Goal: Task Accomplishment & Management: Manage account settings

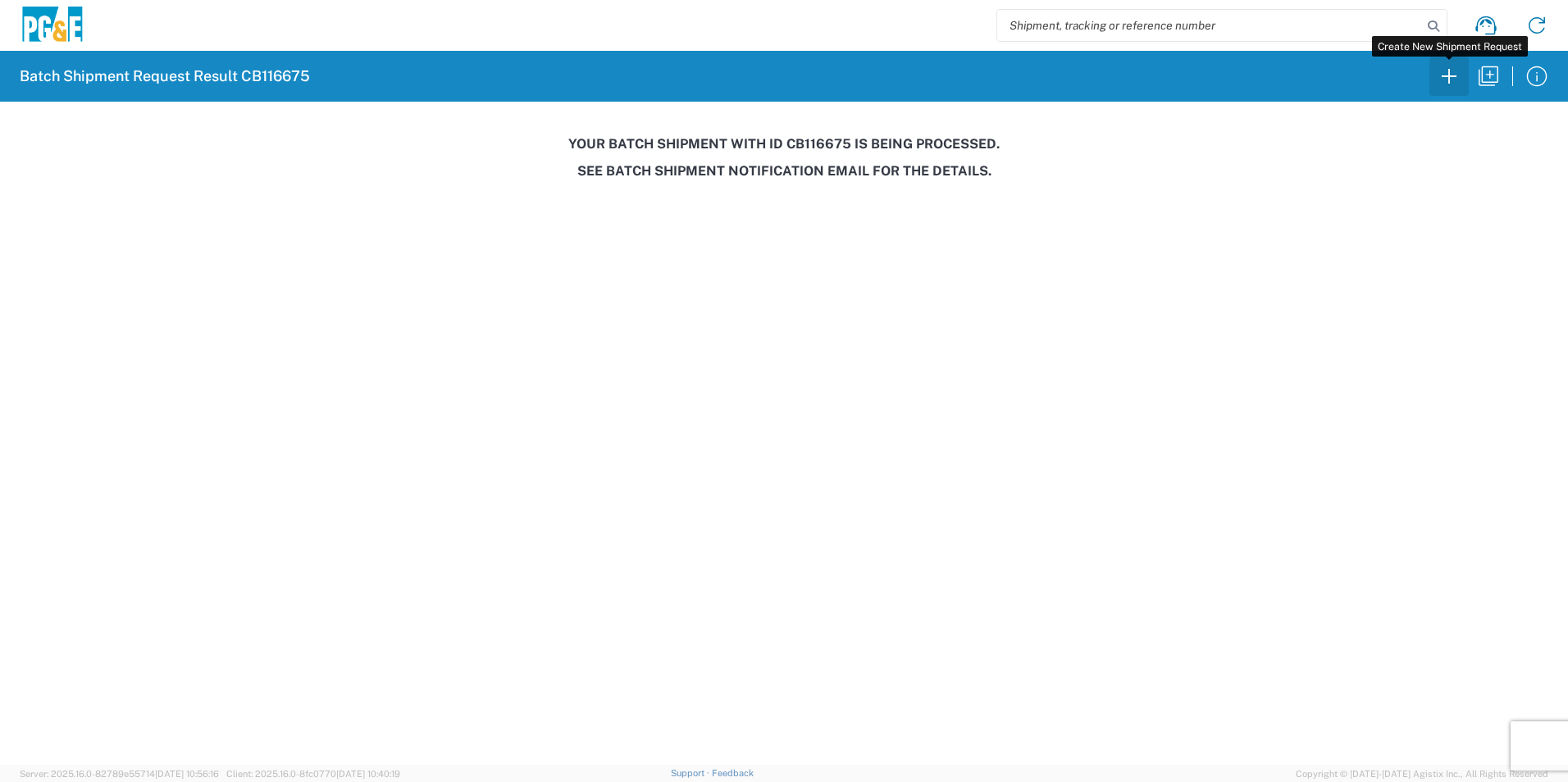
click at [1459, 79] on icon "button" at bounding box center [1449, 76] width 26 height 26
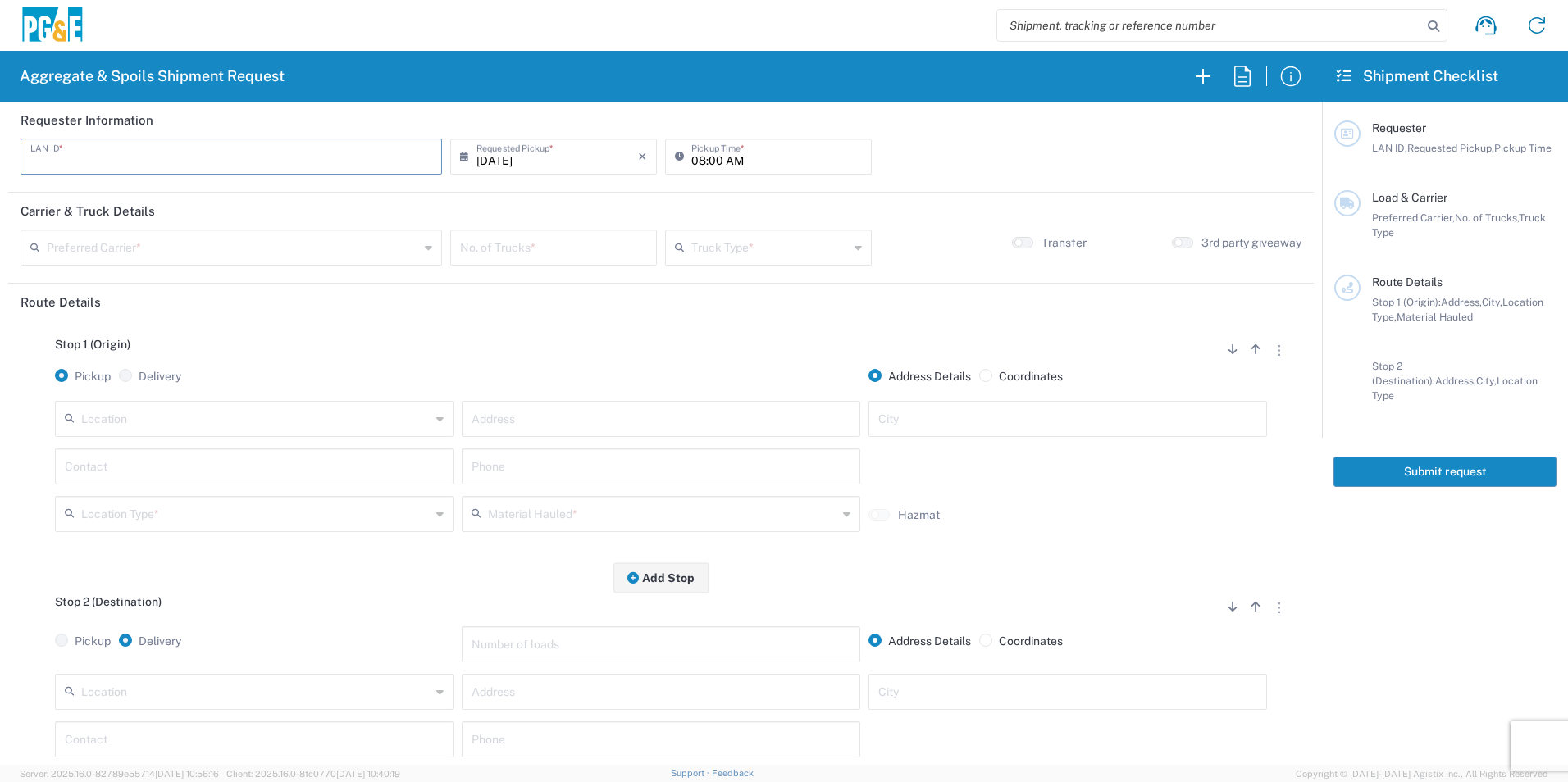
click at [98, 159] on input "text" at bounding box center [230, 155] width 401 height 28
type input "KXMP"
click at [696, 161] on input "08:00 AM" at bounding box center [776, 155] width 170 height 28
click at [713, 160] on input "06:00 AM" at bounding box center [776, 155] width 170 height 28
type input "06:30 AM"
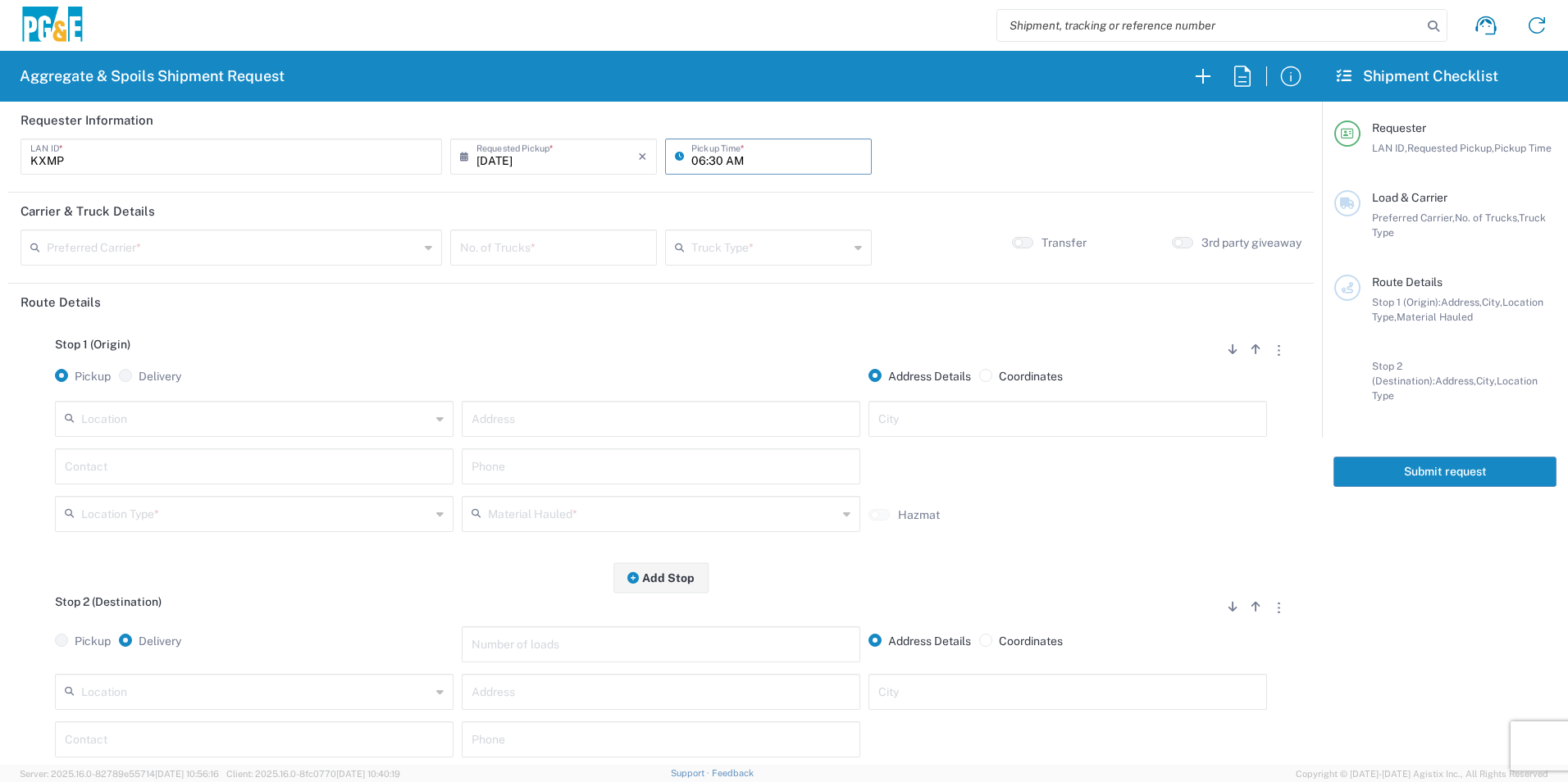
click at [316, 242] on input "text" at bounding box center [233, 246] width 372 height 28
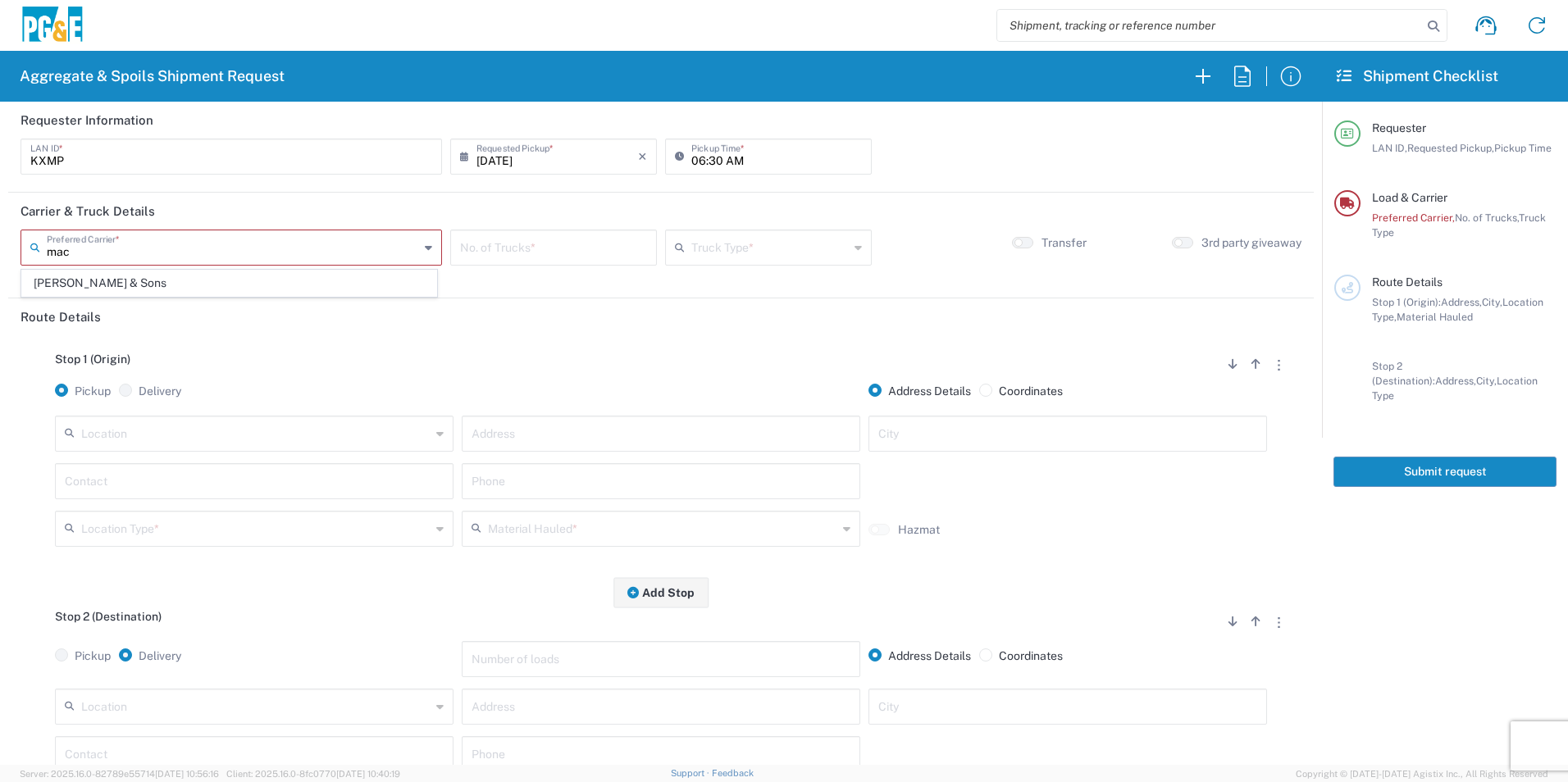
drag, startPoint x: 159, startPoint y: 282, endPoint x: 173, endPoint y: 277, distance: 14.9
click at [158, 282] on span "[PERSON_NAME] & Sons" at bounding box center [229, 283] width 414 height 25
type input "[PERSON_NAME] & Sons"
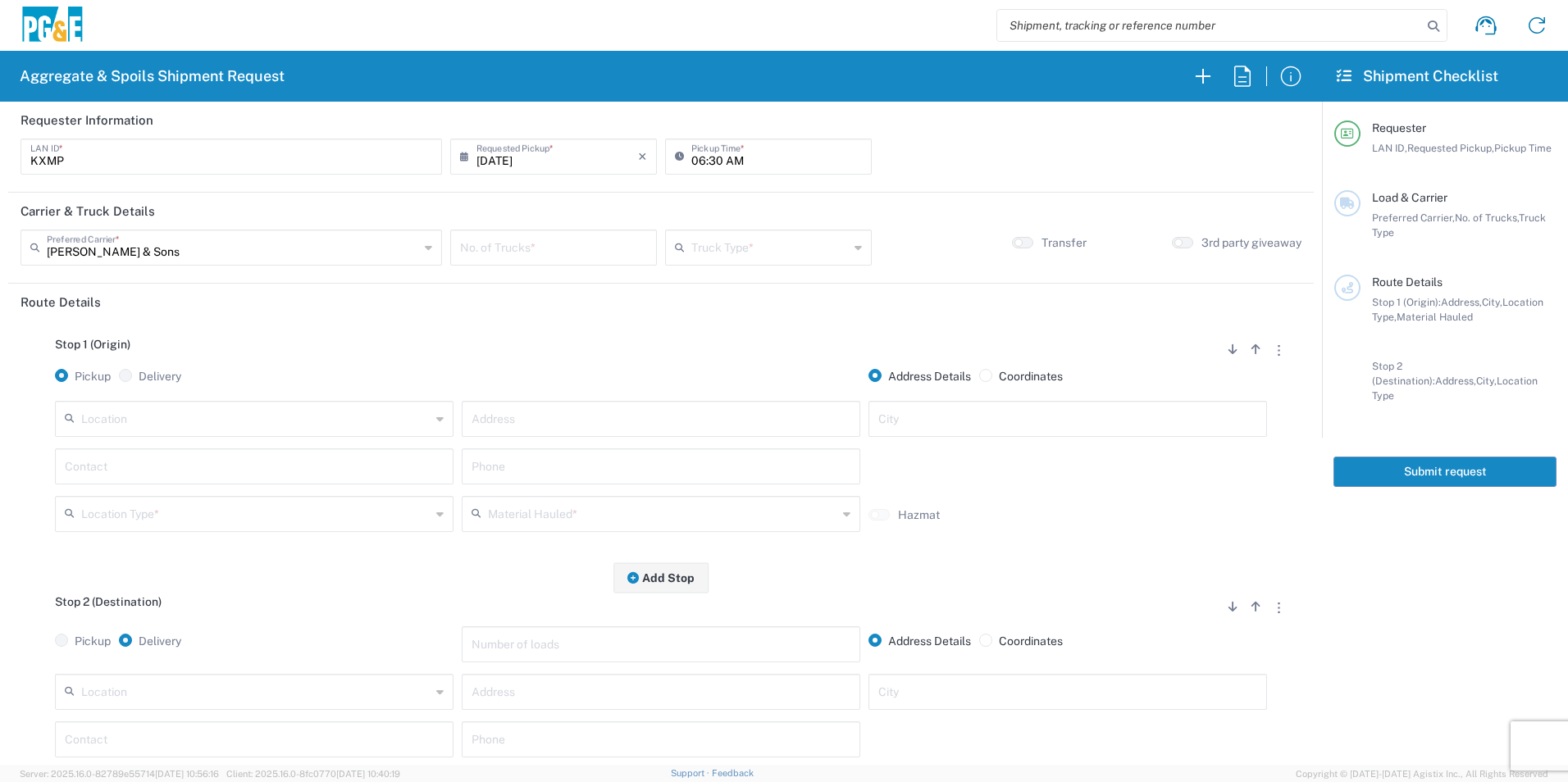
click at [513, 250] on input "number" at bounding box center [553, 246] width 187 height 28
type input "4"
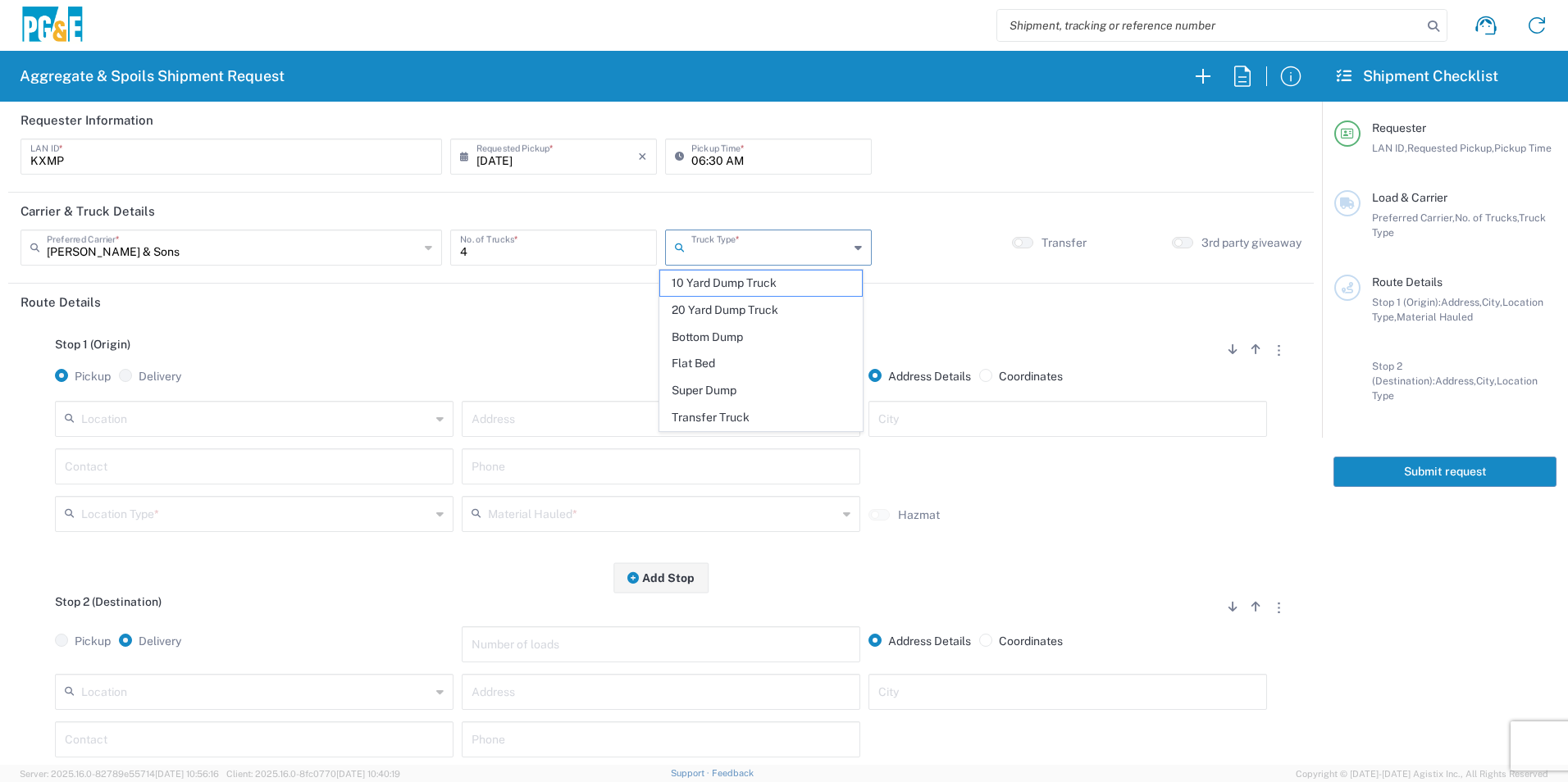
click at [718, 244] on input "text" at bounding box center [769, 246] width 158 height 28
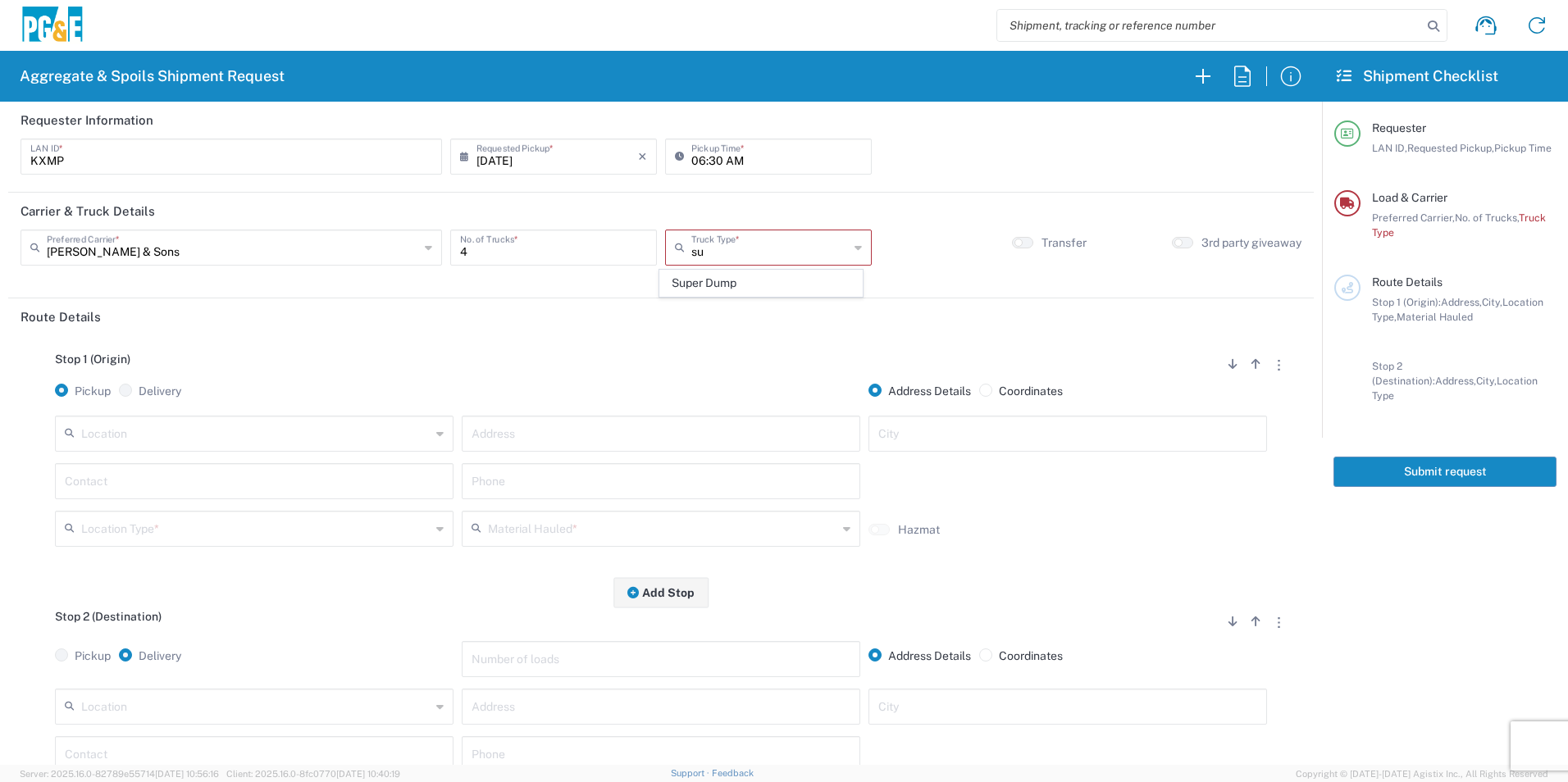
click at [730, 282] on span "Super Dump" at bounding box center [760, 283] width 201 height 25
type input "Super Dump"
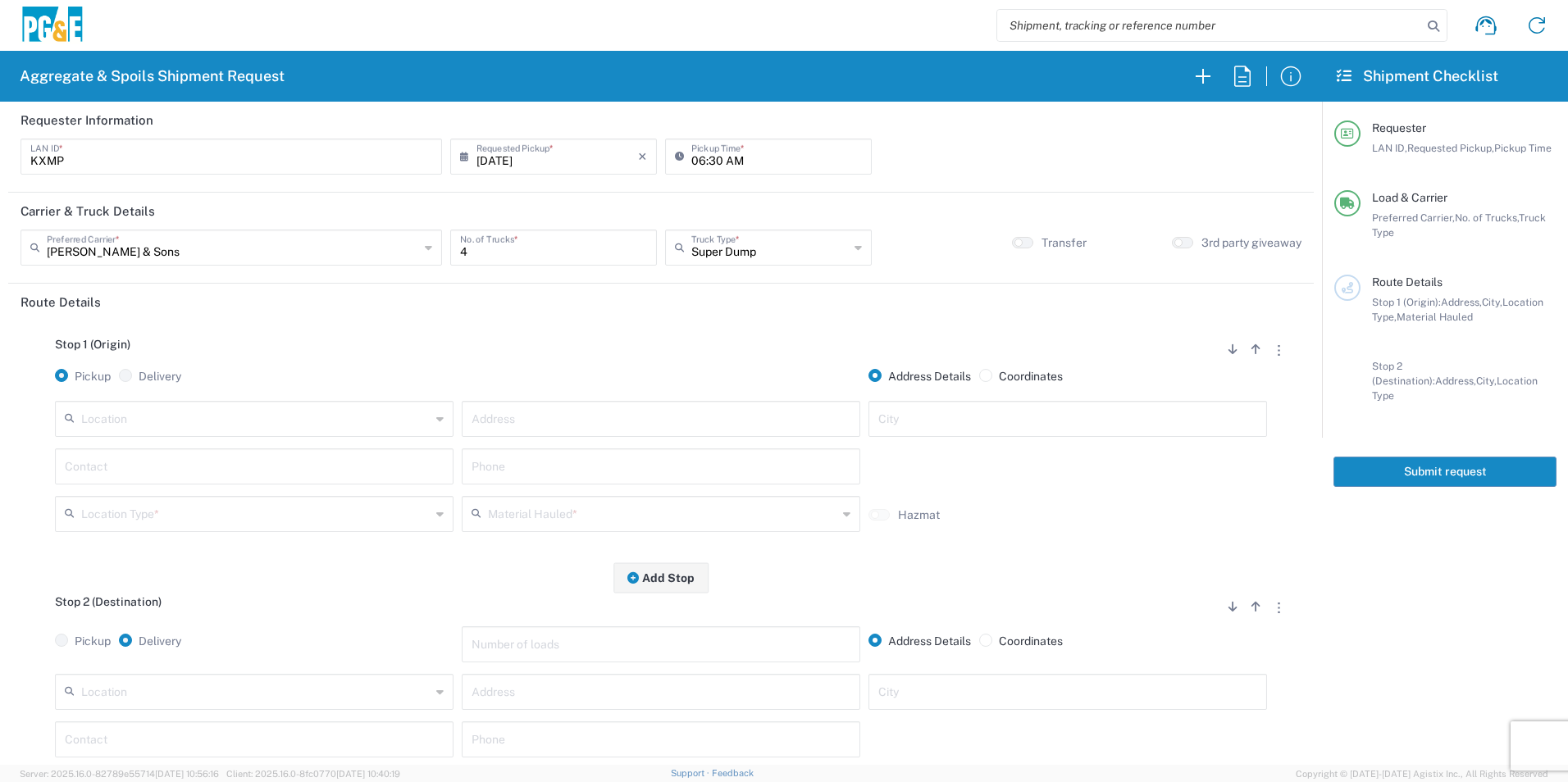
click at [247, 406] on input "text" at bounding box center [255, 417] width 350 height 28
click at [169, 462] on span "Stockton SC" at bounding box center [253, 456] width 391 height 25
type input "Stockton SC"
type input "[STREET_ADDRESS]"
type input "Stockton"
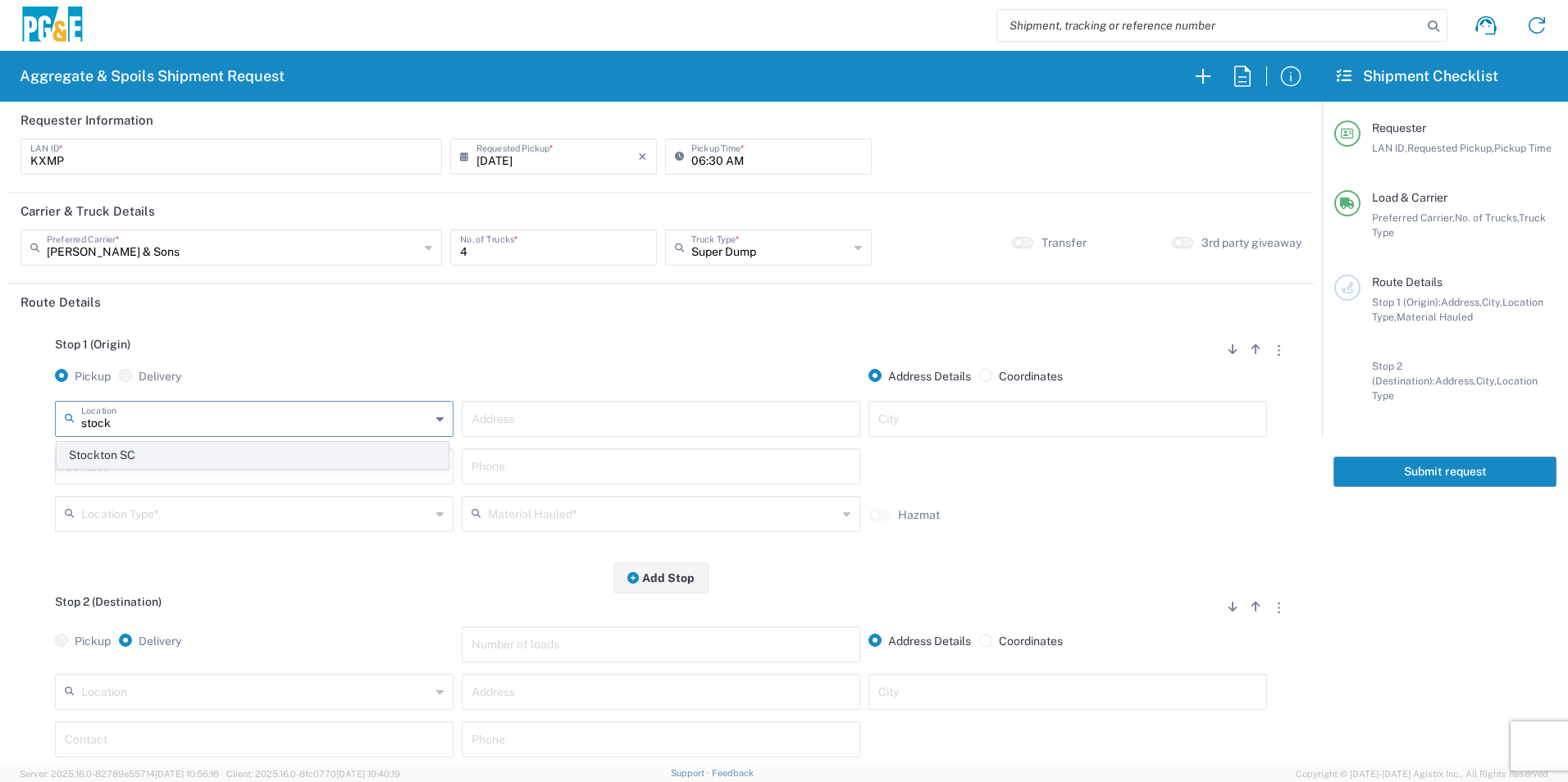
type input "Business No Loading Dock"
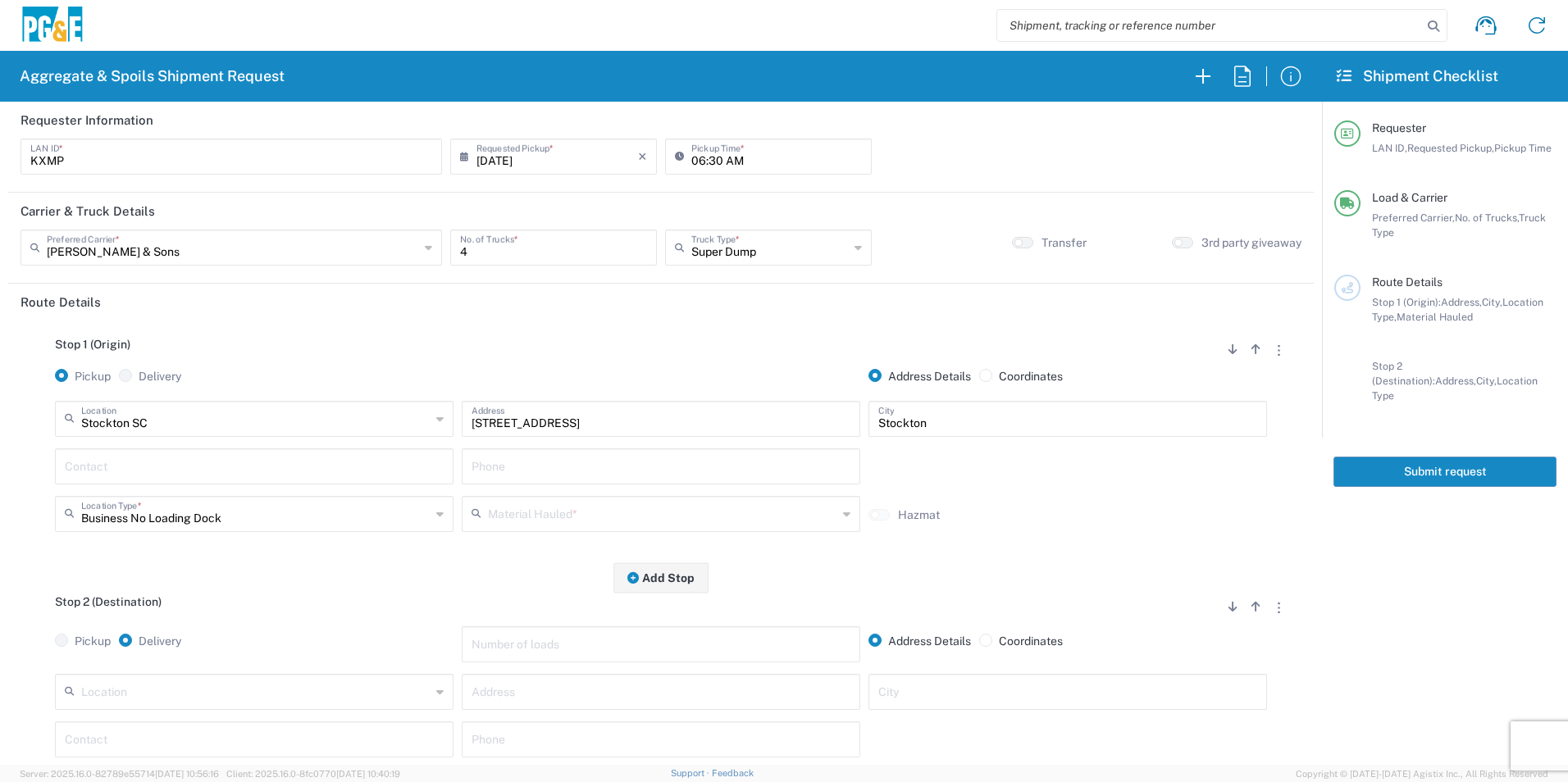
click at [189, 468] on input "text" at bounding box center [255, 465] width 379 height 28
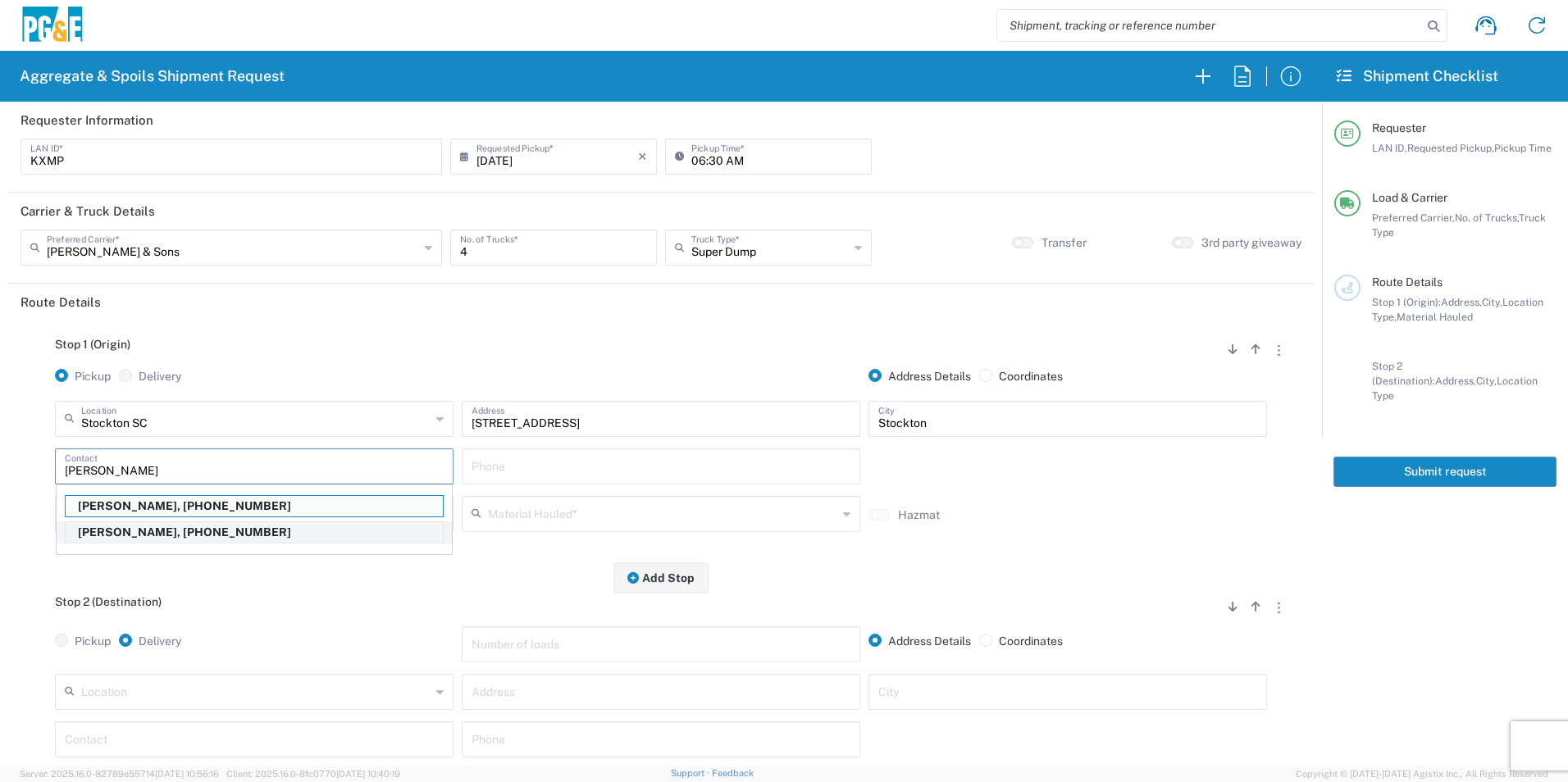
click at [168, 527] on p "[PERSON_NAME], [PHONE_NUMBER]" at bounding box center [255, 532] width 377 height 21
type input "[PERSON_NAME]"
type input "[PHONE_NUMBER]"
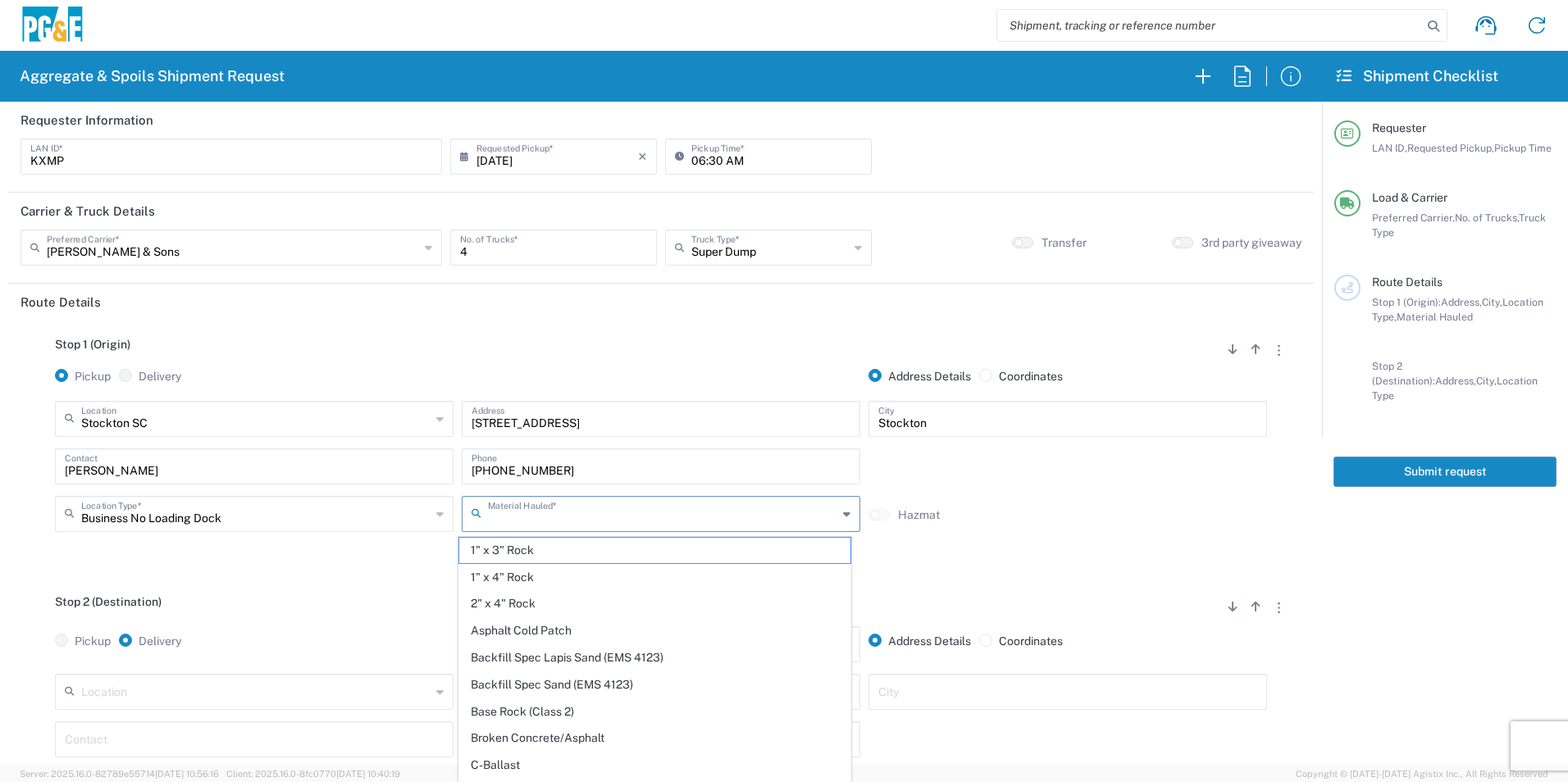
click at [686, 515] on input "text" at bounding box center [663, 512] width 350 height 28
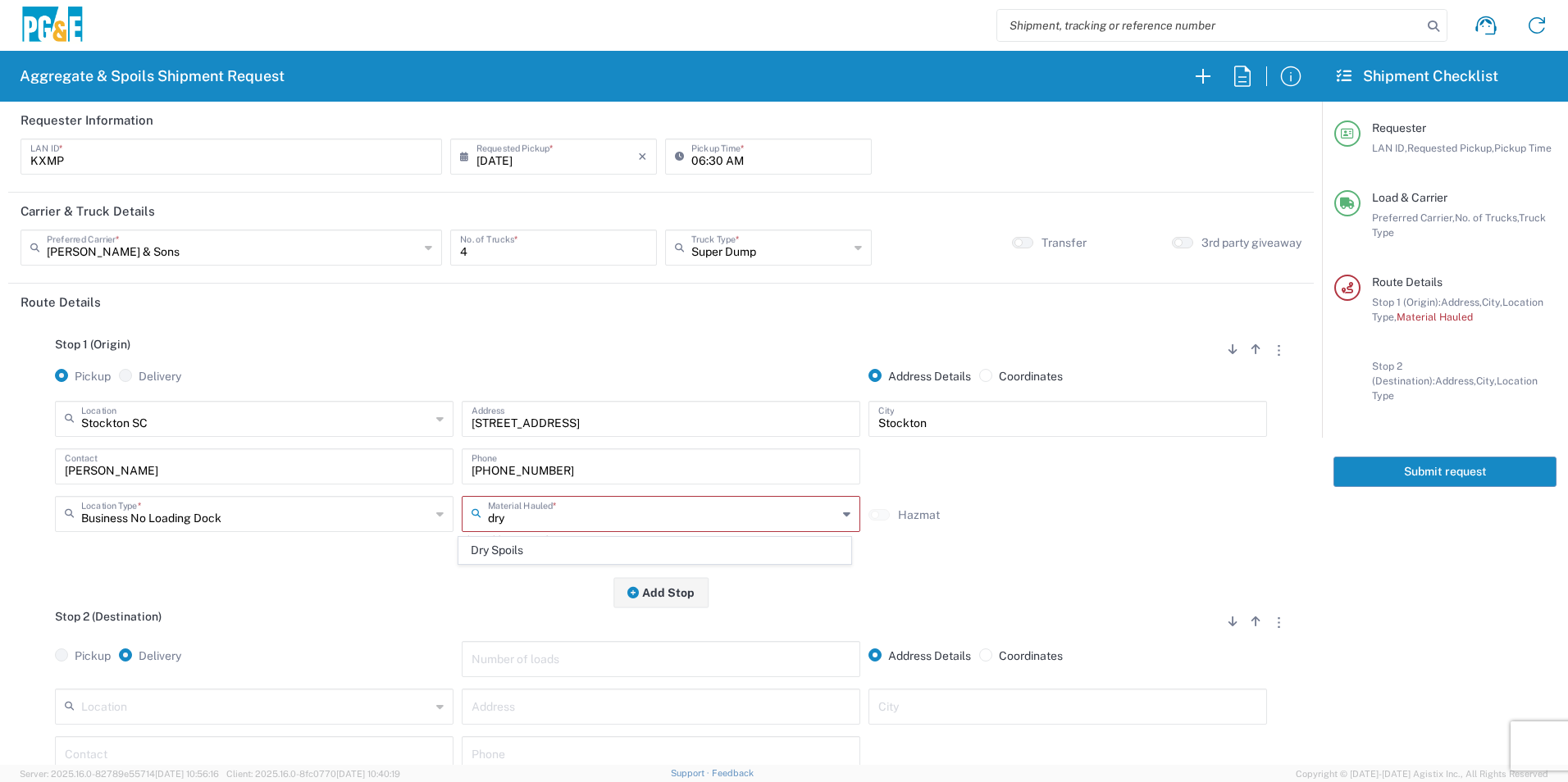
click at [541, 547] on span "Dry Spoils" at bounding box center [654, 551] width 391 height 25
type input "Dry Spoils"
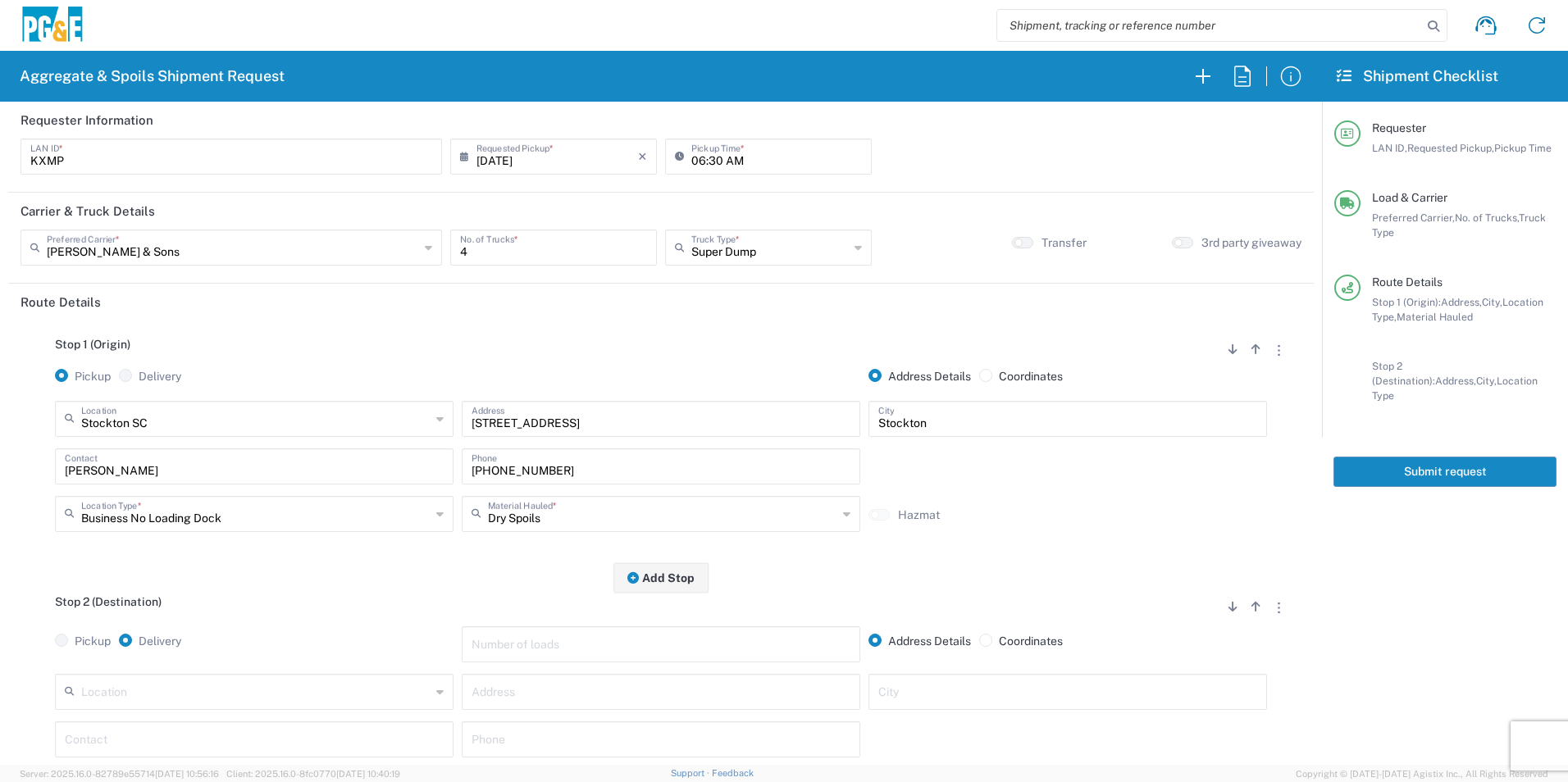
click at [212, 692] on input "text" at bounding box center [255, 691] width 350 height 28
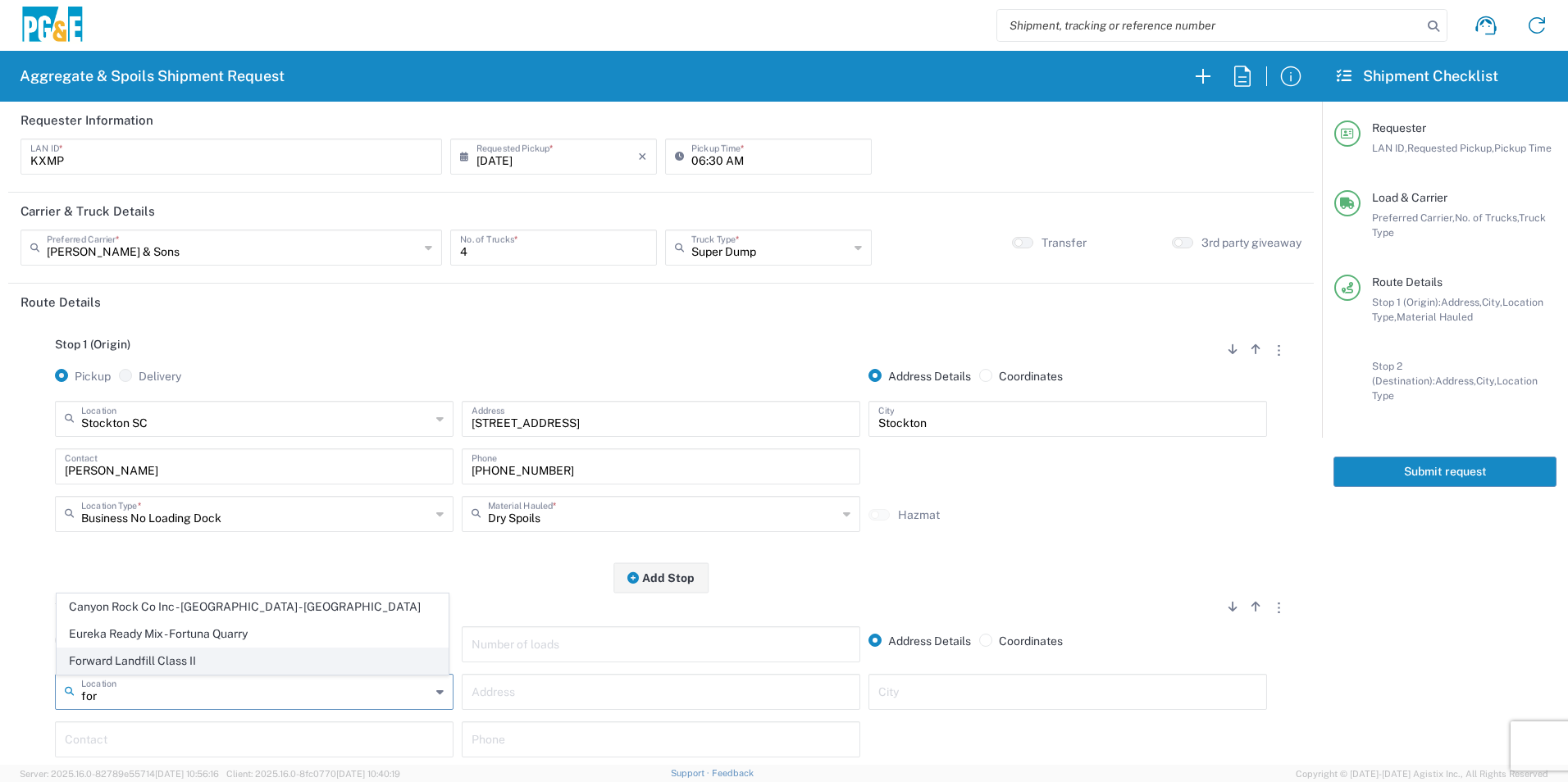
click at [214, 660] on span "Forward Landfill Class II" at bounding box center [253, 661] width 391 height 25
type input "Forward Landfill Class II"
type input "[STREET_ADDRESS][PERSON_NAME]"
type input "Manteca"
type input "Landfill"
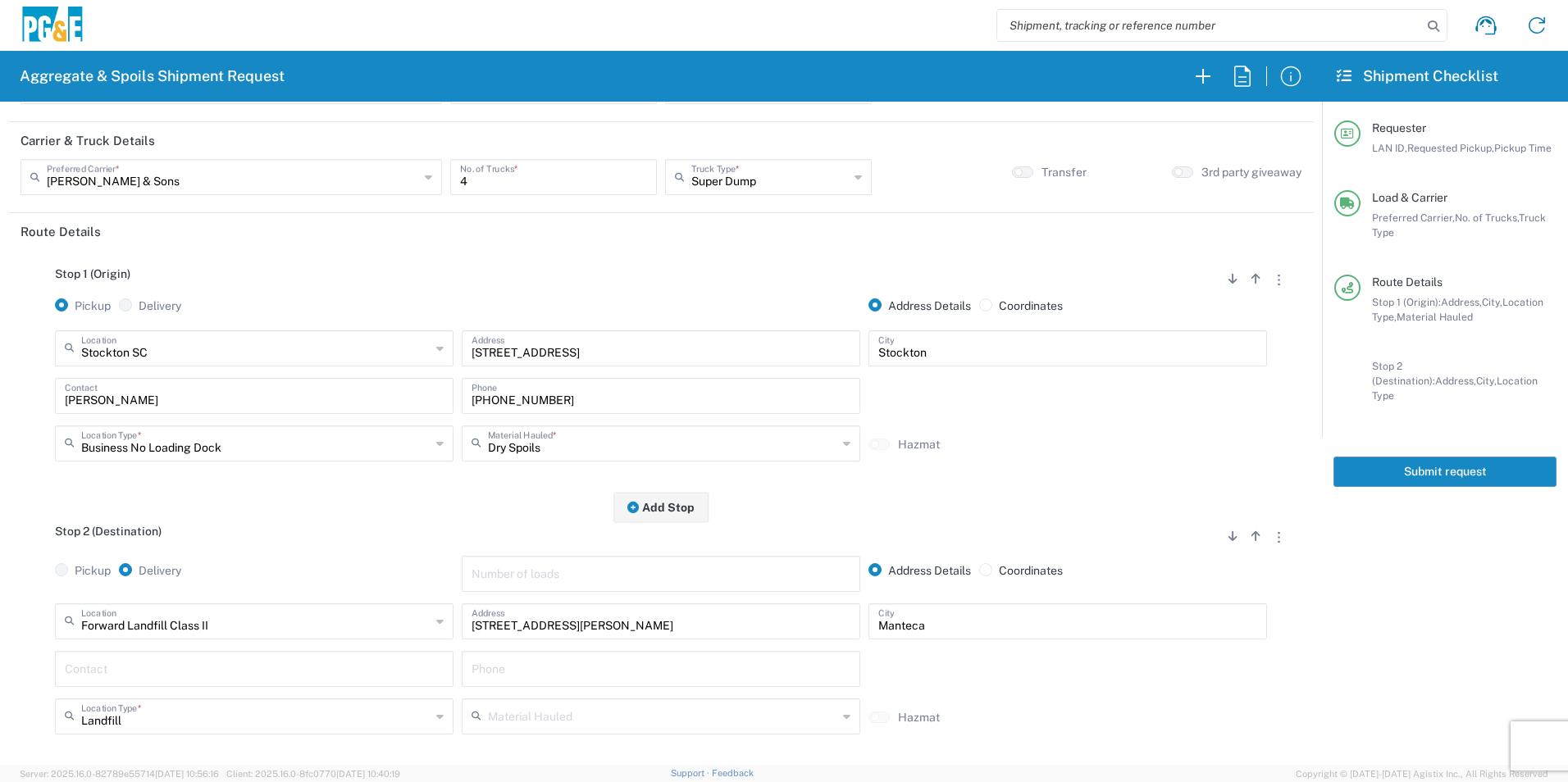
scroll to position [164, 0]
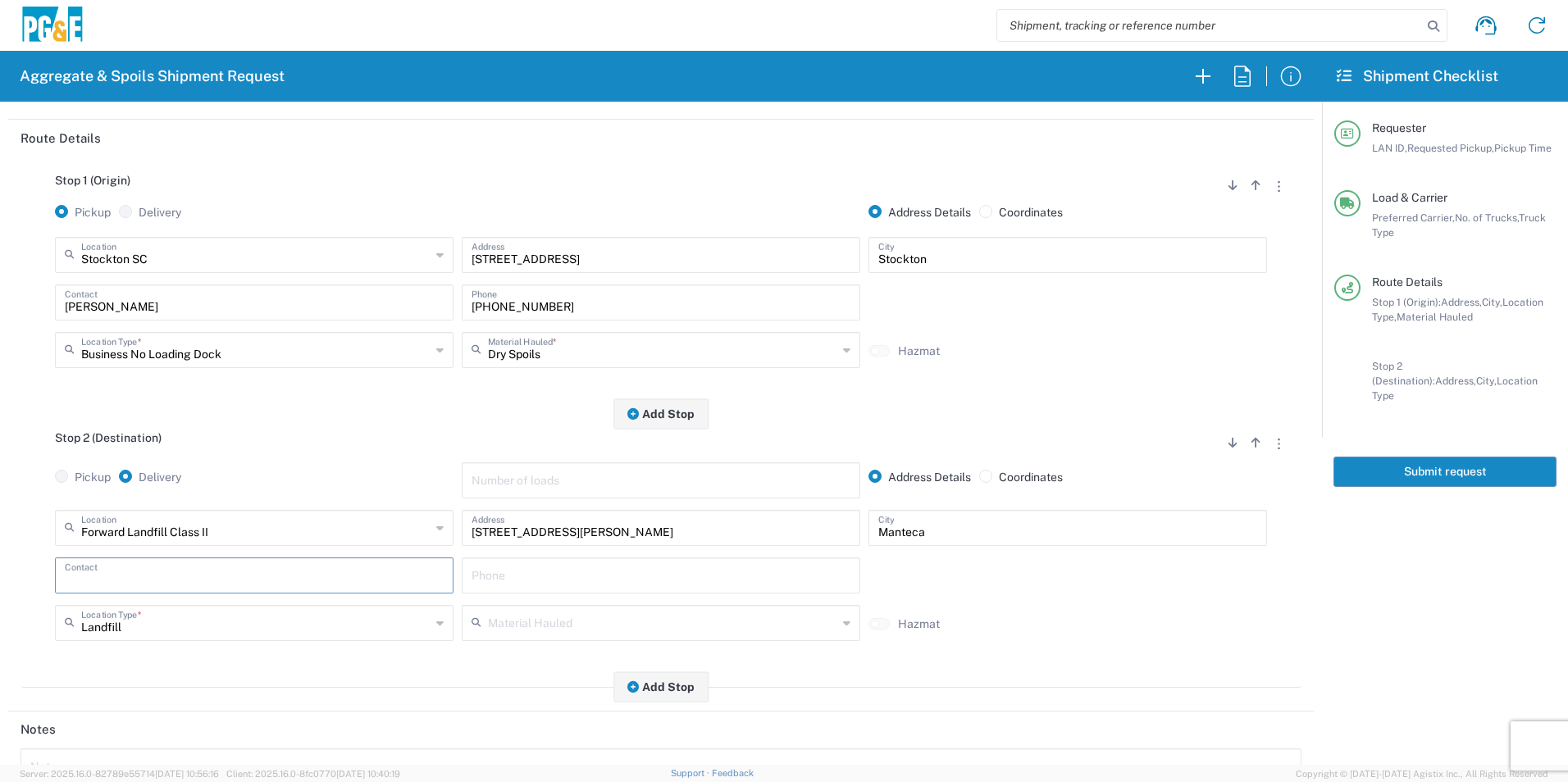
click at [157, 576] on input "text" at bounding box center [255, 574] width 379 height 28
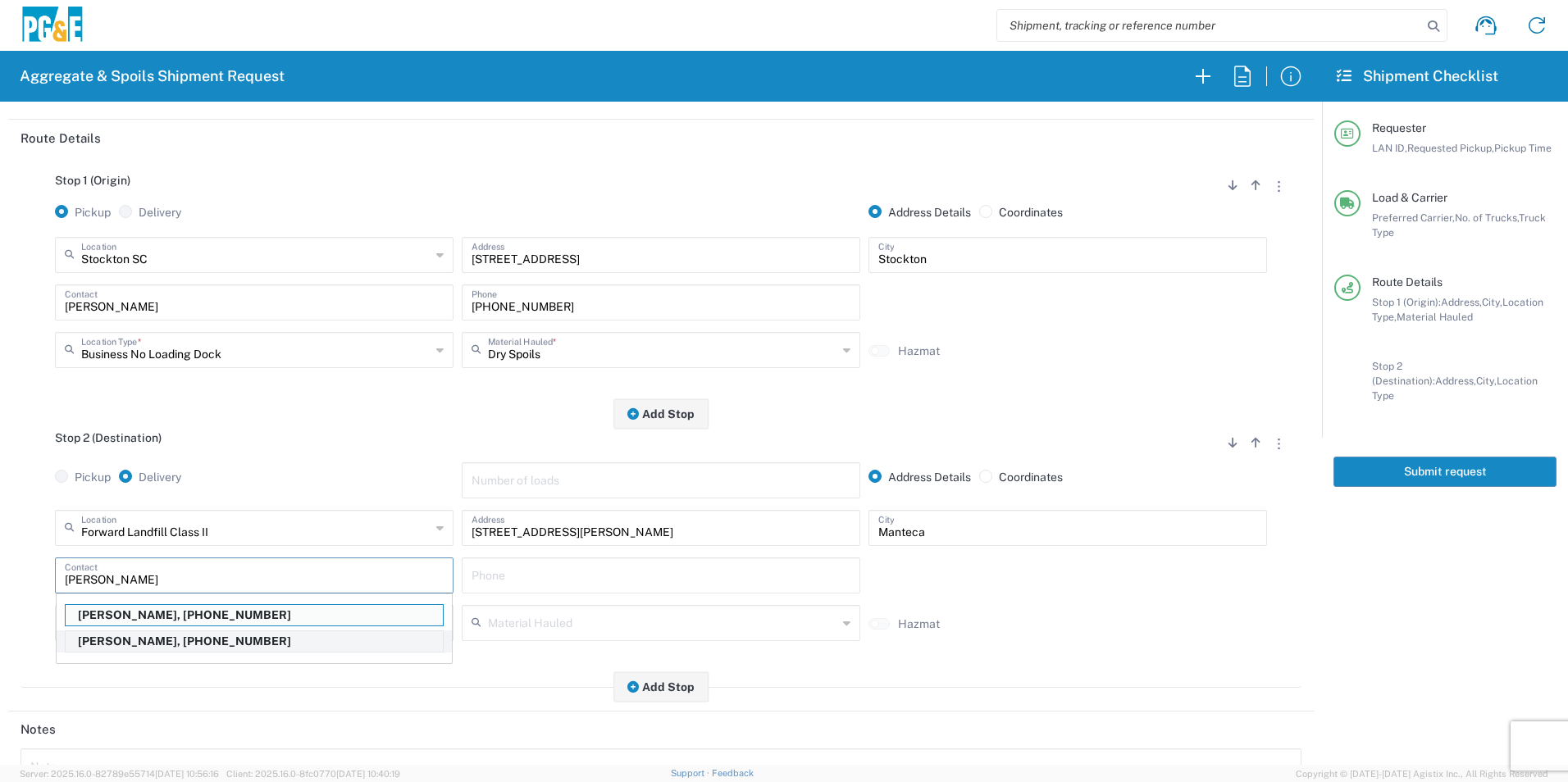
click at [120, 639] on p "[PERSON_NAME], [PHONE_NUMBER]" at bounding box center [255, 642] width 377 height 21
type input "[PERSON_NAME]"
type input "[PHONE_NUMBER]"
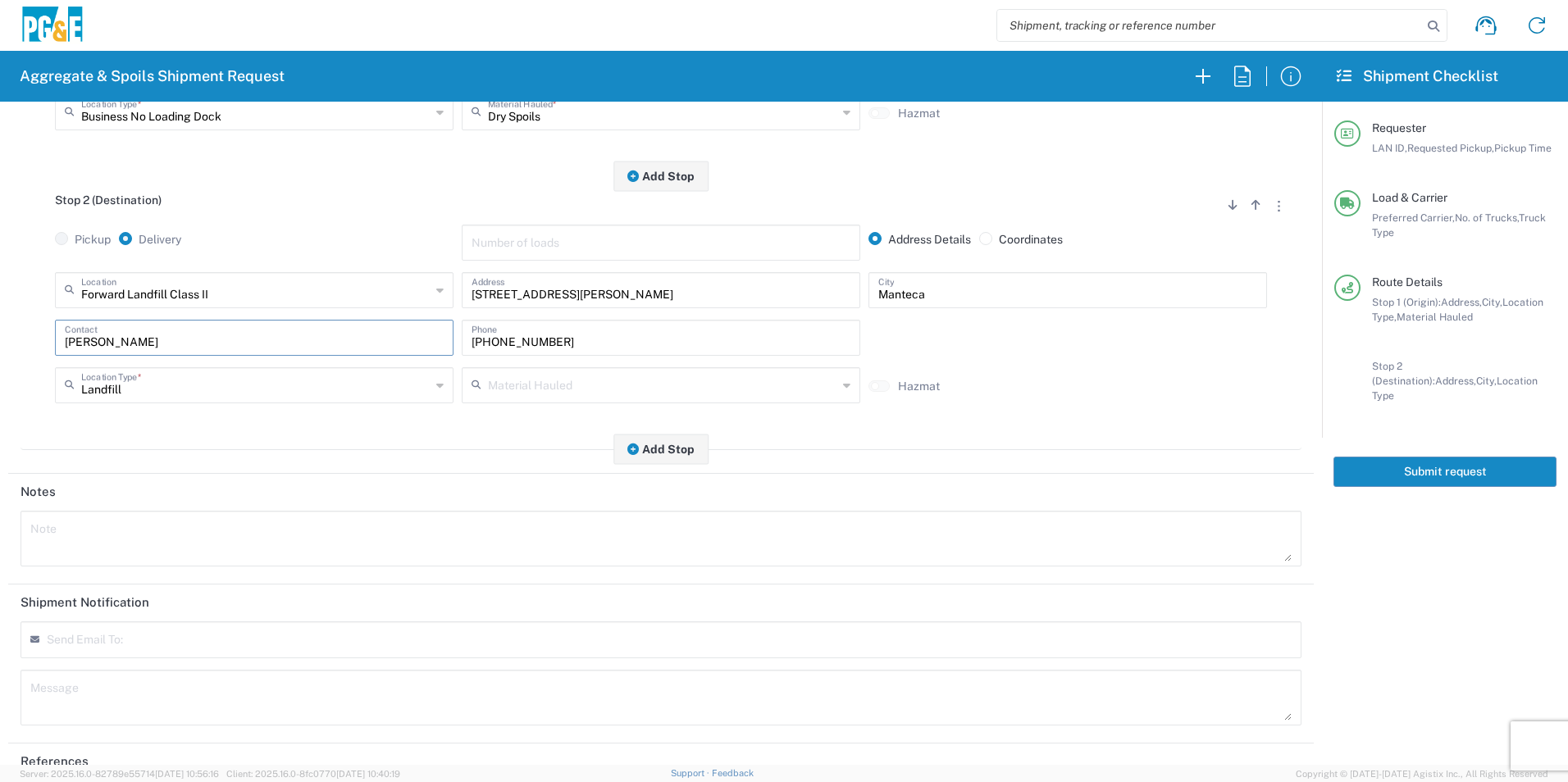
scroll to position [473, 0]
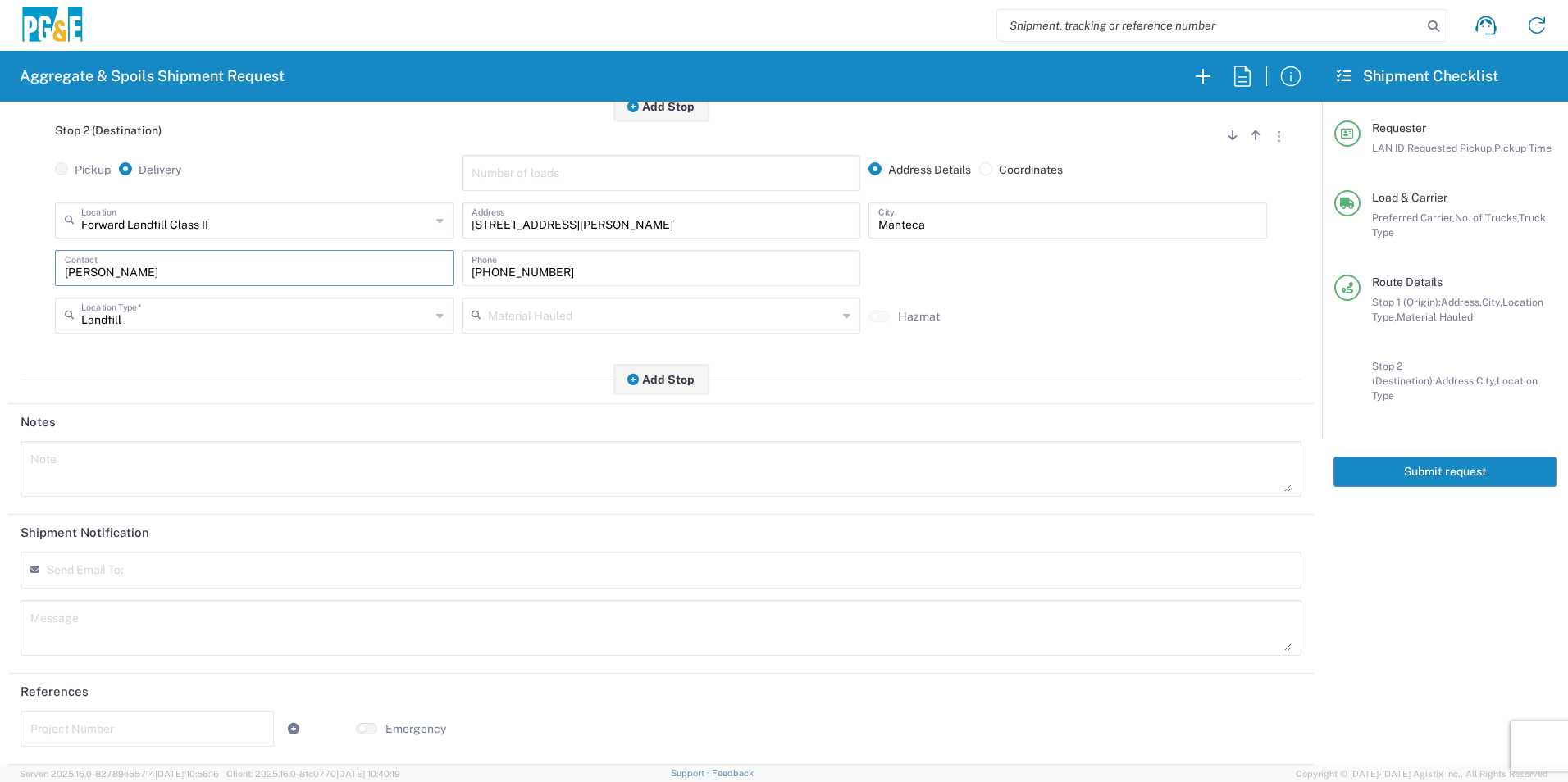
click at [1440, 467] on button "Submit request" at bounding box center [1444, 472] width 223 height 30
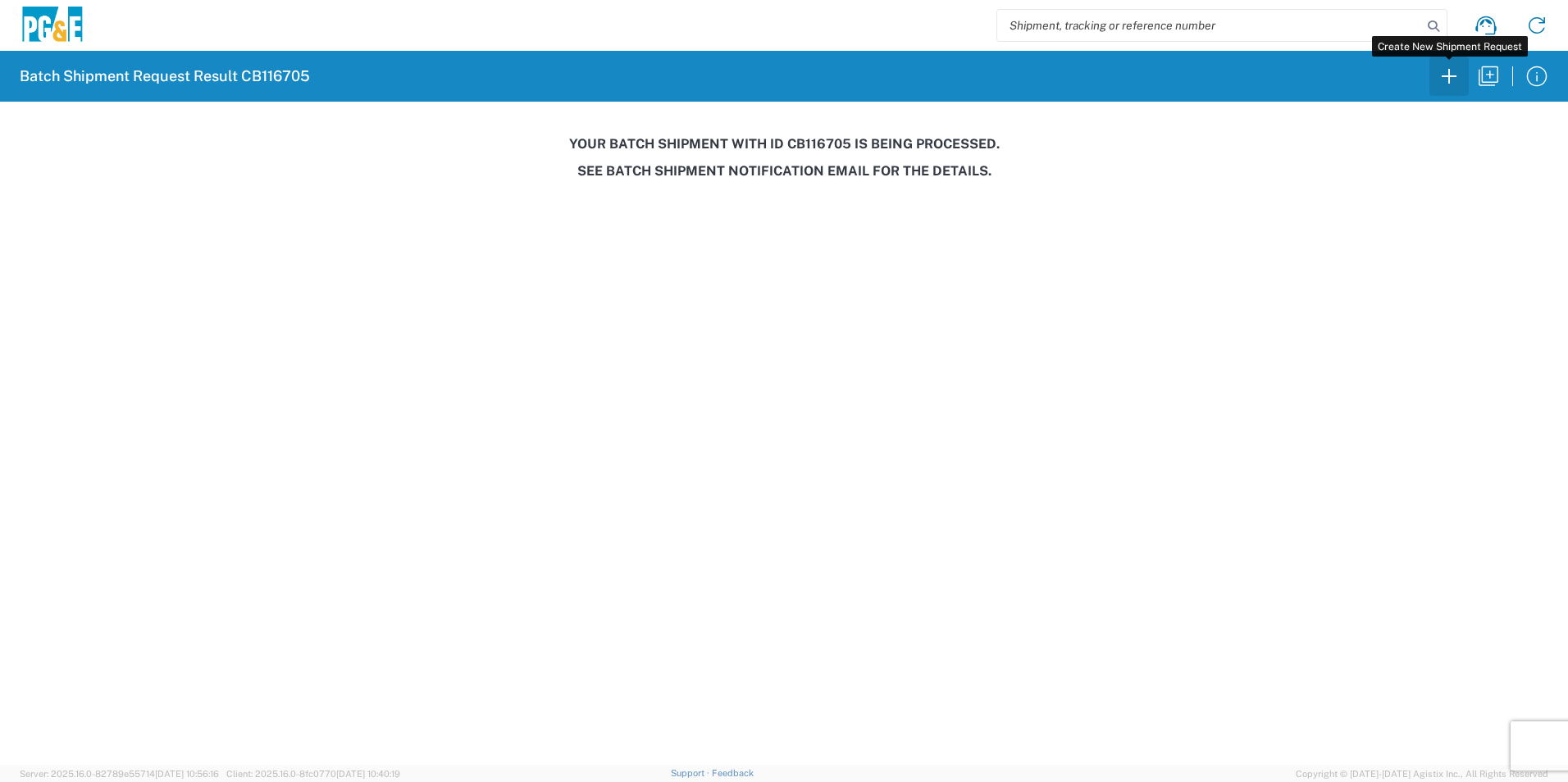
click at [1455, 75] on icon "button" at bounding box center [1449, 76] width 26 height 26
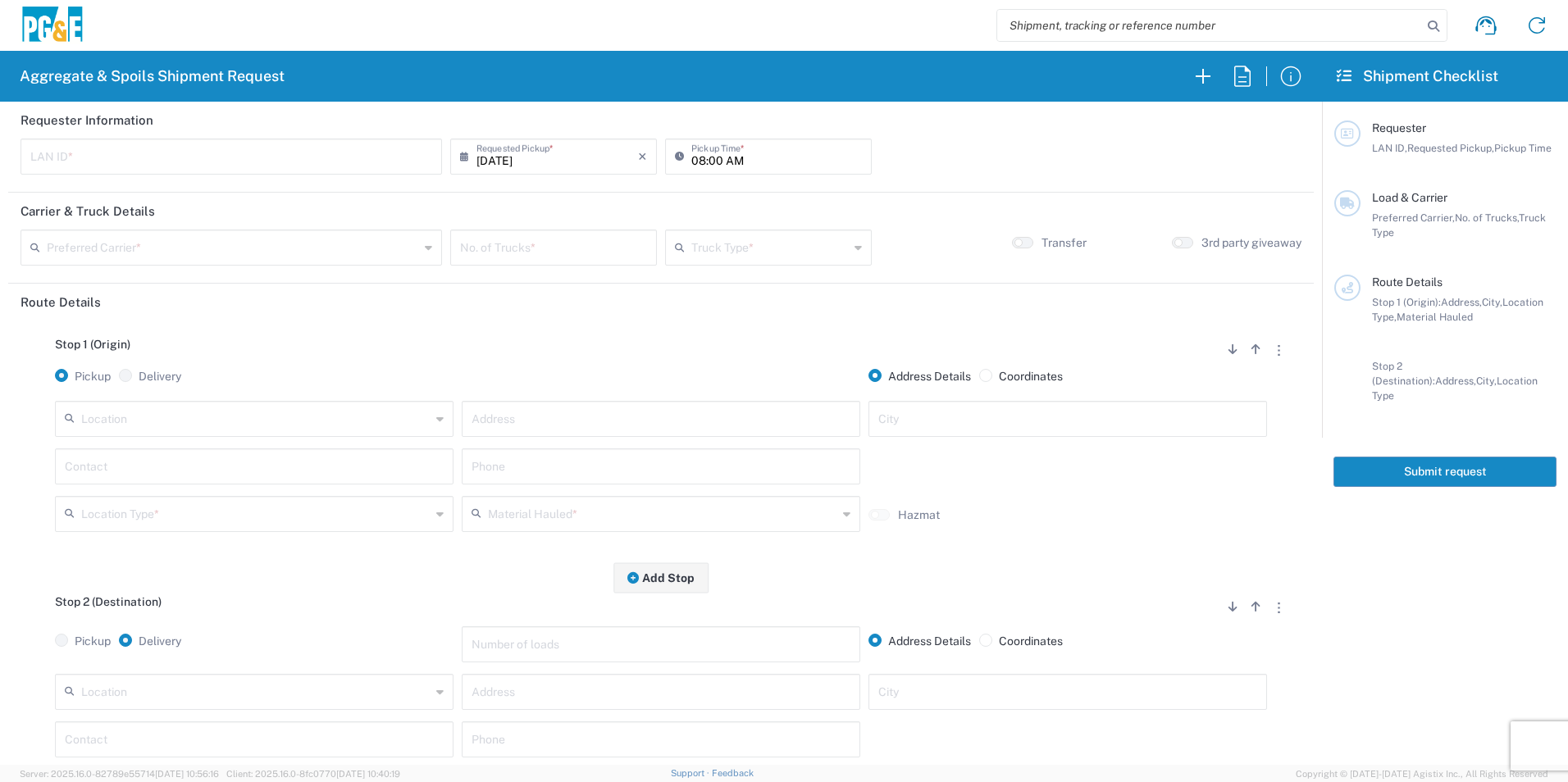
click at [260, 164] on input "text" at bounding box center [230, 155] width 401 height 28
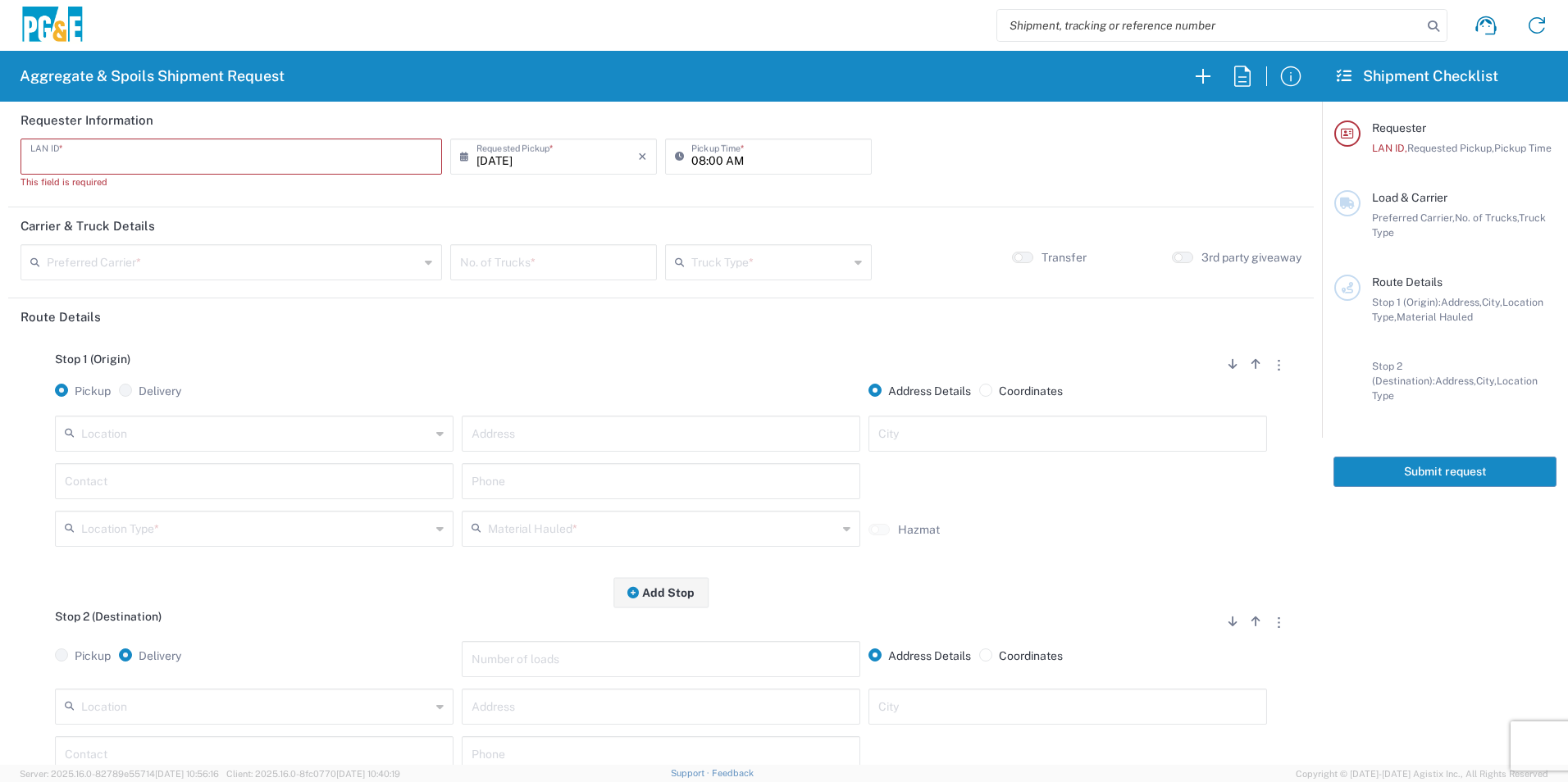
click at [61, 149] on input "text" at bounding box center [230, 155] width 401 height 28
click at [93, 164] on input "text" at bounding box center [230, 155] width 401 height 28
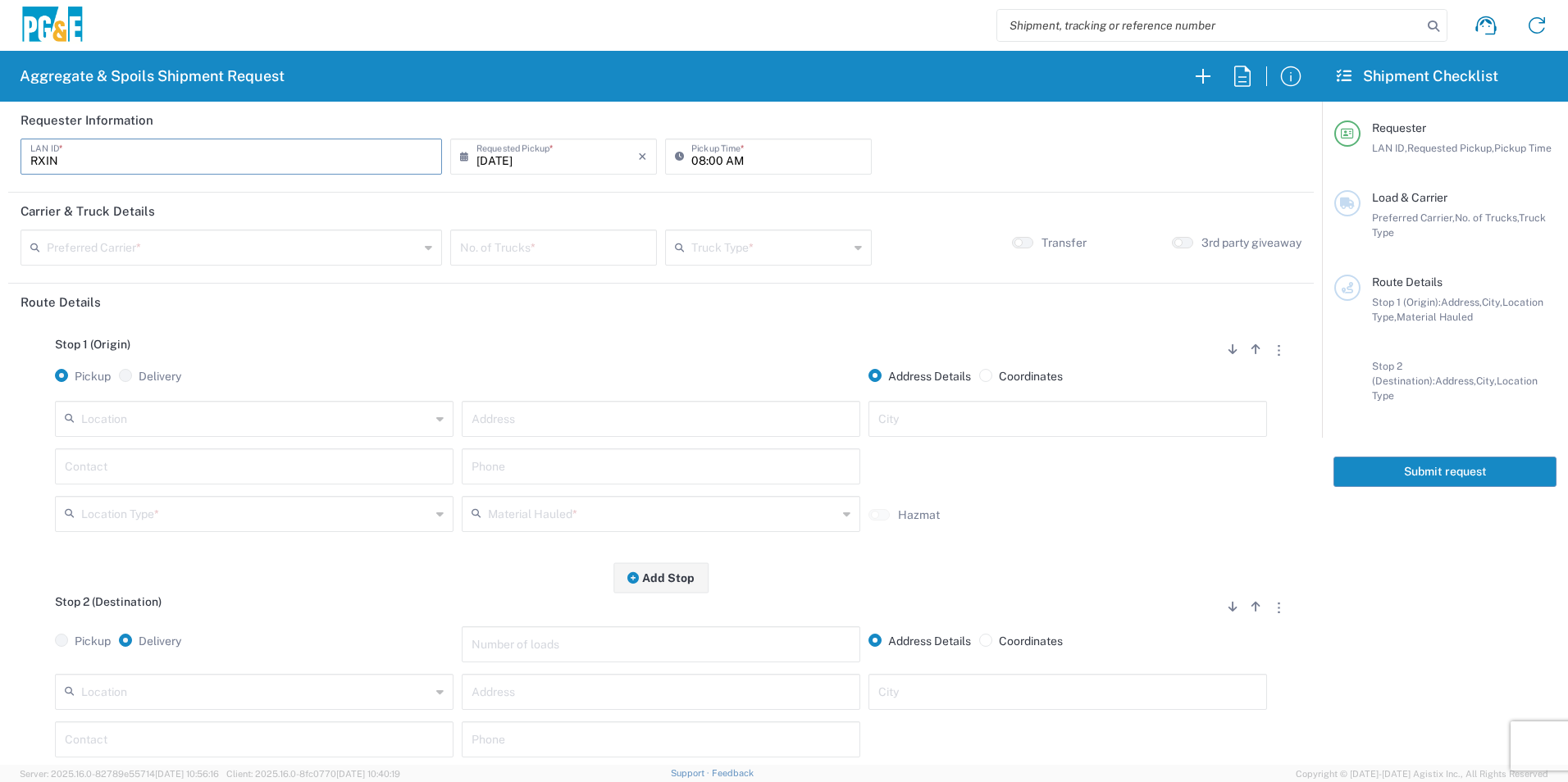
type input "RXIN"
click at [693, 163] on input "08:00 AM" at bounding box center [776, 155] width 170 height 28
click at [714, 156] on input "08:00 AM" at bounding box center [776, 155] width 170 height 28
type input "08:30 AM"
click at [245, 240] on input "text" at bounding box center [233, 246] width 372 height 28
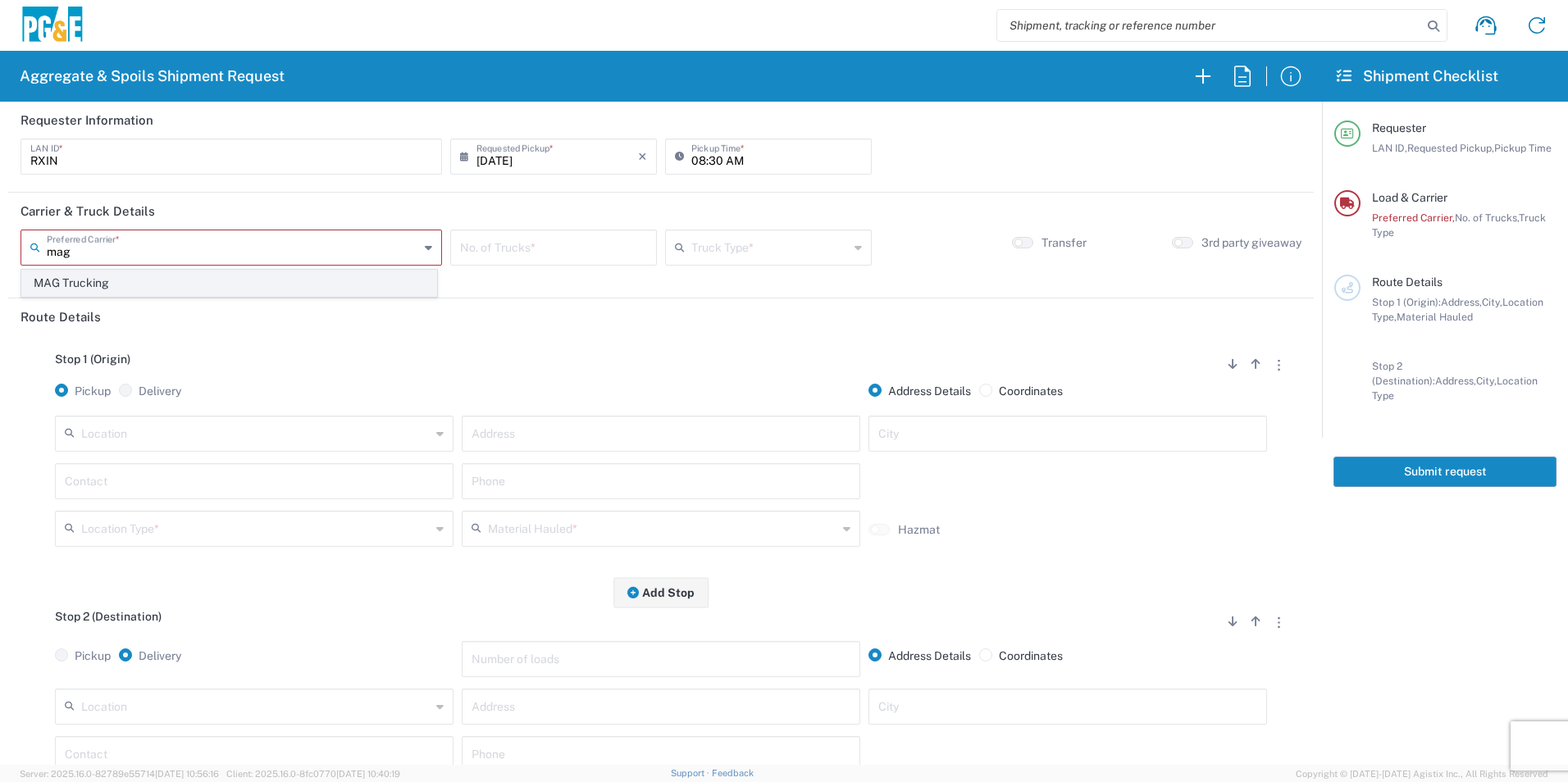
click at [158, 290] on span "MAG Trucking" at bounding box center [229, 283] width 414 height 25
type input "MAG Trucking"
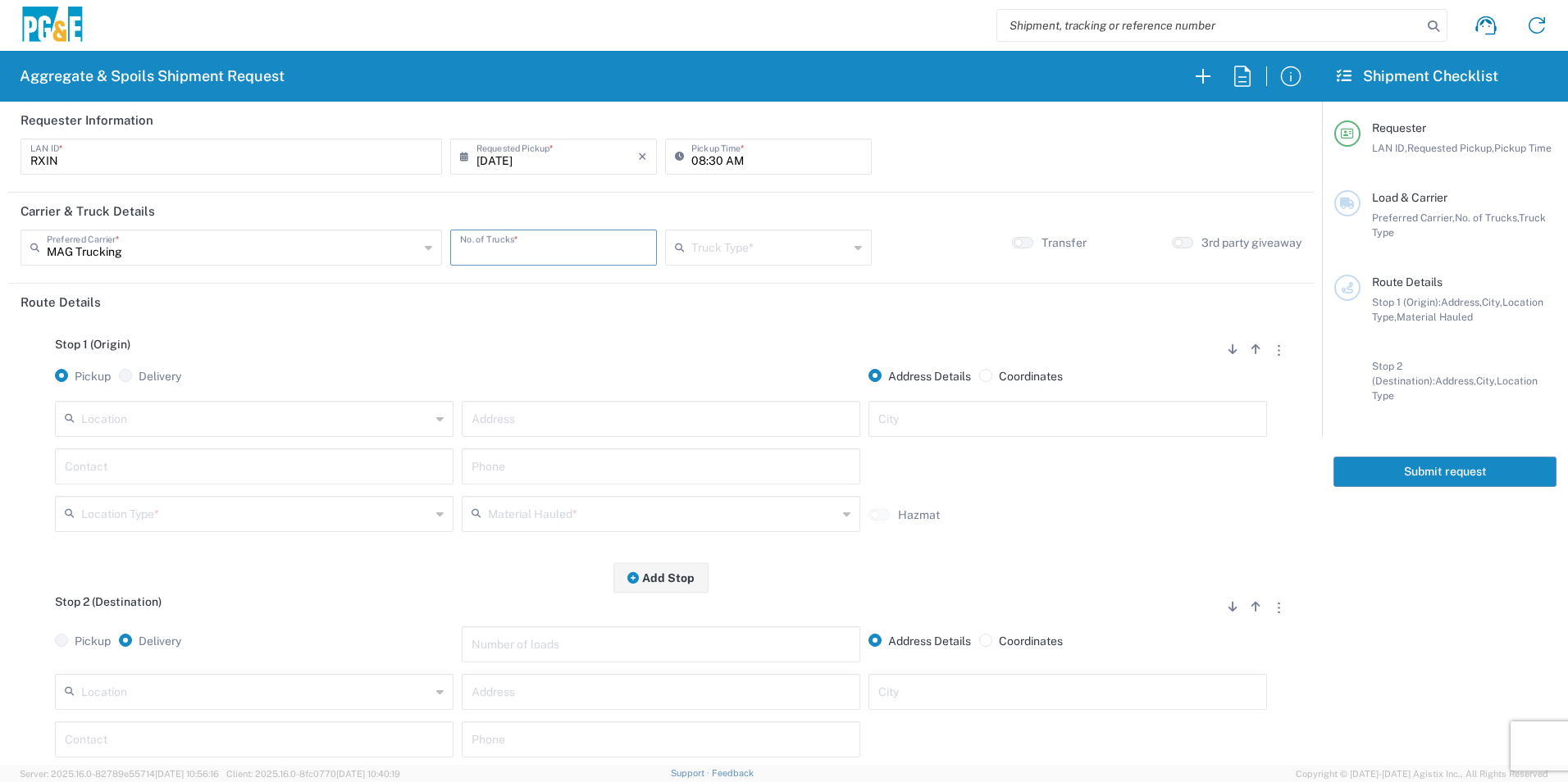
click at [601, 247] on input "number" at bounding box center [553, 246] width 187 height 28
type input "3"
click at [722, 247] on input "text" at bounding box center [769, 246] width 158 height 28
drag, startPoint x: 704, startPoint y: 384, endPoint x: 643, endPoint y: 396, distance: 62.2
click at [703, 384] on span "Super Dump" at bounding box center [760, 391] width 201 height 25
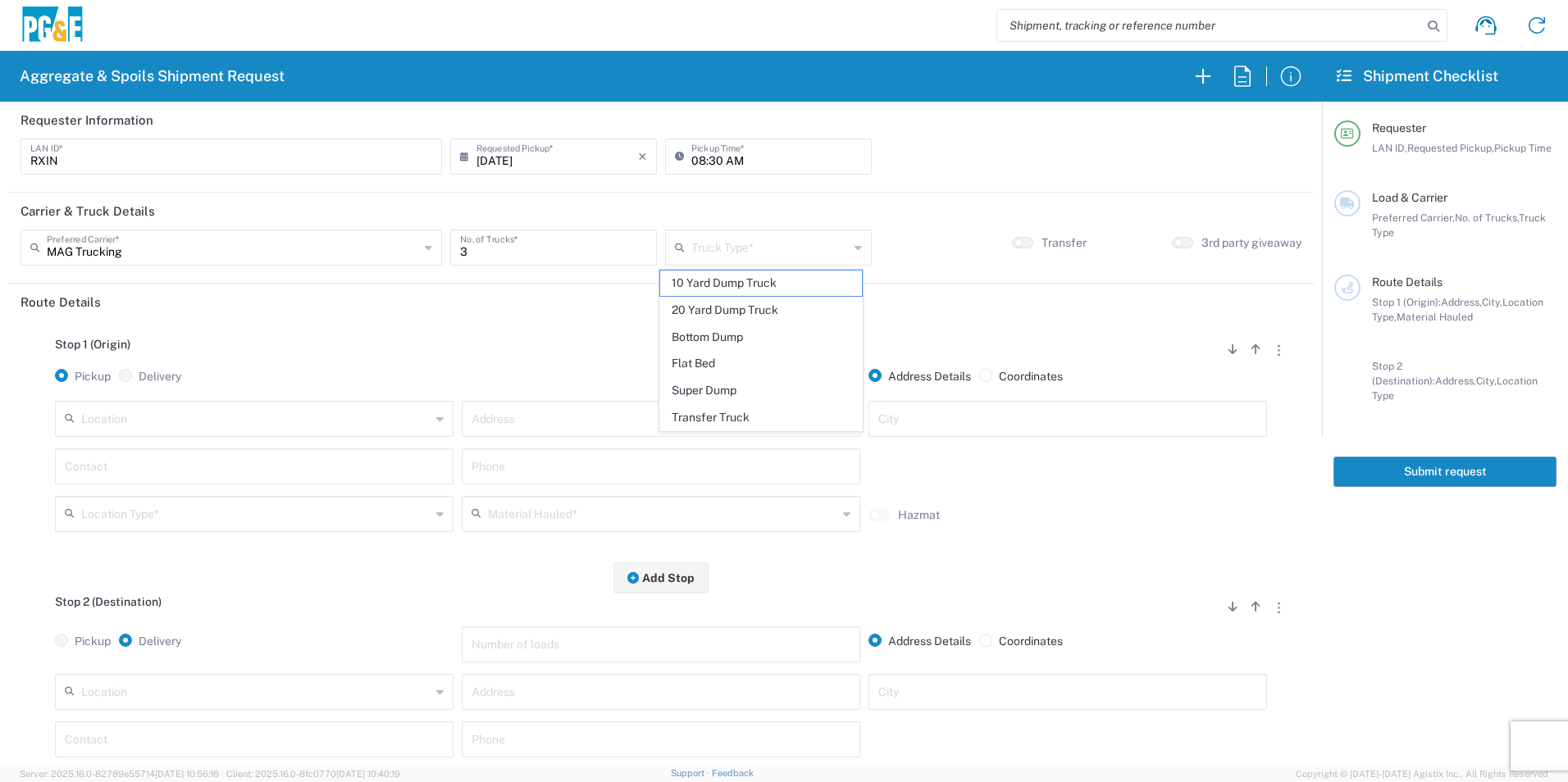
type input "Super Dump"
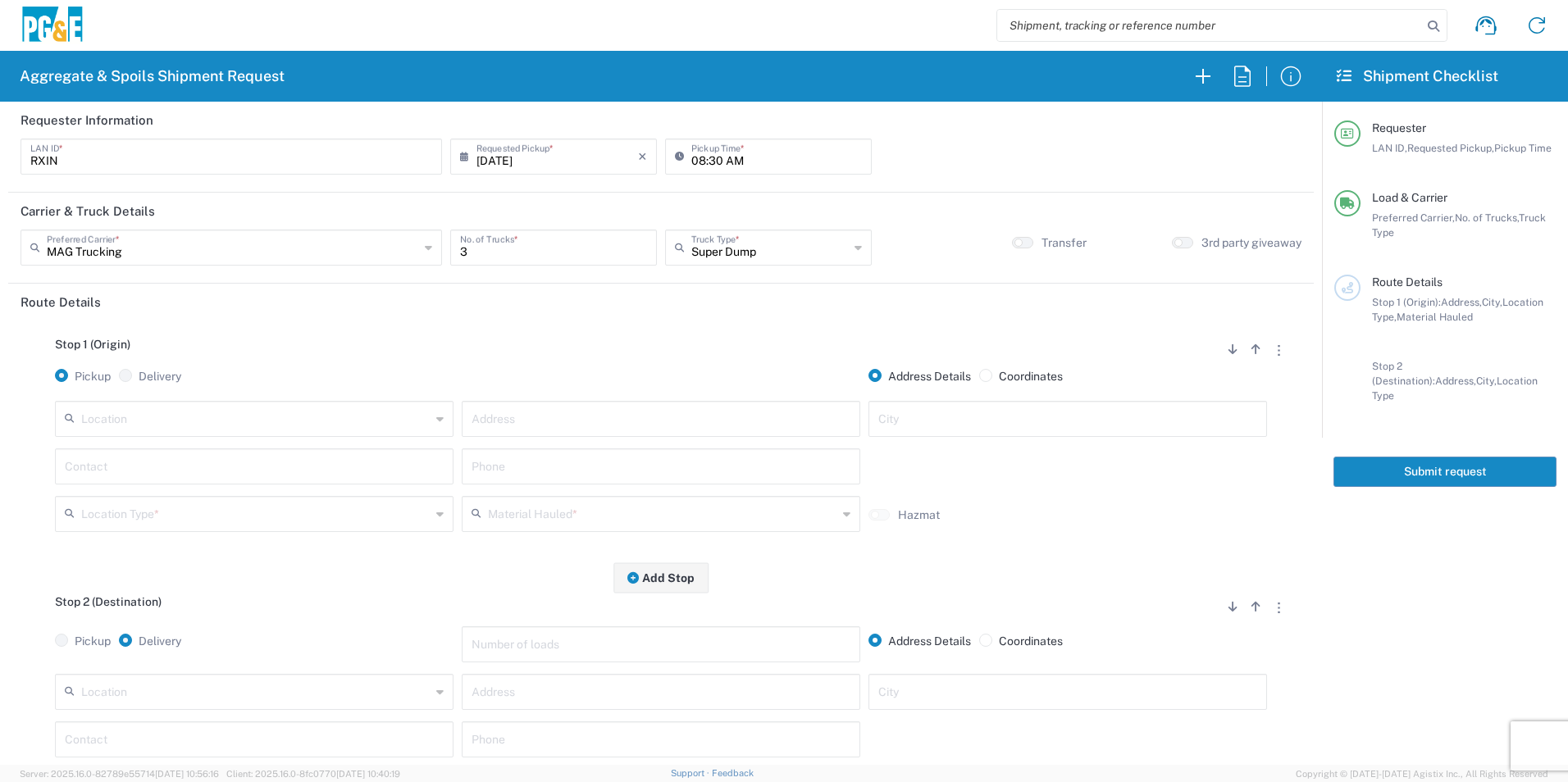
click at [576, 418] on input "text" at bounding box center [661, 417] width 379 height 28
paste input "31220 Lily St"
type input "31220 Lily St"
click at [953, 423] on input "text" at bounding box center [1067, 417] width 379 height 28
type input "[GEOGRAPHIC_DATA]"
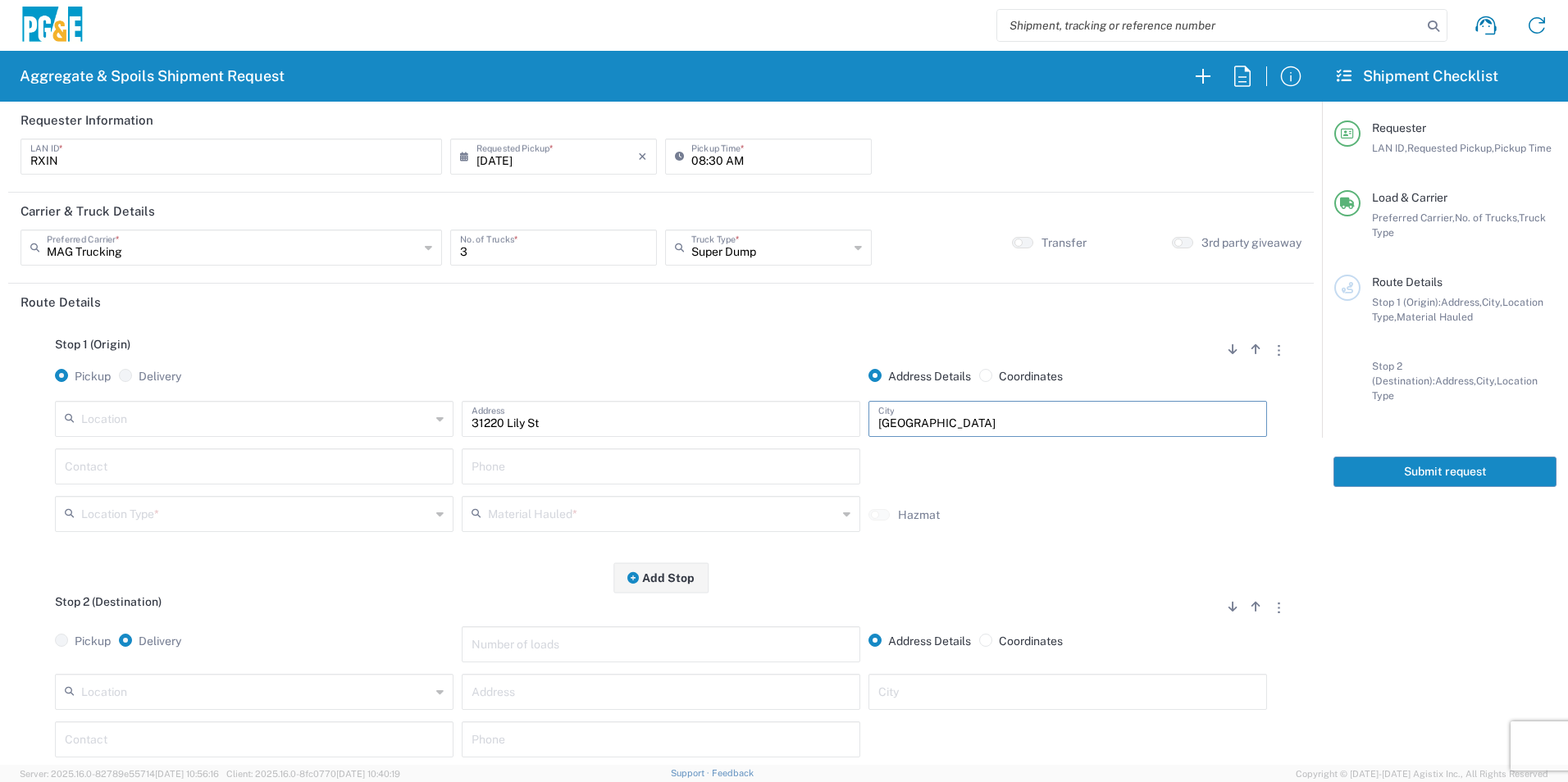
click at [189, 463] on input "text" at bounding box center [255, 465] width 379 height 28
type input "[PERSON_NAME]"
drag, startPoint x: 182, startPoint y: 507, endPoint x: 174, endPoint y: 528, distance: 22.5
click at [181, 507] on input "text" at bounding box center [255, 512] width 350 height 28
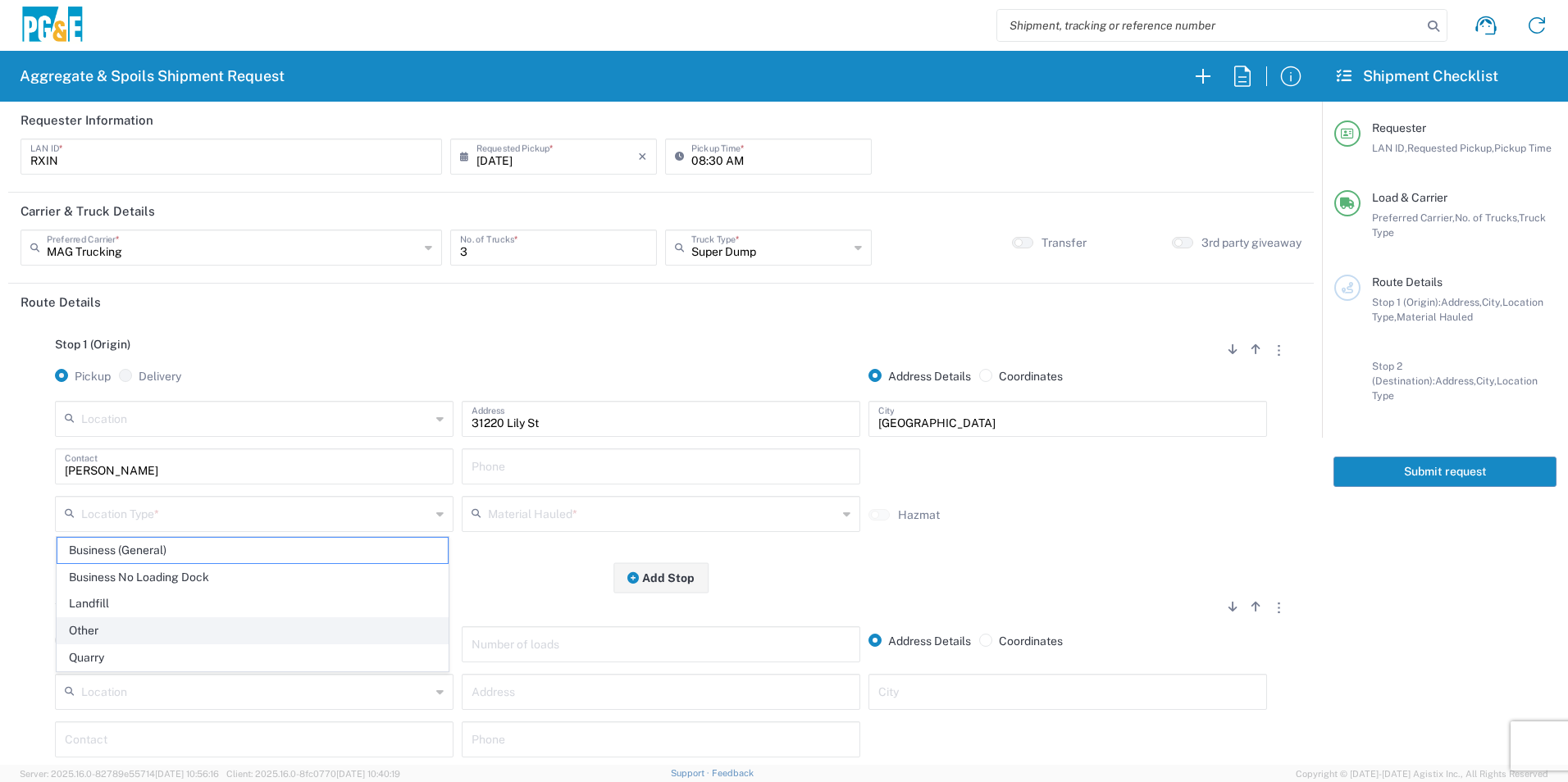
click at [132, 623] on span "Other" at bounding box center [253, 631] width 391 height 25
type input "Other"
click at [610, 509] on input "text" at bounding box center [663, 512] width 350 height 28
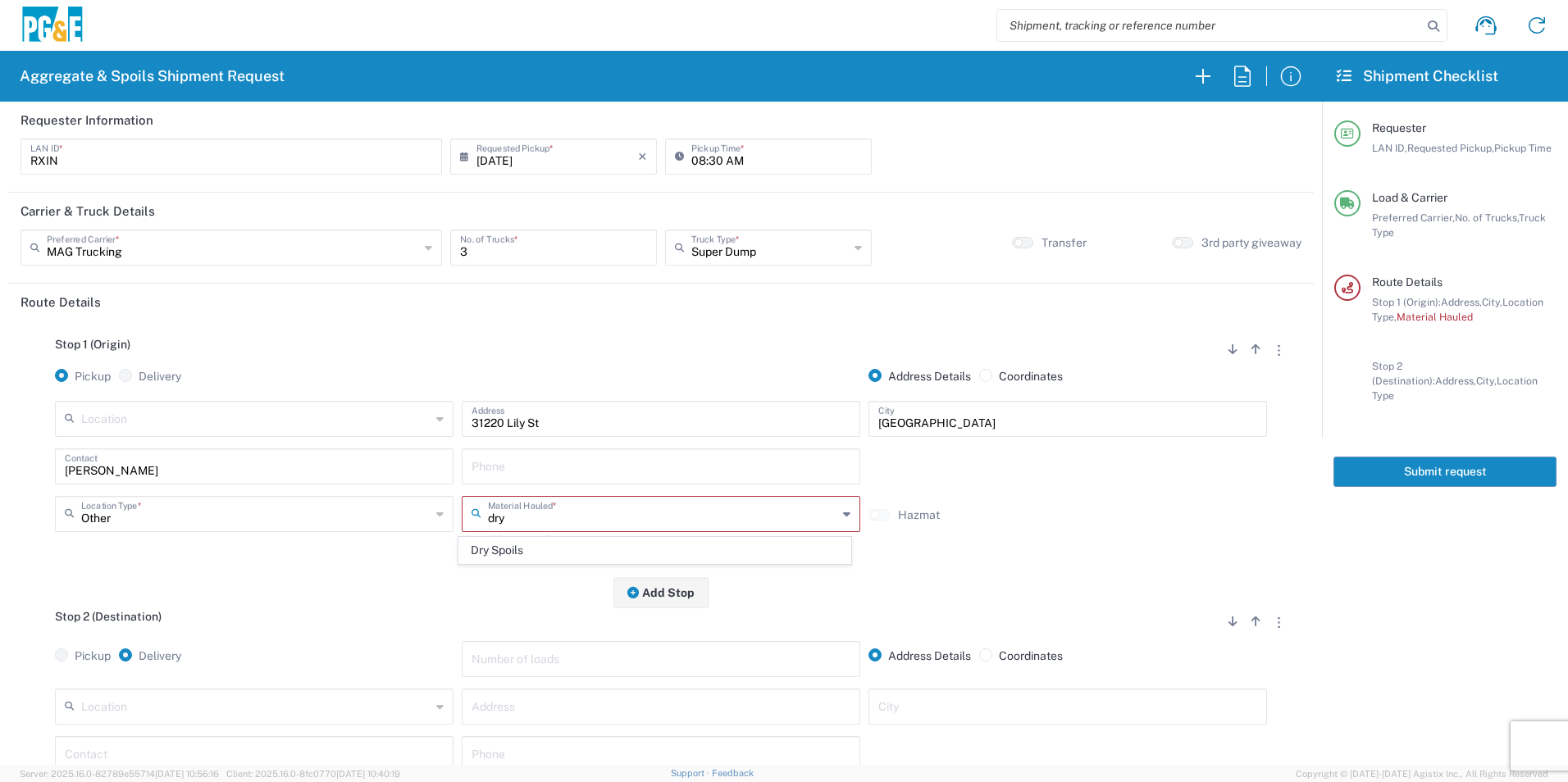
click at [508, 549] on span "Dry Spoils" at bounding box center [654, 551] width 391 height 25
type input "Dry Spoils"
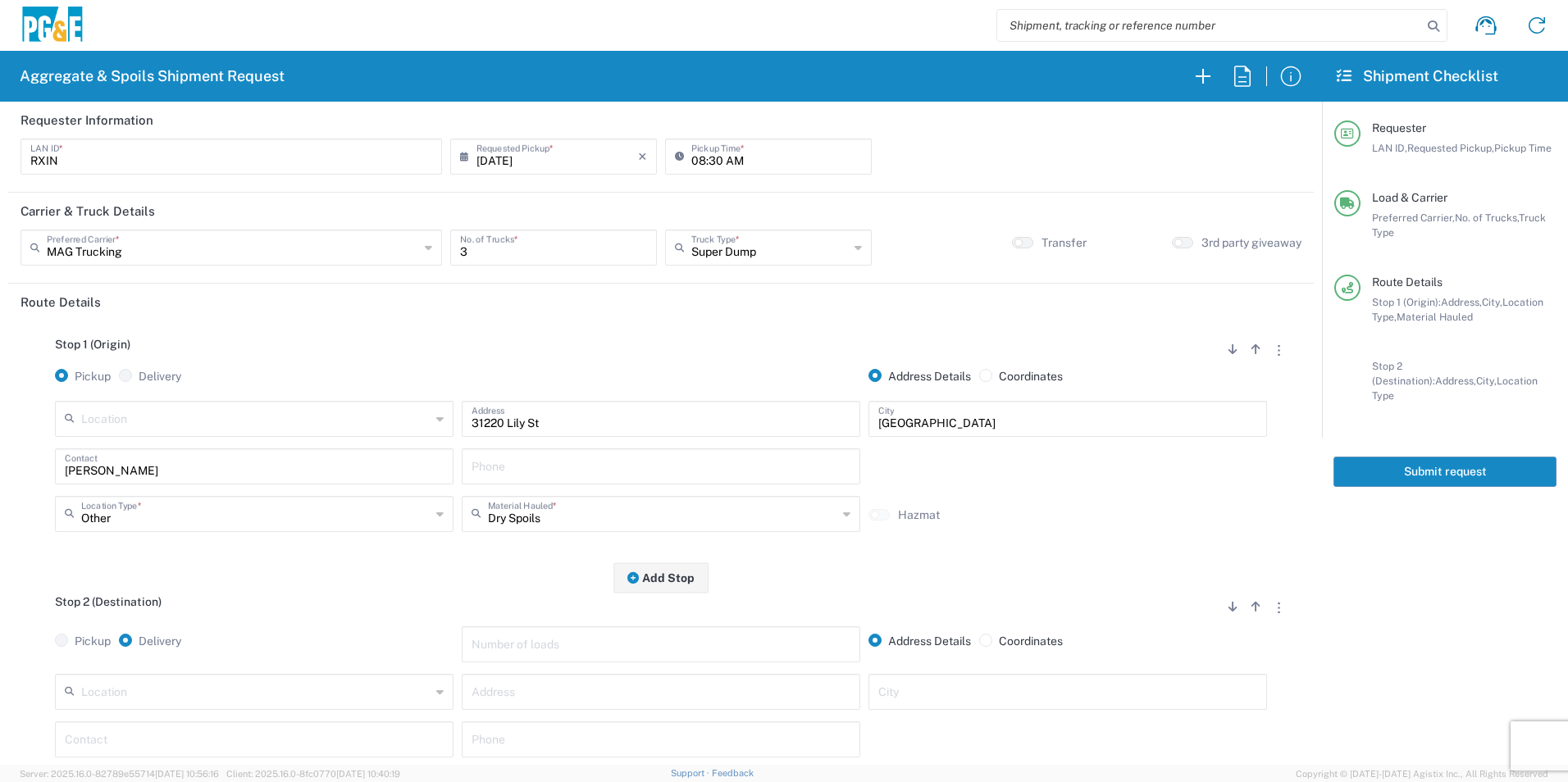
click at [329, 684] on input "text" at bounding box center [255, 691] width 350 height 28
click at [306, 664] on span "[PERSON_NAME][GEOGRAPHIC_DATA] - Landfill Class II - Milpitas" at bounding box center [253, 661] width 391 height 25
type input "[PERSON_NAME][GEOGRAPHIC_DATA] - Landfill Class II - Milpitas"
type input "[STREET_ADDRESS][PERSON_NAME]"
type input "Milpitas"
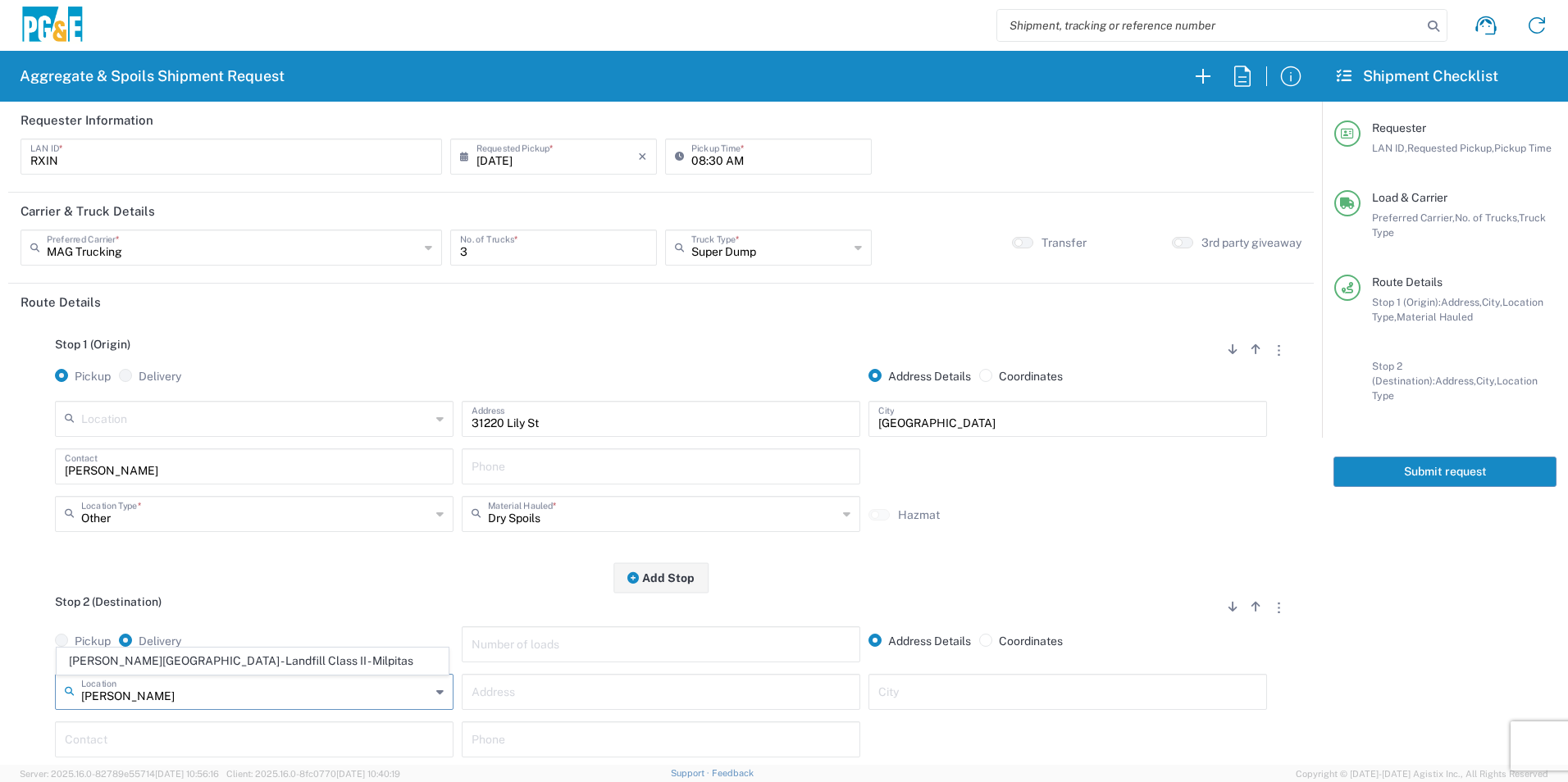
type input "Landfill"
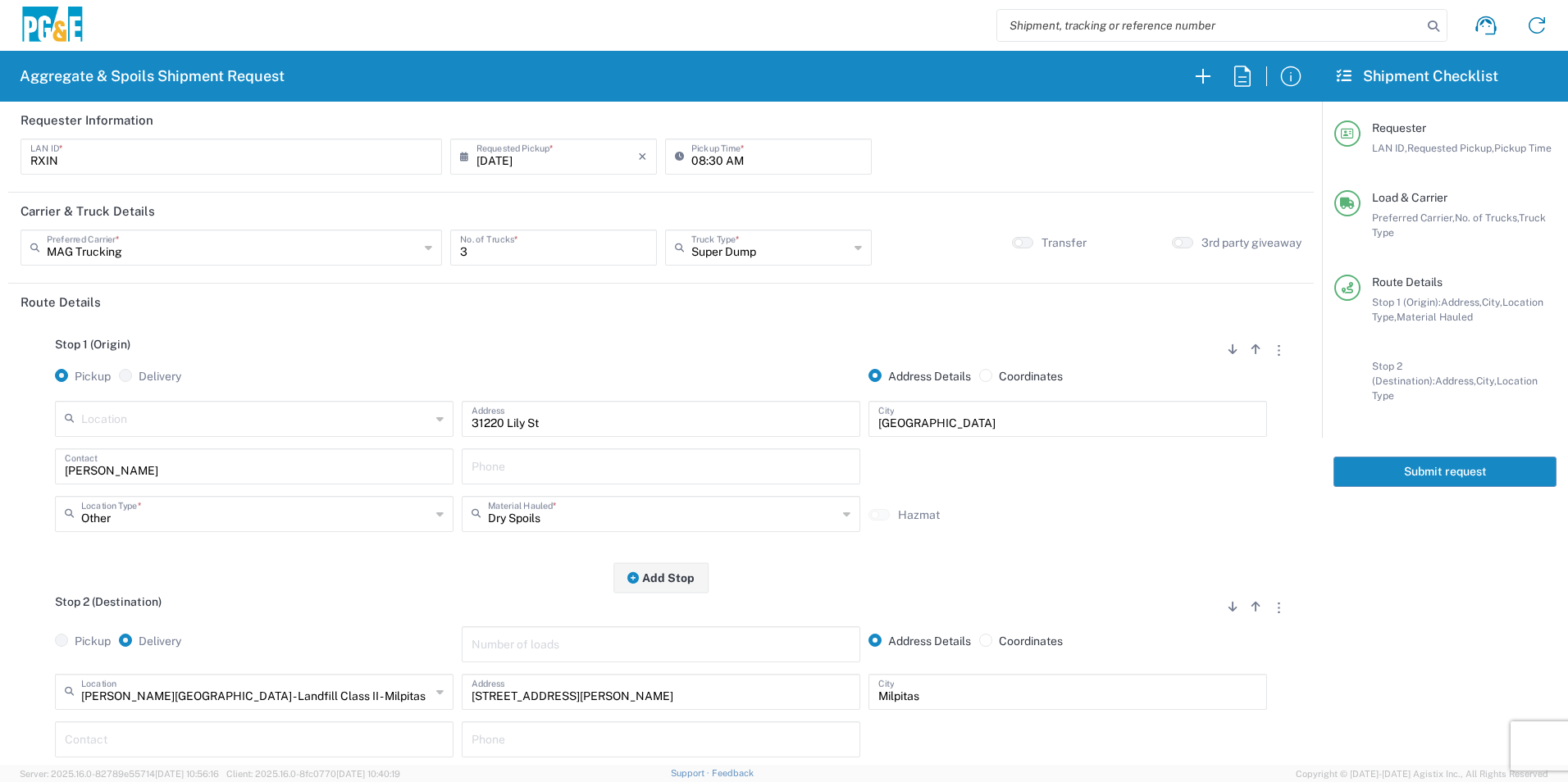
scroll to position [82, 0]
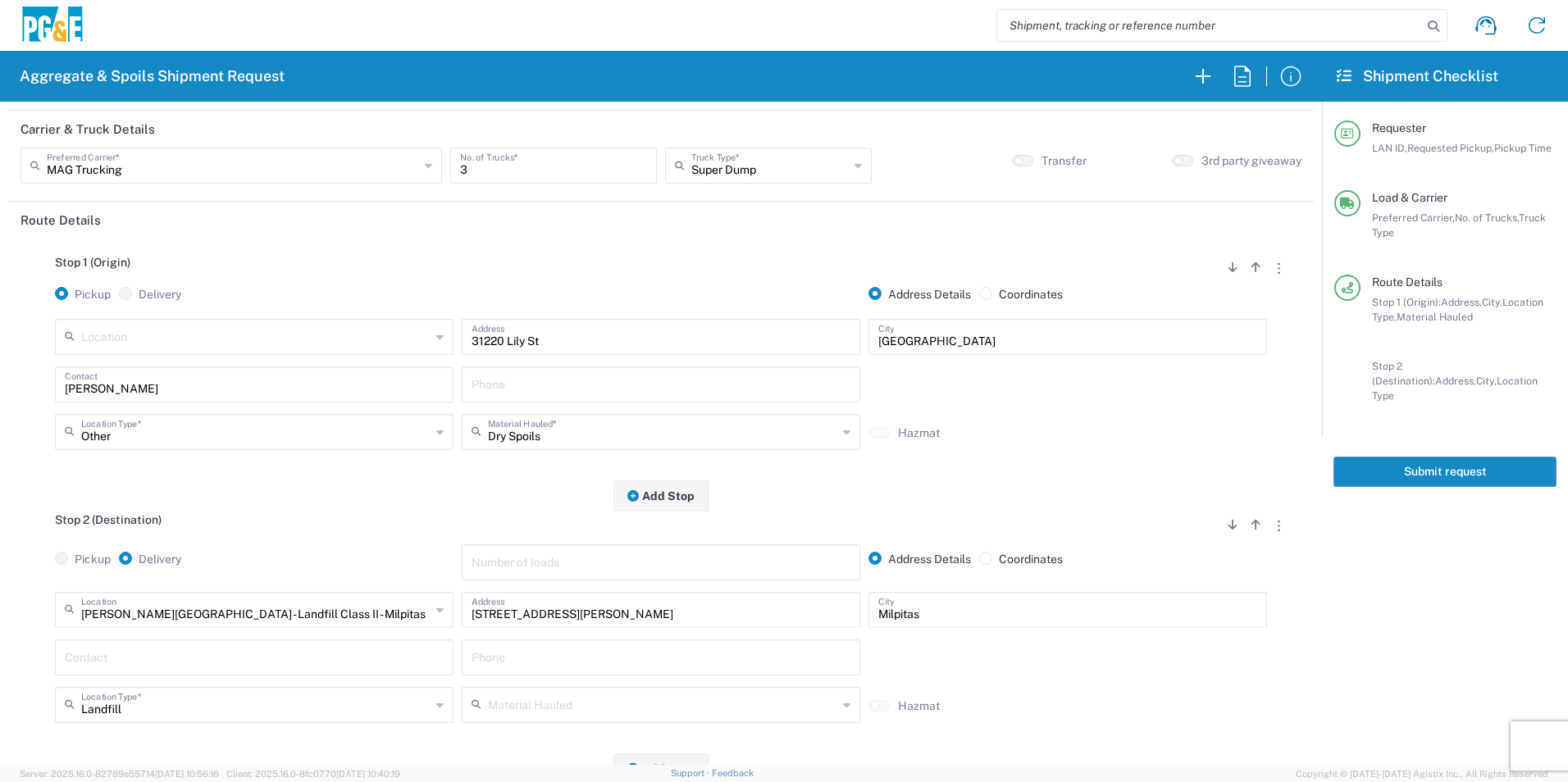
click at [534, 382] on input "text" at bounding box center [661, 383] width 379 height 28
paste input "[PHONE_NUMBER]"
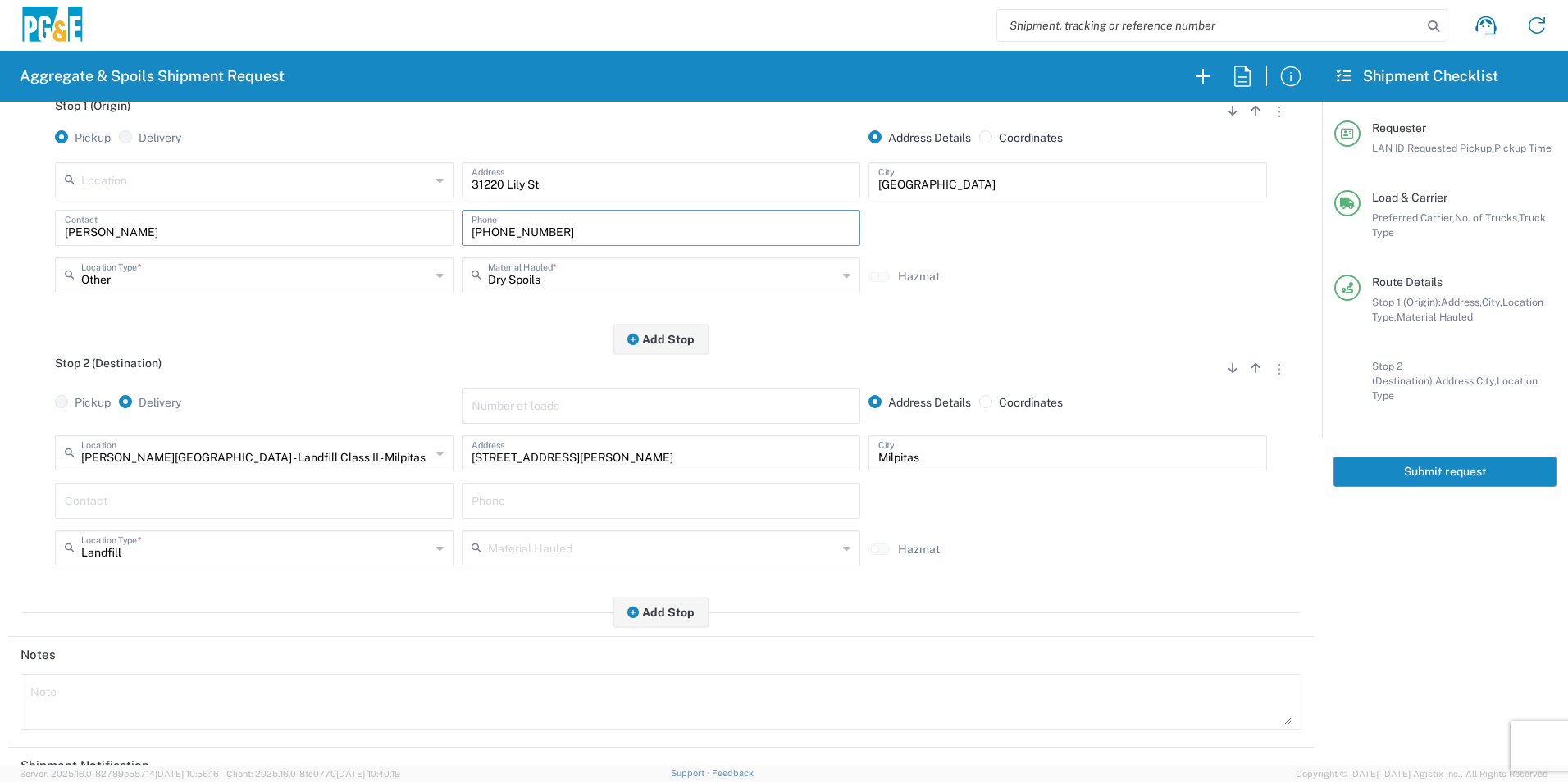
scroll to position [246, 0]
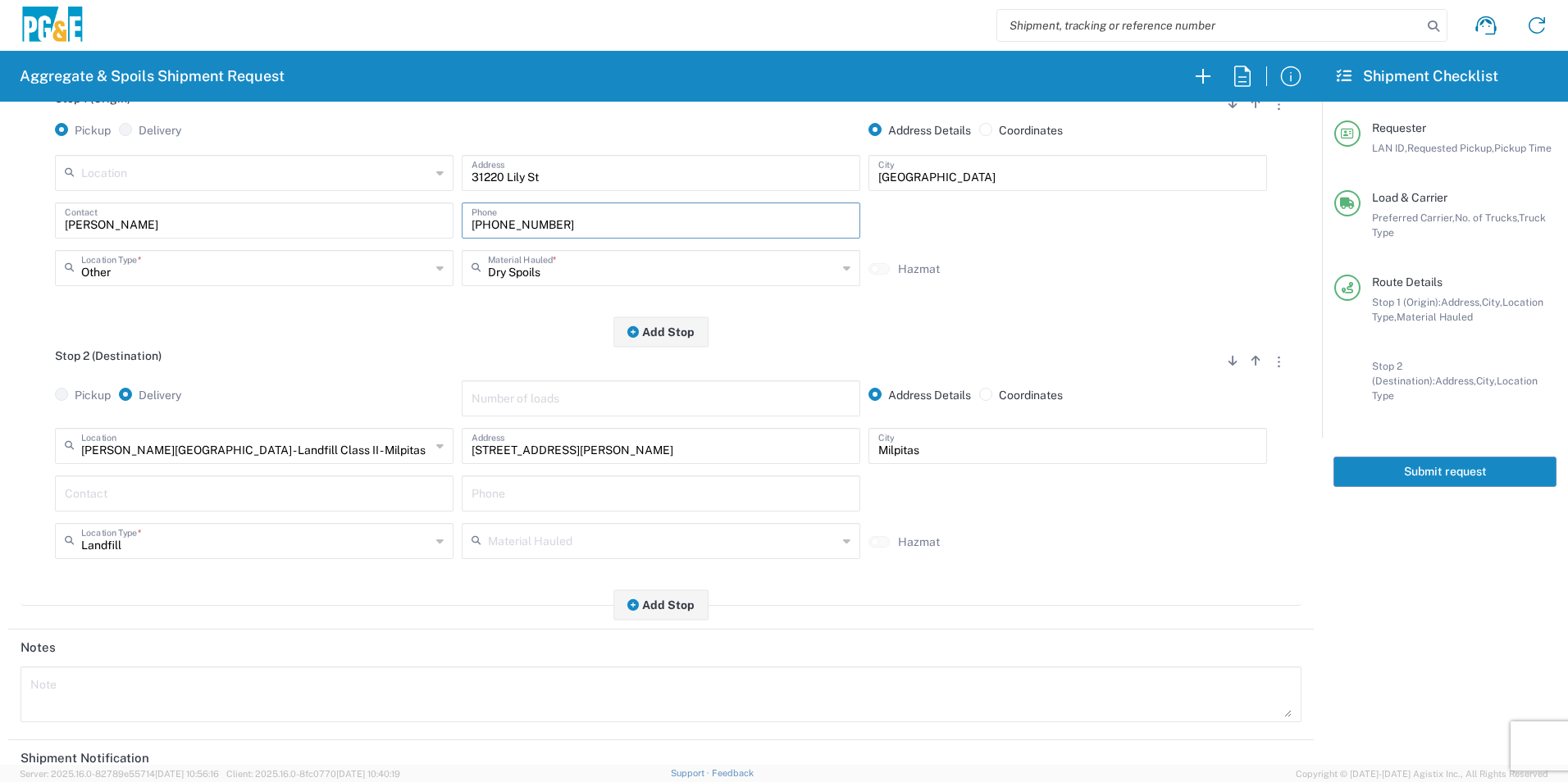
type input "[PHONE_NUMBER]"
click at [529, 497] on input "text" at bounding box center [661, 492] width 379 height 28
paste input "[PHONE_NUMBER]"
type input "[PHONE_NUMBER]"
click at [350, 497] on input "text" at bounding box center [255, 492] width 379 height 28
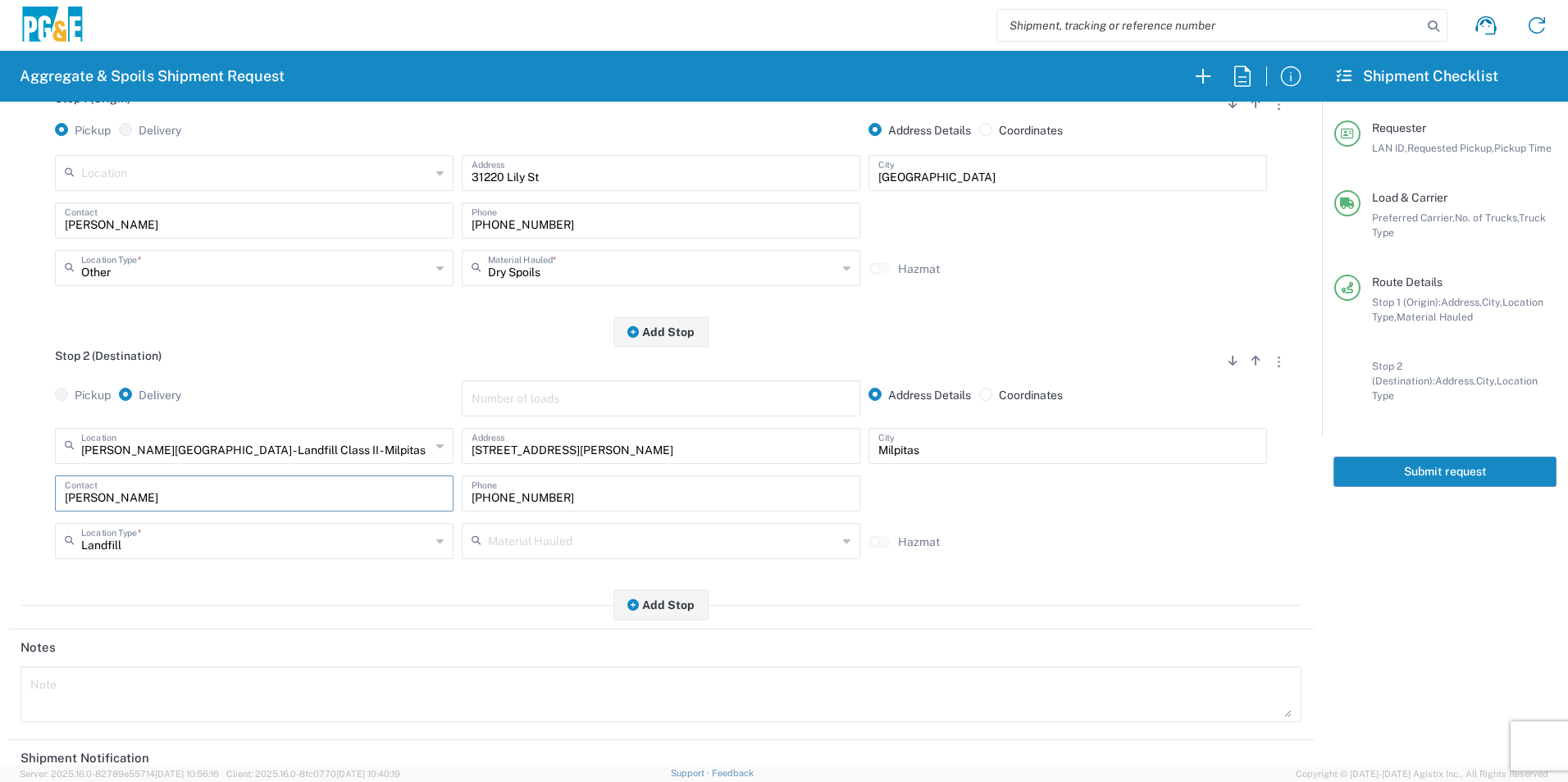
type input "[PERSON_NAME]"
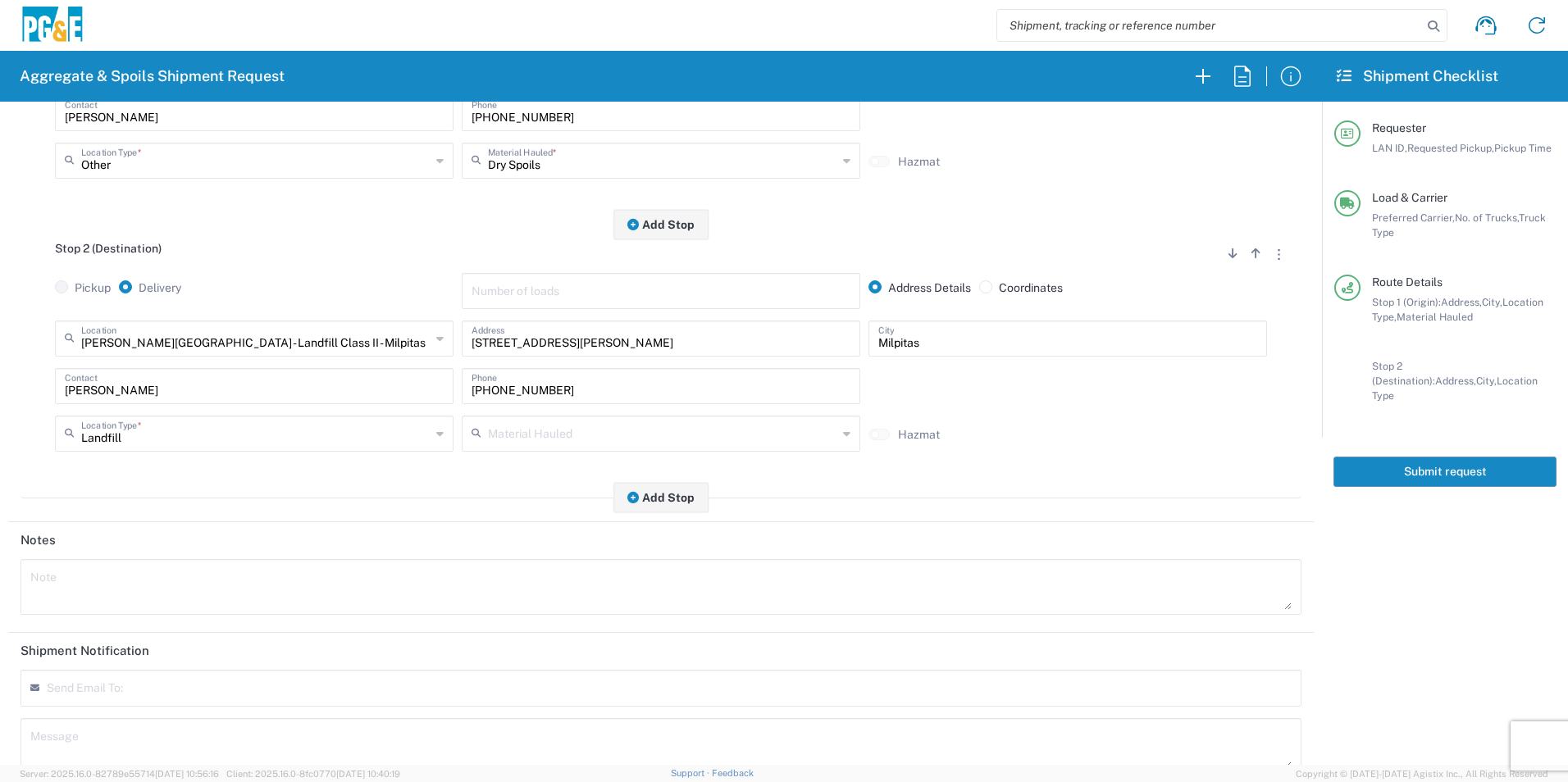
scroll to position [473, 0]
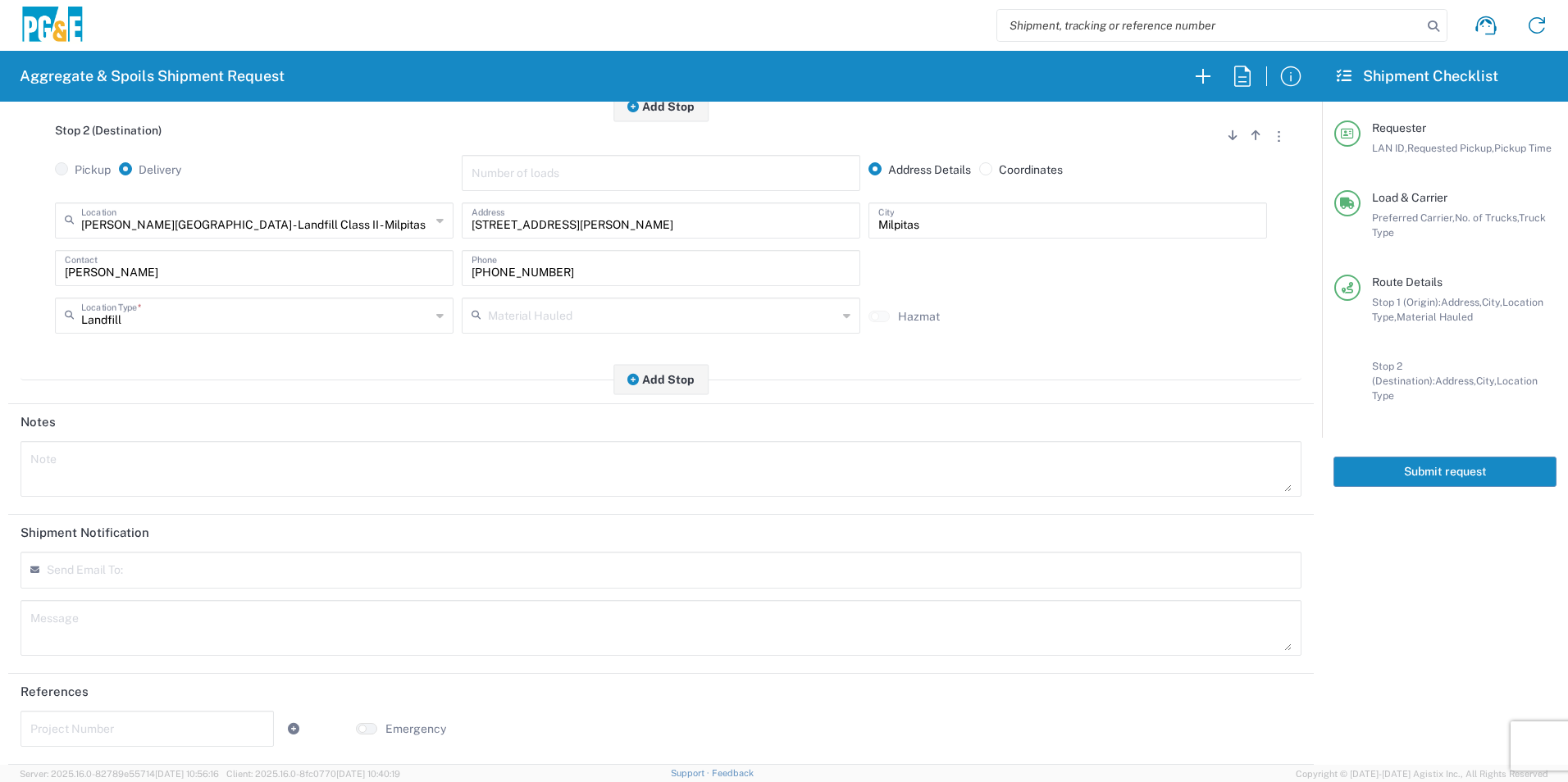
click at [67, 728] on input "text" at bounding box center [147, 728] width 234 height 28
paste input "35205214"
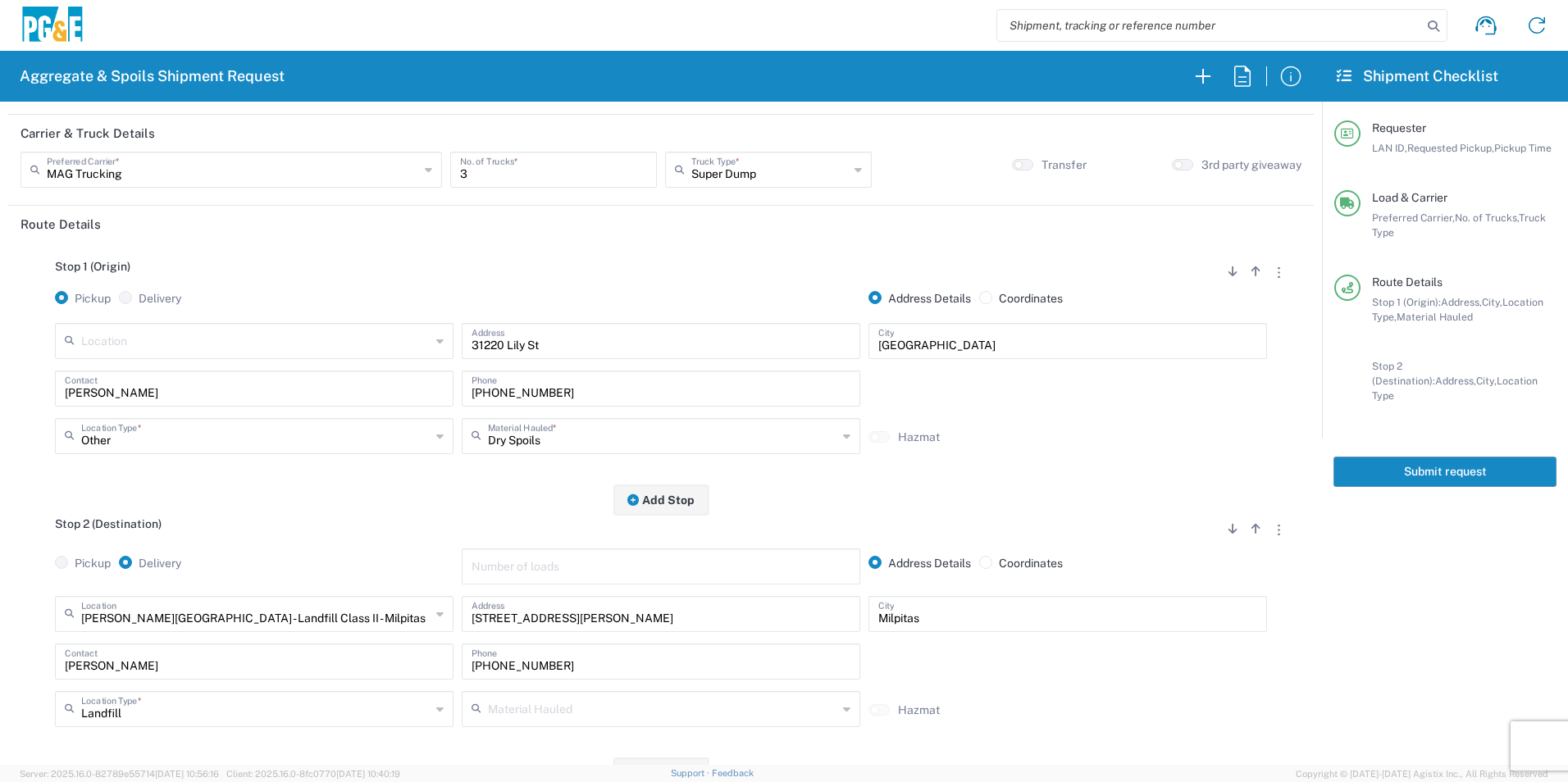
scroll to position [0, 0]
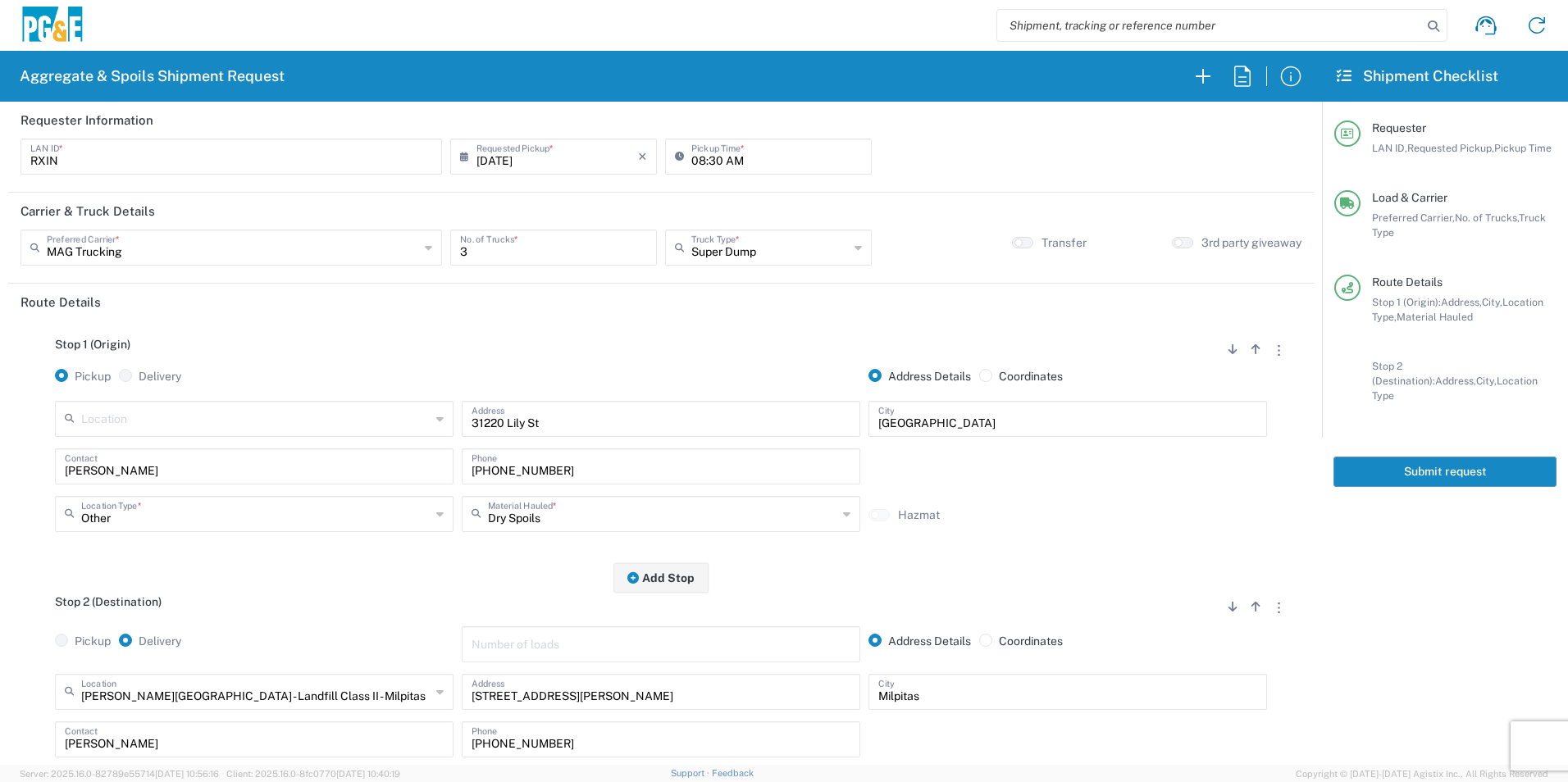
type input "35205214"
click at [1427, 457] on button "Submit request" at bounding box center [1444, 472] width 223 height 30
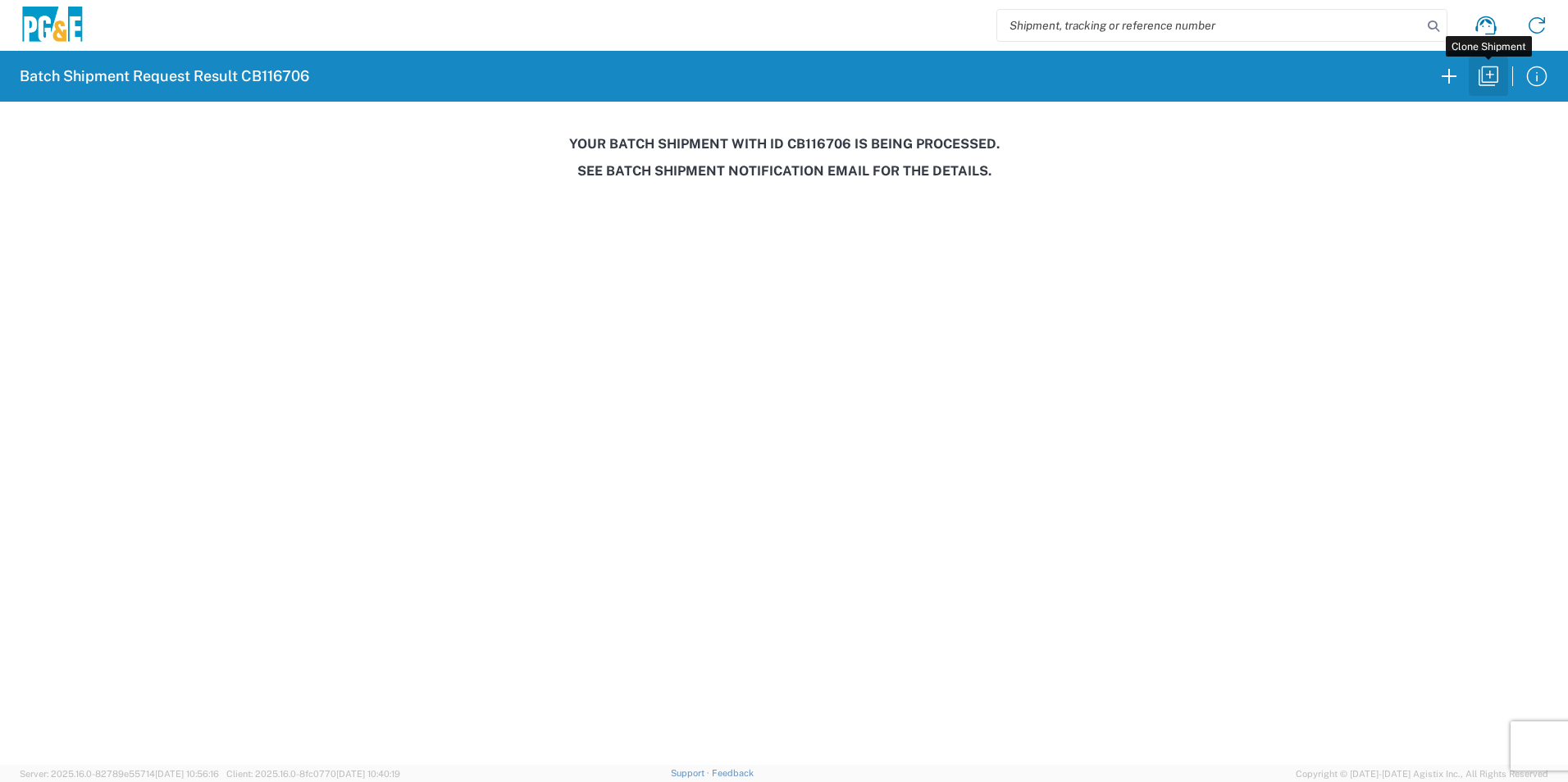
click at [1485, 80] on icon "button" at bounding box center [1488, 76] width 26 height 26
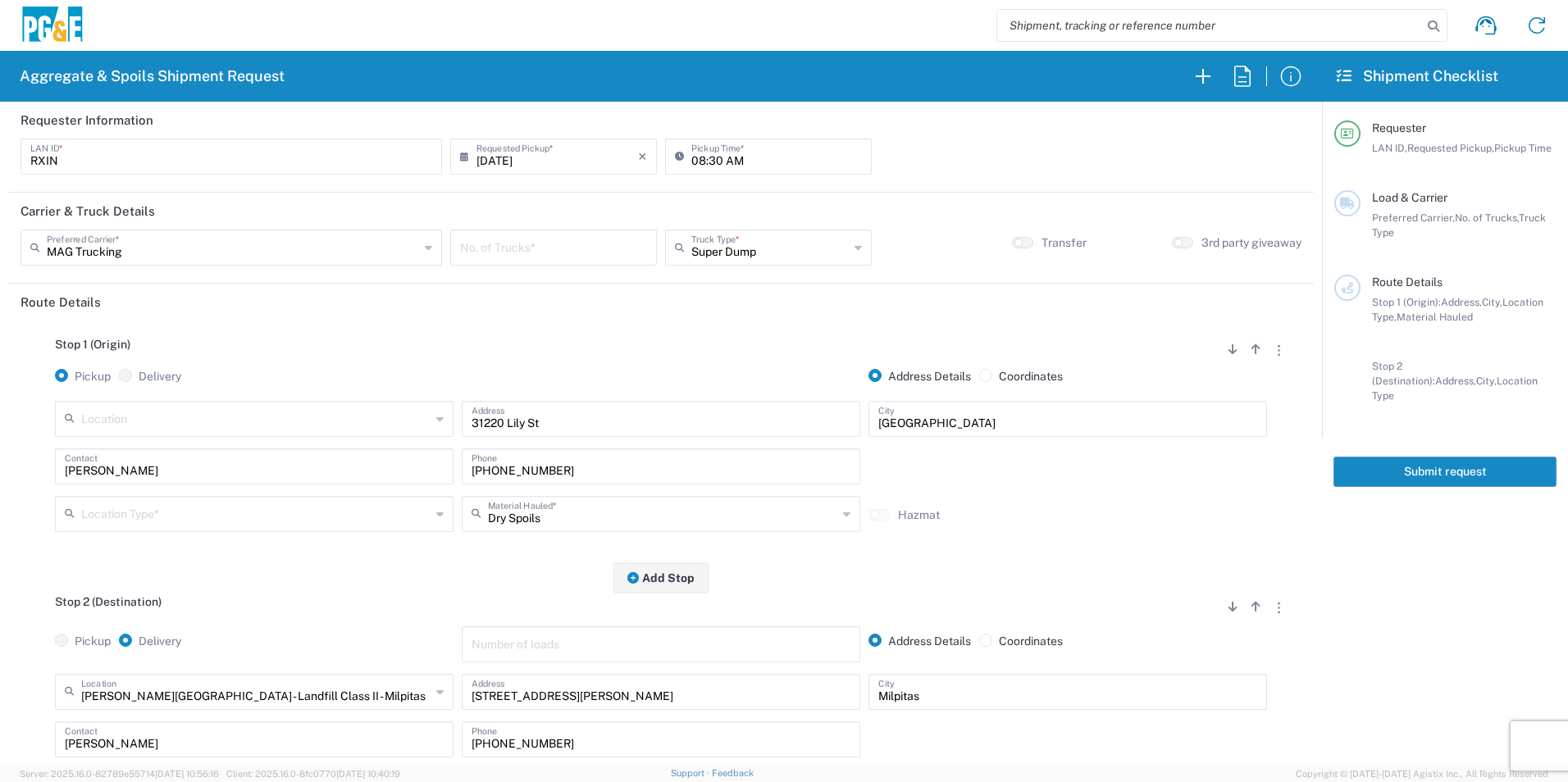
click at [499, 157] on input "[DATE]" at bounding box center [557, 155] width 162 height 28
click at [598, 279] on span "15" at bounding box center [599, 282] width 23 height 23
type input "[DATE]"
click at [542, 241] on input "number" at bounding box center [553, 246] width 187 height 28
type input "3"
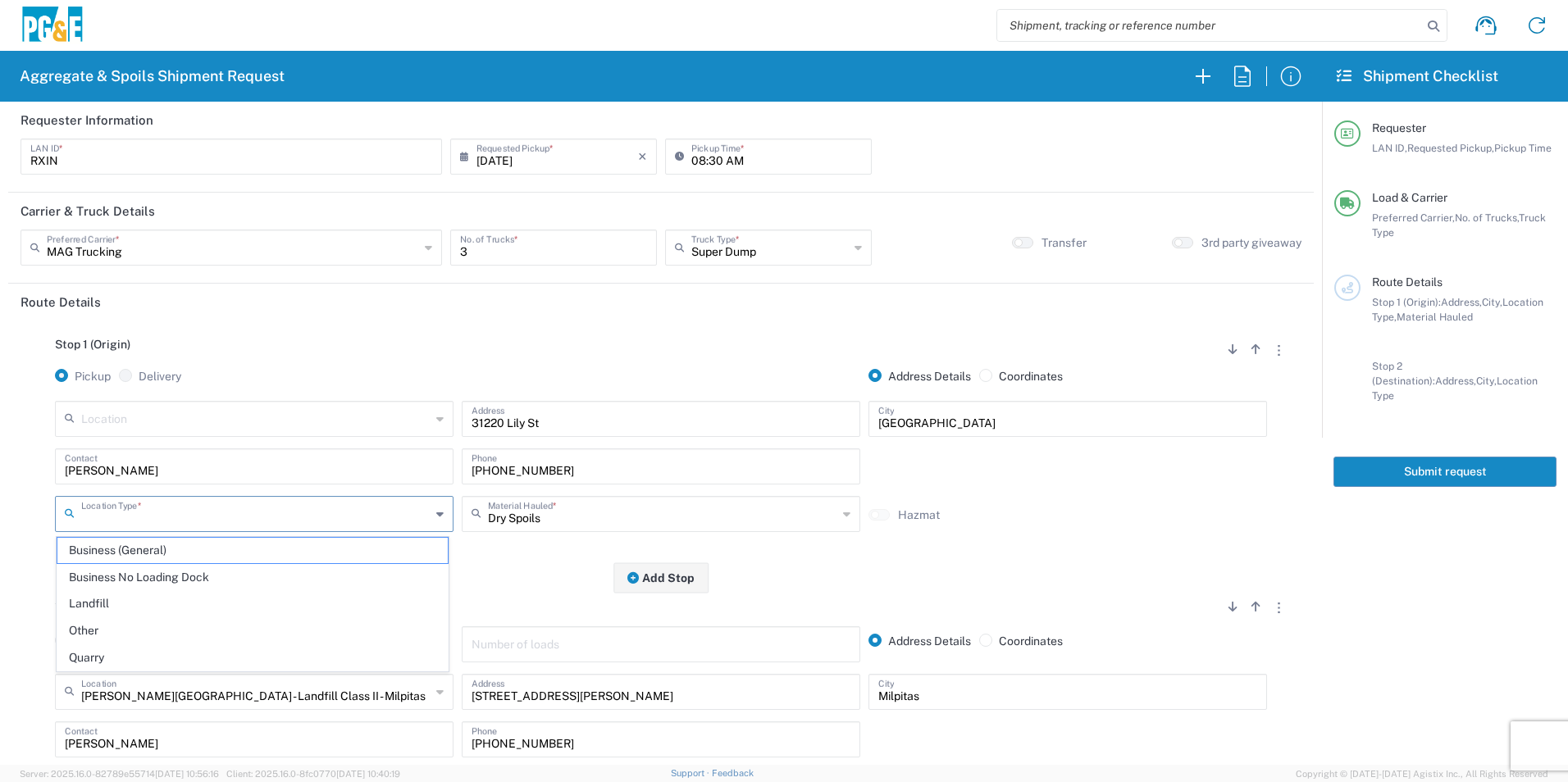
click at [192, 514] on input "text" at bounding box center [255, 512] width 350 height 28
click at [127, 622] on span "Other" at bounding box center [253, 631] width 391 height 25
type input "Other"
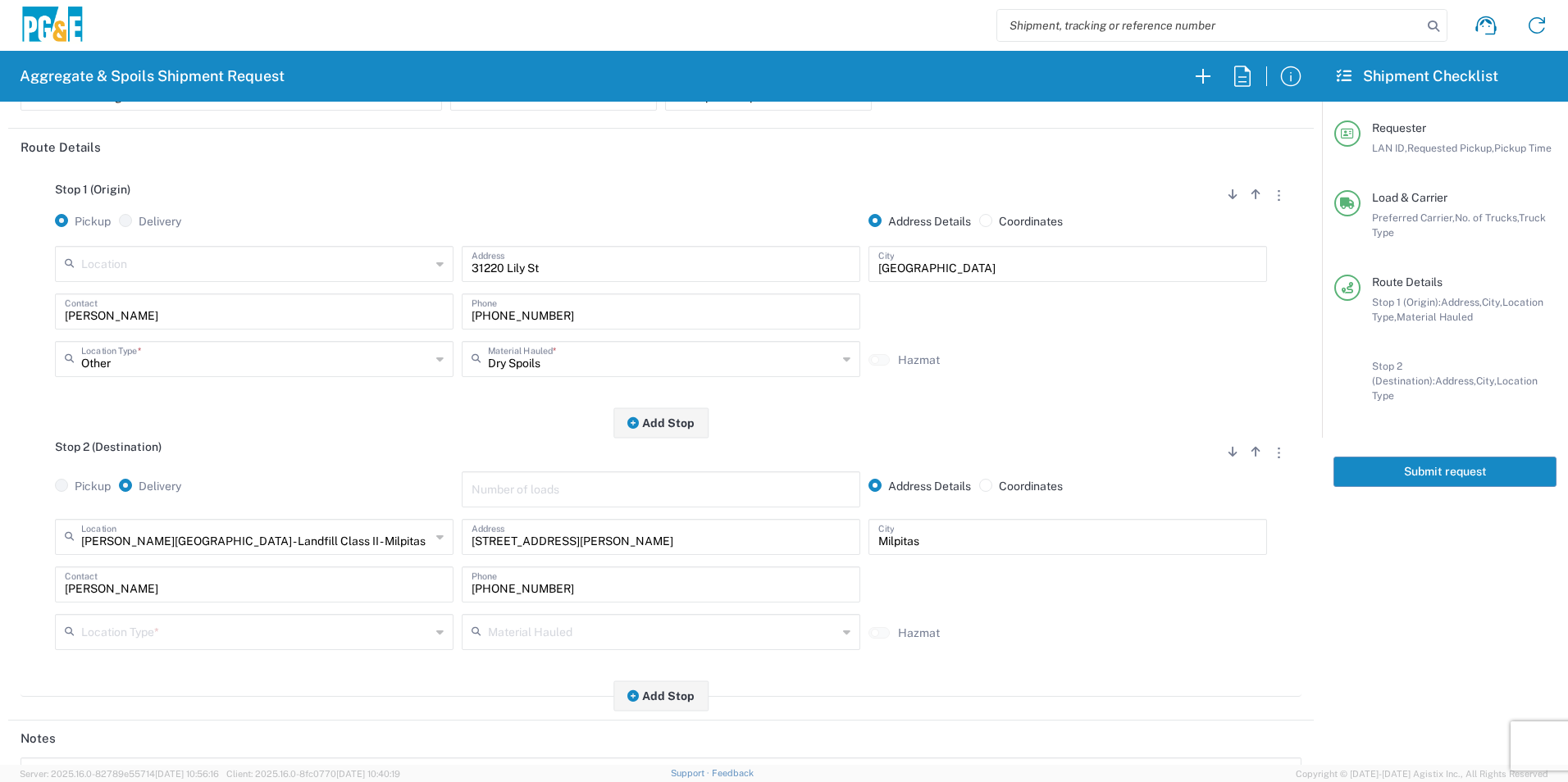
scroll to position [164, 0]
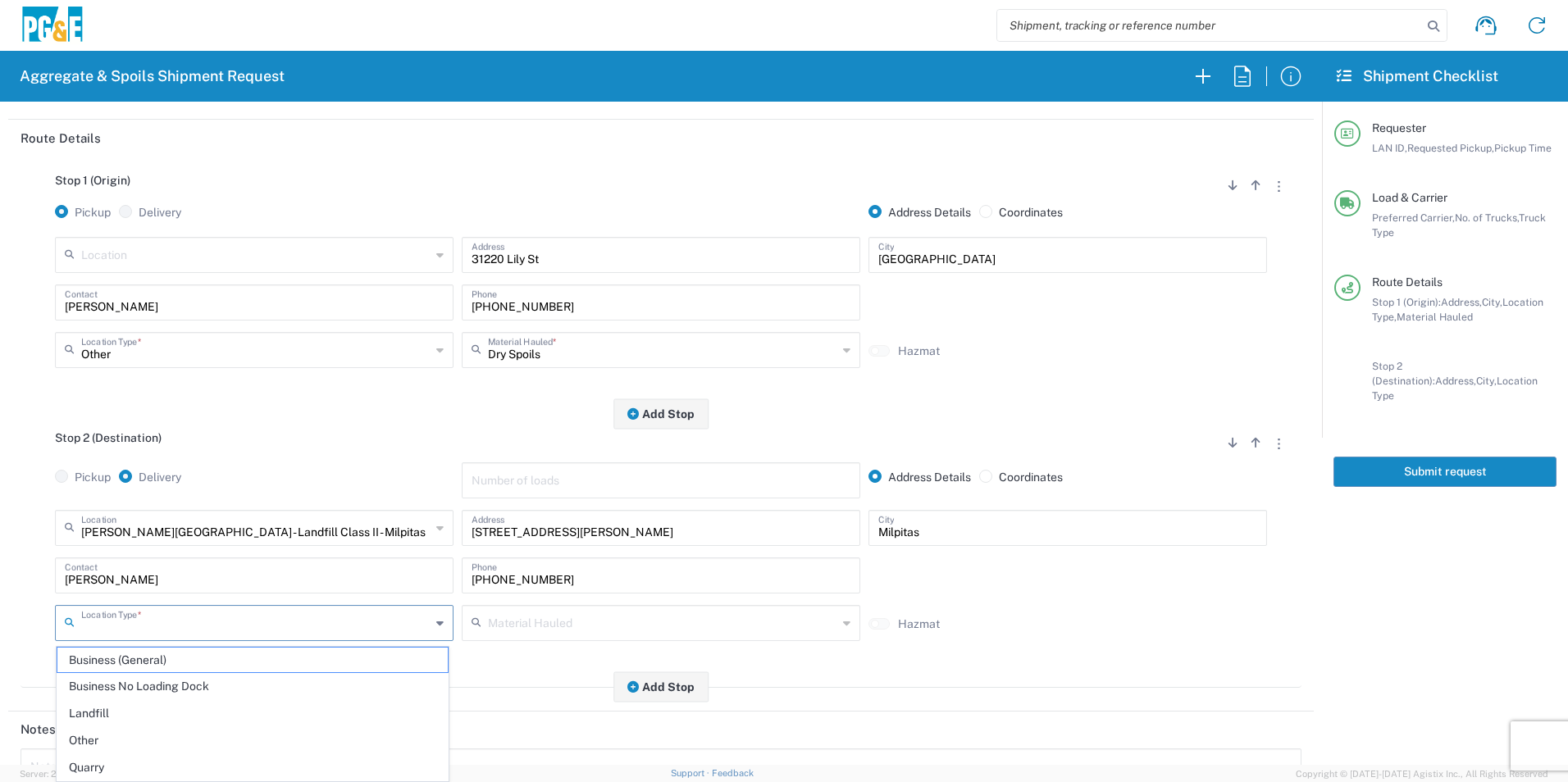
click at [127, 620] on input "text" at bounding box center [255, 622] width 350 height 28
click at [130, 692] on span "Business No Loading Dock" at bounding box center [253, 687] width 391 height 25
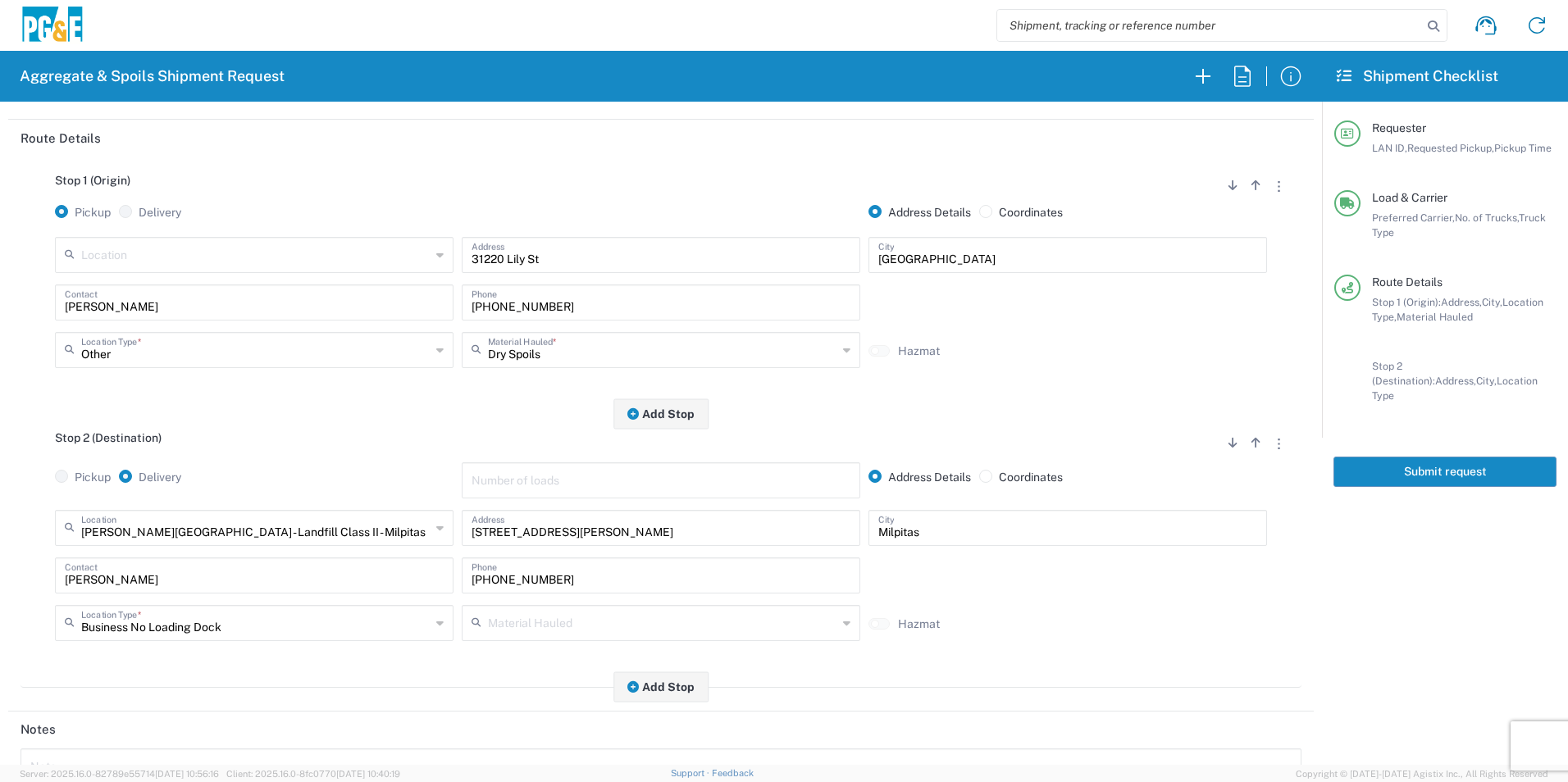
click at [164, 628] on input "Business No Loading Dock" at bounding box center [255, 622] width 350 height 28
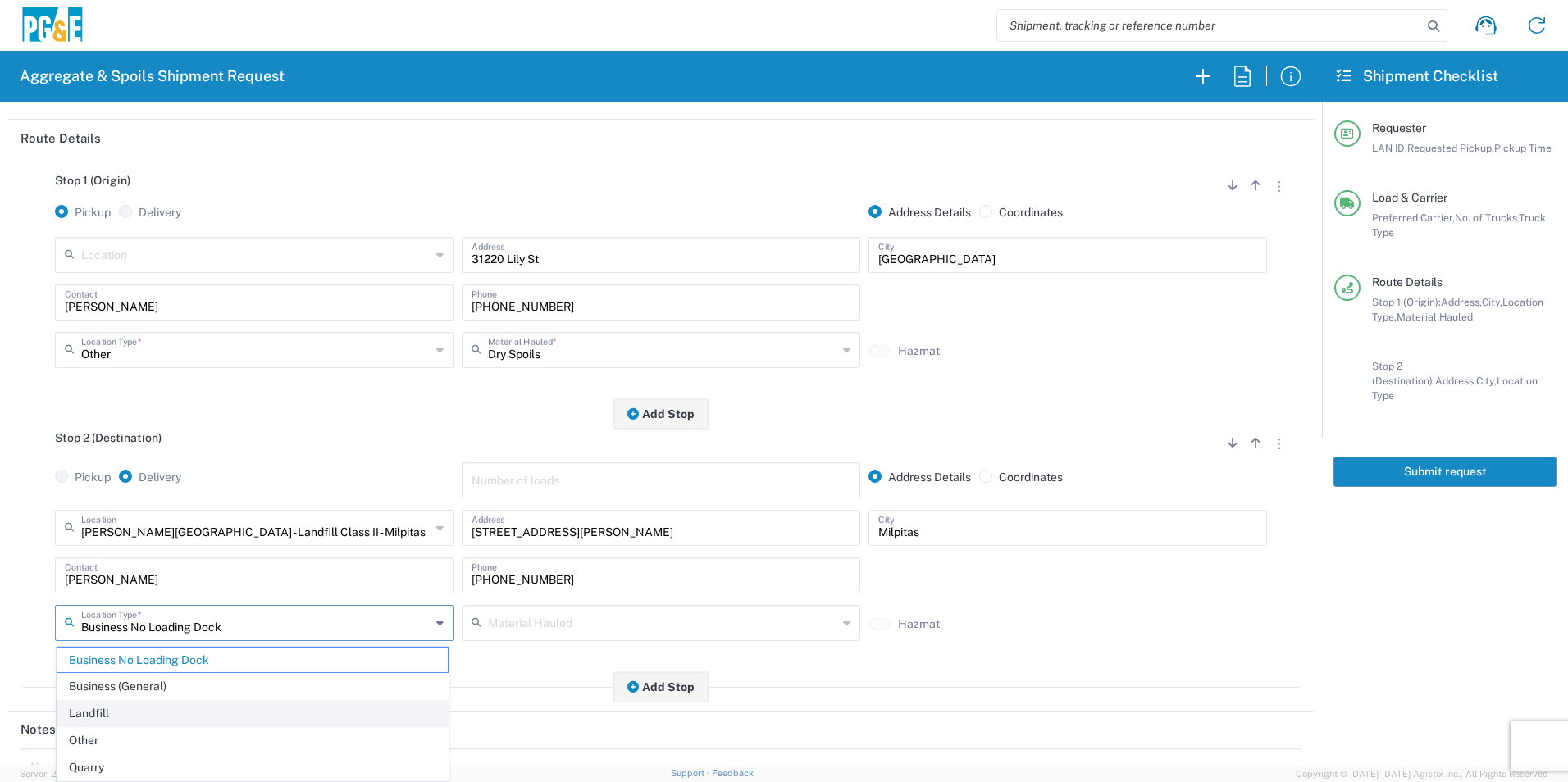
click at [129, 711] on span "Landfill" at bounding box center [253, 714] width 391 height 25
type input "Landfill"
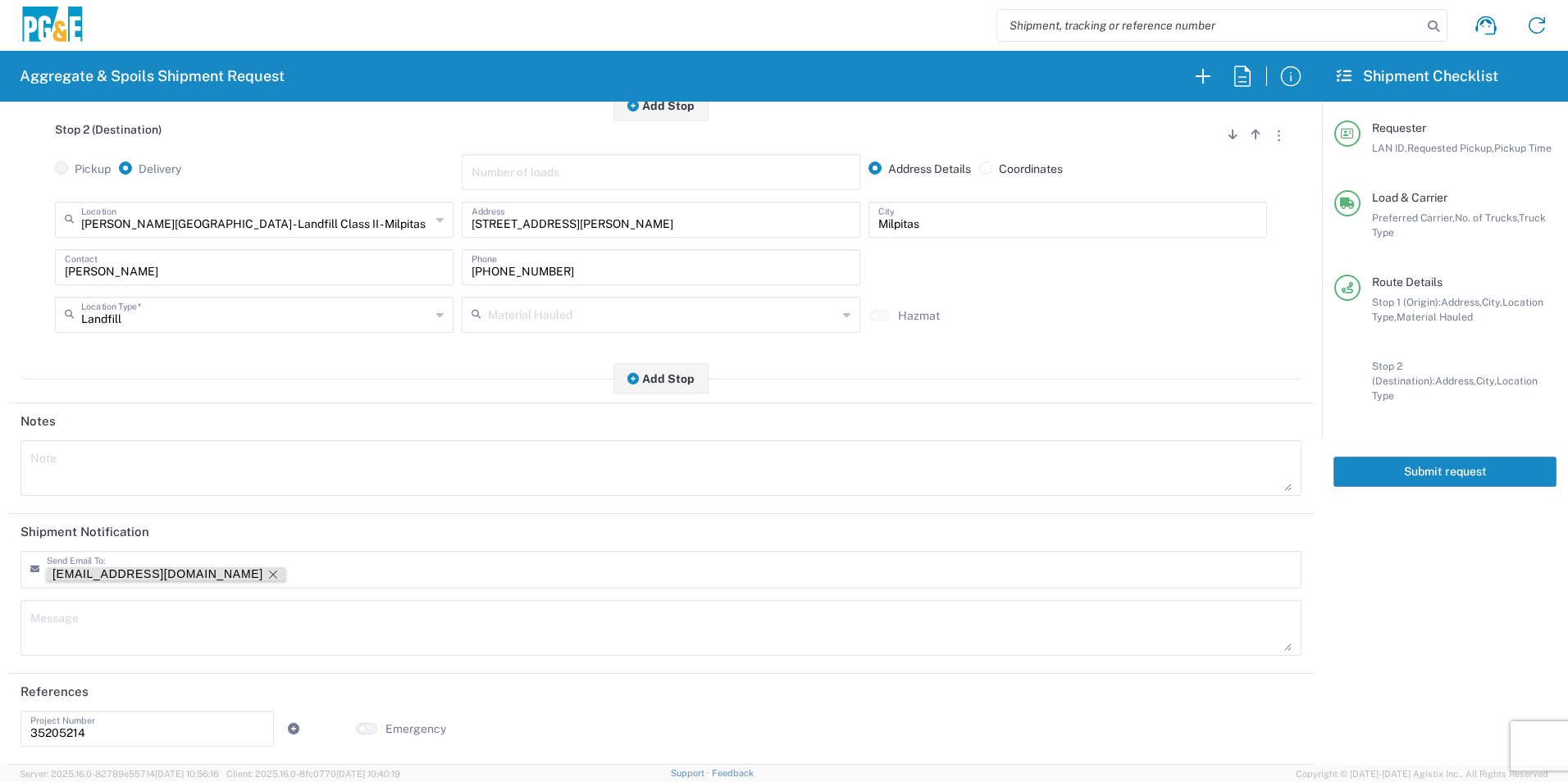
click at [266, 571] on icon "Remove tag" at bounding box center [273, 575] width 13 height 13
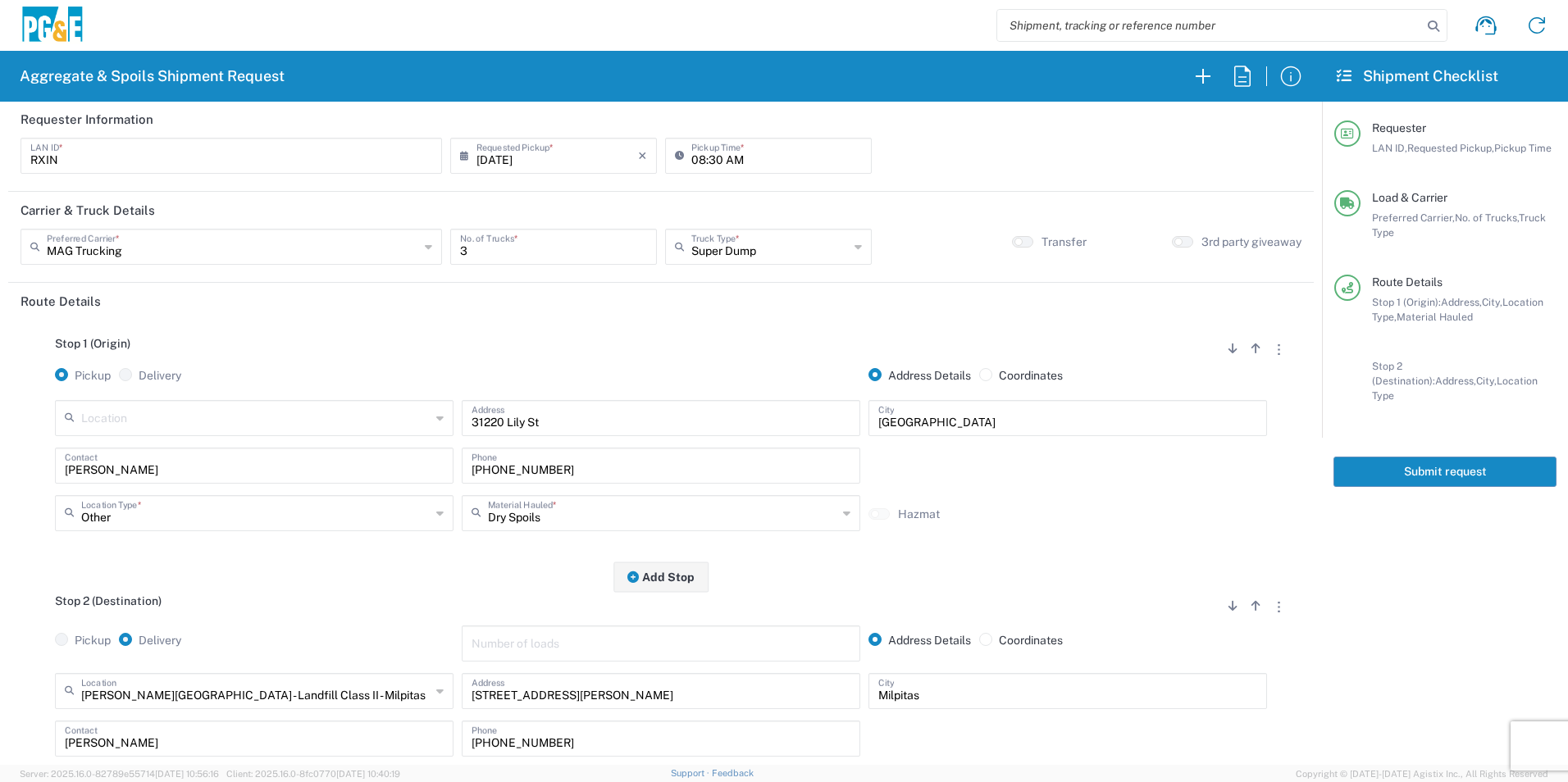
scroll to position [0, 0]
click at [1387, 460] on button "Submit request" at bounding box center [1444, 472] width 223 height 30
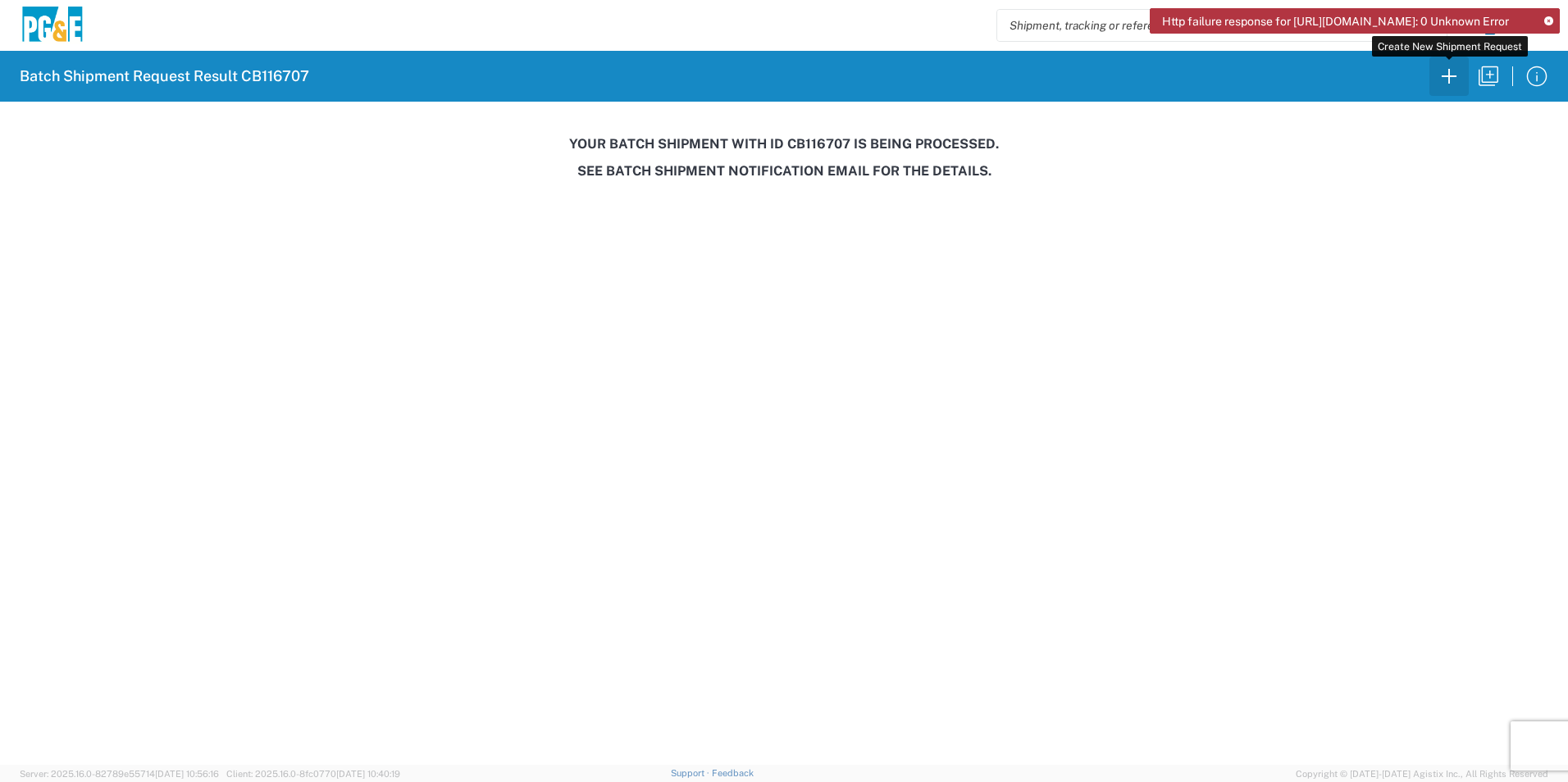
click at [1460, 82] on icon "button" at bounding box center [1449, 76] width 26 height 26
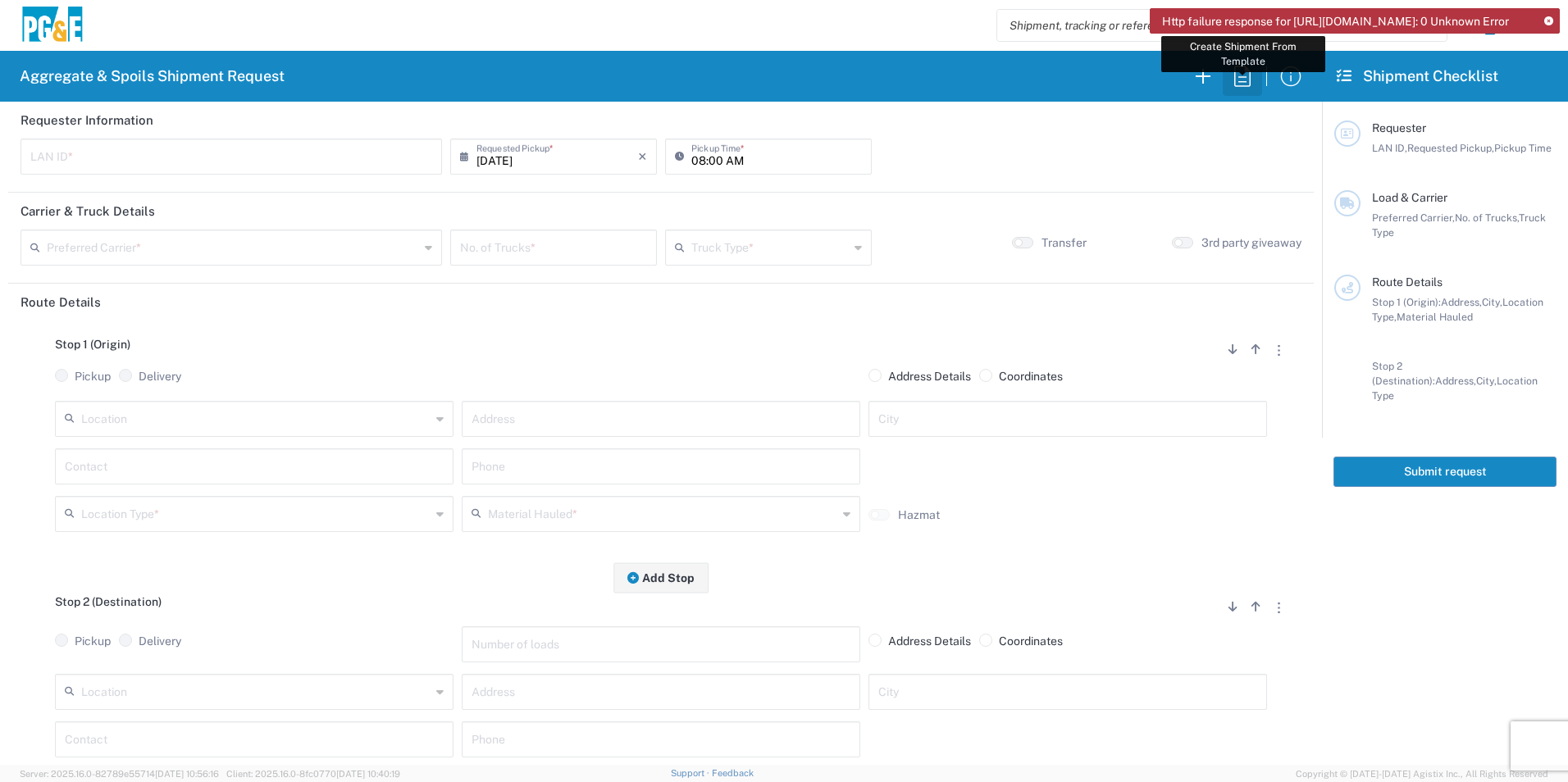
click at [1247, 71] on icon "button" at bounding box center [1243, 76] width 17 height 21
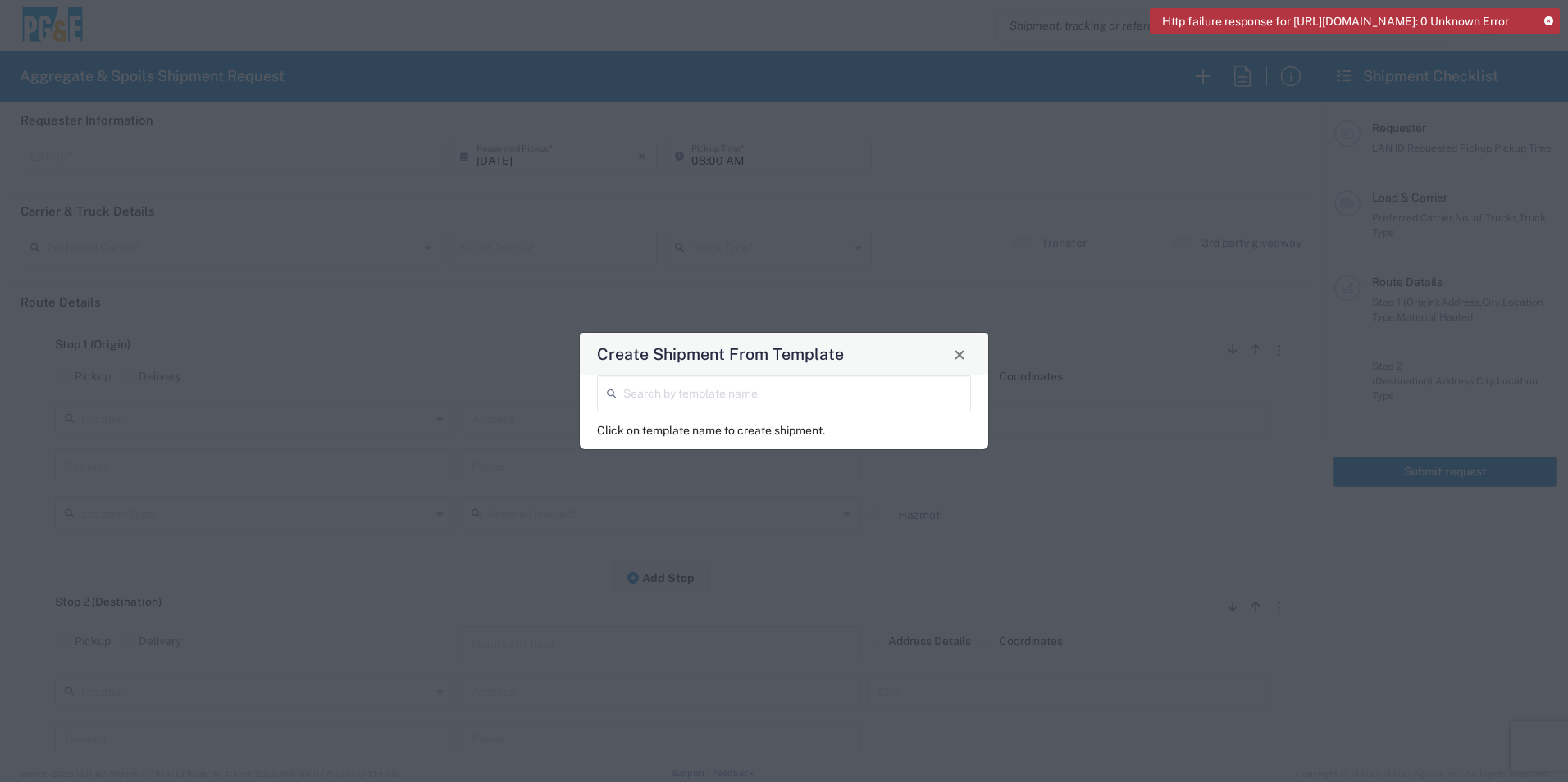
click at [925, 386] on input "search" at bounding box center [792, 392] width 338 height 28
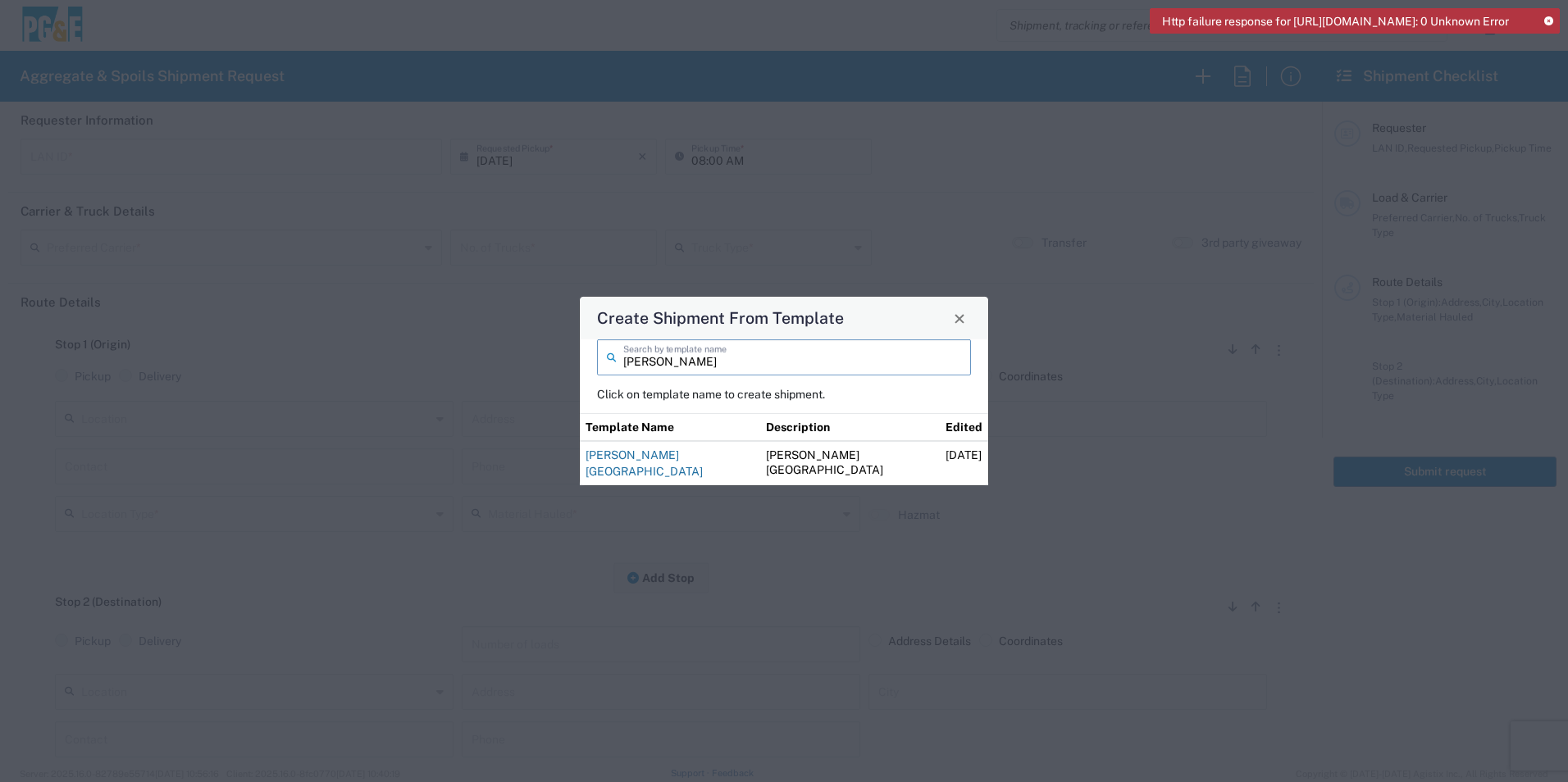
type input "[PERSON_NAME]"
click at [676, 466] on link "[PERSON_NAME][GEOGRAPHIC_DATA]" at bounding box center [644, 462] width 118 height 29
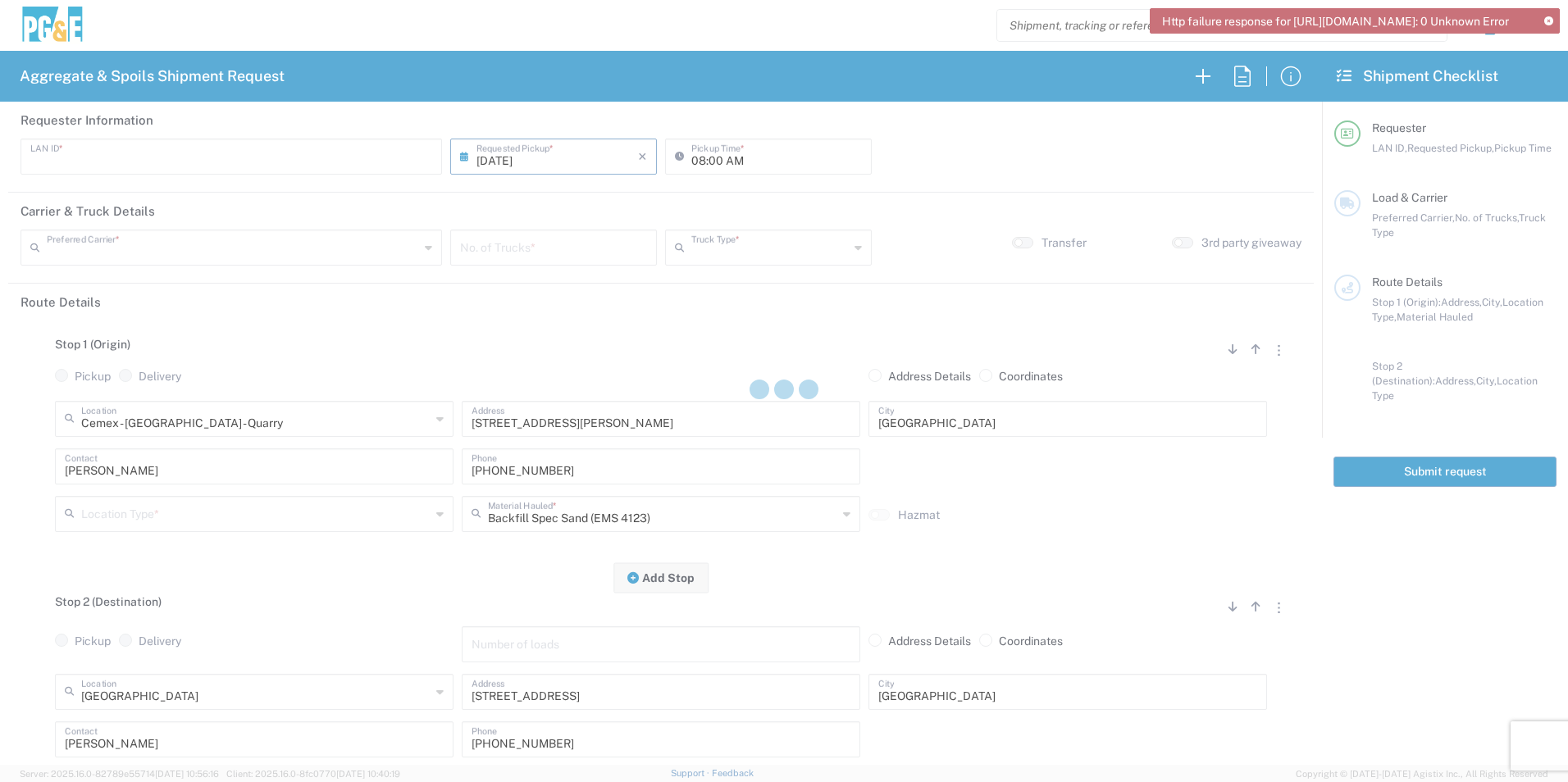
type input "KWWC"
type input "06:00 AM"
type input "[PERSON_NAME] Tanks Inc"
type input "20 Yard Dump Truck"
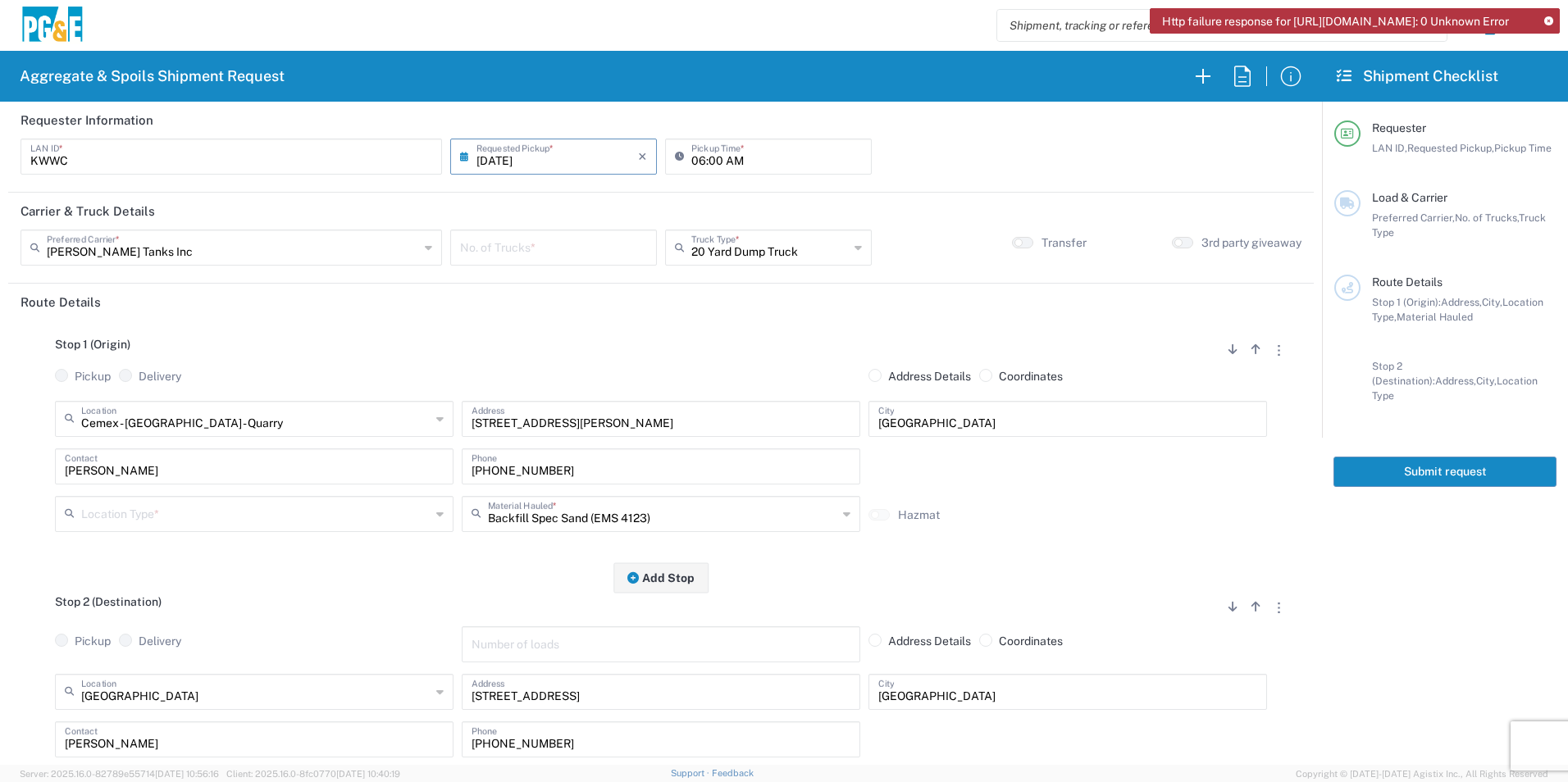
click at [510, 250] on input "number" at bounding box center [553, 246] width 187 height 28
type input "1"
click at [135, 512] on input "text" at bounding box center [255, 512] width 350 height 28
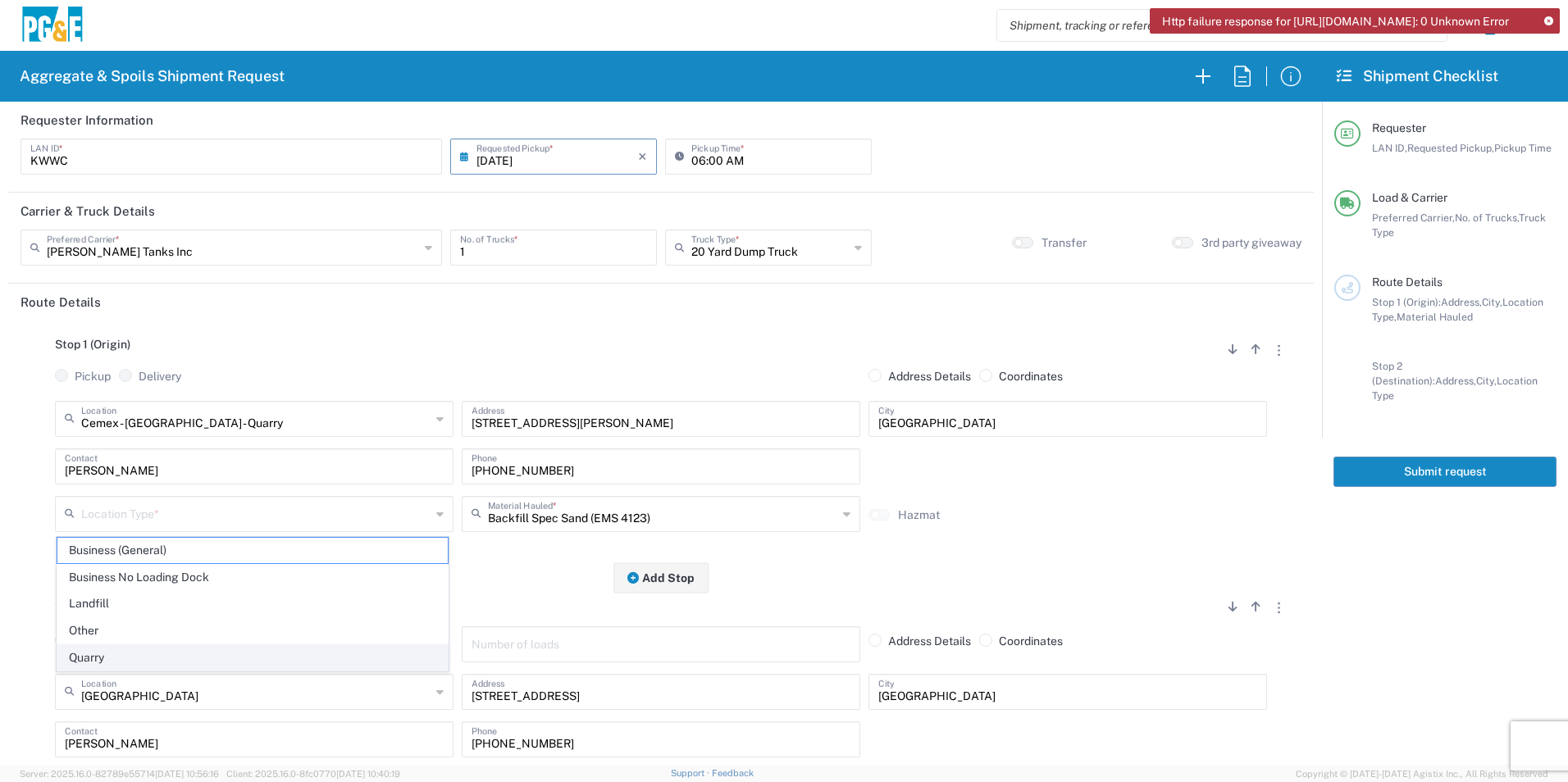
click at [109, 657] on span "Quarry" at bounding box center [253, 658] width 391 height 25
type input "Quarry"
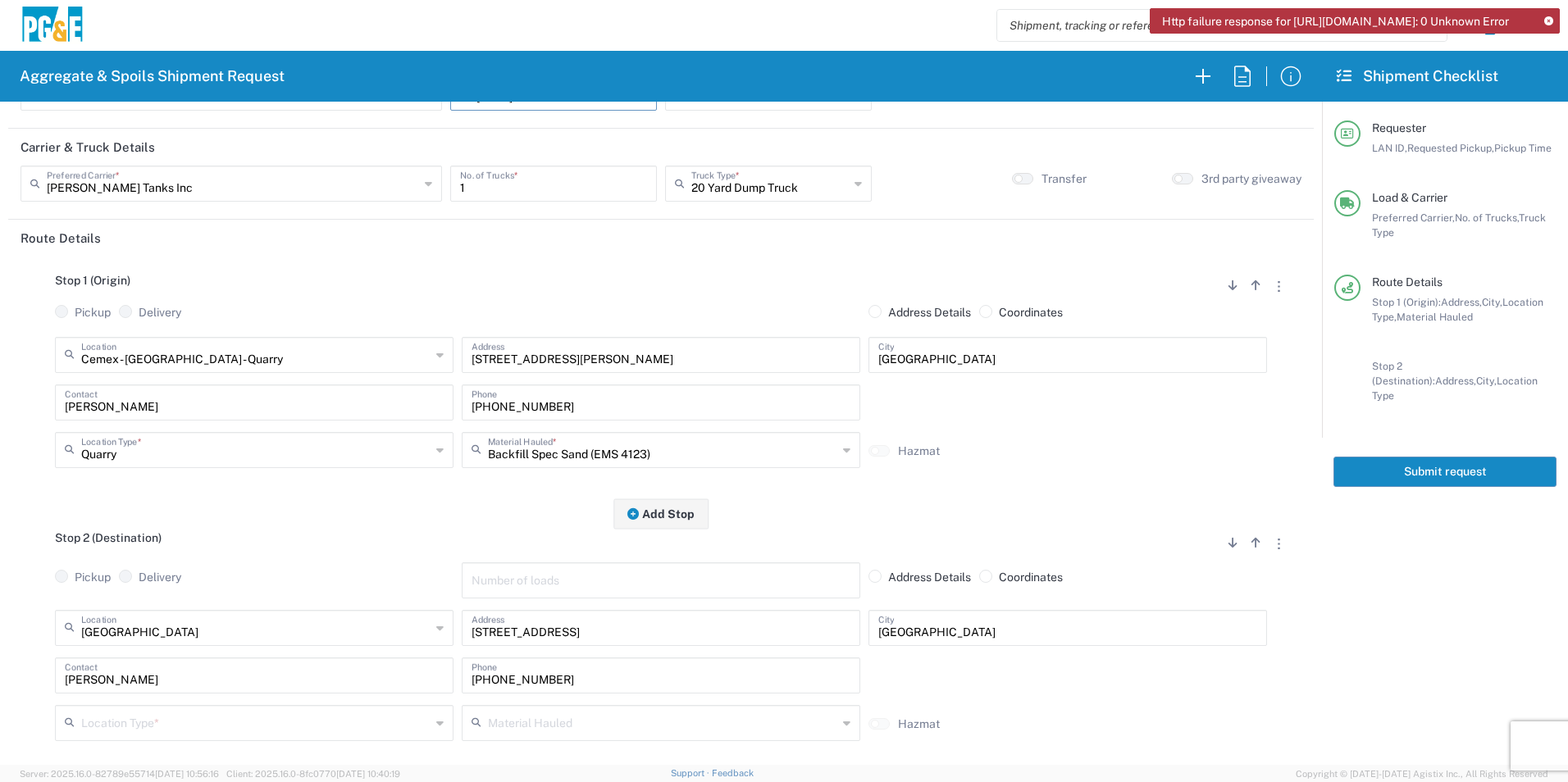
scroll to position [164, 0]
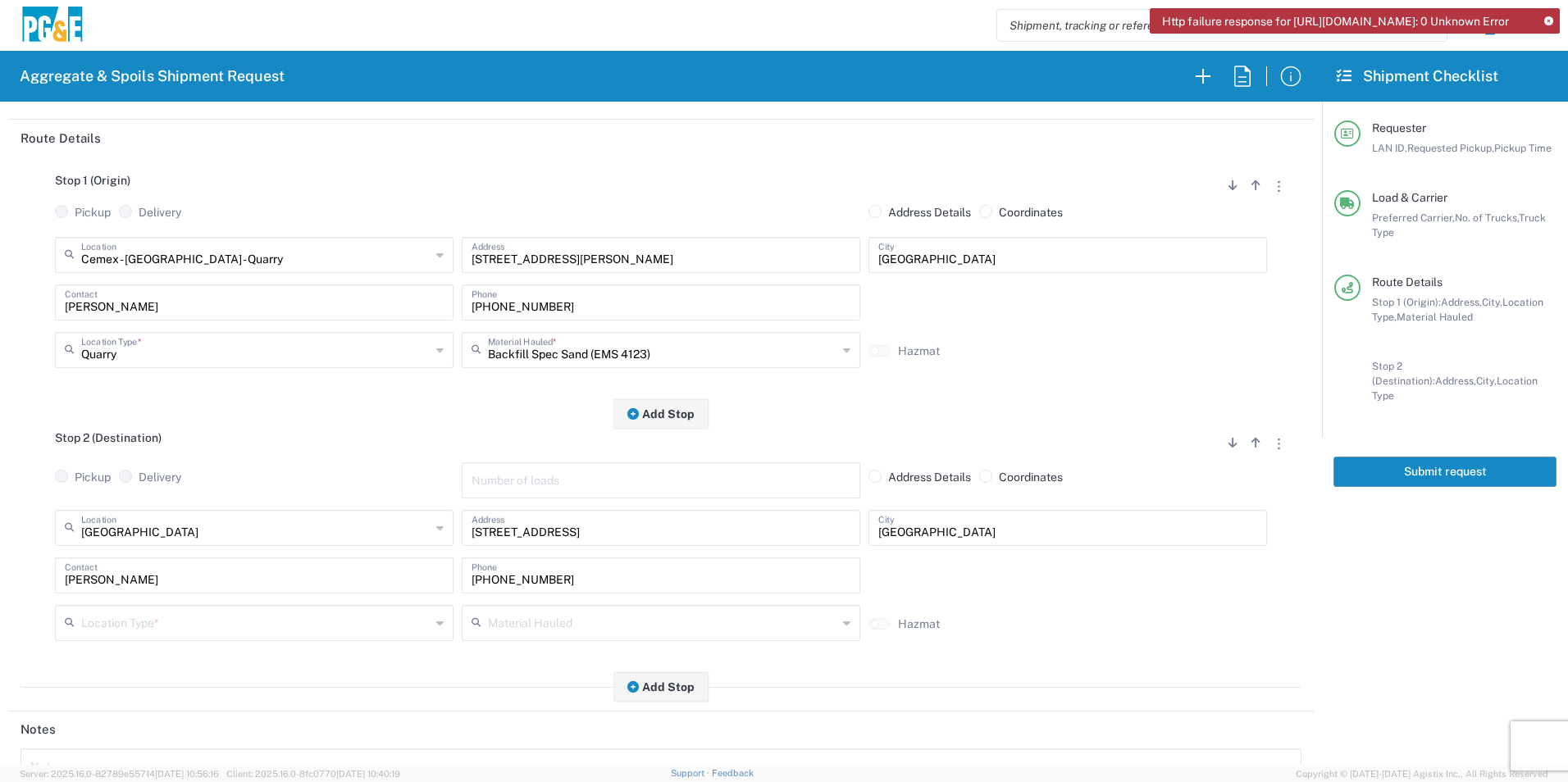
click at [159, 618] on input "text" at bounding box center [255, 622] width 350 height 28
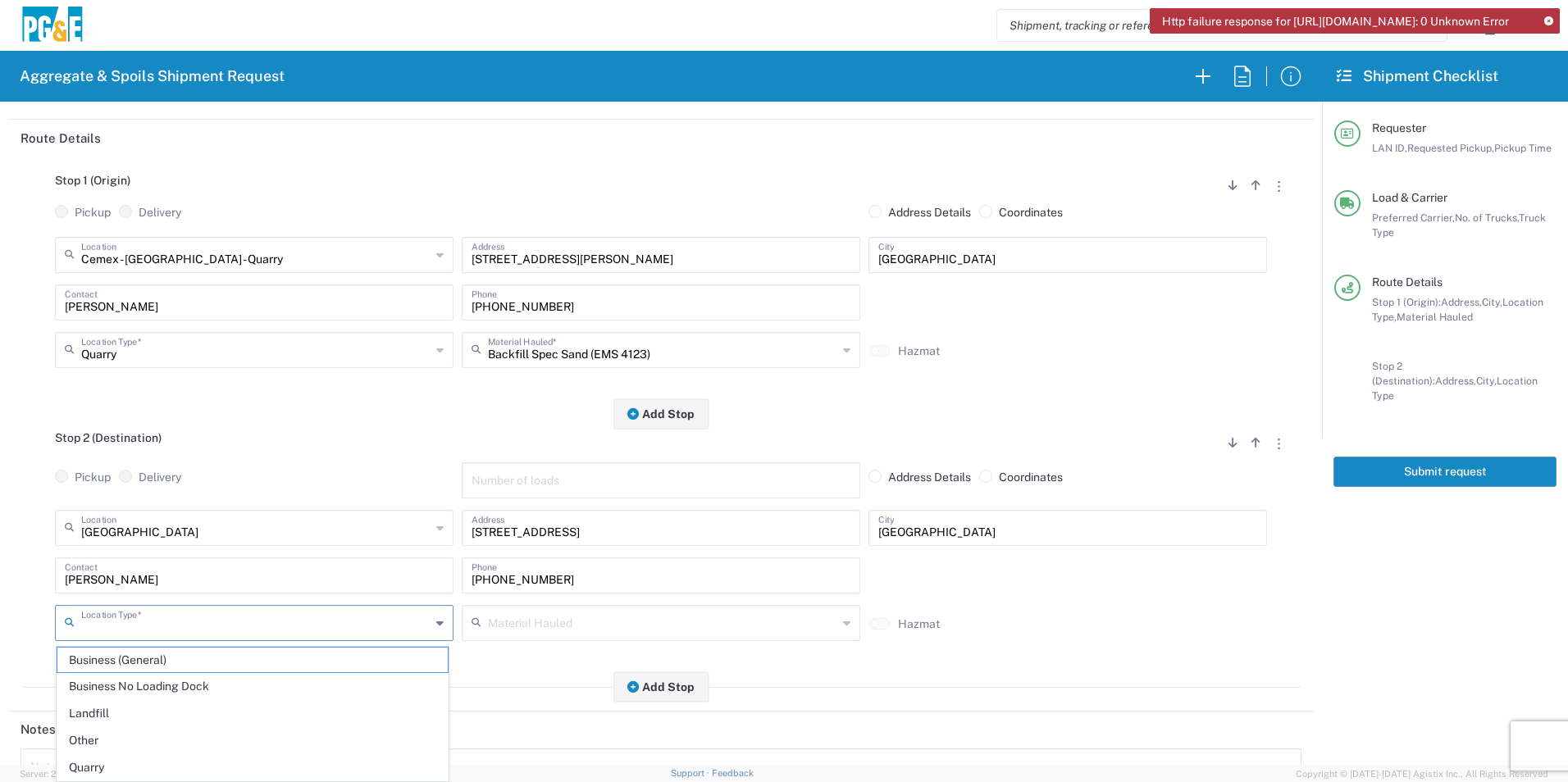
click at [170, 693] on span "Business No Loading Dock" at bounding box center [253, 687] width 391 height 25
type input "Business No Loading Dock"
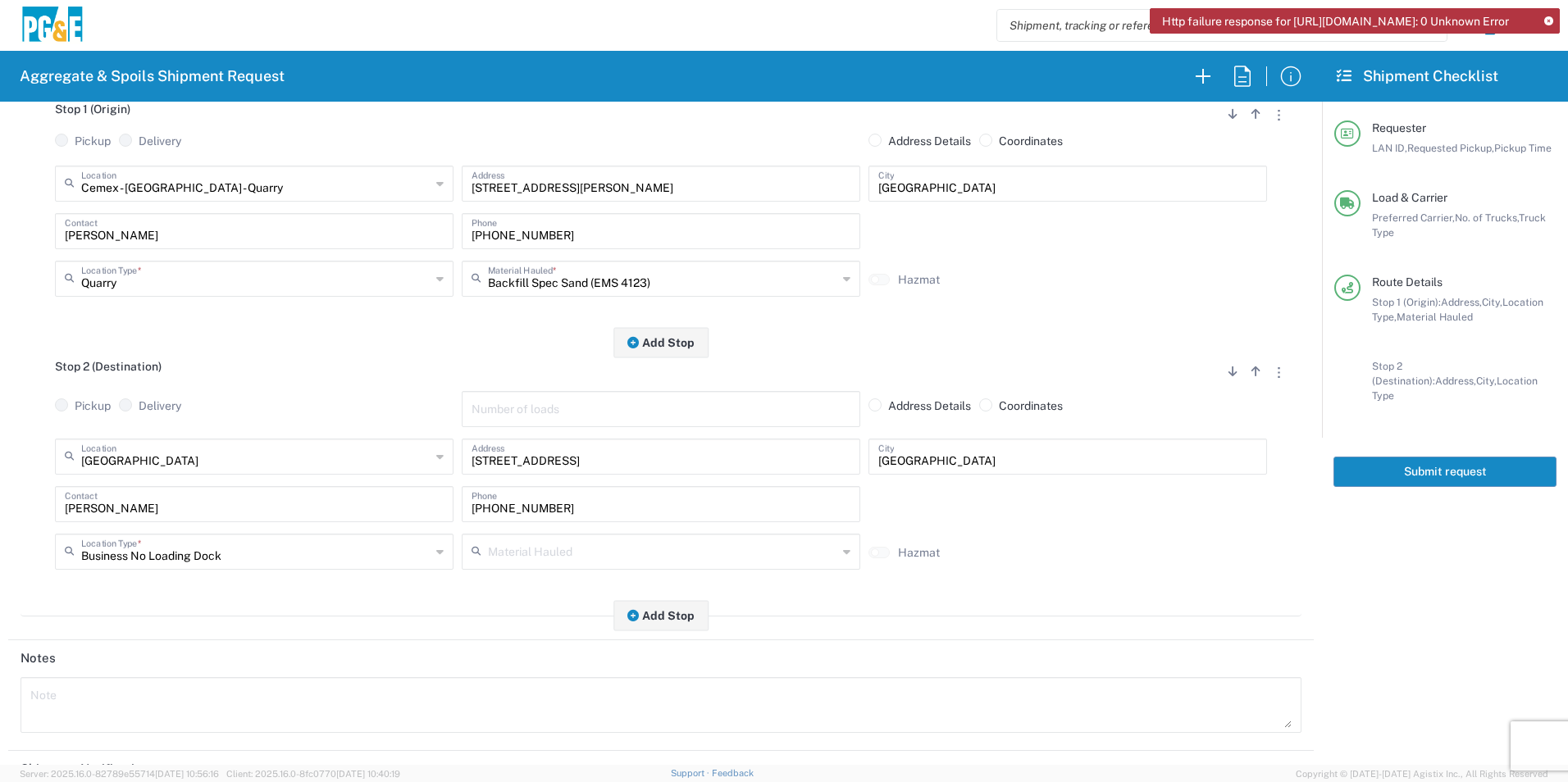
scroll to position [474, 0]
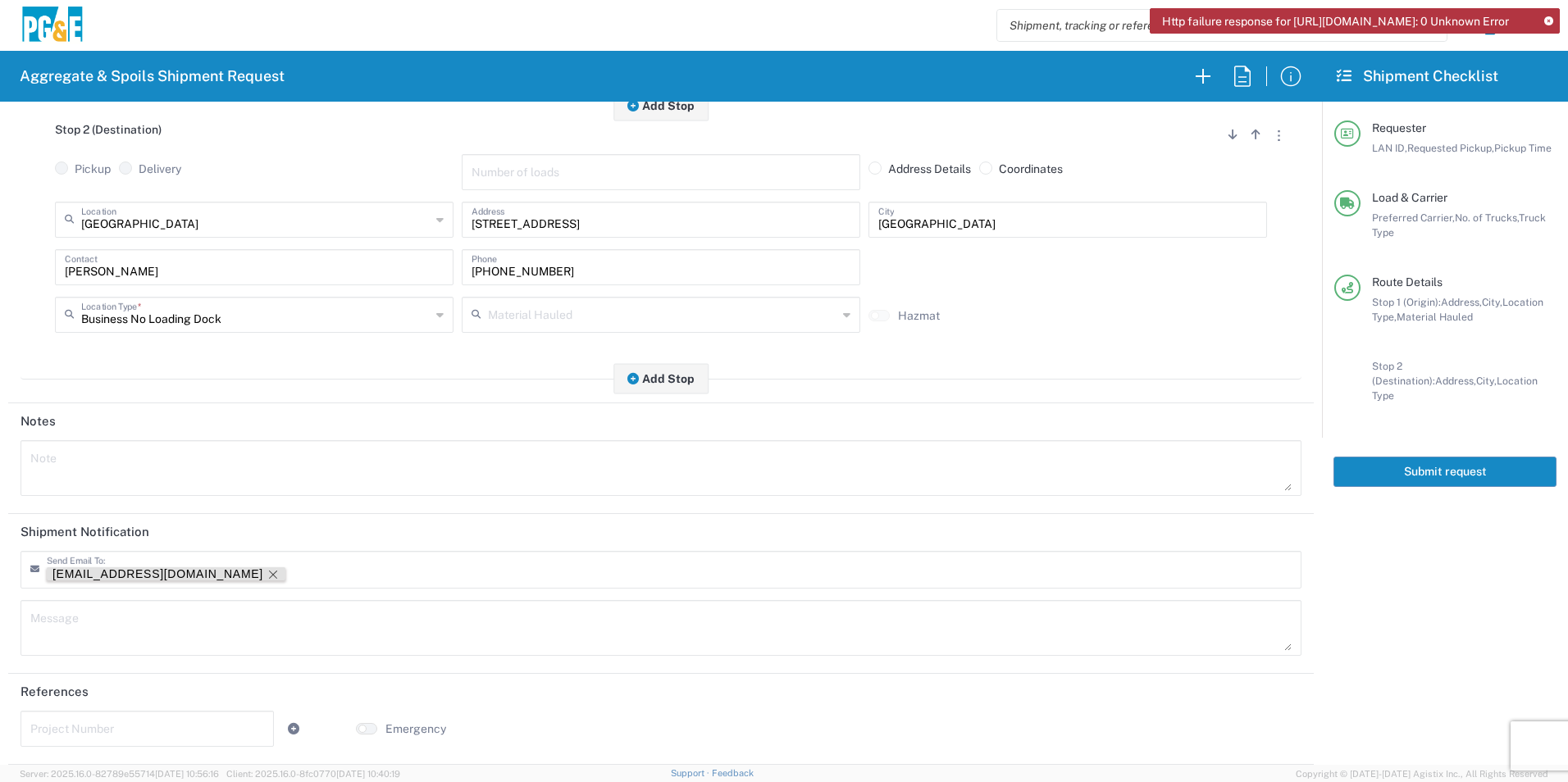
click at [266, 572] on icon "Remove tag" at bounding box center [273, 575] width 13 height 13
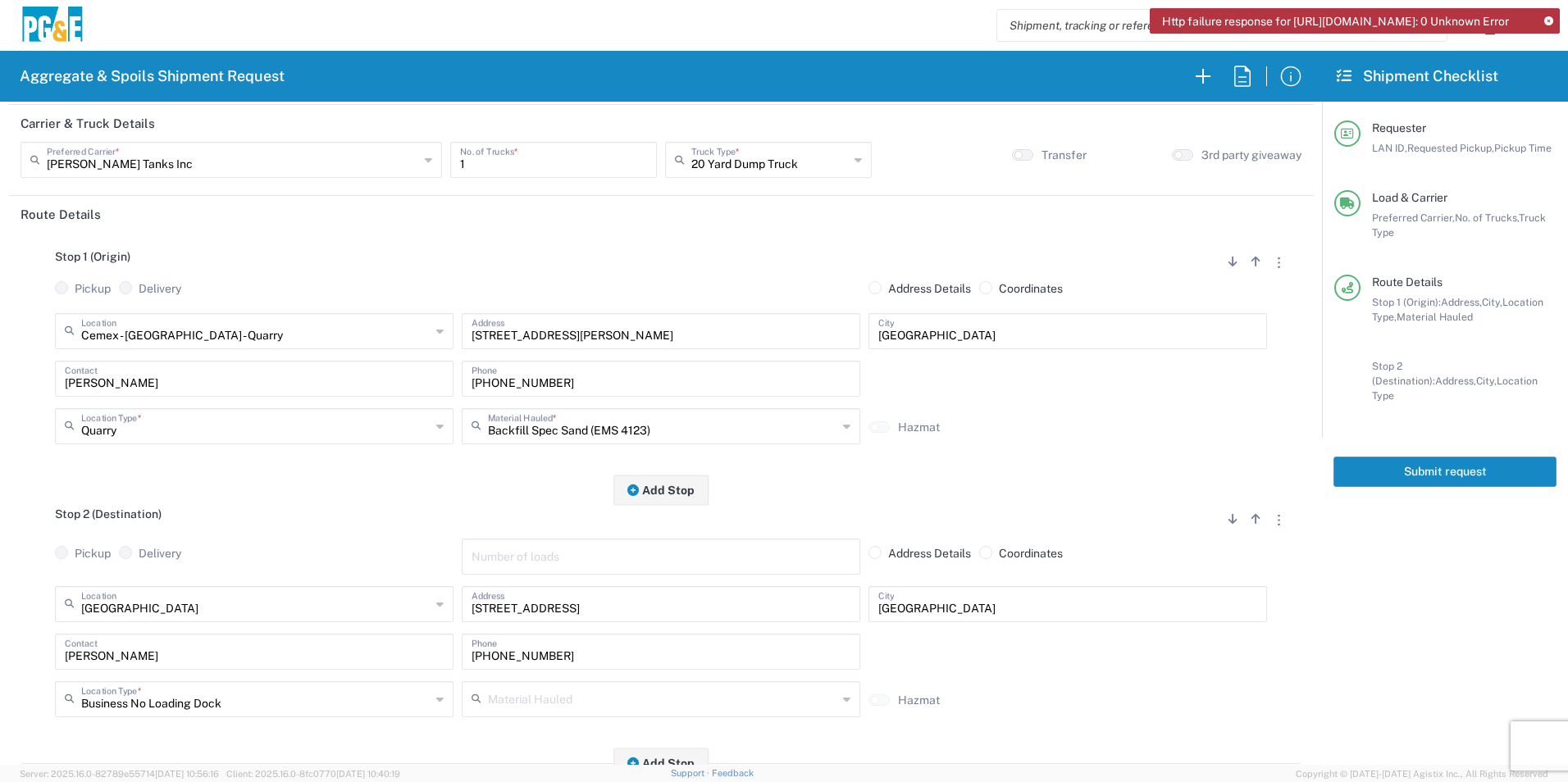
scroll to position [0, 0]
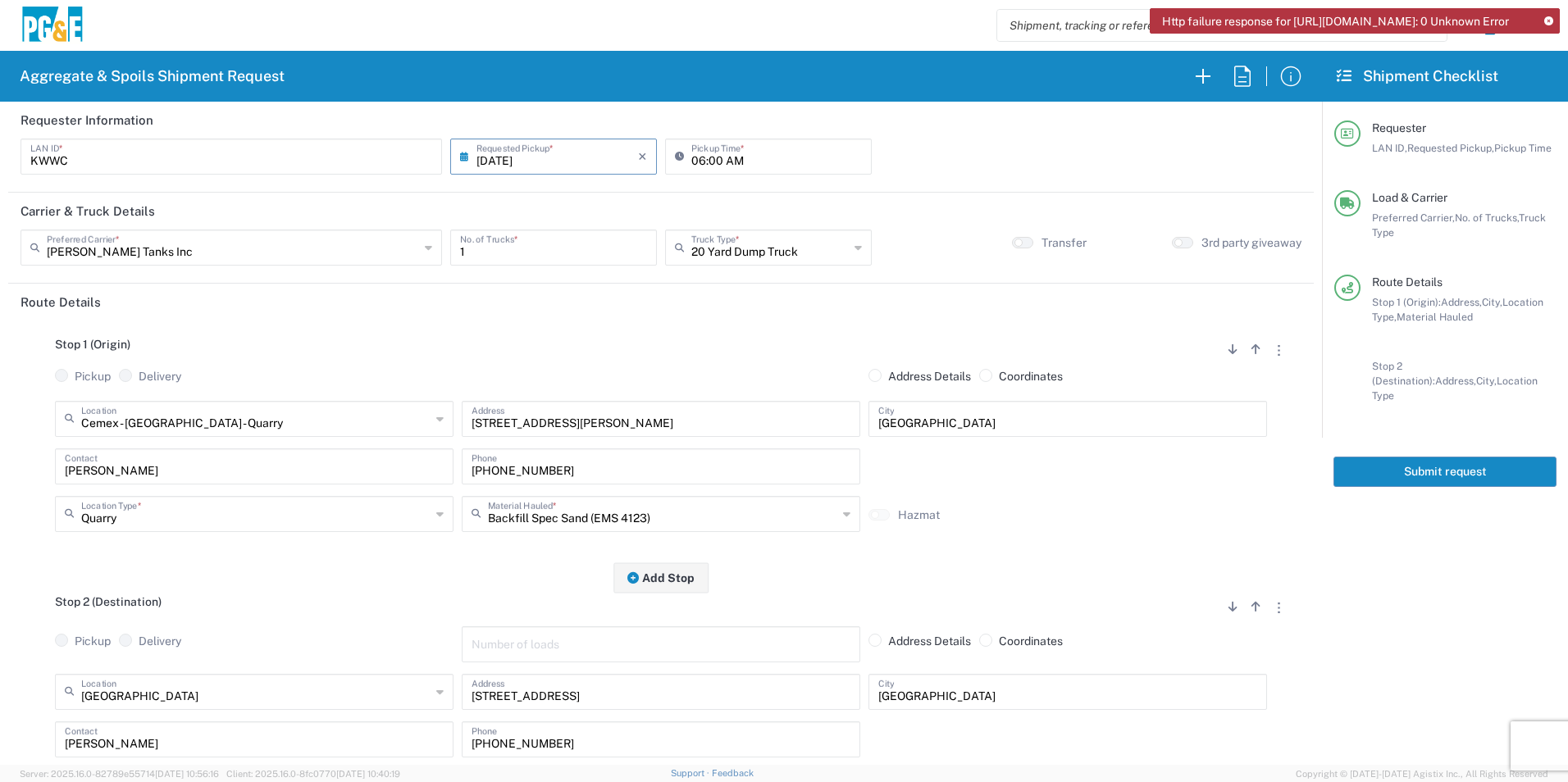
click at [1443, 457] on button "Submit request" at bounding box center [1444, 472] width 223 height 30
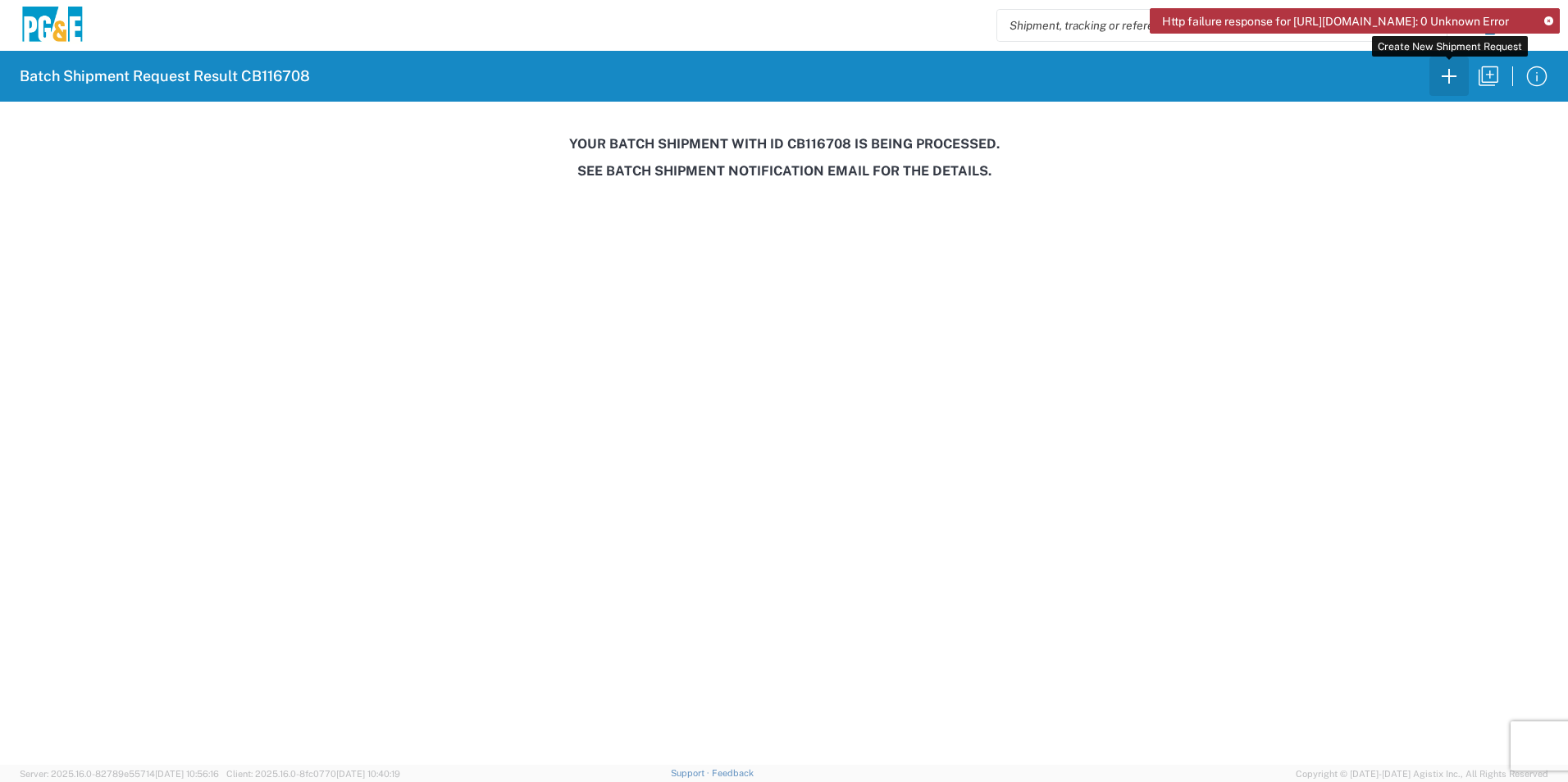
click at [1458, 83] on icon "button" at bounding box center [1449, 76] width 26 height 26
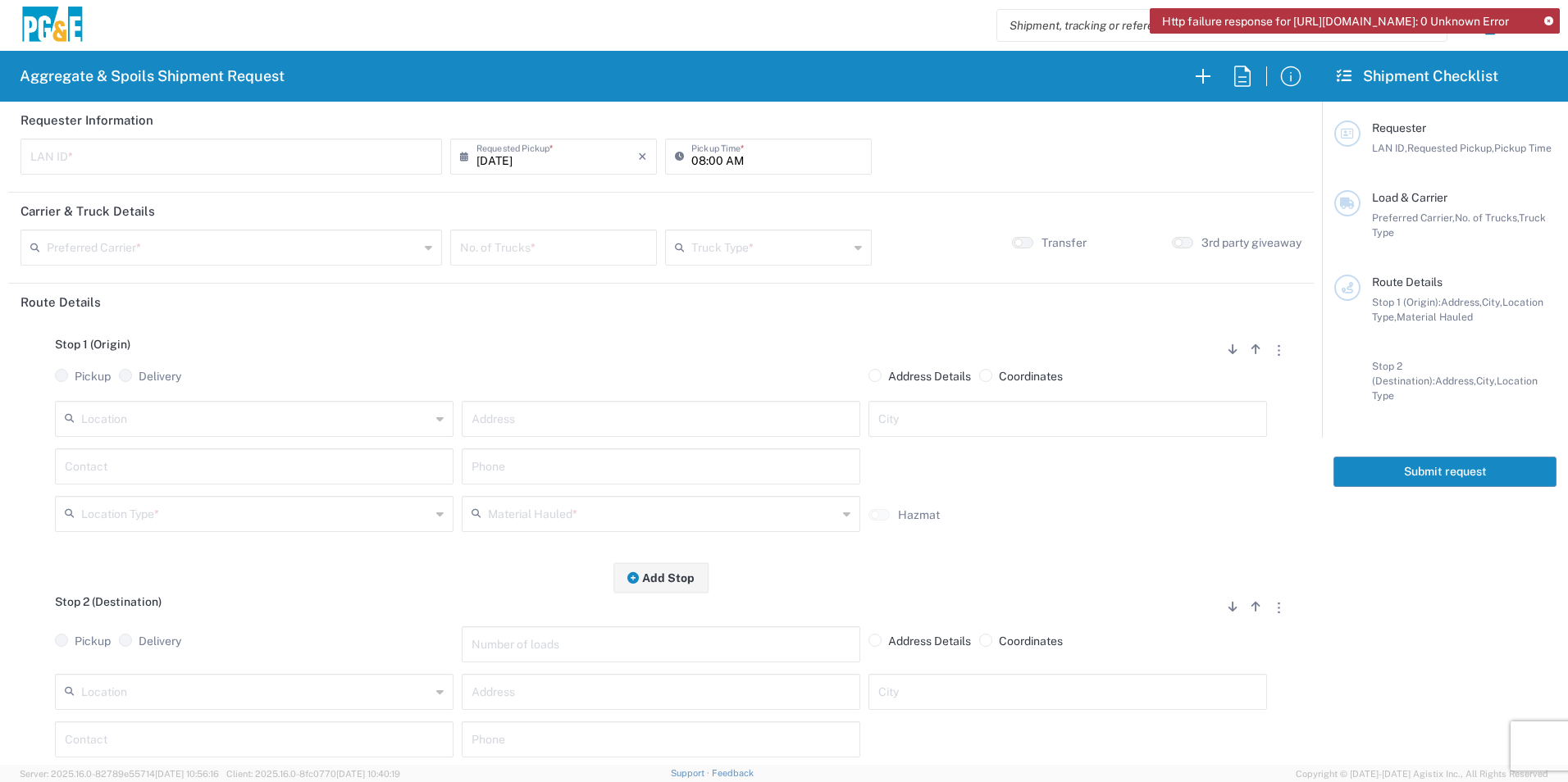
click at [270, 158] on input "text" at bounding box center [230, 155] width 401 height 28
type input "T3MP"
click at [694, 159] on input "08:00 AM" at bounding box center [776, 155] width 170 height 28
type input "06:00 AM"
click at [325, 249] on input "text" at bounding box center [233, 246] width 372 height 28
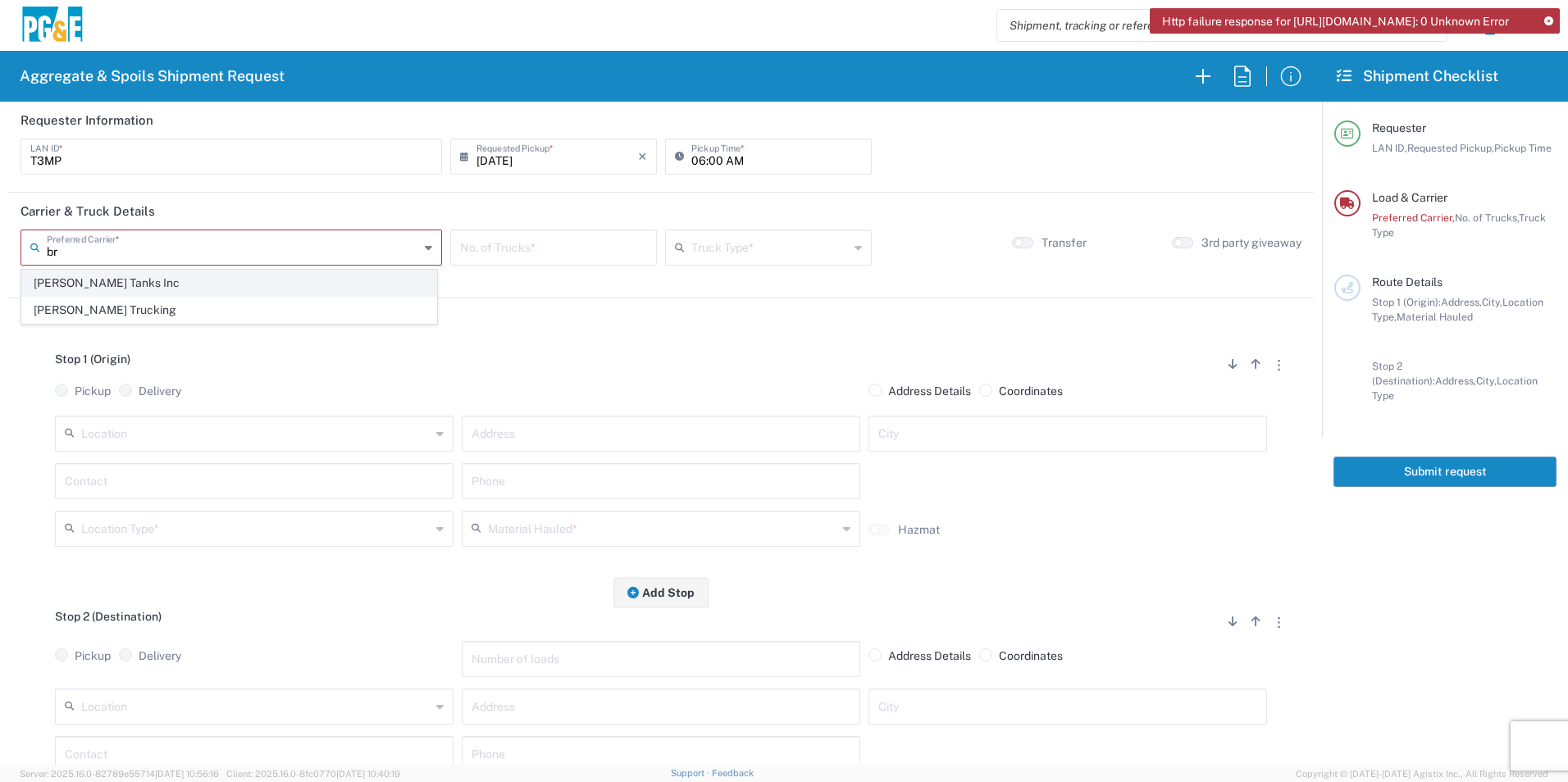
click at [193, 289] on span "[PERSON_NAME] Tanks Inc" at bounding box center [229, 283] width 414 height 25
type input "[PERSON_NAME] Tanks Inc"
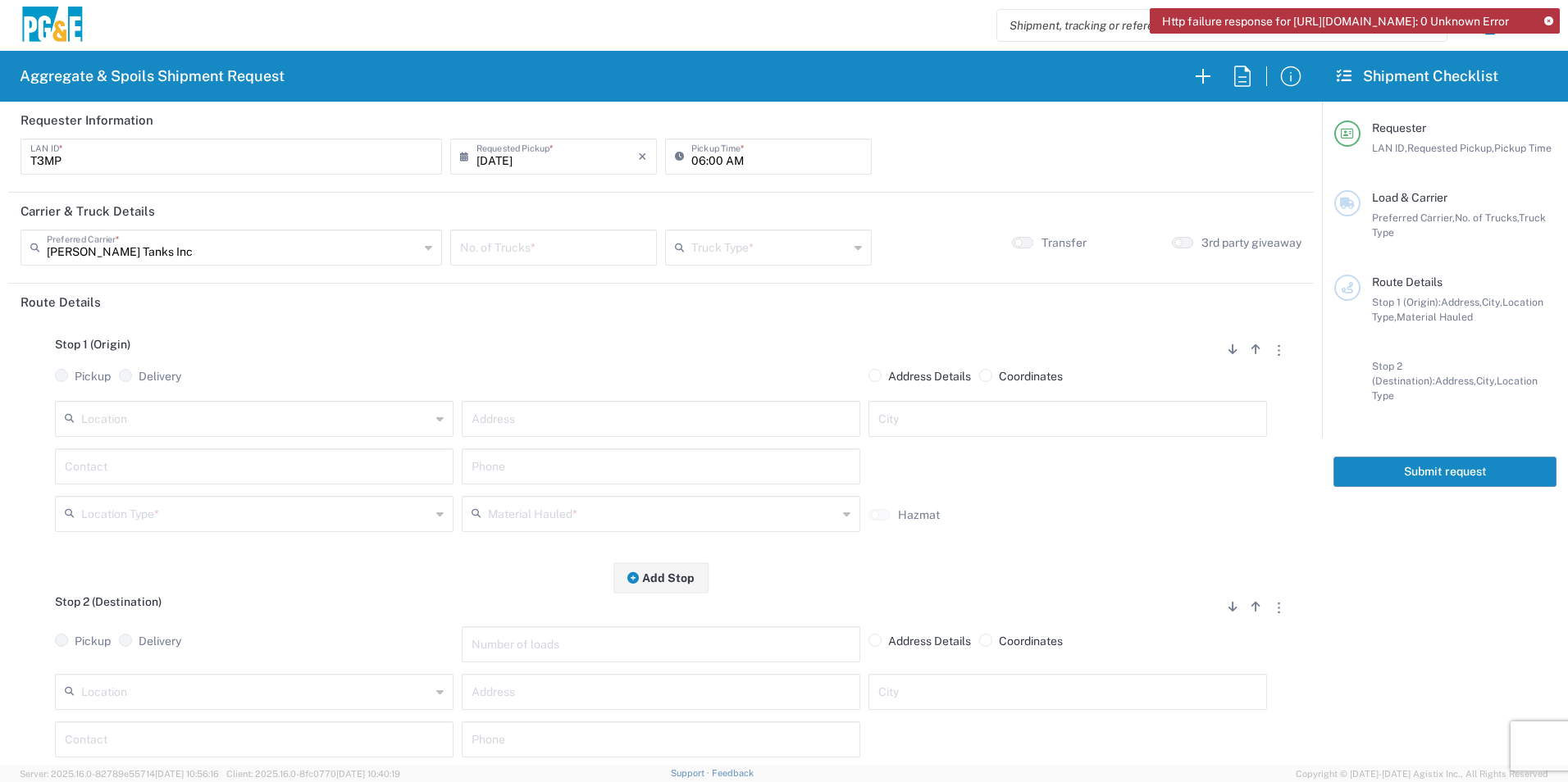
click at [552, 245] on input "number" at bounding box center [553, 246] width 187 height 28
type input "1"
click at [761, 242] on input "text" at bounding box center [769, 246] width 158 height 28
drag, startPoint x: 712, startPoint y: 308, endPoint x: 558, endPoint y: 329, distance: 155.4
click at [712, 307] on span "20 Yard Dump Truck" at bounding box center [760, 310] width 201 height 25
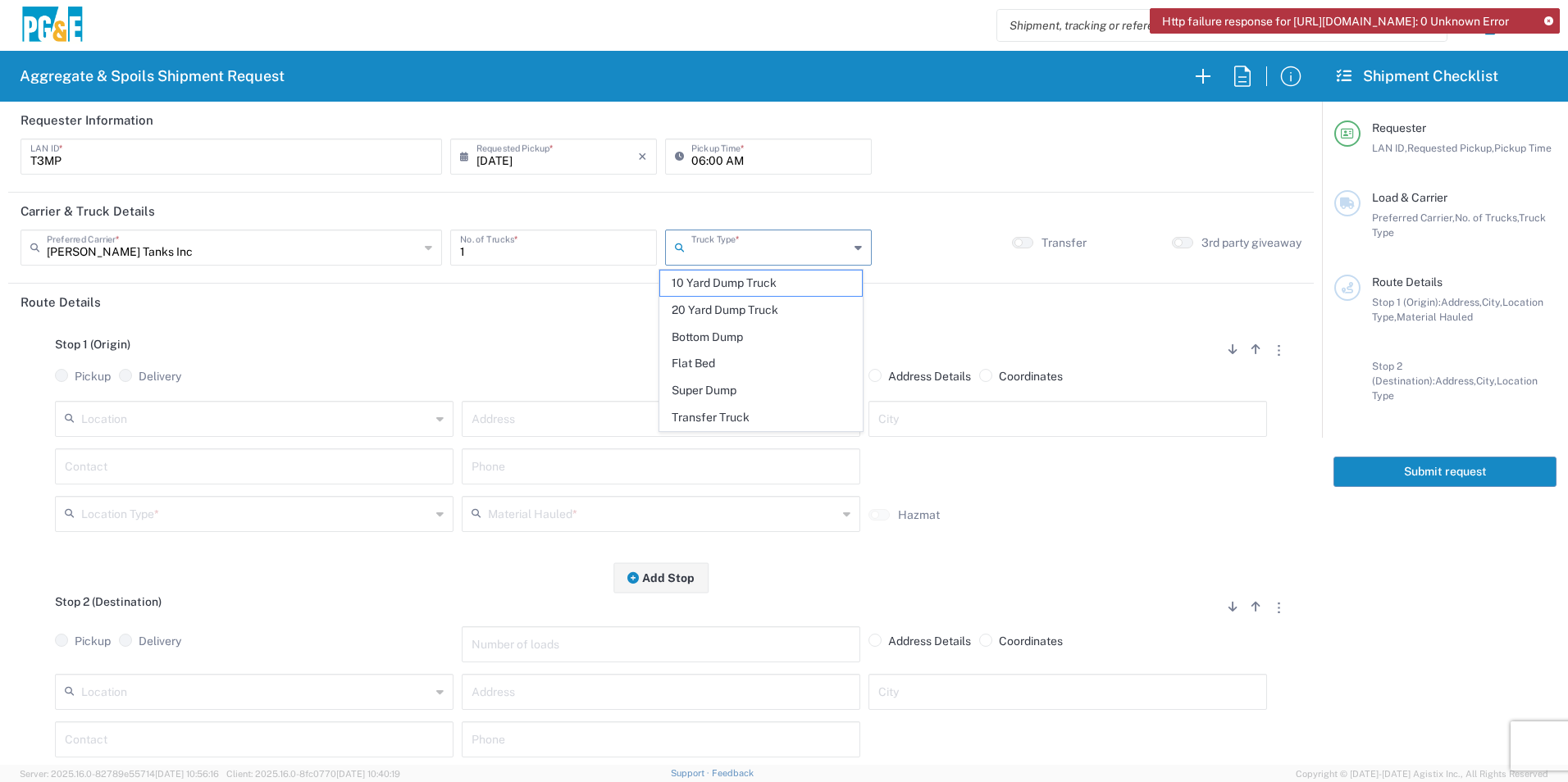
type input "20 Yard Dump Truck"
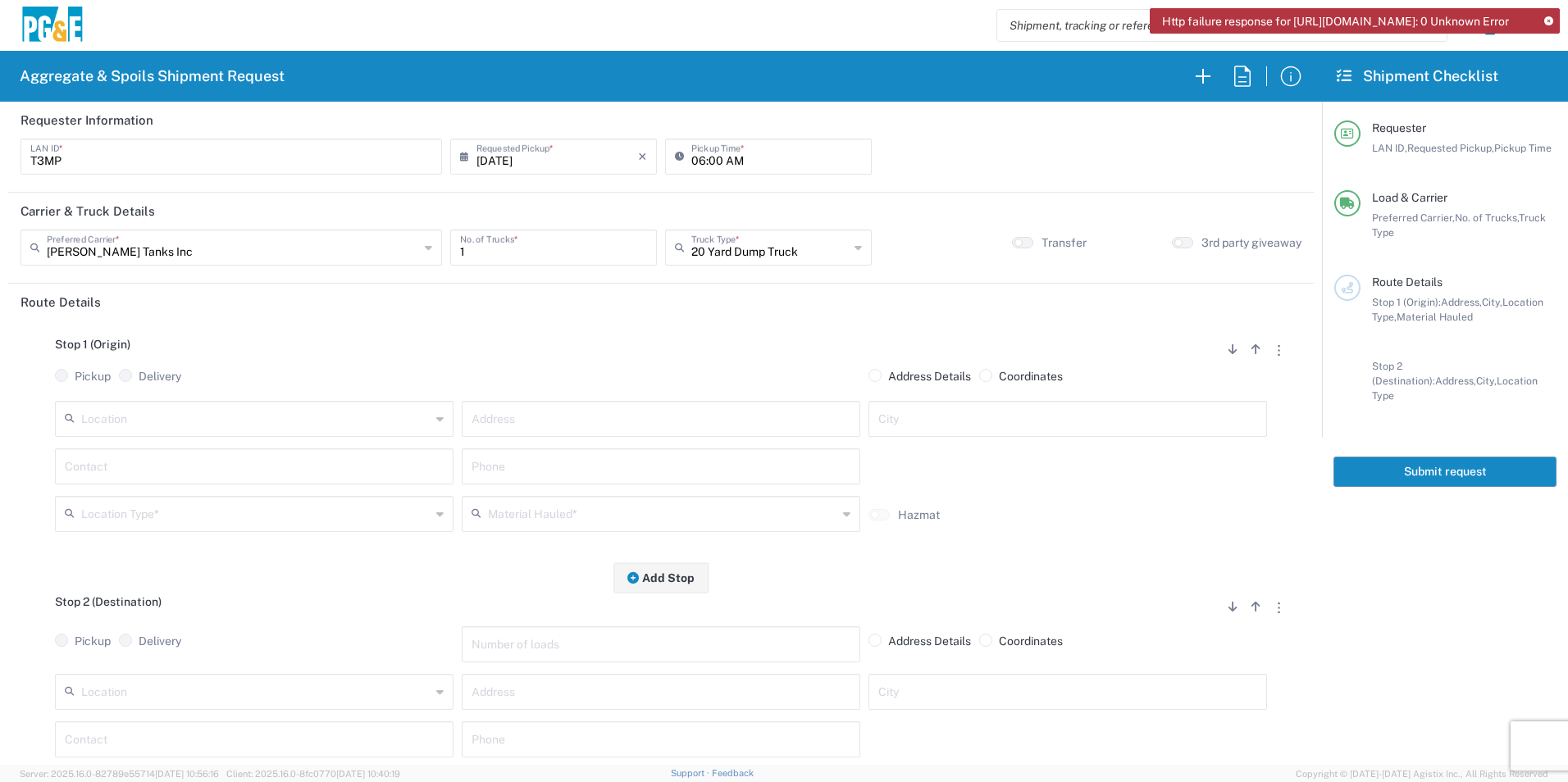
click at [251, 401] on div "Location" at bounding box center [255, 418] width 399 height 36
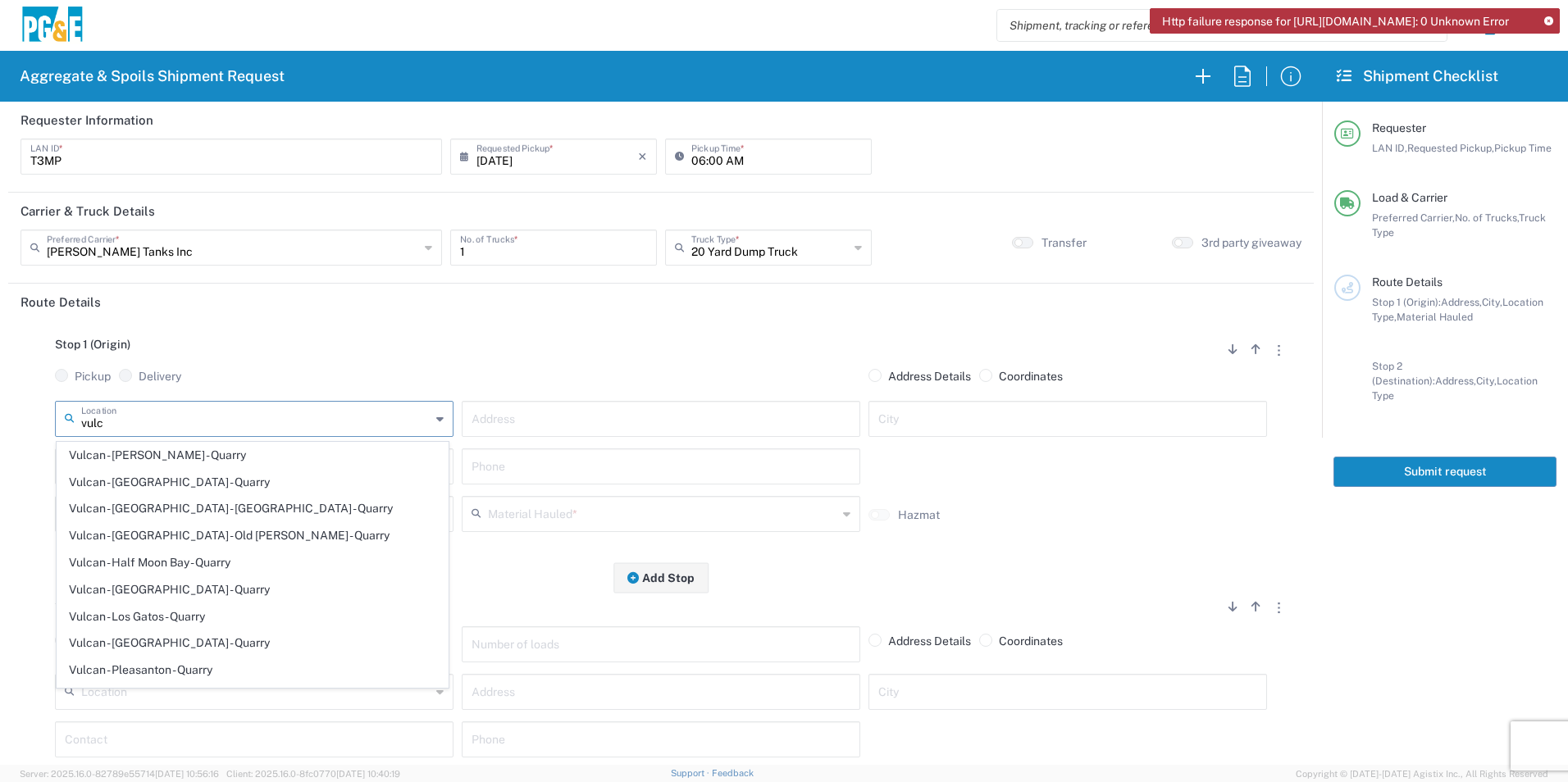
click at [149, 484] on span "Vulcan - [GEOGRAPHIC_DATA] - Quarry" at bounding box center [253, 482] width 391 height 25
type input "Vulcan - [GEOGRAPHIC_DATA] - Quarry"
type input "[STREET_ADDRESS]"
type input "[GEOGRAPHIC_DATA]"
type input "Quarry"
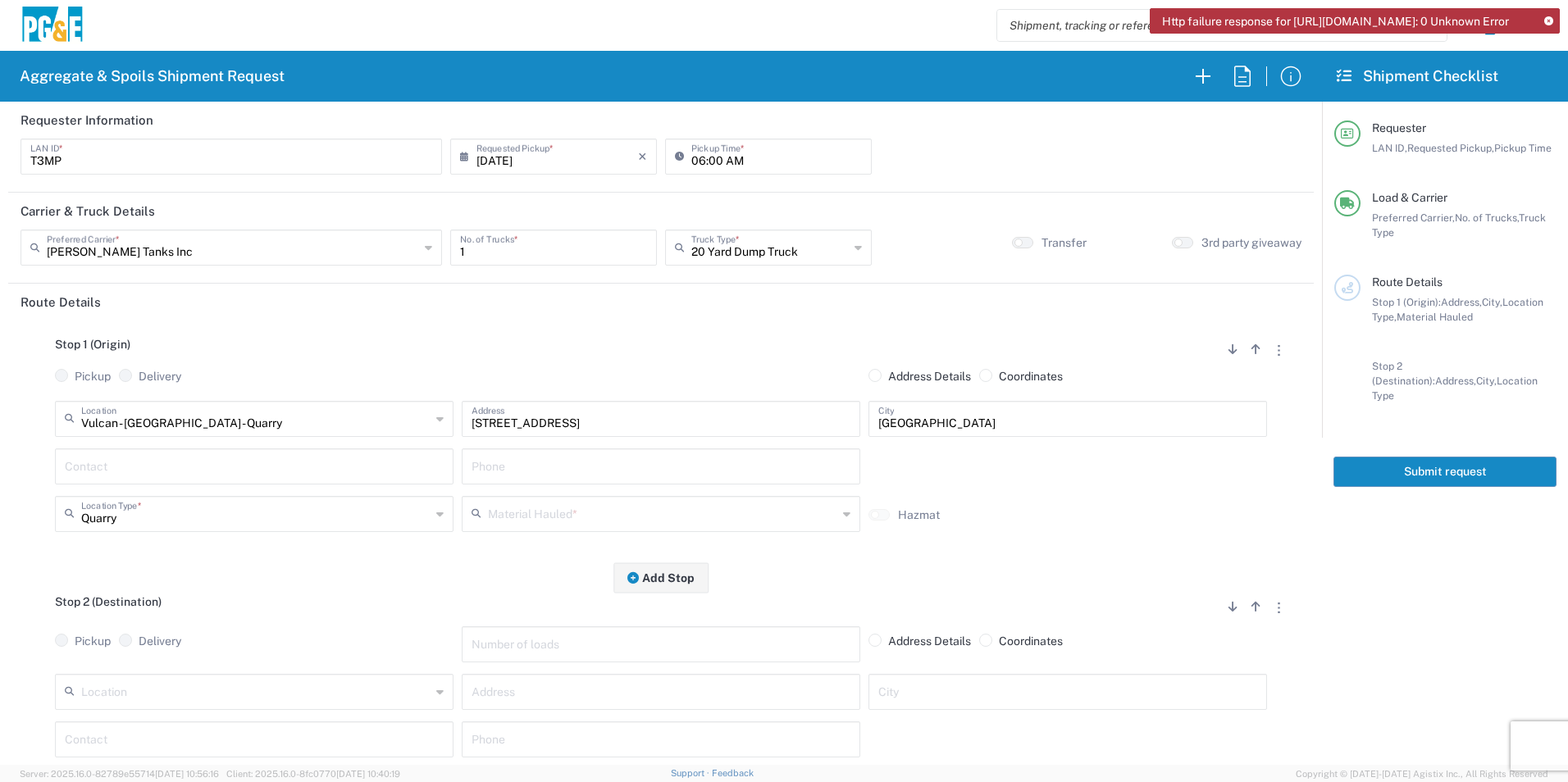
click at [206, 469] on input "text" at bounding box center [255, 465] width 379 height 28
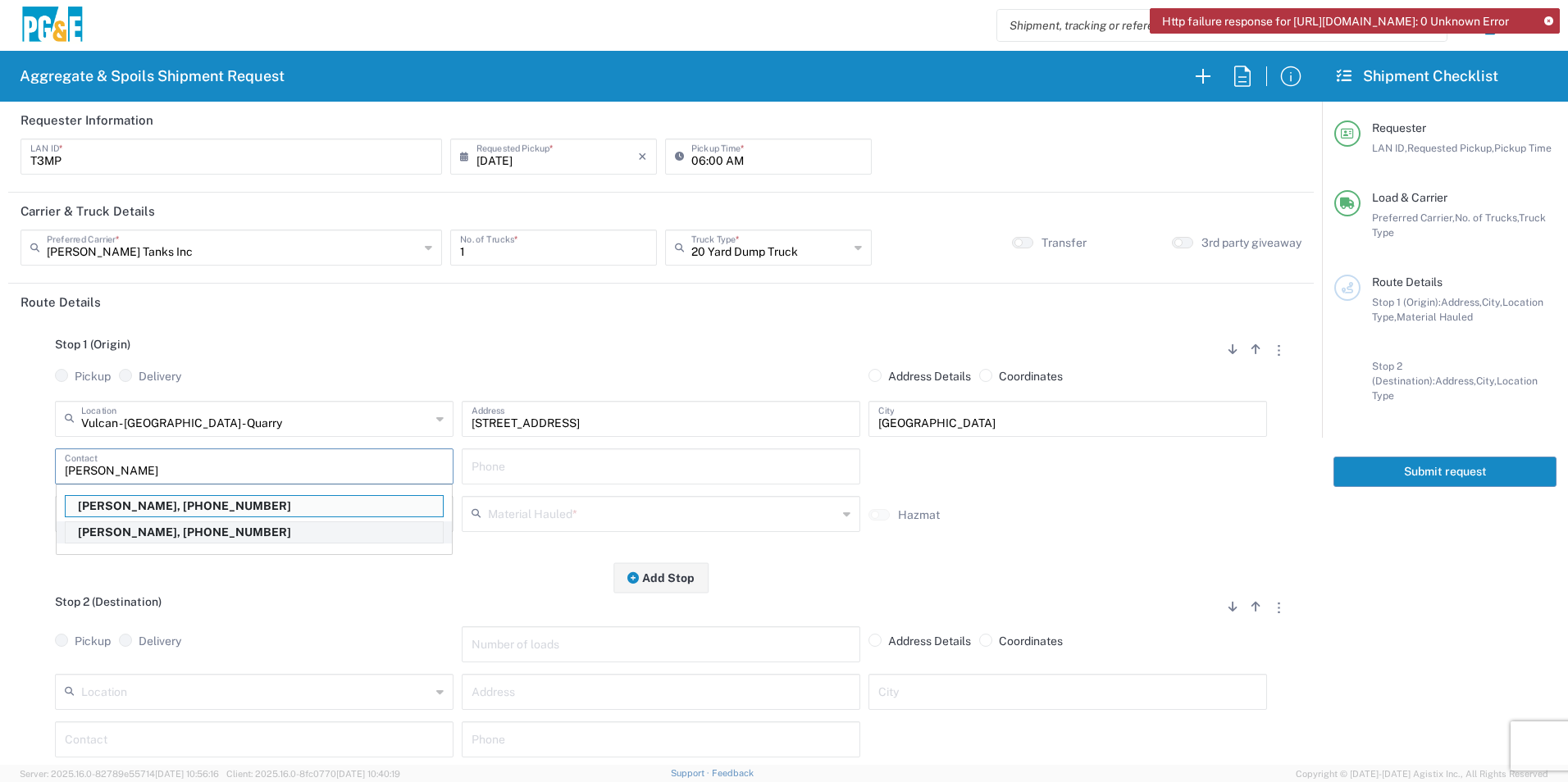
click at [125, 531] on p "[PERSON_NAME], [PHONE_NUMBER]" at bounding box center [255, 532] width 377 height 21
type input "[PERSON_NAME]"
type input "[PHONE_NUMBER]"
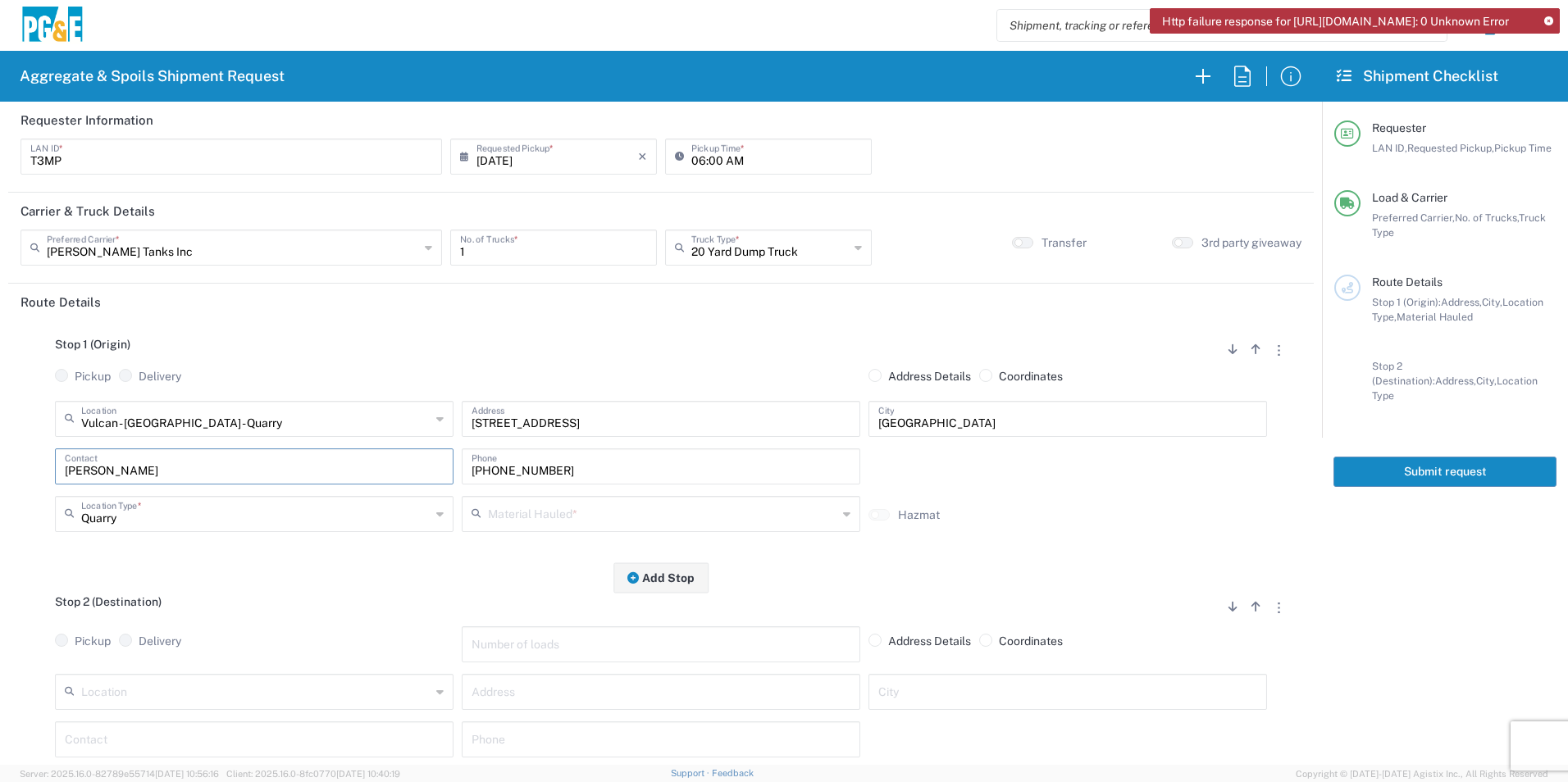
click at [557, 516] on input "text" at bounding box center [663, 512] width 350 height 28
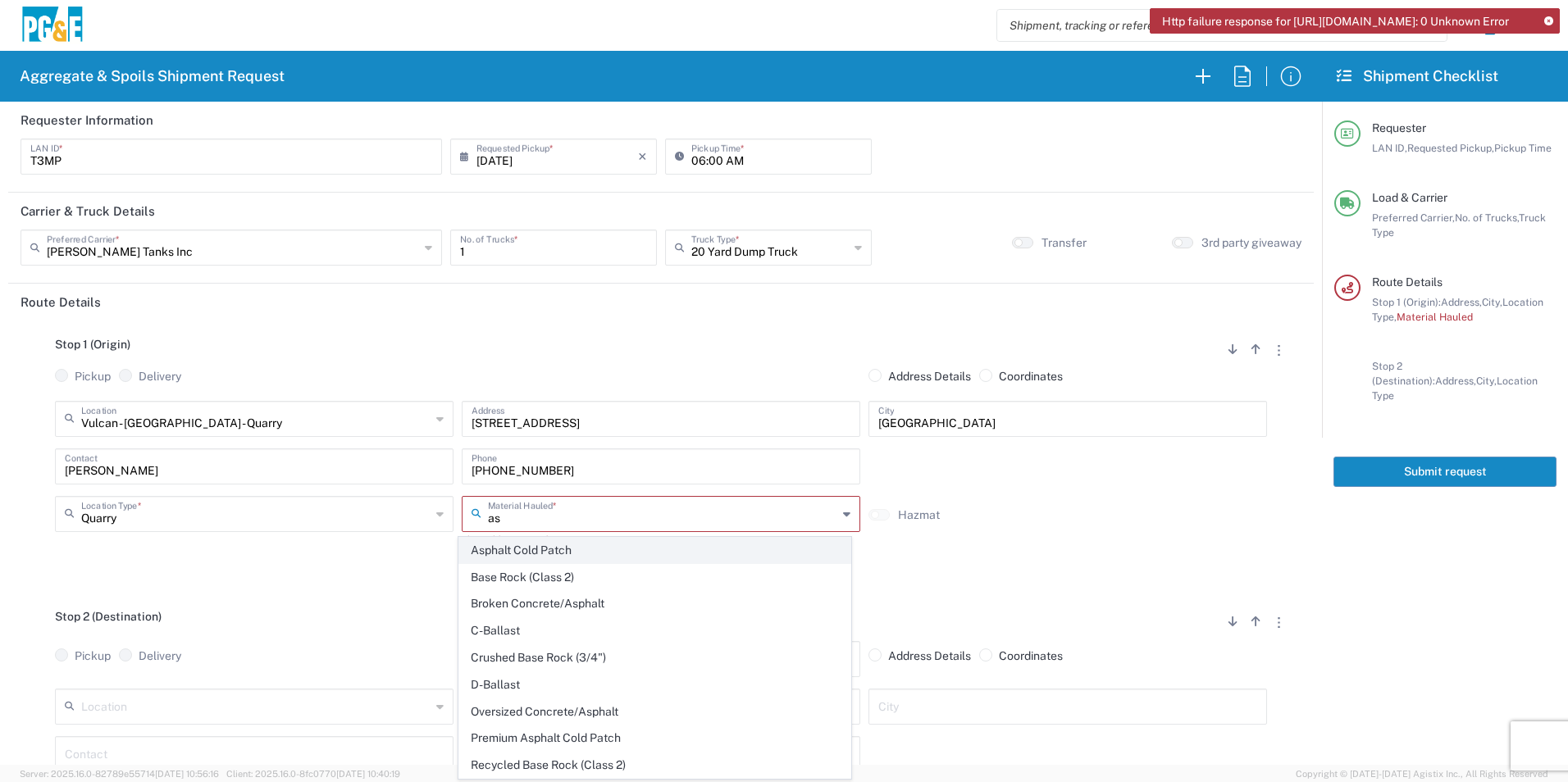
click at [531, 546] on span "Asphalt Cold Patch" at bounding box center [654, 551] width 391 height 25
type input "Asphalt Cold Patch"
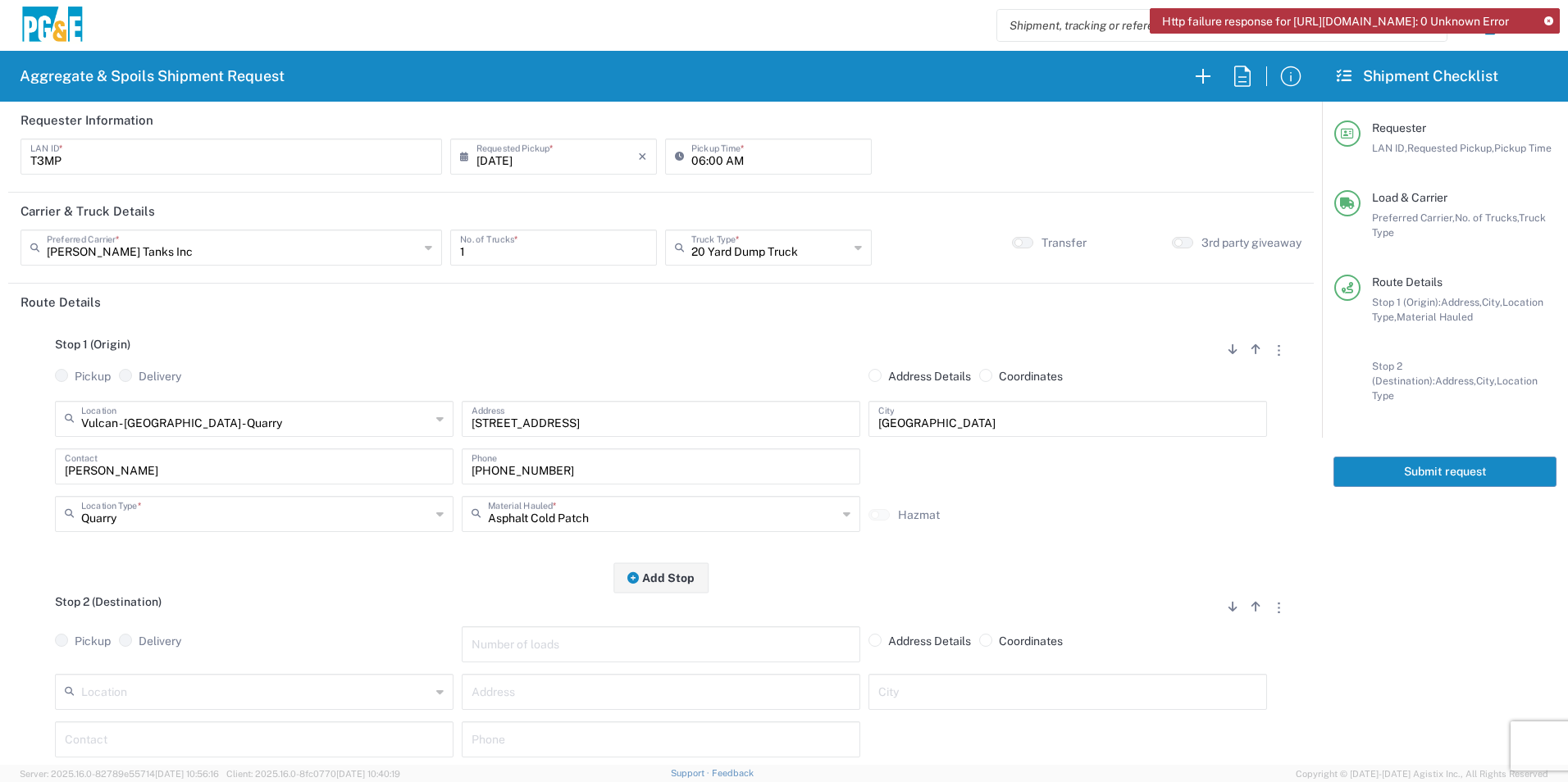
click at [285, 689] on input "text" at bounding box center [255, 691] width 350 height 28
click at [186, 652] on span "Fruitvale Sub - [GEOGRAPHIC_DATA]" at bounding box center [253, 661] width 391 height 25
type input "Fruitvale Sub - [GEOGRAPHIC_DATA]"
type input "[STREET_ADDRESS]"
type input "[GEOGRAPHIC_DATA]"
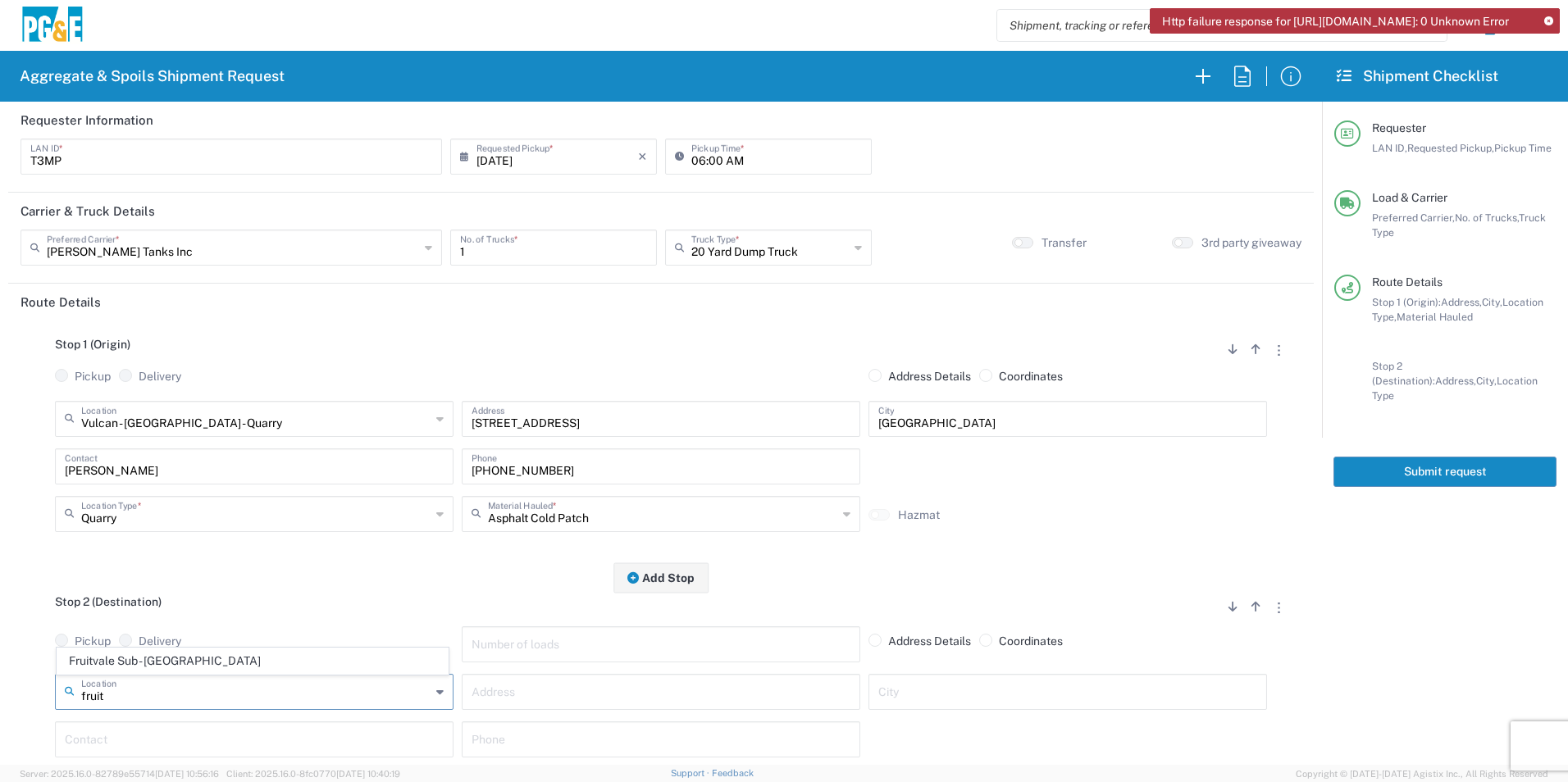
type input "Business No Loading Dock"
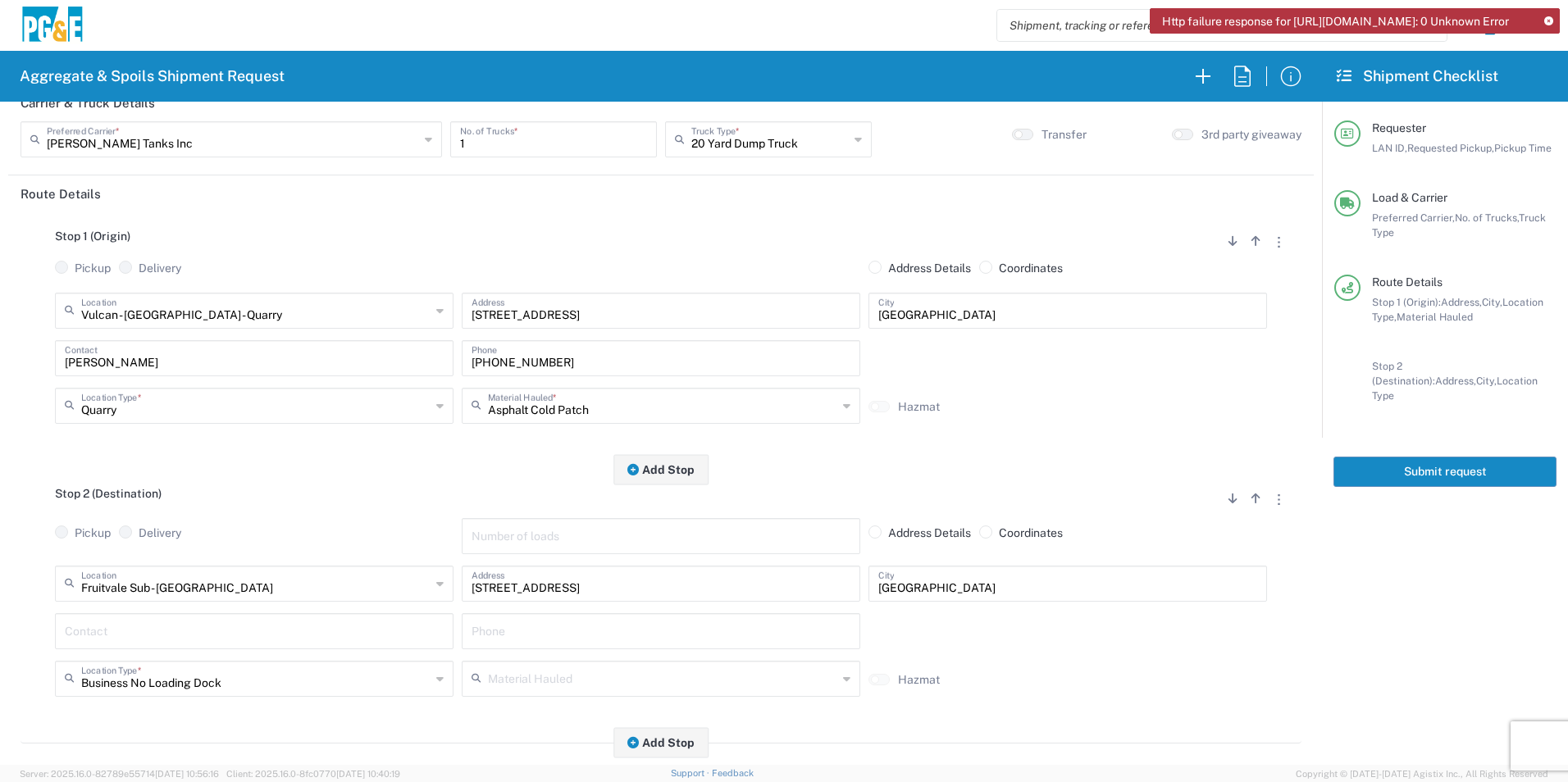
scroll to position [246, 0]
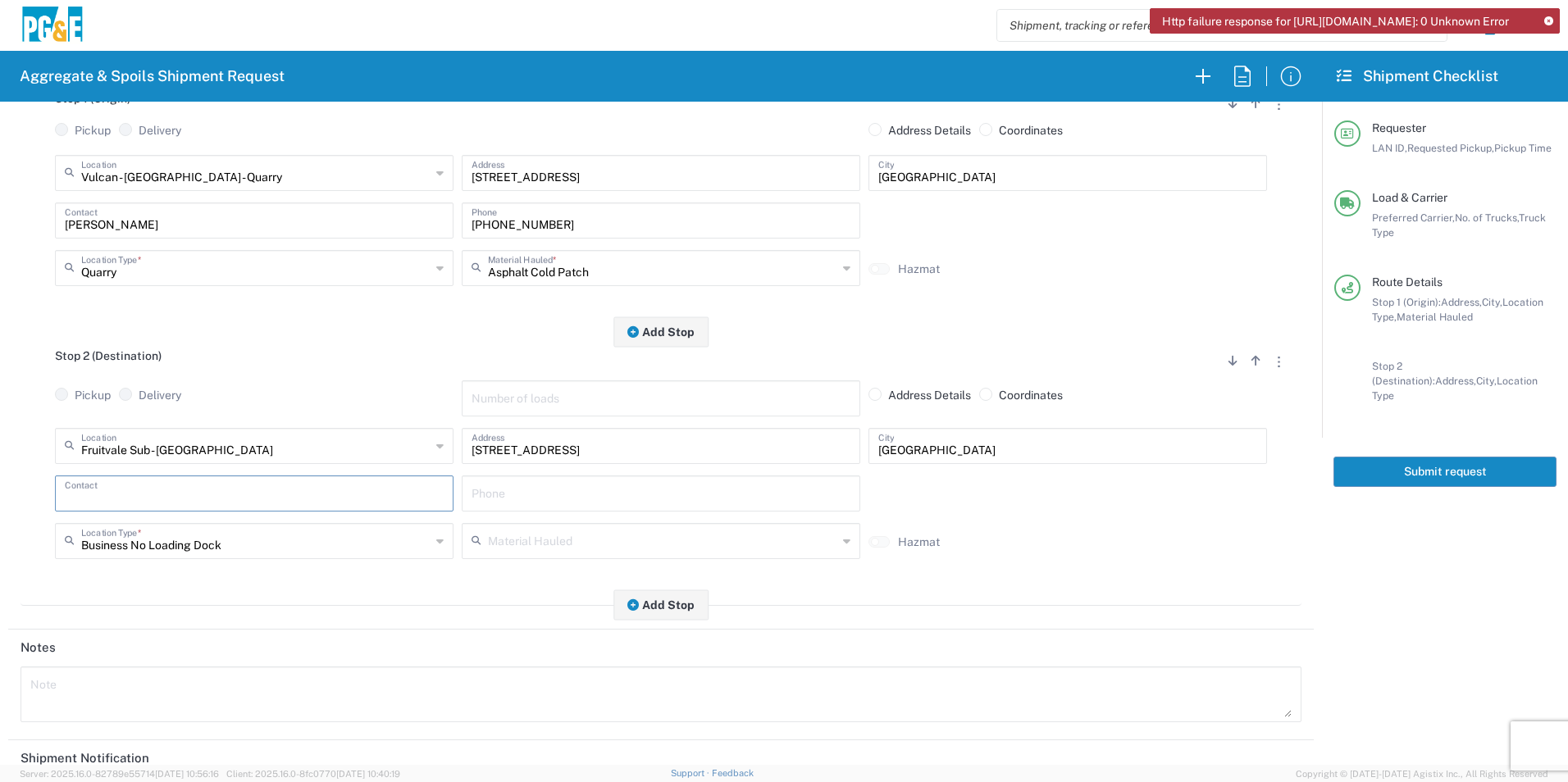
click at [179, 482] on input "text" at bounding box center [255, 492] width 379 height 28
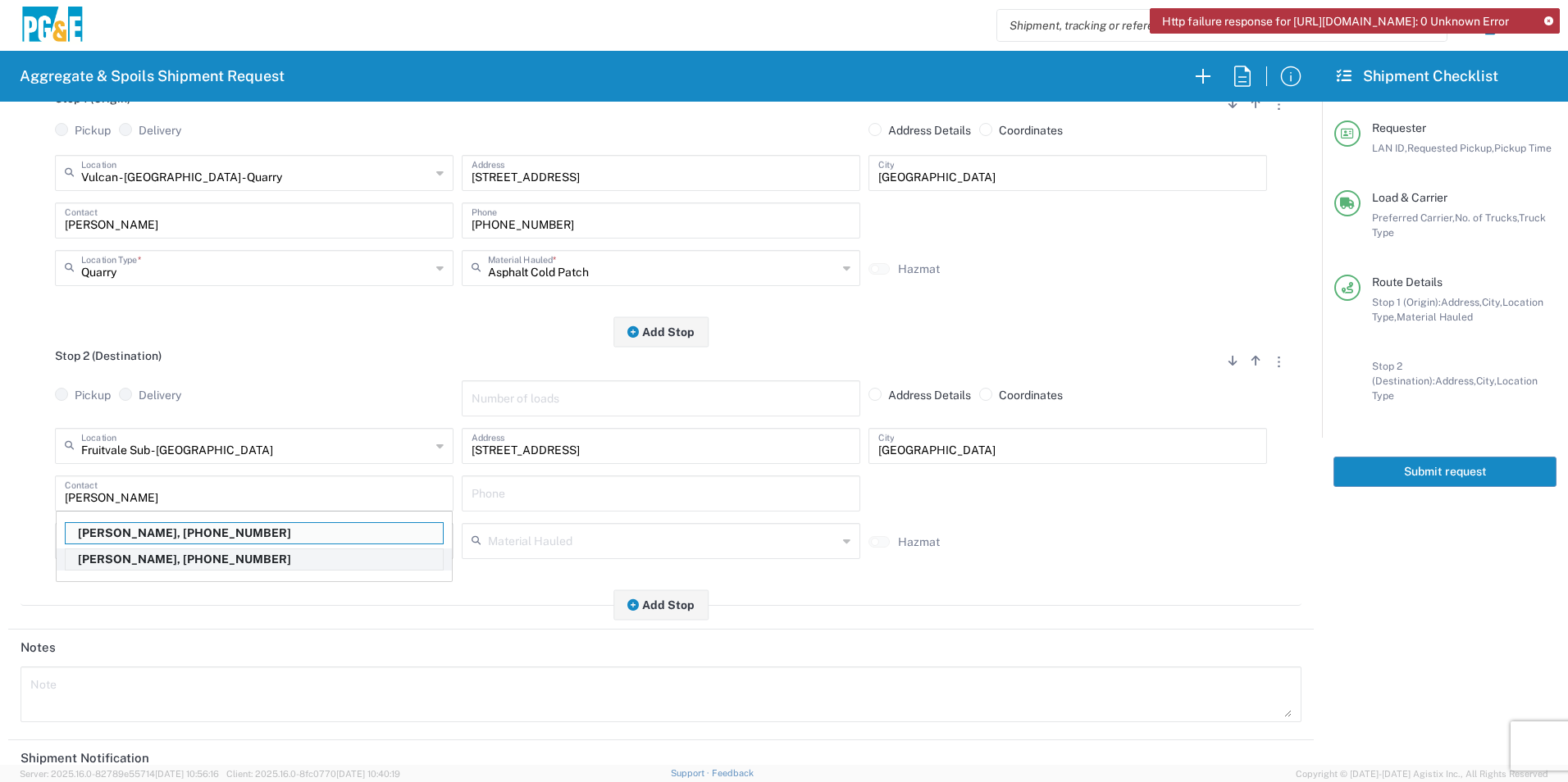
click at [142, 556] on p "[PERSON_NAME], [PHONE_NUMBER]" at bounding box center [255, 559] width 377 height 21
type input "[PERSON_NAME]"
type input "[PHONE_NUMBER]"
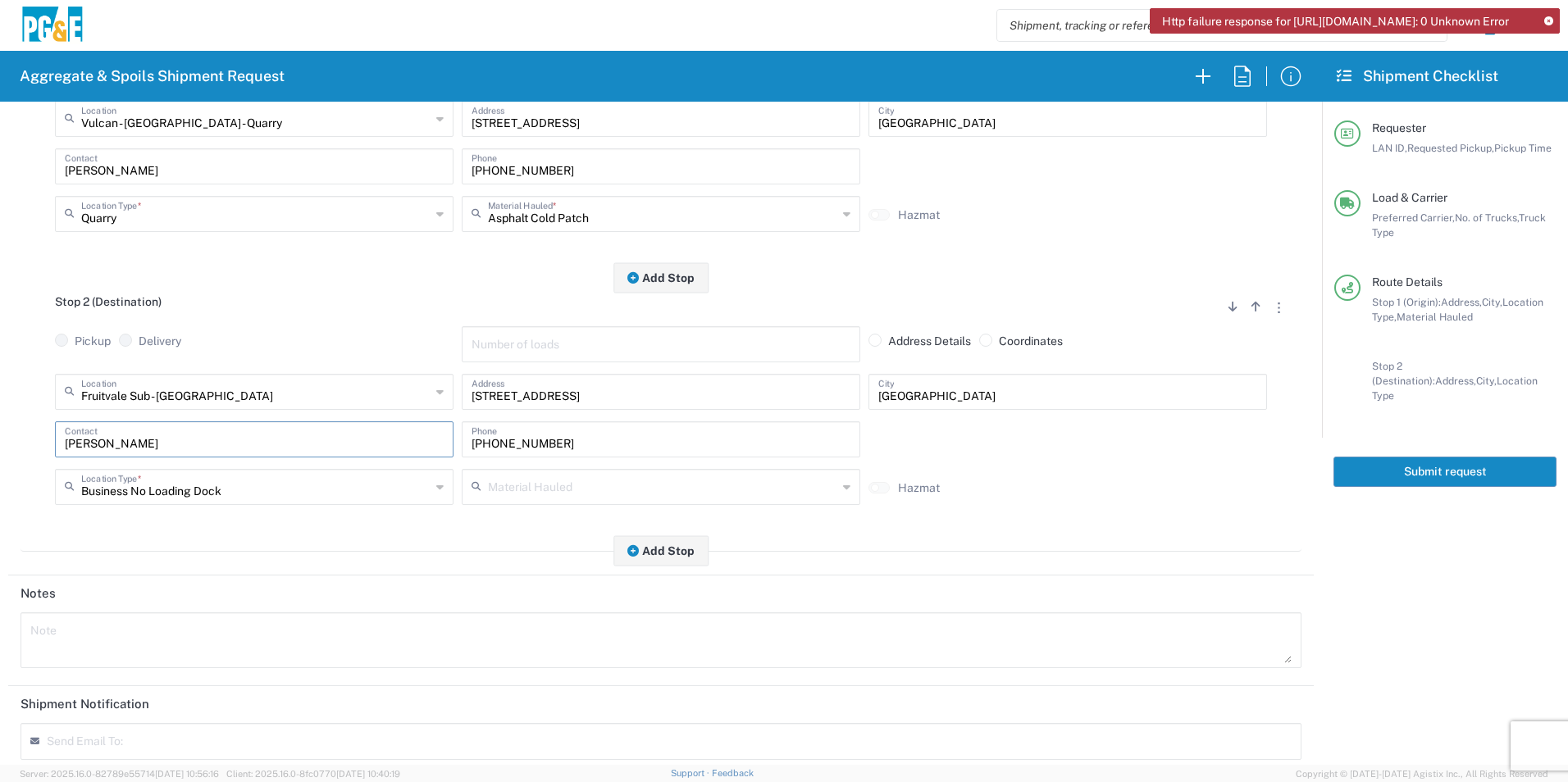
scroll to position [328, 0]
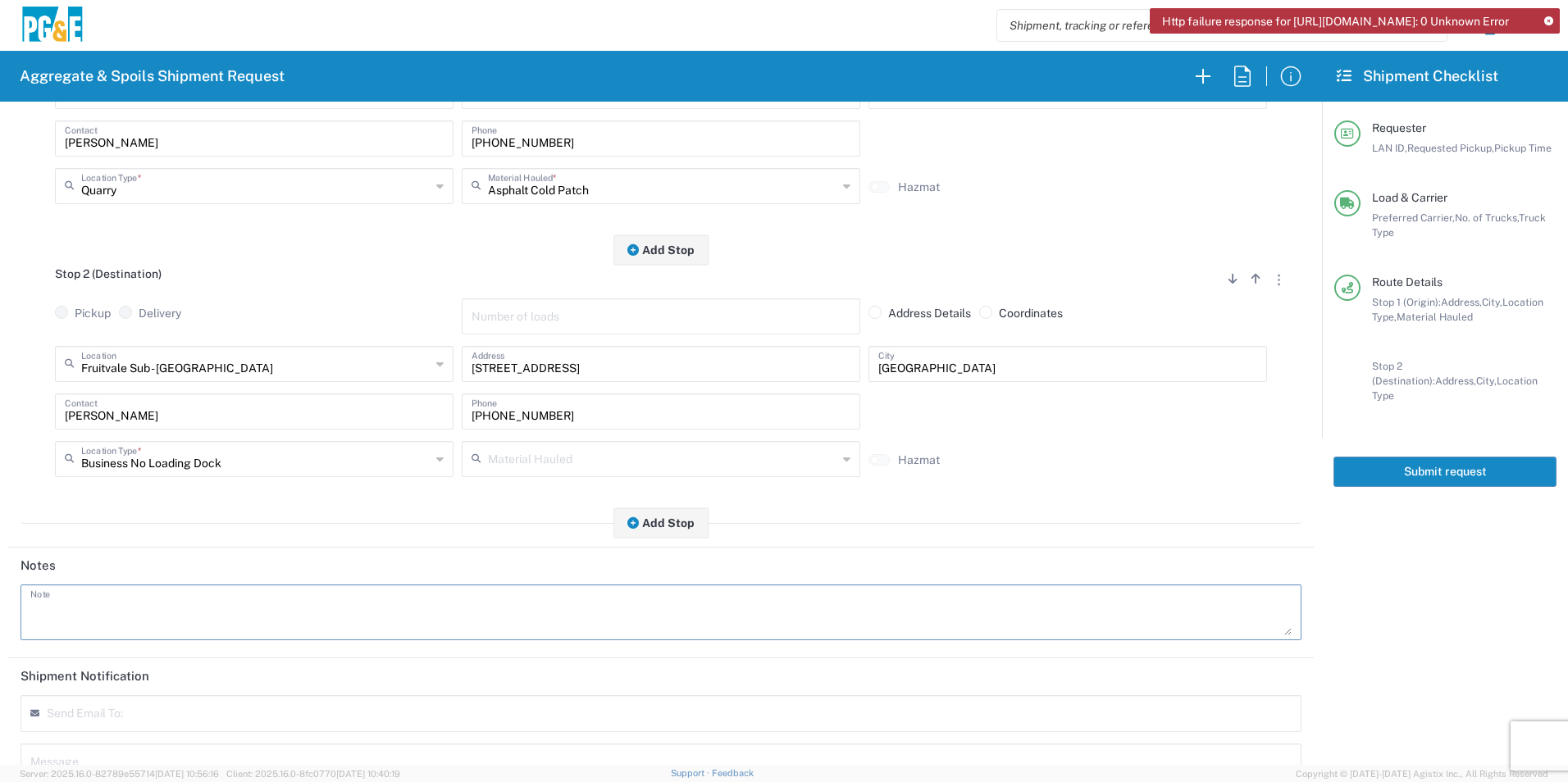
click at [183, 601] on textarea at bounding box center [660, 612] width 1261 height 46
drag, startPoint x: 290, startPoint y: 599, endPoint x: 0, endPoint y: 571, distance: 291.3
click at [0, 567] on html "Http failure response for [URL][DOMAIN_NAME]: 0 Unknown Error Aggregate & Spoil…" at bounding box center [784, 391] width 1568 height 782
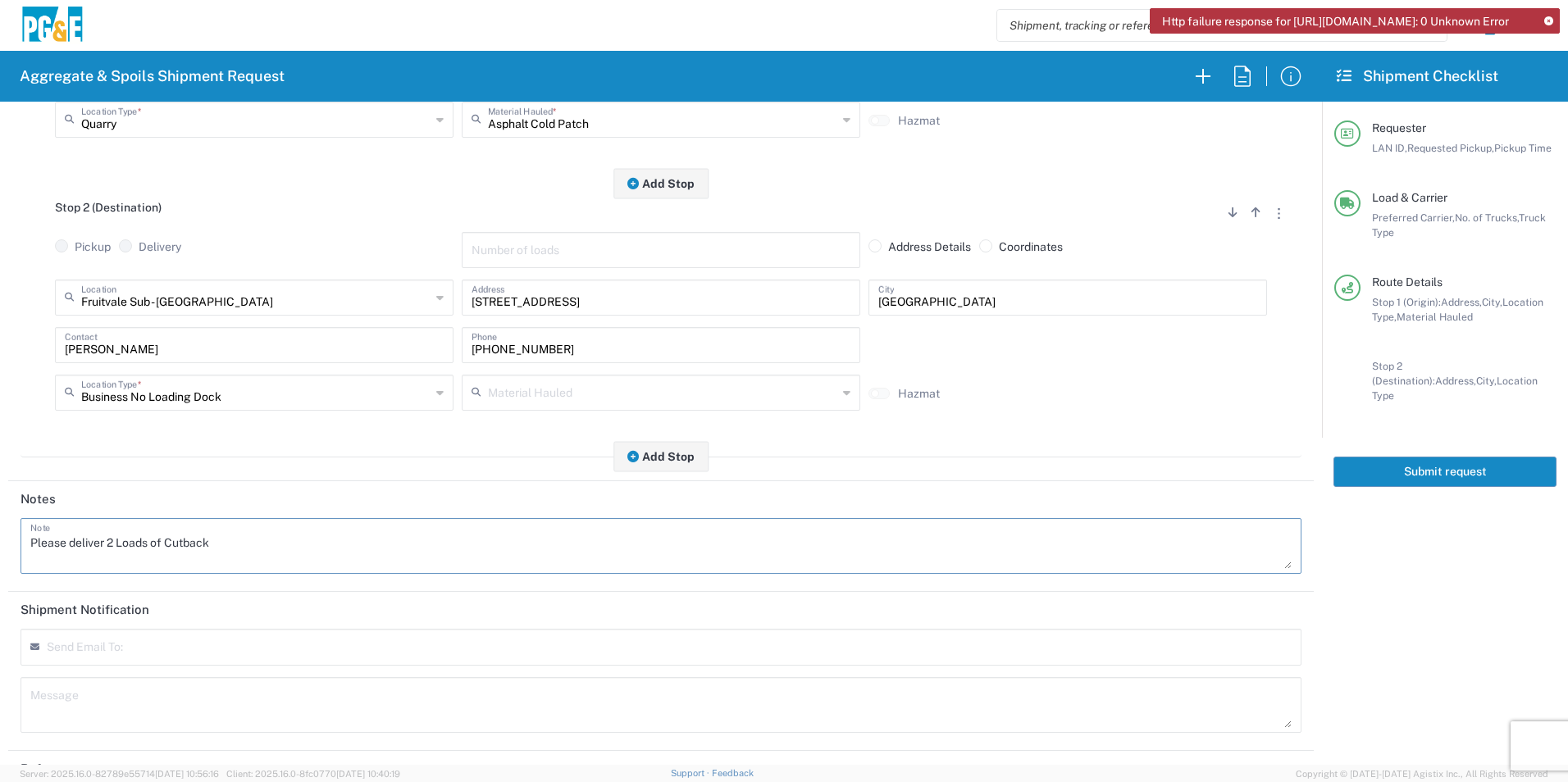
scroll to position [473, 0]
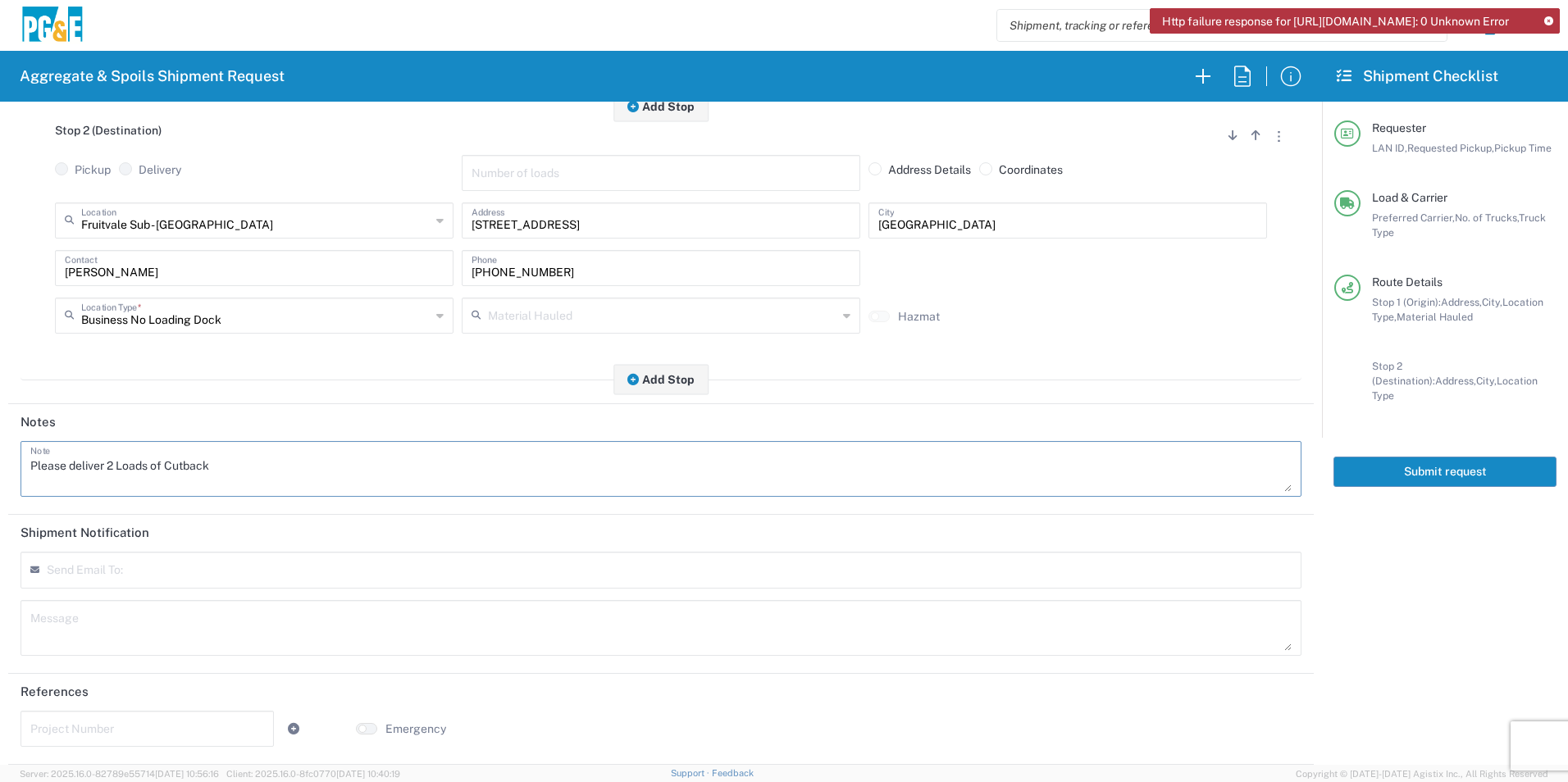
type textarea "Please deliver 2 Loads of Cutback"
click at [145, 614] on textarea at bounding box center [660, 628] width 1261 height 46
paste textarea "Please deliver 2 Loads of Cutback"
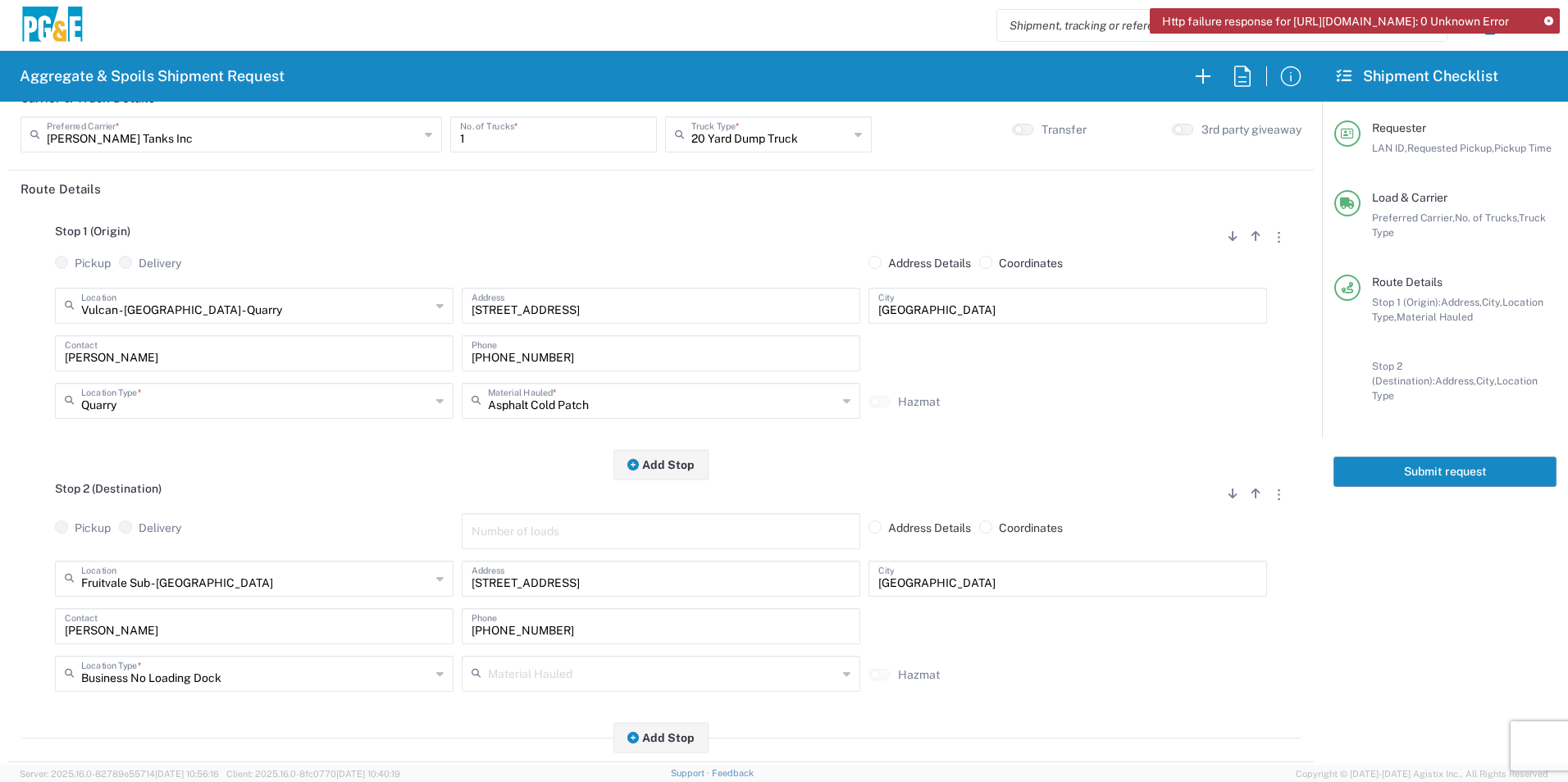
scroll to position [0, 0]
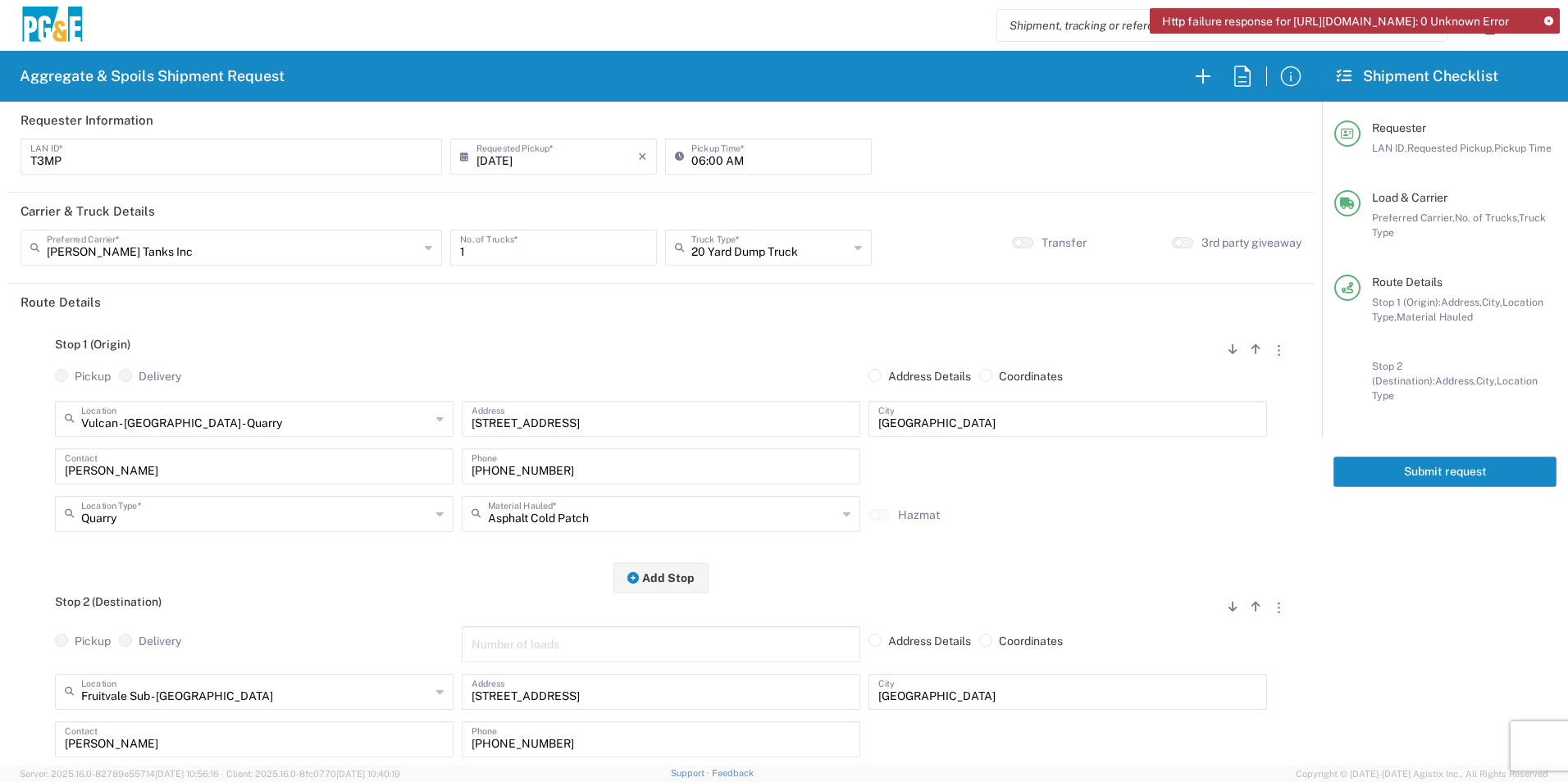
type textarea "Please deliver 2 Loads of Cutback"
click at [1480, 459] on button "Submit request" at bounding box center [1444, 472] width 223 height 30
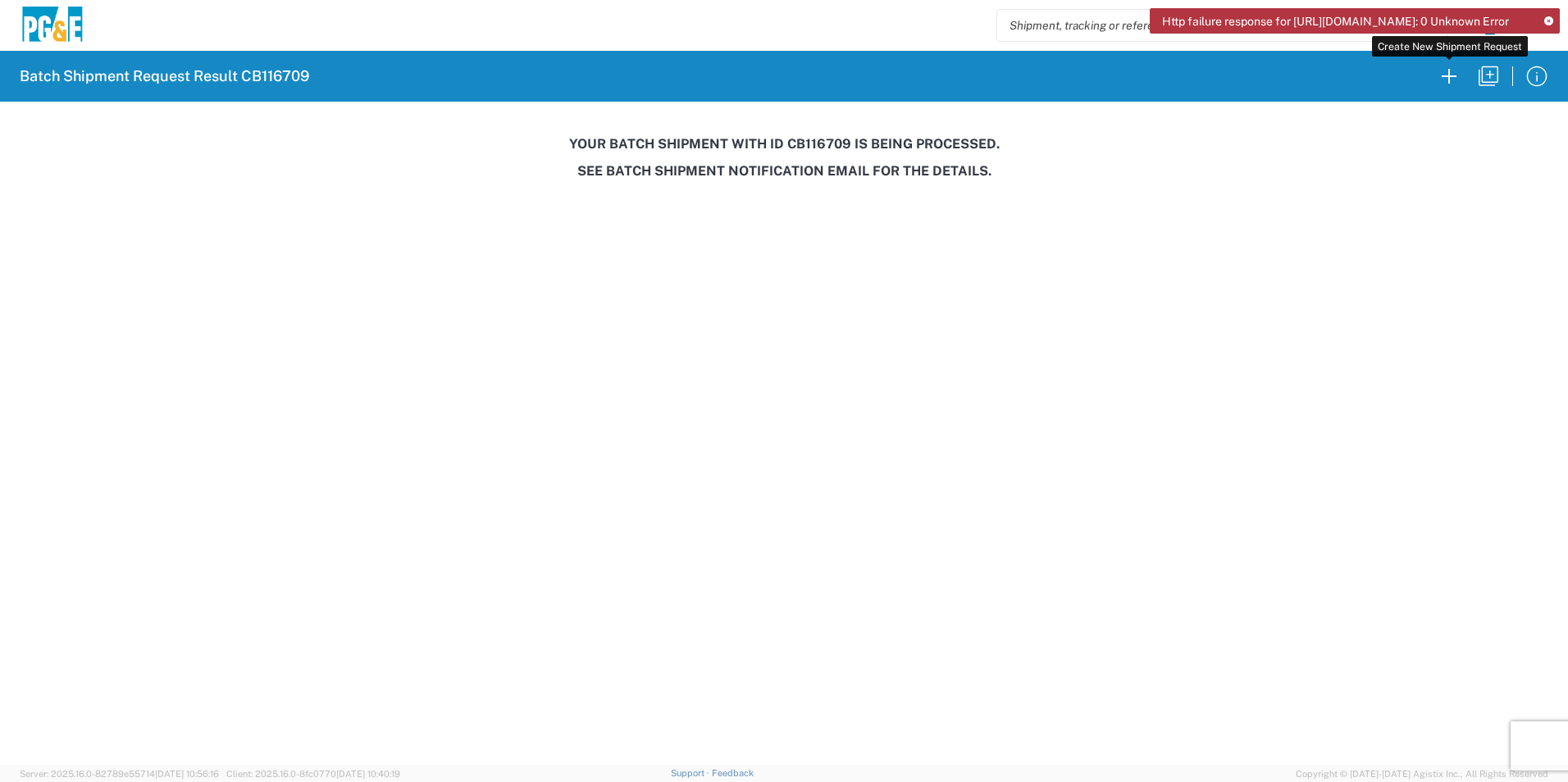
drag, startPoint x: 1444, startPoint y: 80, endPoint x: 1236, endPoint y: 10, distance: 219.5
click at [1444, 80] on icon "button" at bounding box center [1449, 76] width 26 height 26
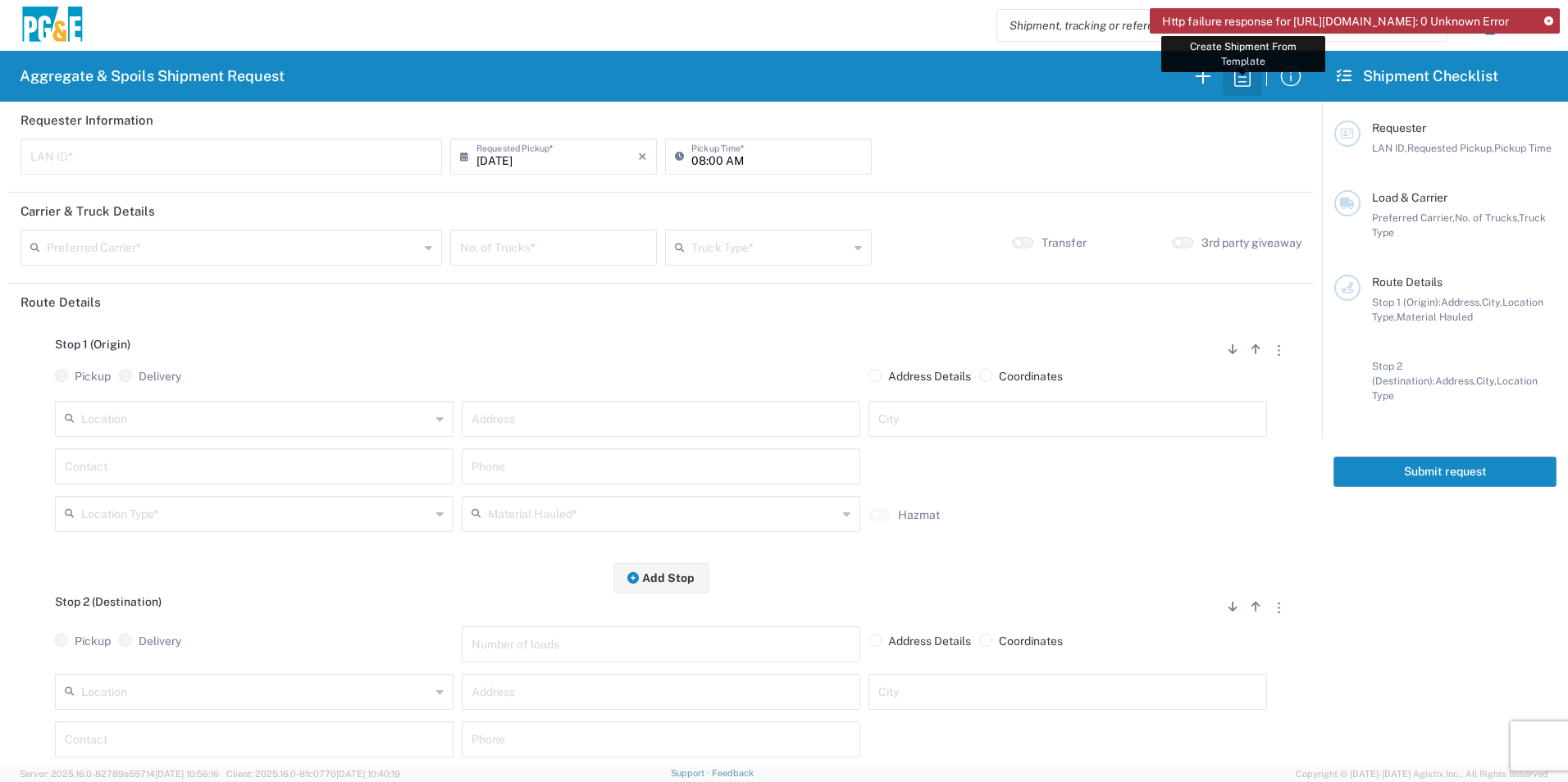
click at [1243, 78] on icon "button" at bounding box center [1242, 76] width 26 height 26
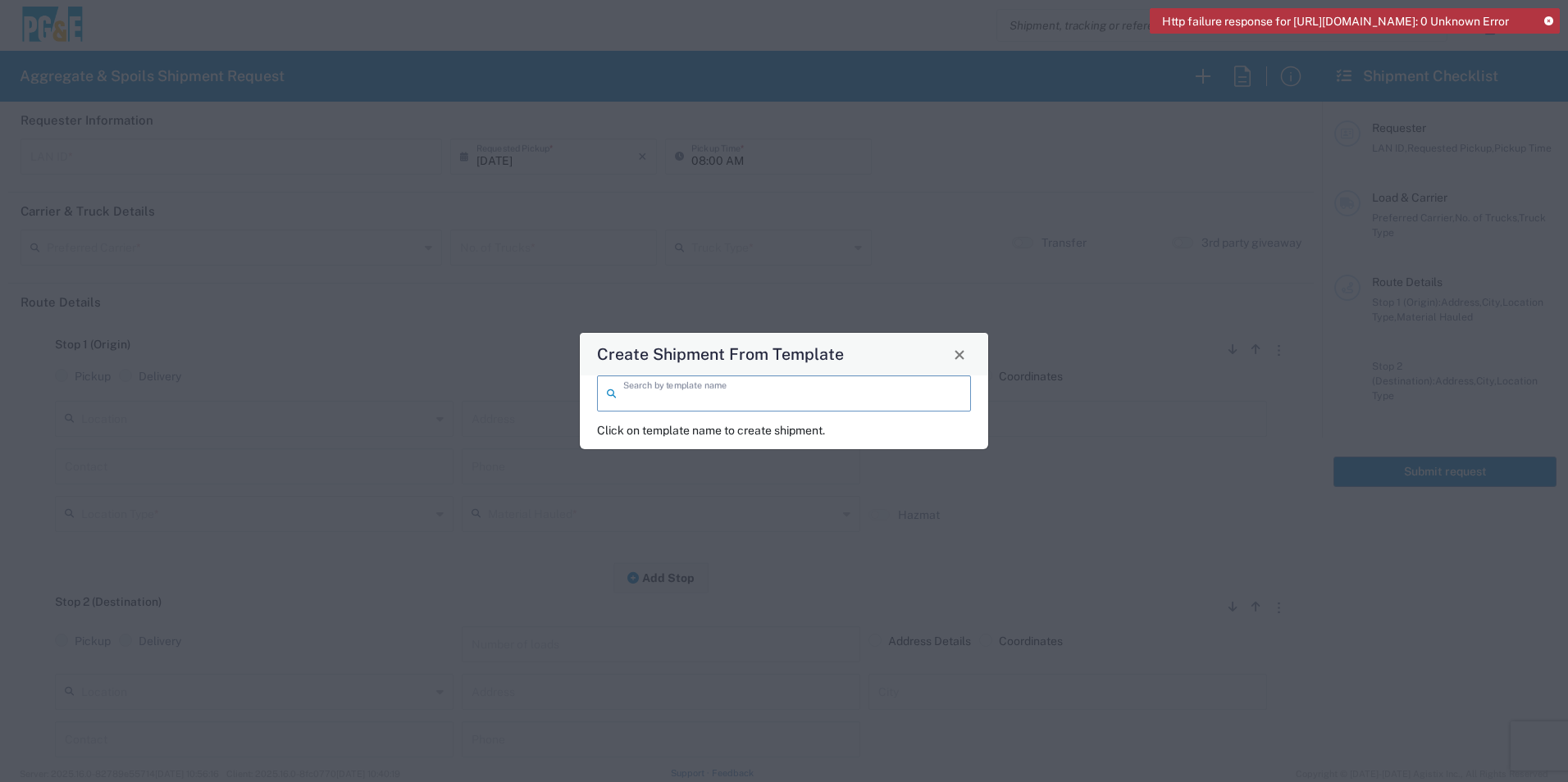
click at [674, 385] on input "search" at bounding box center [792, 392] width 338 height 28
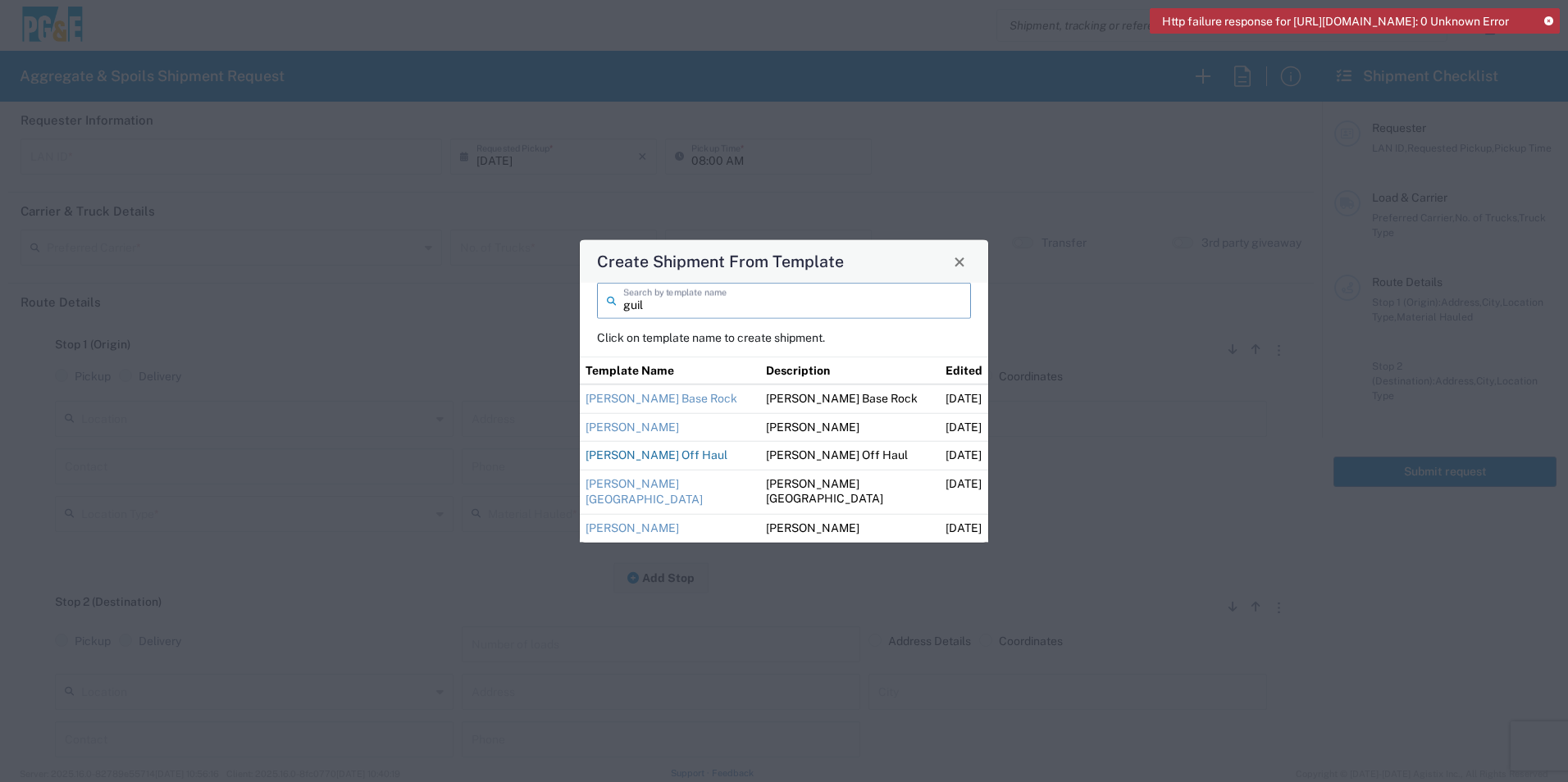
type input "guil"
click at [653, 451] on link "[PERSON_NAME] Off Haul" at bounding box center [657, 455] width 142 height 13
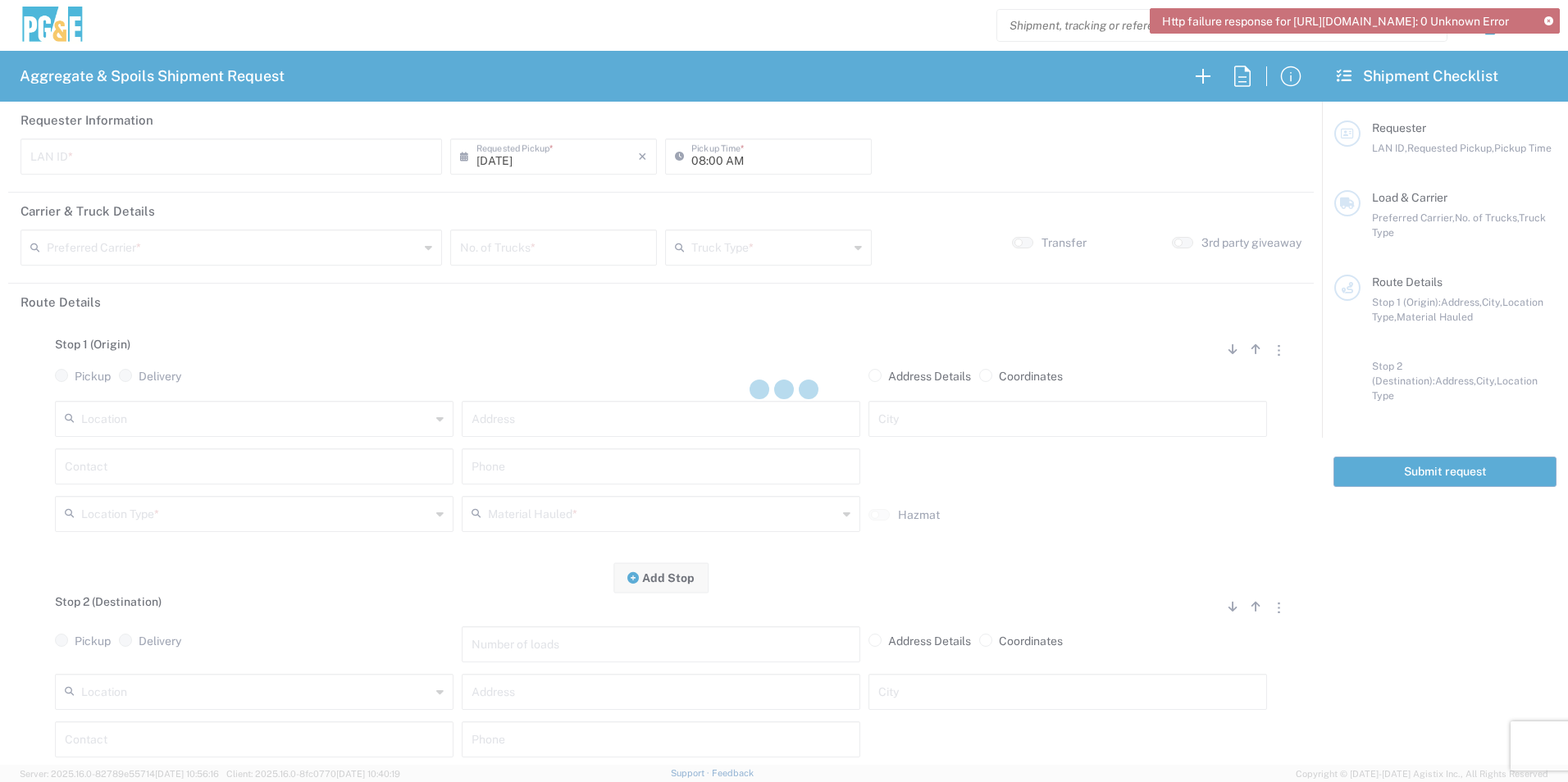
type input "M2DS"
type input "12:00 AM"
type input "[PERSON_NAME] Trucking"
type input "Super Dump"
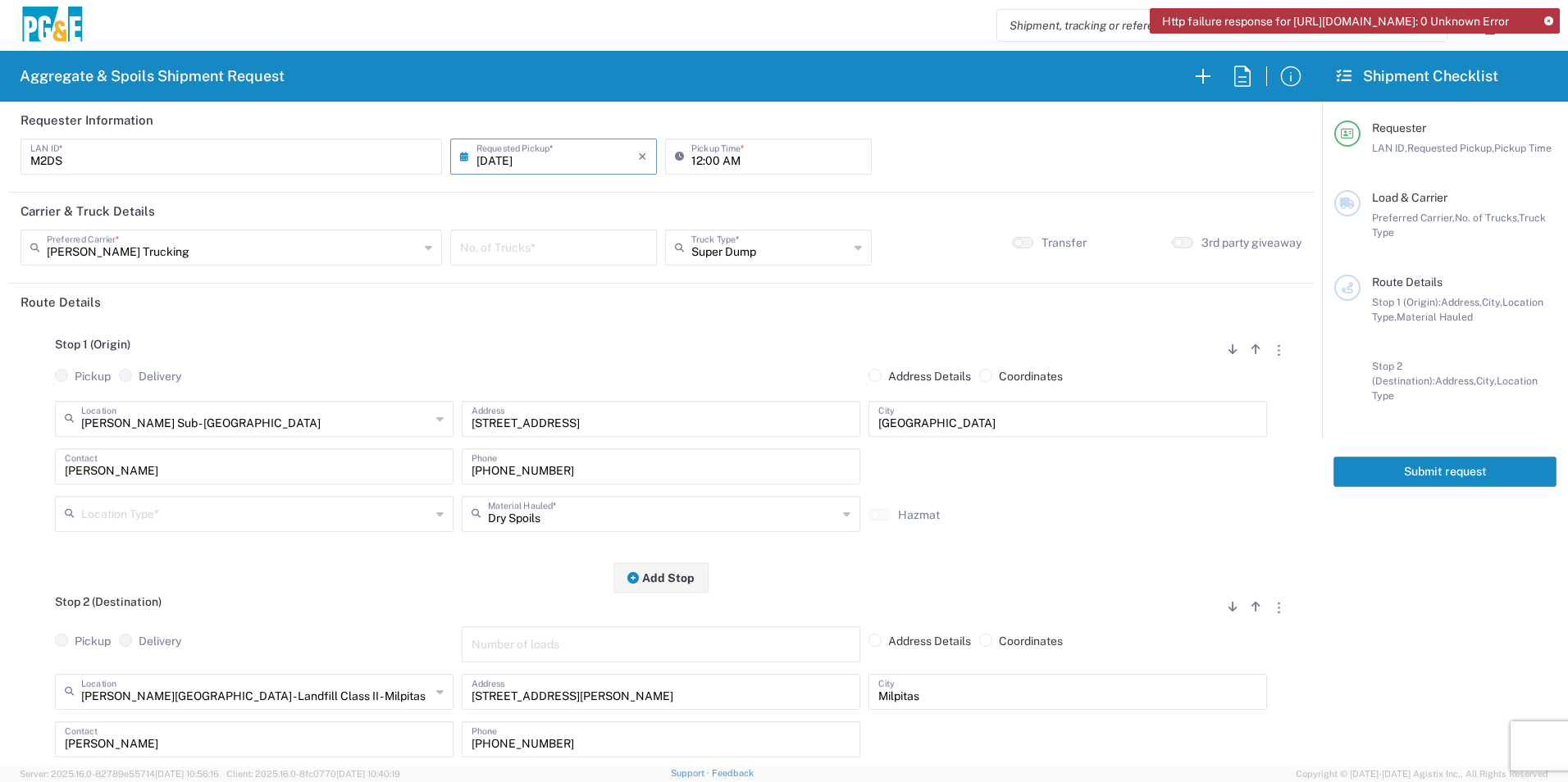
click at [691, 159] on input "12:00 AM" at bounding box center [776, 155] width 170 height 28
click at [706, 163] on input "06:00 AM" at bounding box center [776, 155] width 170 height 28
type input "06:15 AM"
click at [594, 246] on input "number" at bounding box center [553, 246] width 187 height 28
type input "4"
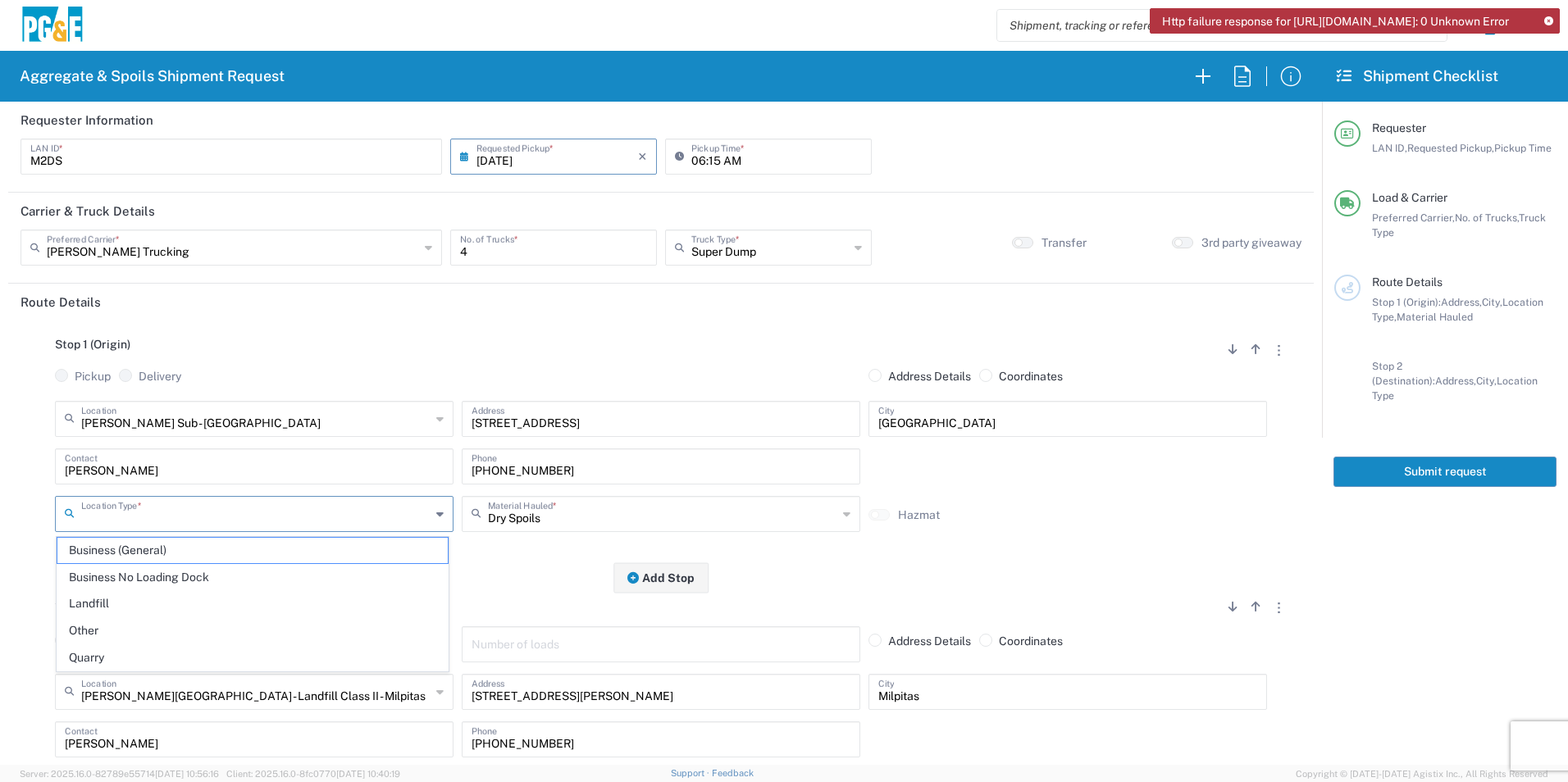
click at [196, 512] on input "text" at bounding box center [255, 512] width 350 height 28
click at [142, 574] on span "Business No Loading Dock" at bounding box center [253, 578] width 391 height 25
type input "Business No Loading Dock"
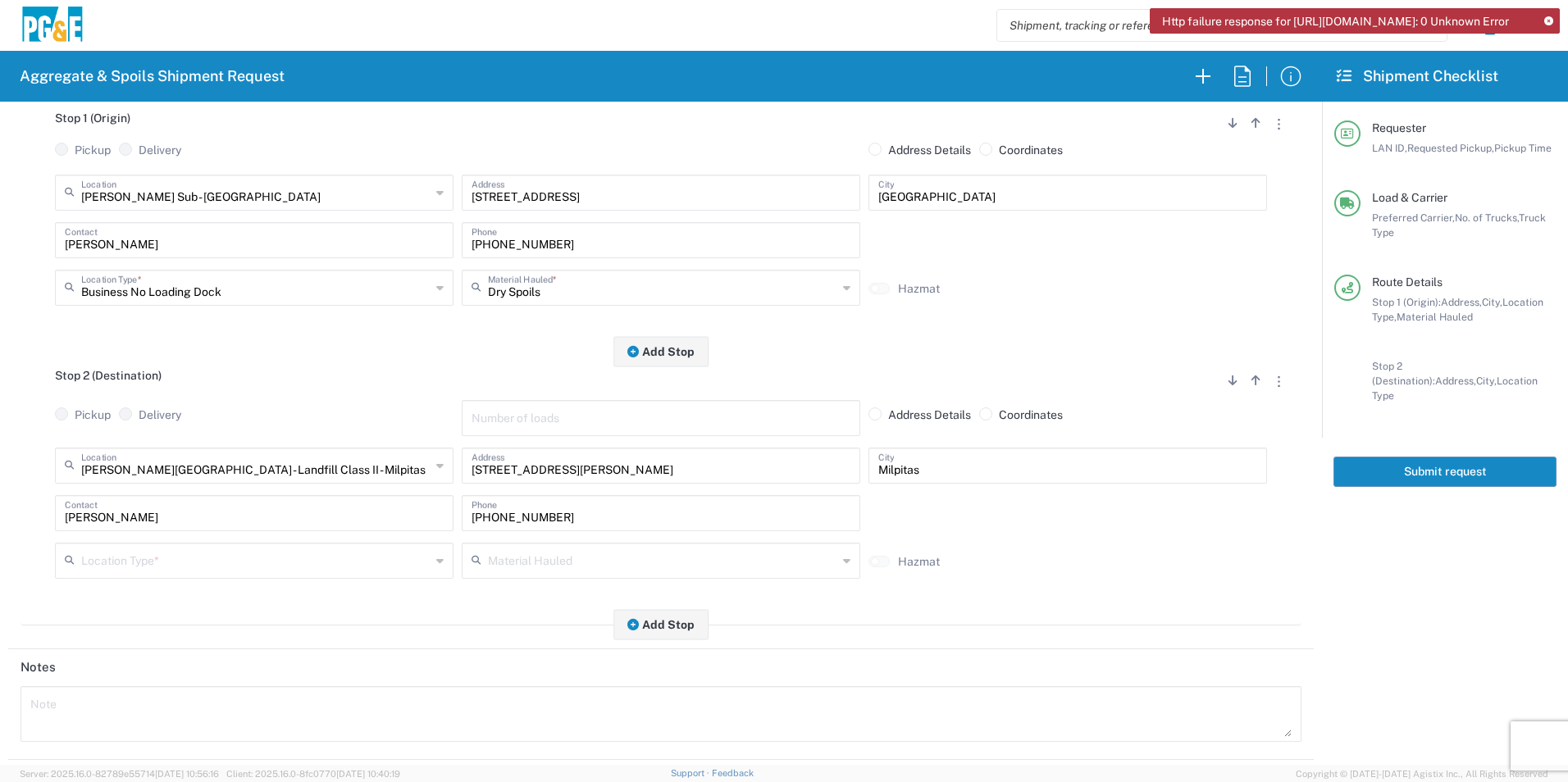
scroll to position [246, 0]
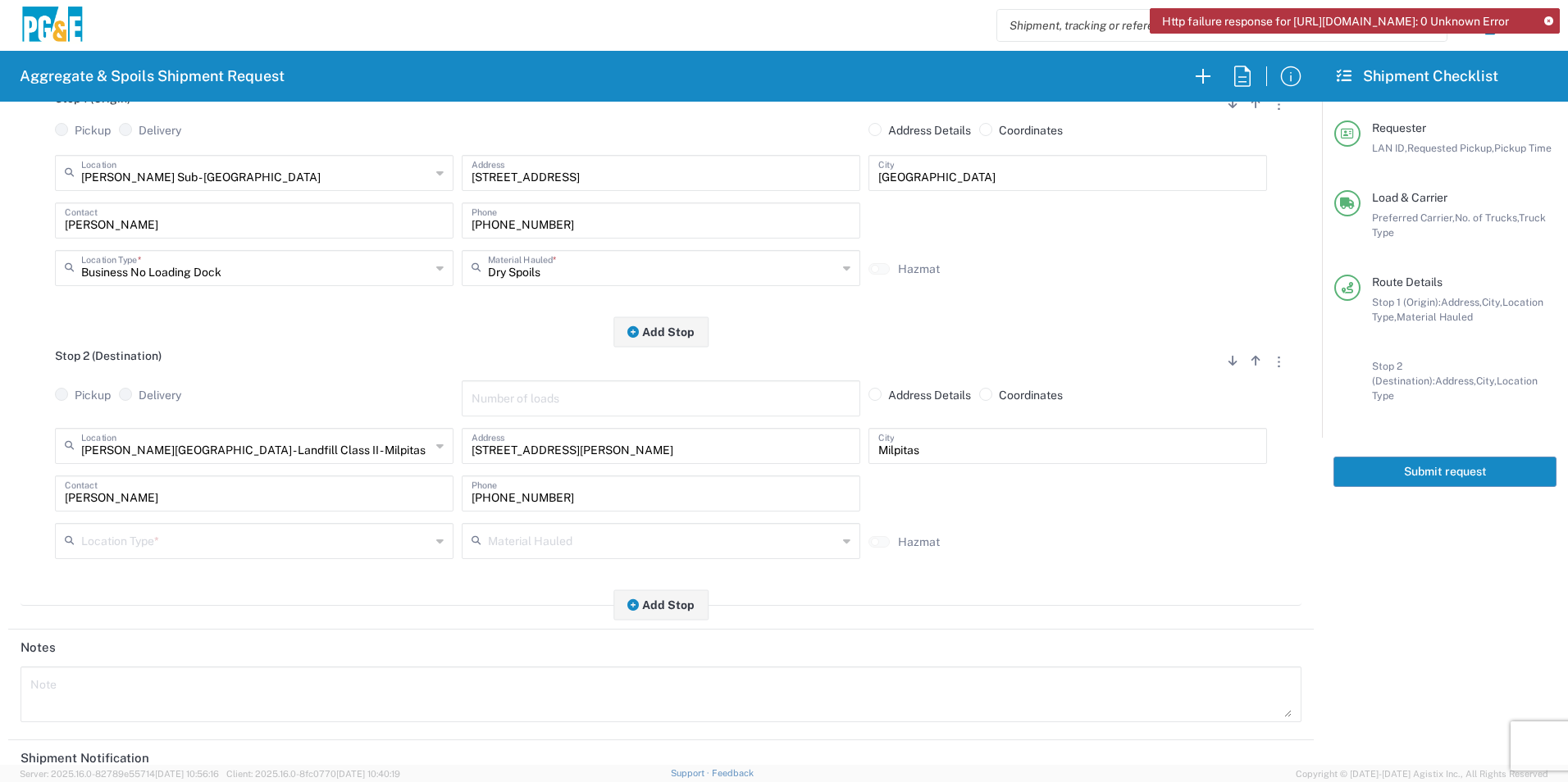
click at [151, 534] on input "text" at bounding box center [255, 540] width 350 height 28
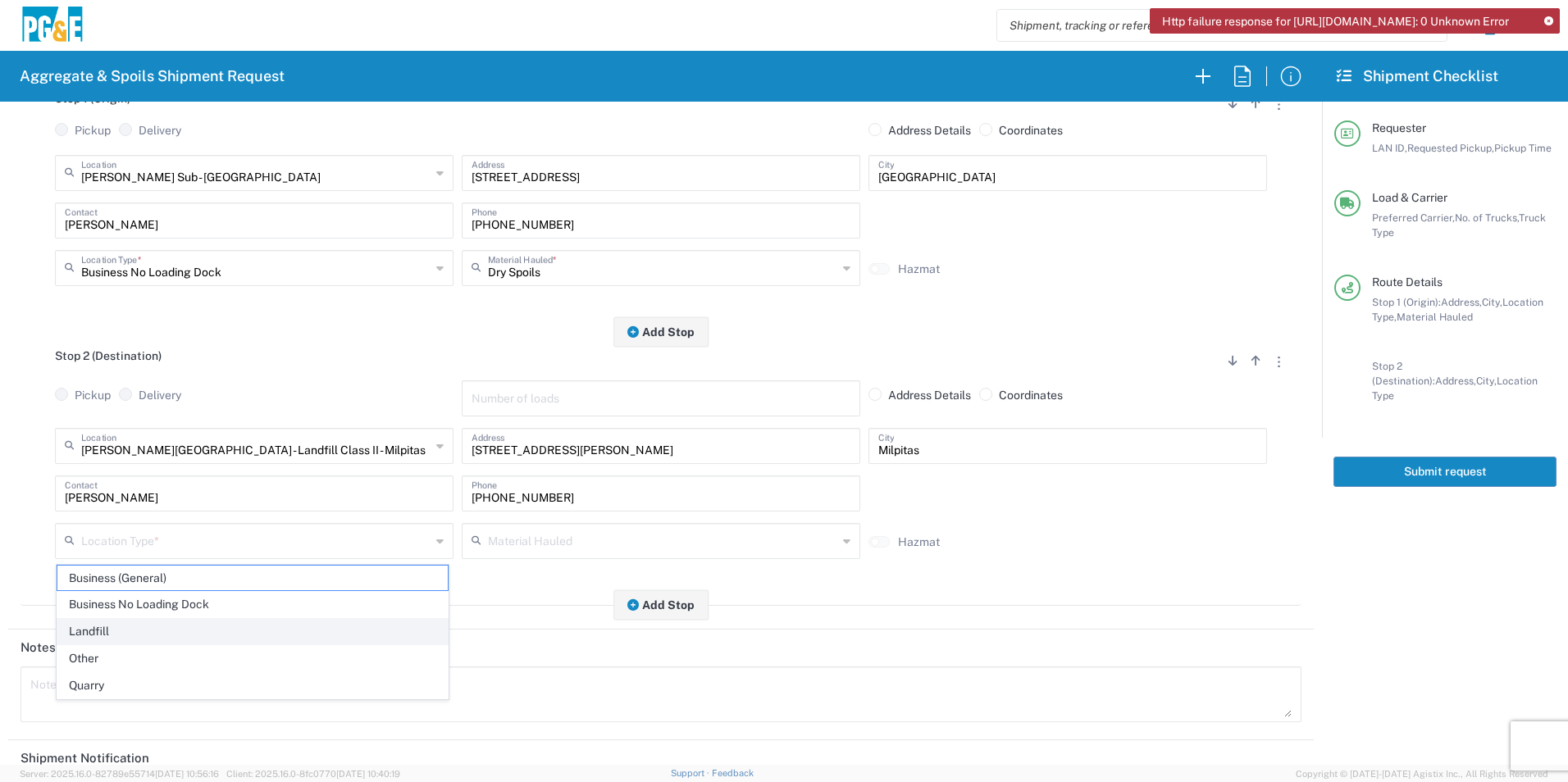
click at [128, 633] on span "Landfill" at bounding box center [253, 632] width 391 height 25
type input "Landfill"
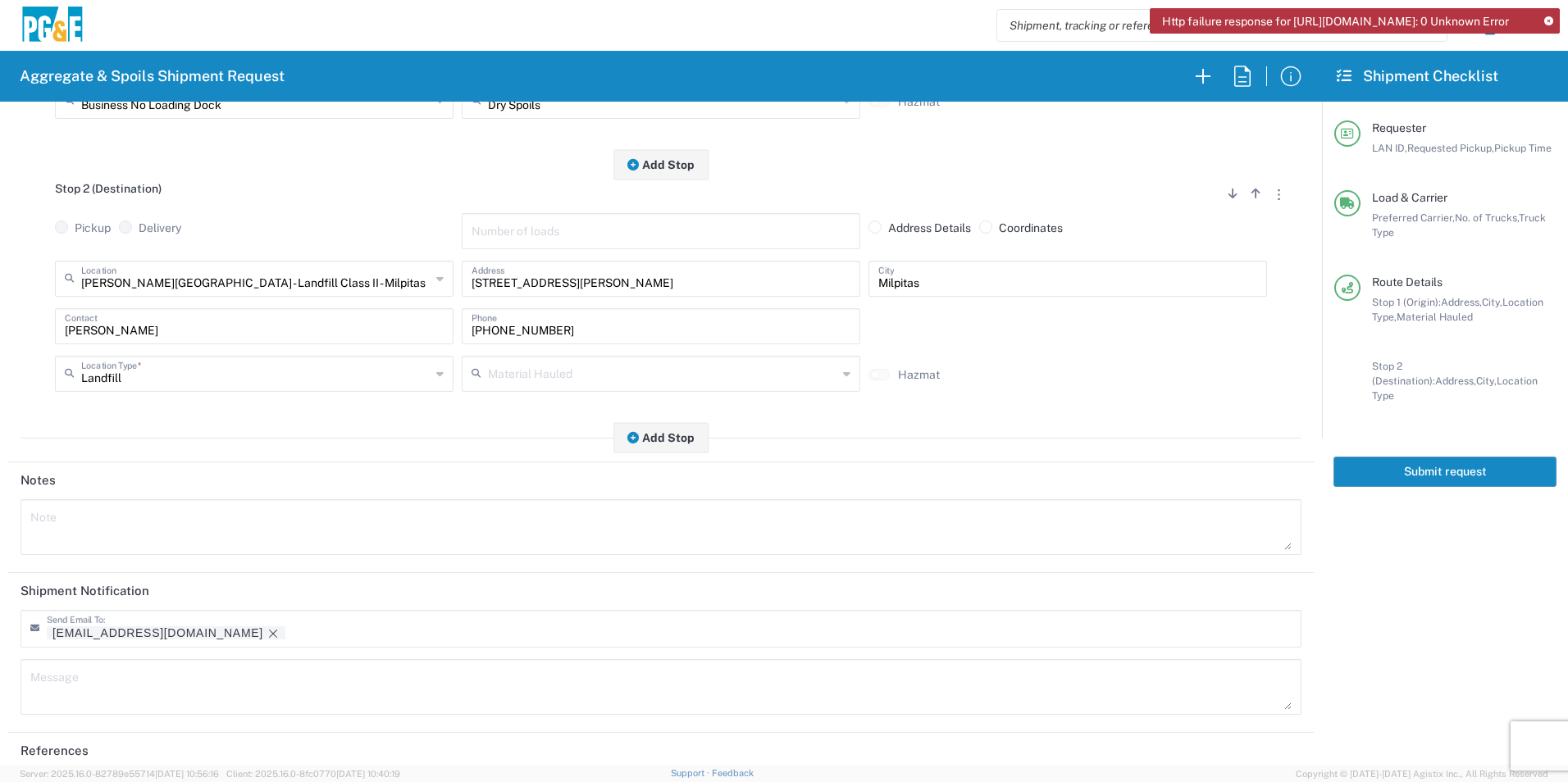
scroll to position [474, 0]
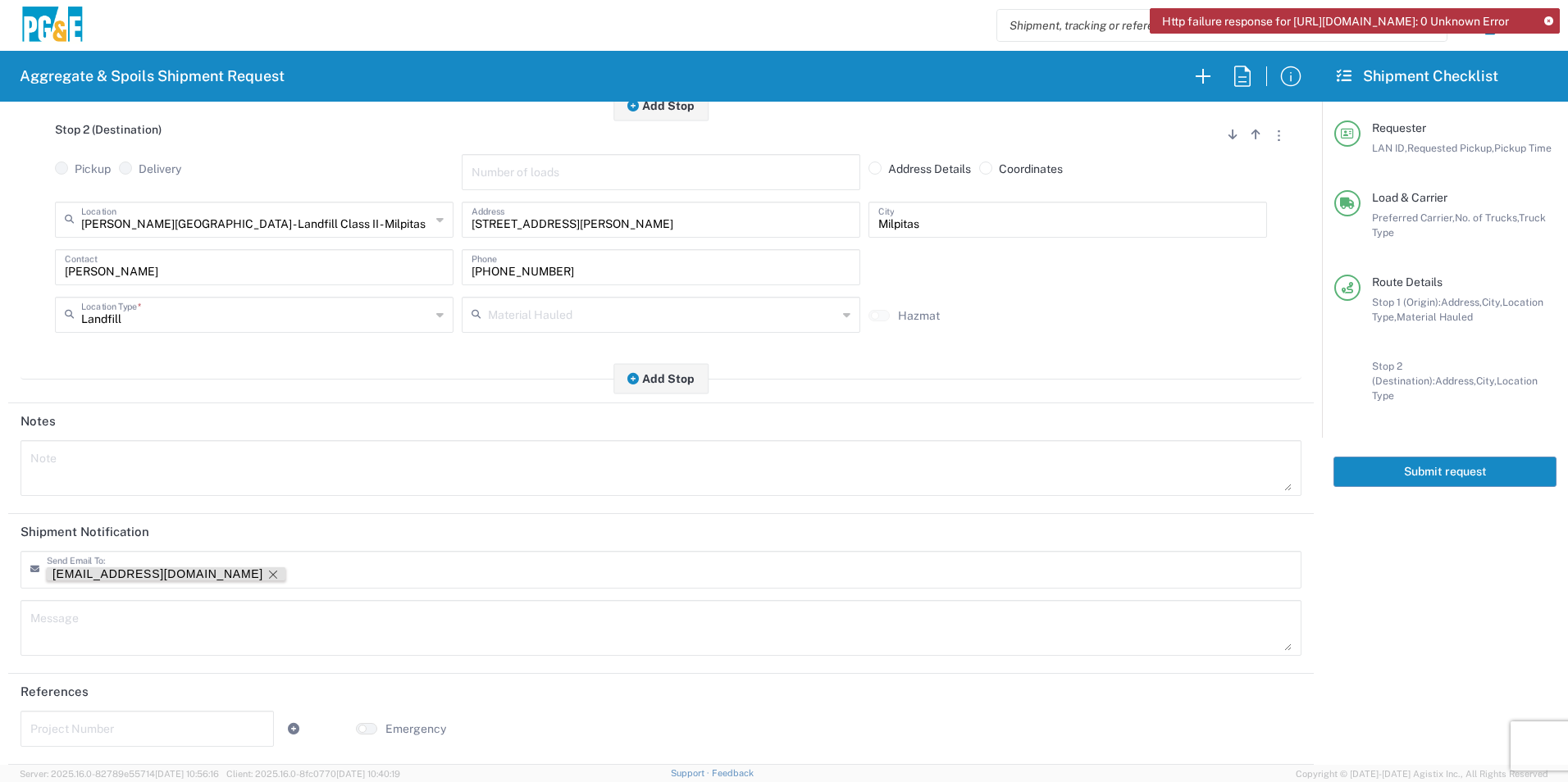
click at [266, 572] on icon "Remove tag" at bounding box center [273, 575] width 13 height 13
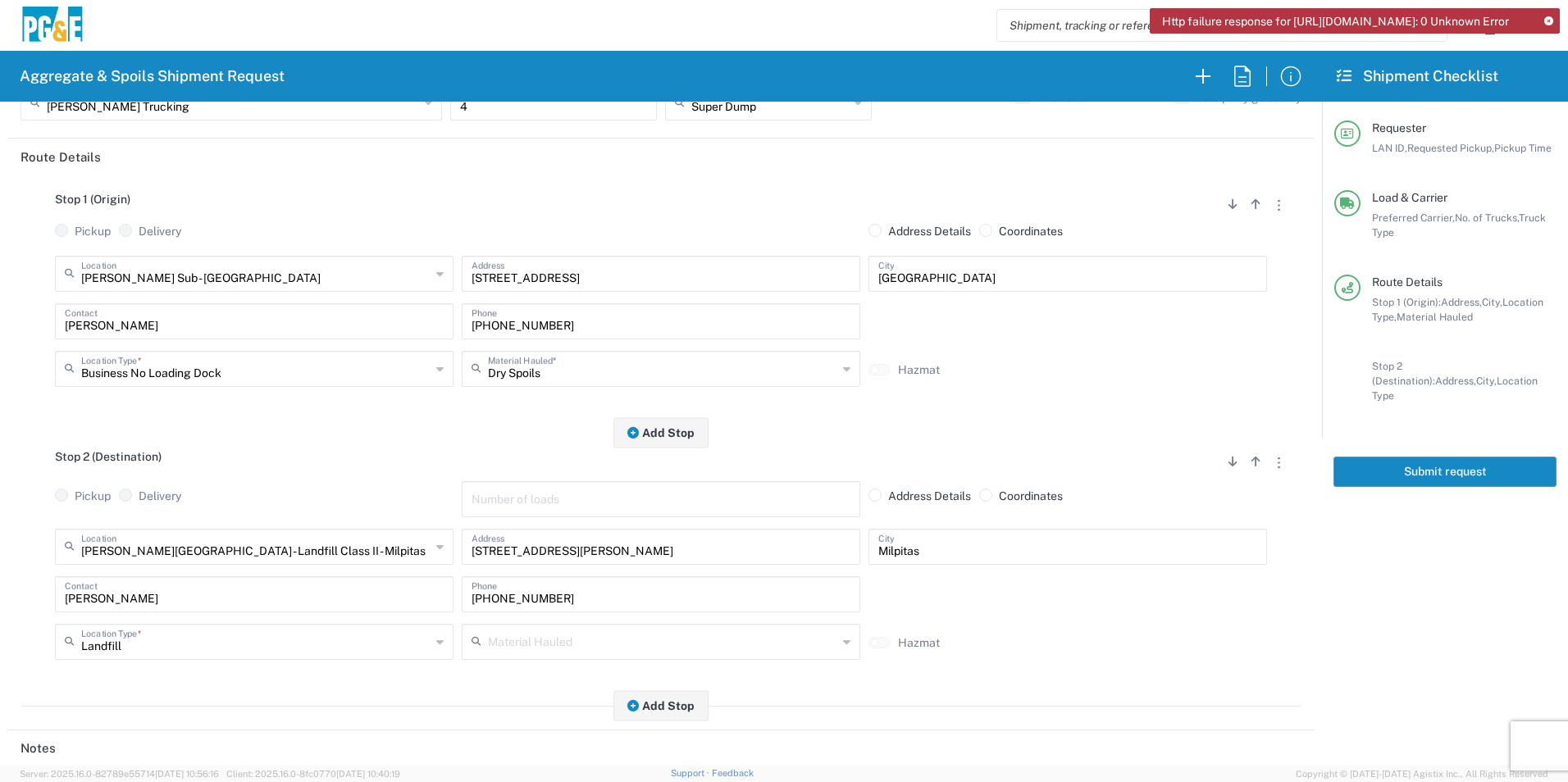
scroll to position [0, 0]
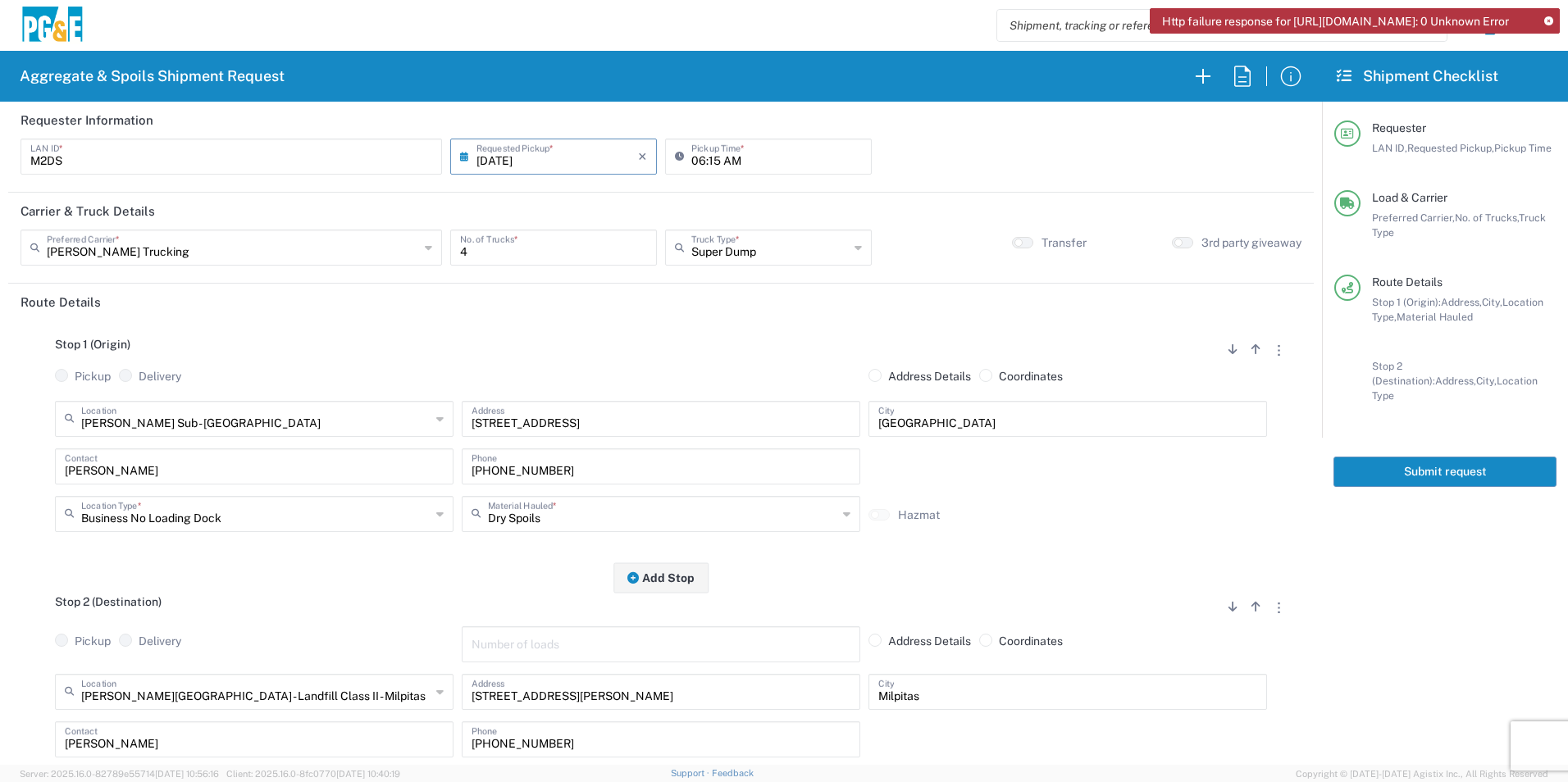
click at [1426, 460] on button "Submit request" at bounding box center [1444, 472] width 223 height 30
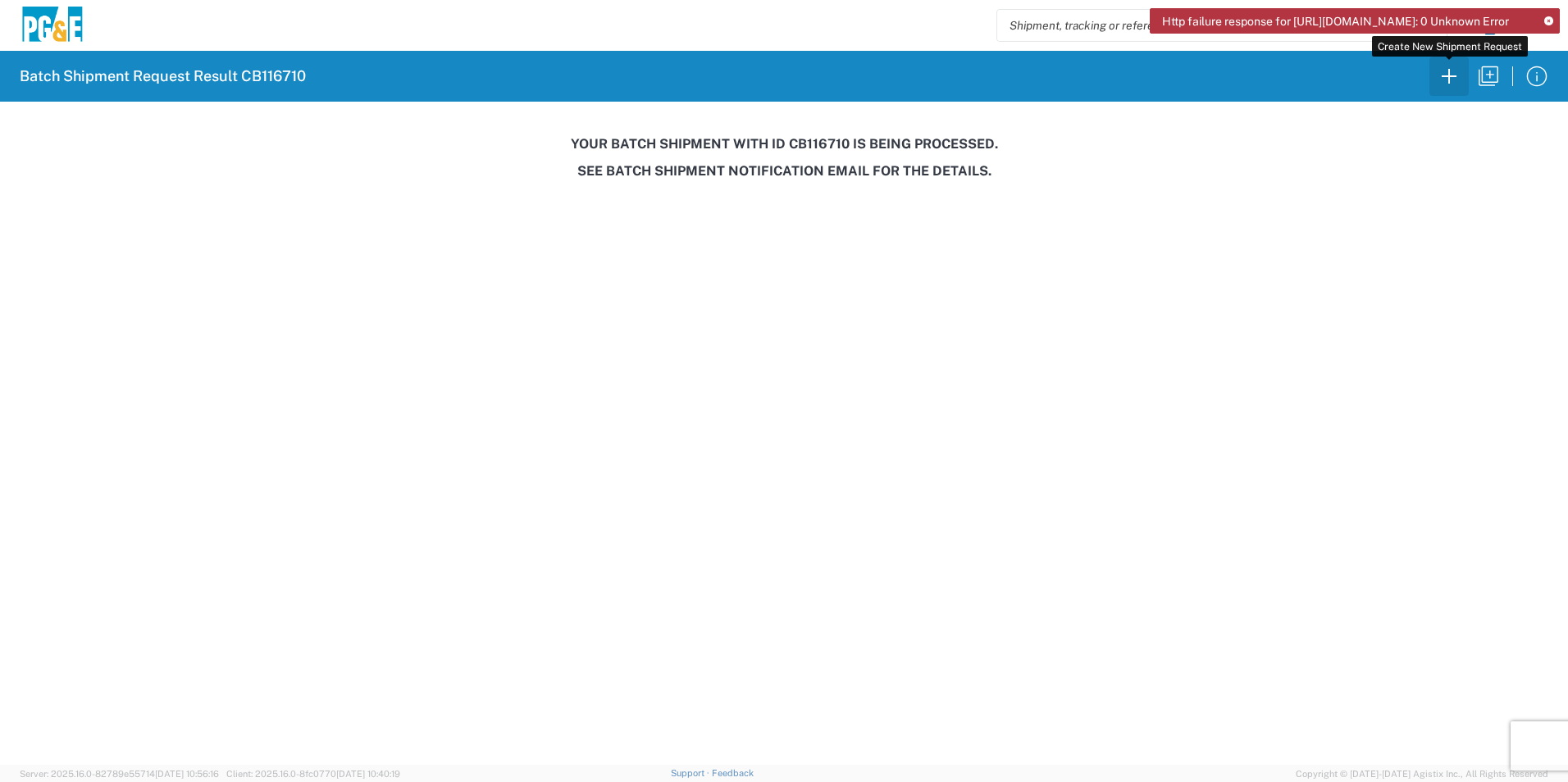
click at [1444, 78] on icon "button" at bounding box center [1449, 76] width 26 height 26
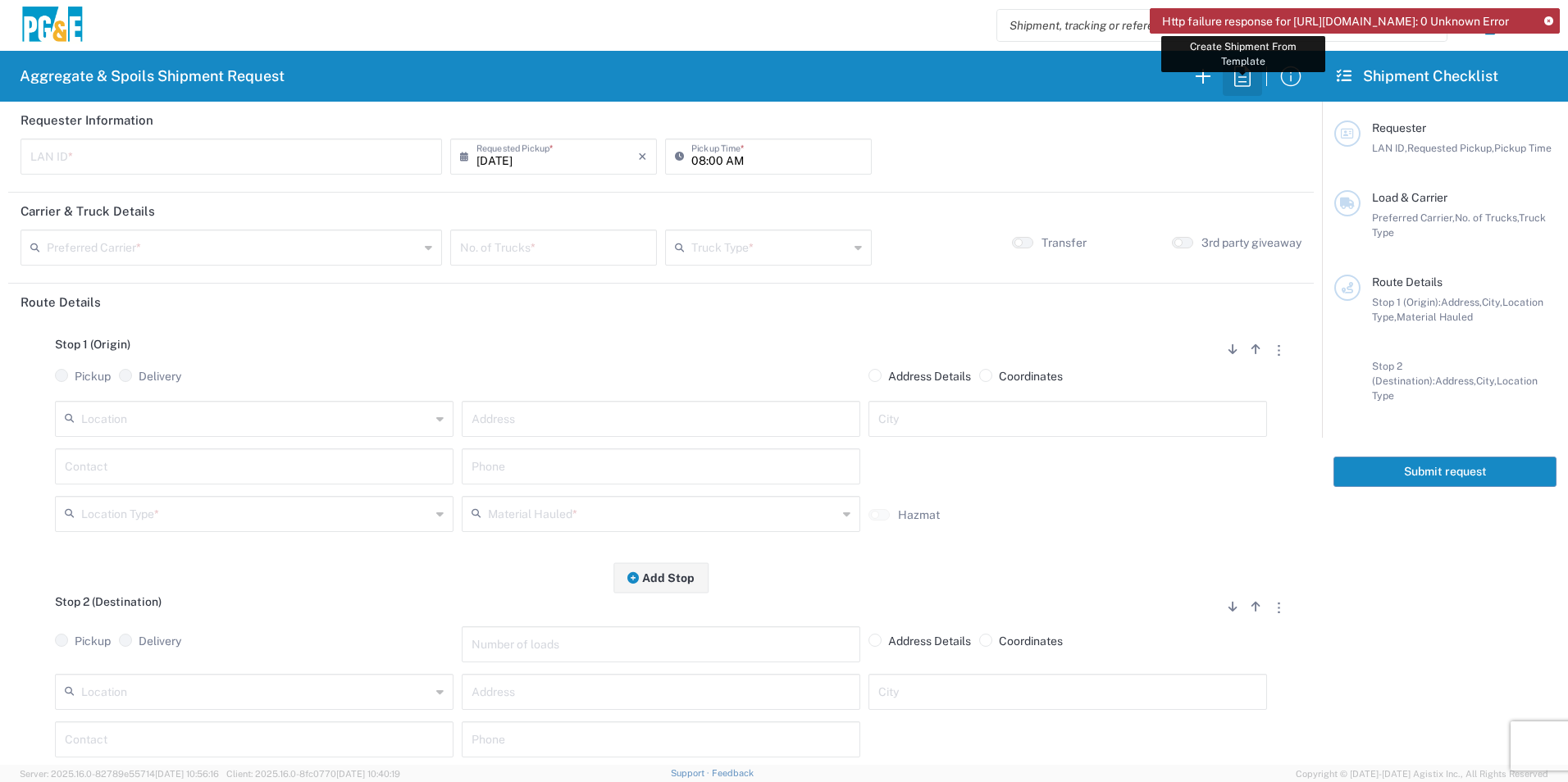
click at [1250, 82] on icon "button" at bounding box center [1242, 76] width 26 height 26
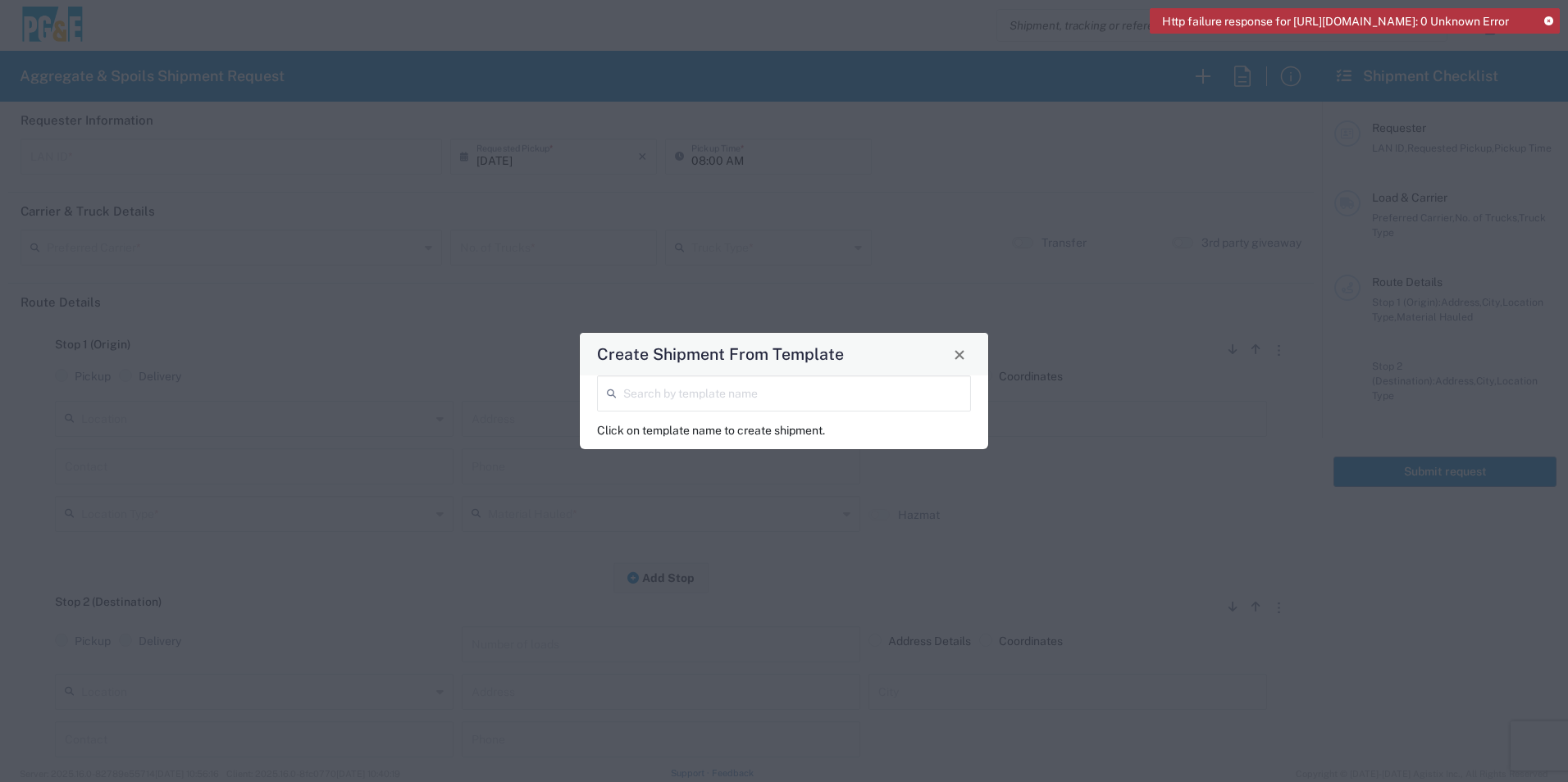
click at [849, 399] on input "search" at bounding box center [792, 392] width 338 height 28
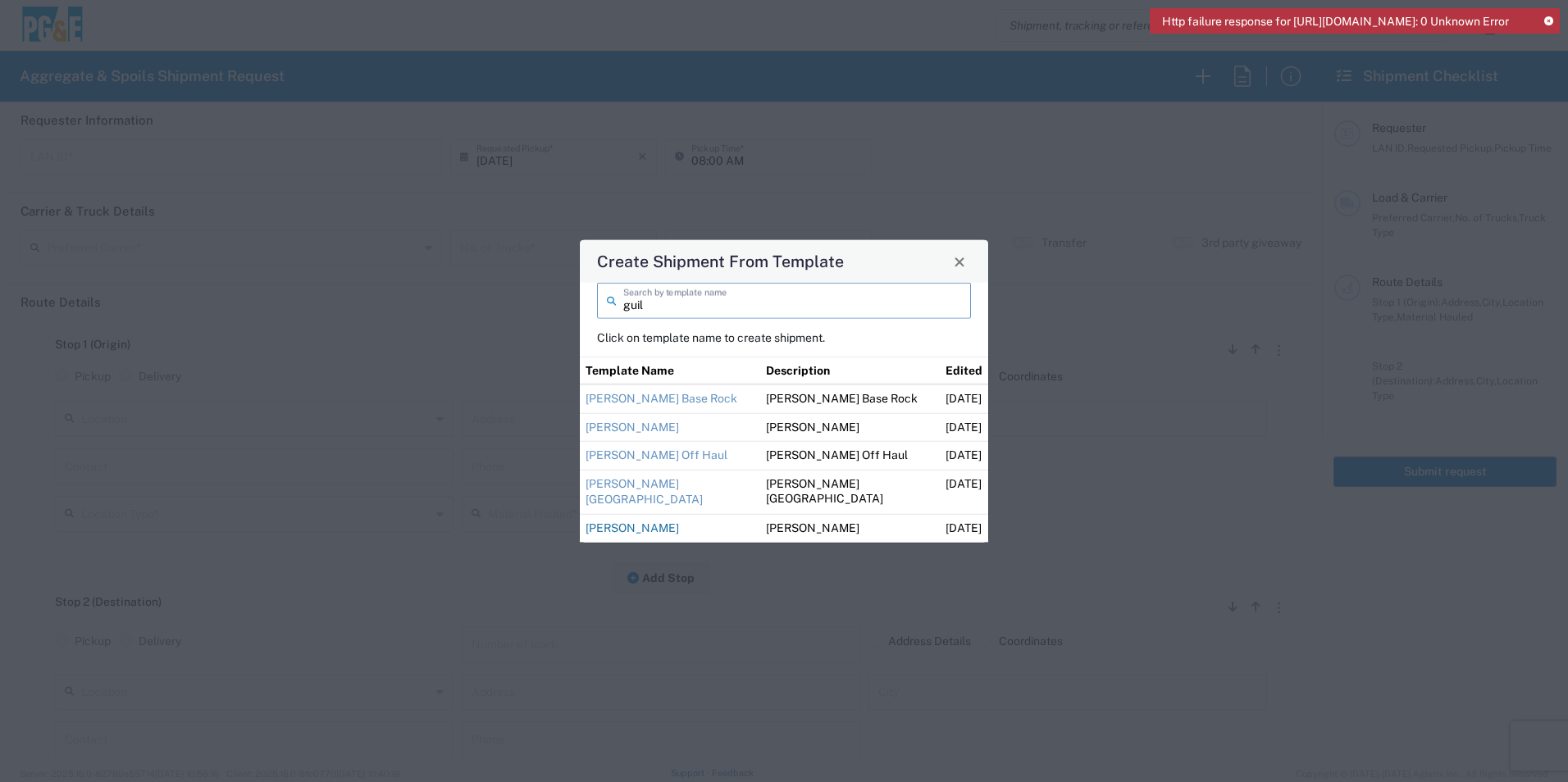
type input "guil"
click at [626, 528] on link "[PERSON_NAME]" at bounding box center [633, 528] width 93 height 13
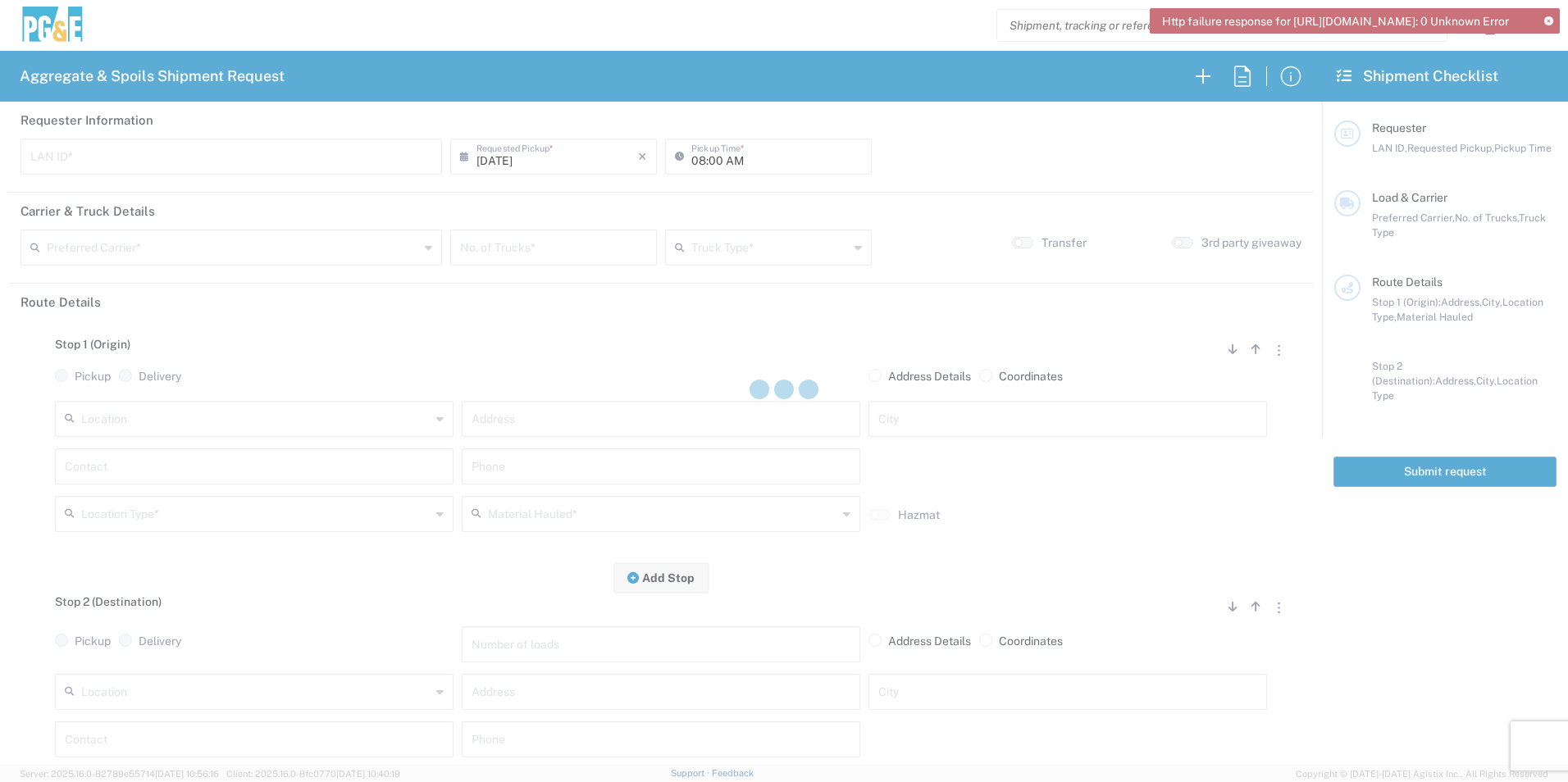
type input "M2DS"
type input "06:00 AM"
type input "[PERSON_NAME] Trucking"
type input "Super Dump"
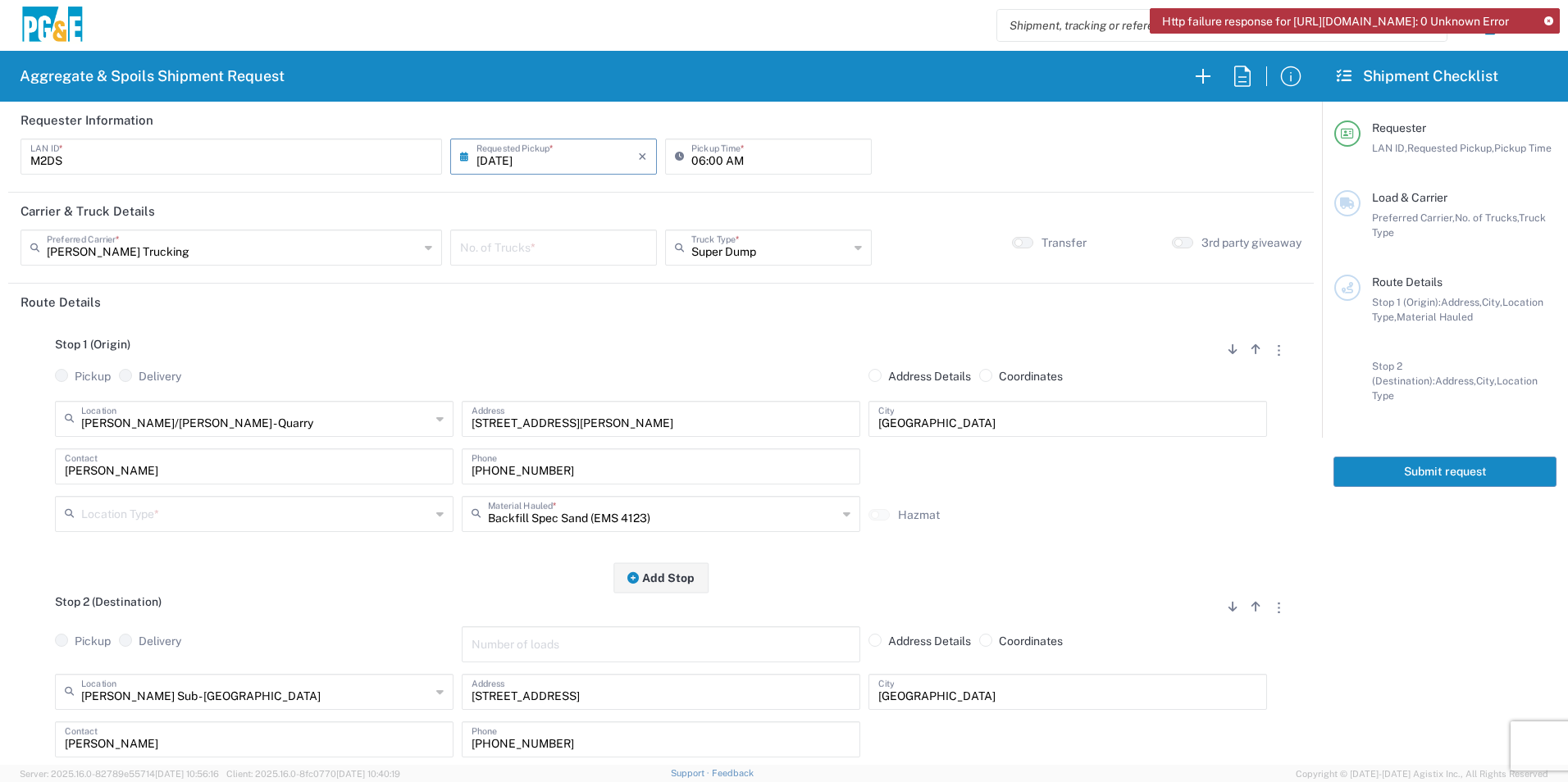
click at [575, 264] on div "No. of Trucks *" at bounding box center [553, 247] width 207 height 36
type input "1"
click at [192, 520] on input "text" at bounding box center [255, 512] width 350 height 28
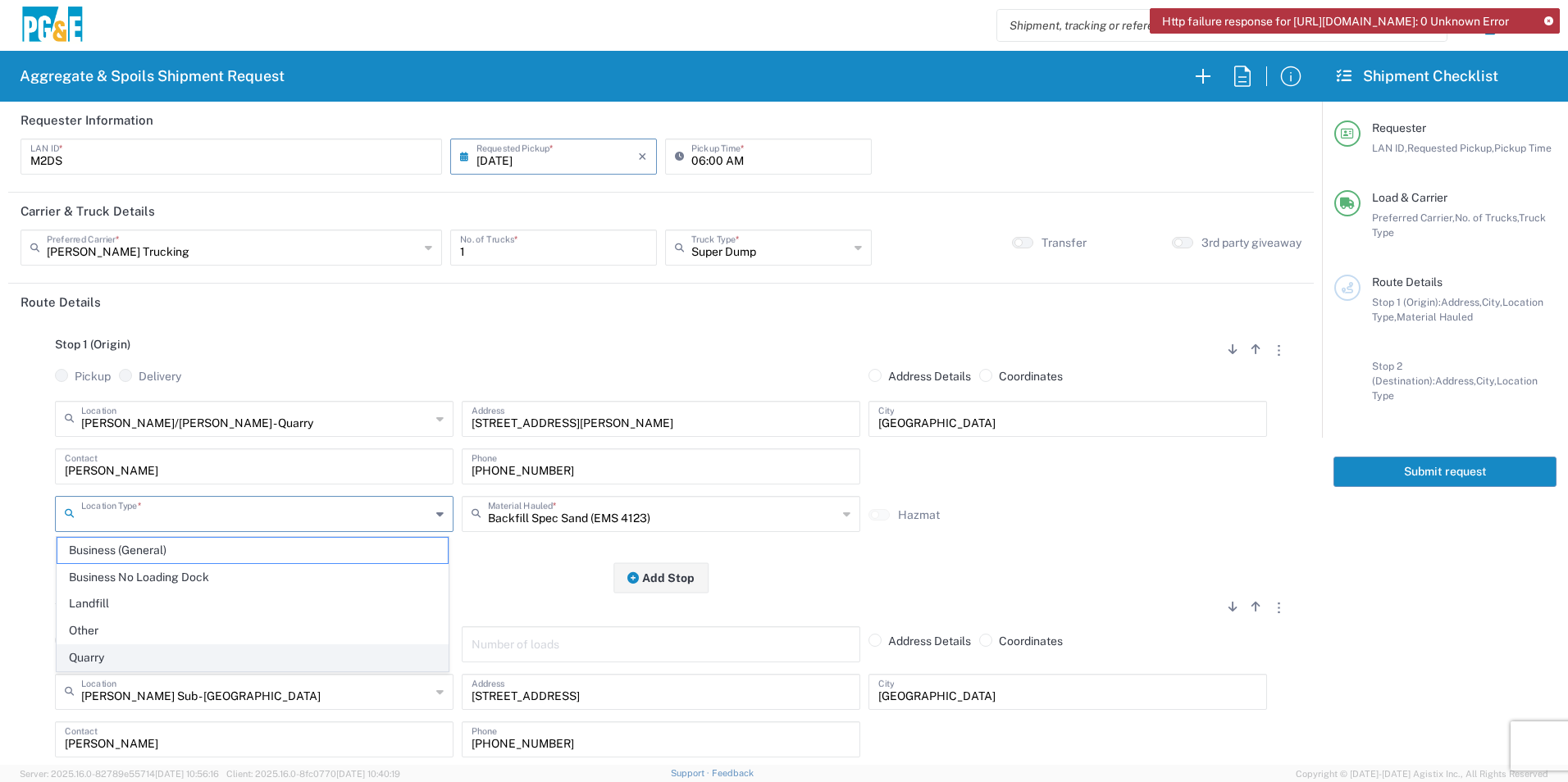
click at [107, 651] on span "Quarry" at bounding box center [253, 658] width 391 height 25
type input "Quarry"
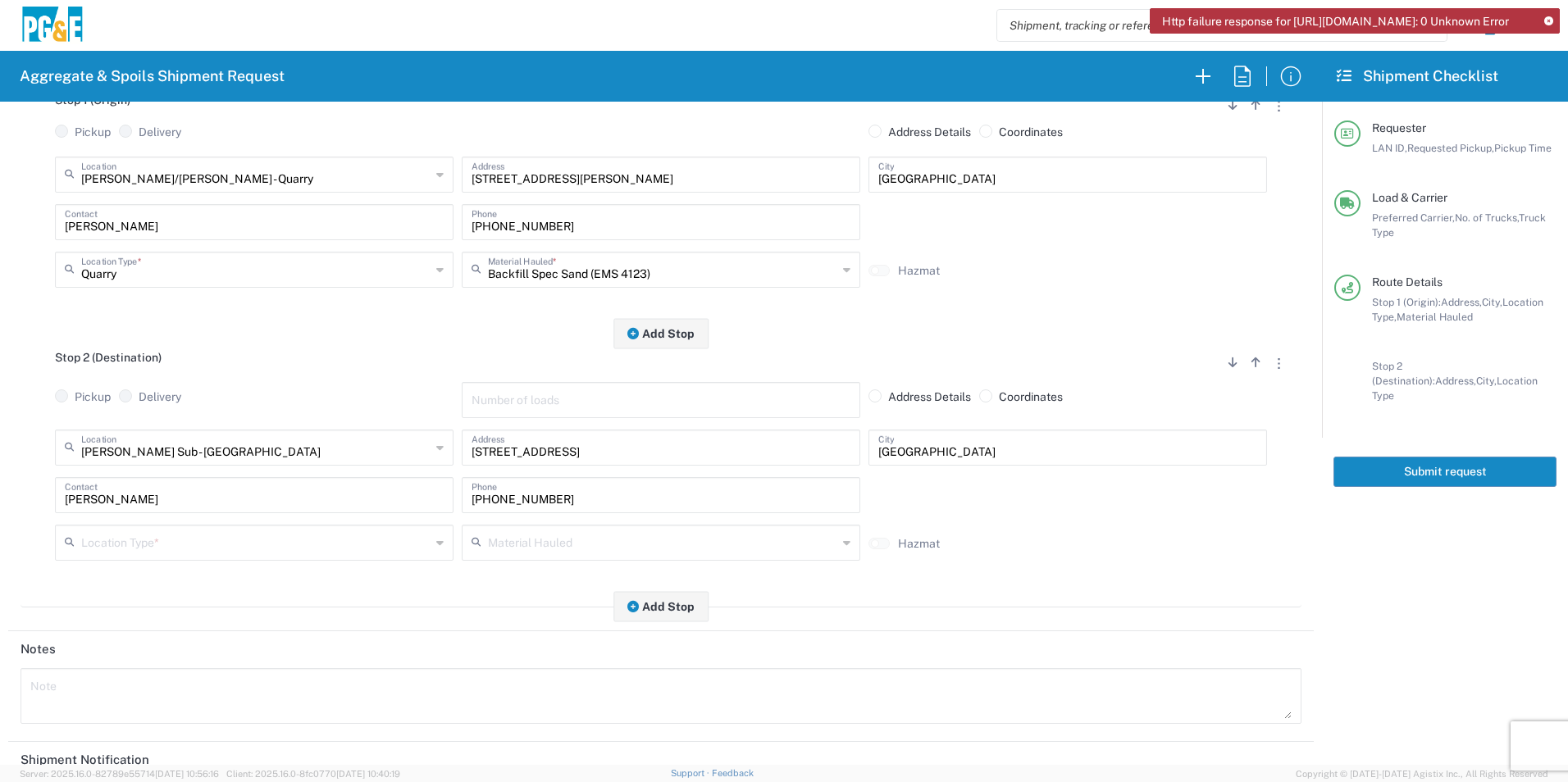
scroll to position [246, 0]
click at [152, 537] on input "text" at bounding box center [255, 540] width 350 height 28
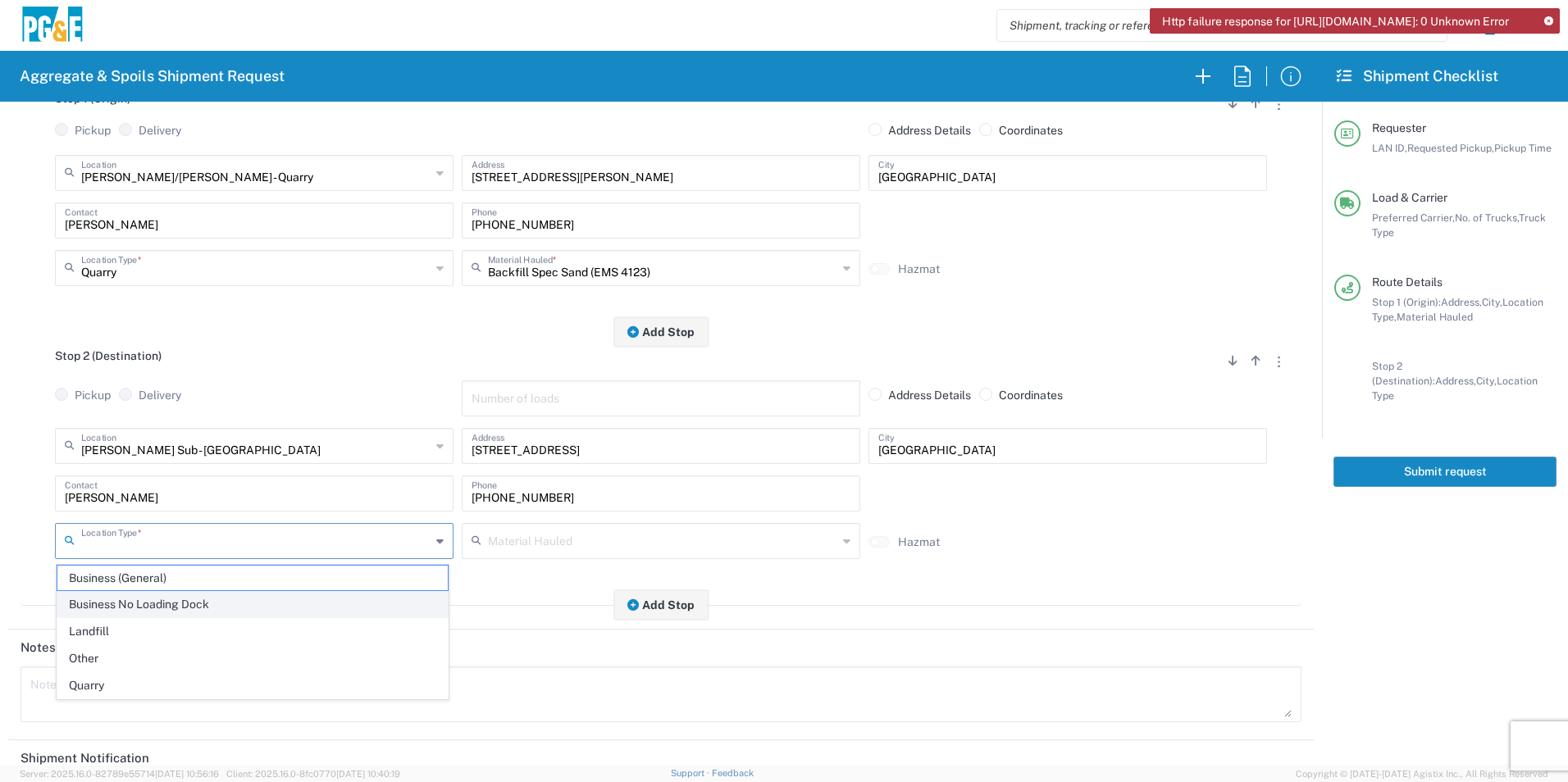
click at [139, 603] on span "Business No Loading Dock" at bounding box center [253, 604] width 391 height 25
type input "Business No Loading Dock"
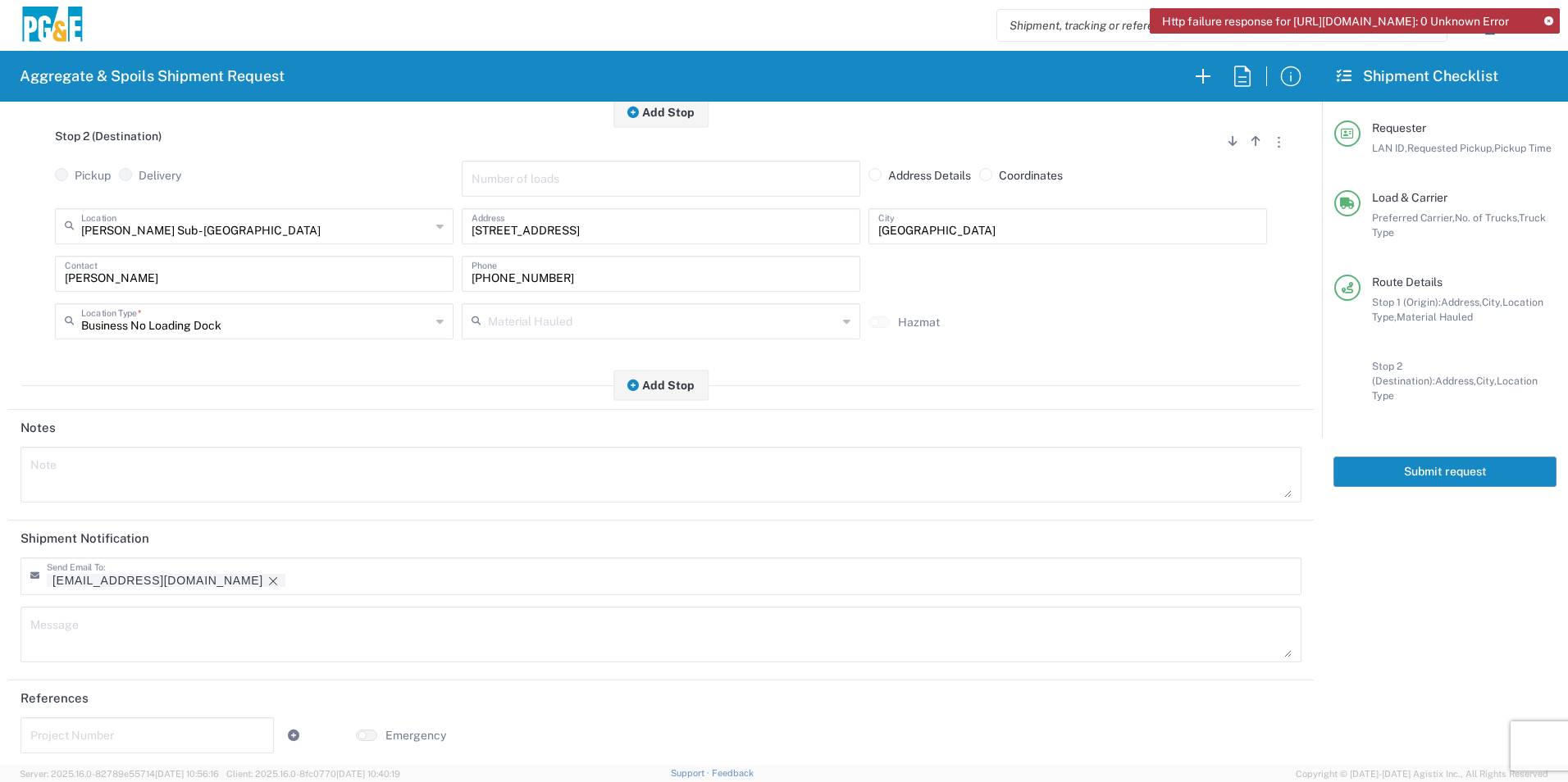
scroll to position [474, 0]
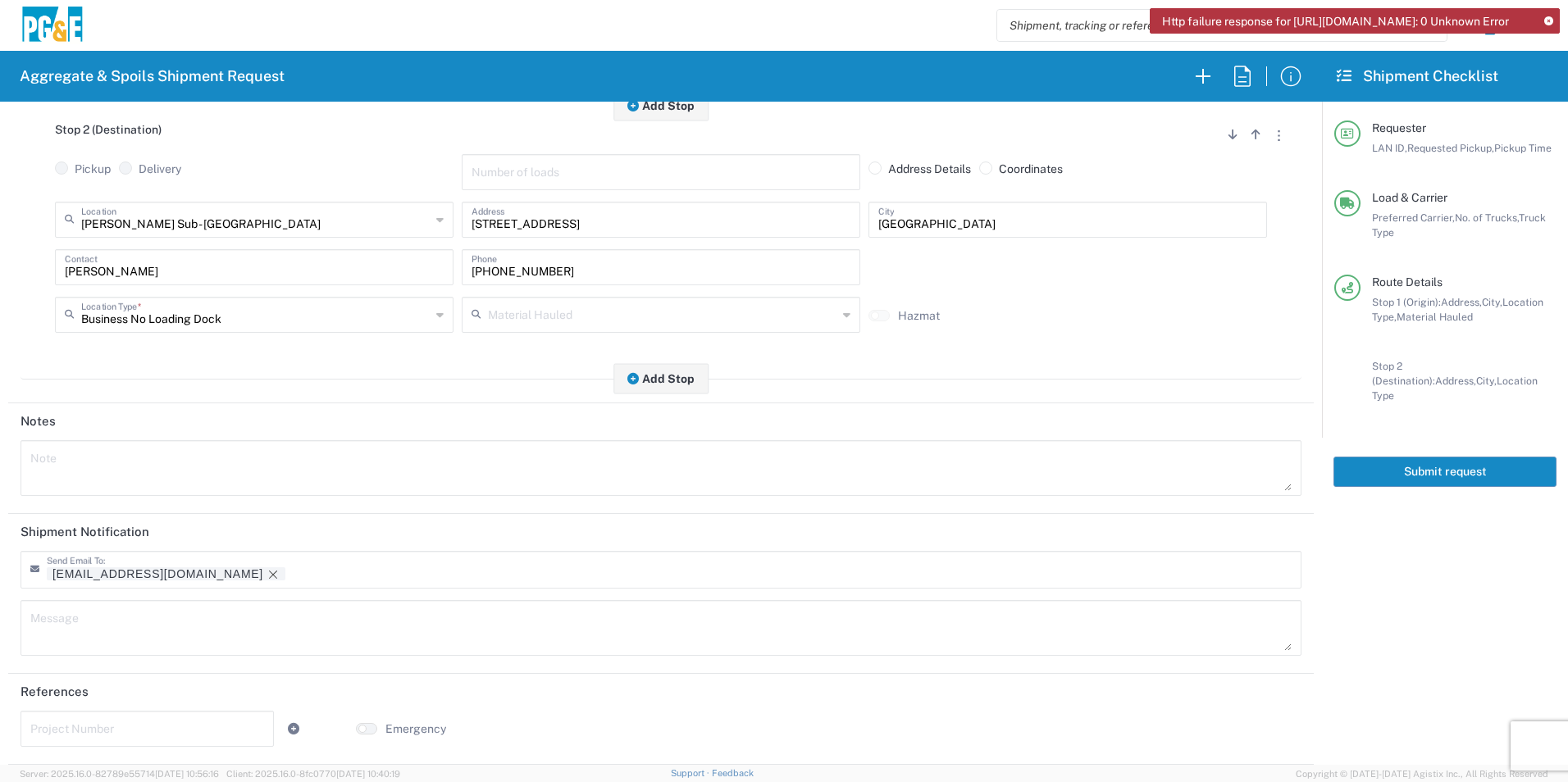
drag, startPoint x: 159, startPoint y: 577, endPoint x: 167, endPoint y: 573, distance: 8.9
click at [266, 577] on icon "Remove tag" at bounding box center [273, 575] width 13 height 13
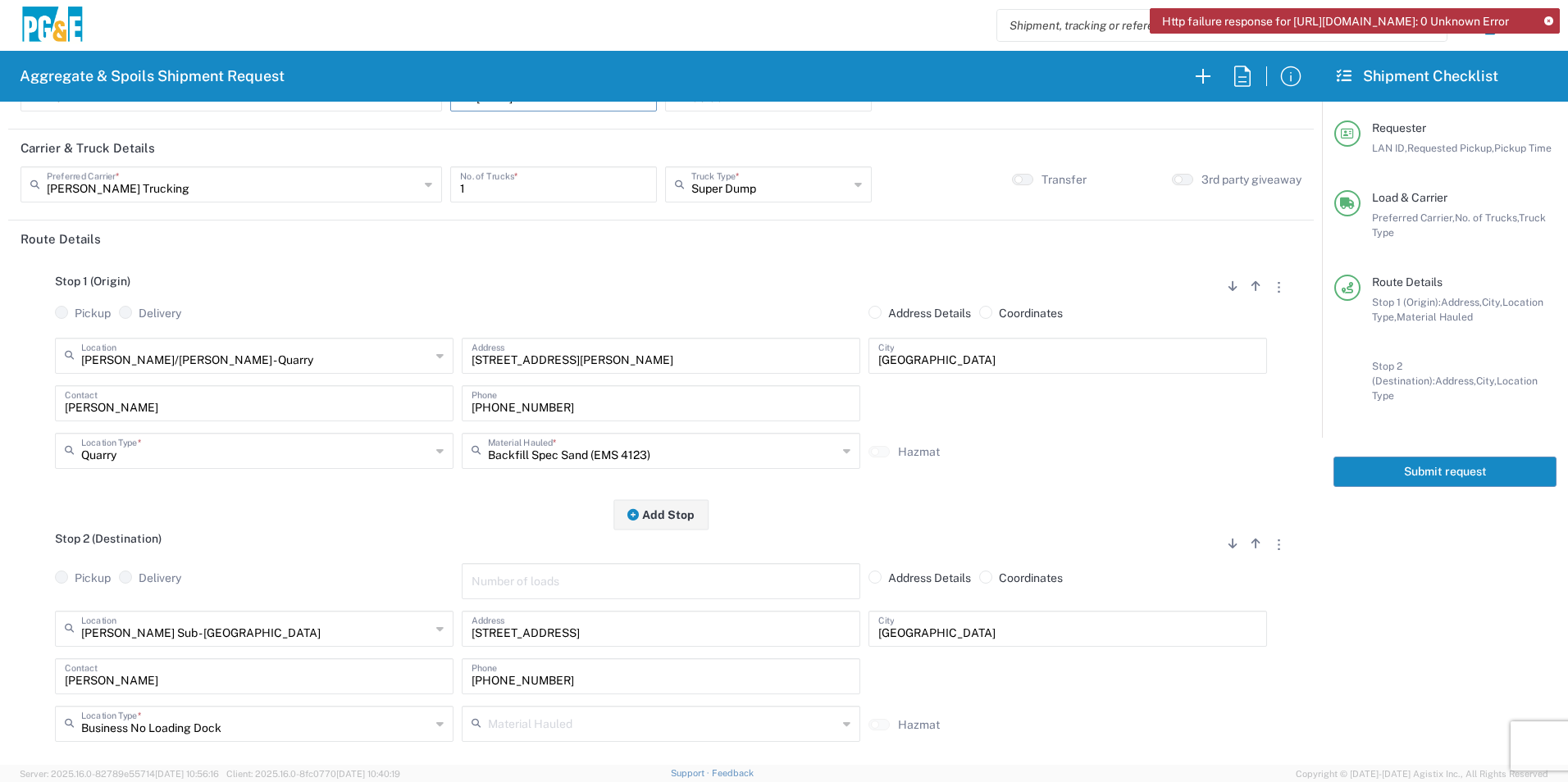
scroll to position [0, 0]
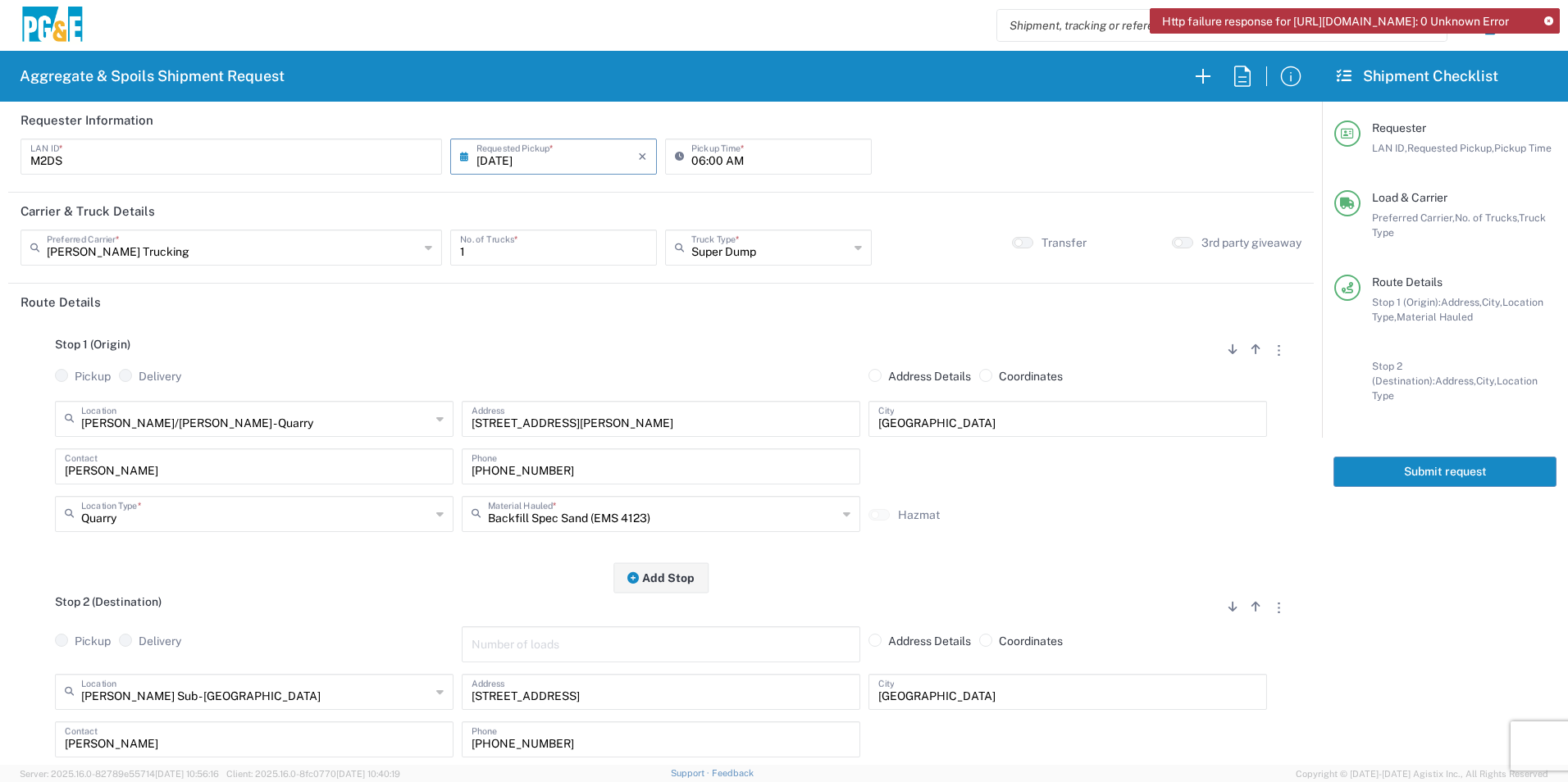
click at [1385, 457] on button "Submit request" at bounding box center [1444, 472] width 223 height 30
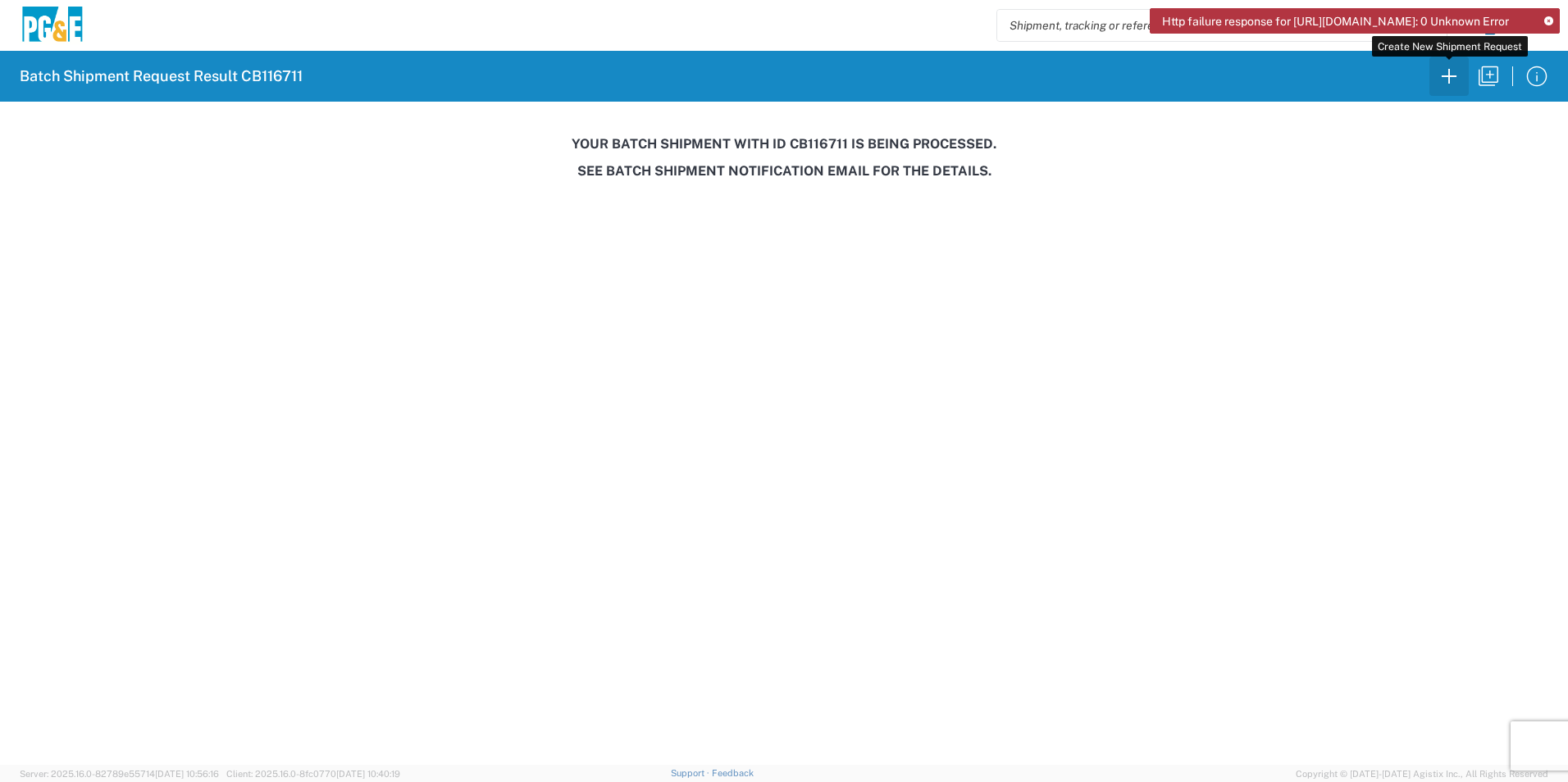
click at [1450, 80] on icon "button" at bounding box center [1449, 76] width 26 height 26
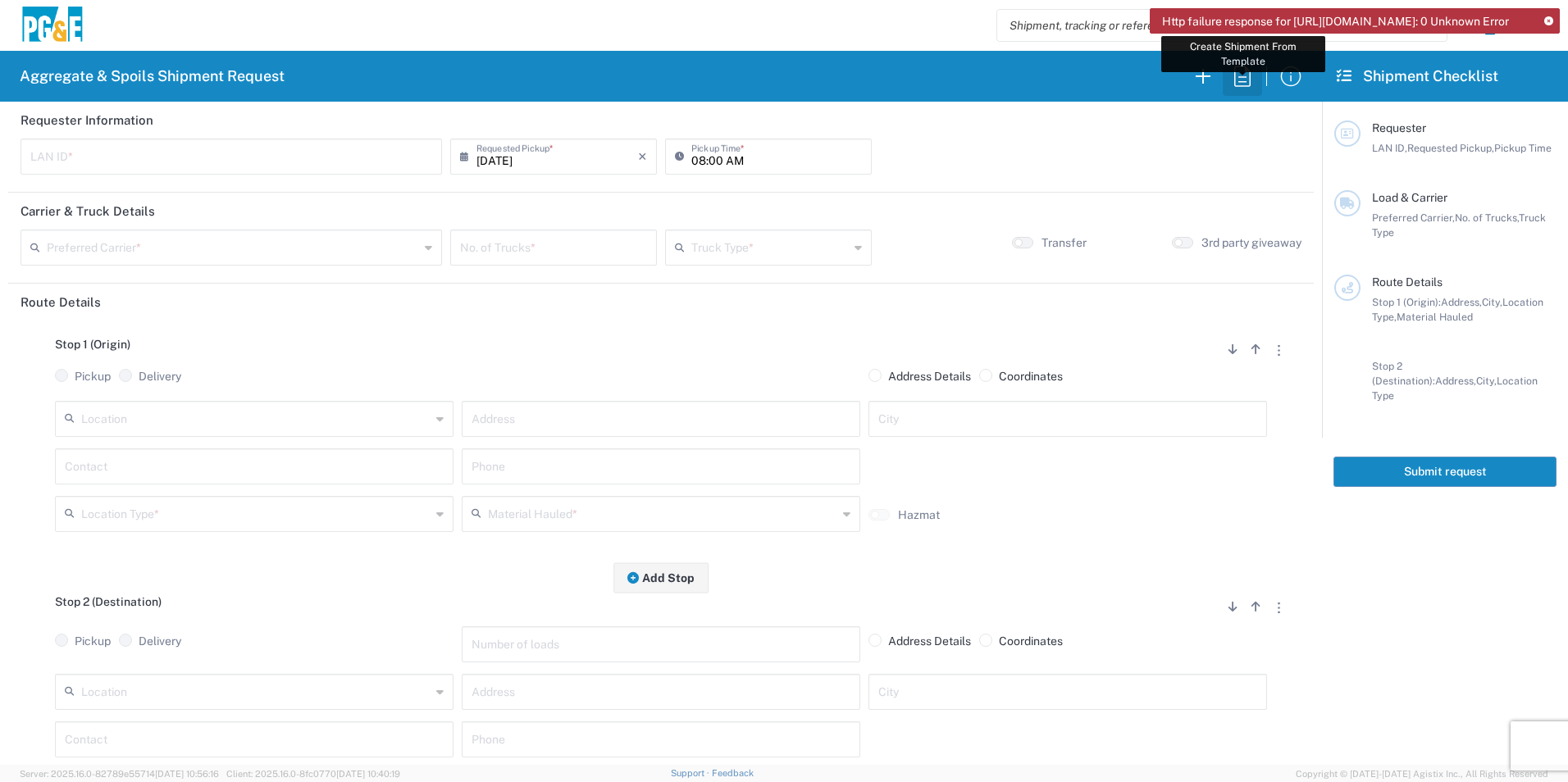
click at [1245, 75] on icon "button" at bounding box center [1242, 76] width 26 height 26
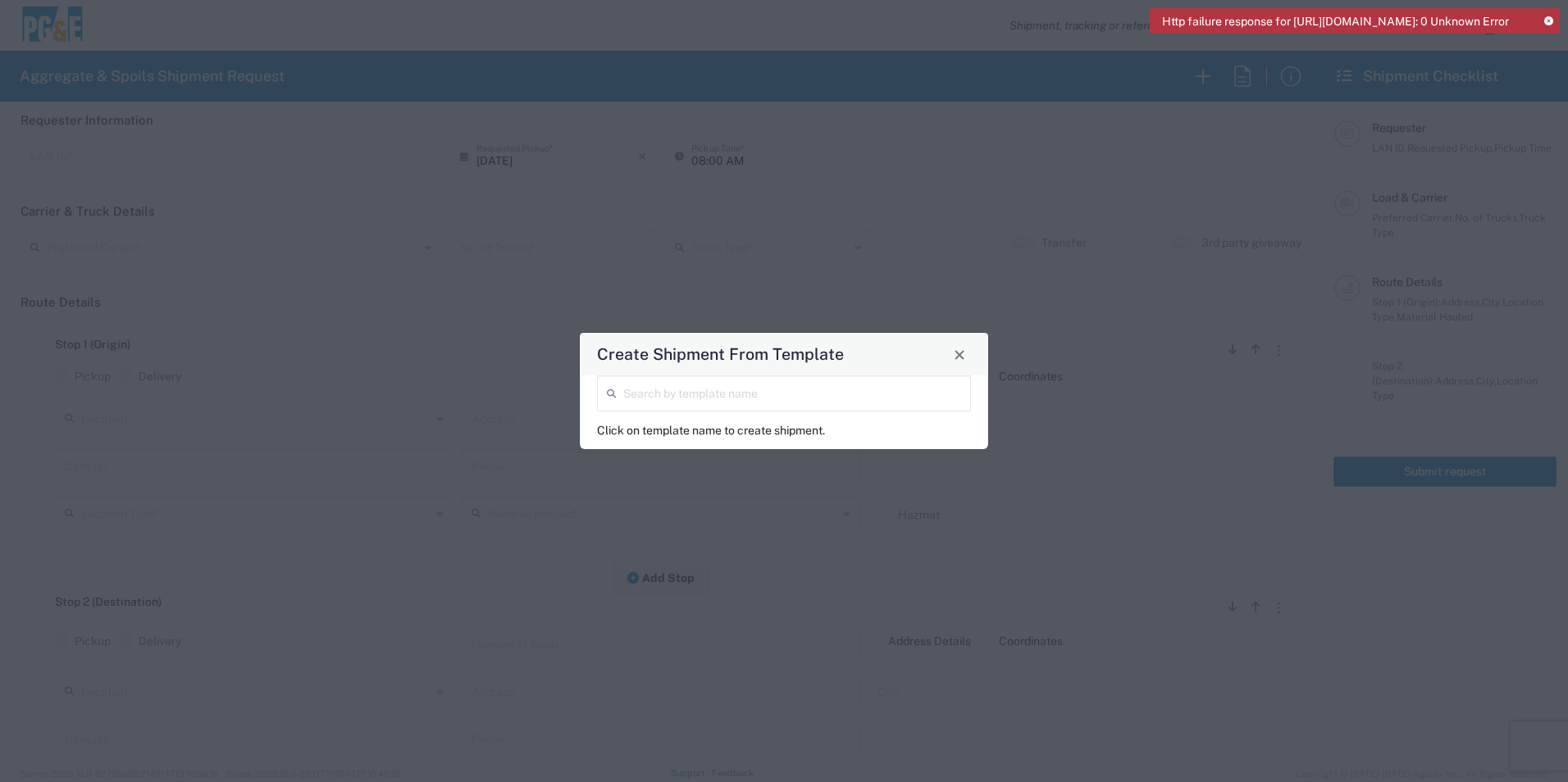
click at [780, 395] on input "search" at bounding box center [792, 392] width 338 height 28
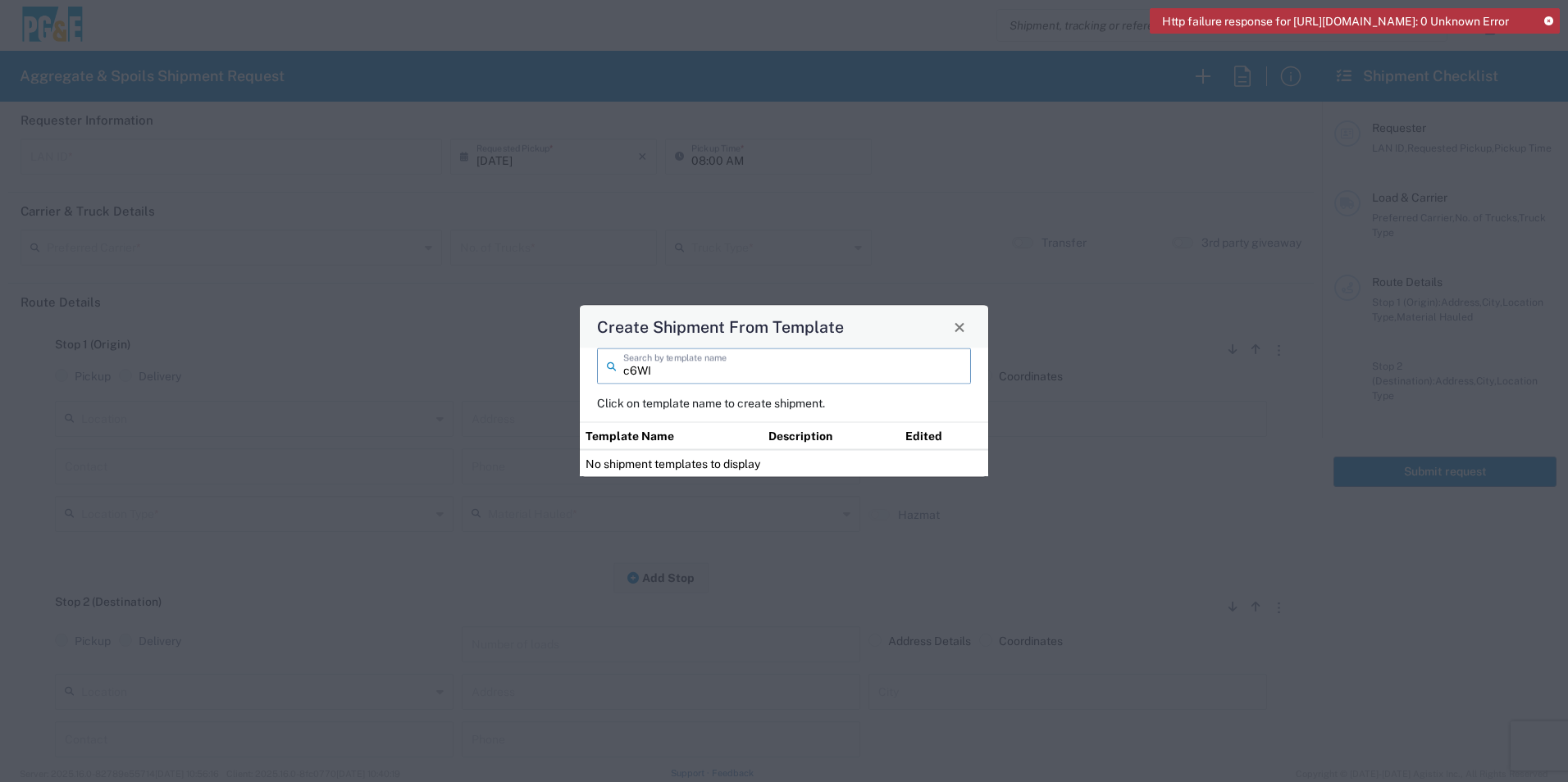
drag, startPoint x: 636, startPoint y: 370, endPoint x: 579, endPoint y: 363, distance: 57.4
click at [577, 364] on div "Create Shipment From Template c6WI Search by template name Click on template na…" at bounding box center [784, 391] width 1568 height 782
type input "c6WI"
click at [955, 333] on button "Close" at bounding box center [960, 327] width 23 height 23
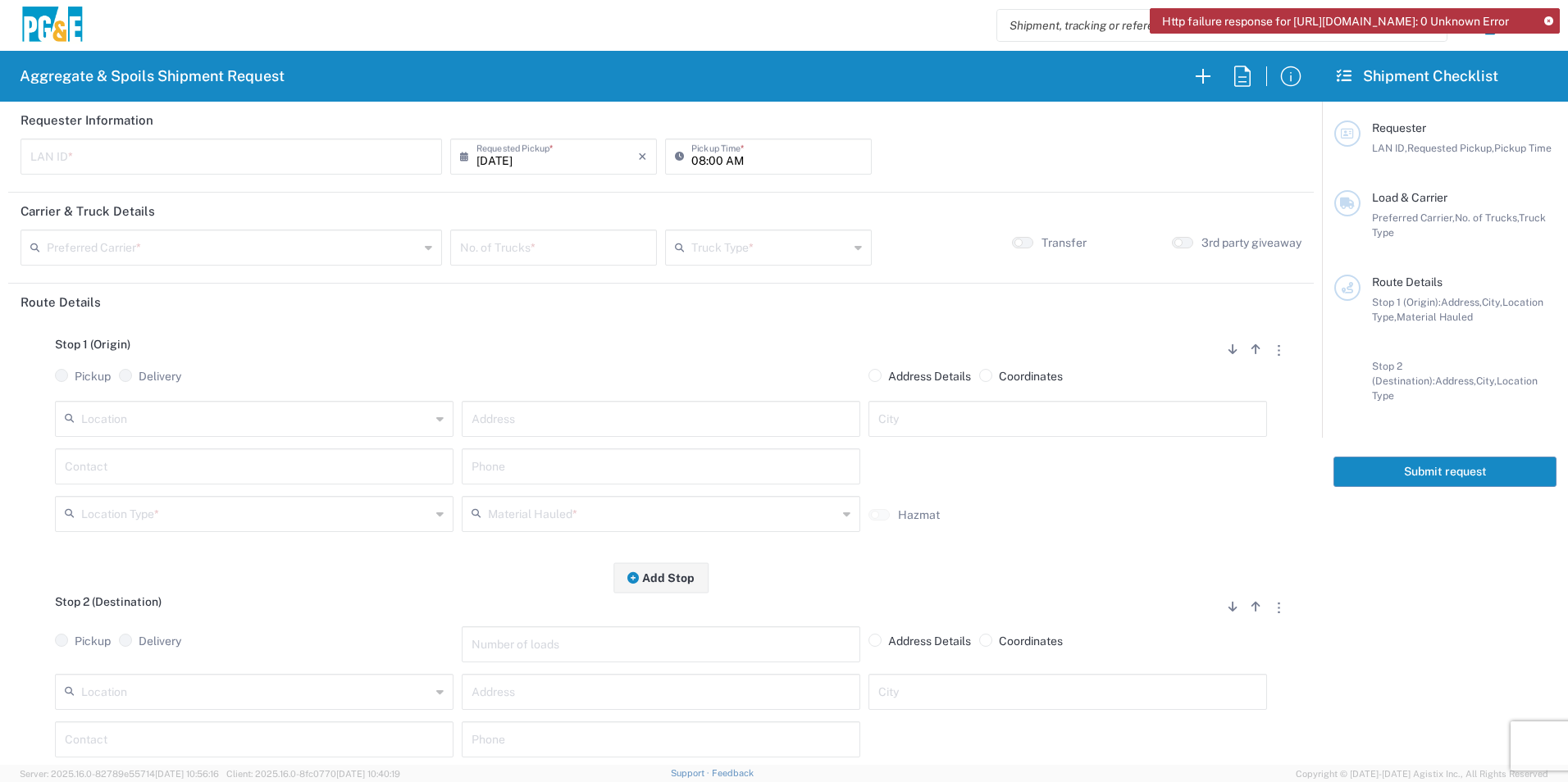
click at [330, 156] on input "text" at bounding box center [230, 155] width 401 height 28
type input "C6WI"
click at [692, 159] on input "08:00 AM" at bounding box center [776, 155] width 170 height 28
type input "06:00 AM"
click at [294, 245] on input "text" at bounding box center [233, 246] width 372 height 28
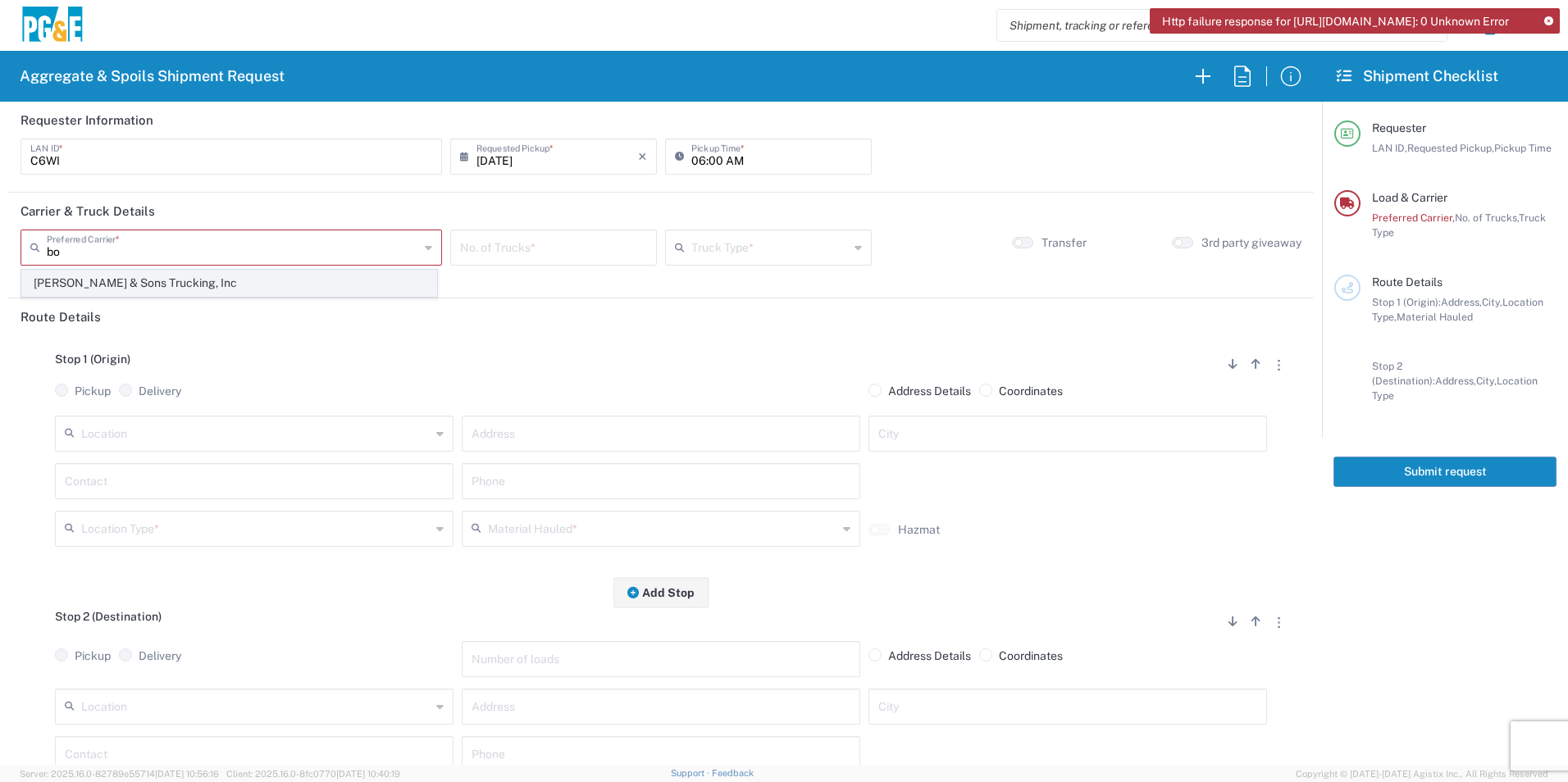
click at [233, 285] on span "[PERSON_NAME] & Sons Trucking, Inc" at bounding box center [229, 283] width 414 height 25
type input "[PERSON_NAME] & Sons Trucking, Inc"
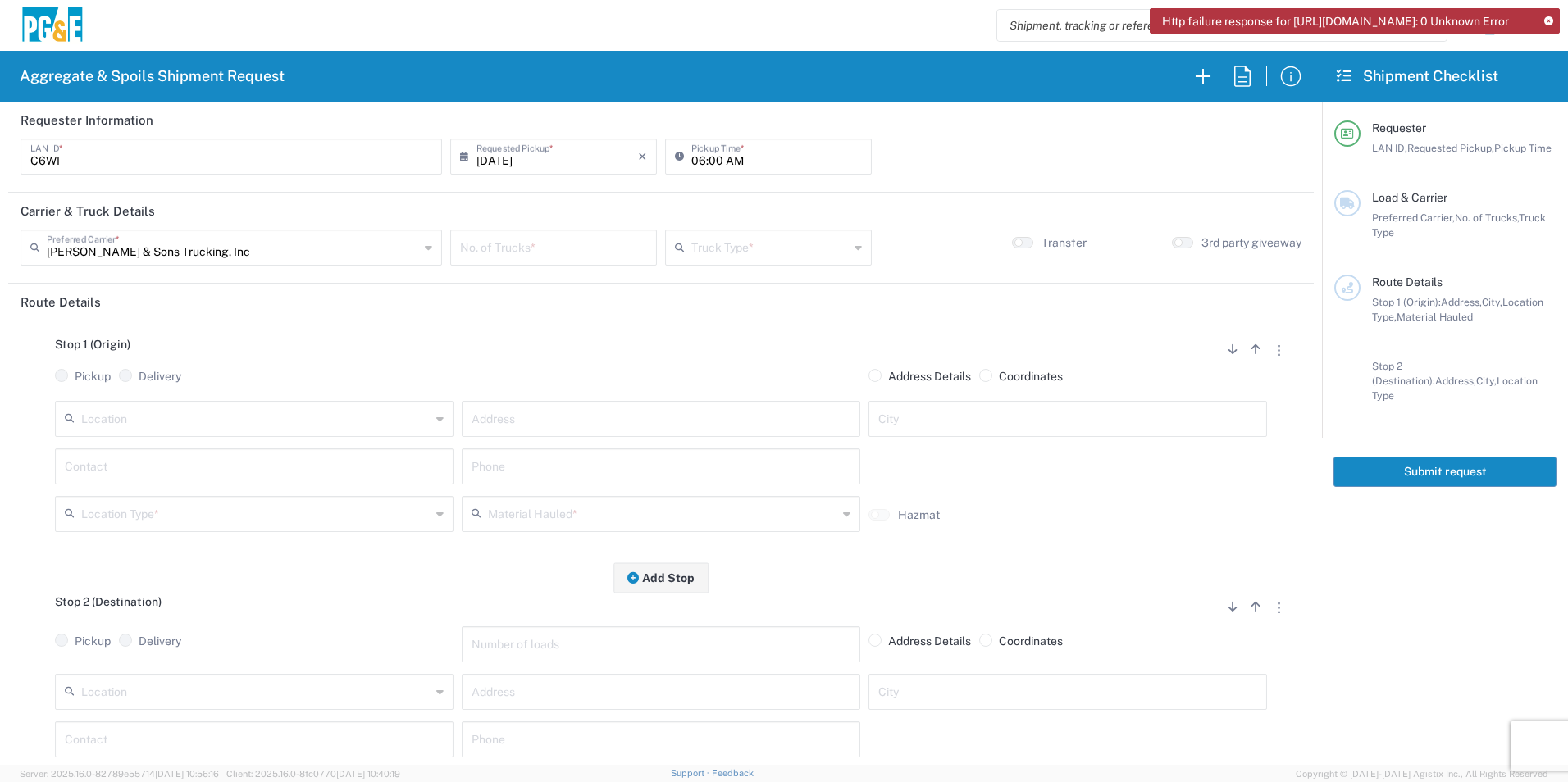
click at [579, 250] on input "number" at bounding box center [553, 246] width 187 height 28
type input "2"
click at [788, 247] on input "text" at bounding box center [769, 246] width 158 height 28
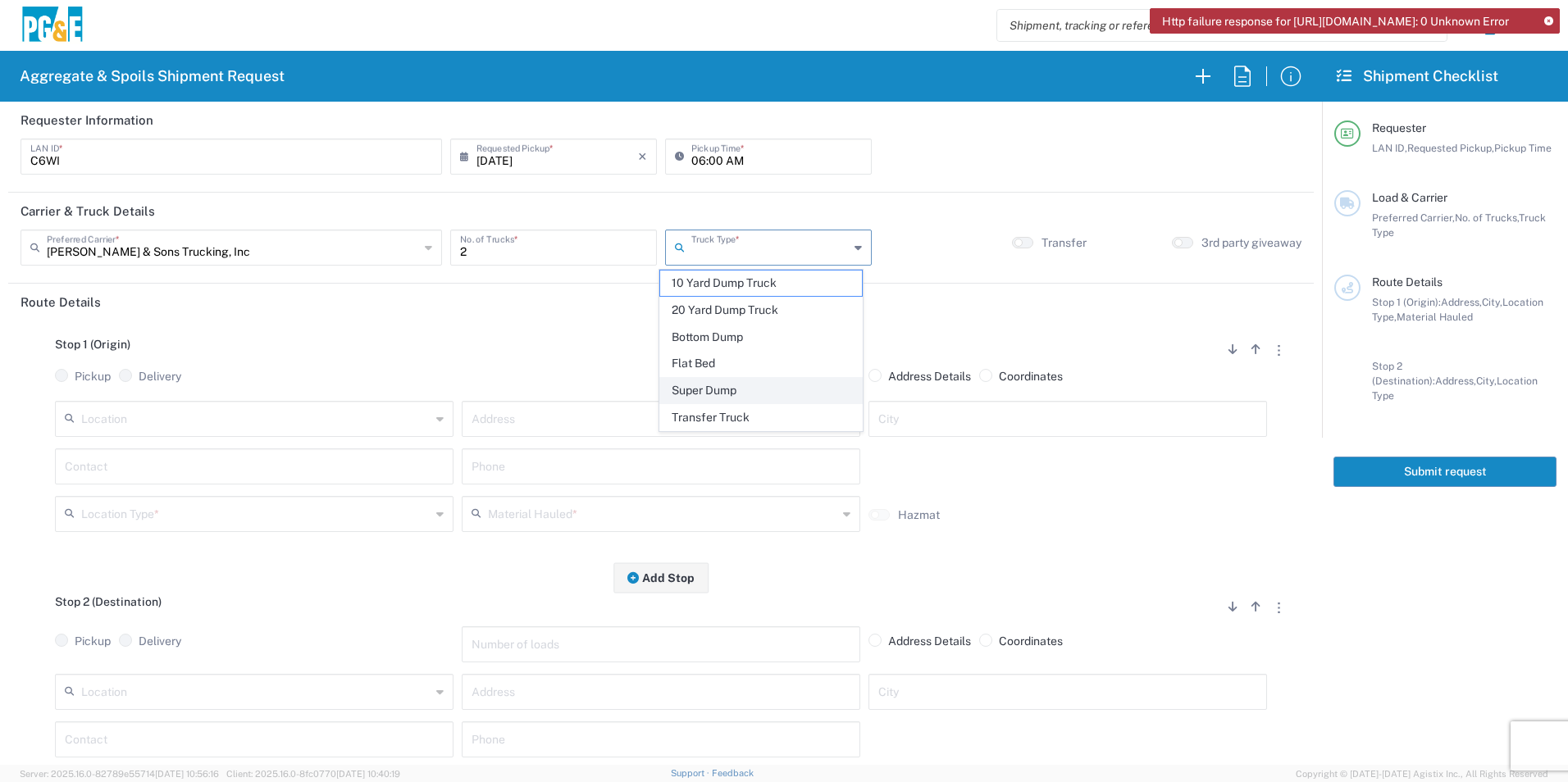
click at [700, 388] on span "Super Dump" at bounding box center [760, 391] width 201 height 25
type input "Super Dump"
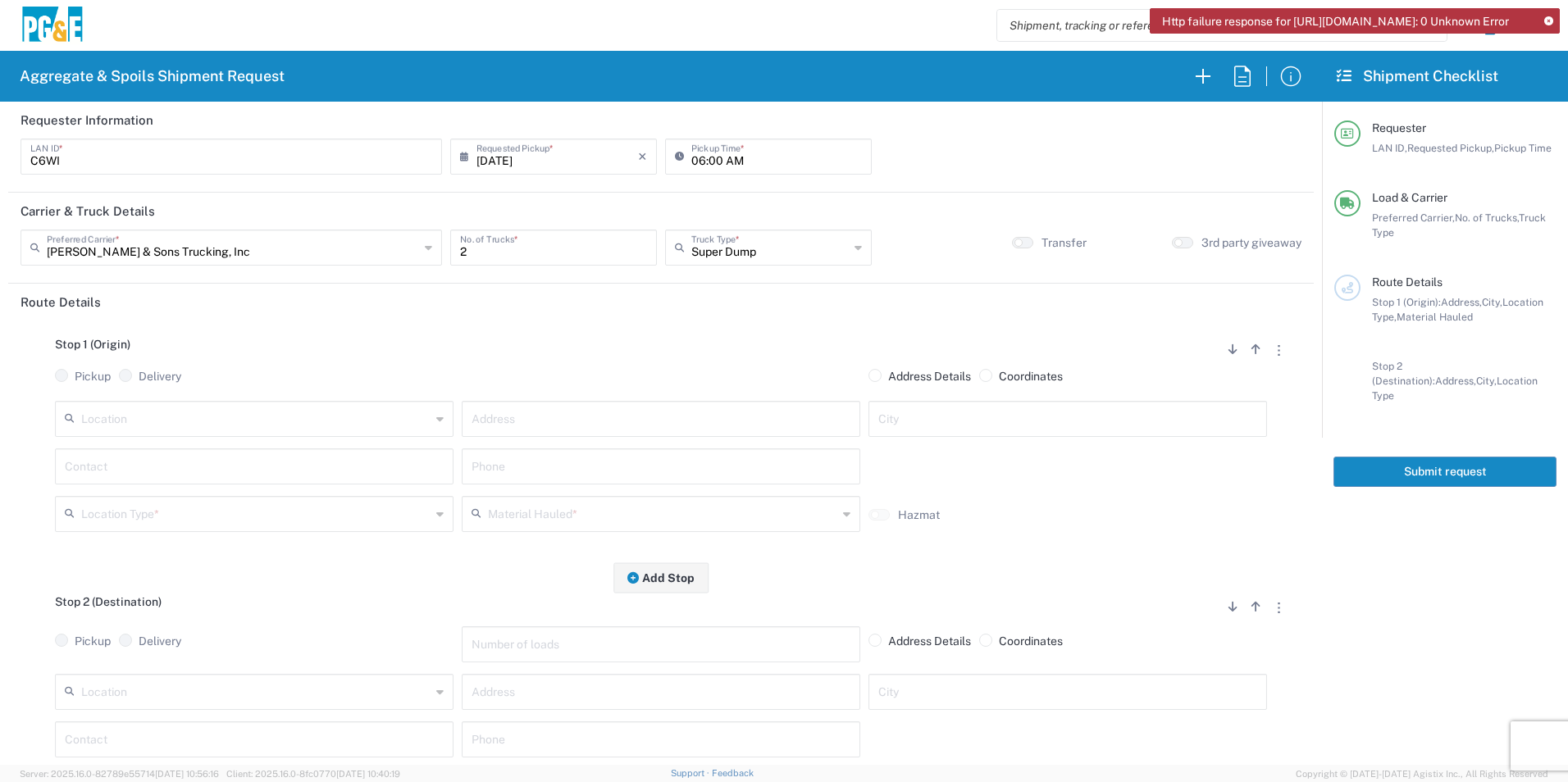
click at [277, 424] on input "text" at bounding box center [255, 417] width 350 height 28
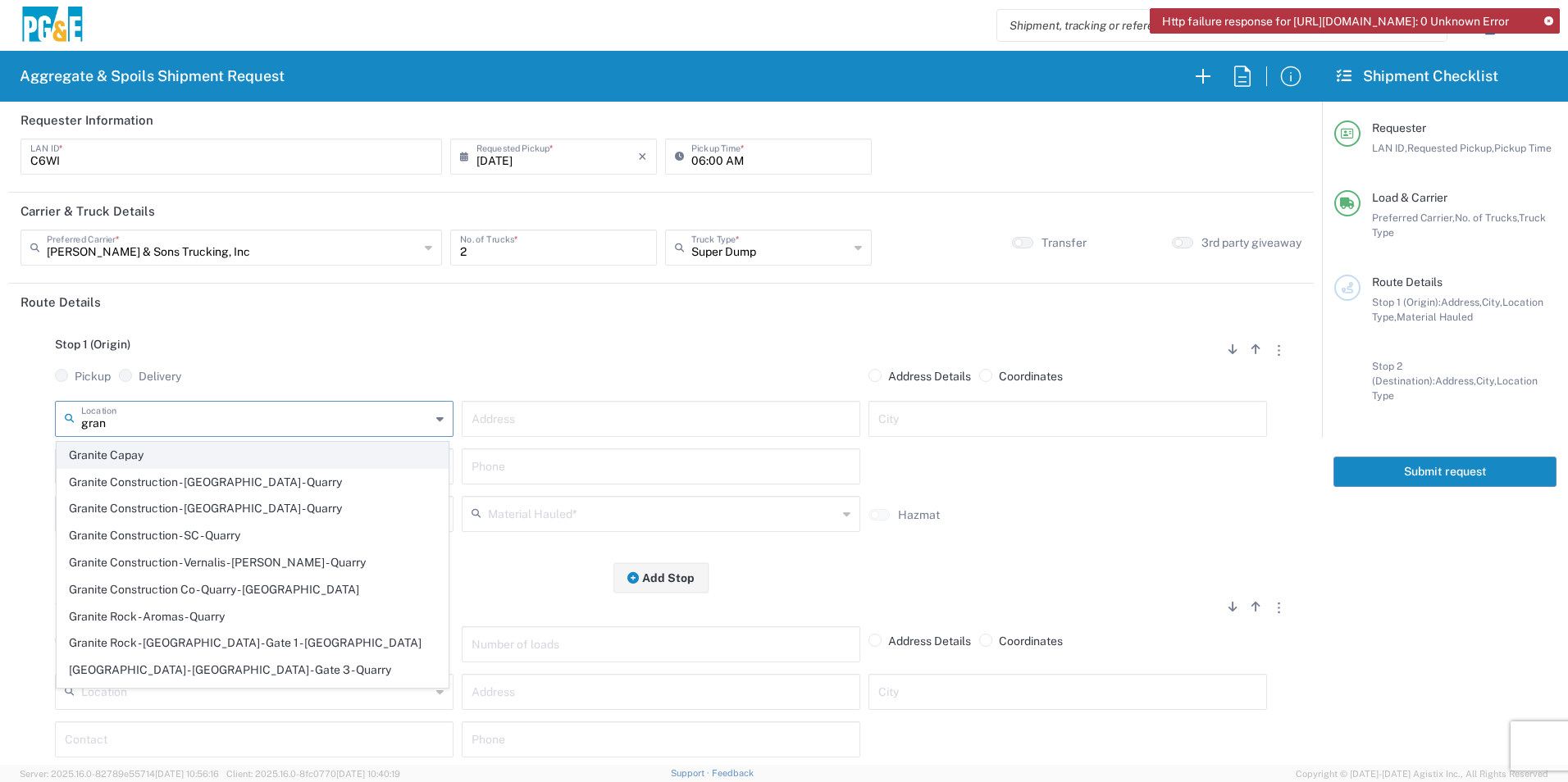
click at [88, 456] on span "Granite Capay" at bounding box center [253, 456] width 391 height 25
type input "Granite Capay"
type input "15560 Co Rd 87"
type input "Esparto"
type input "Quarry"
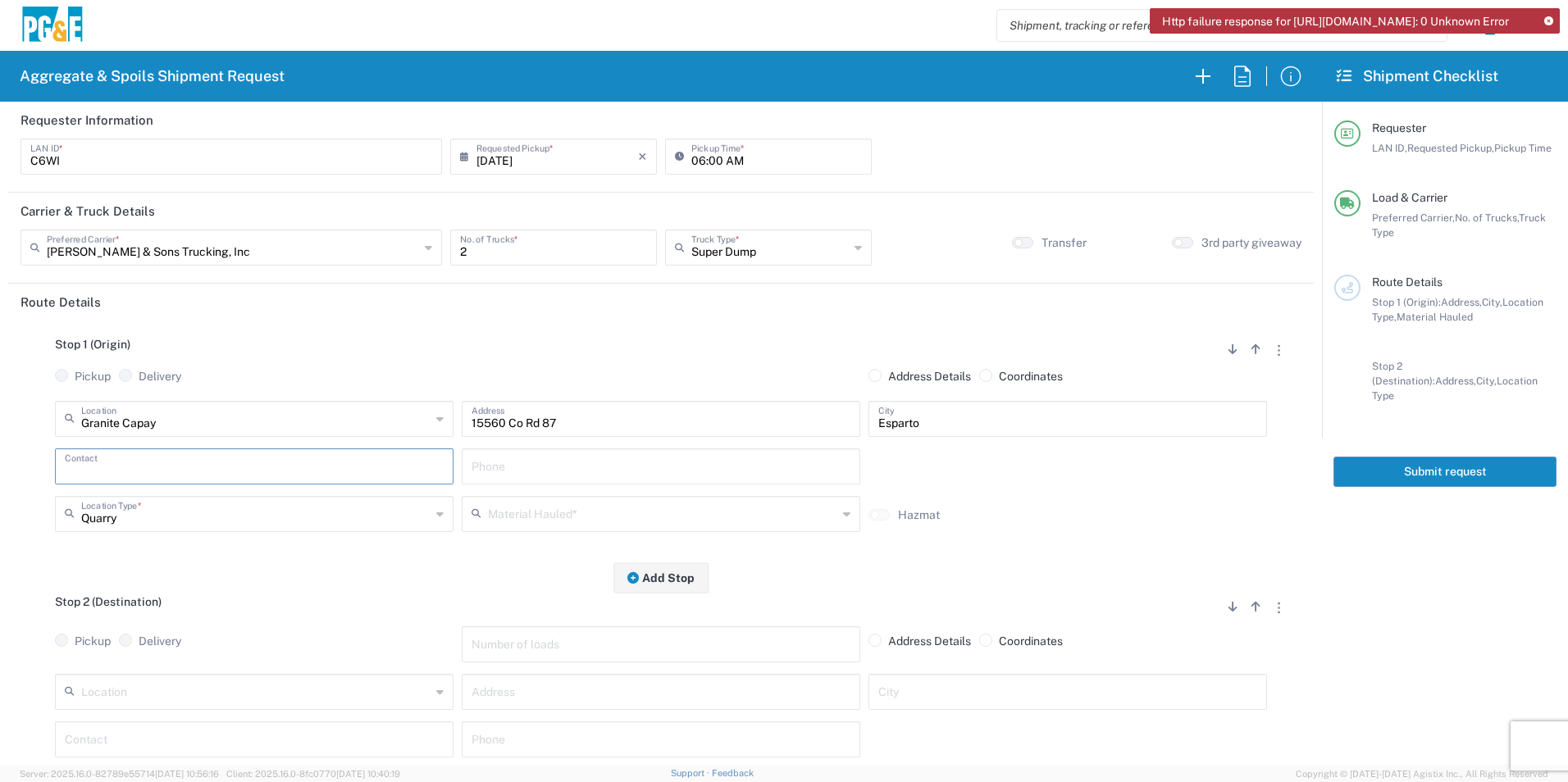
click at [164, 474] on input "text" at bounding box center [255, 465] width 379 height 28
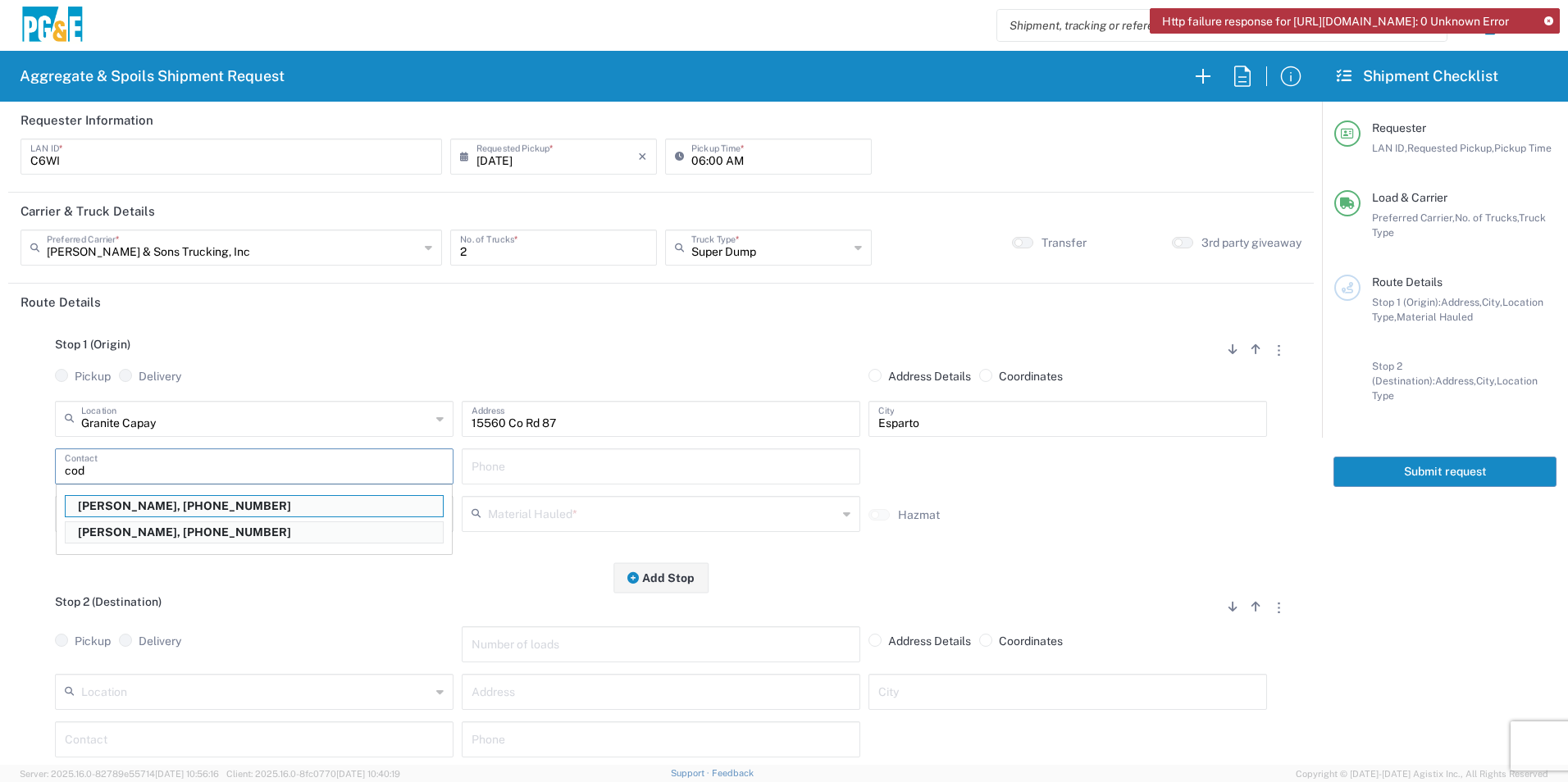
click at [146, 532] on p "[PERSON_NAME], [PHONE_NUMBER]" at bounding box center [255, 532] width 377 height 21
type input "[PERSON_NAME]"
type input "[PHONE_NUMBER]"
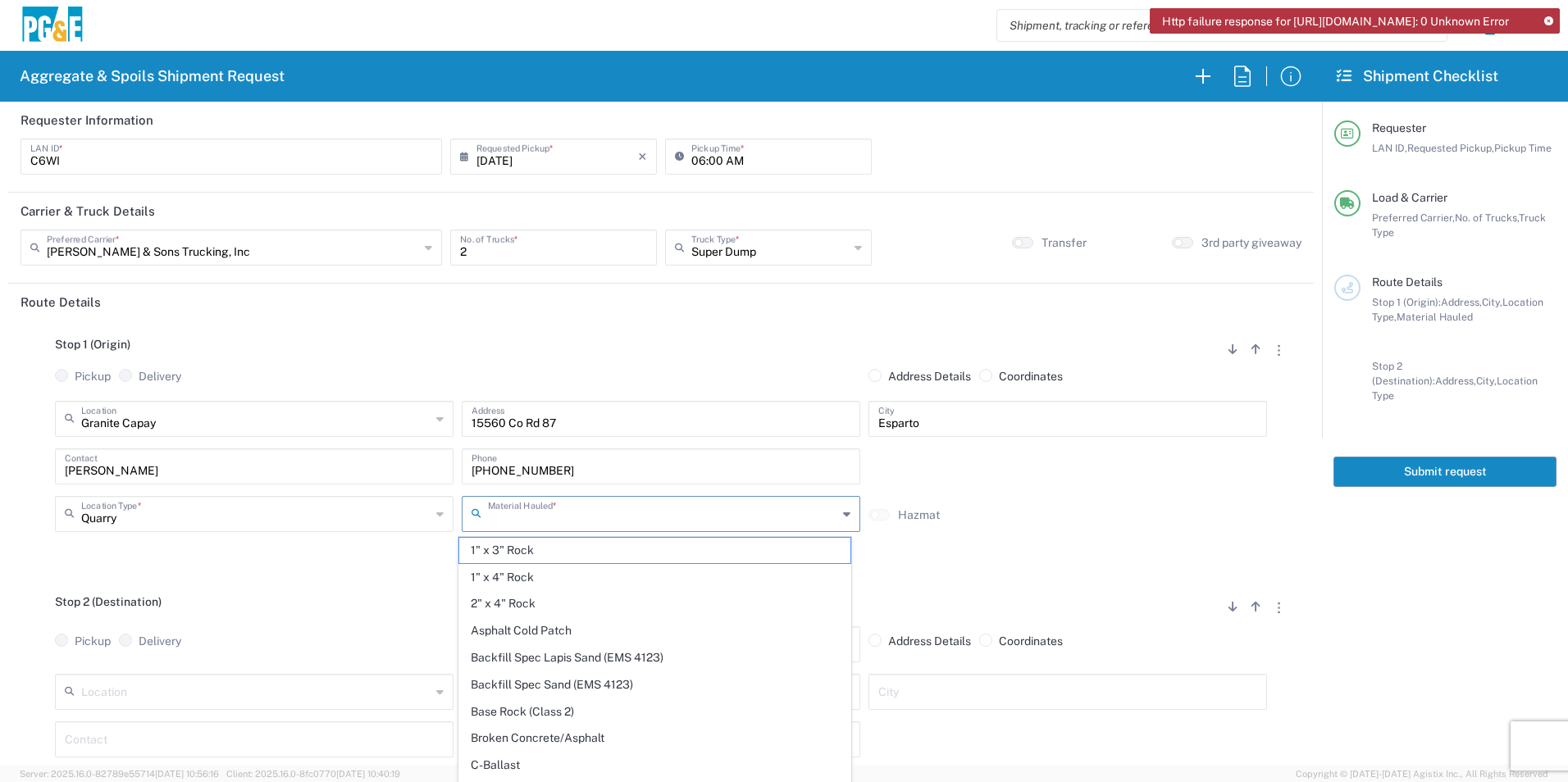
click at [567, 522] on input "text" at bounding box center [663, 512] width 350 height 28
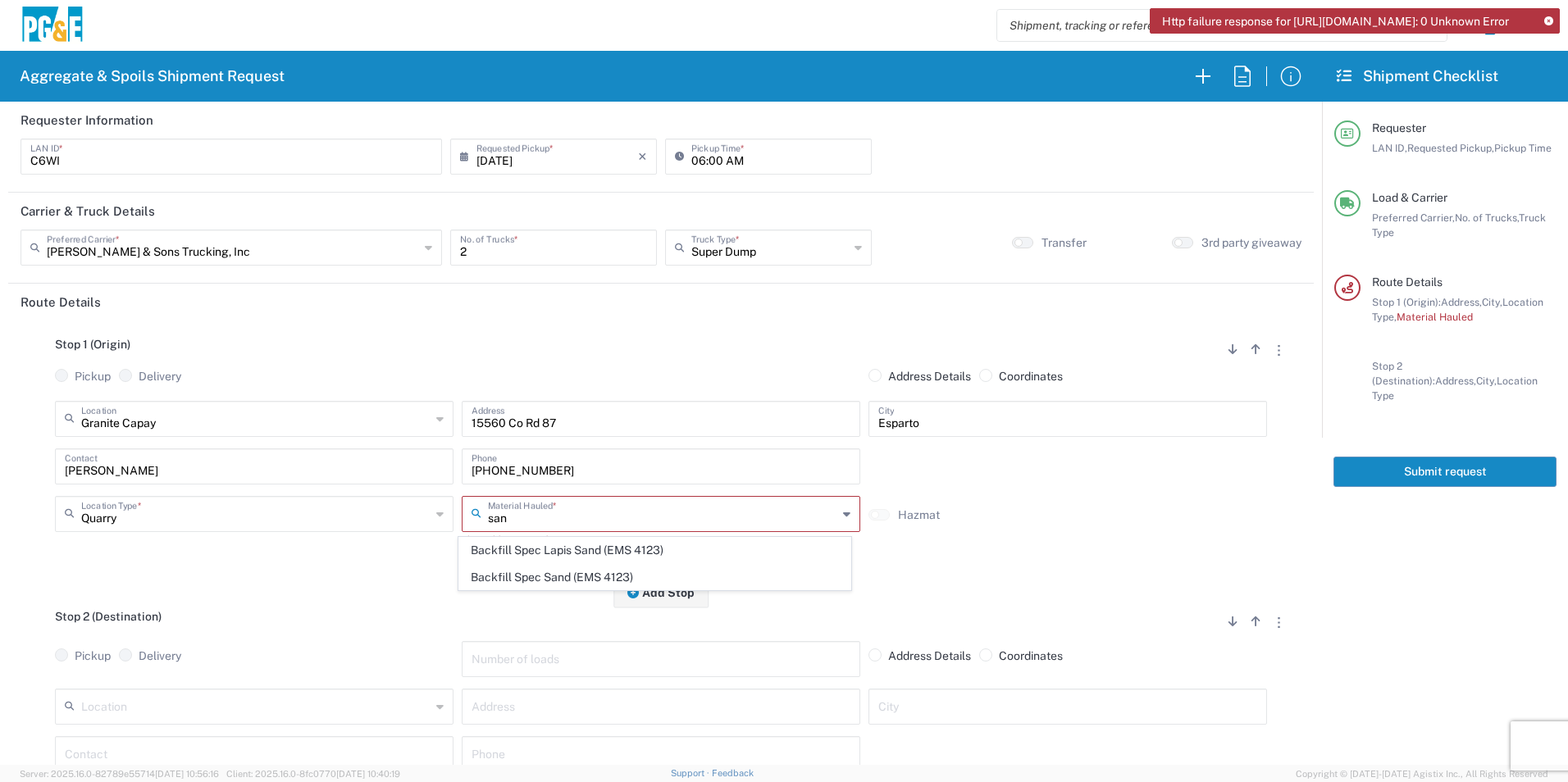
drag, startPoint x: 511, startPoint y: 576, endPoint x: 396, endPoint y: 632, distance: 127.9
click at [510, 576] on span "Backfill Spec Sand (EMS 4123)" at bounding box center [654, 578] width 391 height 25
type input "Backfill Spec Sand (EMS 4123)"
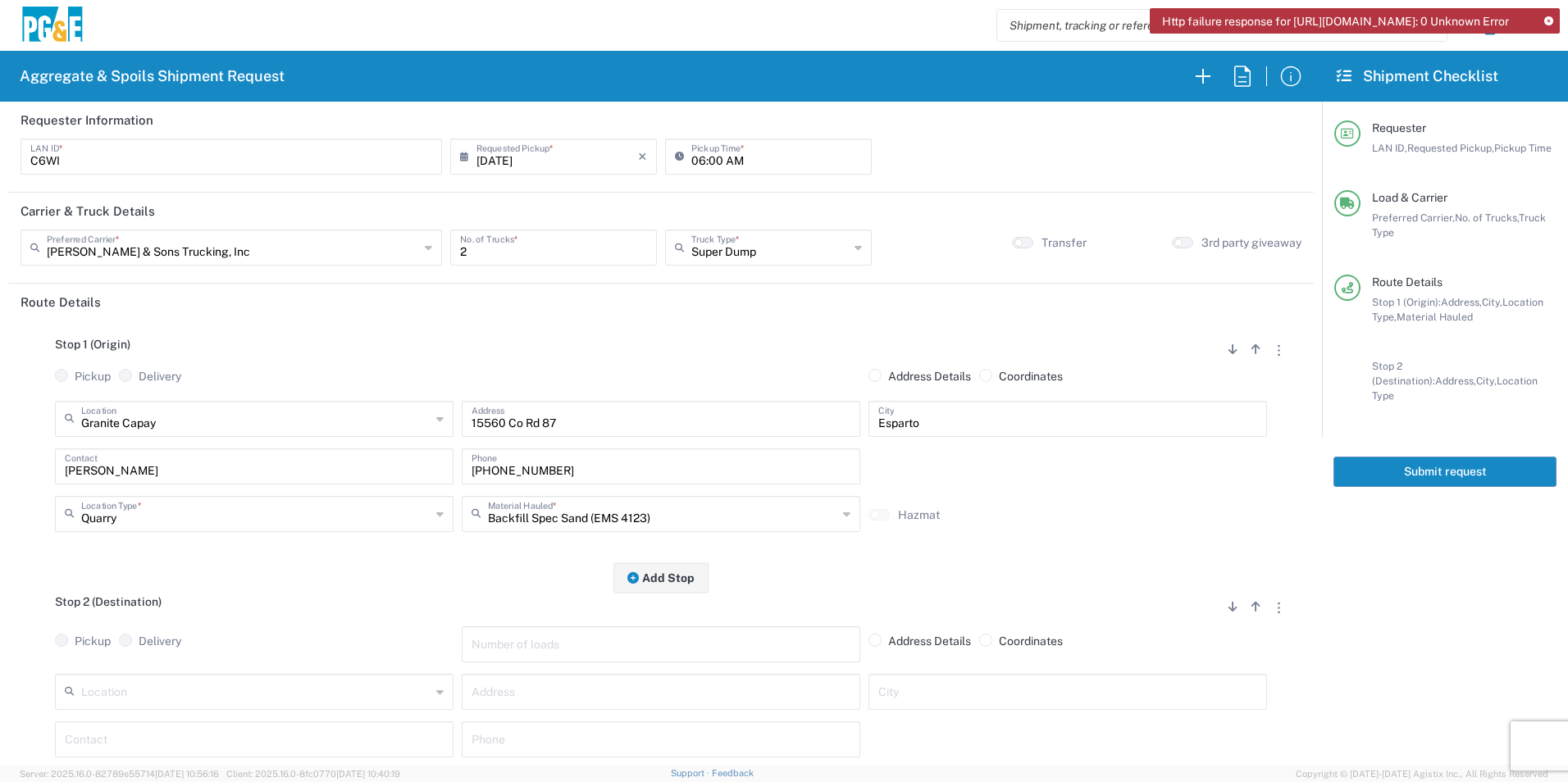
click at [260, 692] on input "text" at bounding box center [255, 691] width 350 height 28
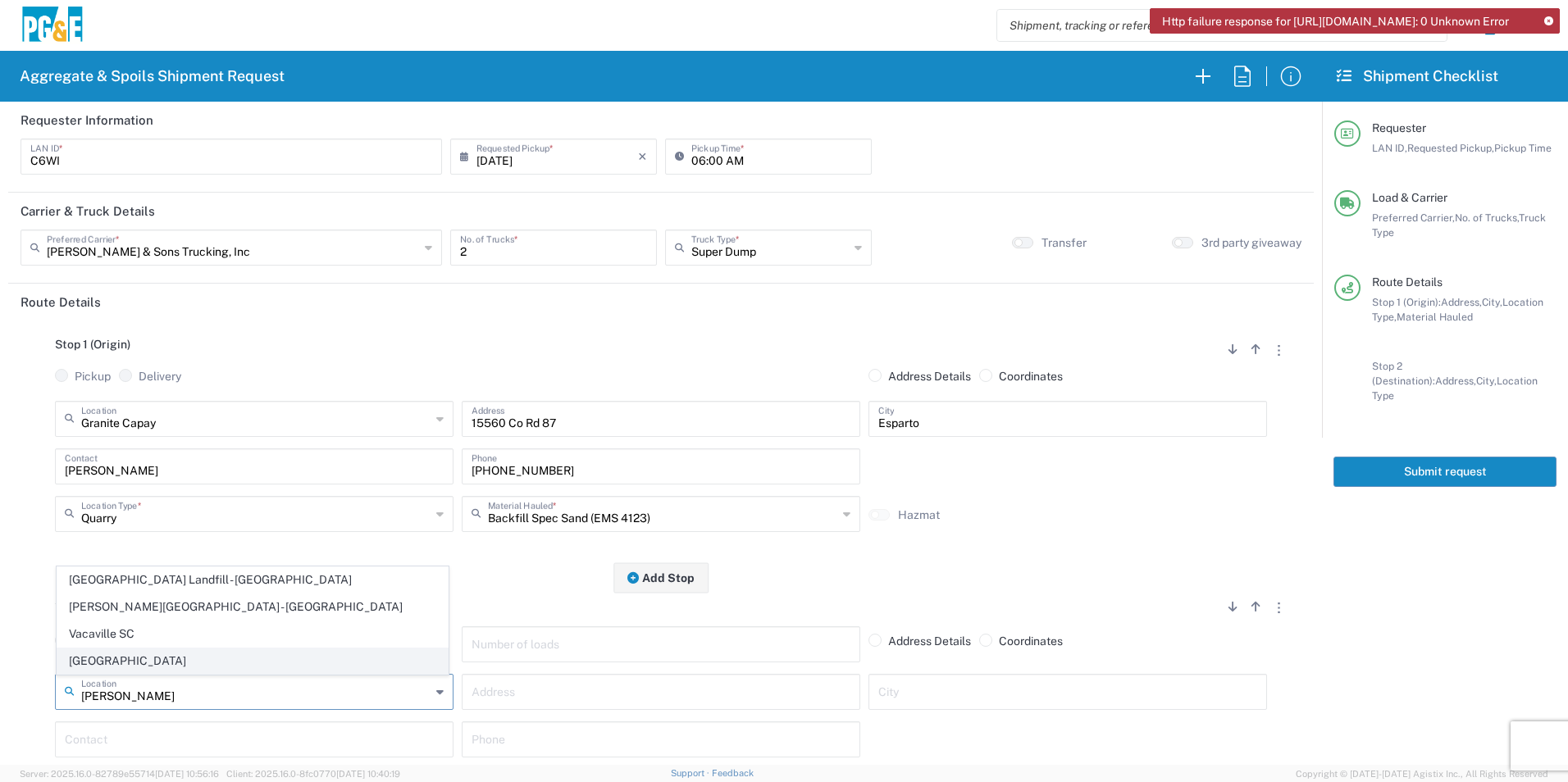
click at [135, 658] on span "[GEOGRAPHIC_DATA]" at bounding box center [253, 661] width 391 height 25
type input "[GEOGRAPHIC_DATA]"
type input "[STREET_ADDRESS]"
type input "[GEOGRAPHIC_DATA]"
type input "Business No Loading Dock"
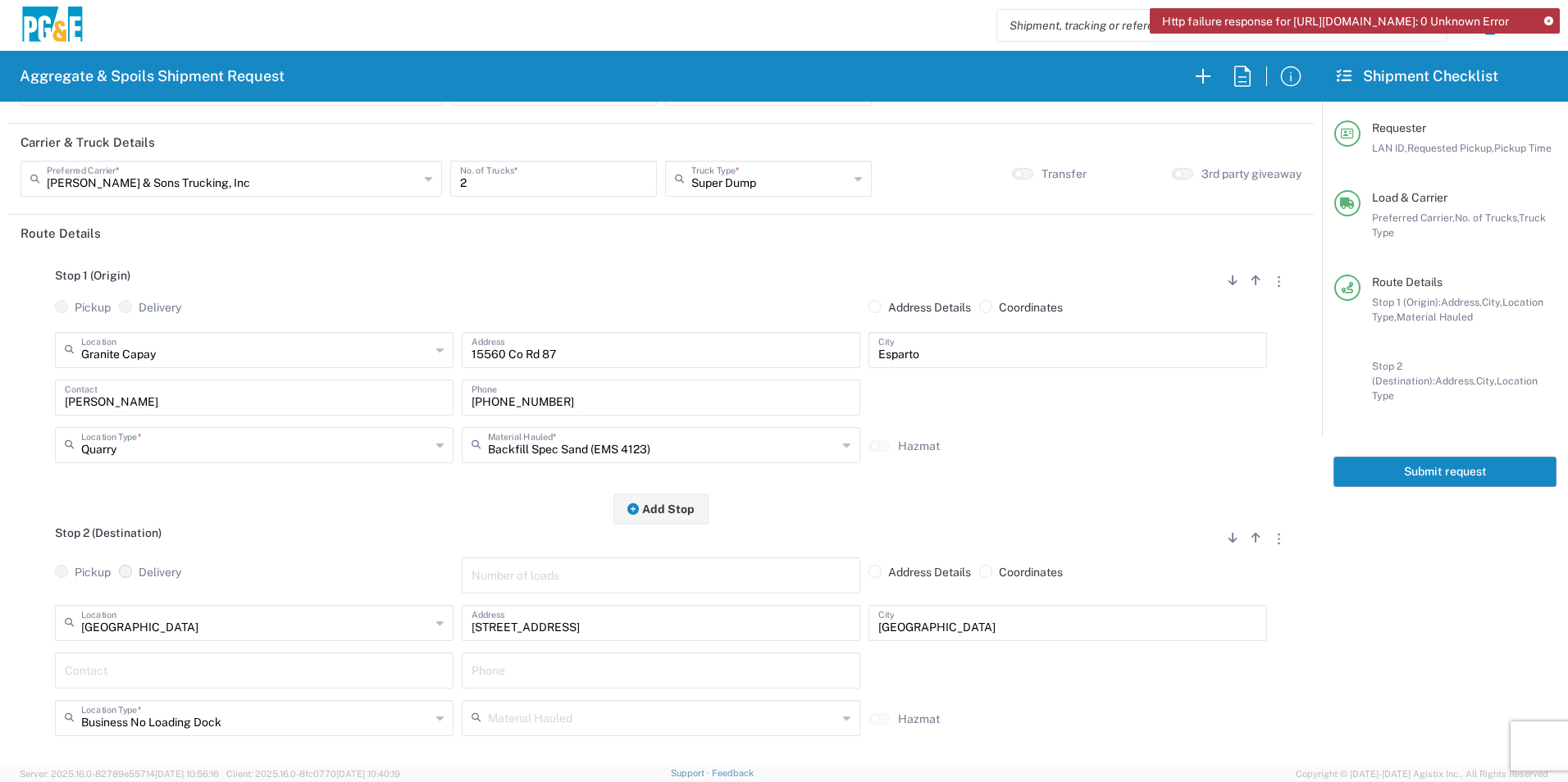
scroll to position [164, 0]
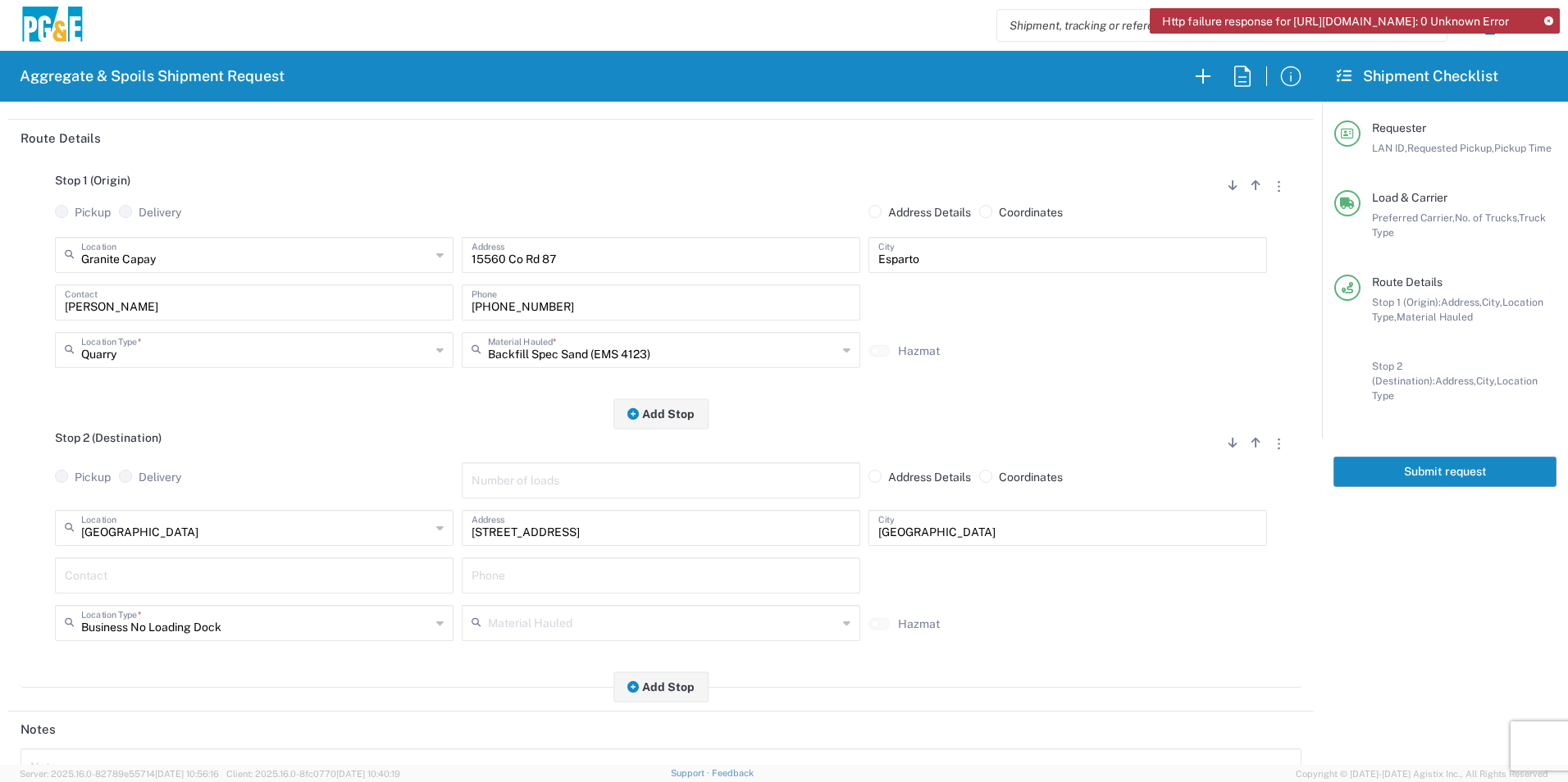
click at [113, 582] on input "text" at bounding box center [255, 574] width 379 height 28
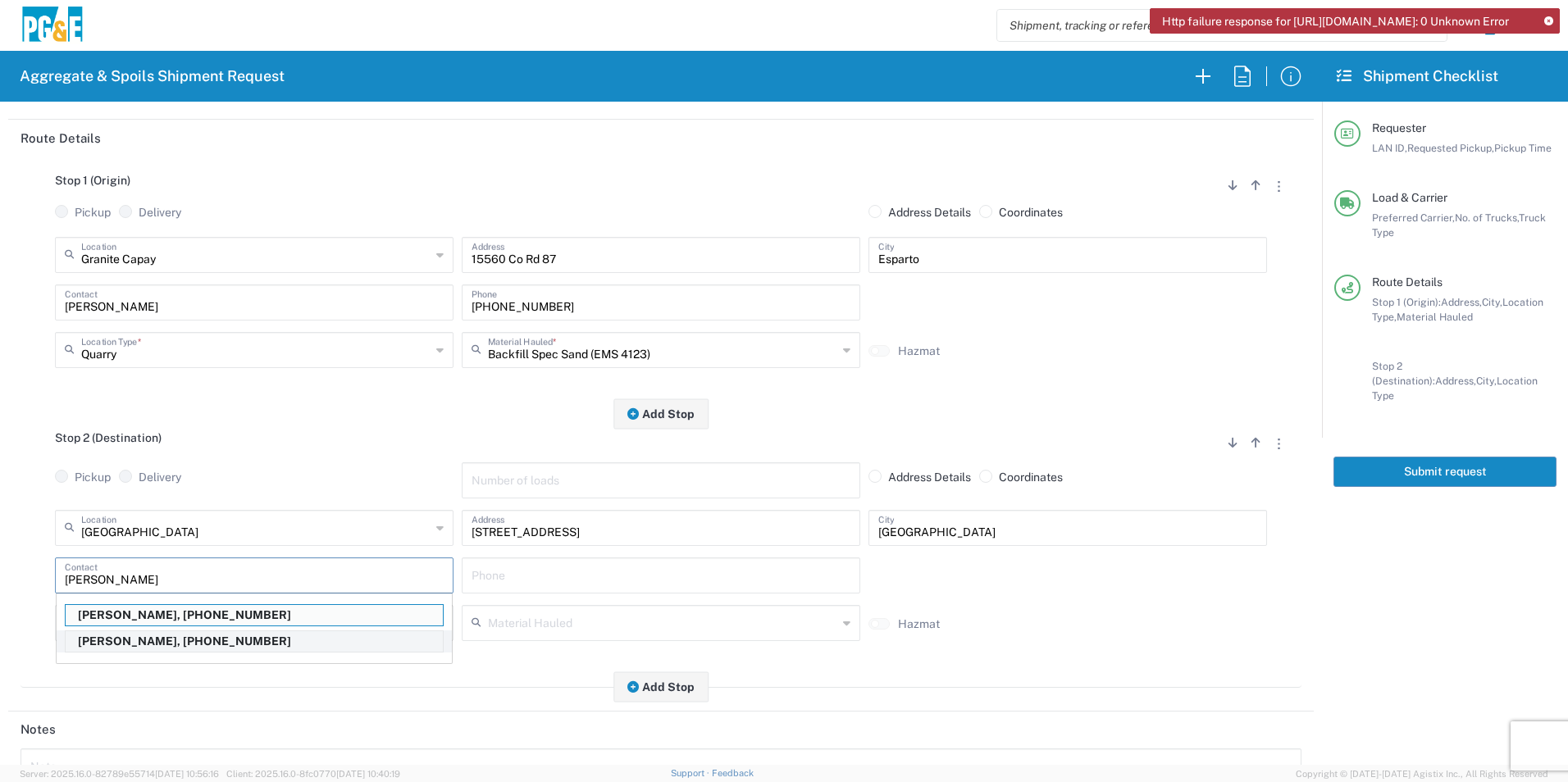
click at [124, 643] on p "[PERSON_NAME], [PHONE_NUMBER]" at bounding box center [255, 642] width 377 height 21
type input "[PERSON_NAME]"
type input "[PHONE_NUMBER]"
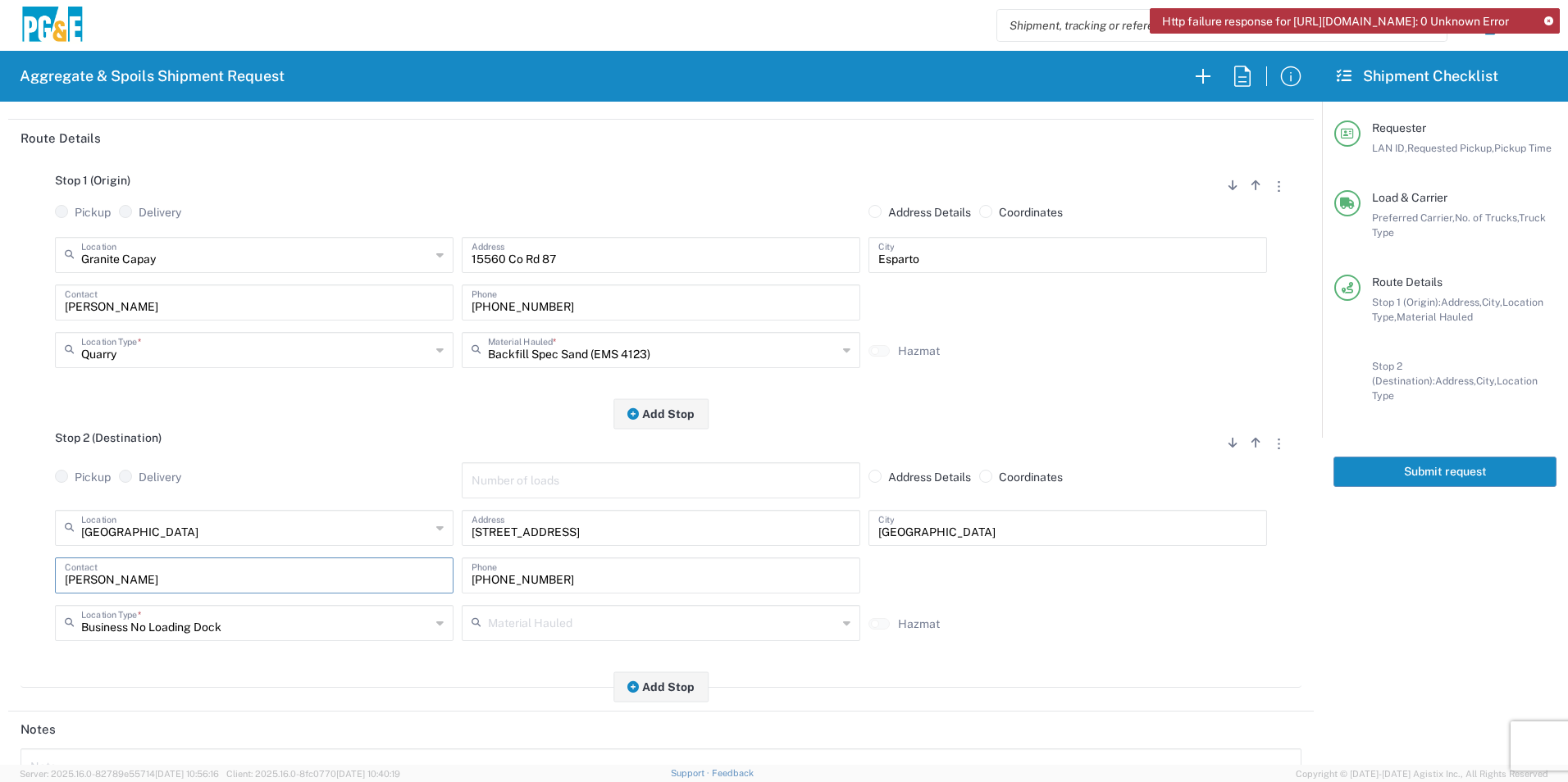
scroll to position [473, 0]
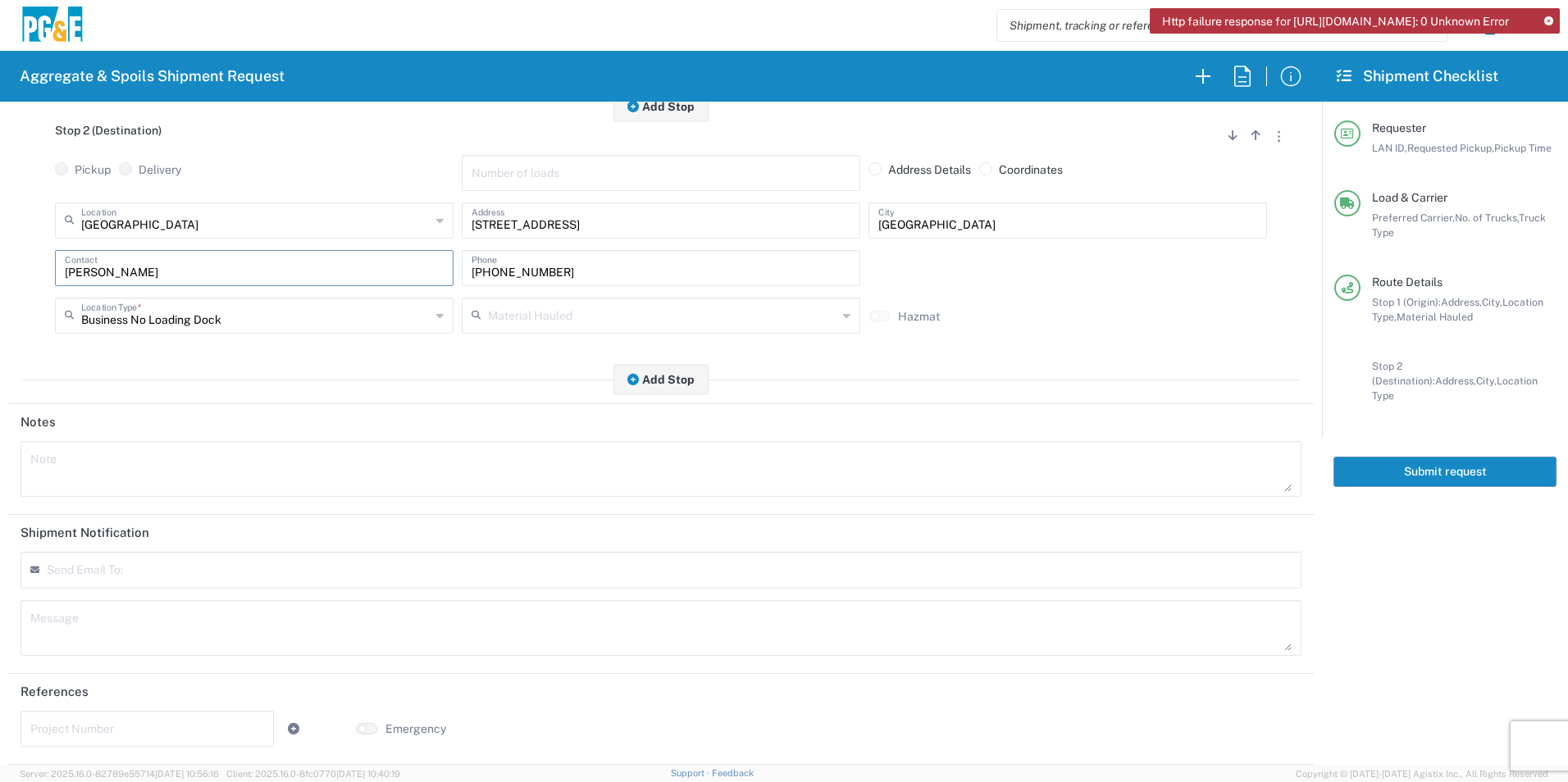
click at [163, 464] on textarea at bounding box center [660, 469] width 1261 height 46
drag, startPoint x: 201, startPoint y: 464, endPoint x: -3, endPoint y: 448, distance: 204.6
click at [0, 448] on html "Http failure response for [URL][DOMAIN_NAME]: 0 Unknown Error Aggregate & Spoil…" at bounding box center [784, 391] width 1568 height 782
type textarea "[PERSON_NAME] will direct after 1st load."
click at [64, 628] on textarea at bounding box center [660, 628] width 1261 height 46
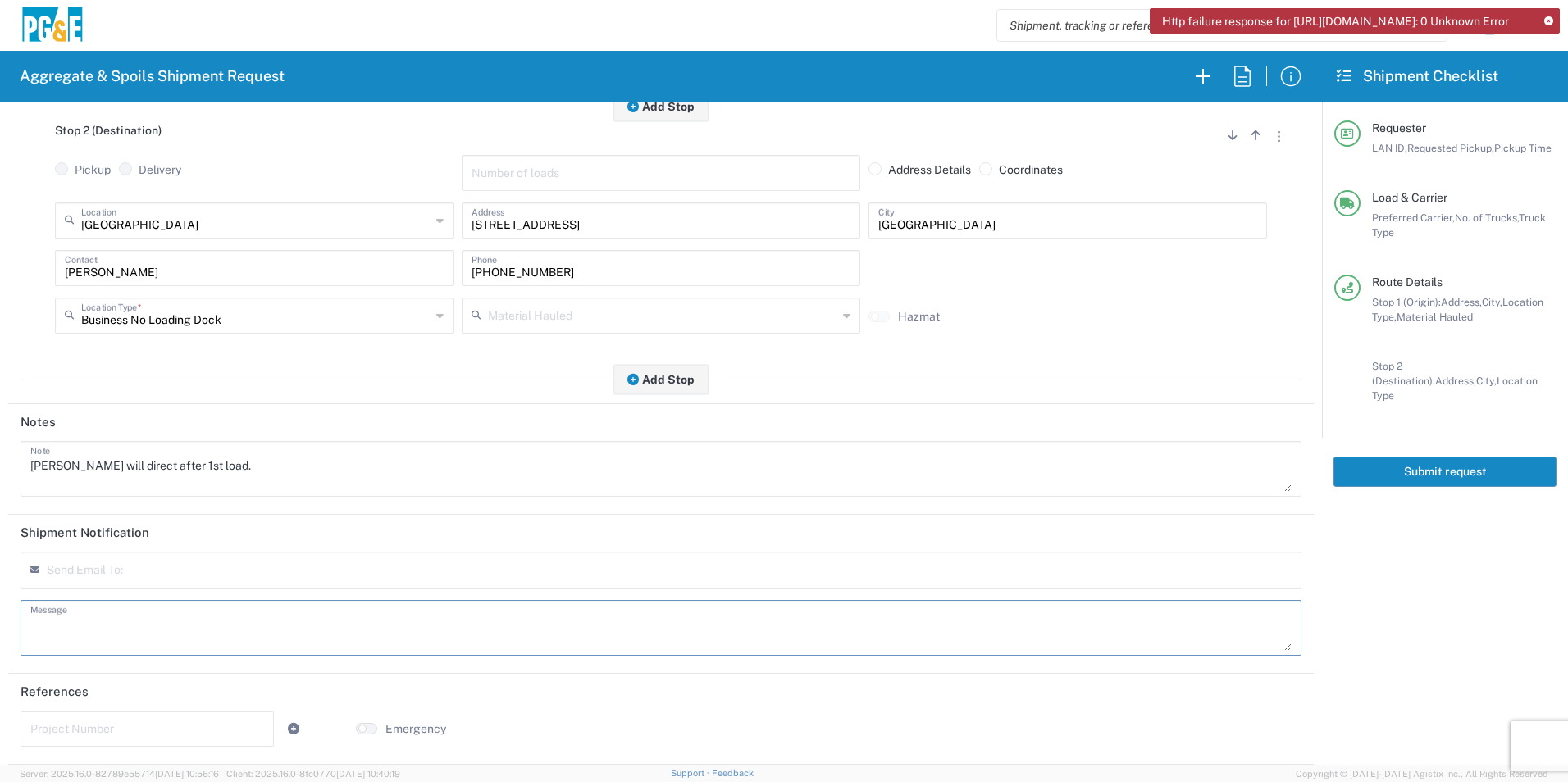
paste textarea "[PERSON_NAME] will direct after 1st load."
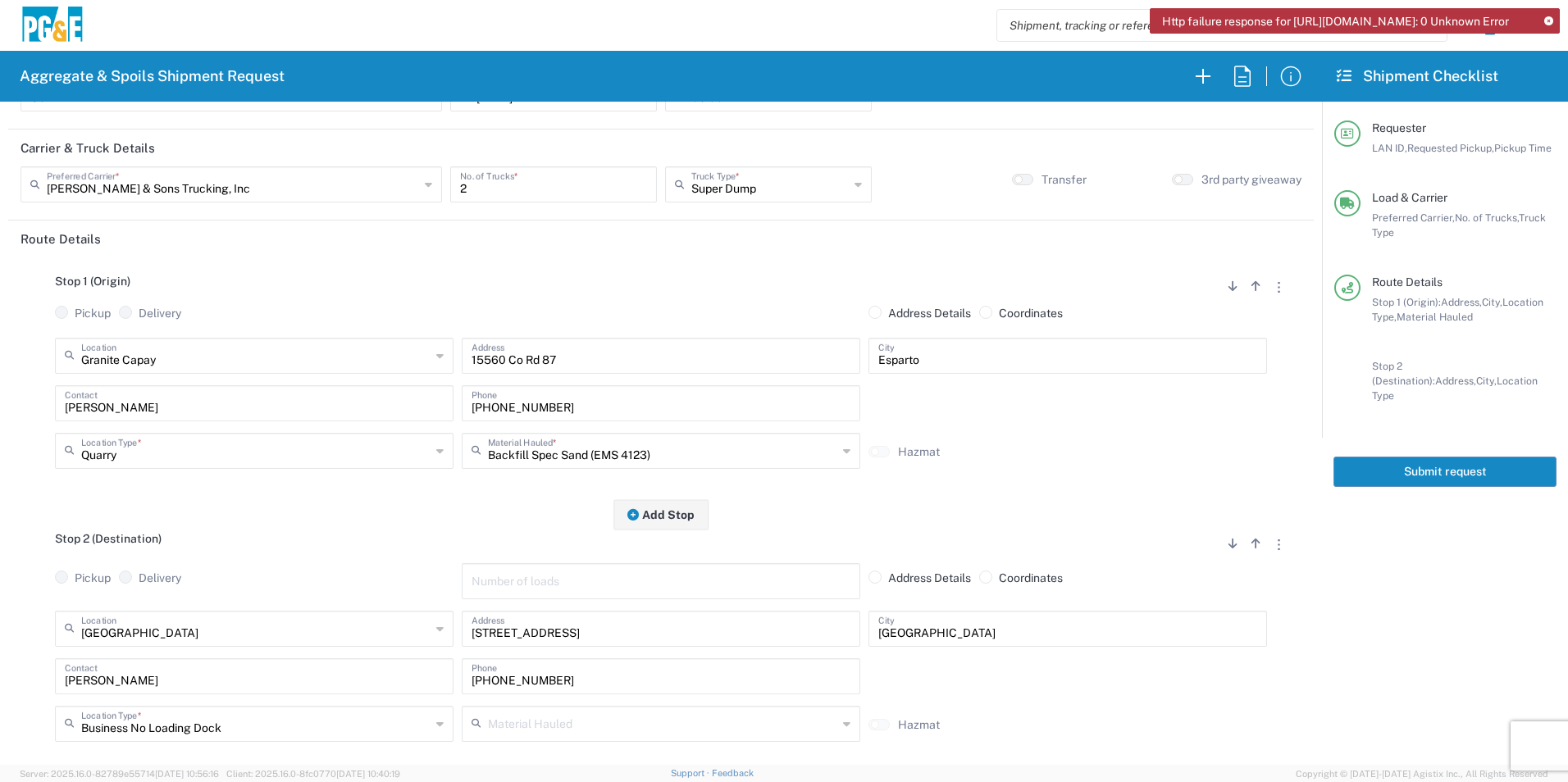
scroll to position [0, 0]
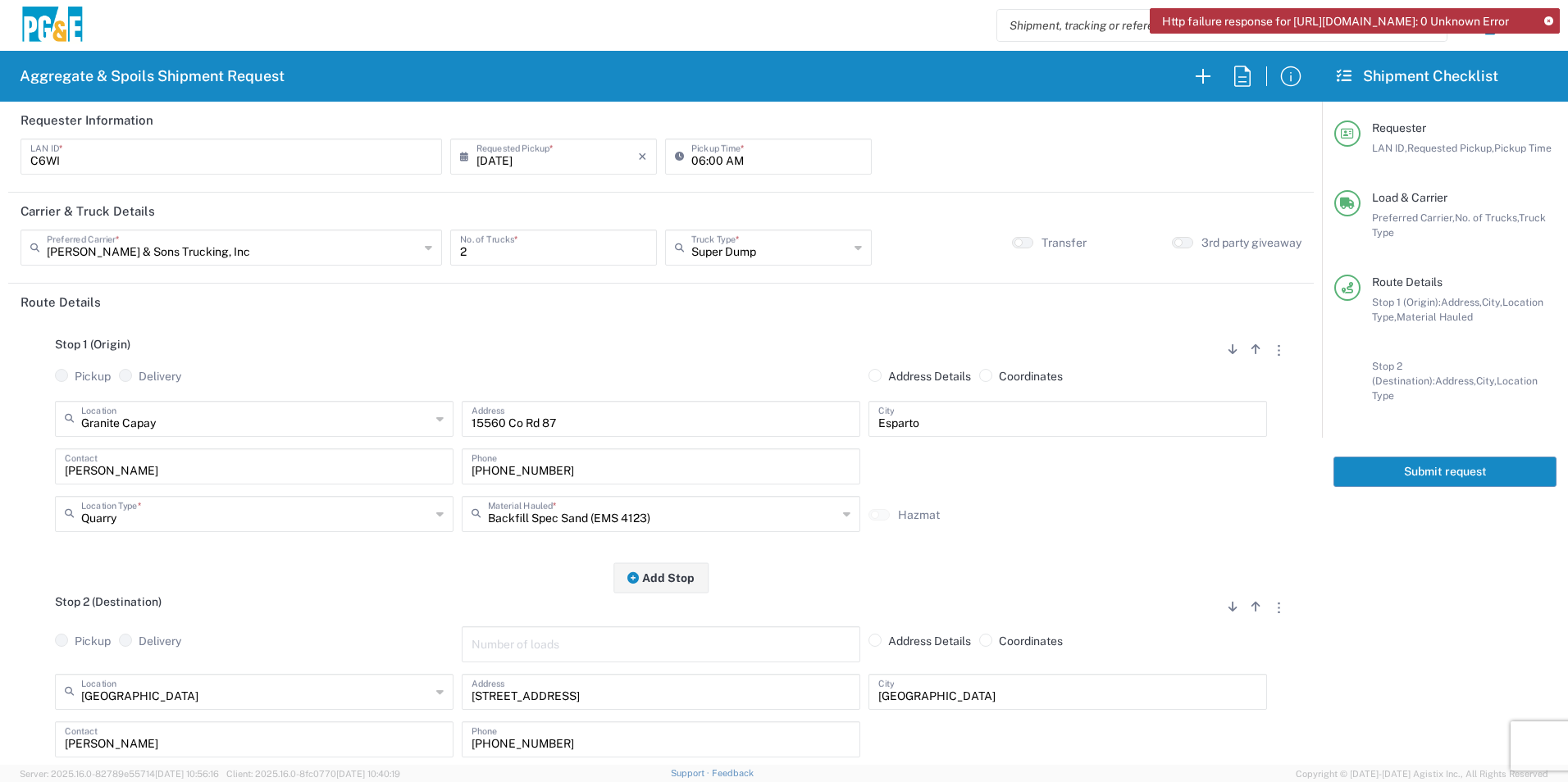
type textarea "[PERSON_NAME] will direct after 1st load."
click at [1486, 457] on button "Submit request" at bounding box center [1444, 472] width 223 height 30
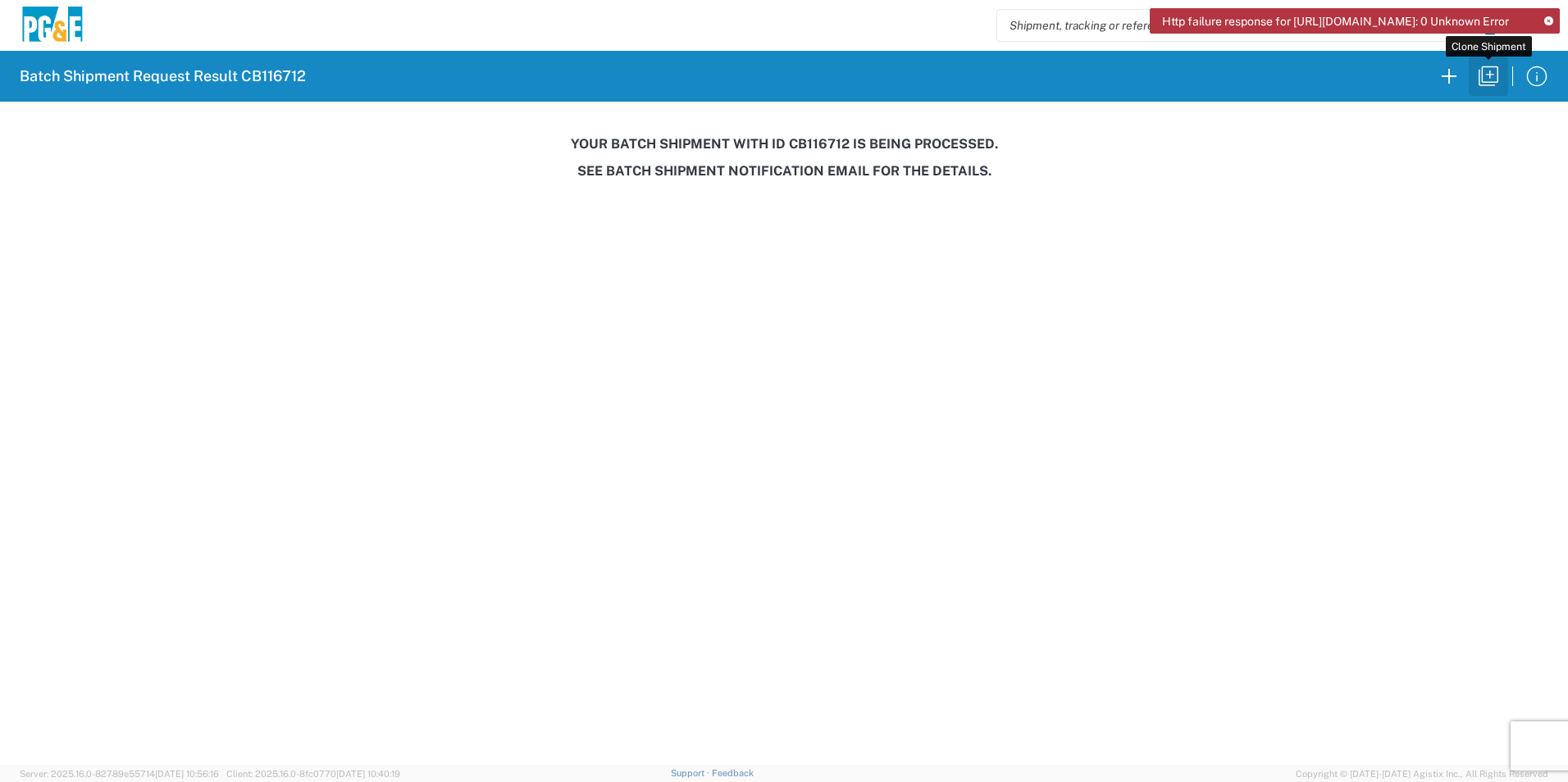
click at [1490, 74] on icon "button" at bounding box center [1488, 76] width 26 height 26
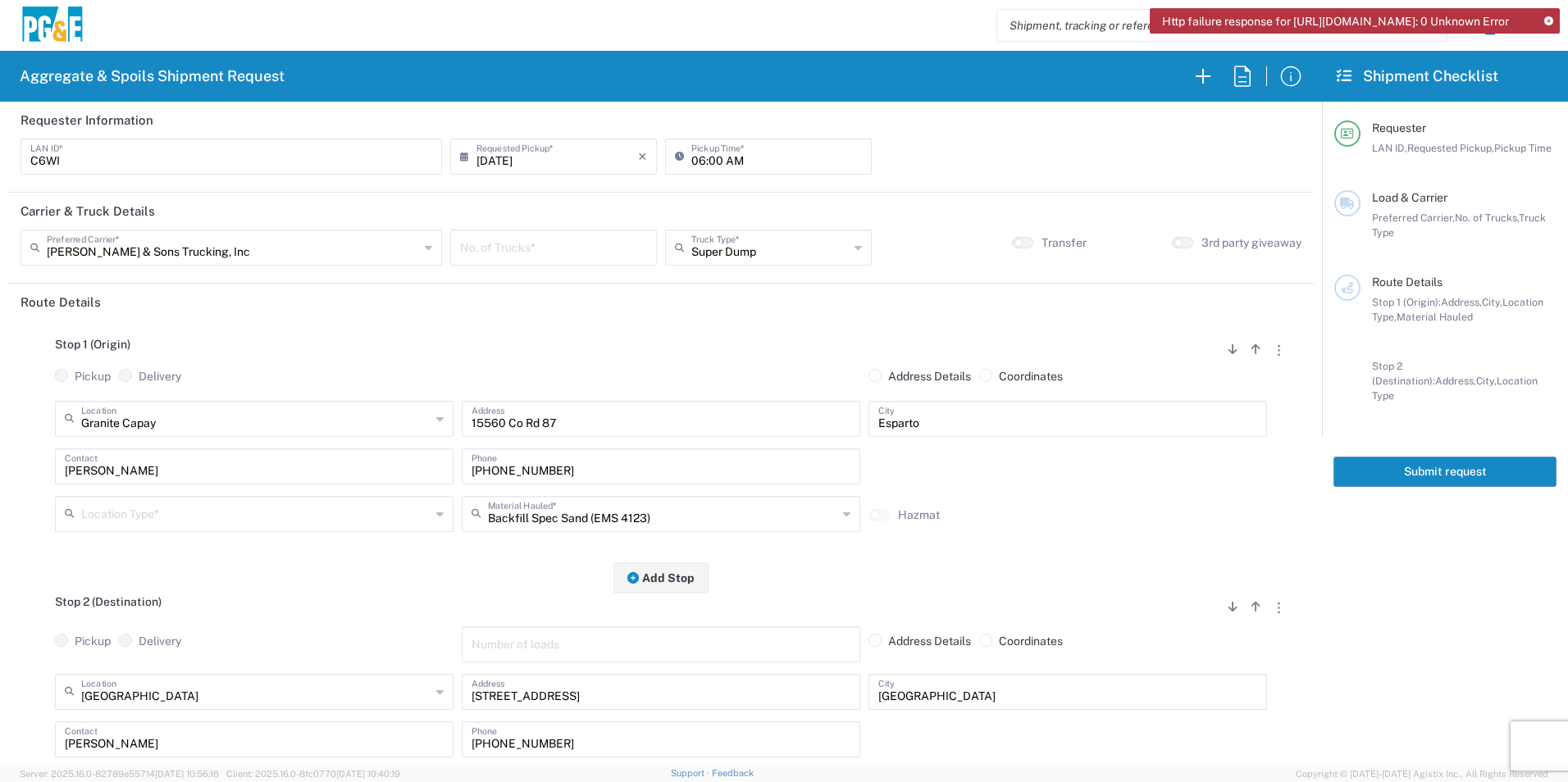
click at [701, 159] on input "06:00 AM" at bounding box center [776, 155] width 170 height 28
click at [713, 159] on input "06:00 AM" at bounding box center [776, 155] width 170 height 28
type input "06:30 AM"
click at [565, 240] on input "number" at bounding box center [553, 246] width 187 height 28
type input "1"
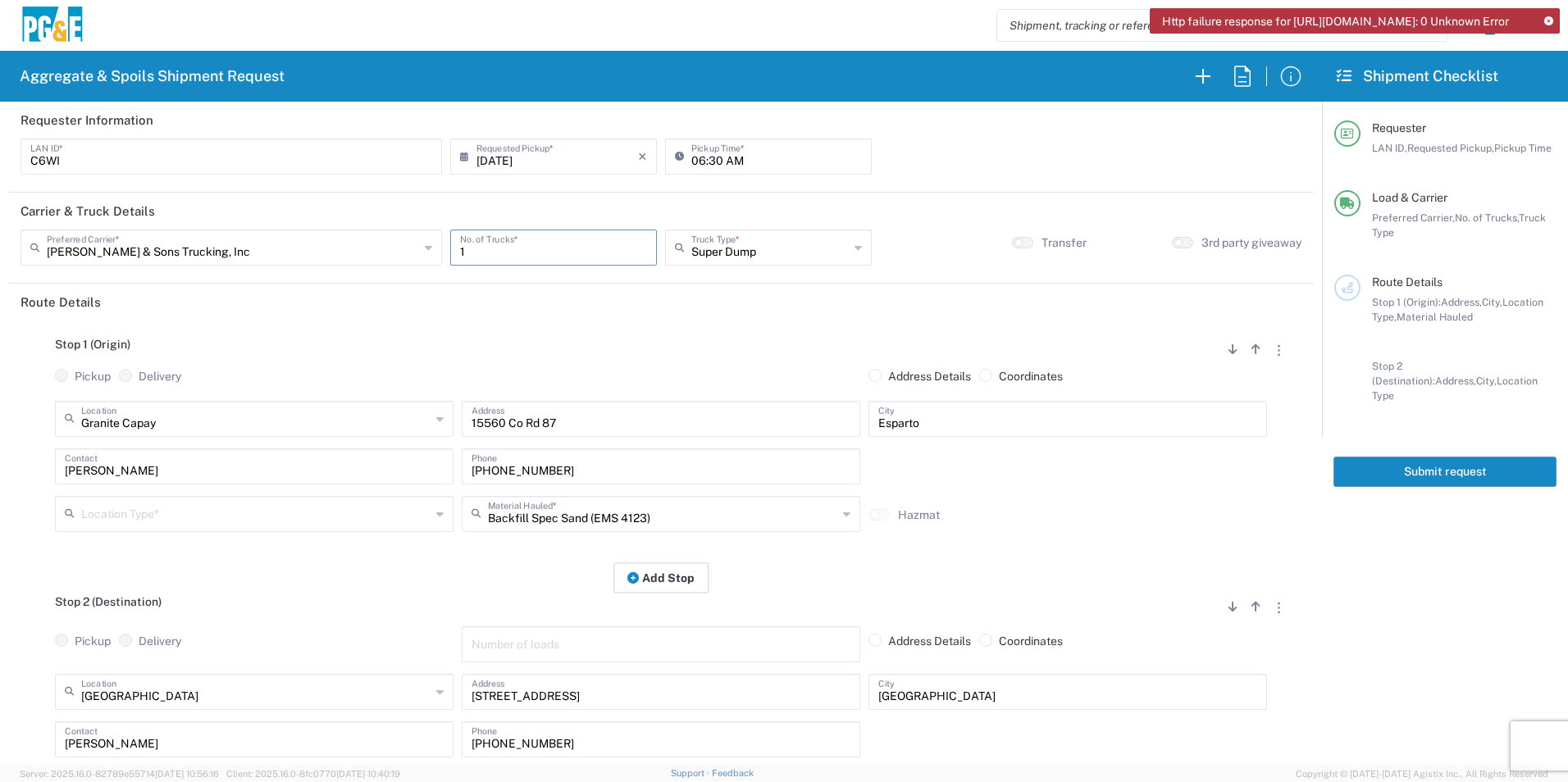
click at [670, 584] on button "Add Stop" at bounding box center [661, 578] width 95 height 30
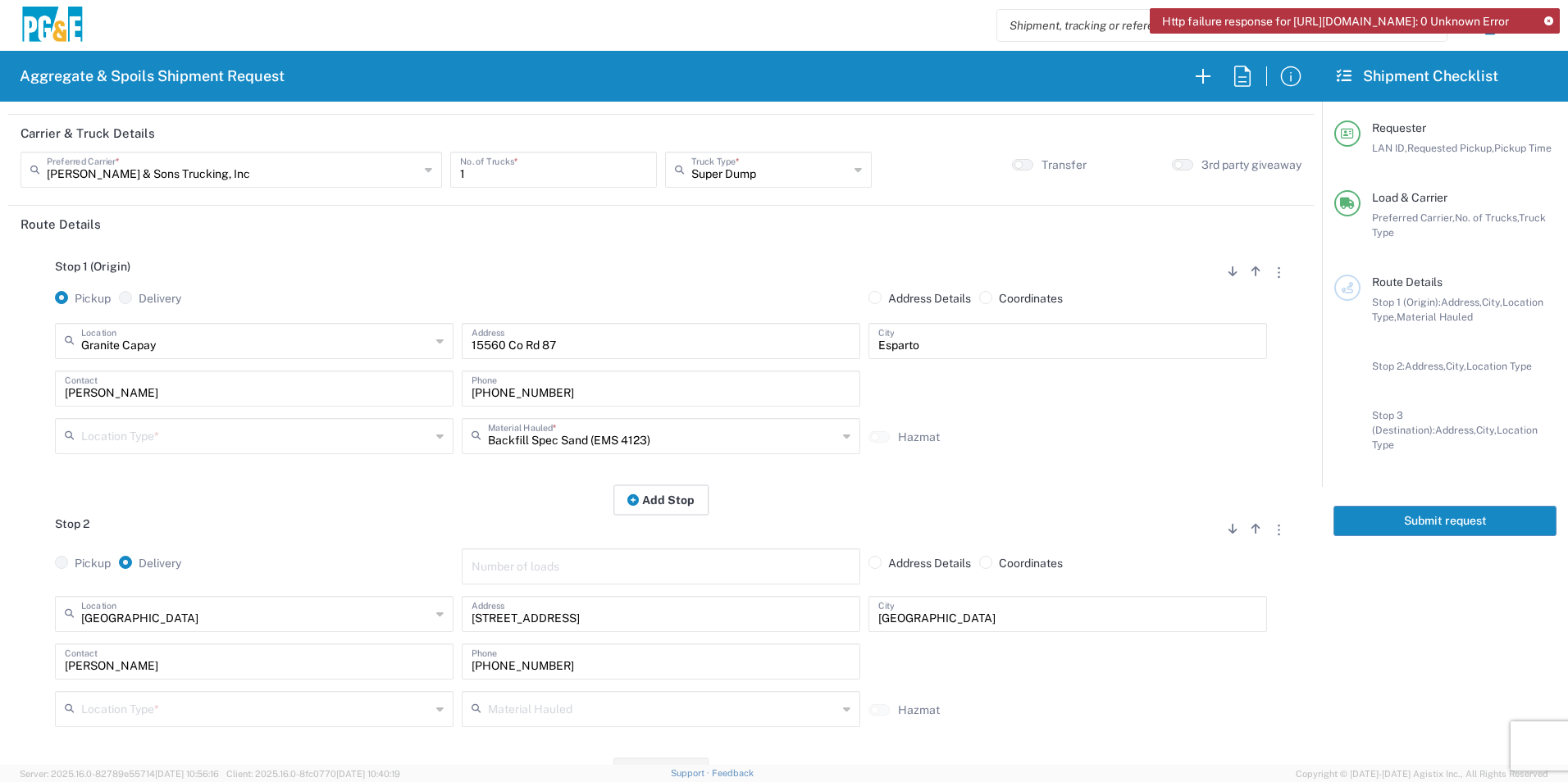
scroll to position [410, 0]
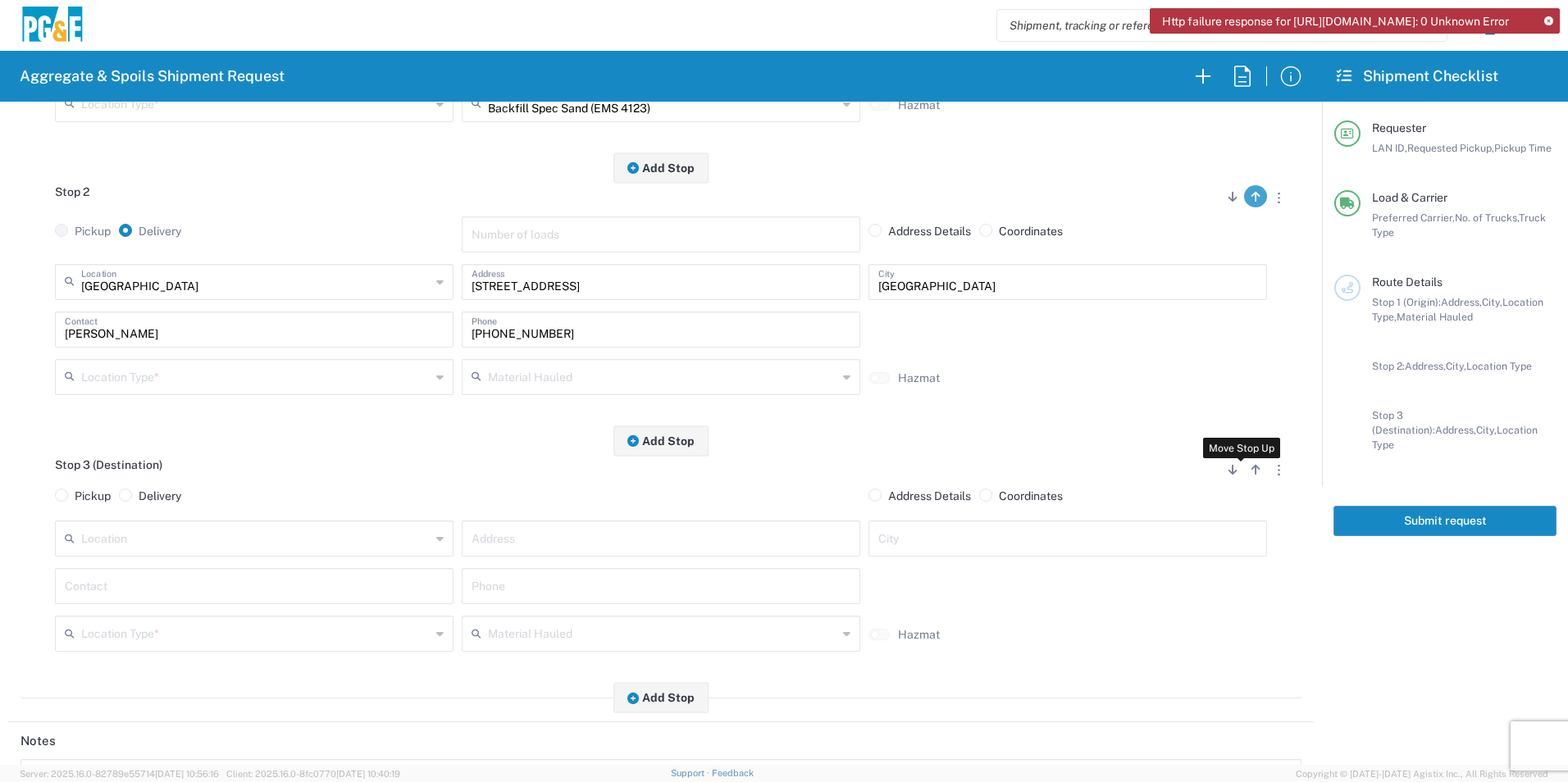
click at [1251, 472] on icon "button" at bounding box center [1255, 470] width 9 height 12
radio input "false"
radio input "true"
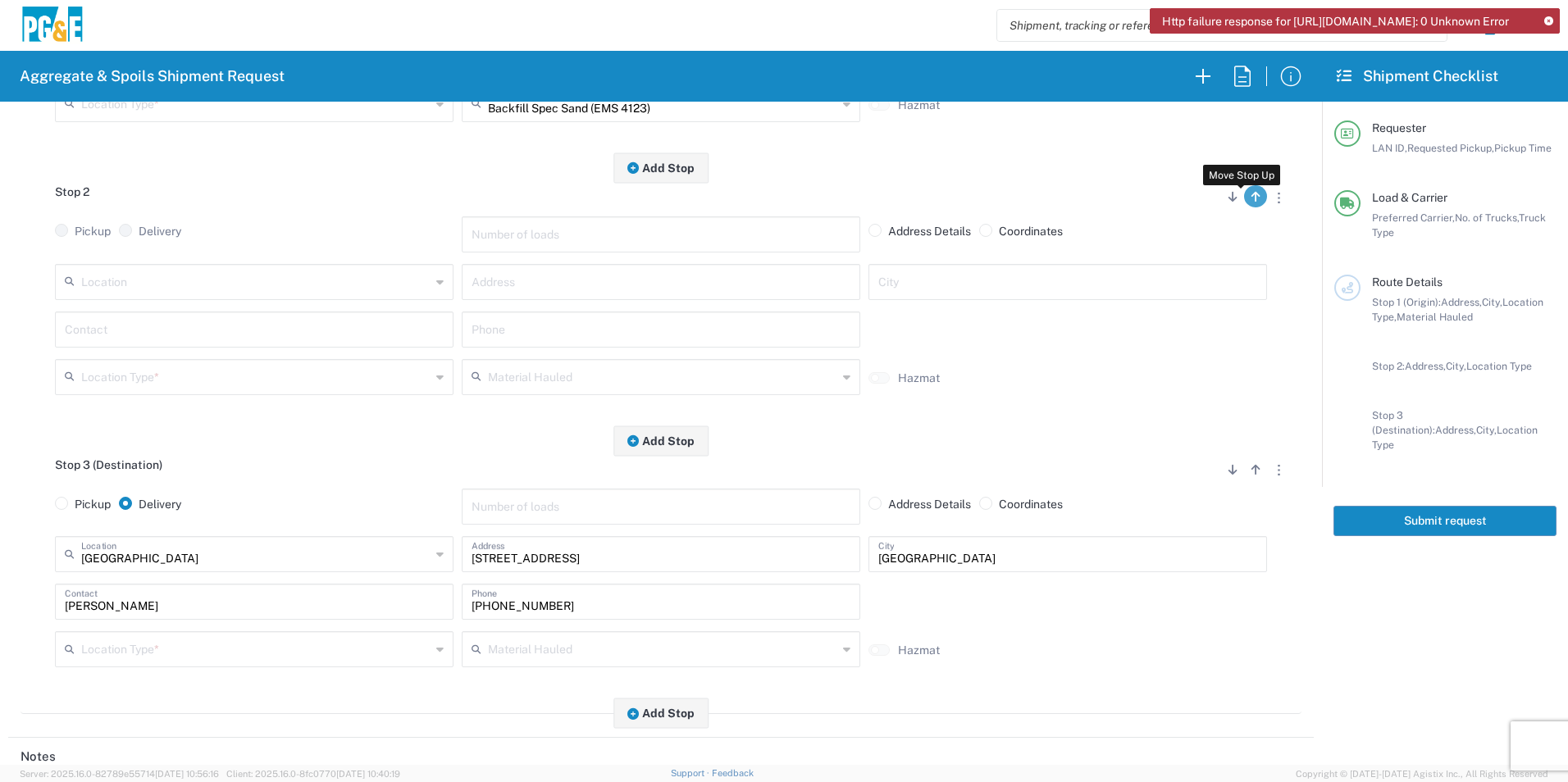
click at [1251, 196] on icon "button" at bounding box center [1255, 197] width 9 height 12
radio input "false"
radio input "true"
radio input "false"
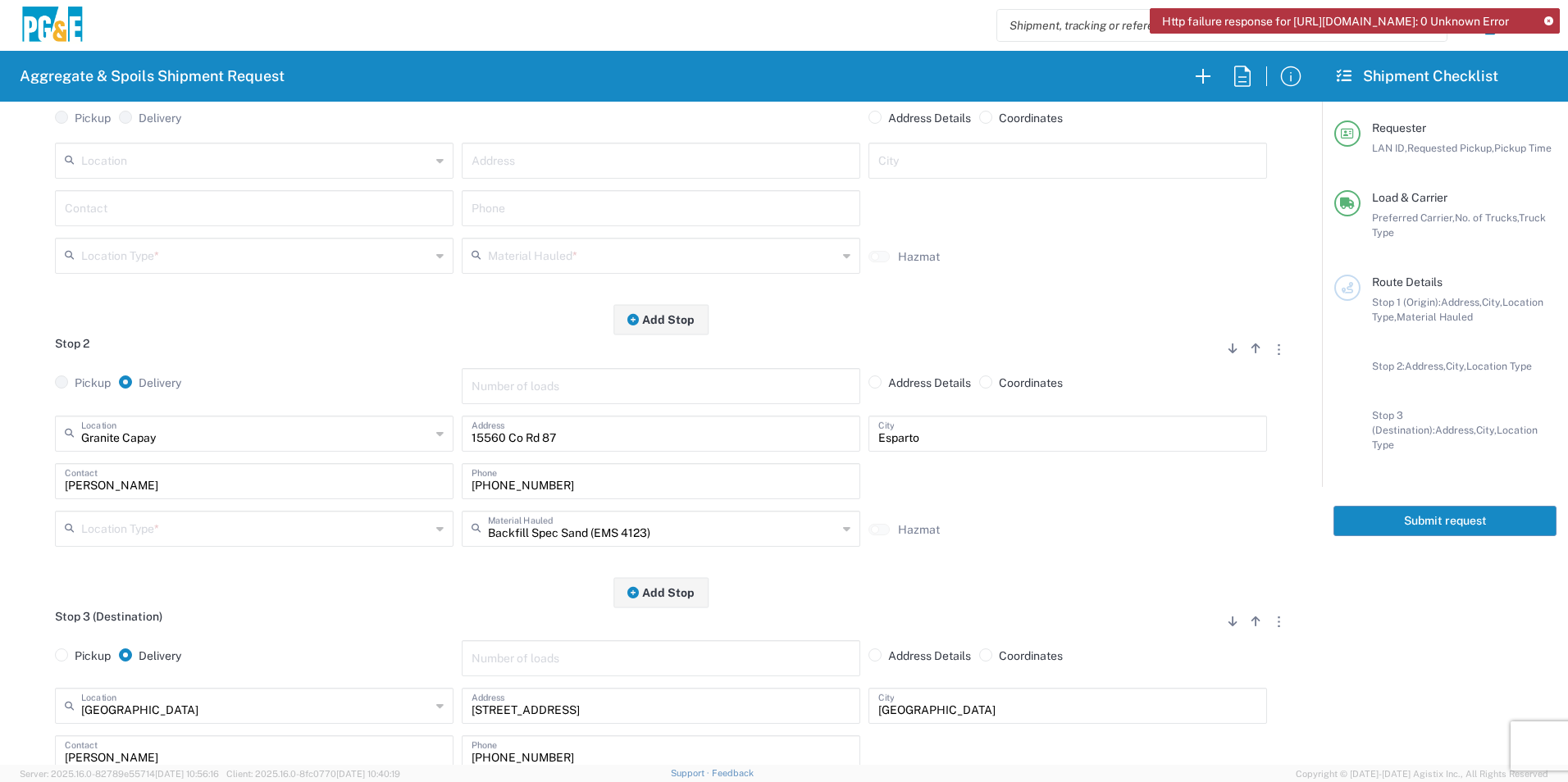
scroll to position [110, 0]
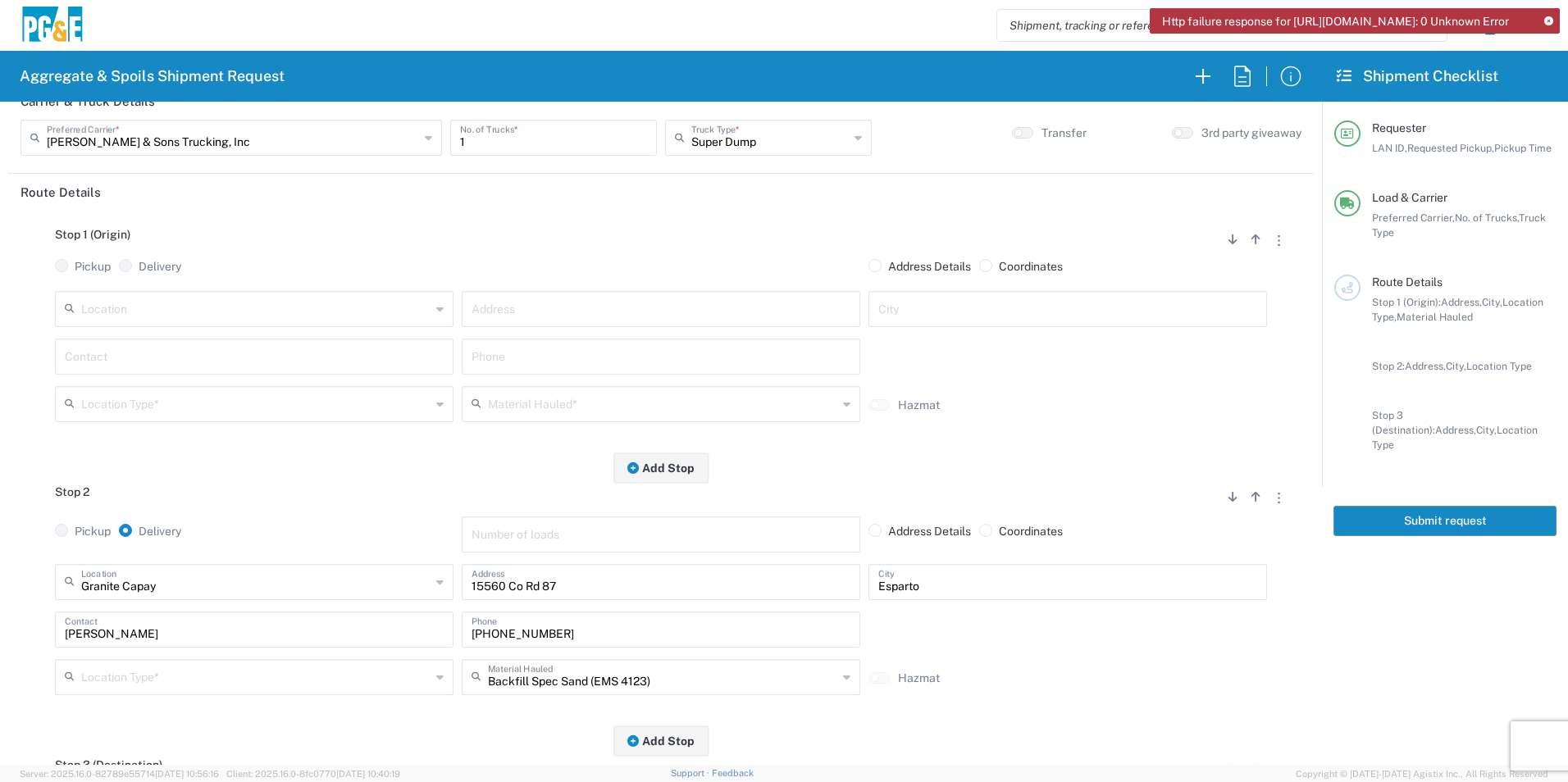
click at [165, 301] on input "text" at bounding box center [255, 308] width 350 height 28
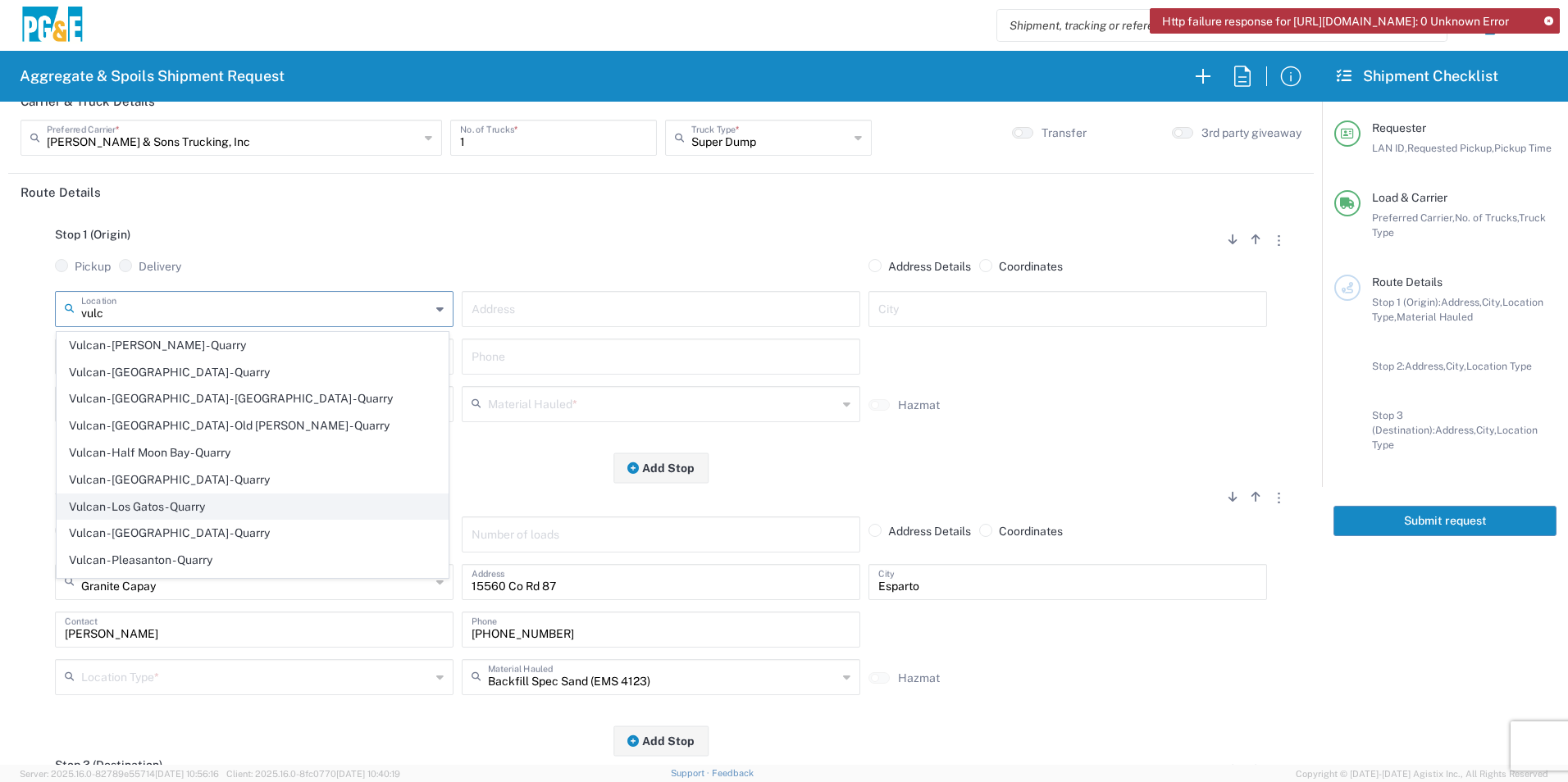
scroll to position [164, 0]
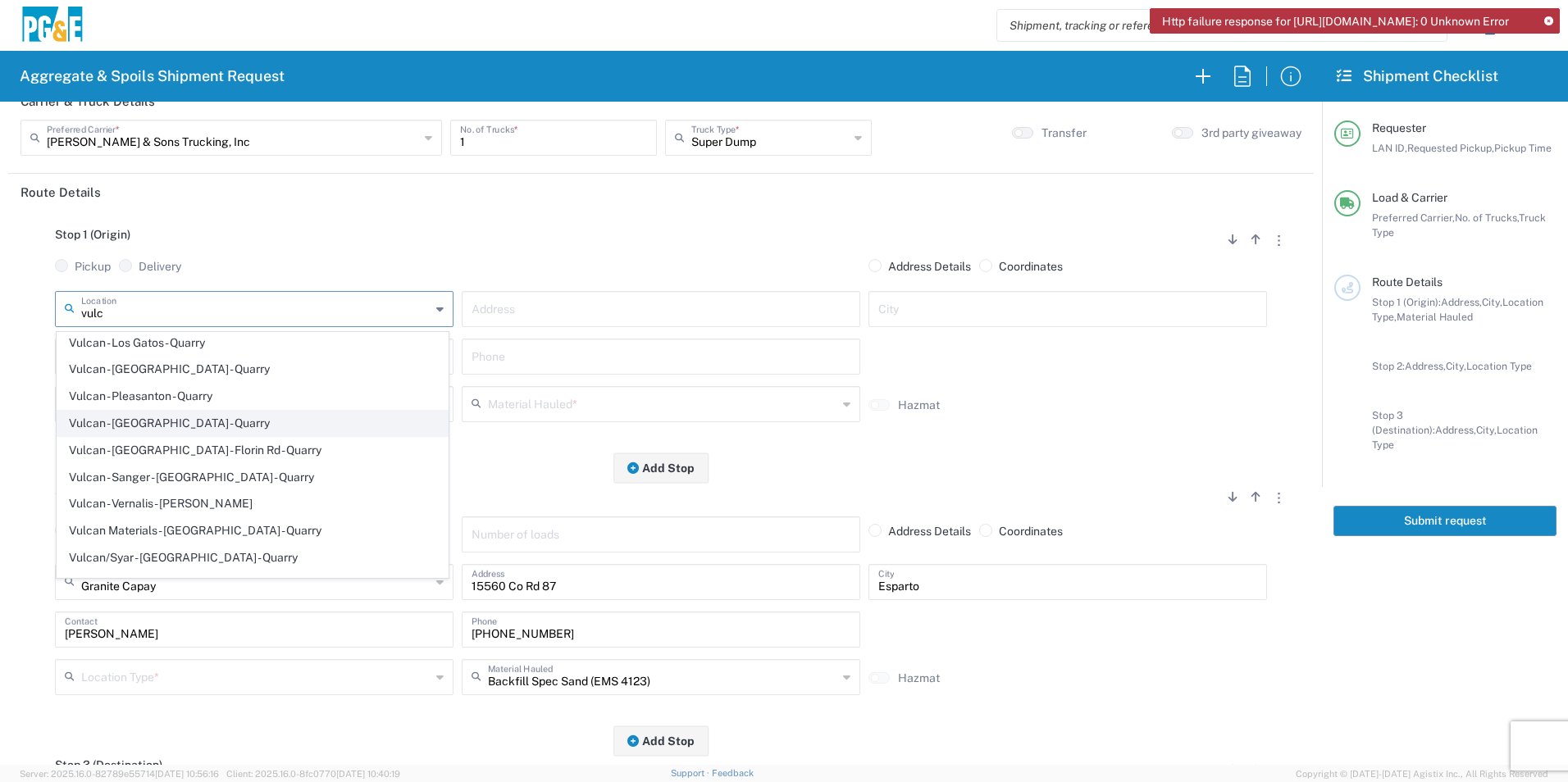
click at [203, 426] on span "Vulcan - [GEOGRAPHIC_DATA] - Quarry" at bounding box center [253, 423] width 391 height 25
type input "Vulcan - [GEOGRAPHIC_DATA] - Quarry"
type input "[STREET_ADDRESS]"
type input "[GEOGRAPHIC_DATA]"
type input "Quarry"
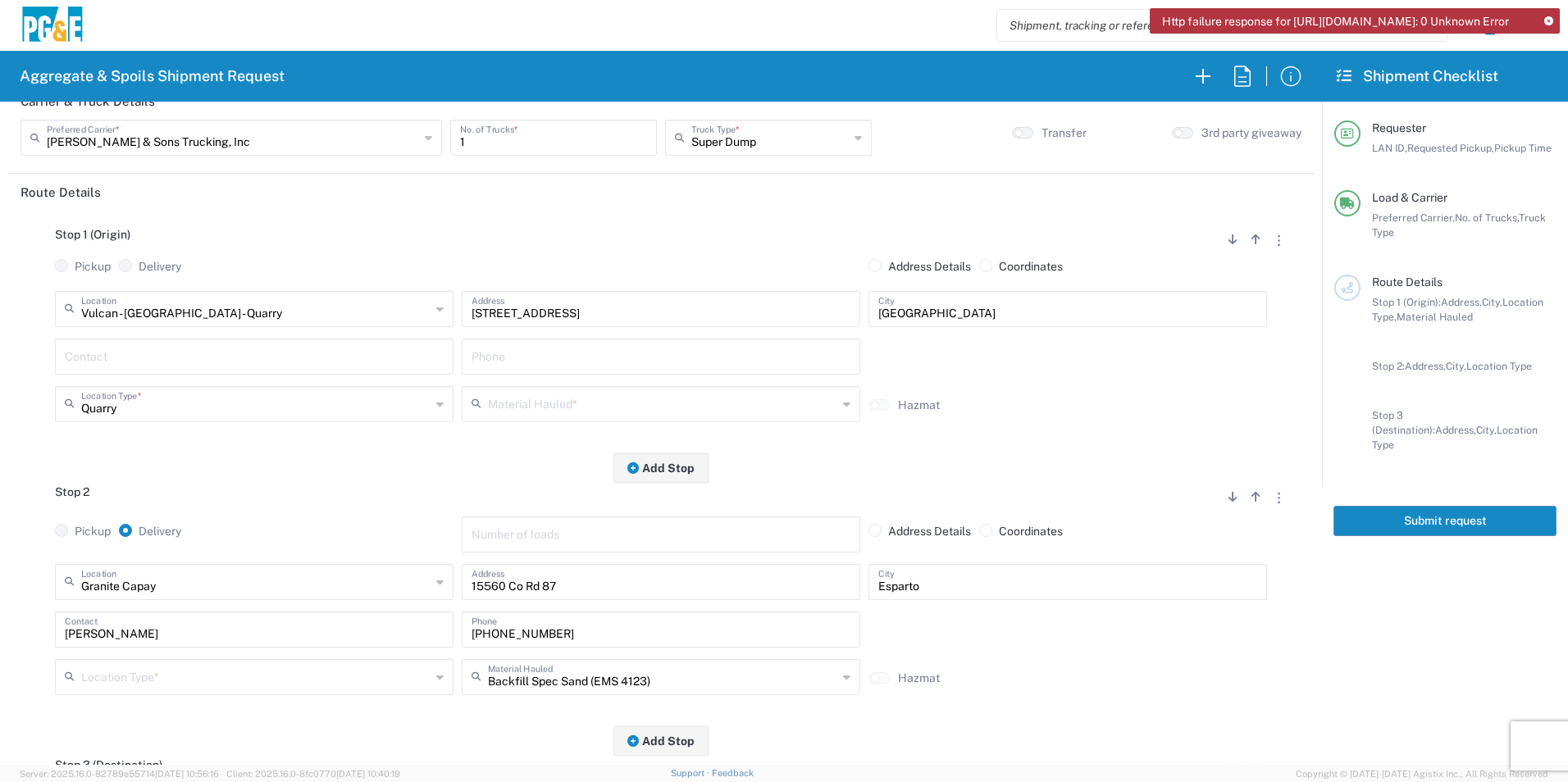
click at [159, 361] on input "text" at bounding box center [255, 356] width 379 height 28
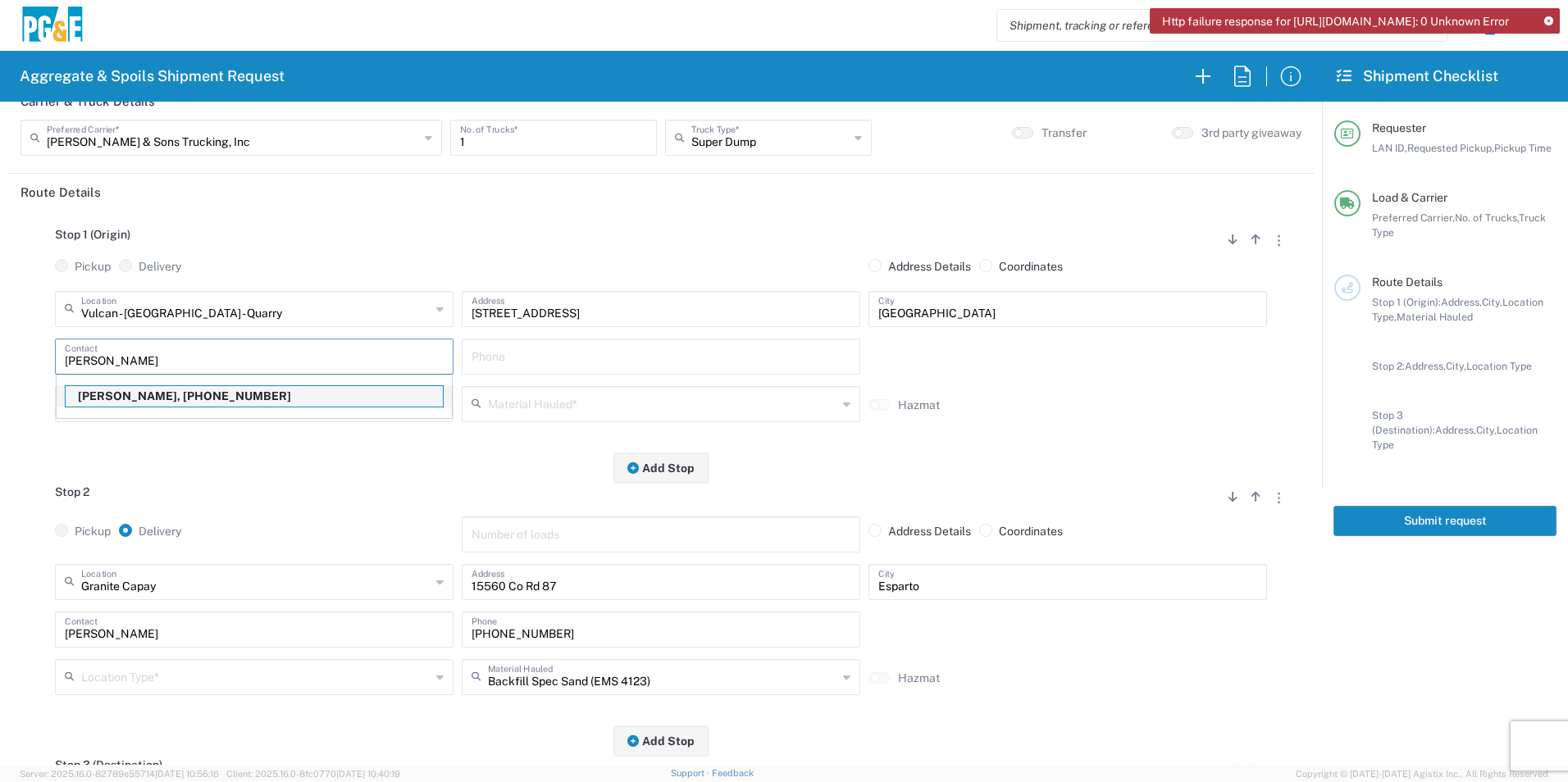
click at [134, 393] on p "[PERSON_NAME], [PHONE_NUMBER]" at bounding box center [255, 396] width 377 height 21
type input "[PERSON_NAME]"
type input "[PHONE_NUMBER]"
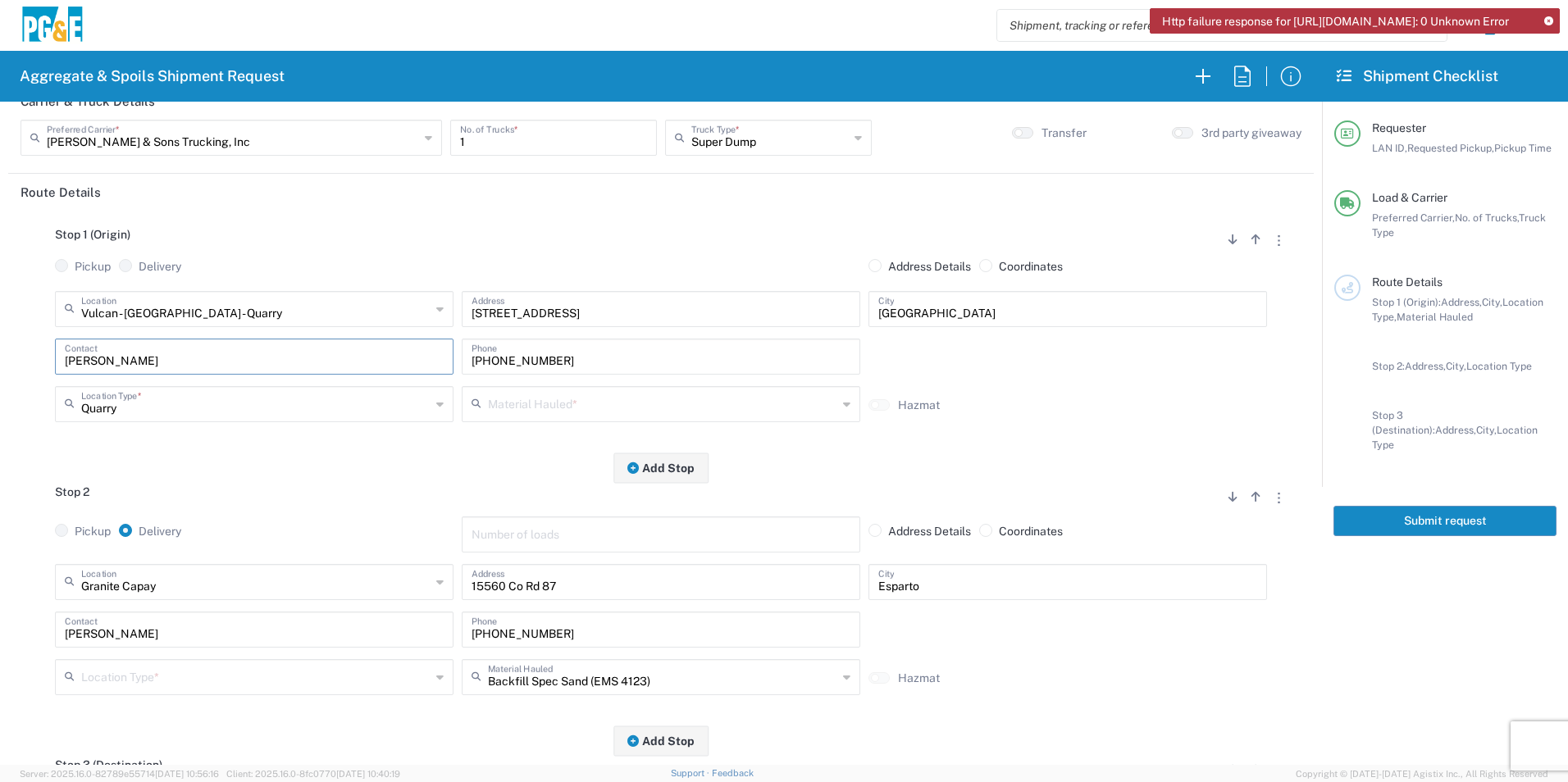
click at [554, 405] on input "text" at bounding box center [663, 403] width 350 height 28
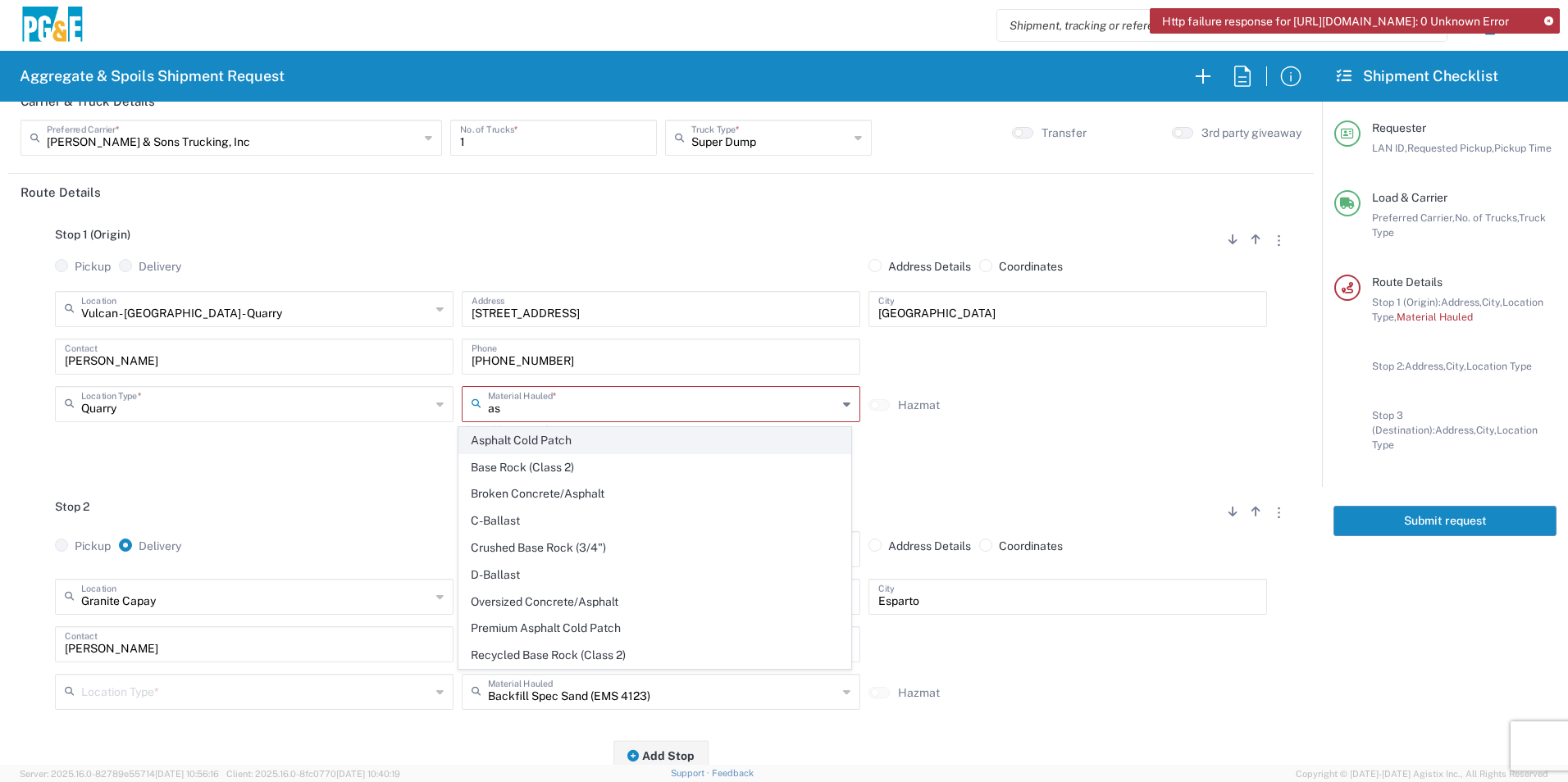
click at [535, 439] on span "Asphalt Cold Patch" at bounding box center [654, 441] width 391 height 25
type input "Asphalt Cold Patch"
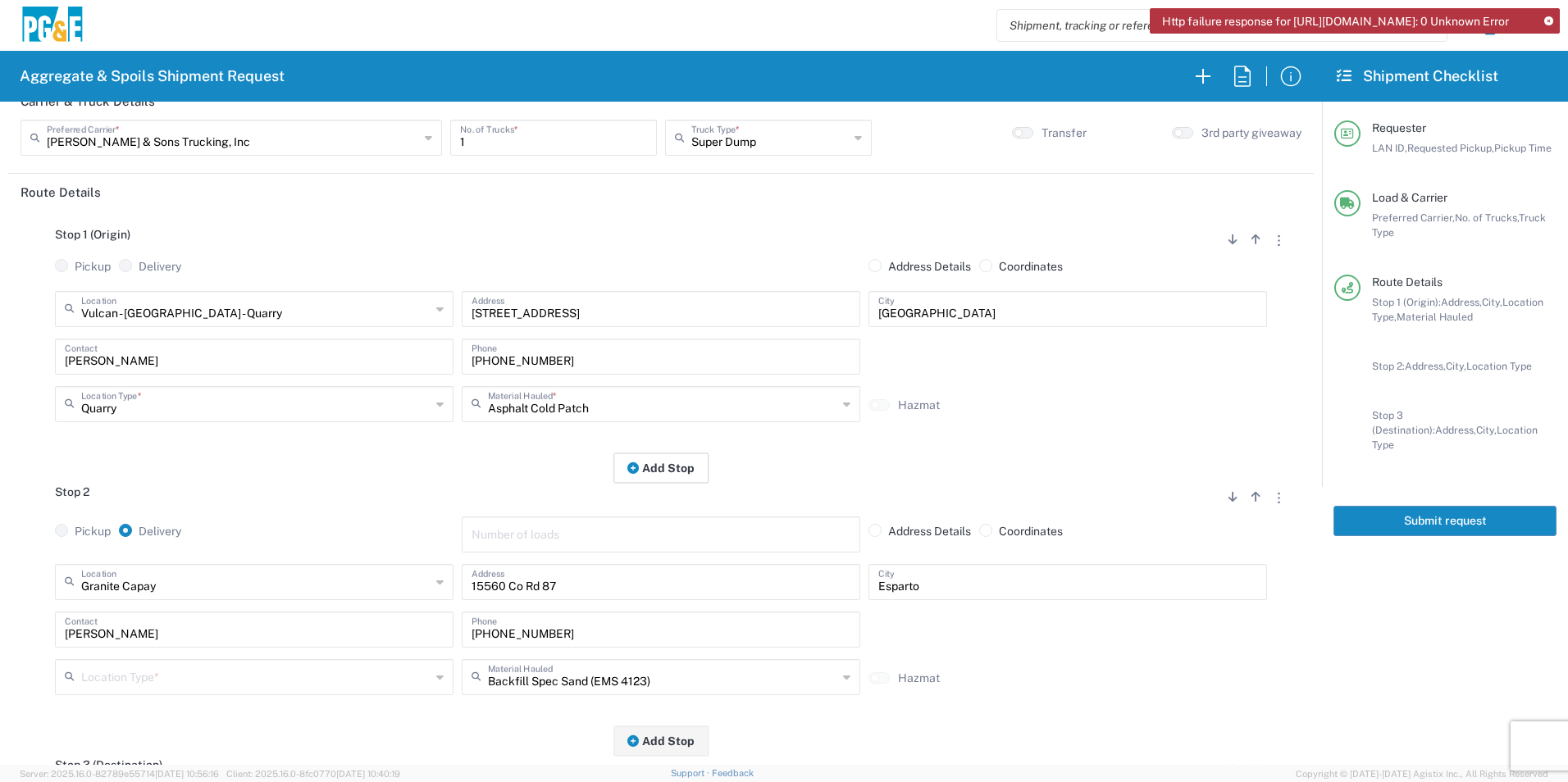
click at [647, 468] on button "Add Stop" at bounding box center [661, 467] width 95 height 30
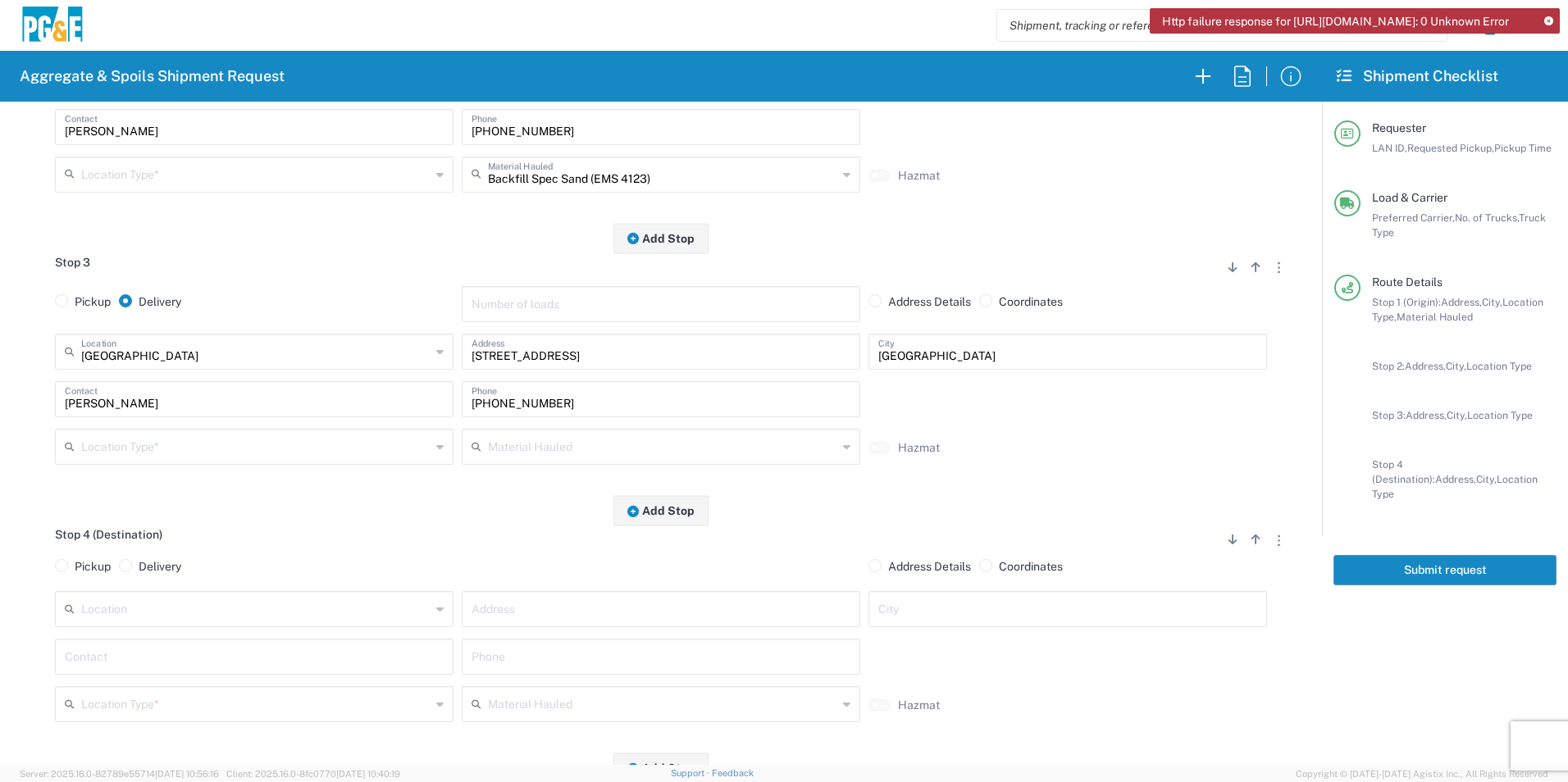
scroll to position [848, 0]
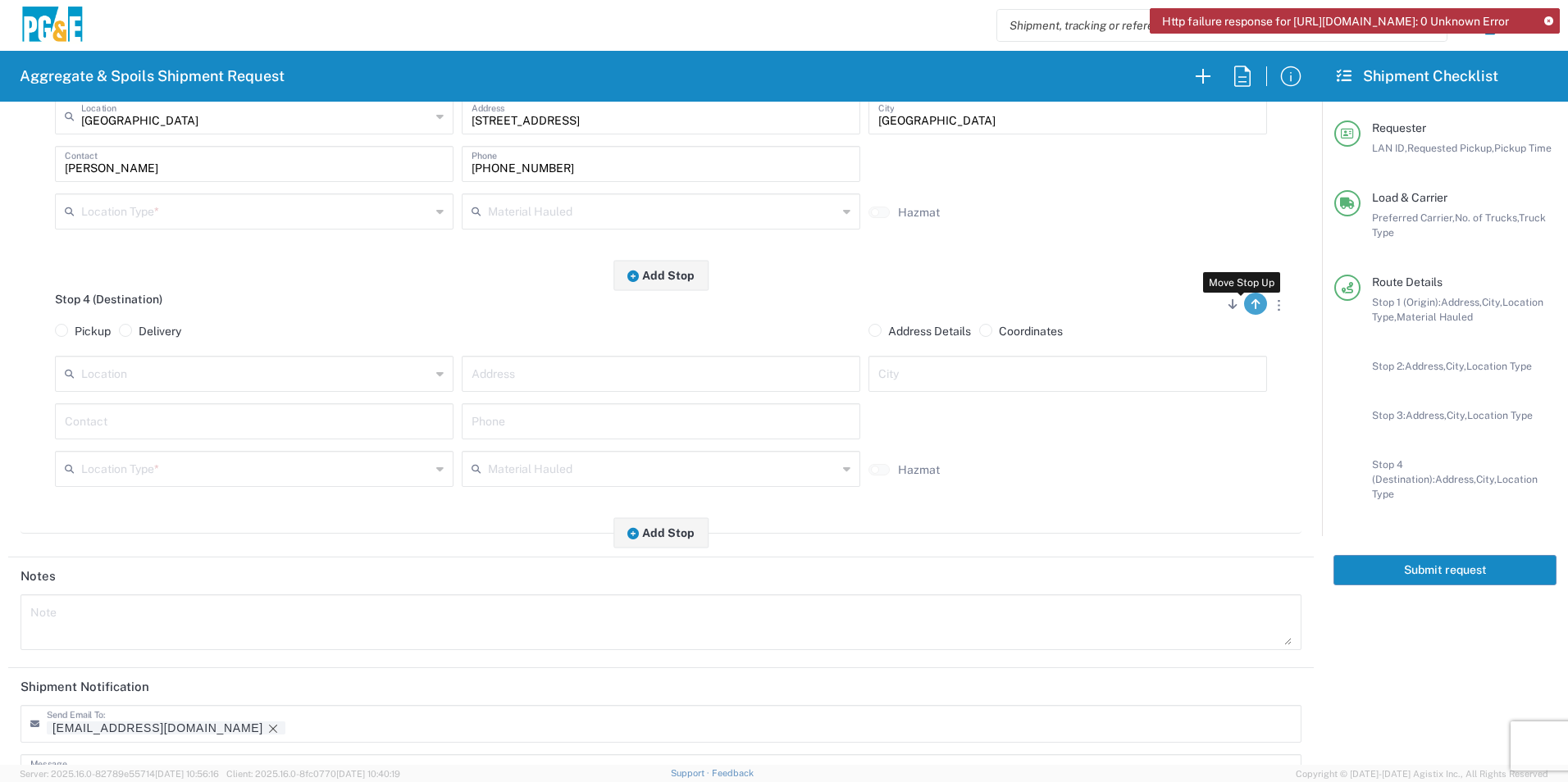
click at [1251, 310] on icon "button" at bounding box center [1255, 305] width 9 height 12
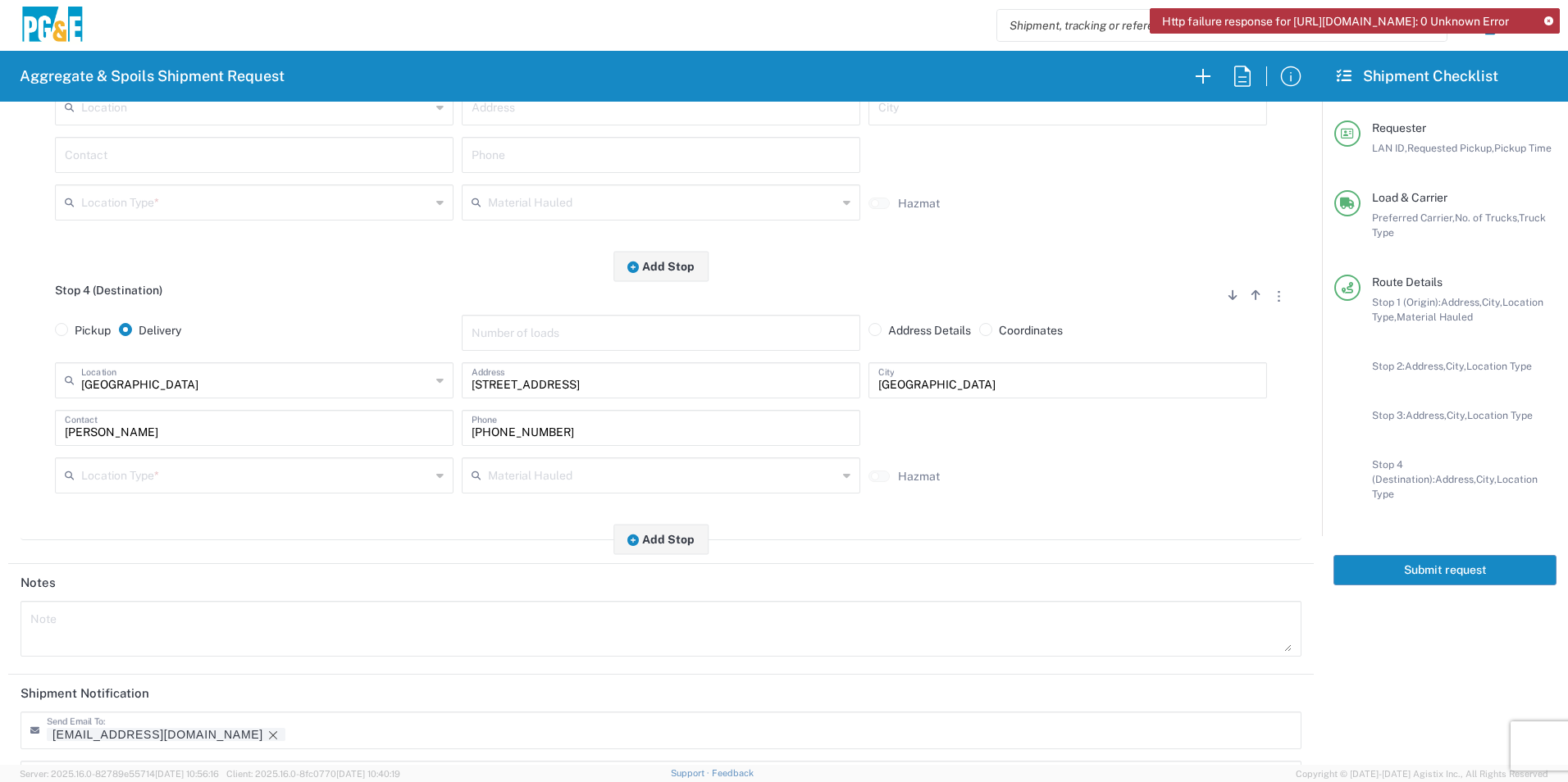
scroll to position [678, 0]
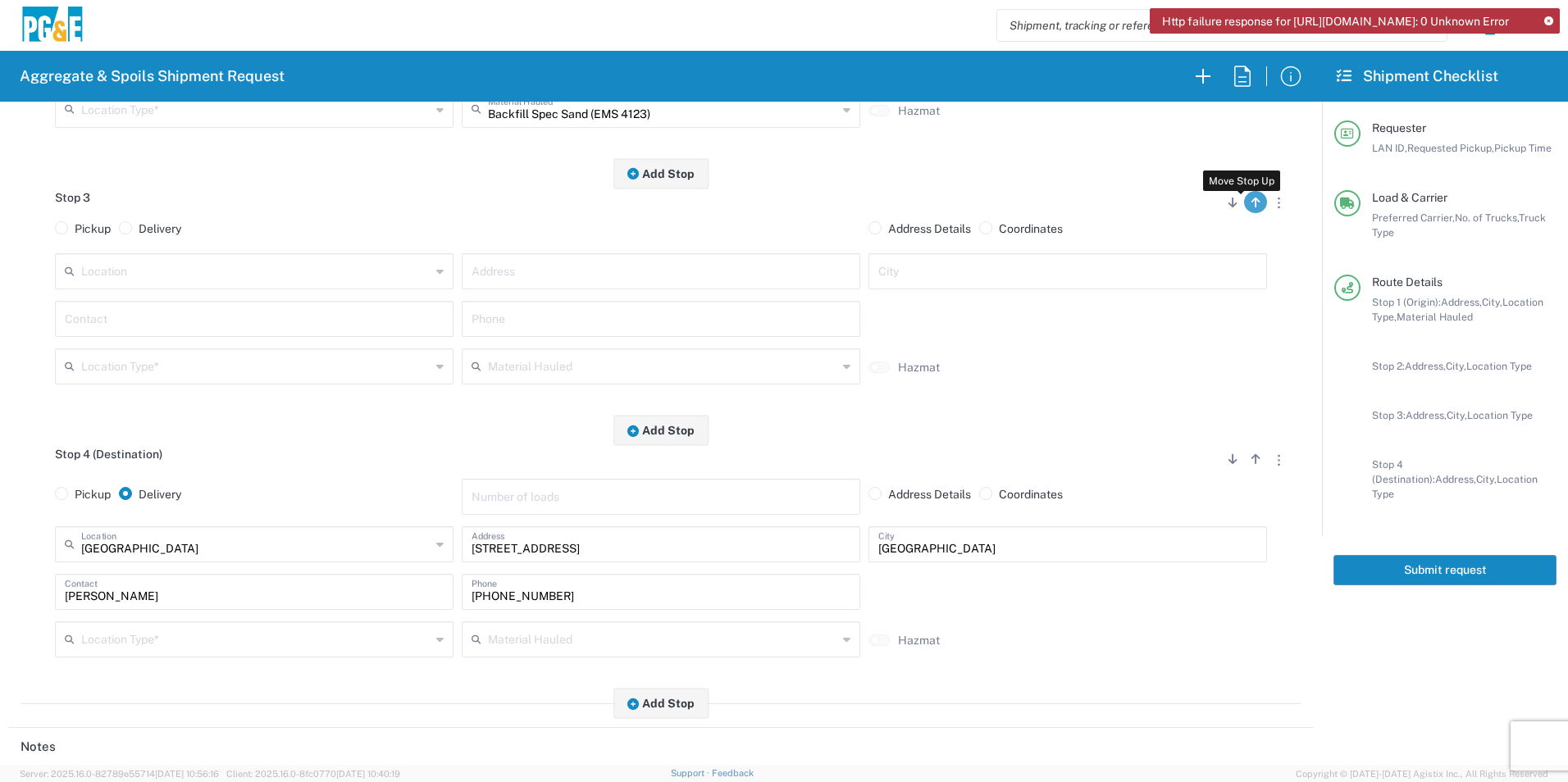
click at [1251, 209] on icon "button" at bounding box center [1255, 203] width 9 height 12
radio input "false"
radio input "true"
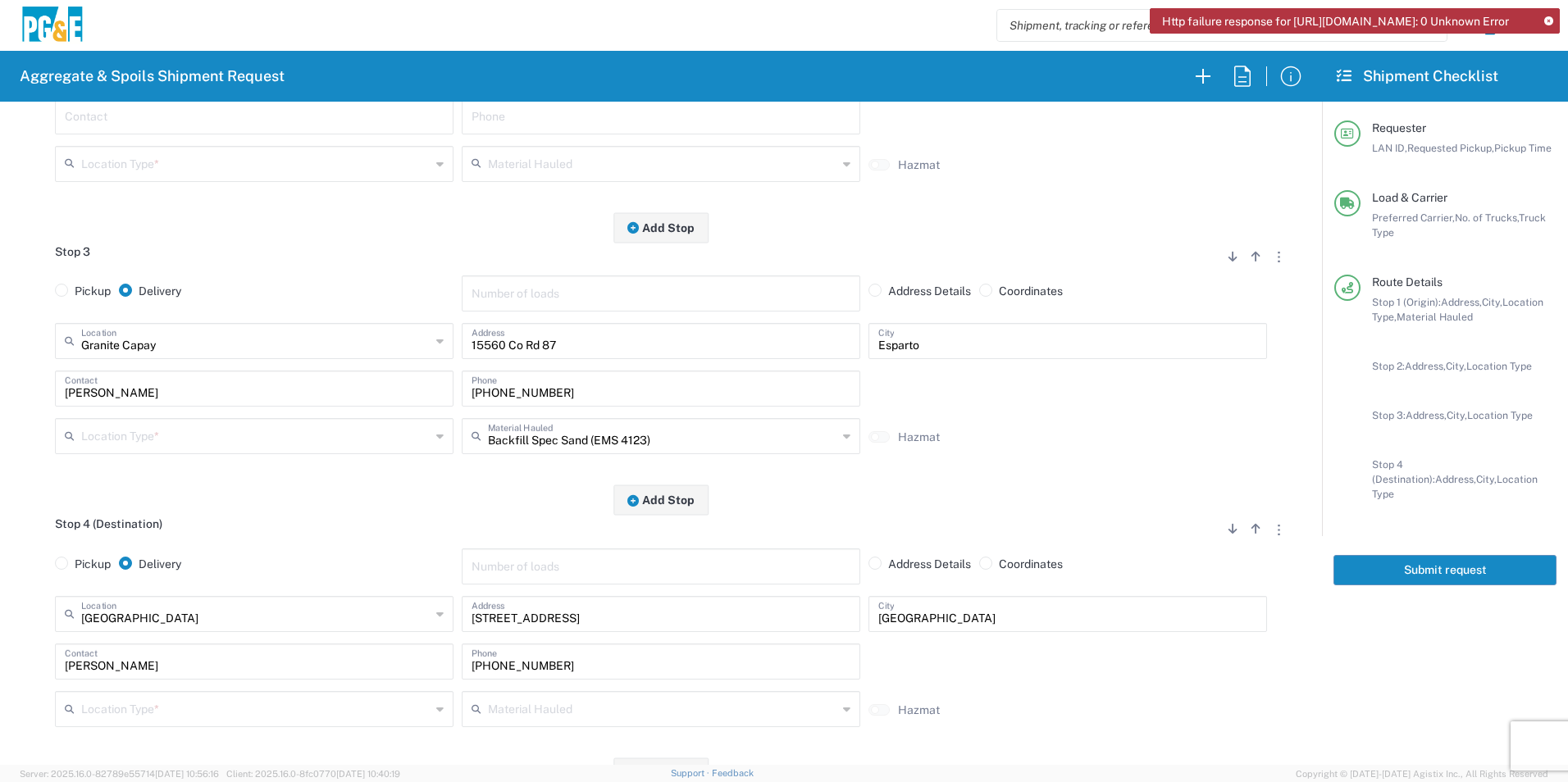
scroll to position [295, 0]
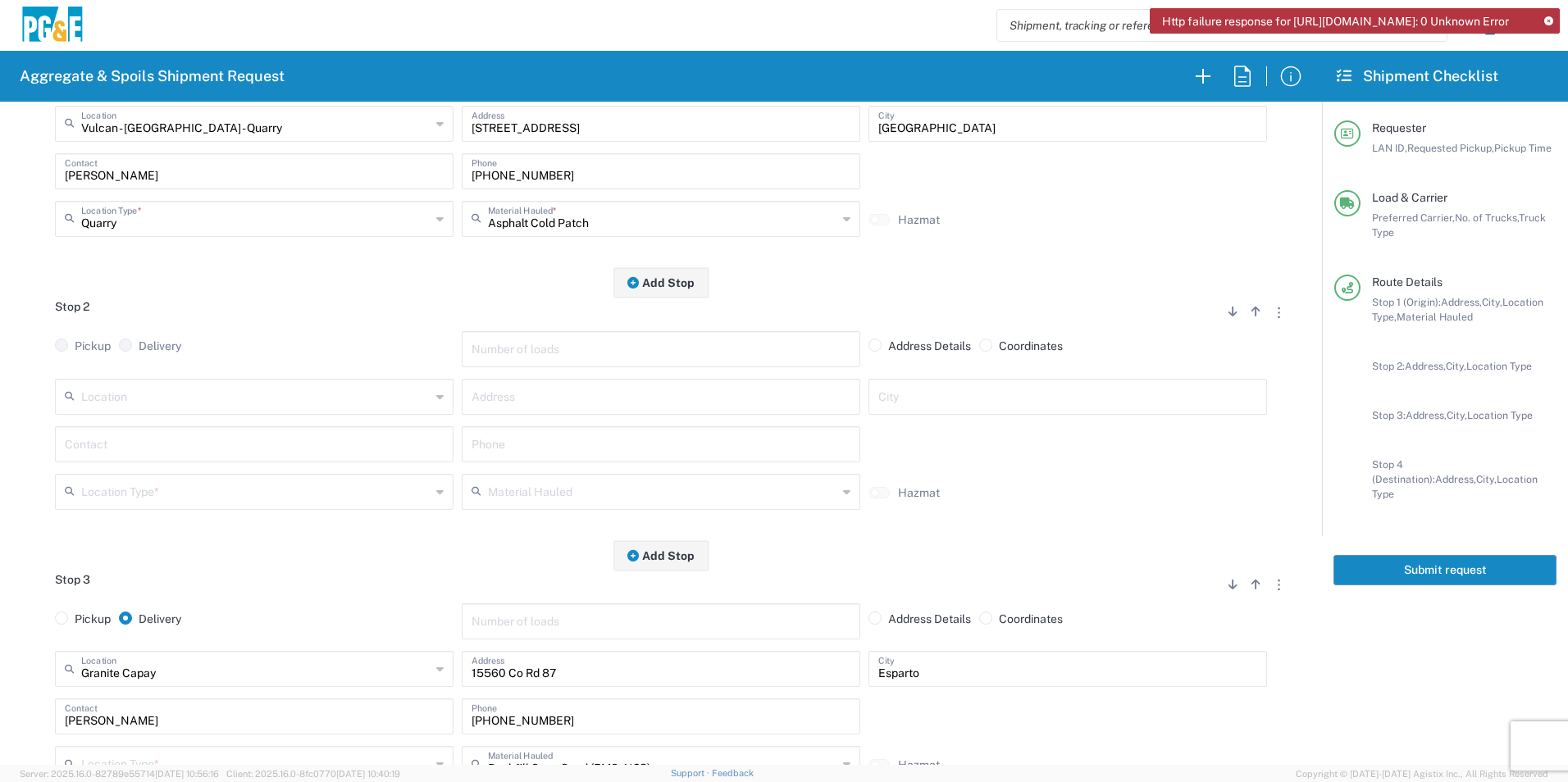
click at [231, 397] on input "text" at bounding box center [255, 396] width 350 height 28
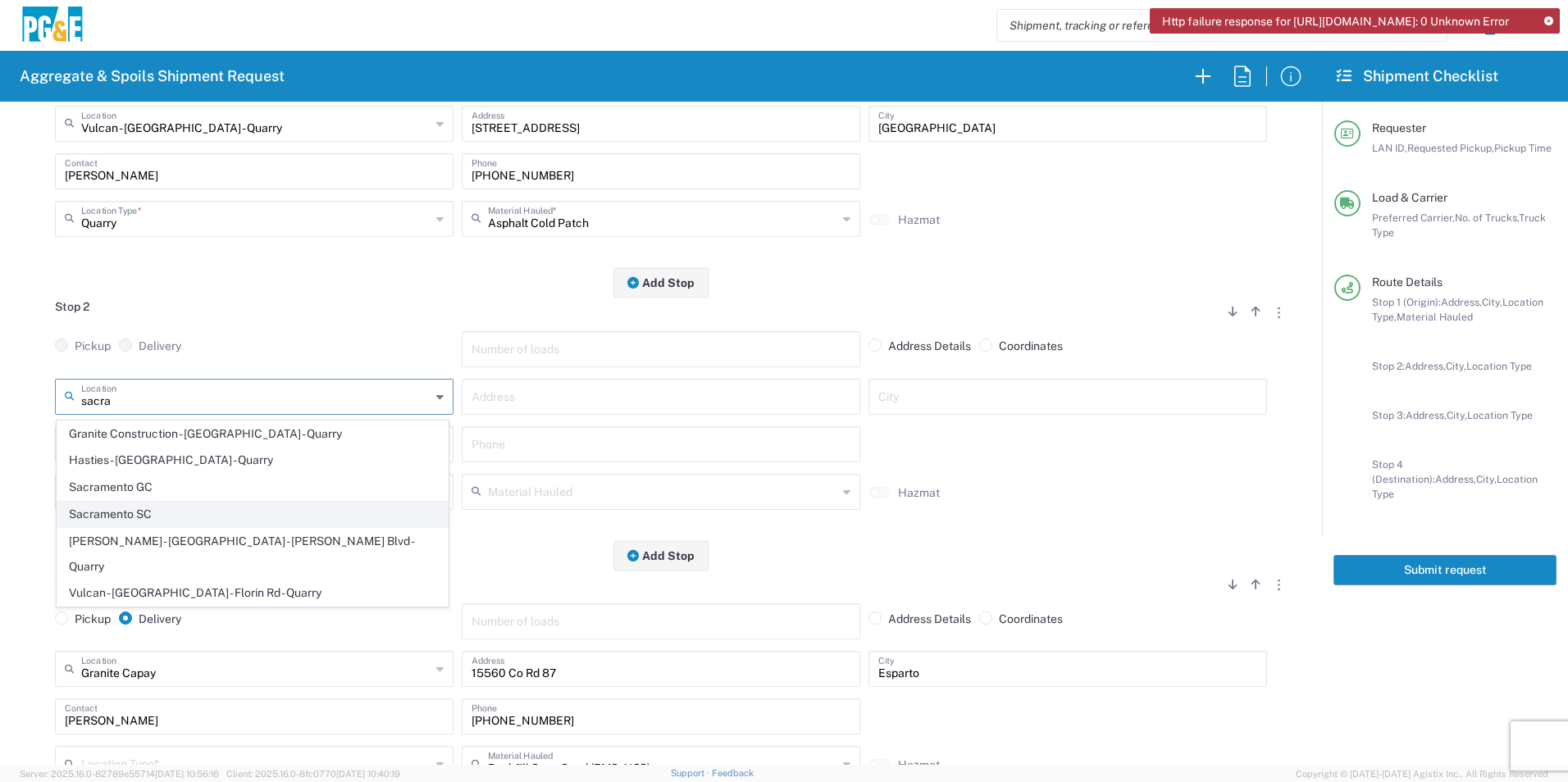
click at [154, 507] on span "Sacramento SC" at bounding box center [253, 514] width 391 height 25
type input "Sacramento SC"
type input "[STREET_ADDRESS][PERSON_NAME]"
type input "[GEOGRAPHIC_DATA]"
type input "Business No Loading Dock"
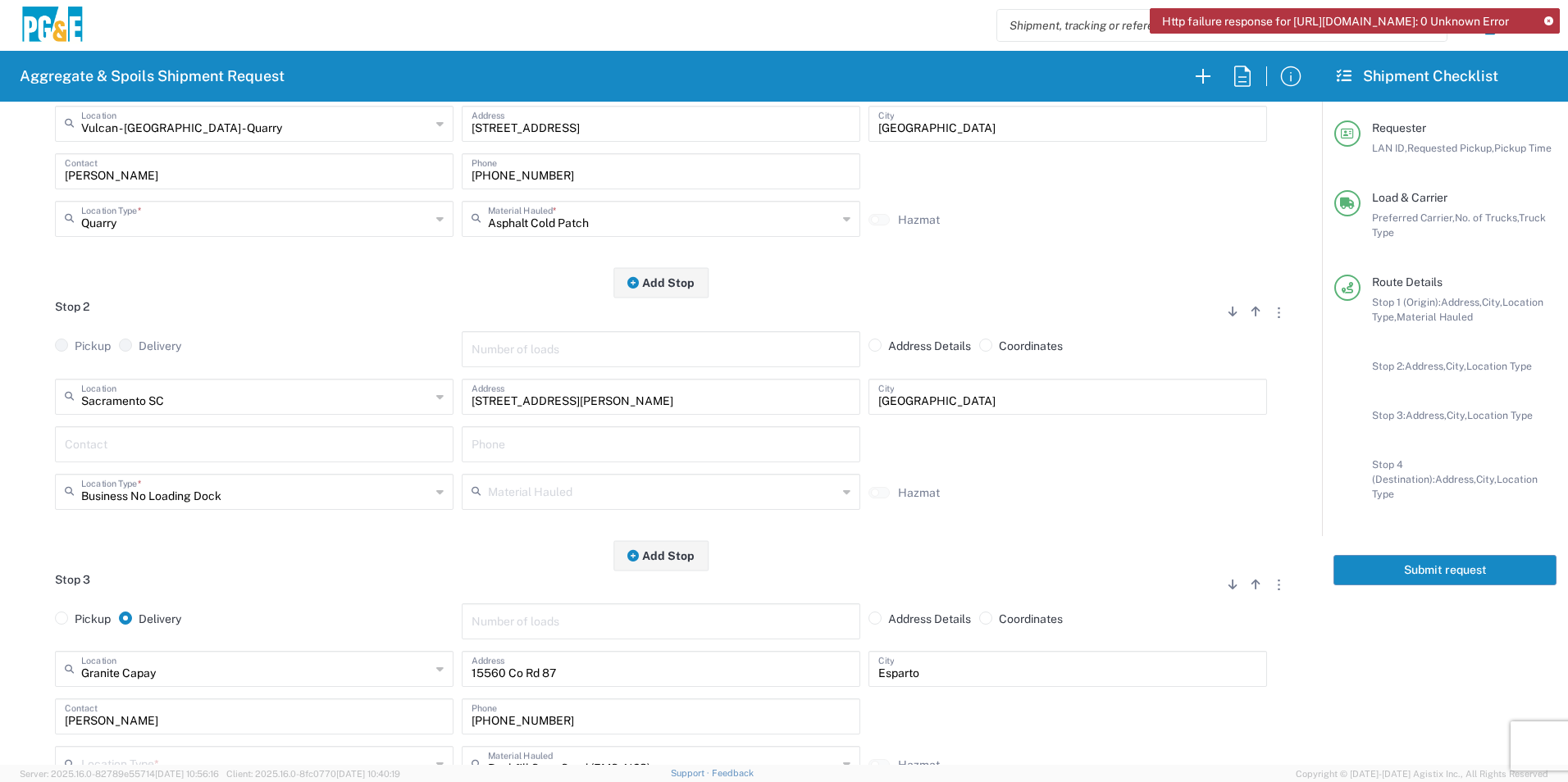
click at [180, 446] on input "text" at bounding box center [255, 443] width 379 height 28
click at [165, 489] on p "[PERSON_NAME], [PHONE_NUMBER]" at bounding box center [255, 484] width 377 height 21
type input "[PERSON_NAME]"
type input "[PHONE_NUMBER]"
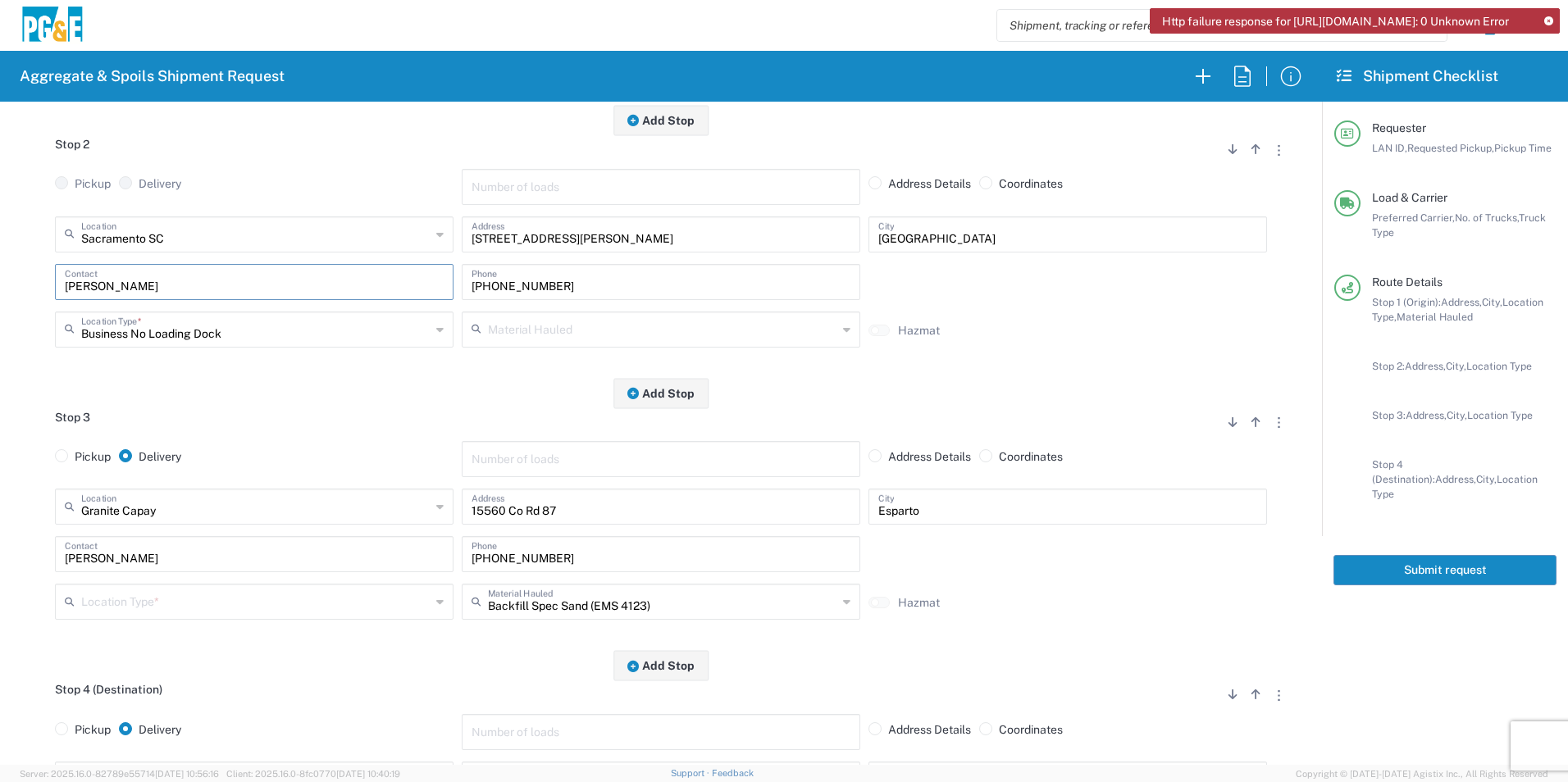
scroll to position [459, 0]
click at [615, 187] on input "number" at bounding box center [661, 184] width 379 height 28
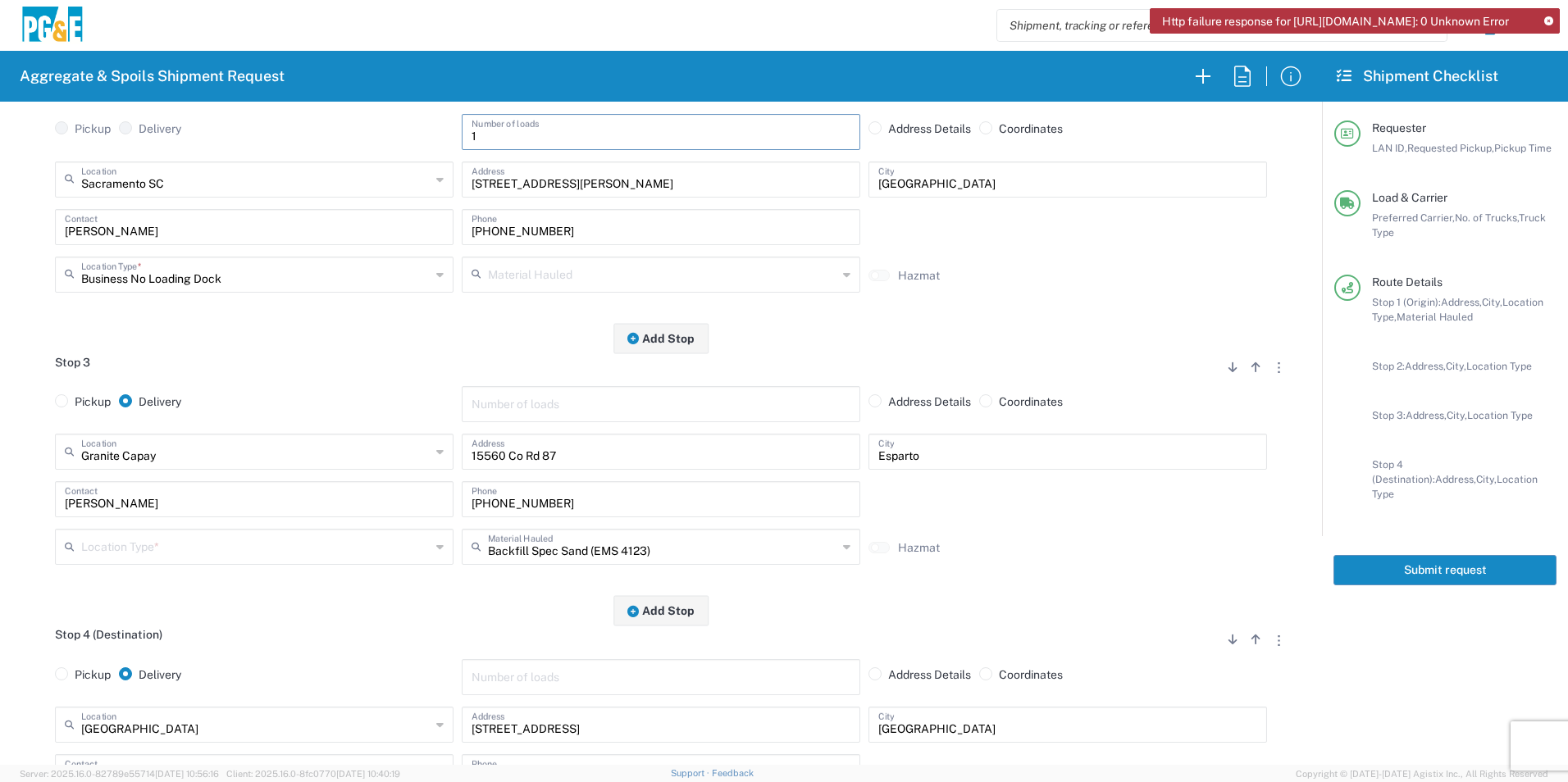
scroll to position [542, 0]
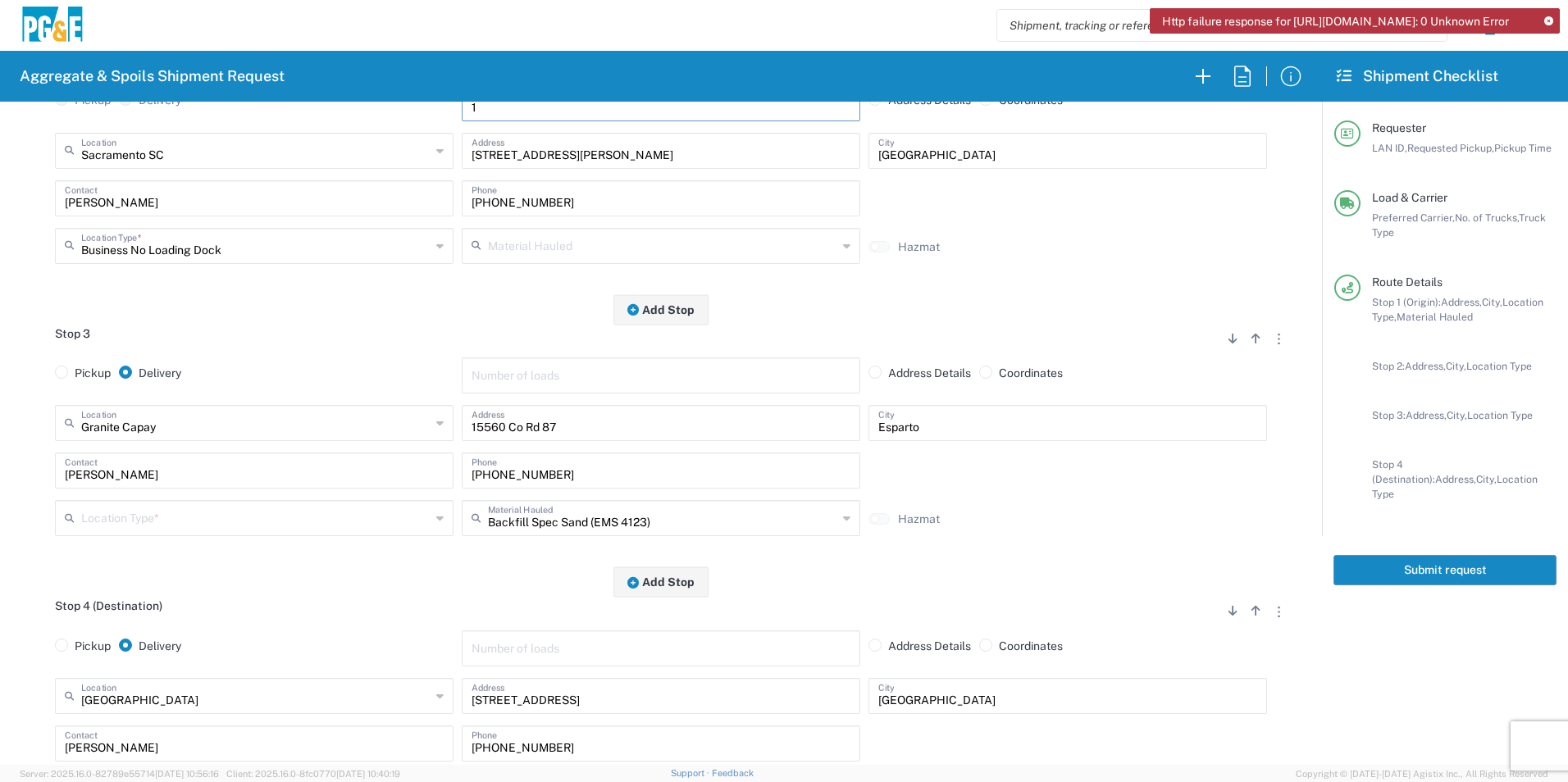
type input "1"
click at [139, 524] on input "text" at bounding box center [255, 517] width 350 height 28
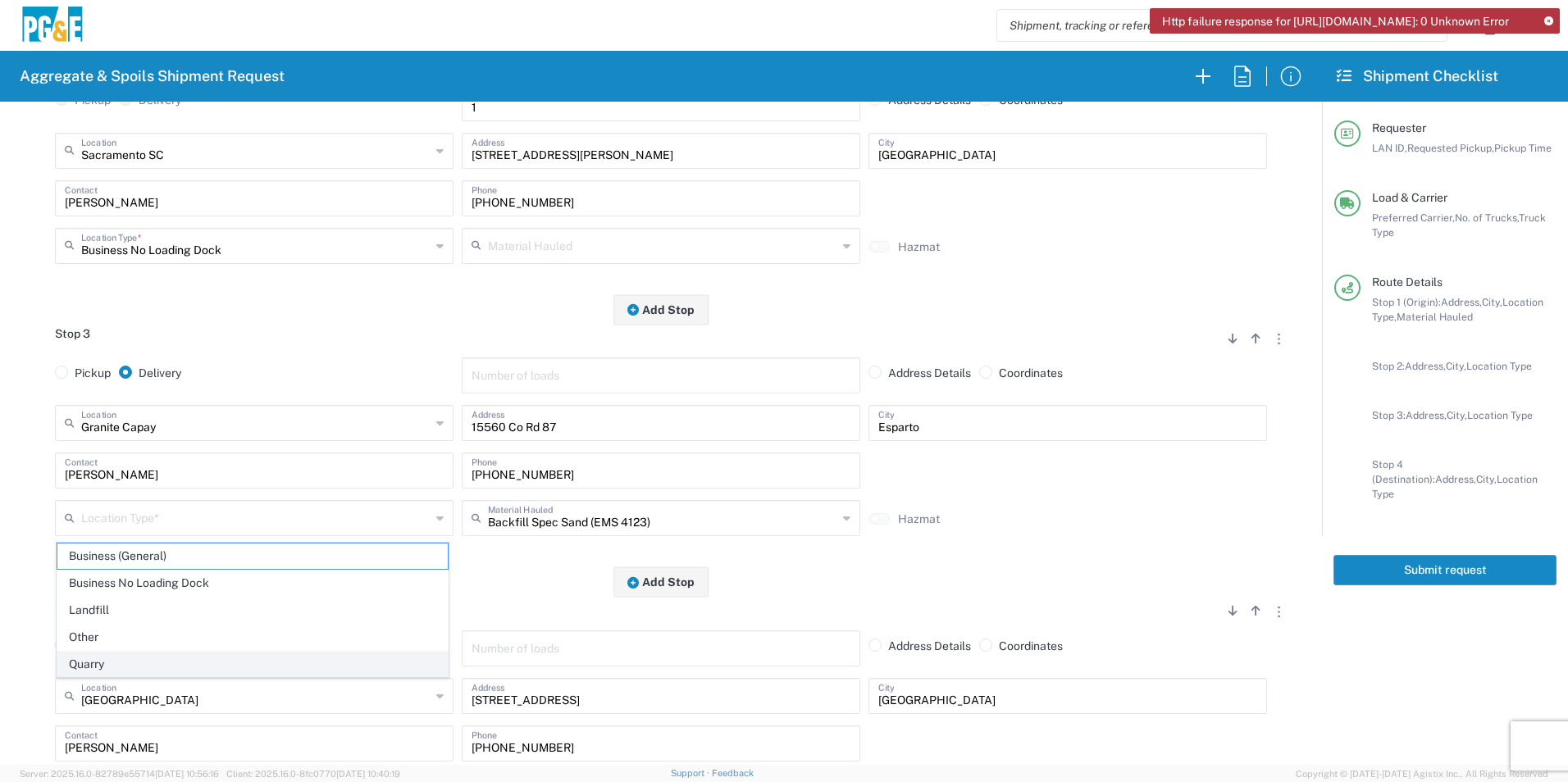
click at [78, 669] on span "Quarry" at bounding box center [253, 664] width 391 height 25
type input "Quarry"
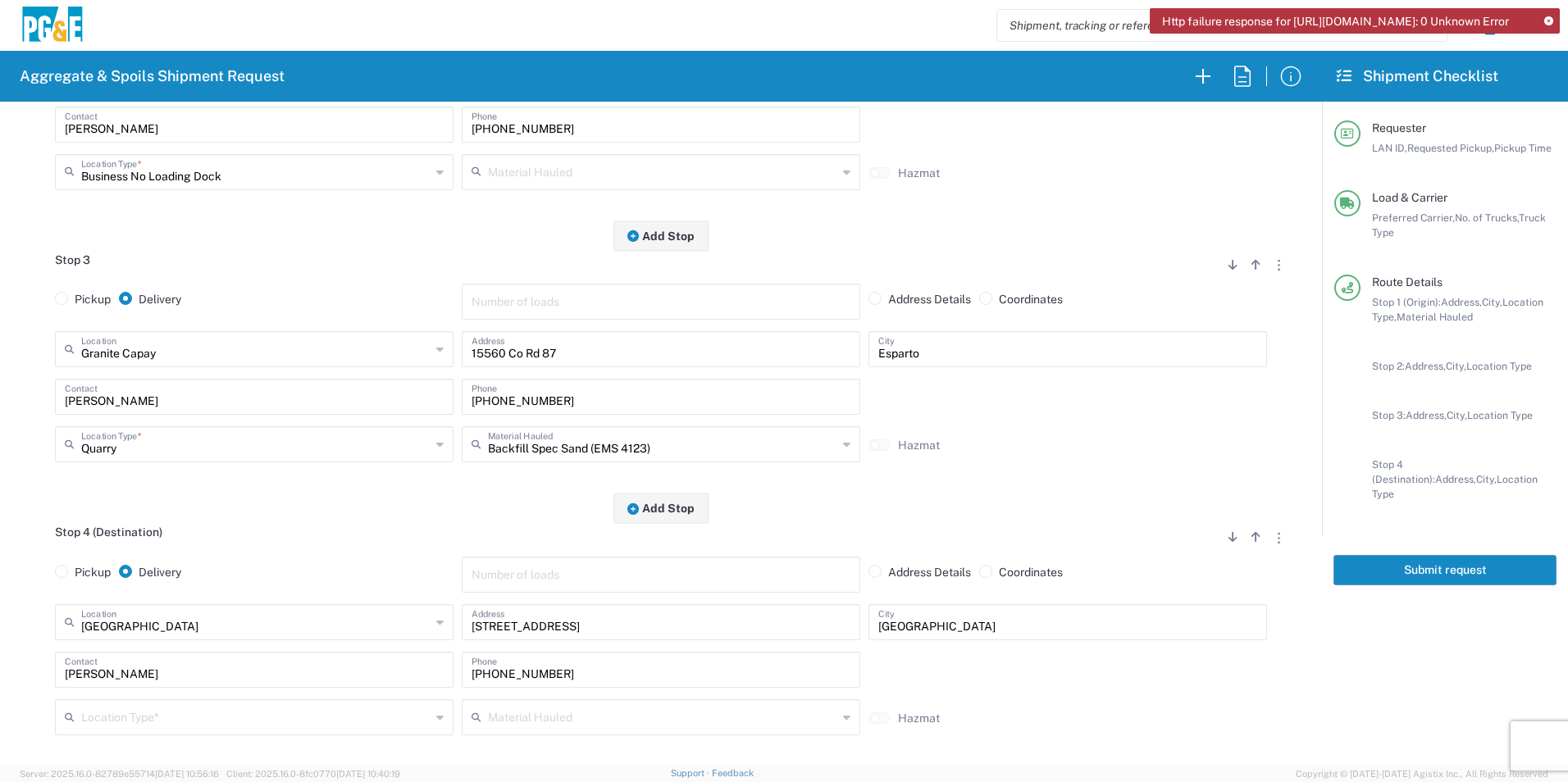
scroll to position [870, 0]
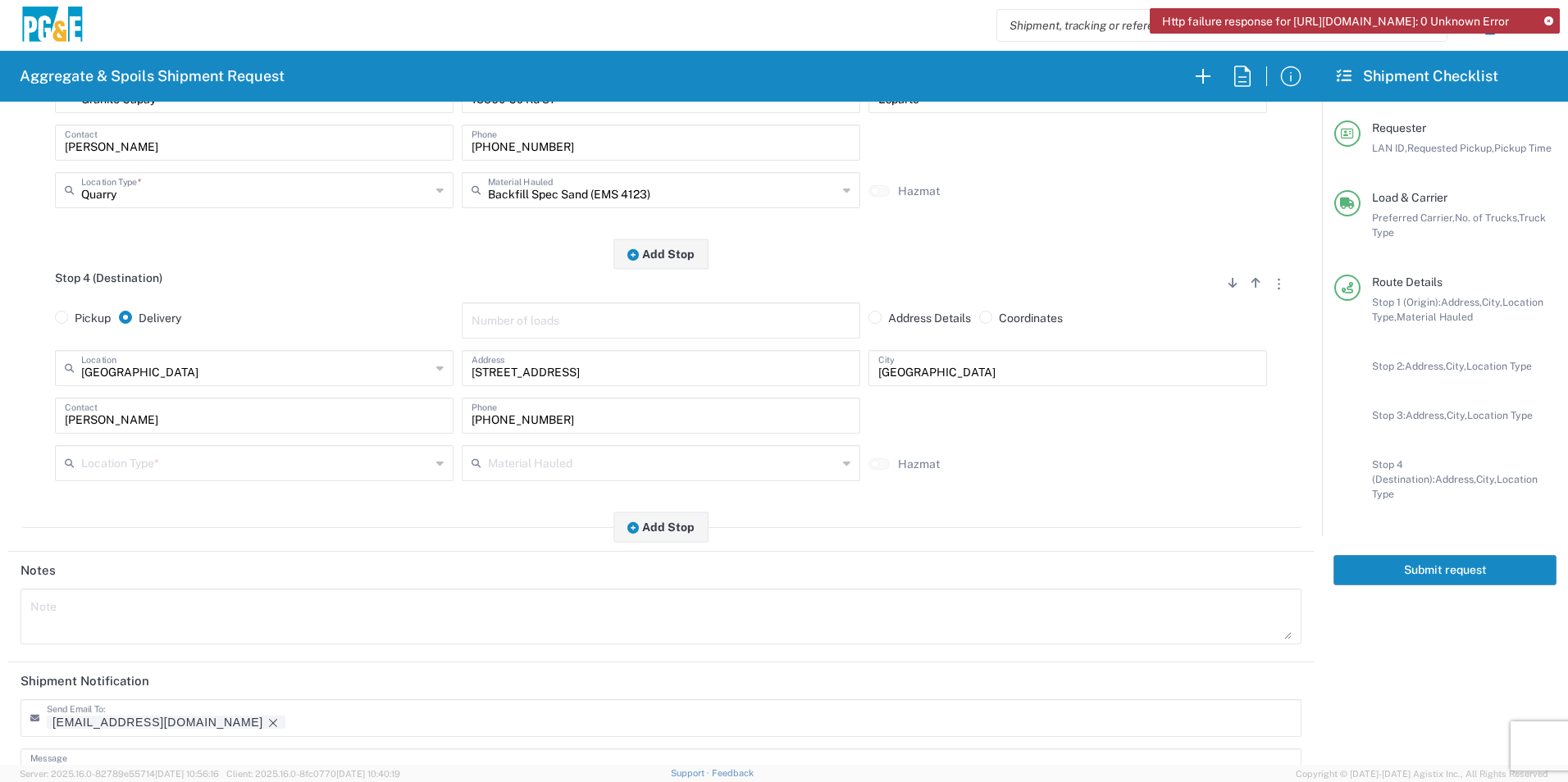
click at [160, 467] on input "text" at bounding box center [255, 462] width 350 height 28
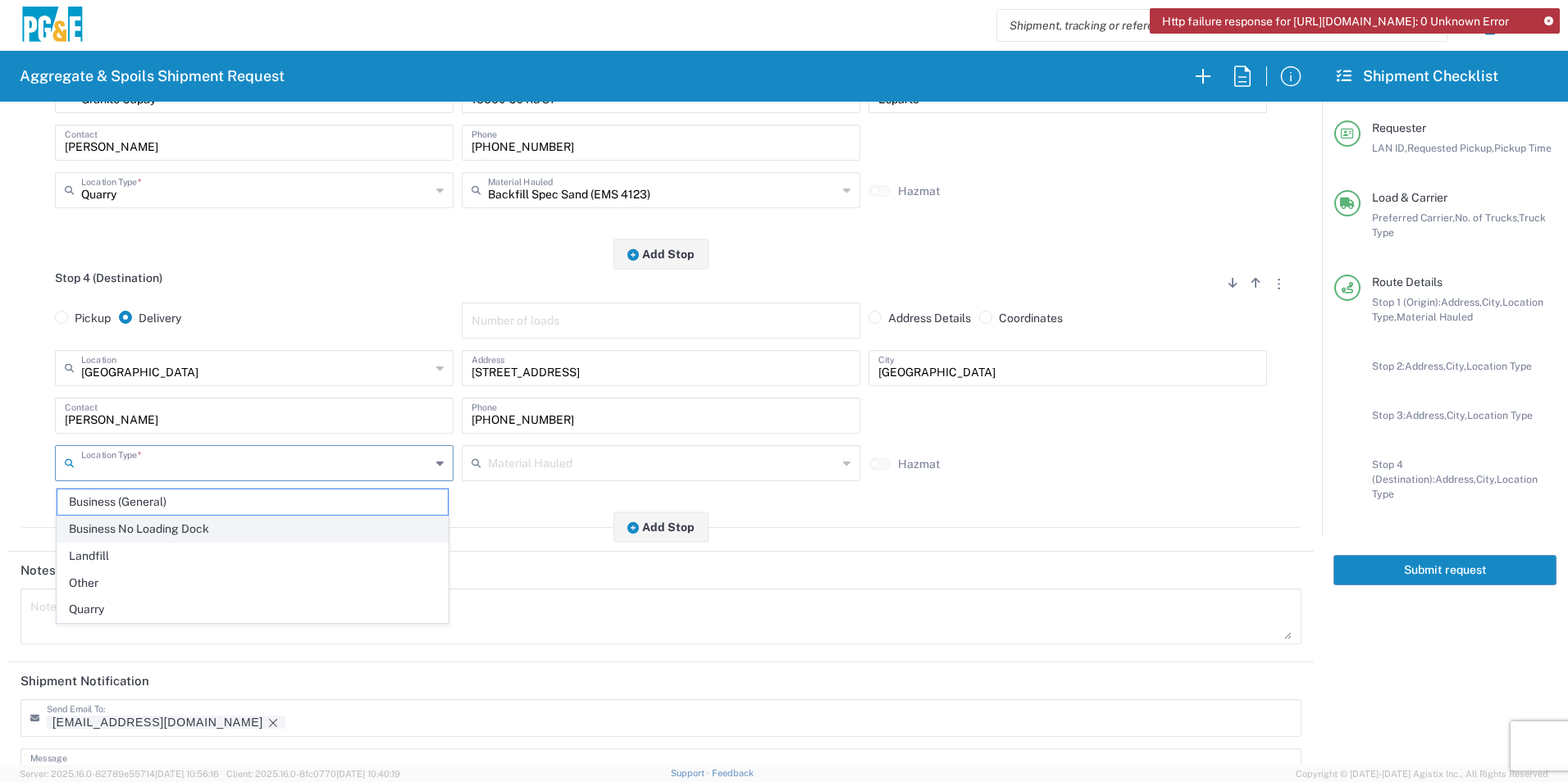
click at [126, 525] on span "Business No Loading Dock" at bounding box center [253, 529] width 391 height 25
type input "Business No Loading Dock"
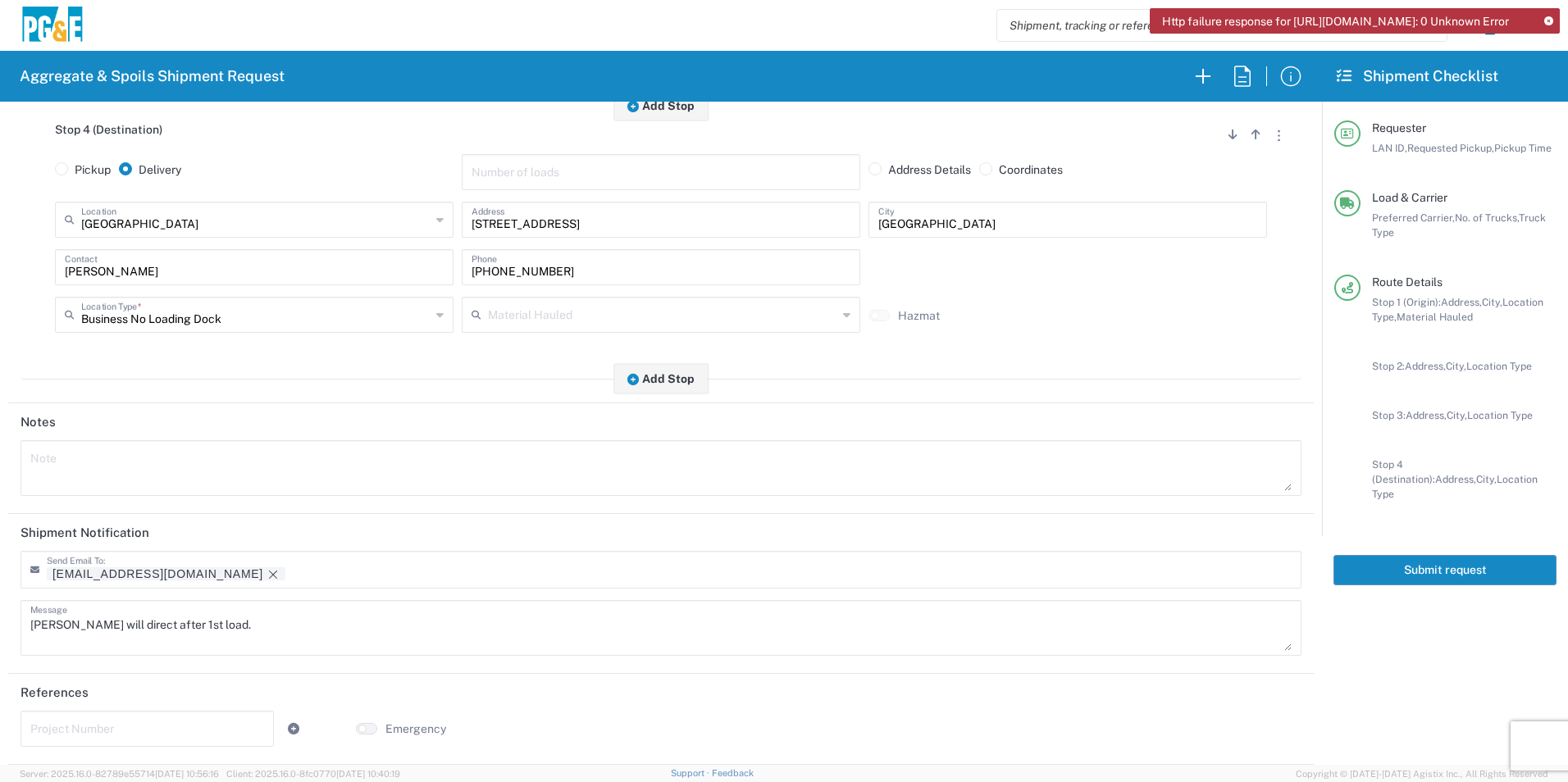
scroll to position [1021, 0]
drag, startPoint x: 152, startPoint y: 574, endPoint x: 90, endPoint y: 610, distance: 71.7
click at [266, 573] on icon "Remove tag" at bounding box center [273, 575] width 13 height 13
click at [31, 620] on textarea "[PERSON_NAME] will direct after 1st load." at bounding box center [660, 628] width 1261 height 46
drag, startPoint x: 760, startPoint y: 626, endPoint x: 663, endPoint y: 632, distance: 97.2
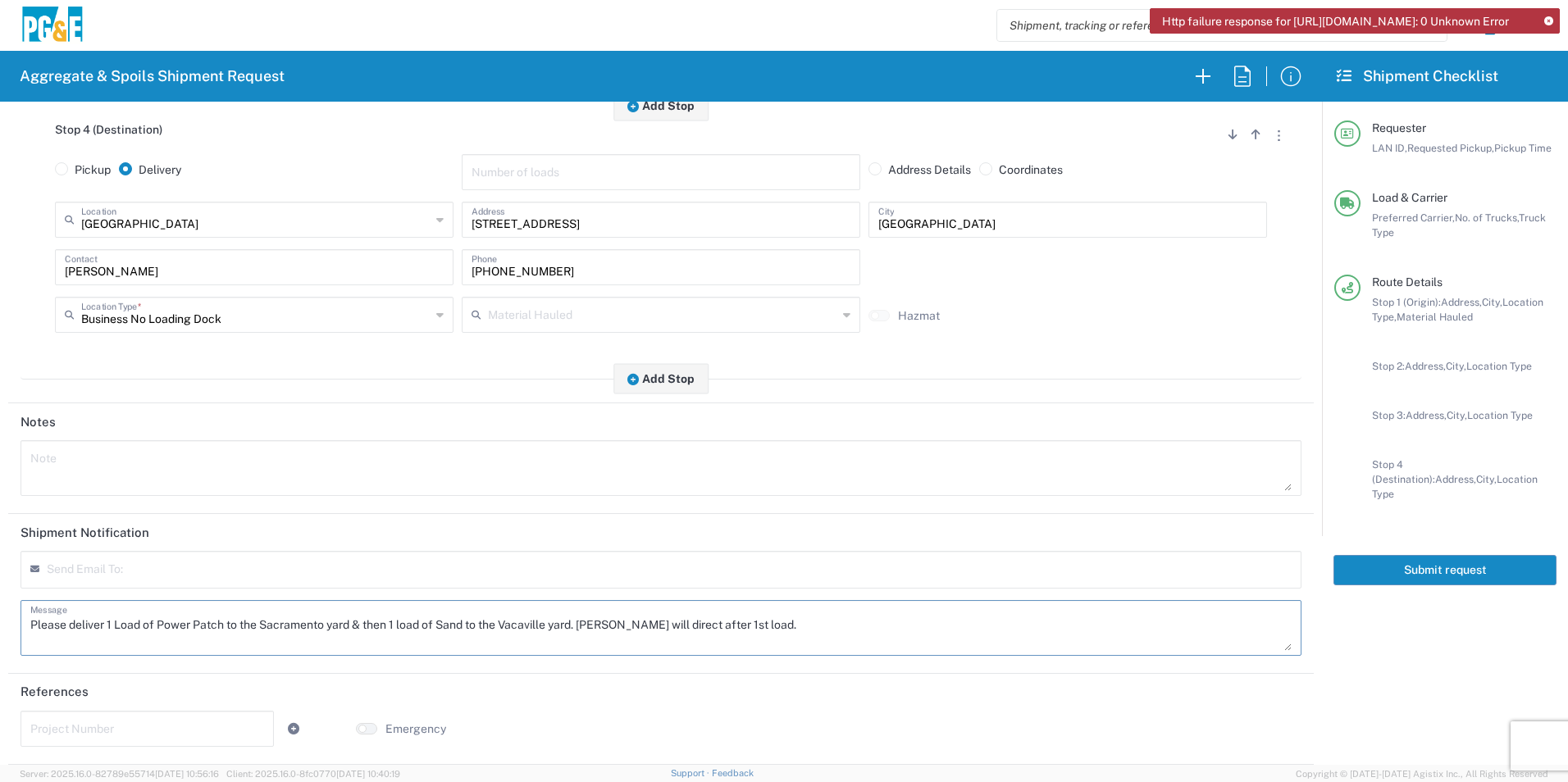
click at [663, 632] on textarea "Please deliver 1 Load of Power Patch to the Sacramento yard & then 1 load of Sa…" at bounding box center [660, 628] width 1261 height 46
drag, startPoint x: 808, startPoint y: 627, endPoint x: 0, endPoint y: 639, distance: 808.1
click at [3, 636] on form "Requester Information C6WI LAN ID * [DATE] × Requested Pickup * Cancel Apply 06…" at bounding box center [661, 433] width 1322 height 663
type textarea "Please deliver 1 Load of Power Patch to the Sacramento yard & then 1 load of Sa…"
click at [133, 449] on textarea at bounding box center [660, 468] width 1261 height 46
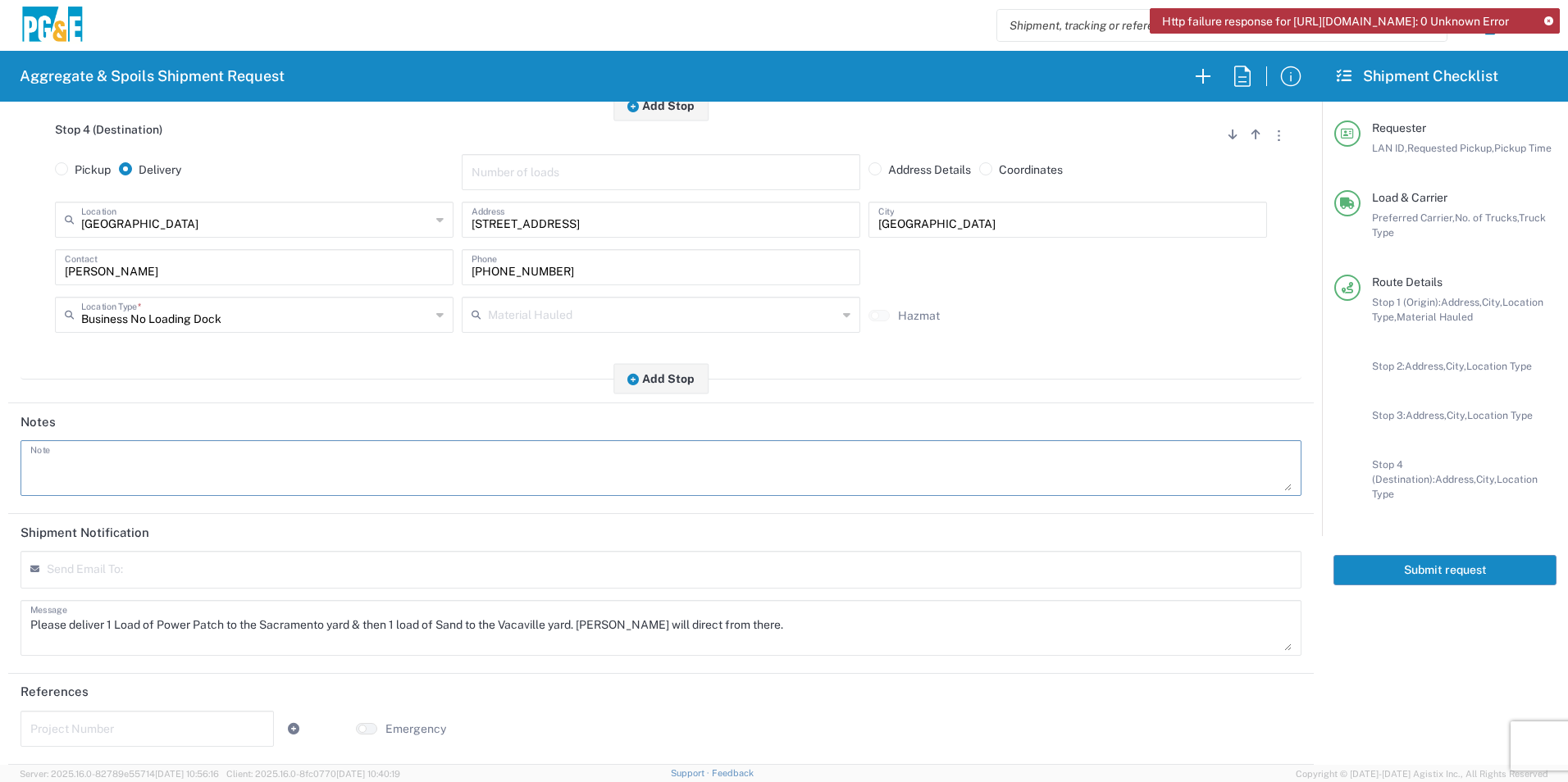
paste textarea "Please deliver 1 Load of Power Patch to the Sacramento yard & then 1 load of Sa…"
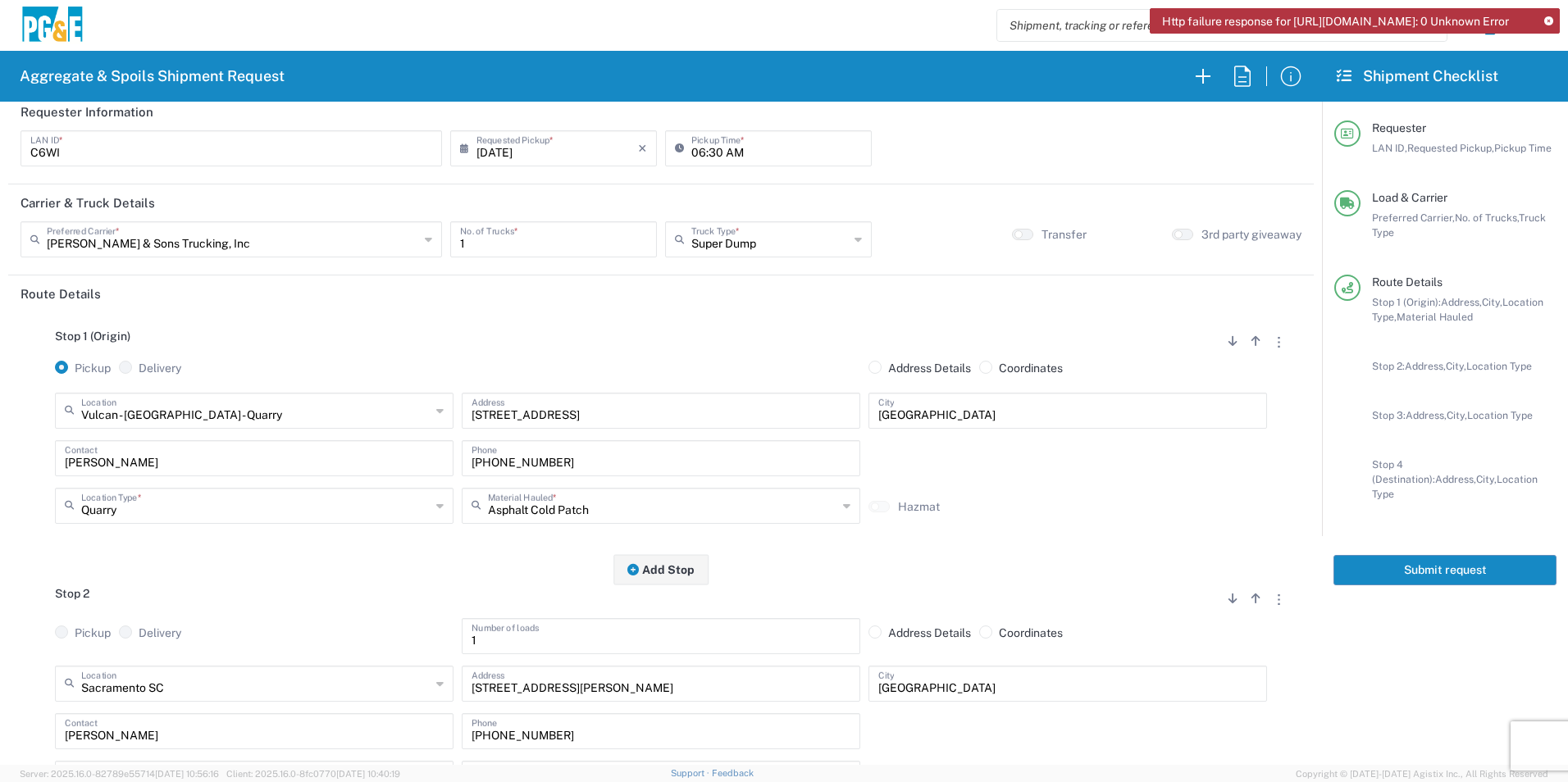
scroll to position [0, 0]
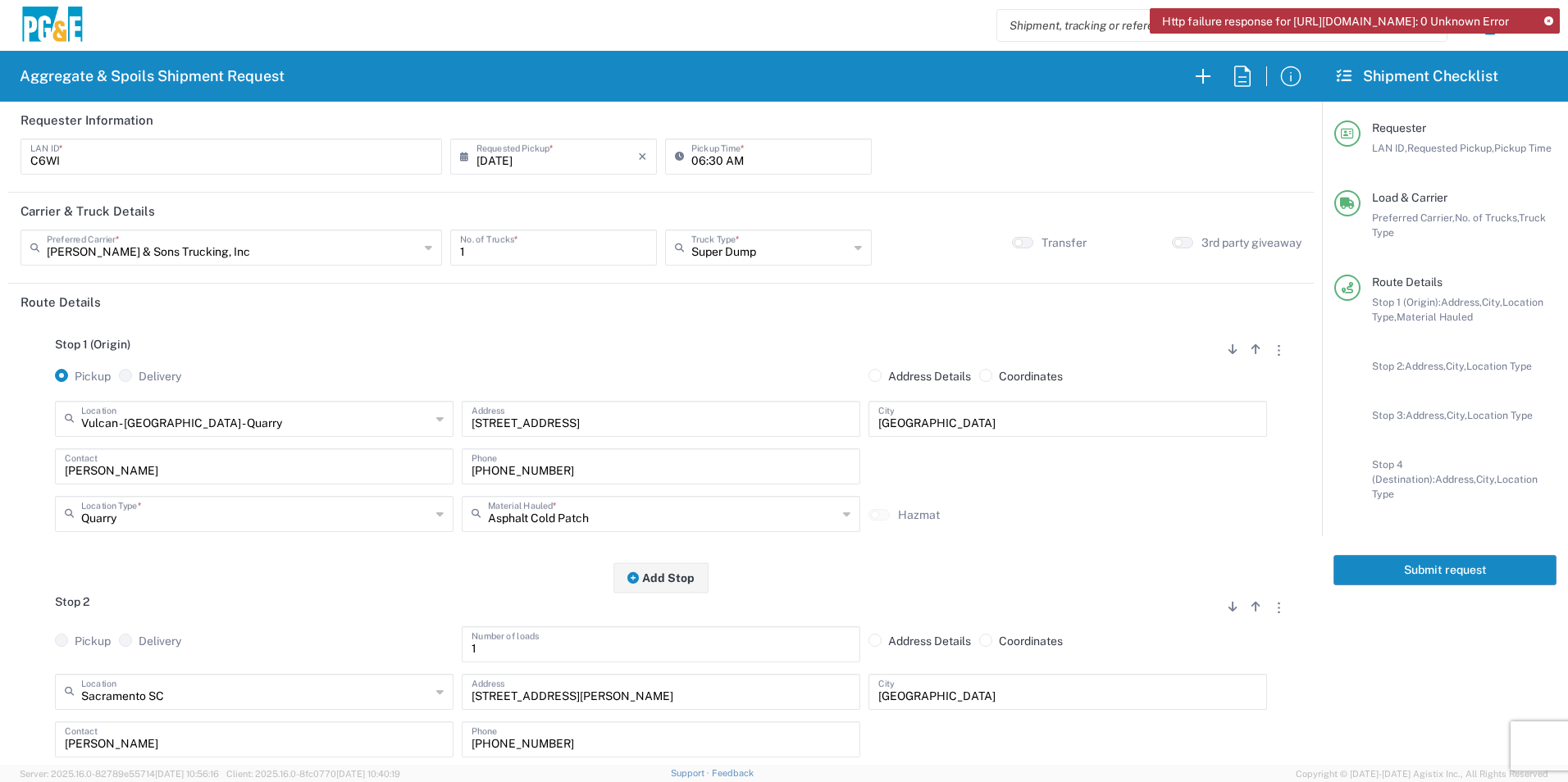
type textarea "Please deliver 1 Load of Power Patch to the Sacramento yard & then 1 load of Sa…"
click at [1390, 555] on button "Submit request" at bounding box center [1444, 570] width 223 height 30
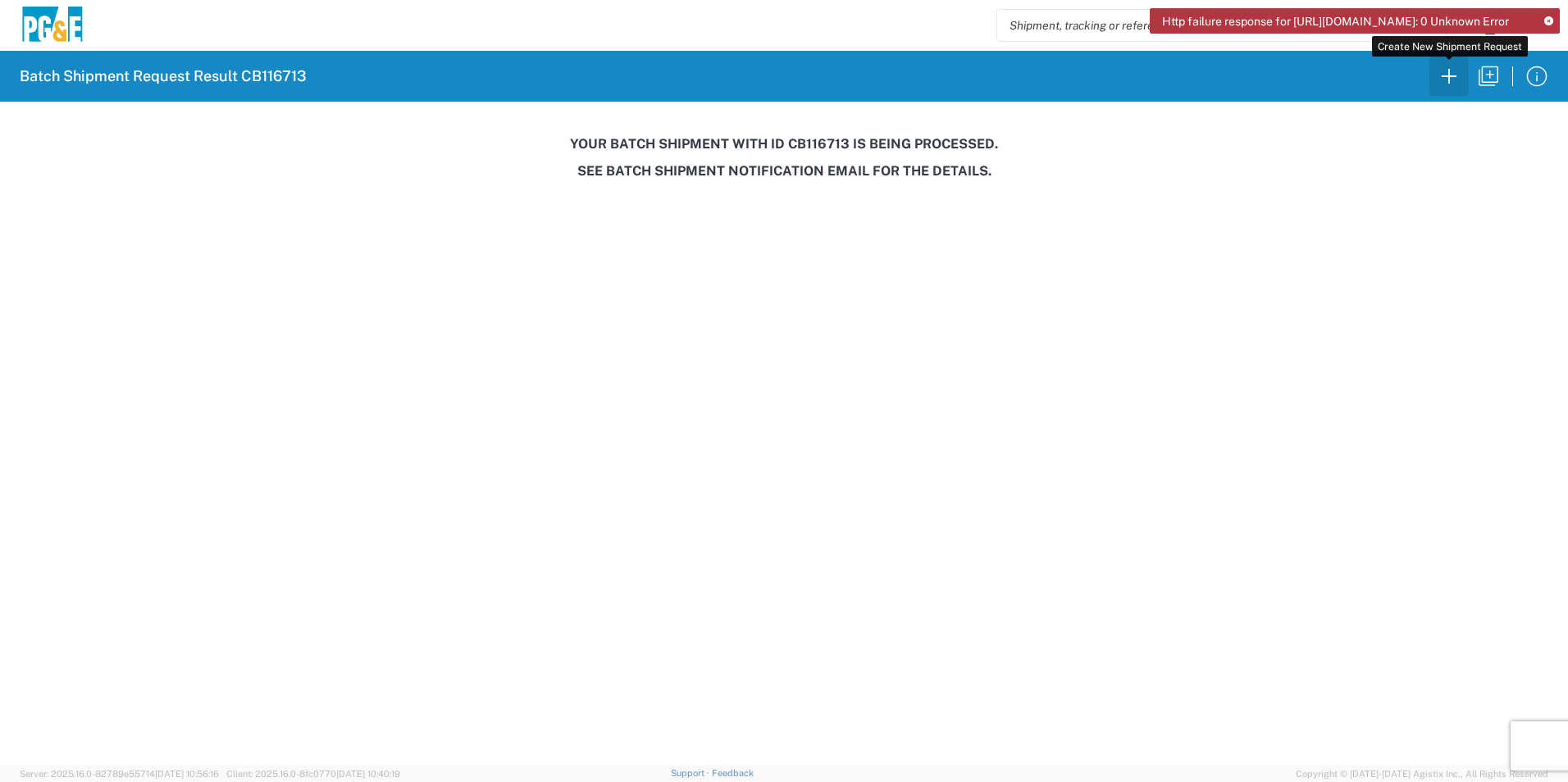
click at [1453, 73] on icon "button" at bounding box center [1449, 76] width 26 height 26
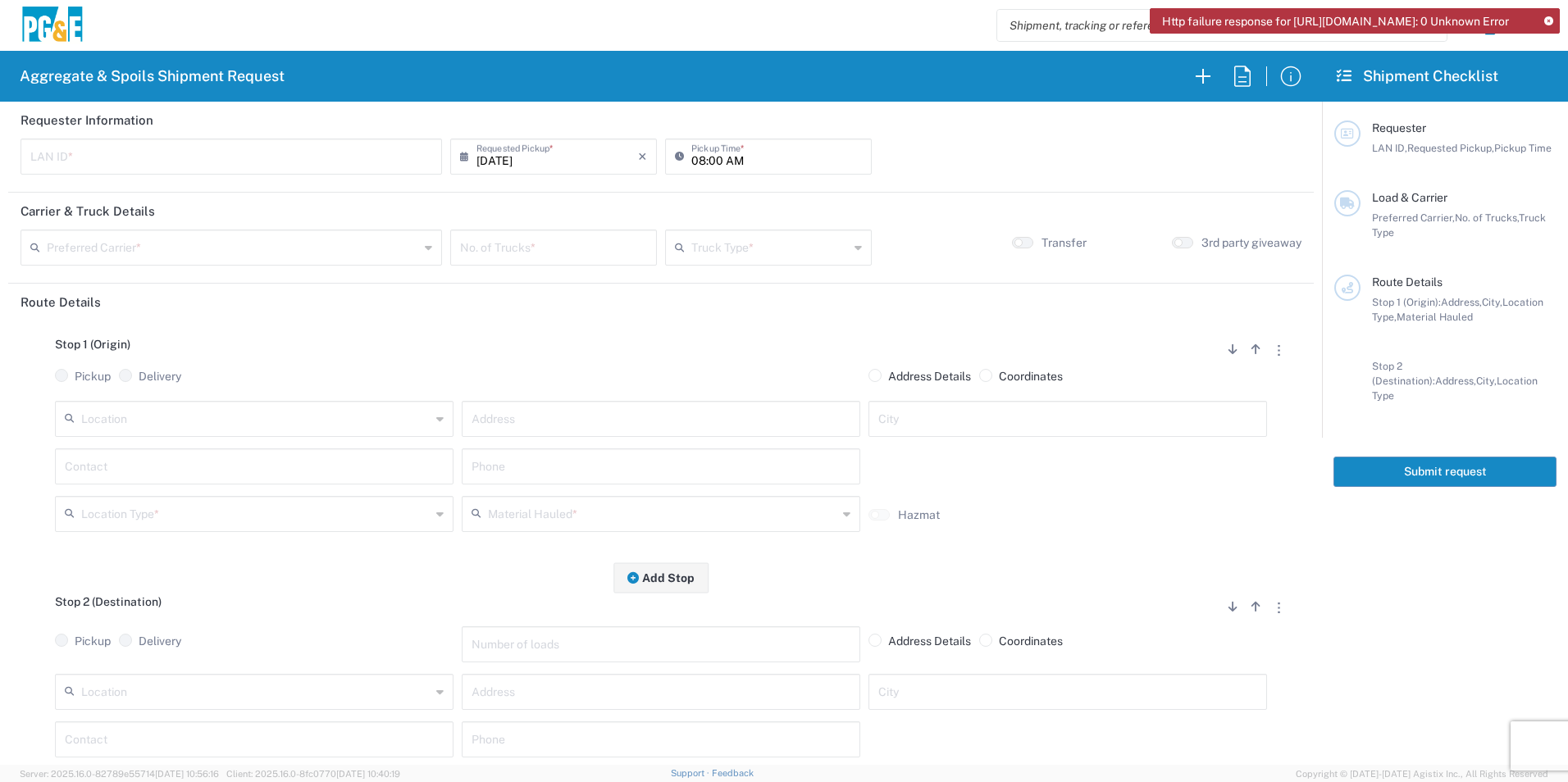
click at [275, 149] on input "text" at bounding box center [230, 155] width 401 height 28
type input "MTDK"
click at [696, 162] on input "08:00 AM" at bounding box center [776, 155] width 170 height 28
type input "05:00 AM"
click at [340, 257] on input "text" at bounding box center [233, 246] width 372 height 28
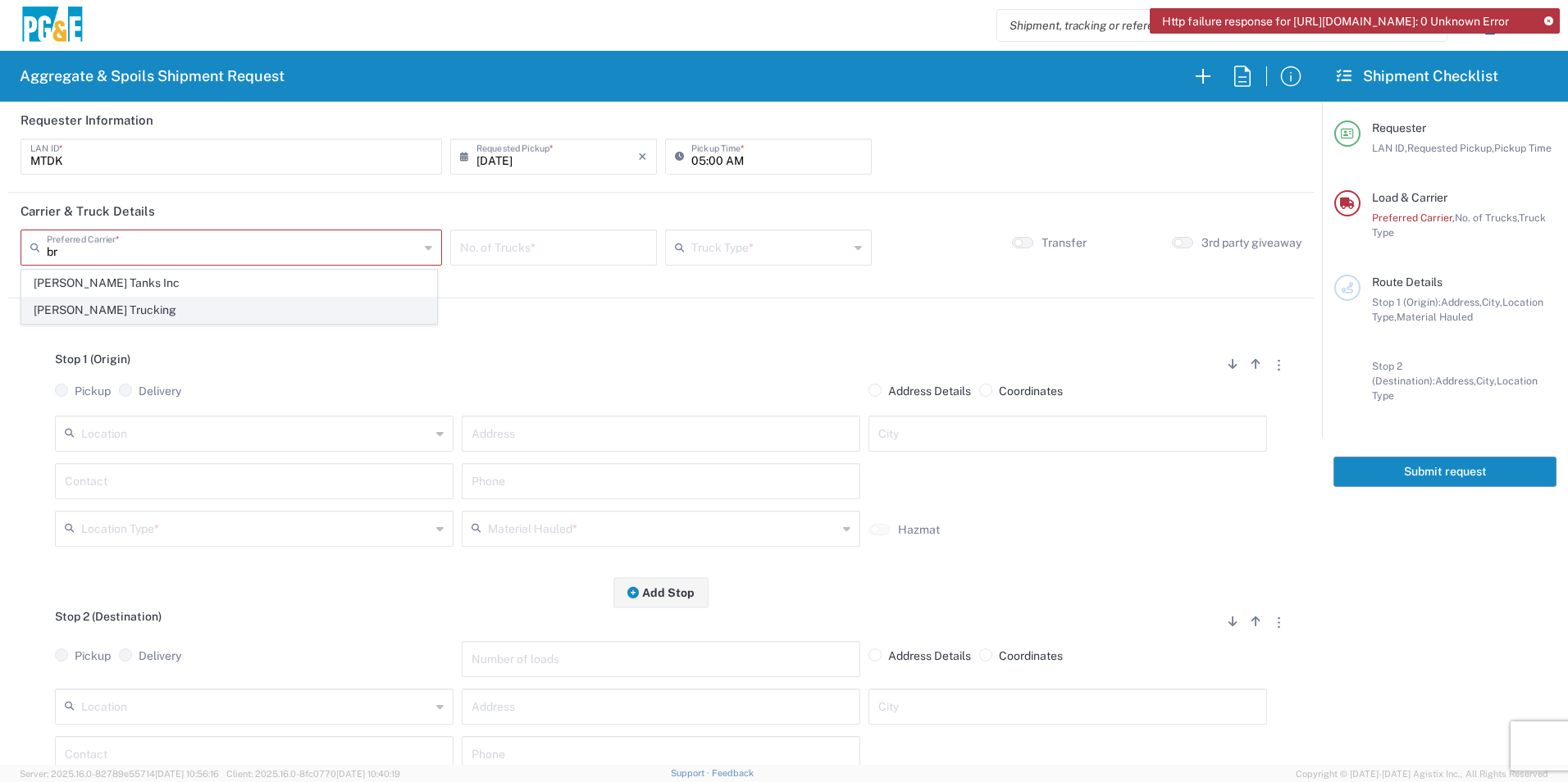
click at [168, 314] on span "[PERSON_NAME] Trucking" at bounding box center [229, 310] width 414 height 25
type input "[PERSON_NAME] Trucking"
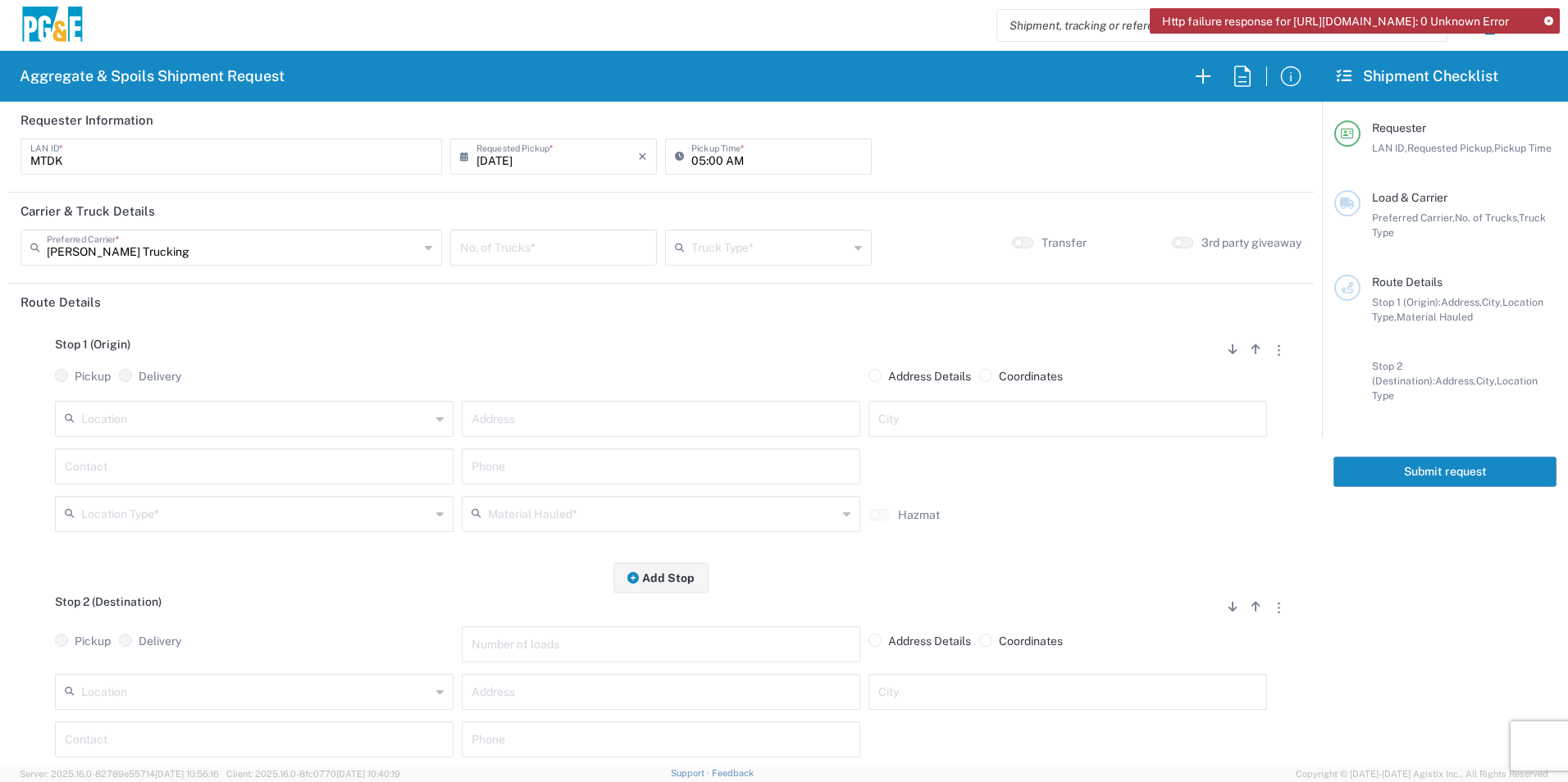
click at [586, 248] on input "number" at bounding box center [553, 246] width 187 height 28
type input "6"
click at [710, 247] on input "text" at bounding box center [769, 246] width 158 height 28
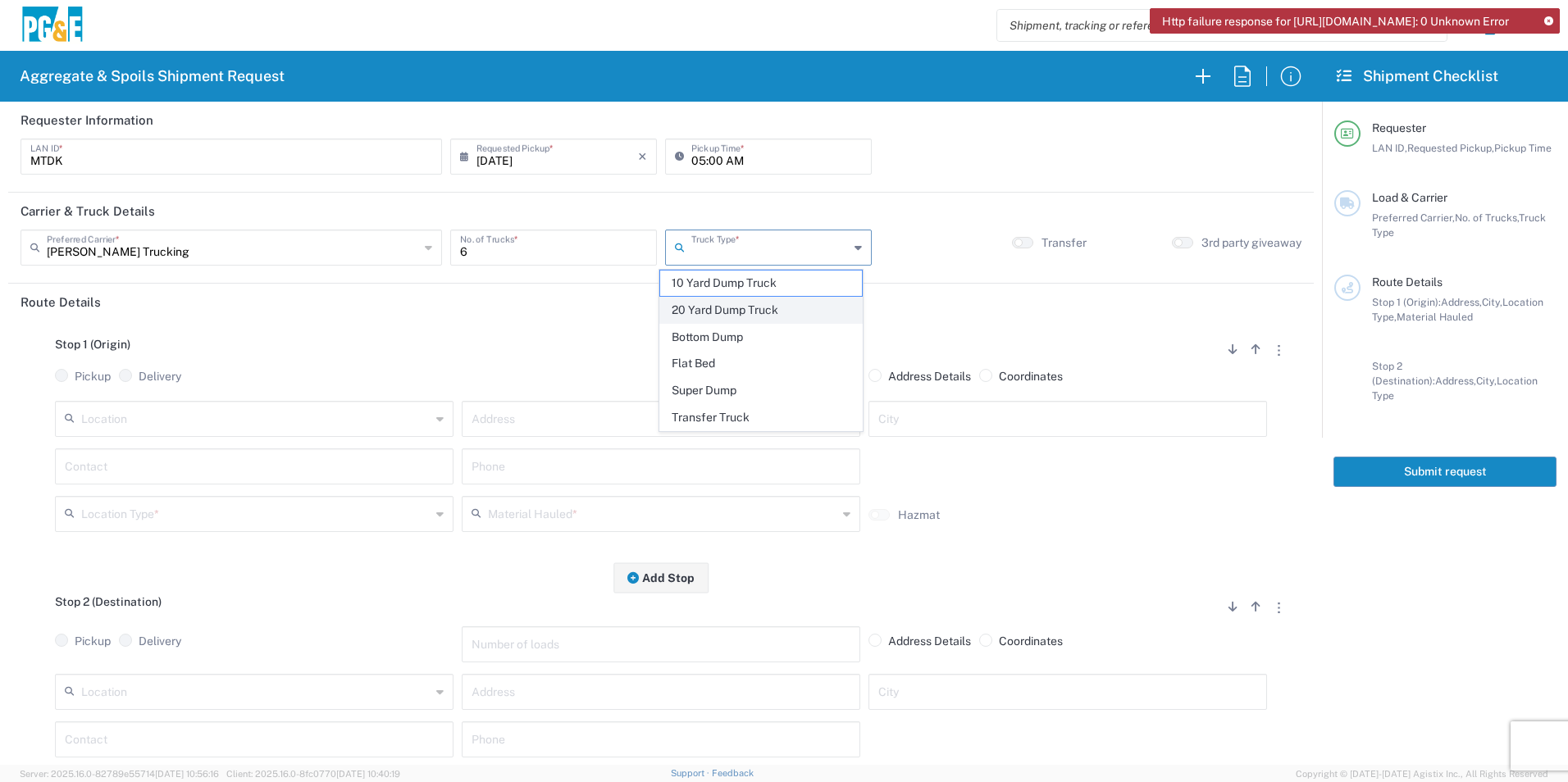
click at [703, 315] on span "20 Yard Dump Truck" at bounding box center [760, 310] width 201 height 25
type input "20 Yard Dump Truck"
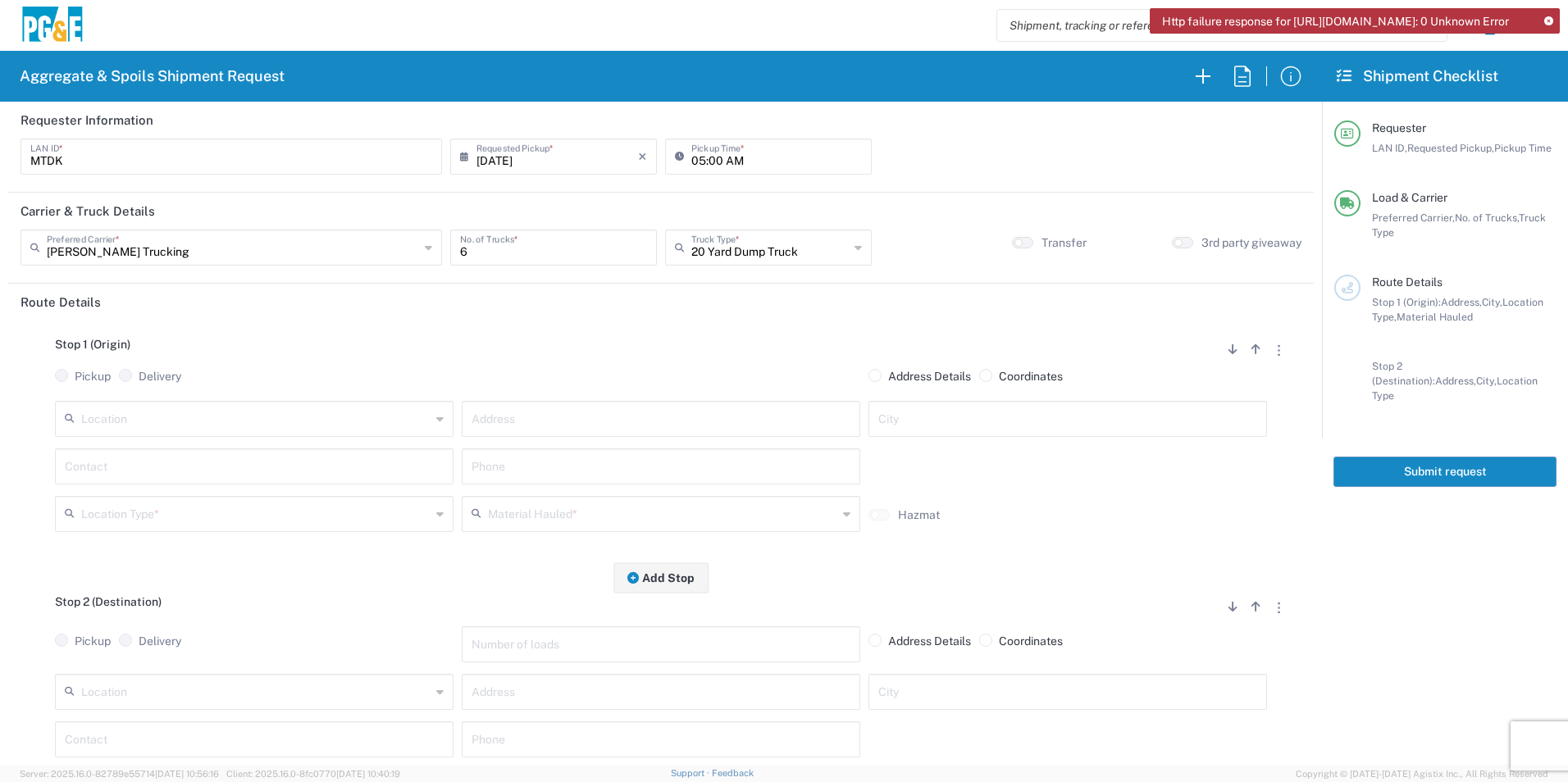
click at [213, 409] on input "text" at bounding box center [255, 417] width 350 height 28
click at [177, 450] on span "American Canyon" at bounding box center [253, 456] width 391 height 25
type input "American Canyon"
type input "500 [PERSON_NAME] Dr"
type input "American Canyon"
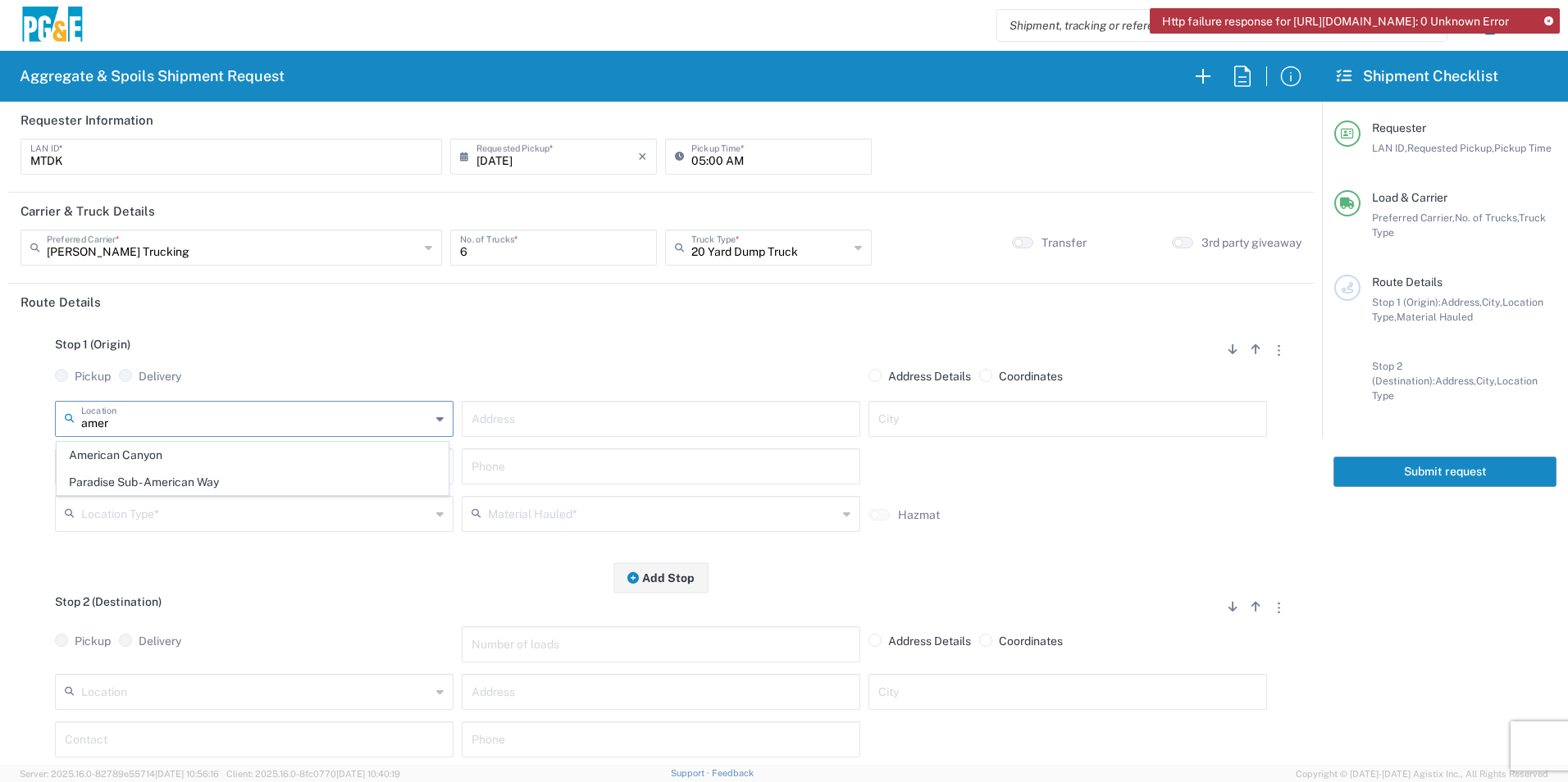
type input "Business No Loading Dock"
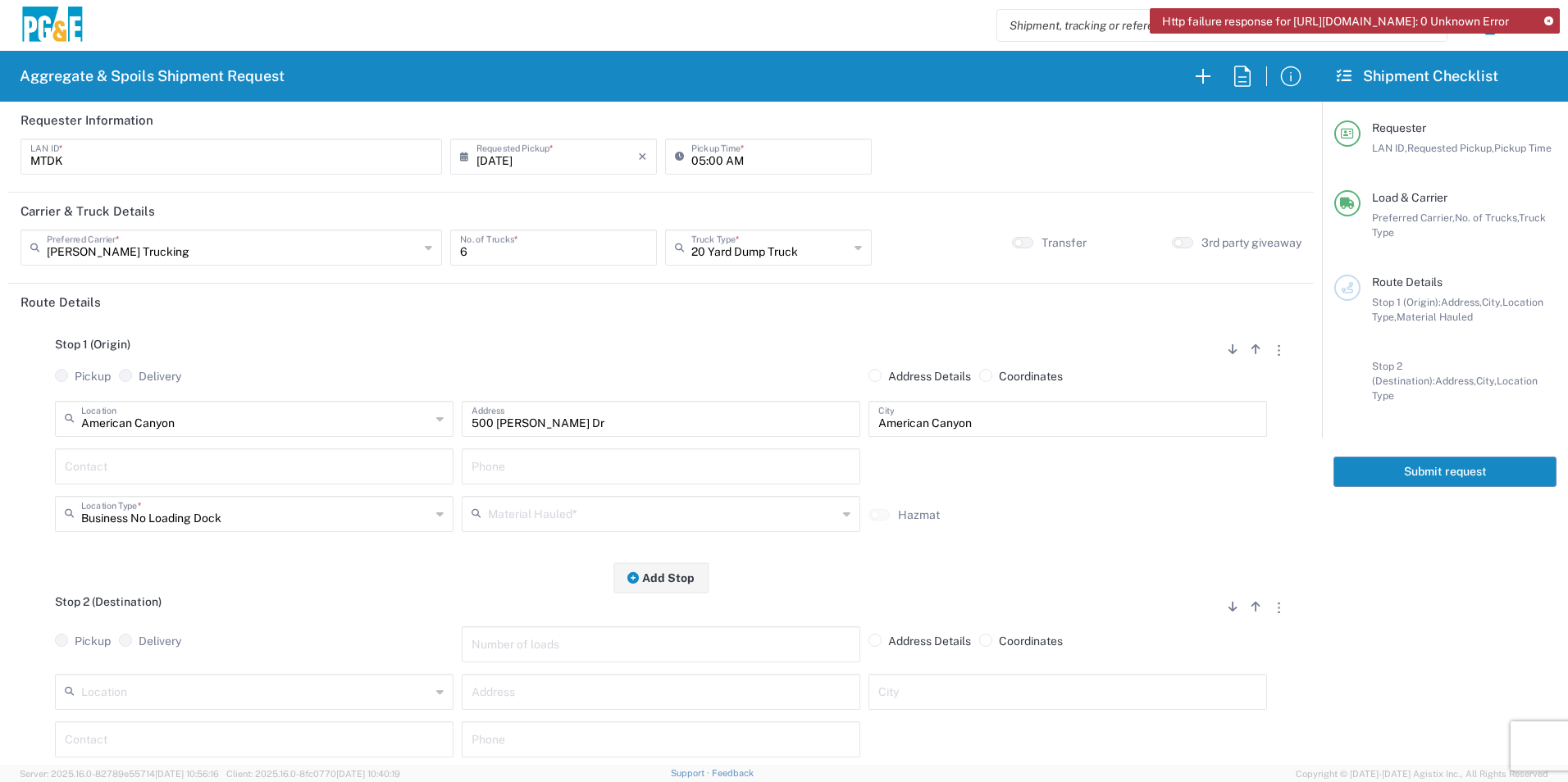
click at [144, 462] on input "text" at bounding box center [255, 465] width 379 height 28
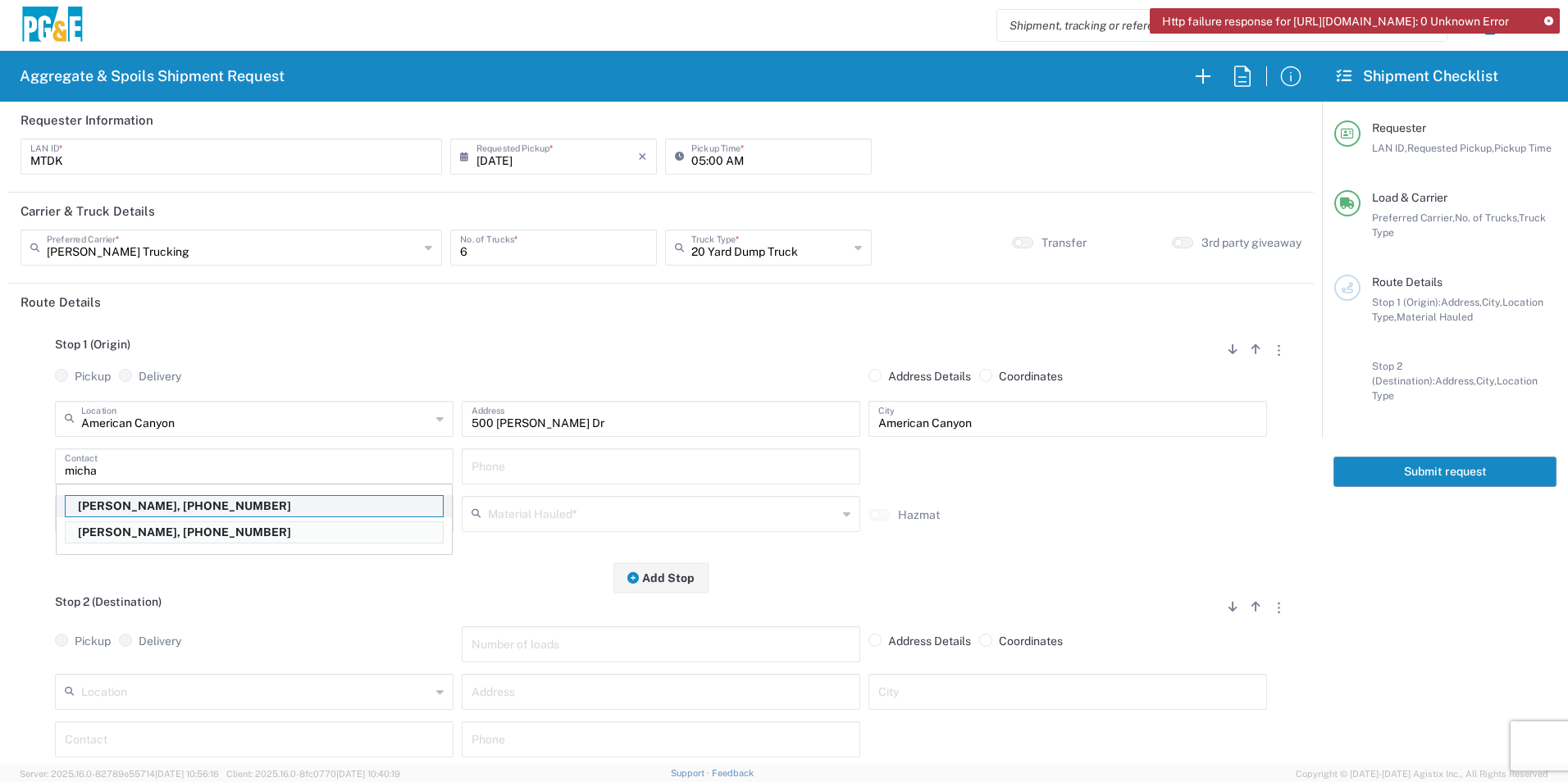
click at [184, 501] on p "[PERSON_NAME], [PHONE_NUMBER]" at bounding box center [255, 506] width 377 height 21
type input "[PERSON_NAME]"
type input "[PHONE_NUMBER]"
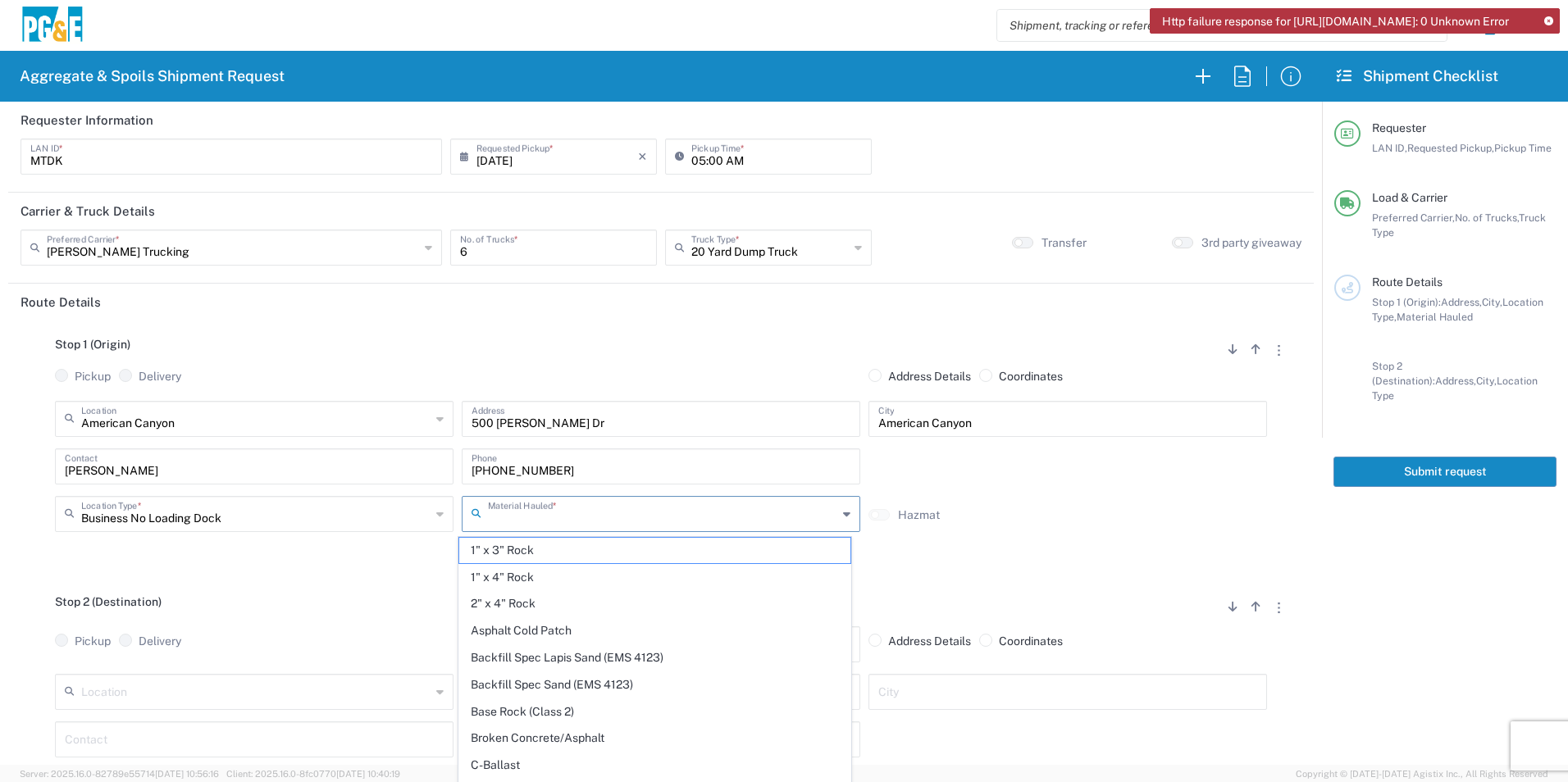
click at [621, 509] on input "text" at bounding box center [663, 512] width 350 height 28
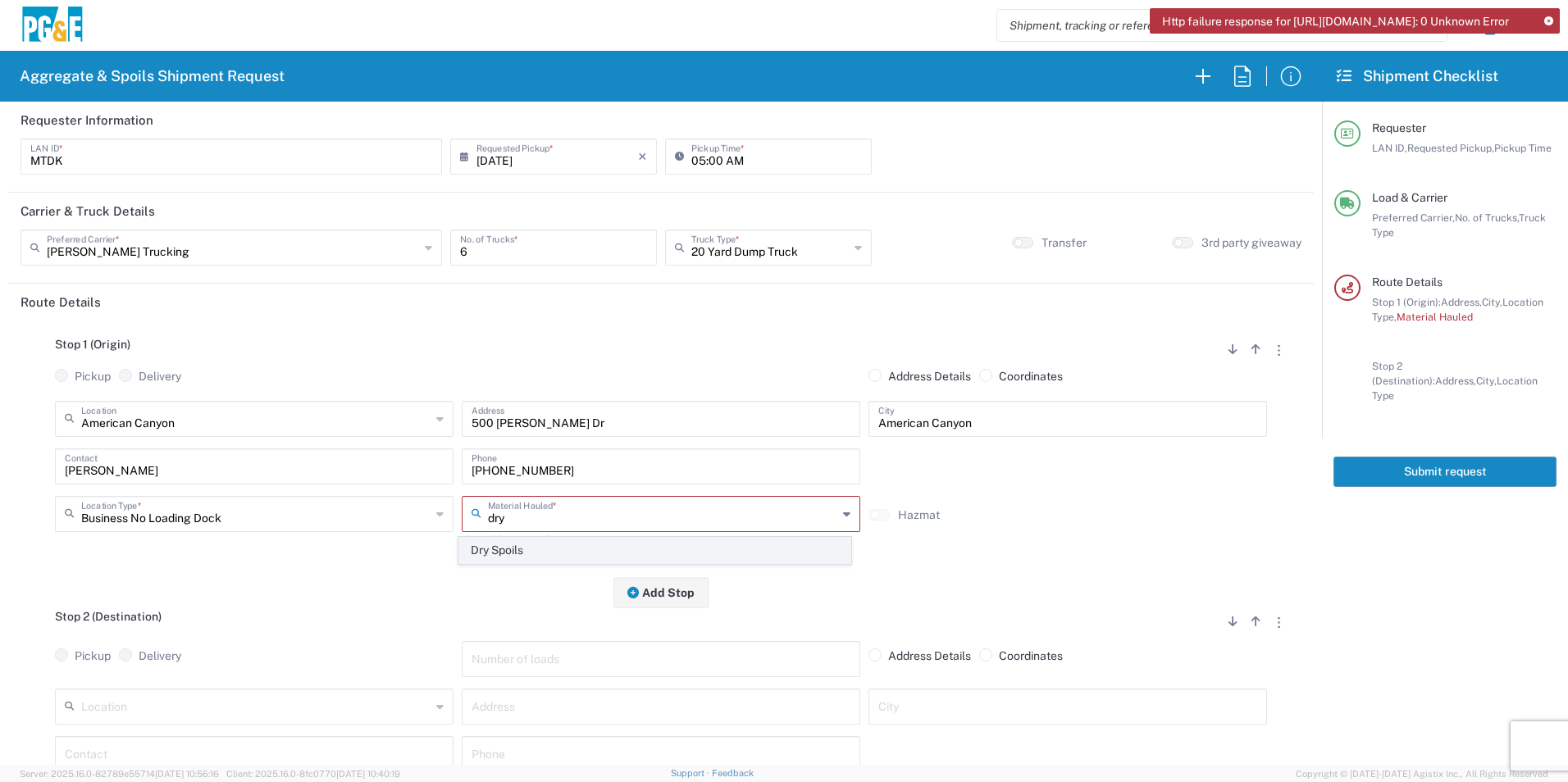
click at [511, 547] on span "Dry Spoils" at bounding box center [654, 551] width 391 height 25
type input "Dry Spoils"
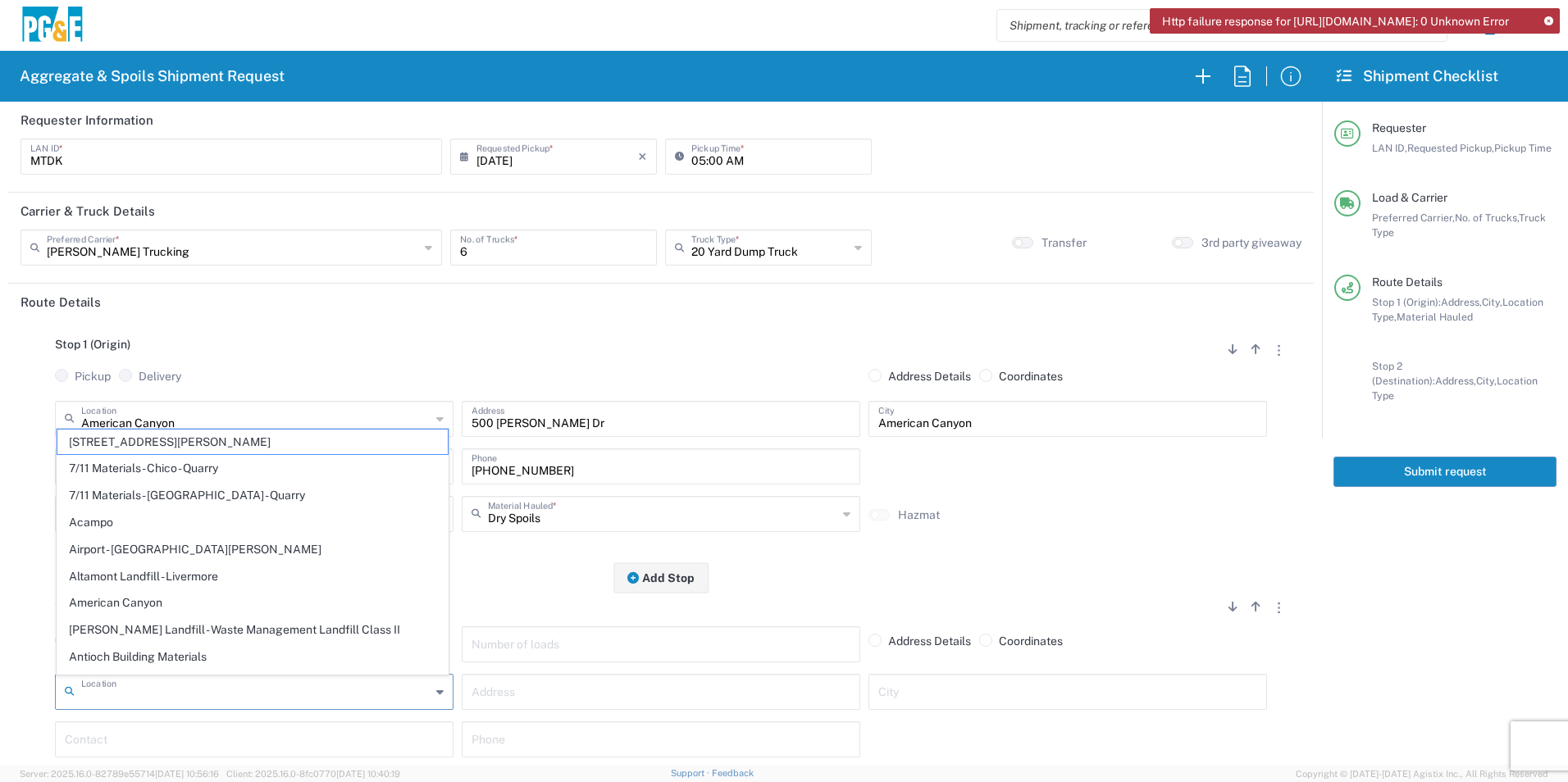
click at [243, 682] on input "text" at bounding box center [255, 691] width 350 height 28
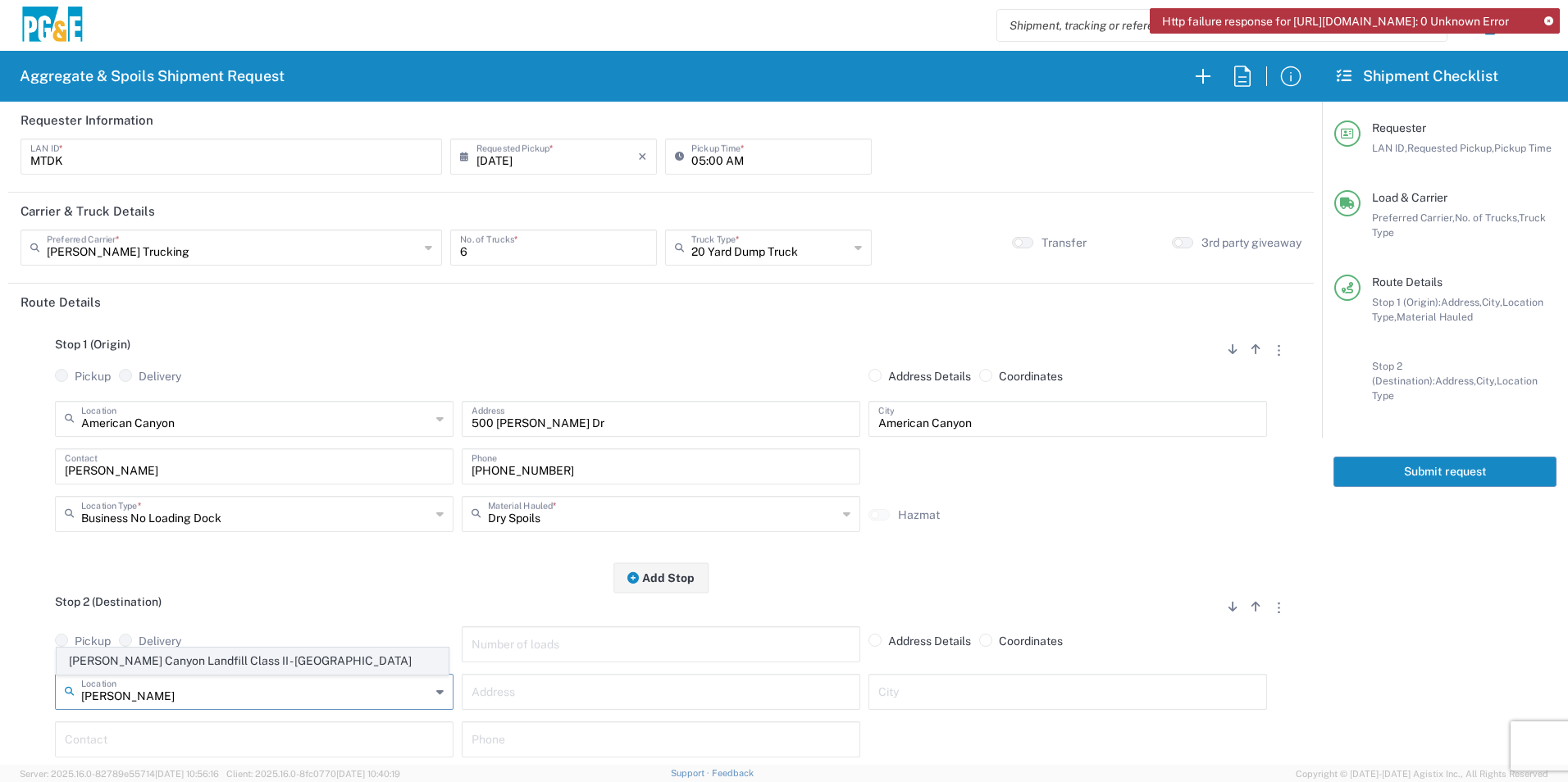
click at [243, 658] on span "[PERSON_NAME] Canyon Landfill Class II - [GEOGRAPHIC_DATA]" at bounding box center [253, 661] width 391 height 25
type input "[PERSON_NAME] Canyon Landfill Class II - [GEOGRAPHIC_DATA]"
type input "[STREET_ADDRESS][PERSON_NAME]"
type input "[GEOGRAPHIC_DATA]"
type input "Landfill"
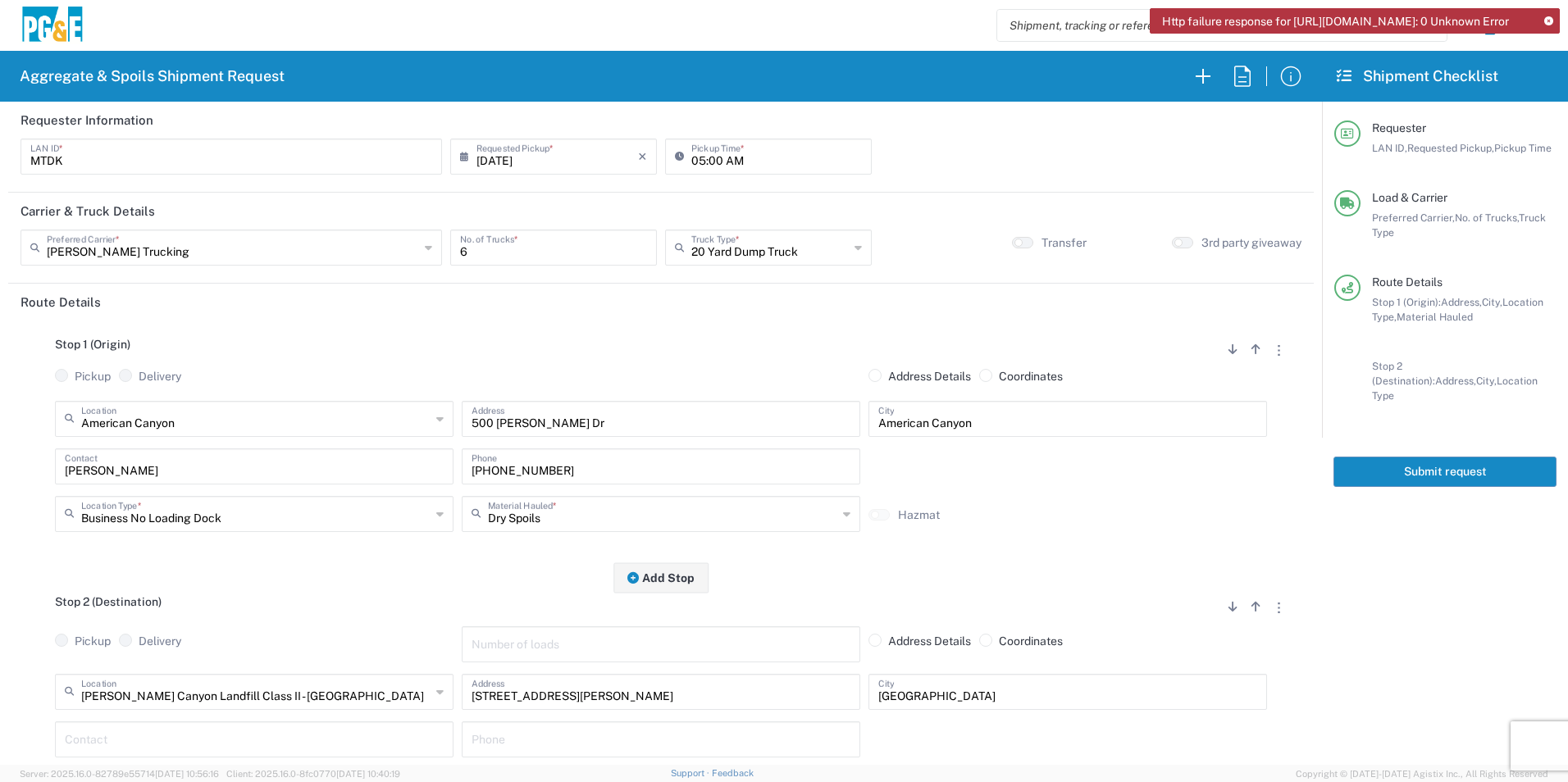
click at [118, 731] on input "text" at bounding box center [255, 739] width 379 height 28
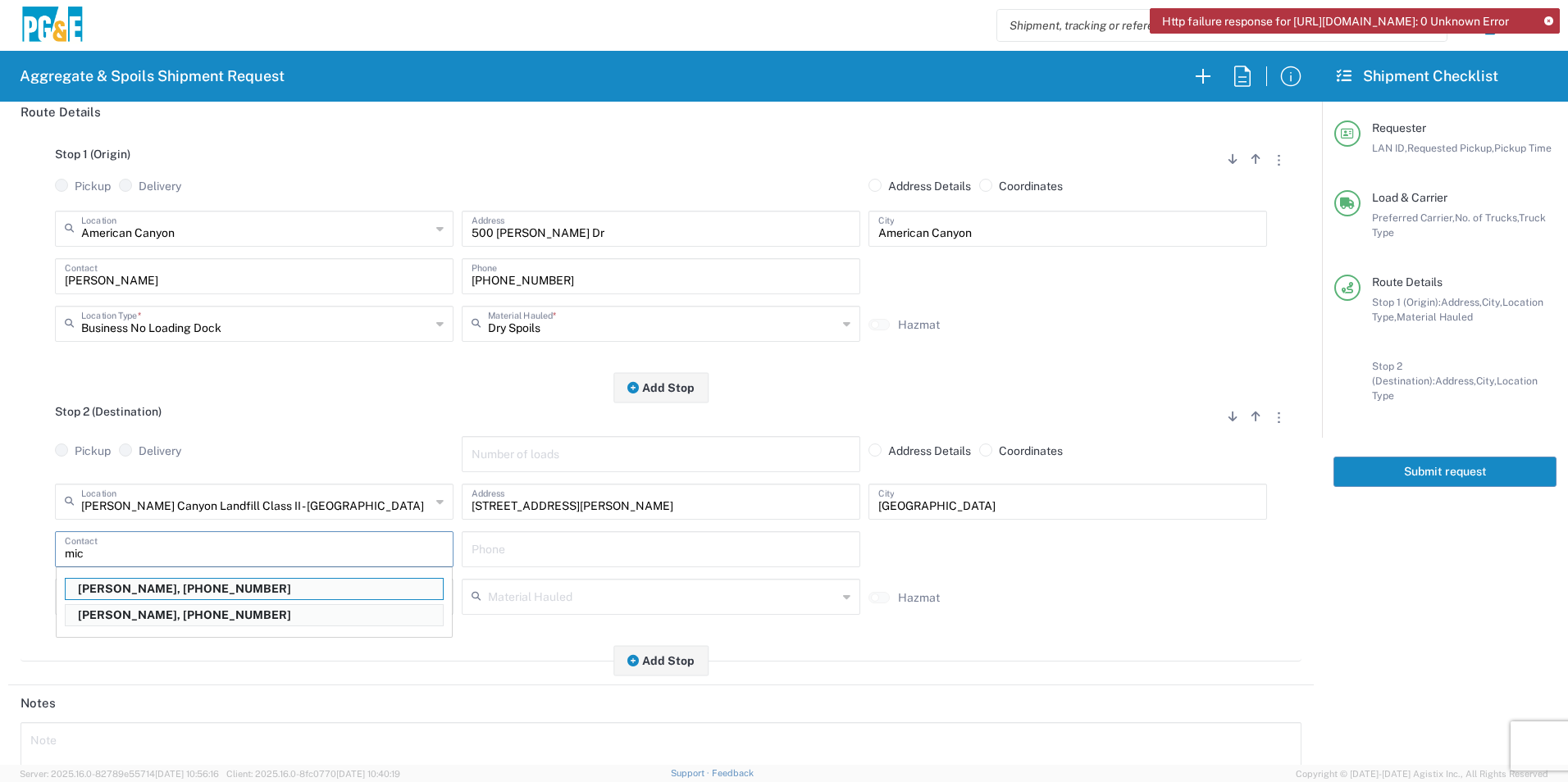
scroll to position [191, 0]
click at [155, 589] on p "[PERSON_NAME], [PHONE_NUMBER]" at bounding box center [255, 588] width 377 height 21
type input "[PERSON_NAME]"
type input "[PHONE_NUMBER]"
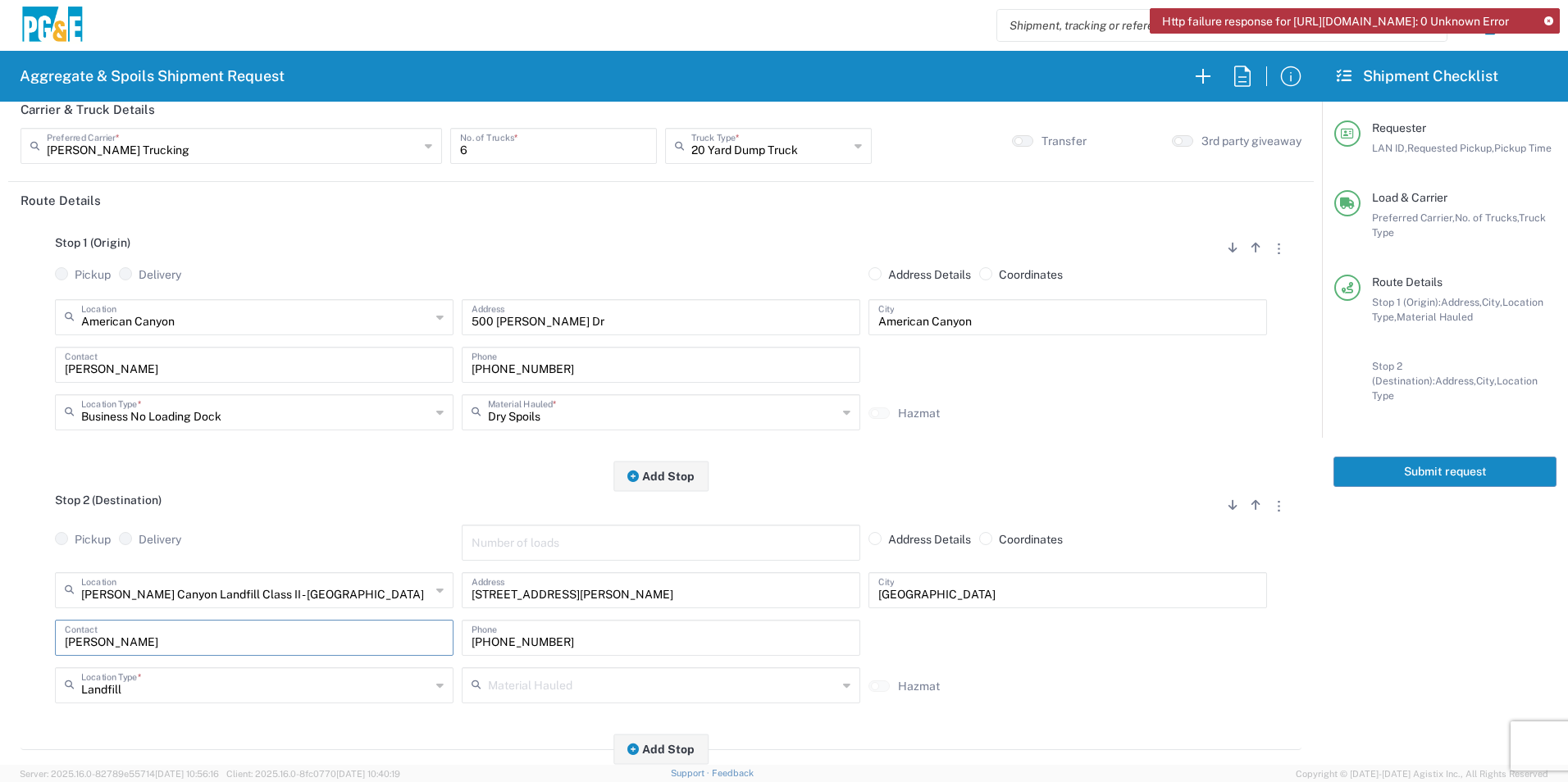
scroll to position [0, 0]
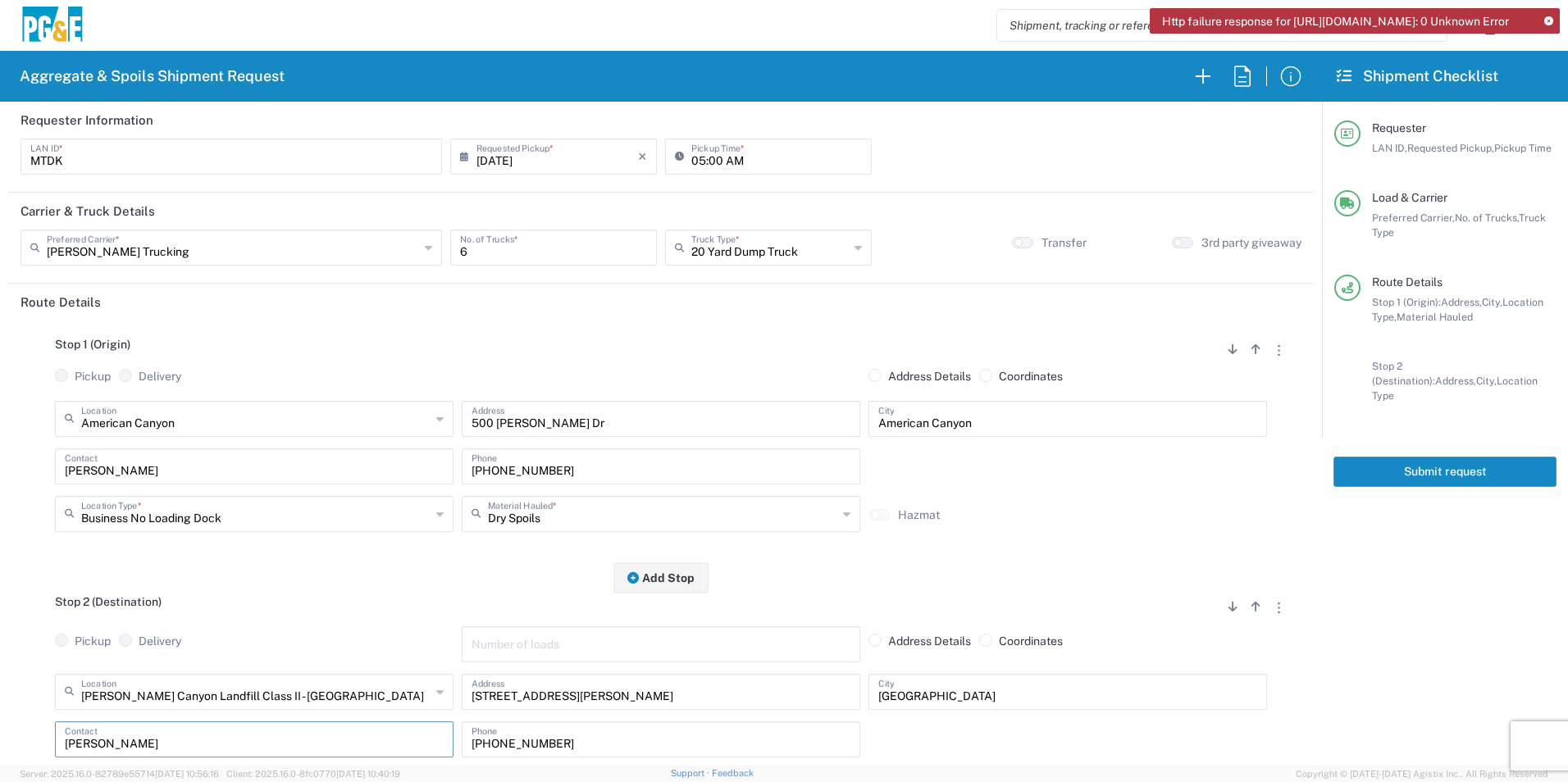
click at [1389, 458] on button "Submit request" at bounding box center [1444, 472] width 223 height 30
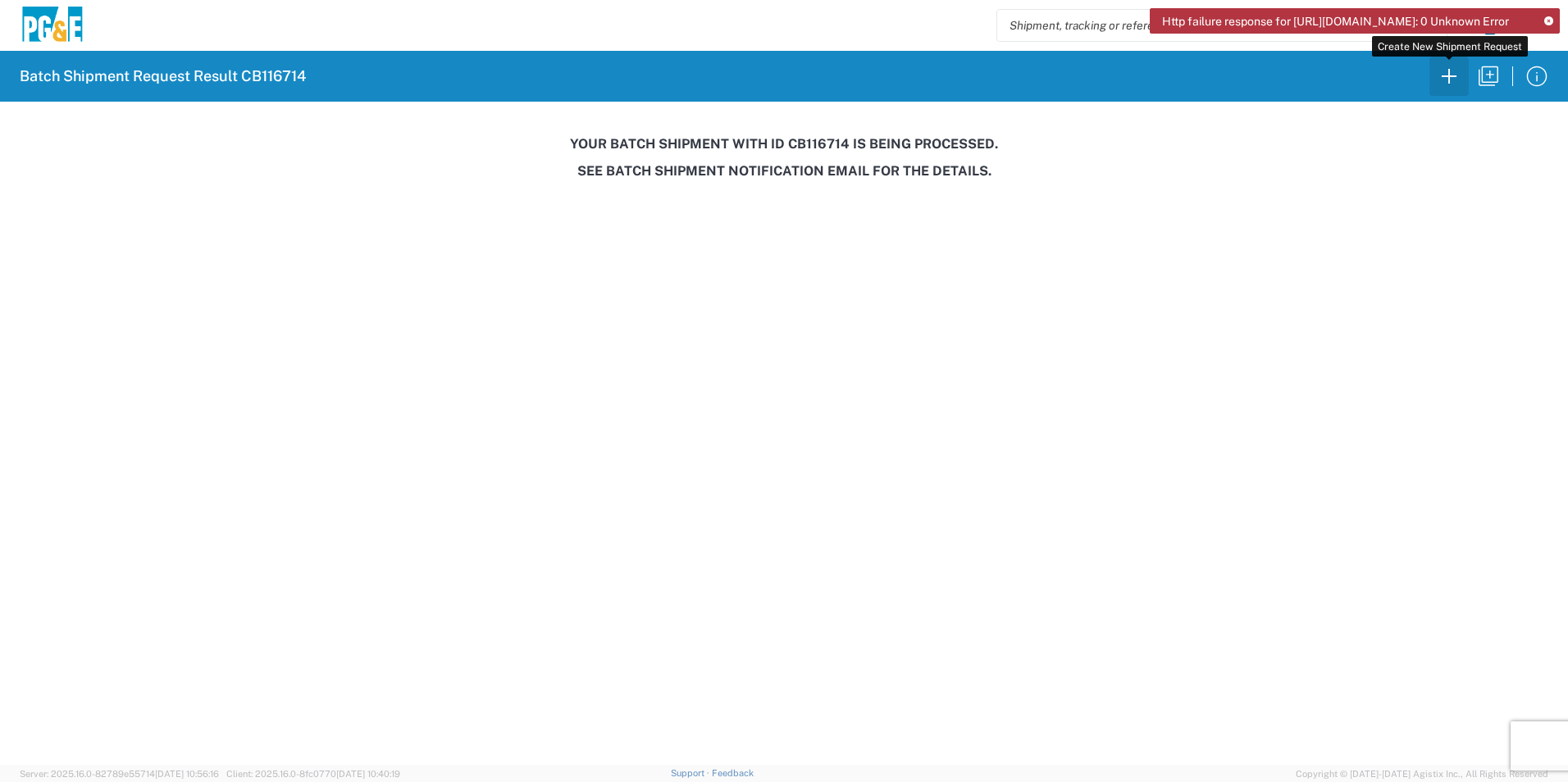
click at [1459, 76] on icon "button" at bounding box center [1449, 76] width 26 height 26
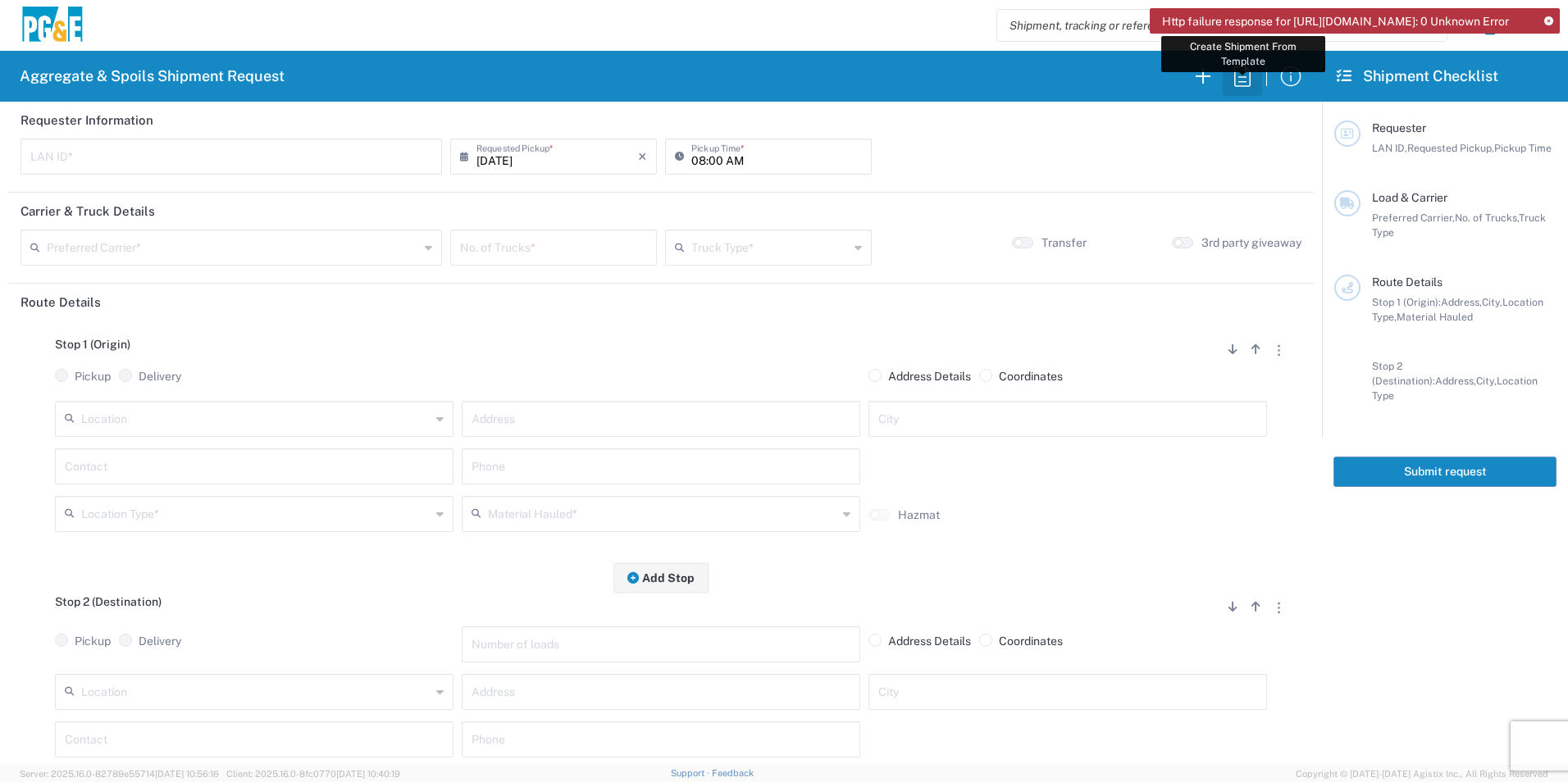
click at [1244, 81] on icon "button" at bounding box center [1243, 76] width 17 height 21
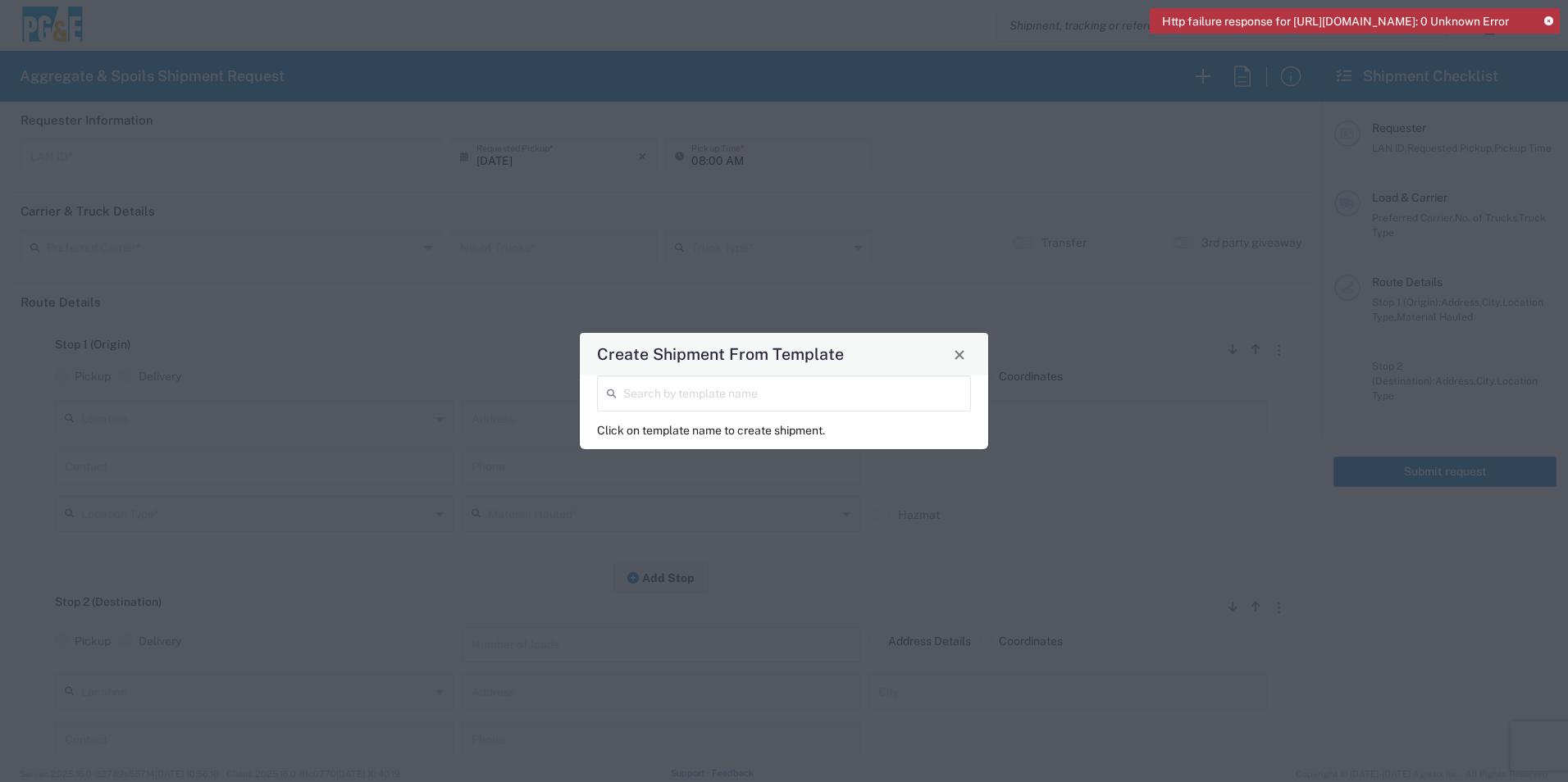
click at [667, 388] on input "search" at bounding box center [792, 392] width 338 height 28
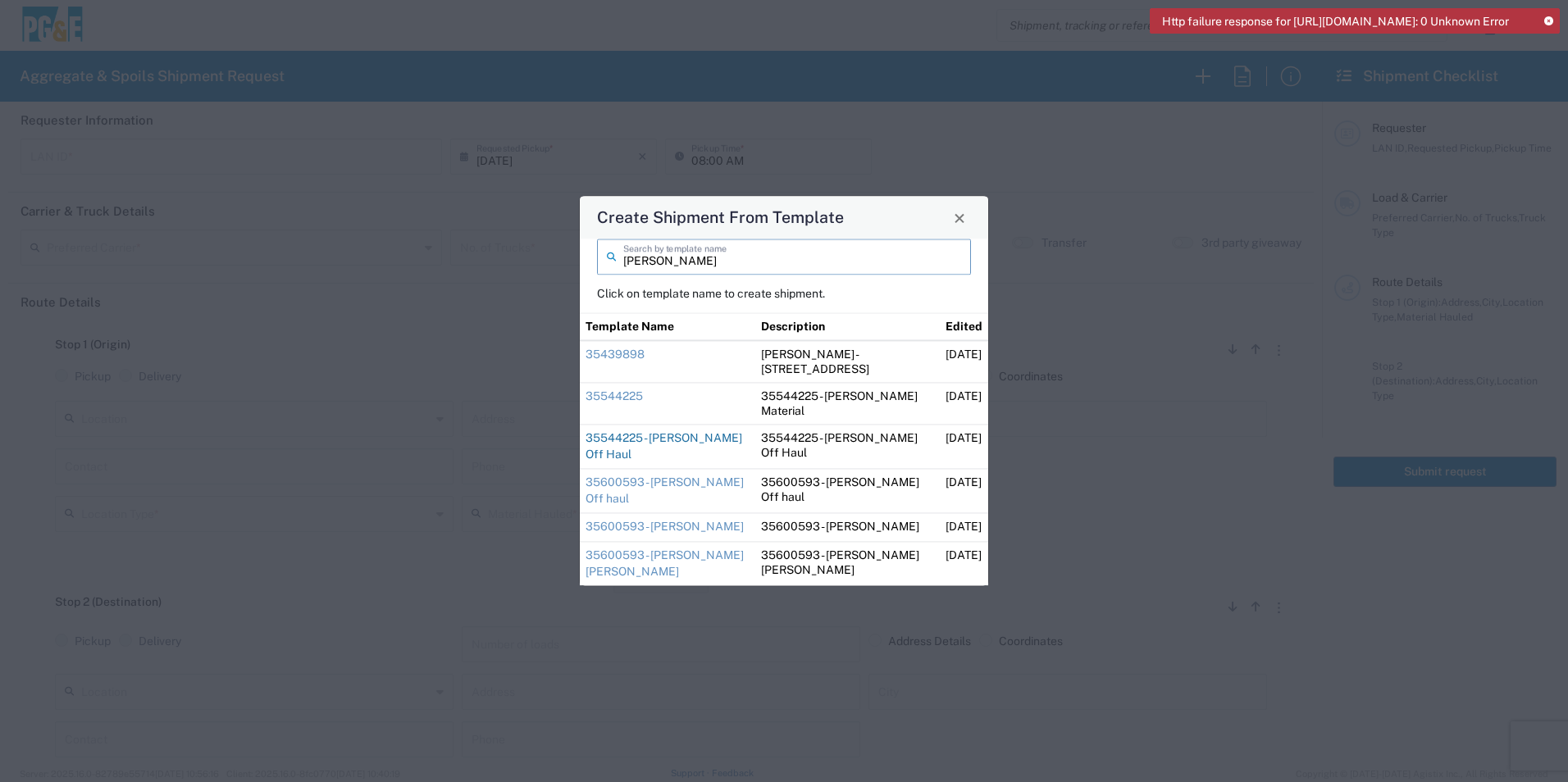
type input "[PERSON_NAME]"
click at [698, 435] on link "35544225 - [PERSON_NAME] Off Haul" at bounding box center [664, 446] width 157 height 29
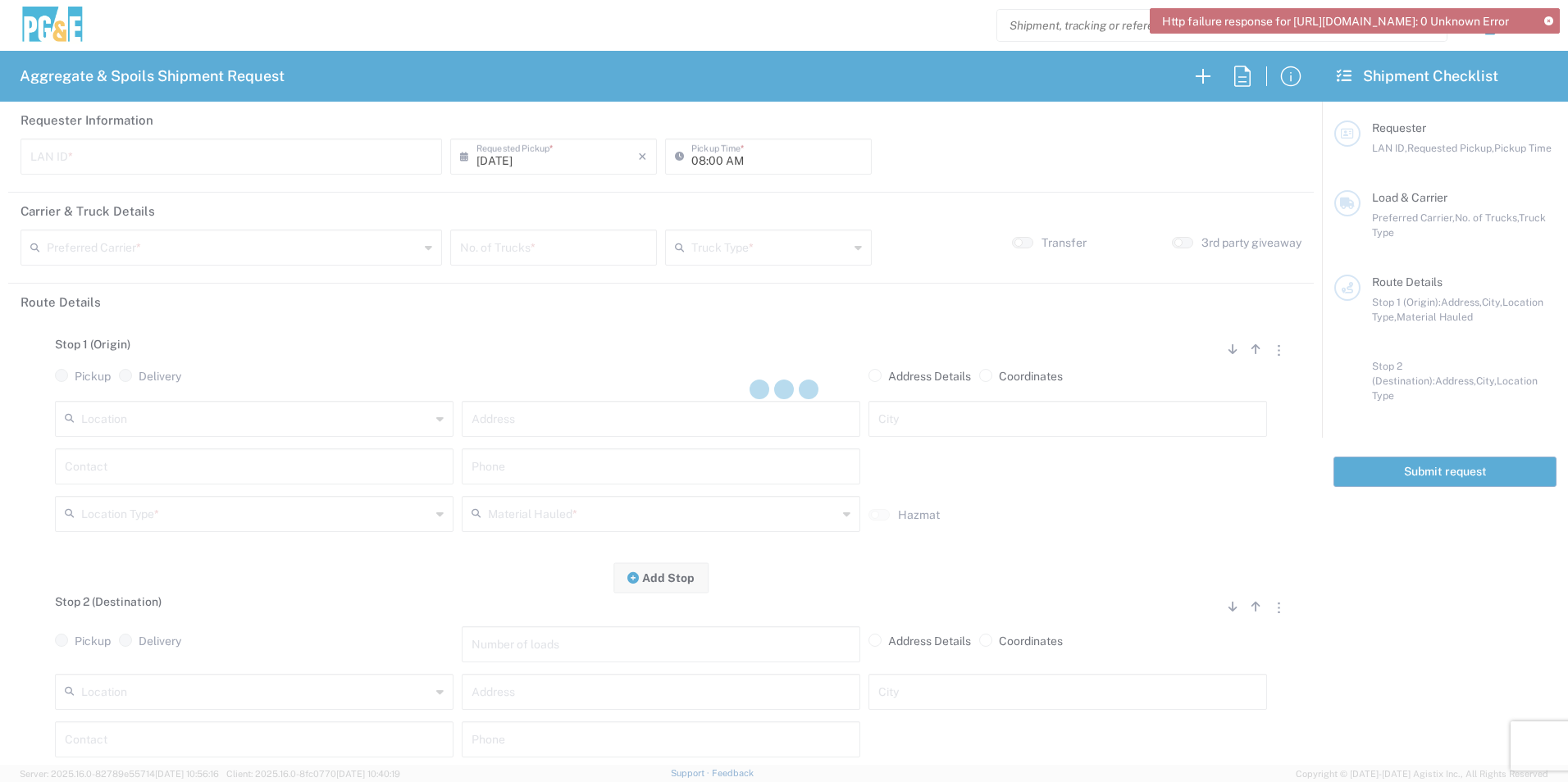
type input "DGMP"
type input "04:15 AM"
type input "[PERSON_NAME] & Sons Trucking, Inc"
type input "Super Dump"
type textarea "Report to the jobsite empty at 8:00am"
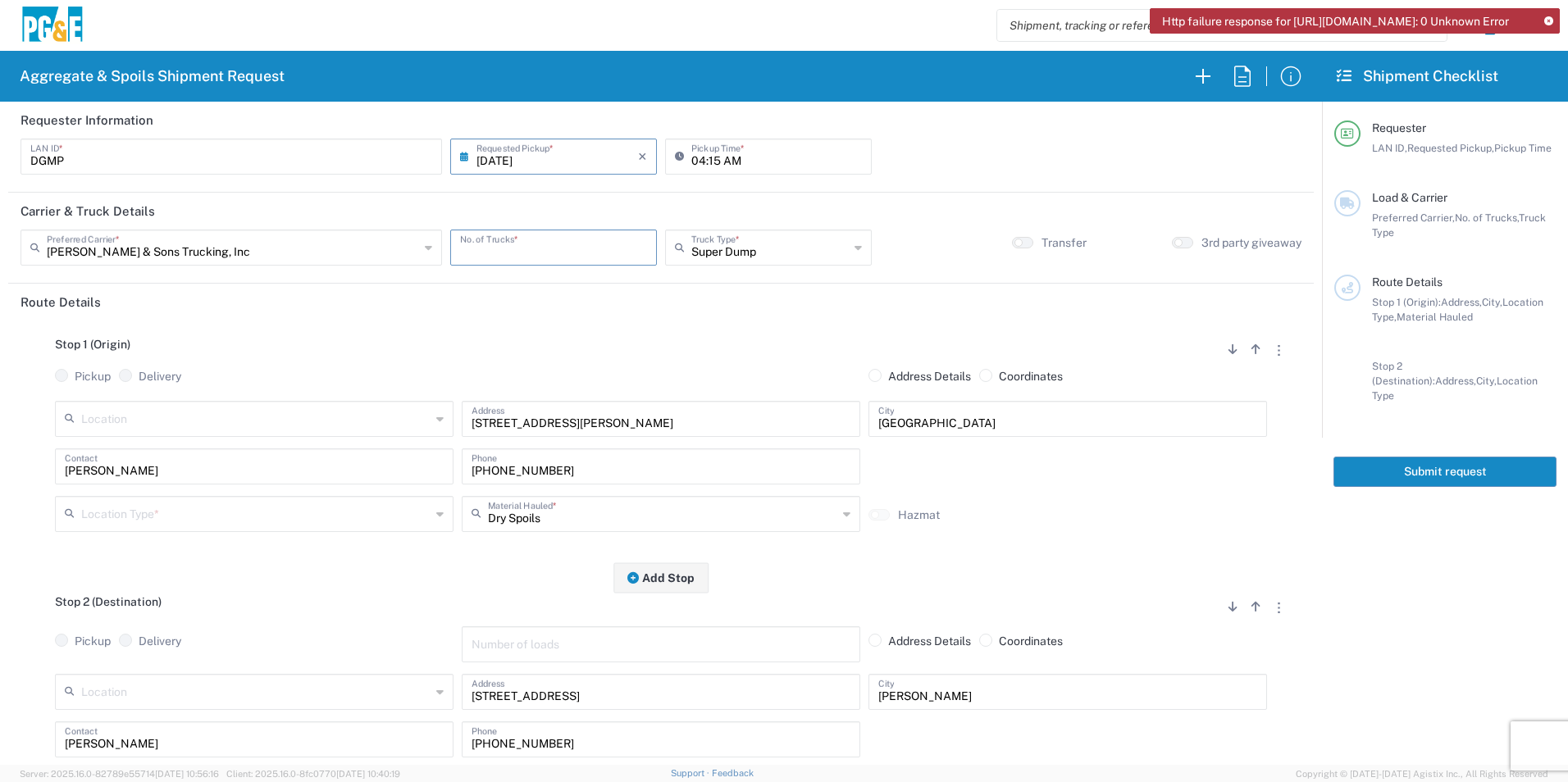
click at [563, 255] on input "number" at bounding box center [553, 246] width 187 height 28
type input "6"
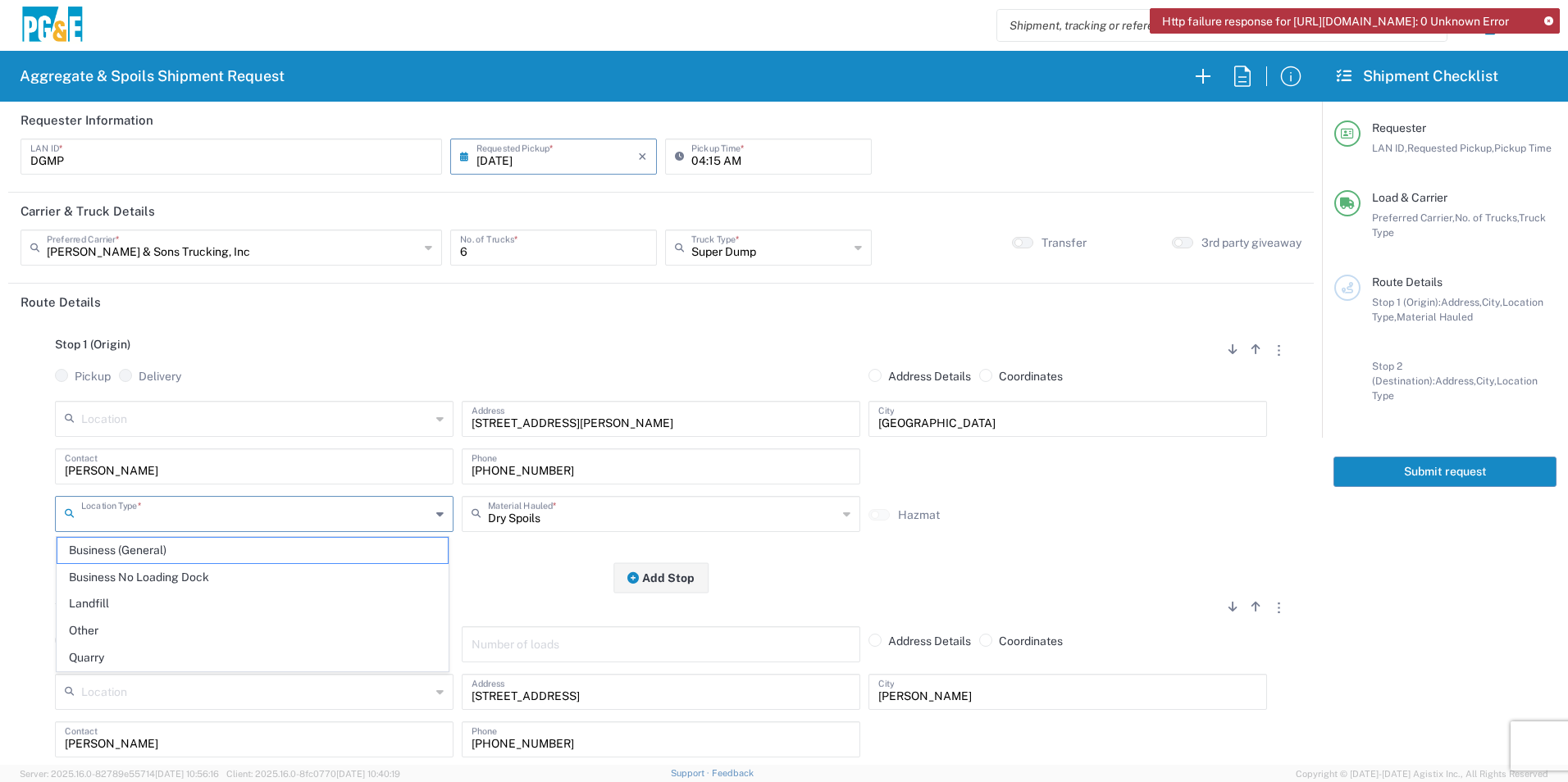
click at [138, 508] on input "text" at bounding box center [255, 512] width 350 height 28
click at [141, 547] on span "Business (General)" at bounding box center [253, 551] width 391 height 25
type input "Business (General)"
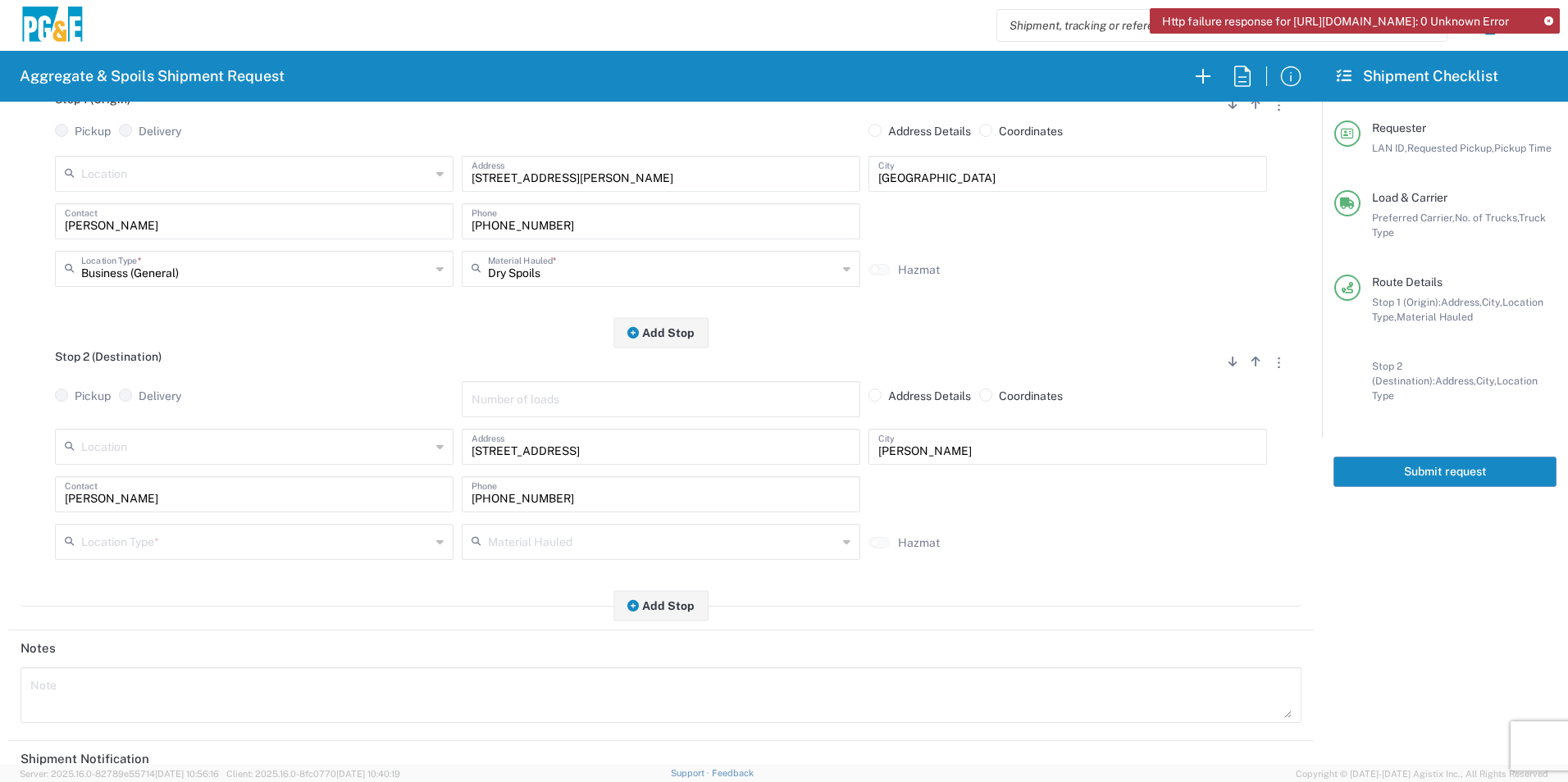
scroll to position [246, 0]
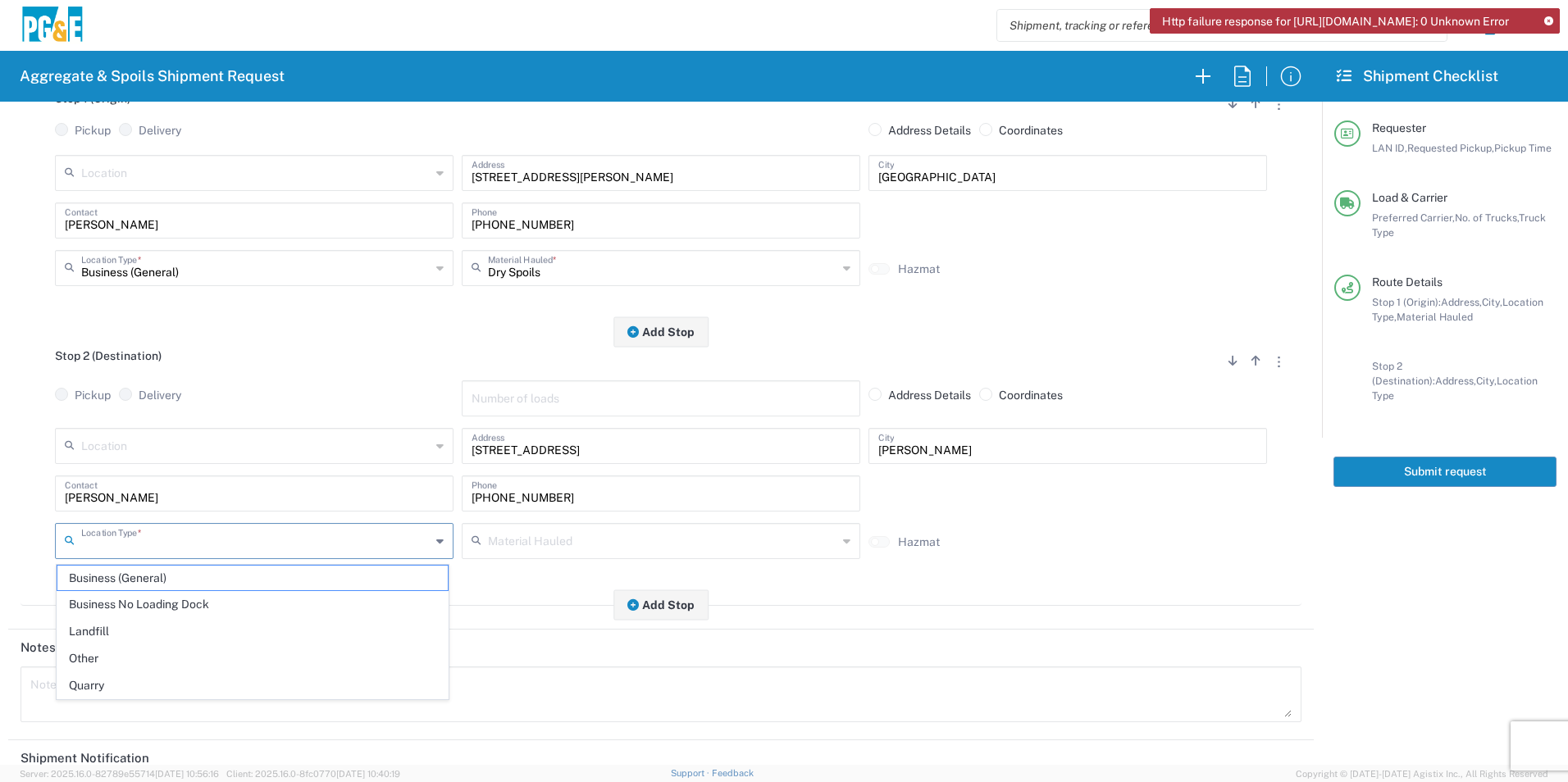
click at [183, 537] on input "text" at bounding box center [255, 540] width 350 height 28
click at [108, 653] on span "Other" at bounding box center [253, 658] width 391 height 25
type input "Other"
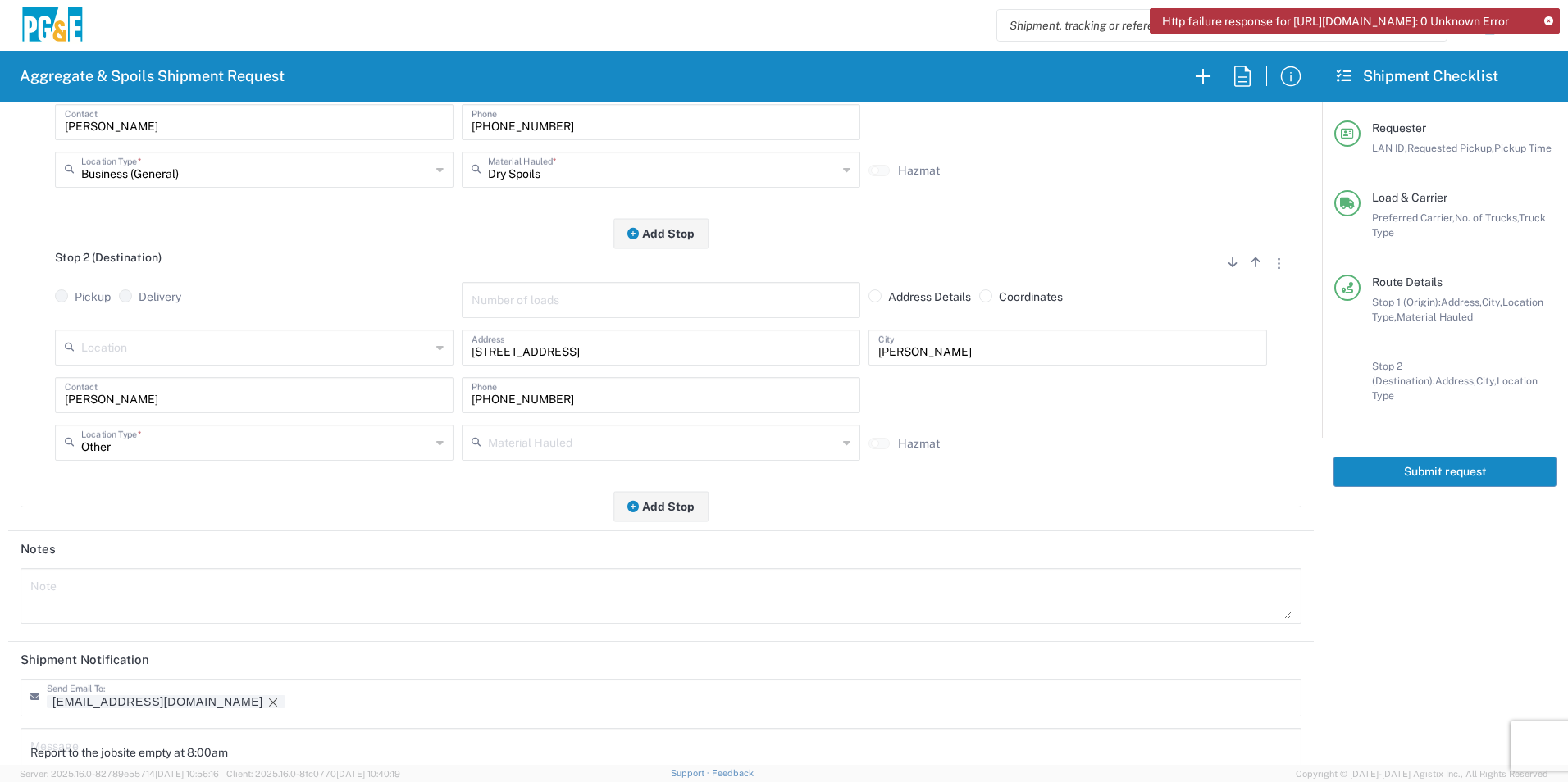
scroll to position [474, 0]
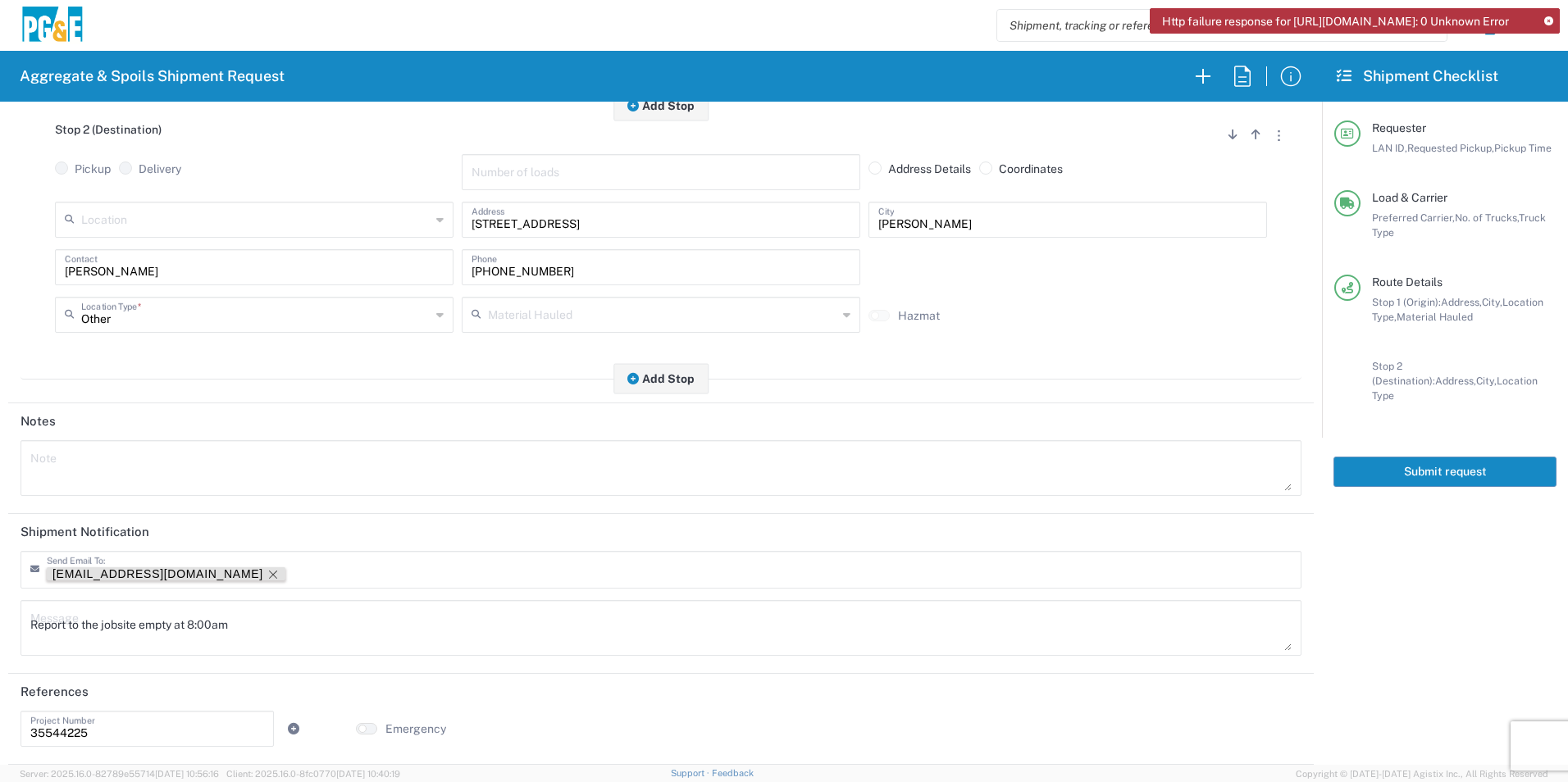
click at [266, 573] on icon "Remove tag" at bounding box center [273, 575] width 13 height 13
drag, startPoint x: 317, startPoint y: 625, endPoint x: 0, endPoint y: 630, distance: 317.0
click at [0, 630] on html "Http failure response for [URL][DOMAIN_NAME]: 0 Unknown Error Aggregate & Spoil…" at bounding box center [784, 391] width 1568 height 782
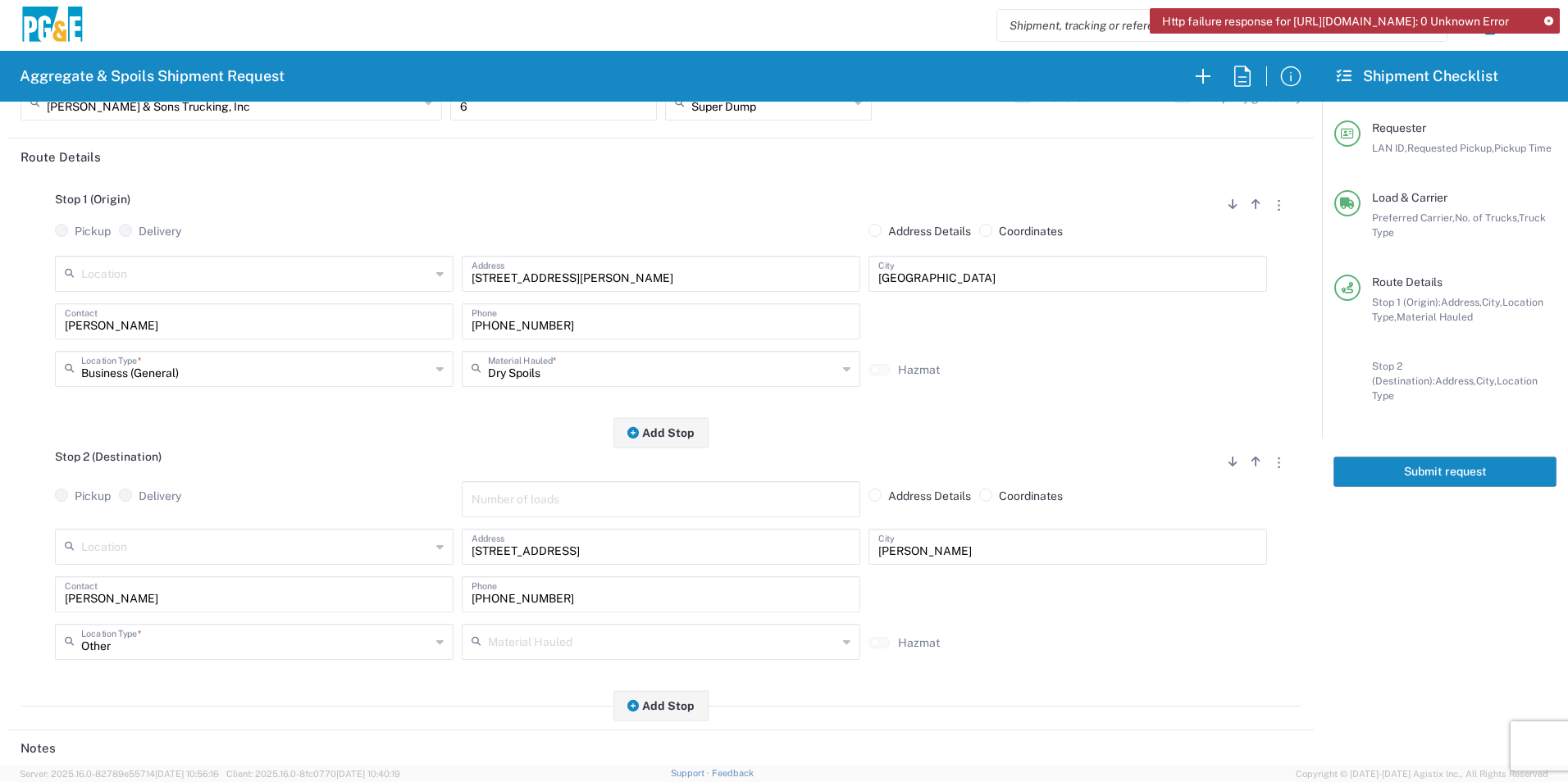
scroll to position [0, 0]
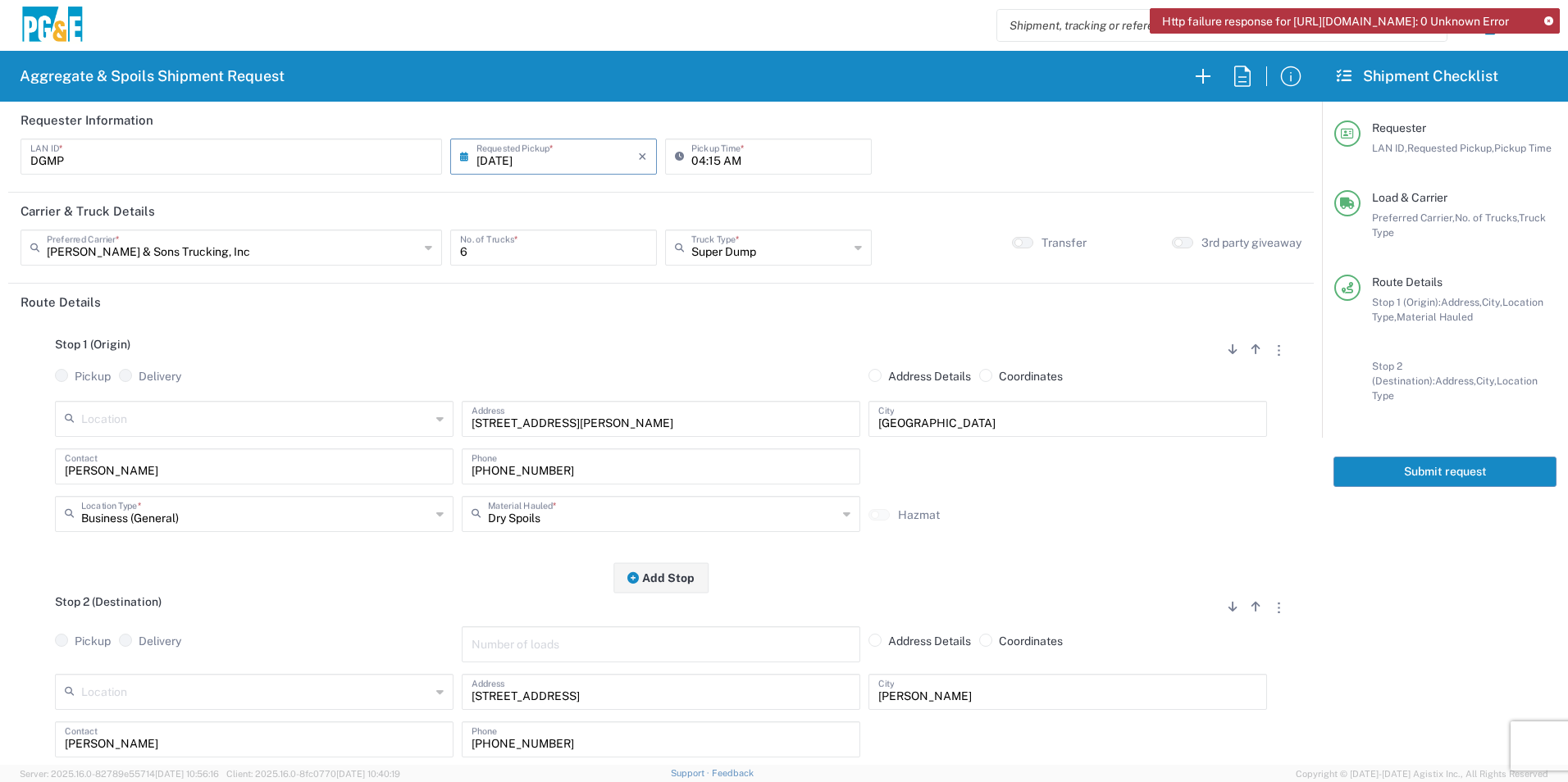
click at [1354, 457] on button "Submit request" at bounding box center [1444, 472] width 223 height 30
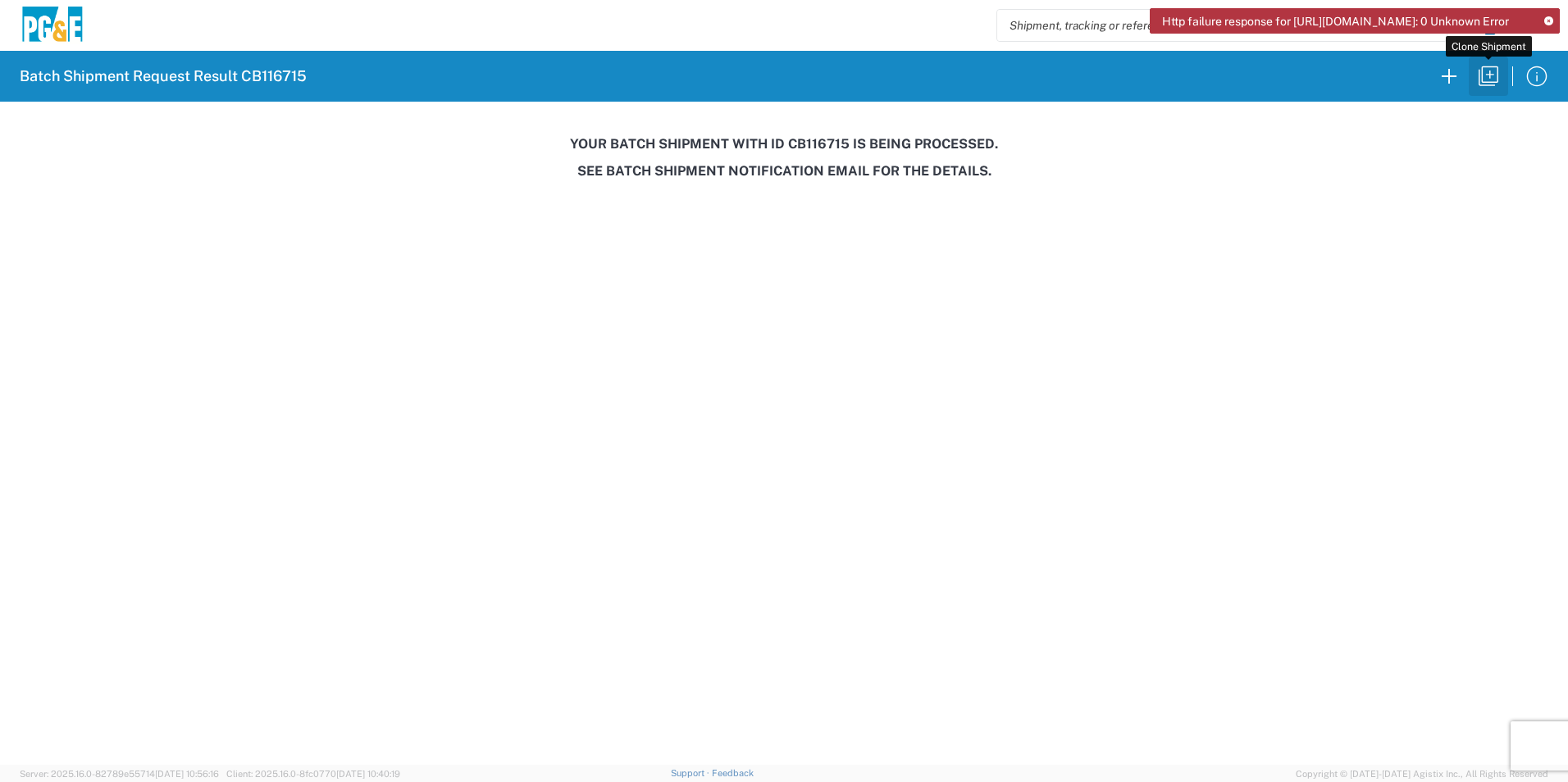
click at [1495, 71] on icon "button" at bounding box center [1488, 76] width 26 height 26
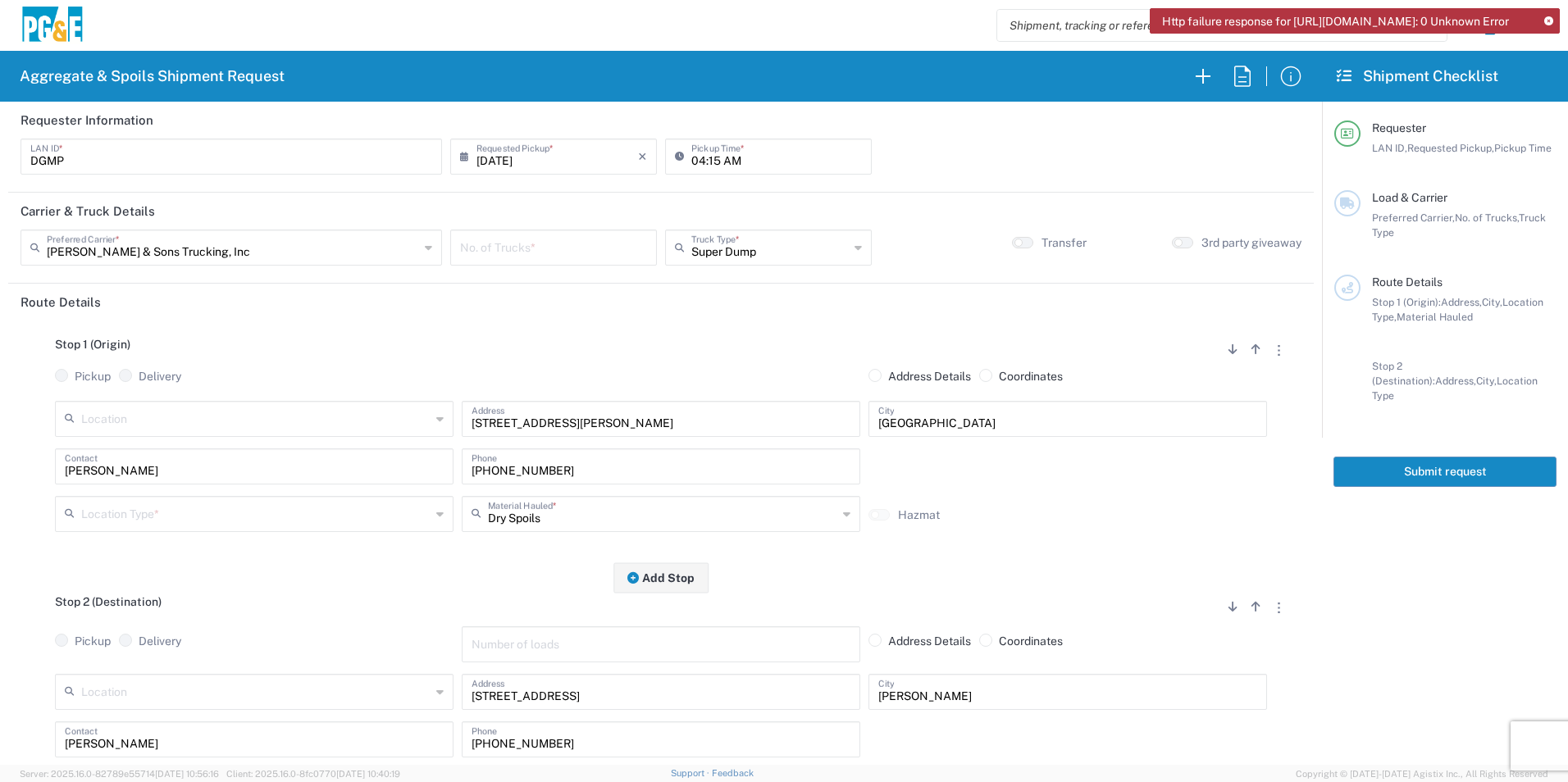
click at [616, 254] on input "number" at bounding box center [553, 246] width 187 height 28
type input "6"
click at [151, 525] on input "text" at bounding box center [255, 512] width 350 height 28
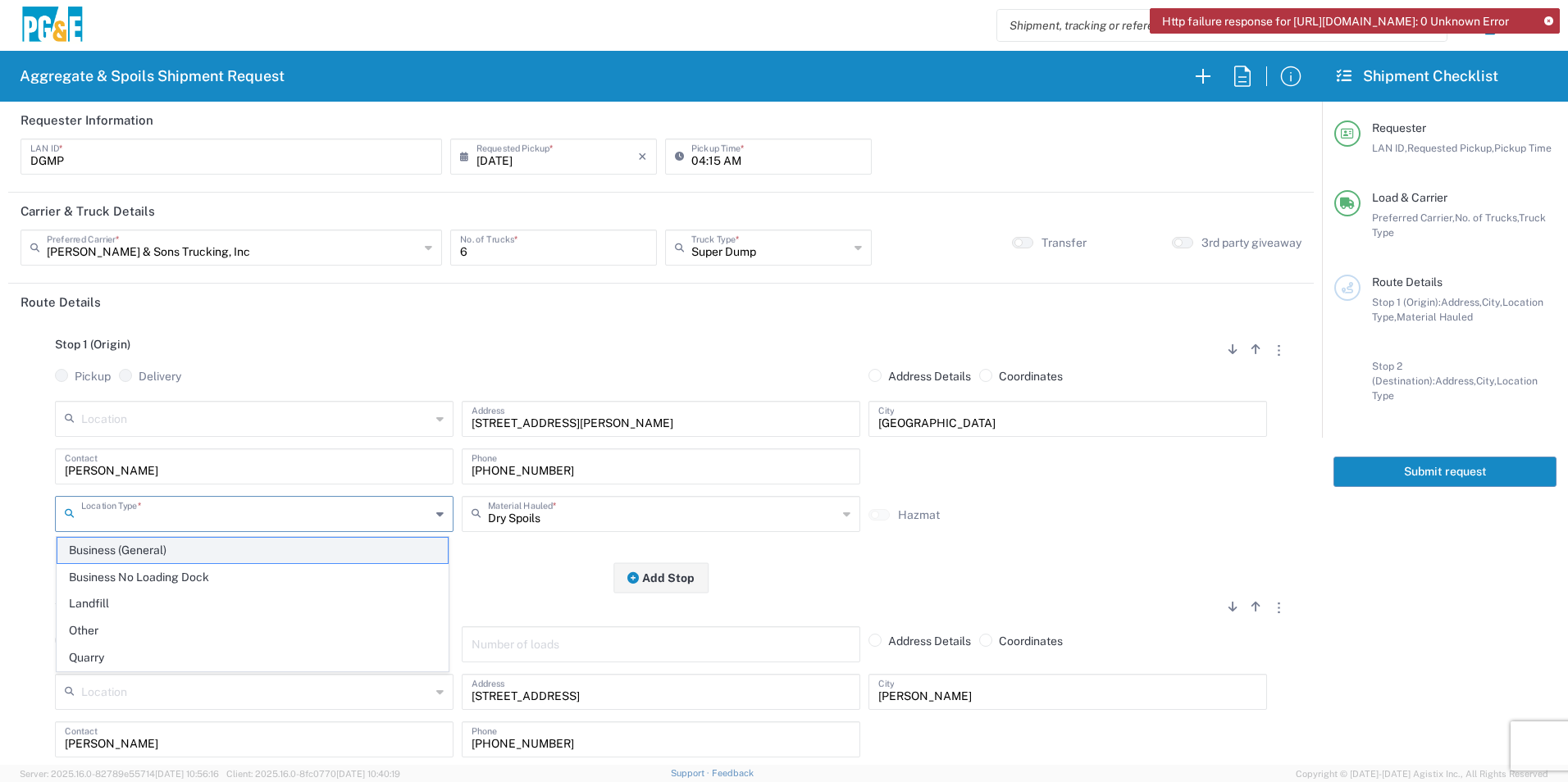
click at [131, 552] on span "Business (General)" at bounding box center [253, 551] width 391 height 25
type input "Business (General)"
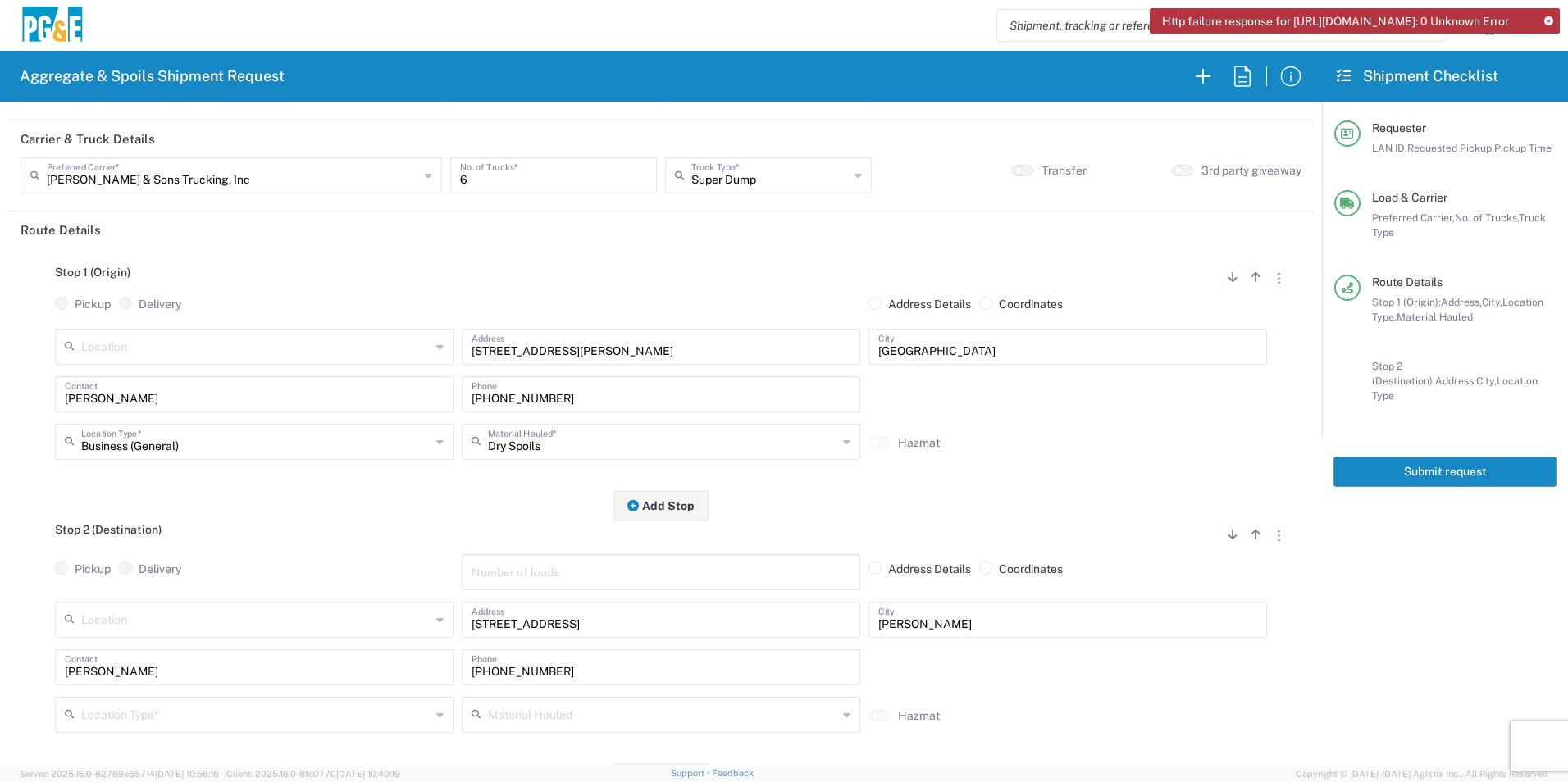
scroll to position [164, 0]
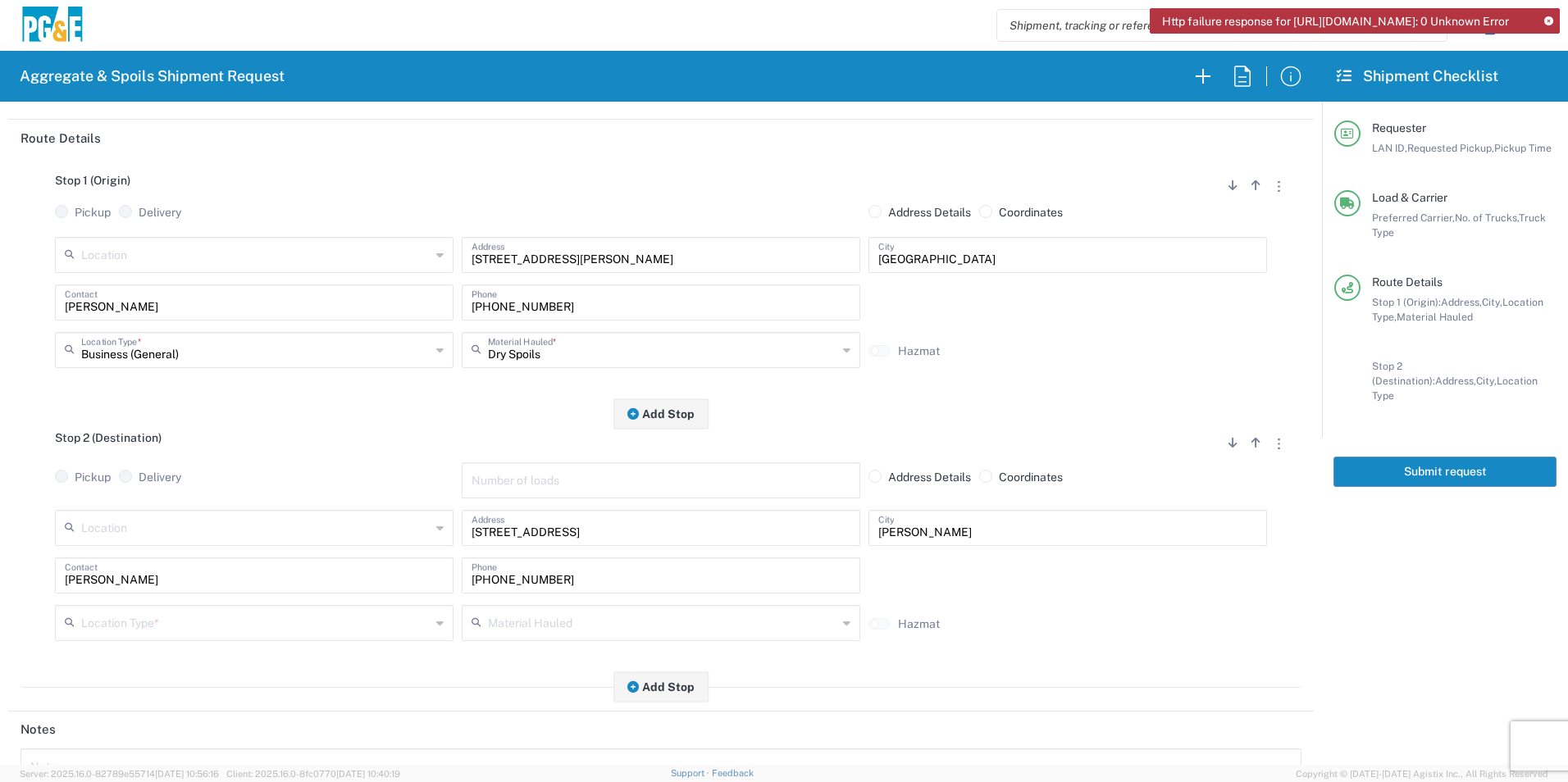
click at [139, 616] on input "text" at bounding box center [255, 622] width 350 height 28
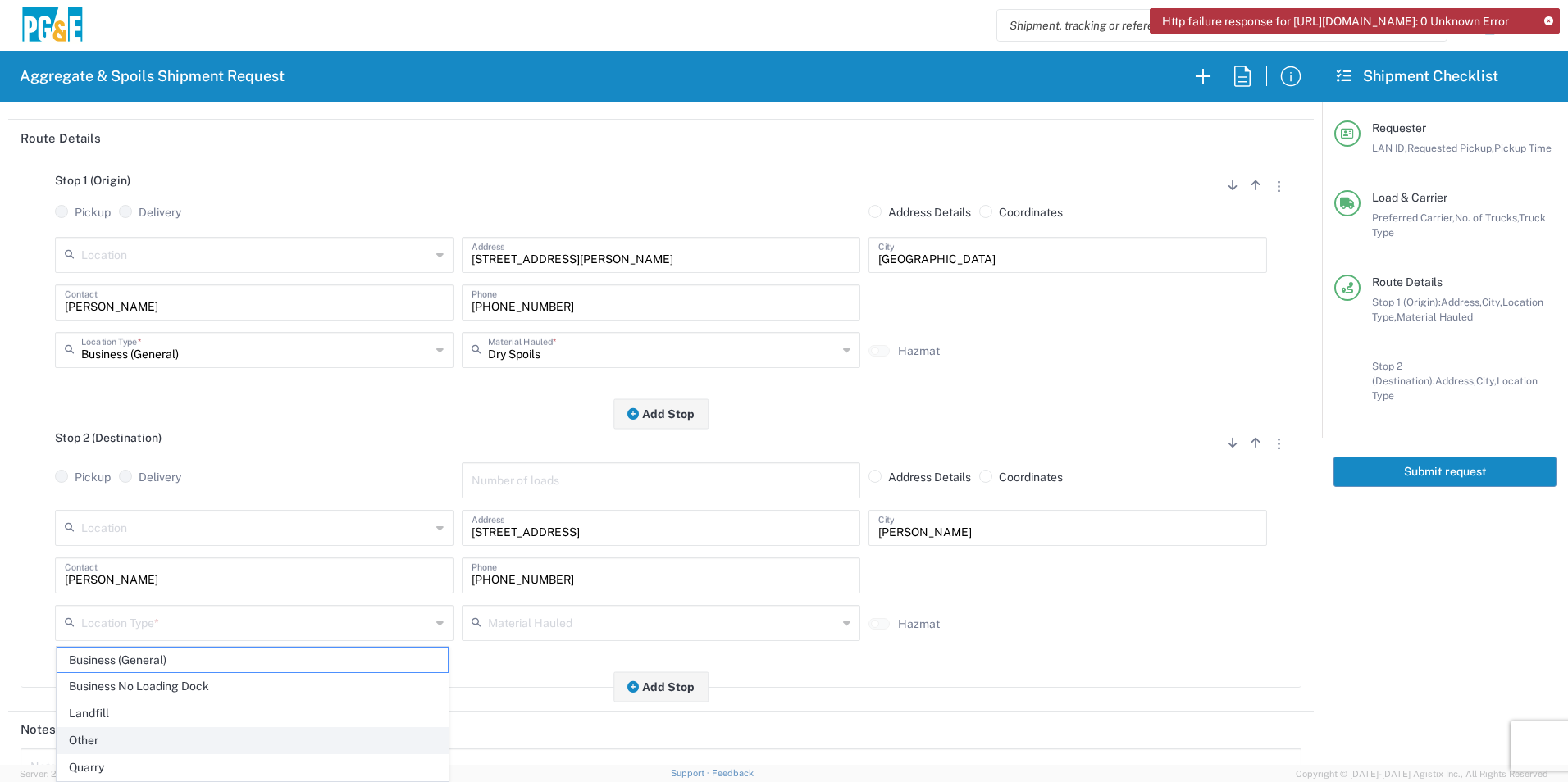
click at [125, 732] on span "Other" at bounding box center [253, 741] width 391 height 25
type input "Other"
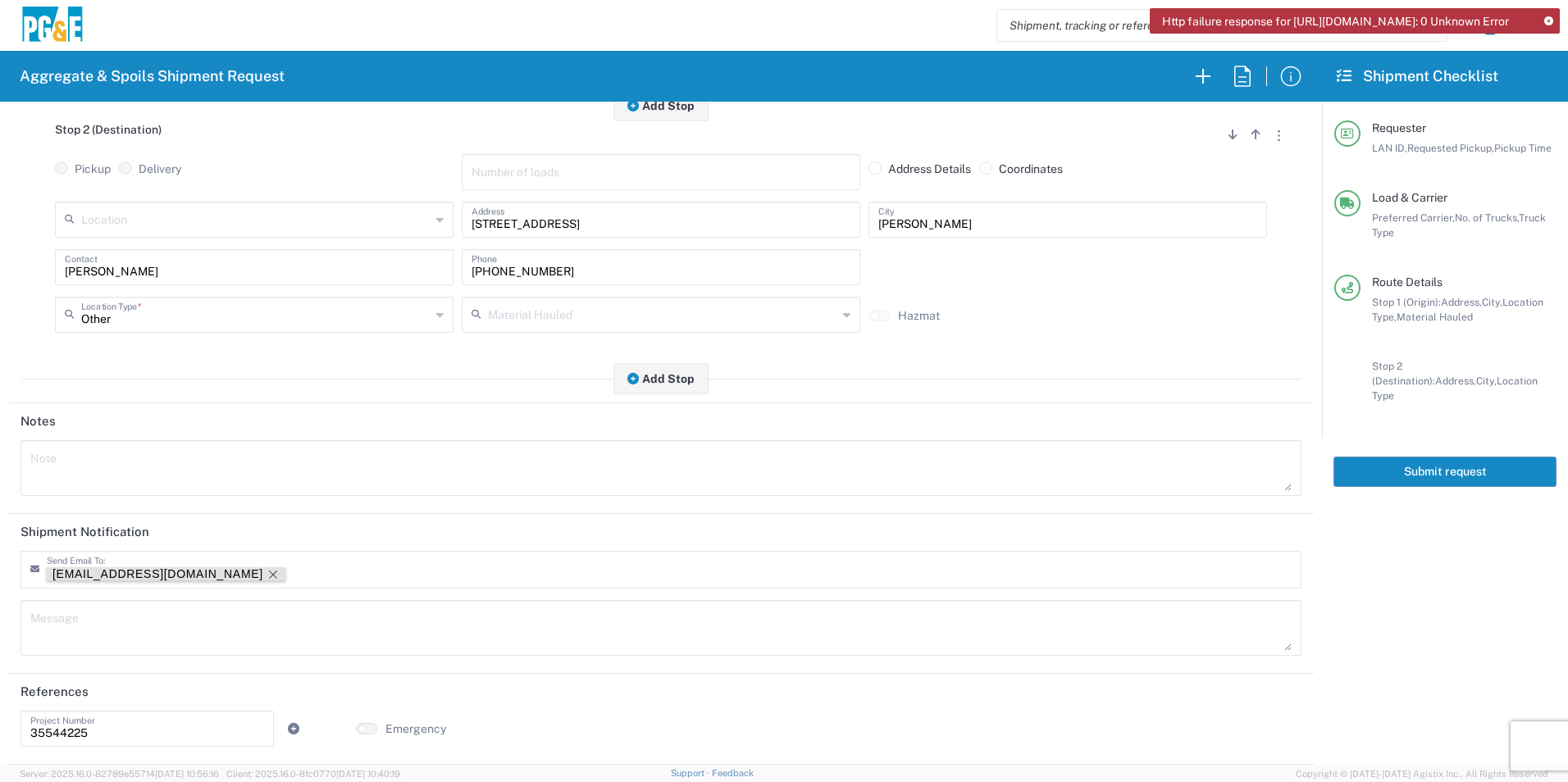
click at [266, 576] on icon "Remove tag" at bounding box center [273, 575] width 13 height 13
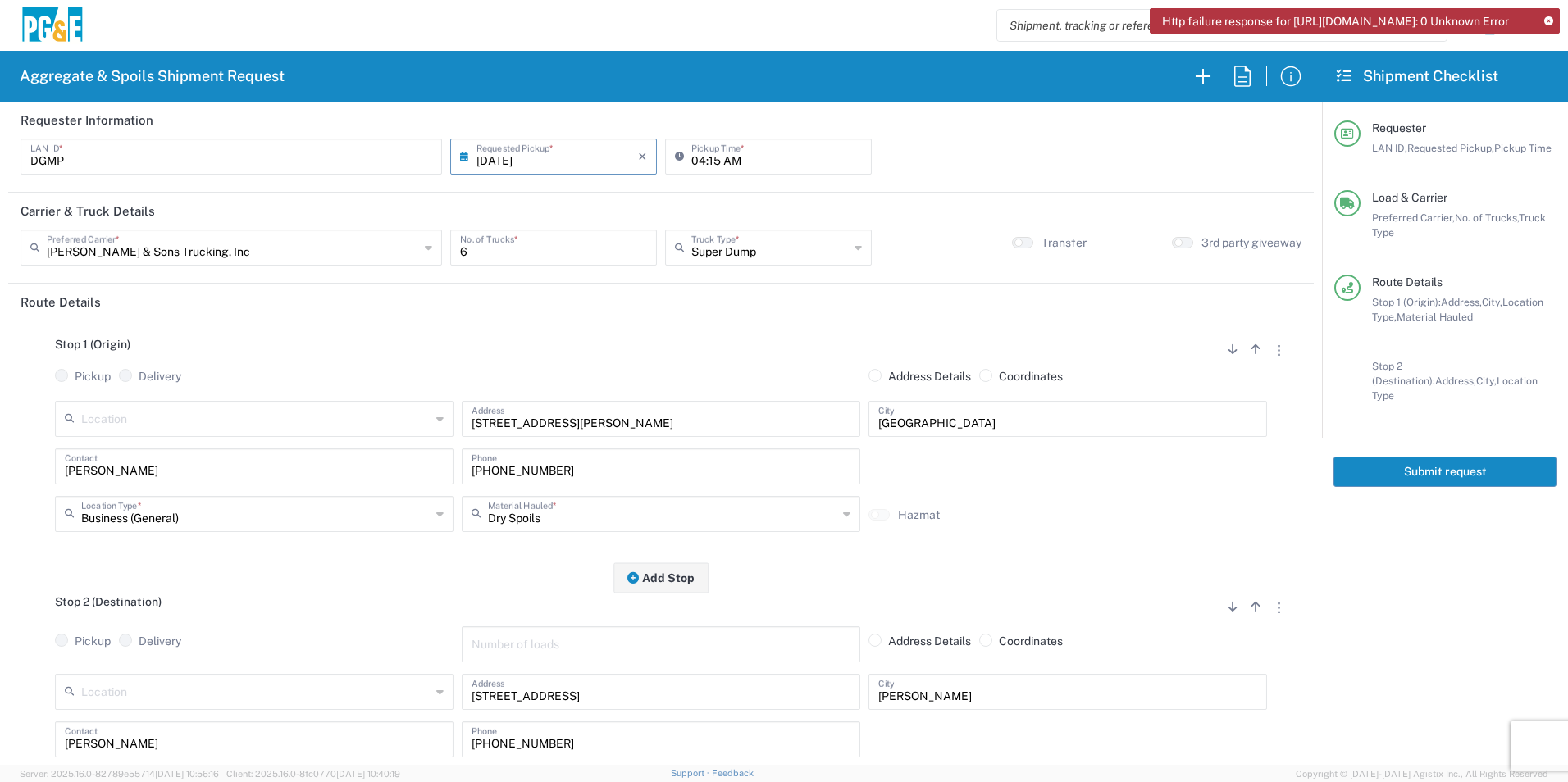
click at [497, 156] on input "[DATE]" at bounding box center [557, 155] width 162 height 28
click at [590, 288] on span "15" at bounding box center [599, 282] width 23 height 23
type input "[DATE]"
click at [1343, 457] on button "Submit request" at bounding box center [1444, 472] width 223 height 30
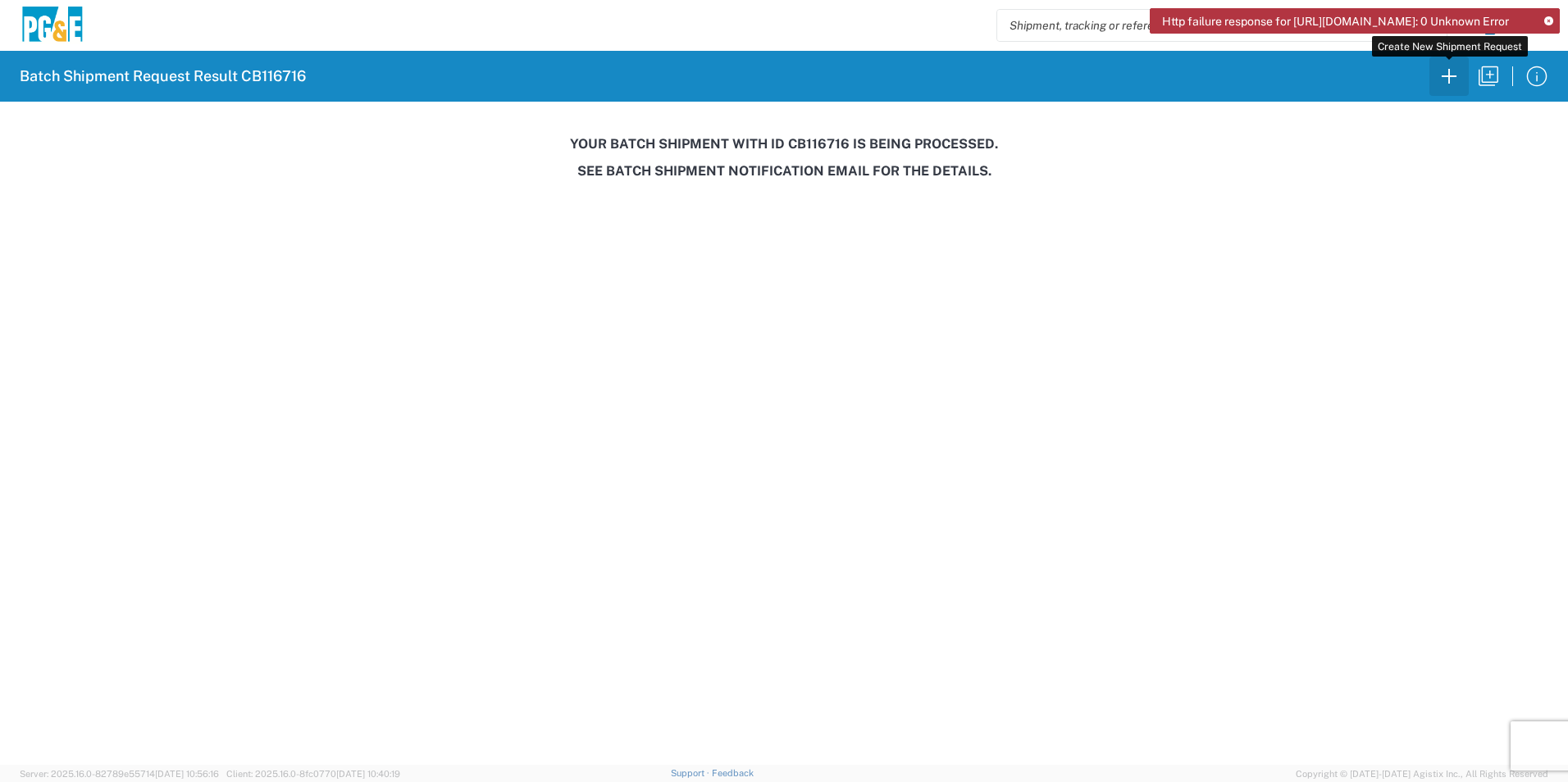
click at [1448, 82] on icon "button" at bounding box center [1449, 76] width 26 height 26
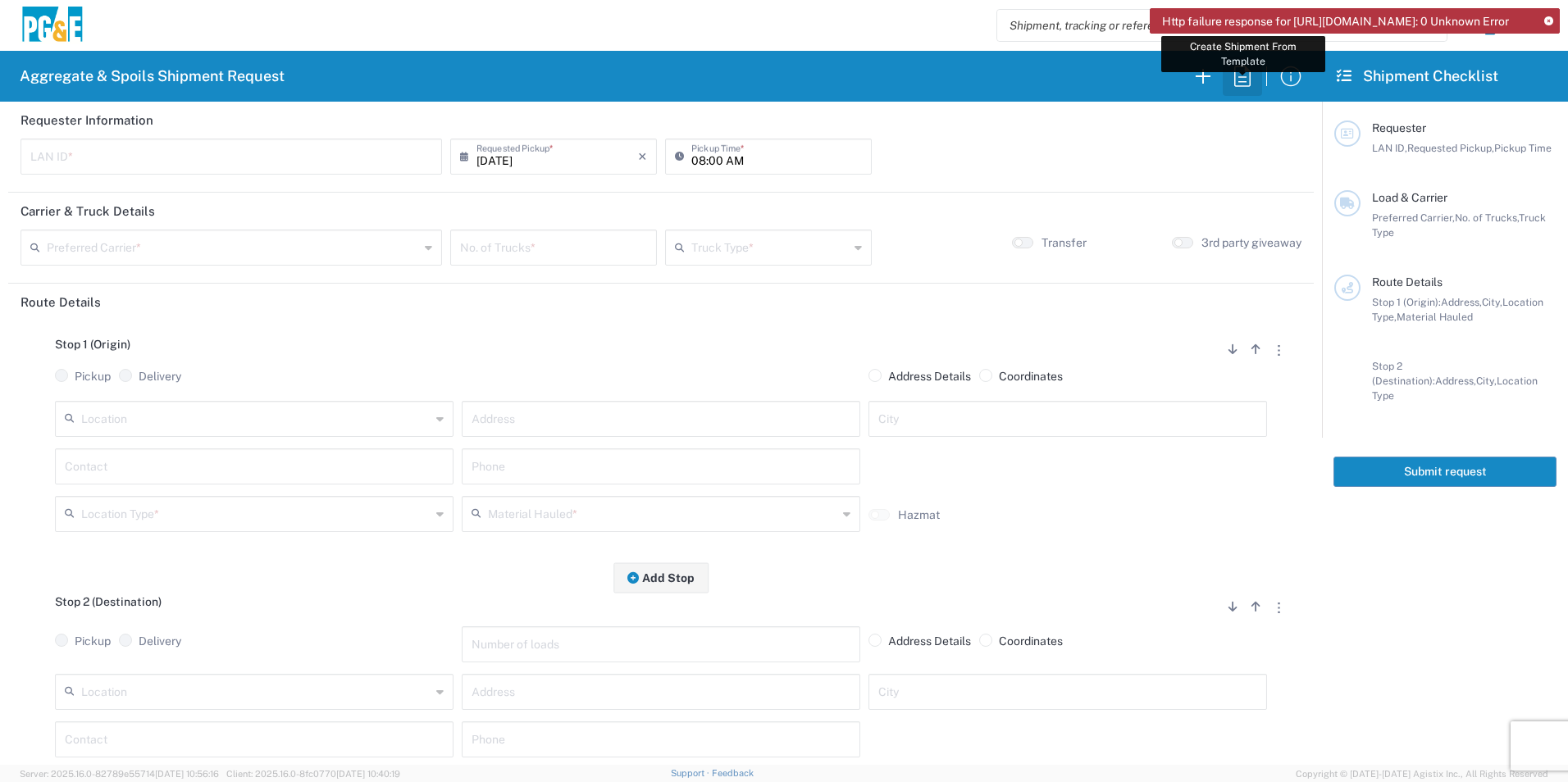
click at [1243, 79] on icon "button" at bounding box center [1242, 76] width 26 height 26
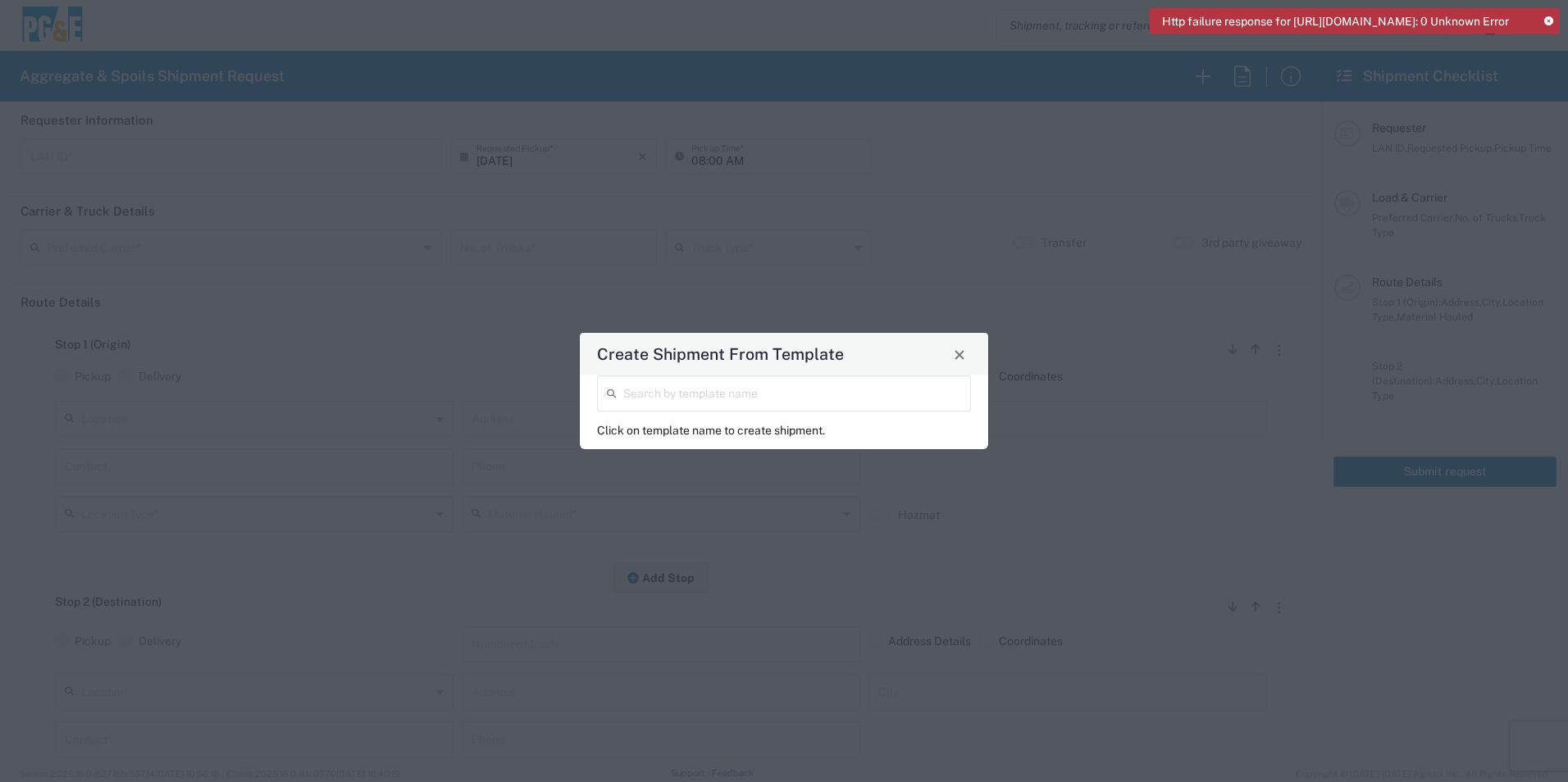
click at [721, 381] on input "search" at bounding box center [792, 392] width 338 height 28
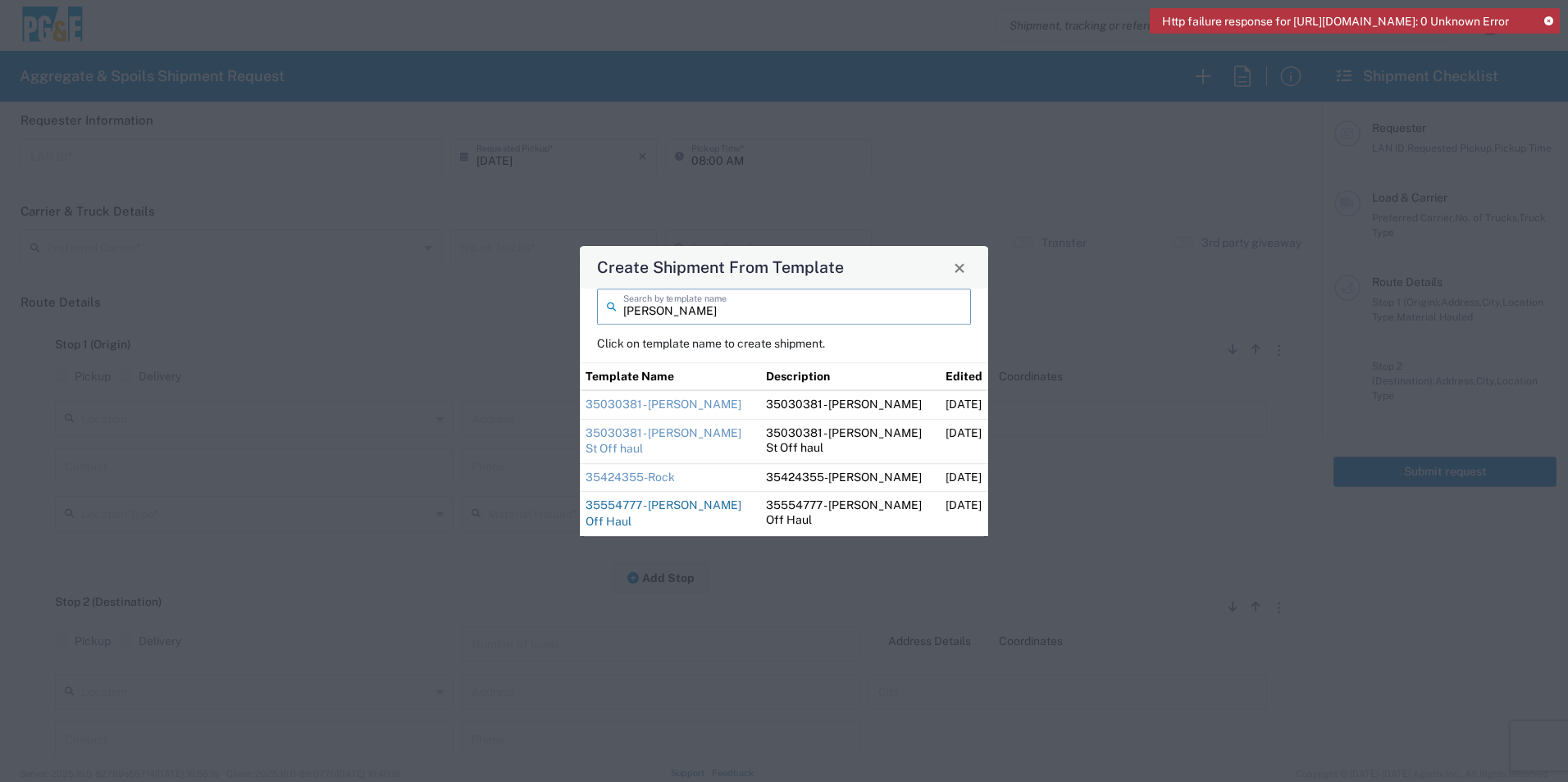
type input "[PERSON_NAME]"
drag, startPoint x: 717, startPoint y: 501, endPoint x: 703, endPoint y: 463, distance: 40.5
click at [717, 500] on link "35554777 - [PERSON_NAME] Off Haul" at bounding box center [663, 513] width 156 height 29
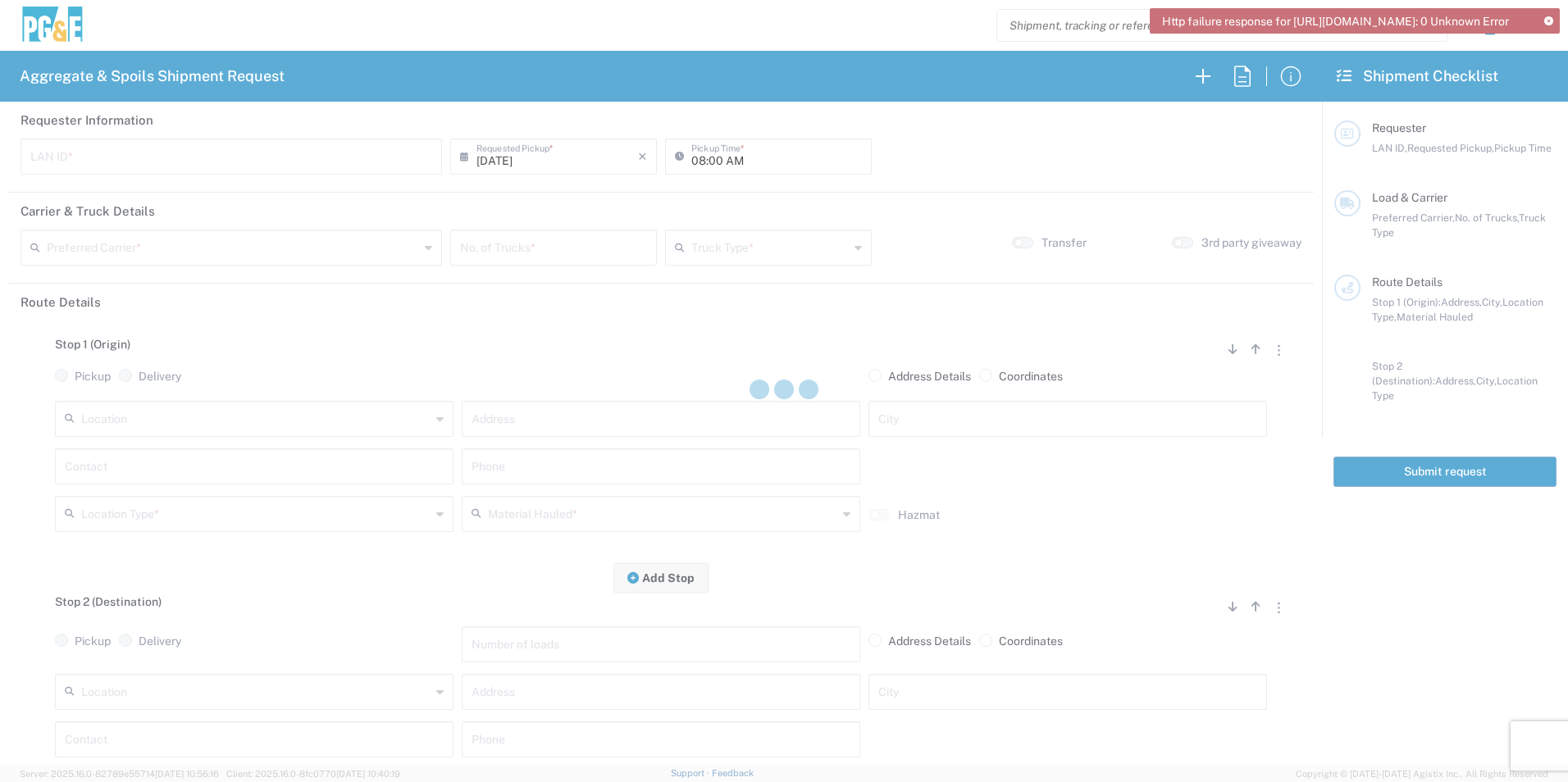
type input "D1AS"
type input "07:00 AM"
type input "[PERSON_NAME] & Sons Trucking, Inc"
type input "Super Dump"
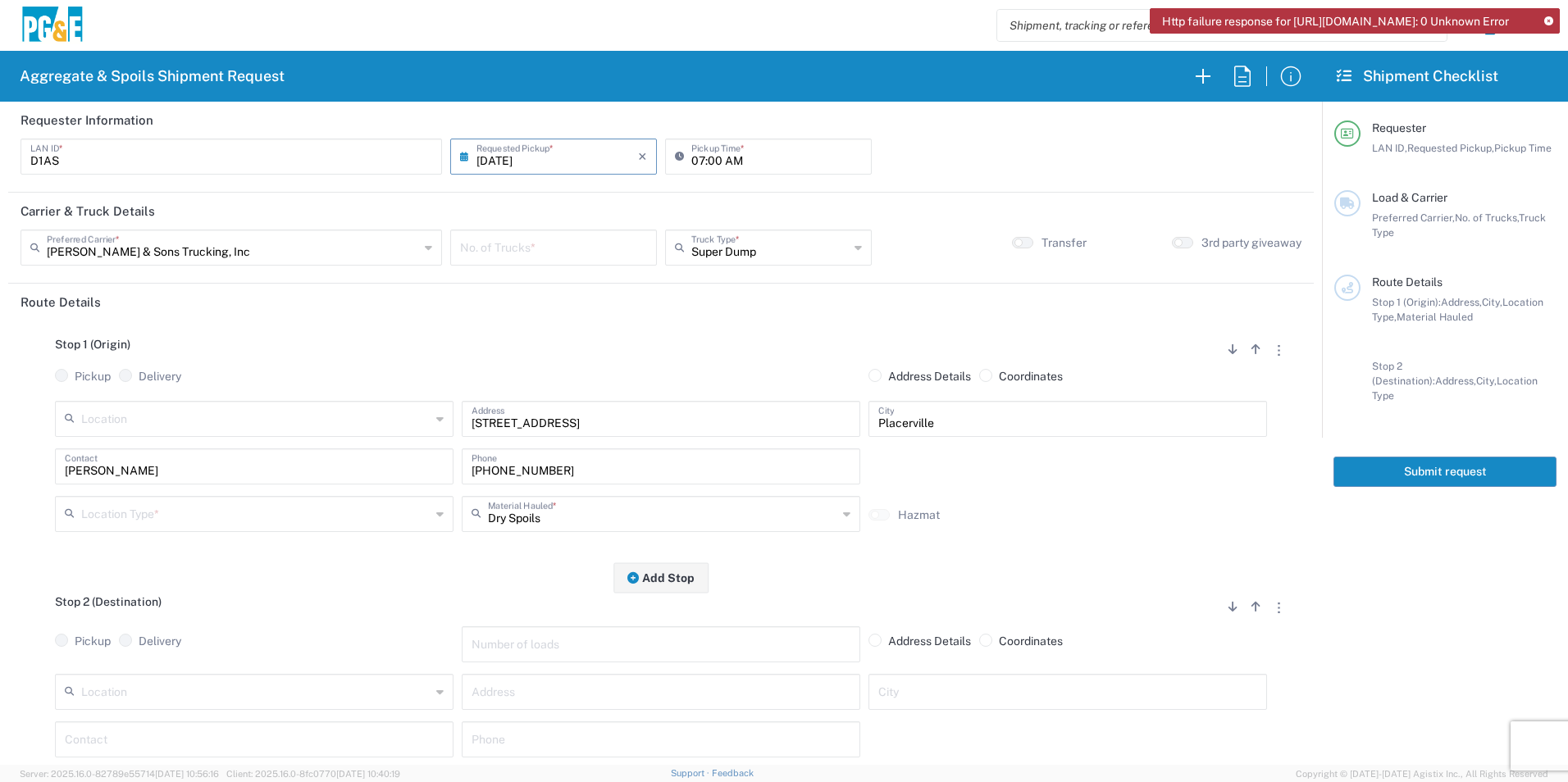
click at [530, 249] on input "number" at bounding box center [553, 246] width 187 height 28
type input "3"
click at [194, 508] on input "text" at bounding box center [255, 512] width 350 height 28
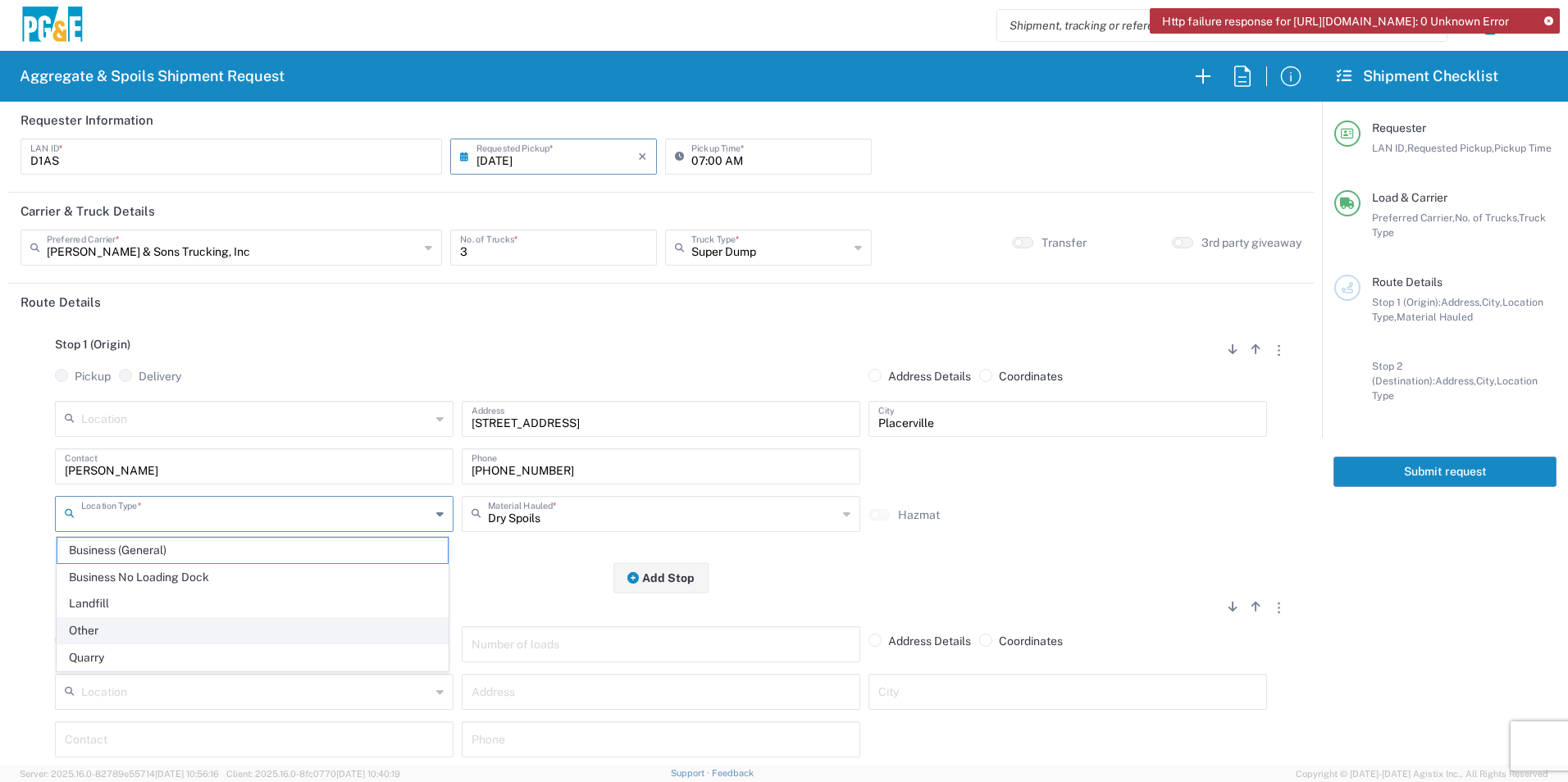
click at [126, 626] on span "Other" at bounding box center [253, 631] width 391 height 25
type input "Other"
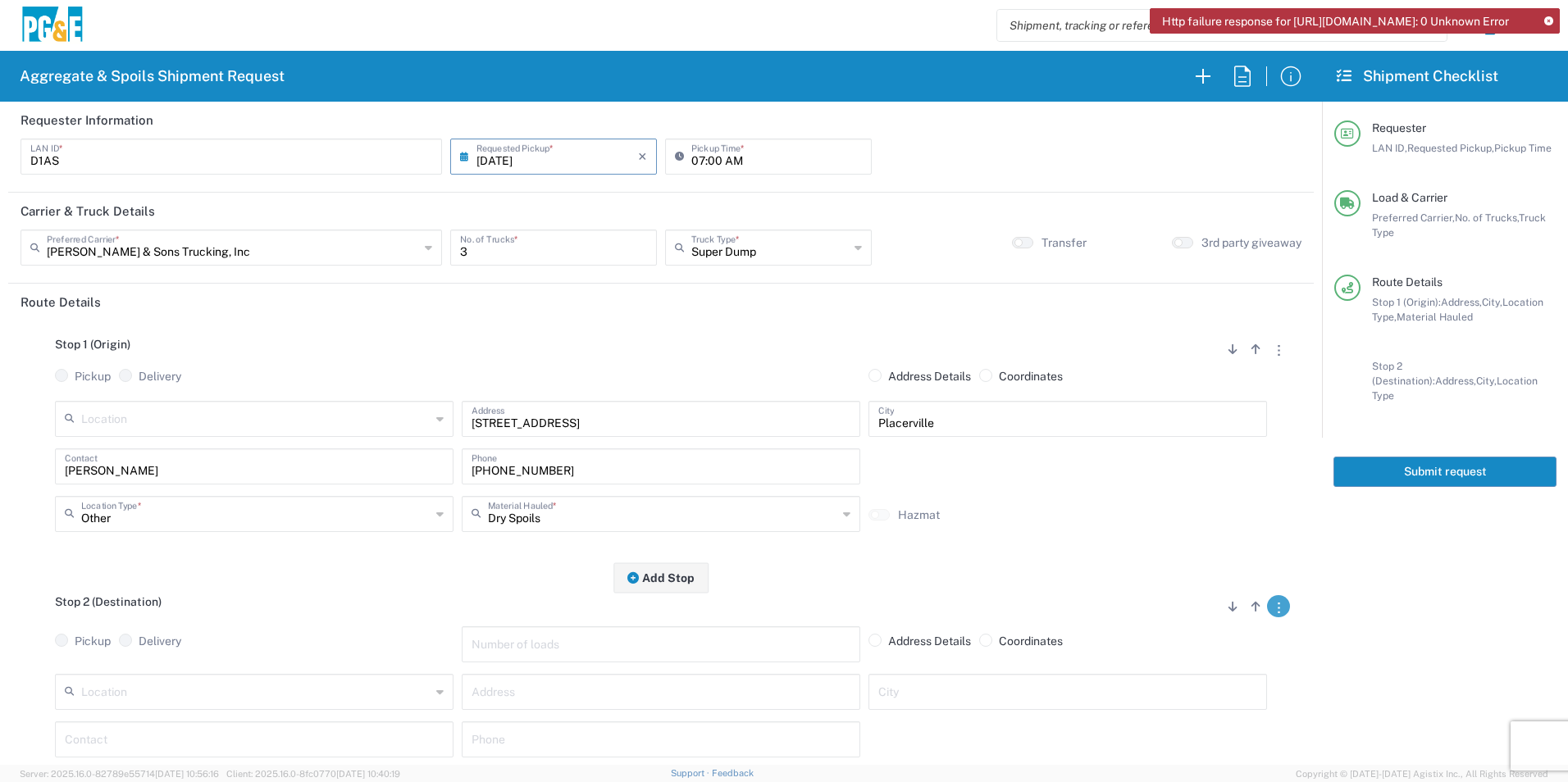
click at [1278, 608] on icon "button" at bounding box center [1278, 608] width 3 height 11
click at [1214, 704] on link "Remove Stop" at bounding box center [1200, 709] width 87 height 13
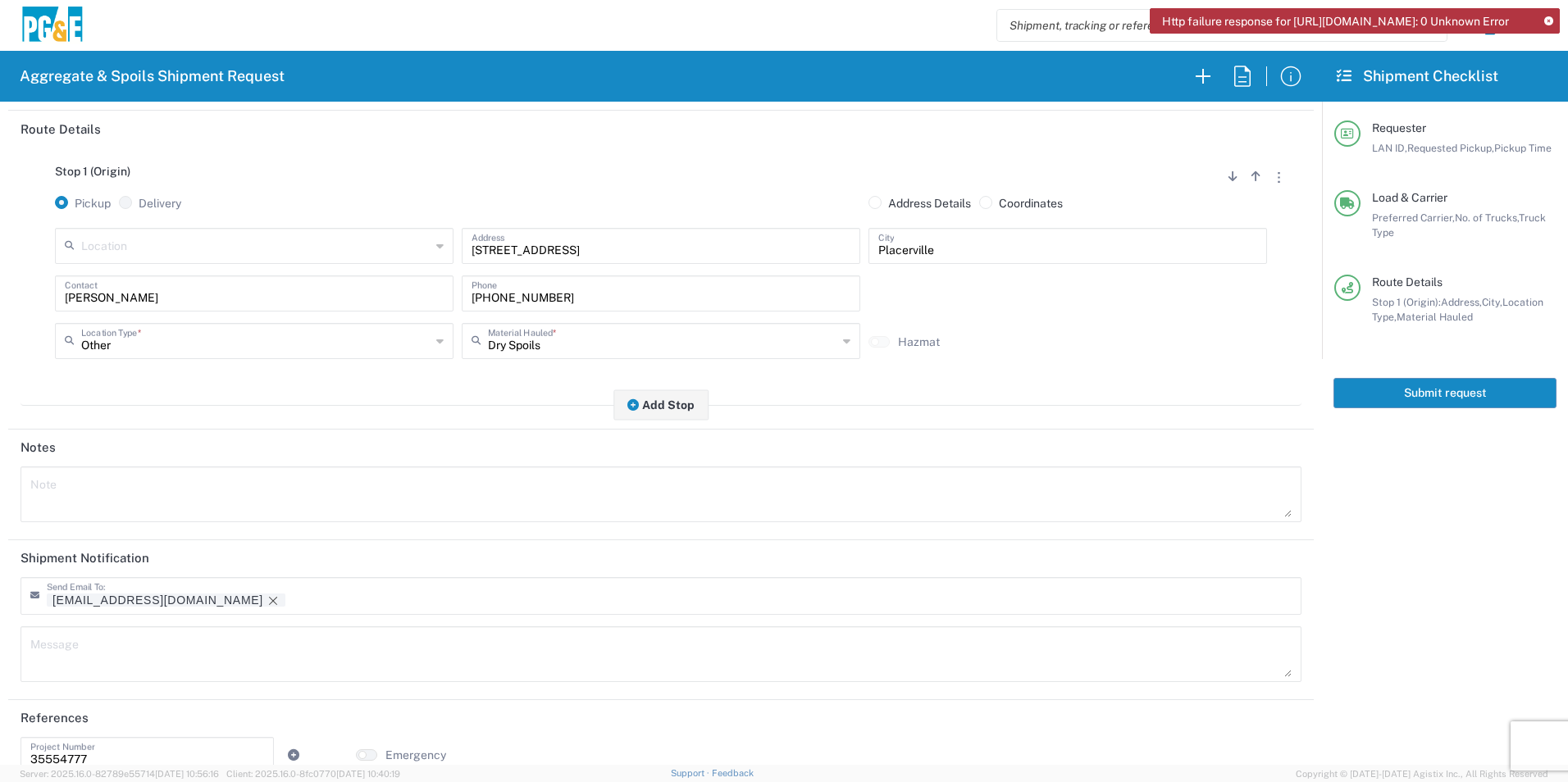
scroll to position [200, 0]
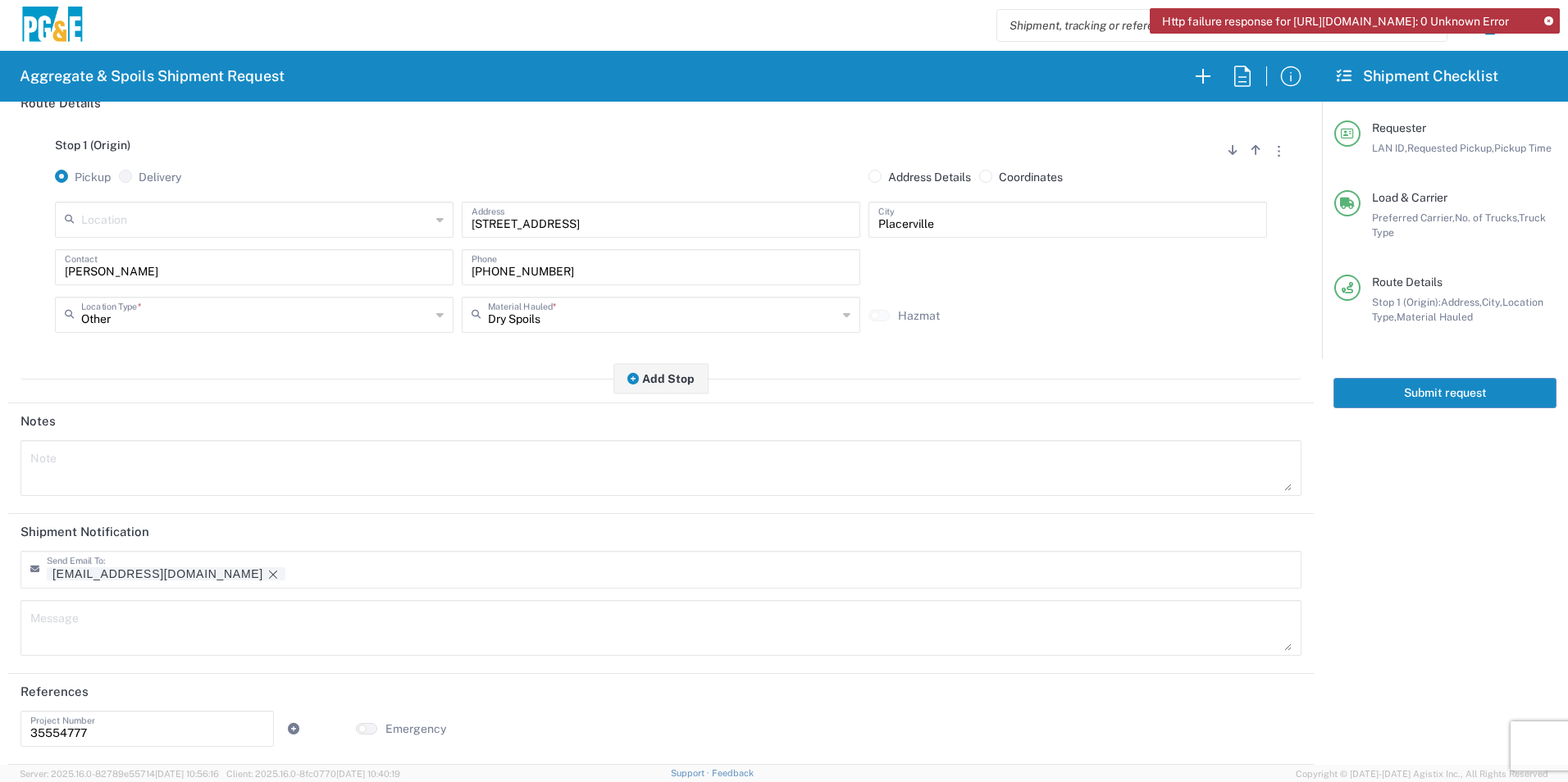
drag, startPoint x: 153, startPoint y: 571, endPoint x: 333, endPoint y: 575, distance: 180.0
click at [266, 571] on icon "Remove tag" at bounding box center [273, 575] width 13 height 13
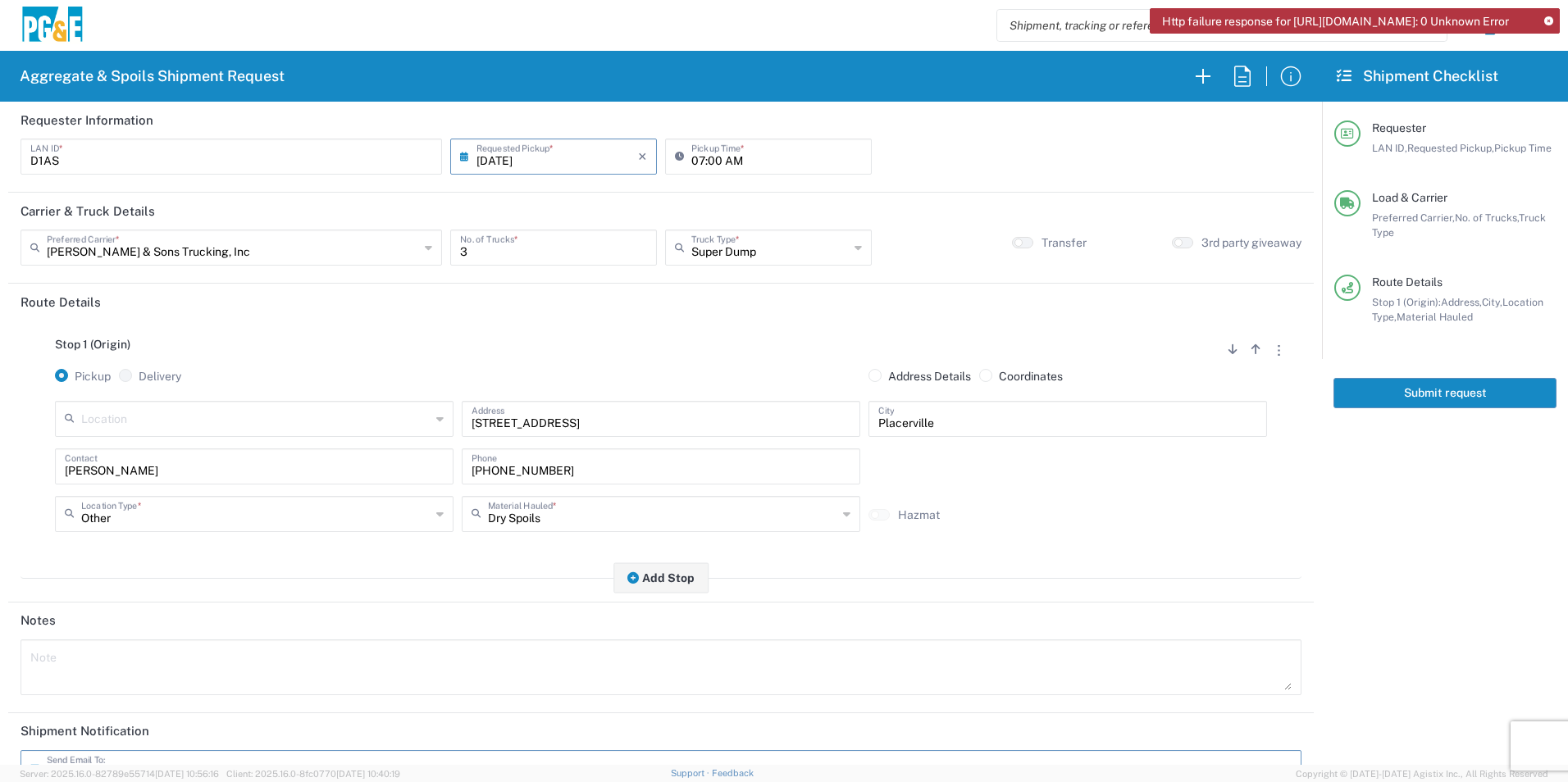
drag, startPoint x: 1414, startPoint y: 396, endPoint x: 1446, endPoint y: 426, distance: 43.9
click at [1414, 395] on button "Submit request" at bounding box center [1444, 393] width 223 height 30
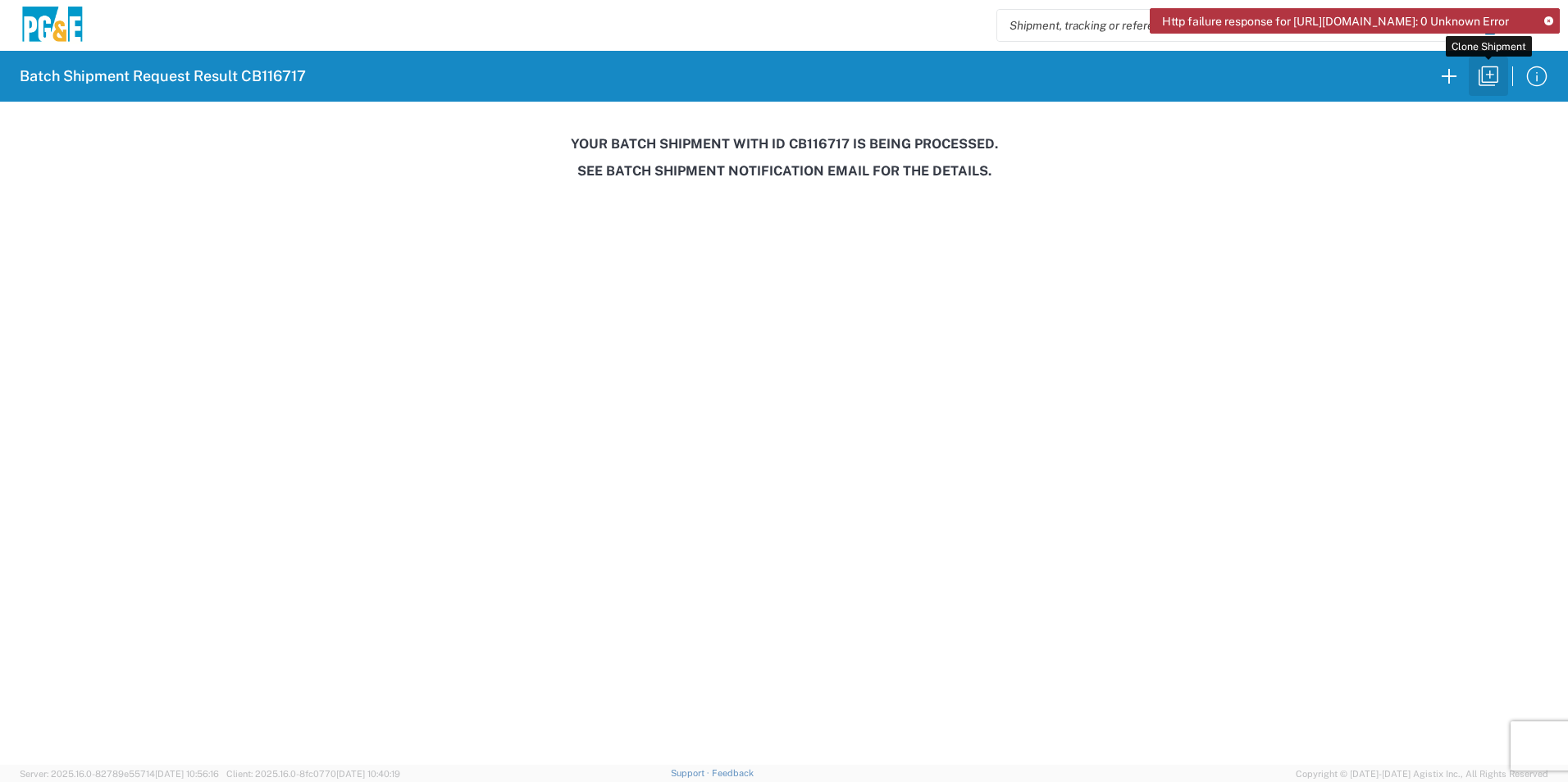
click at [1485, 73] on icon "button" at bounding box center [1488, 76] width 26 height 26
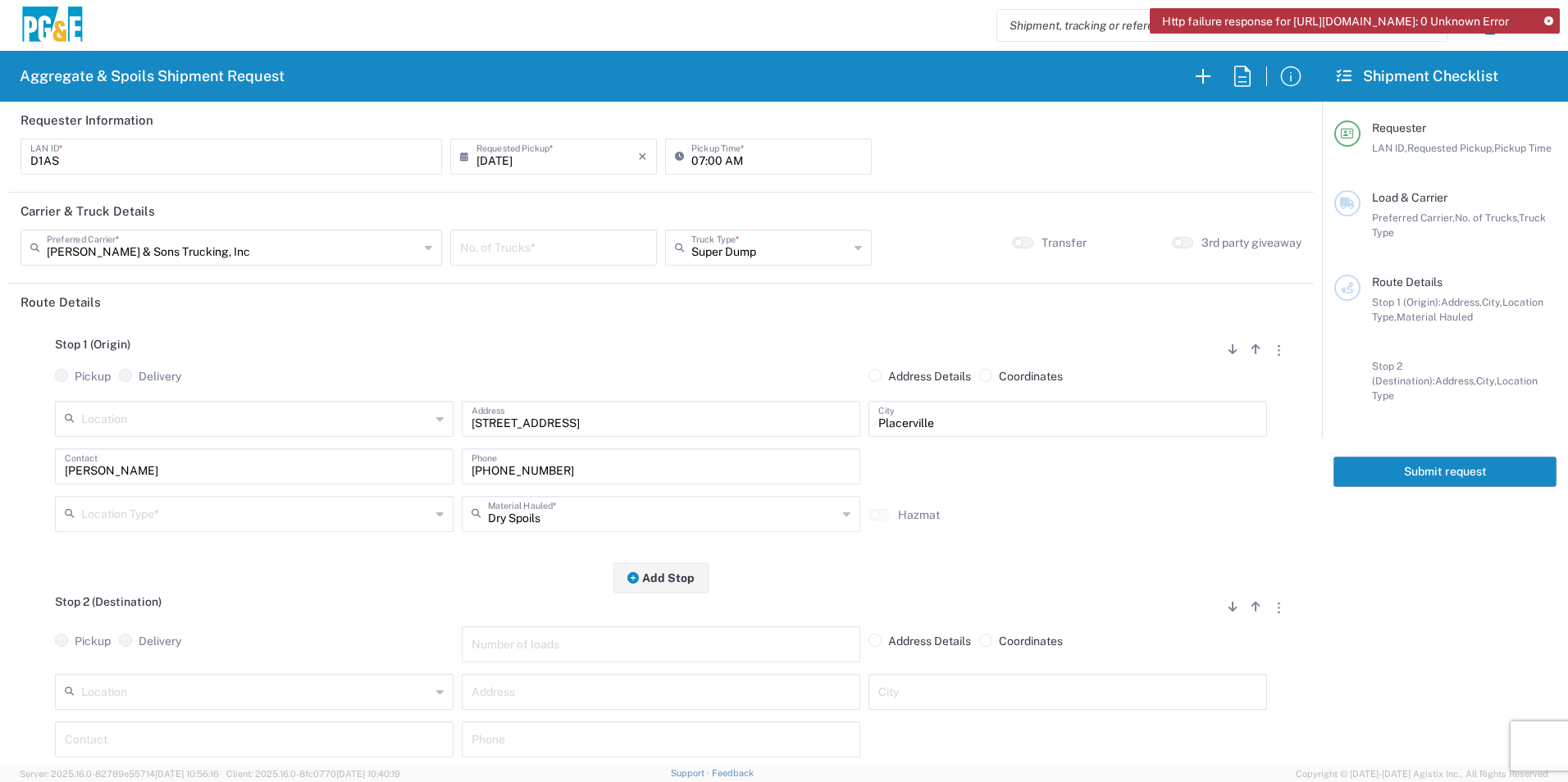
click at [504, 154] on input "[DATE]" at bounding box center [557, 155] width 162 height 28
click at [602, 285] on span "15" at bounding box center [599, 282] width 23 height 23
type input "[DATE]"
click at [554, 239] on input "number" at bounding box center [553, 246] width 187 height 28
type input "3"
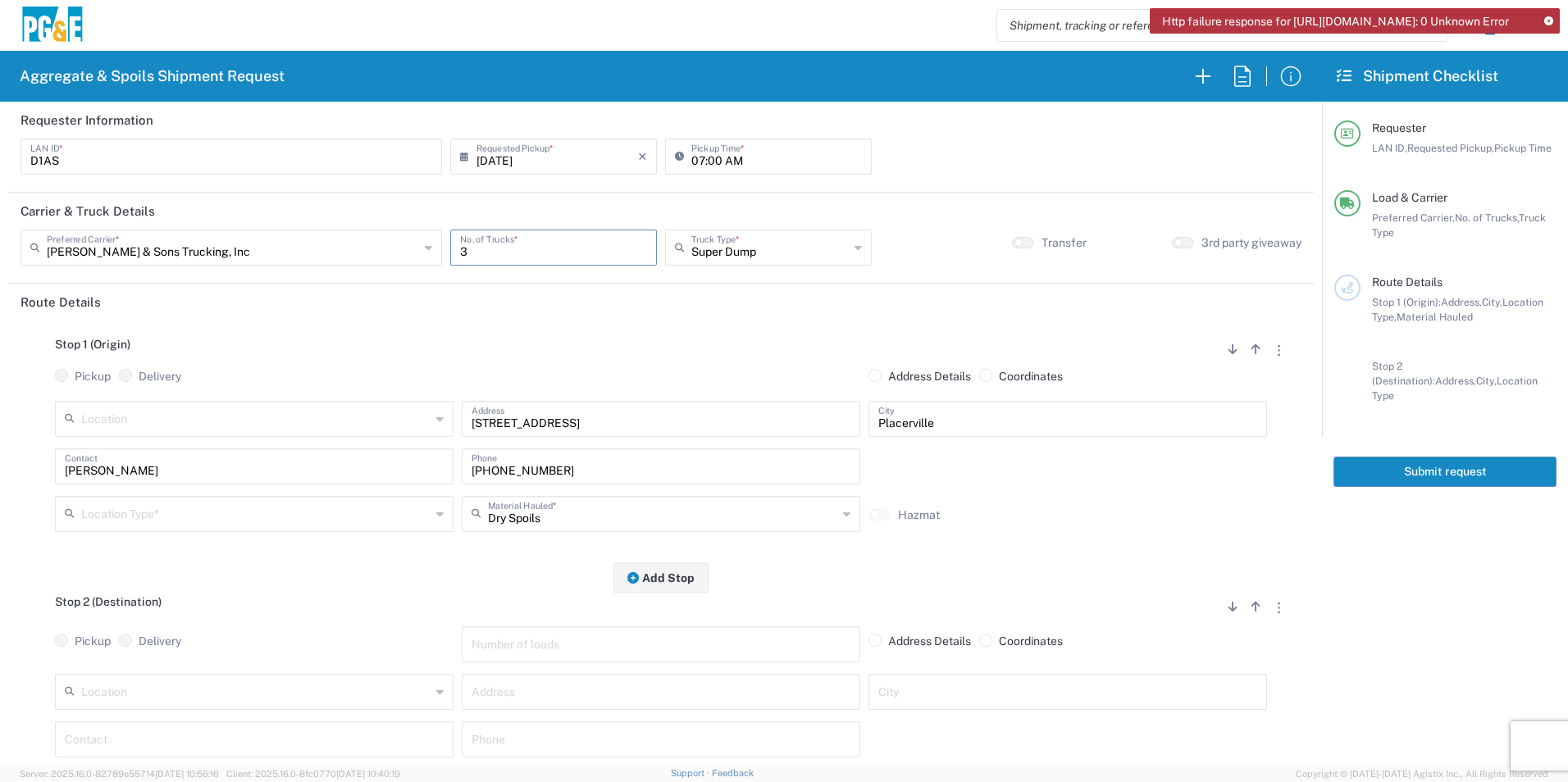
click at [194, 517] on input "text" at bounding box center [255, 512] width 350 height 28
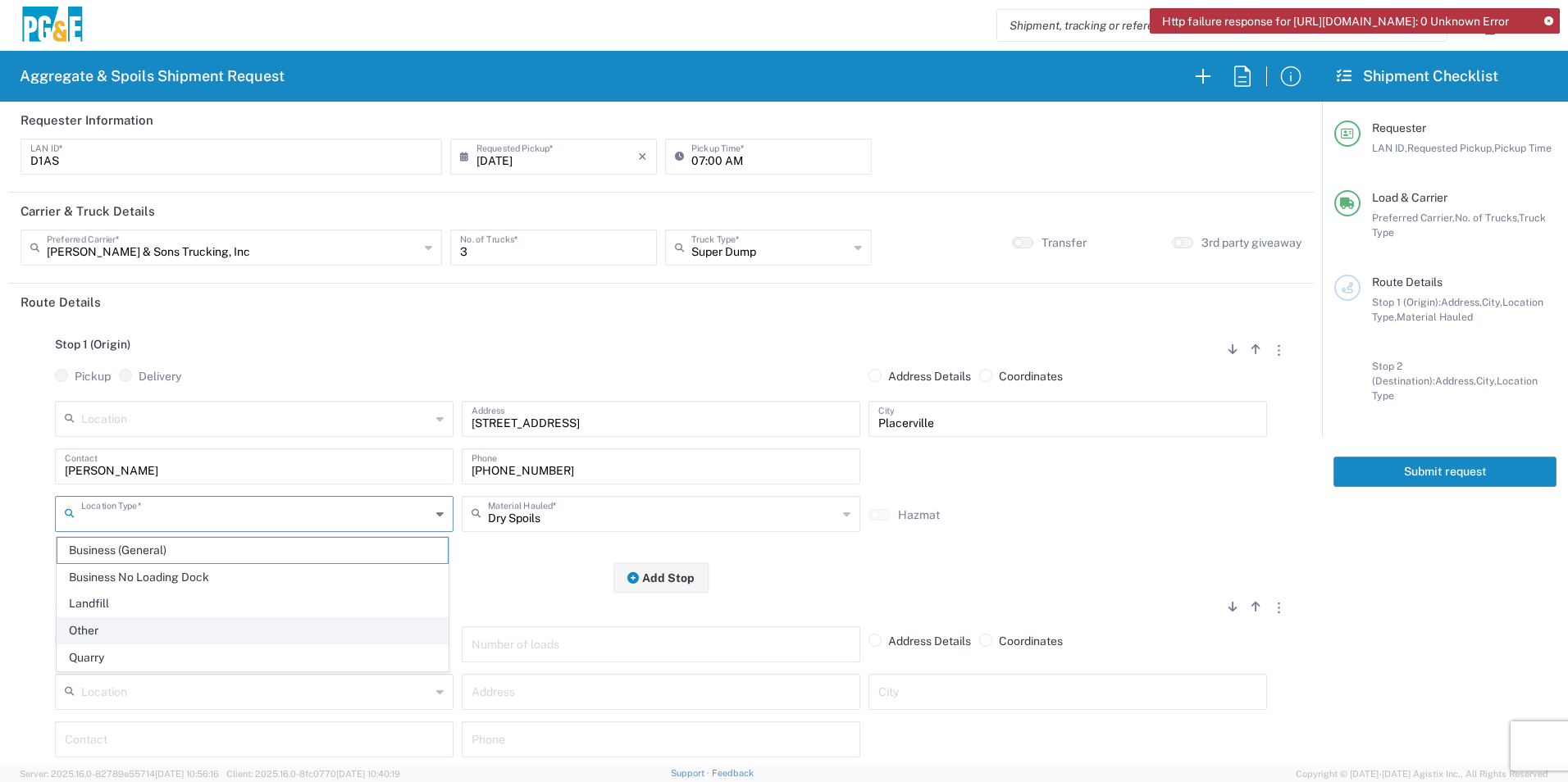
click at [130, 629] on span "Other" at bounding box center [253, 631] width 391 height 25
type input "Other"
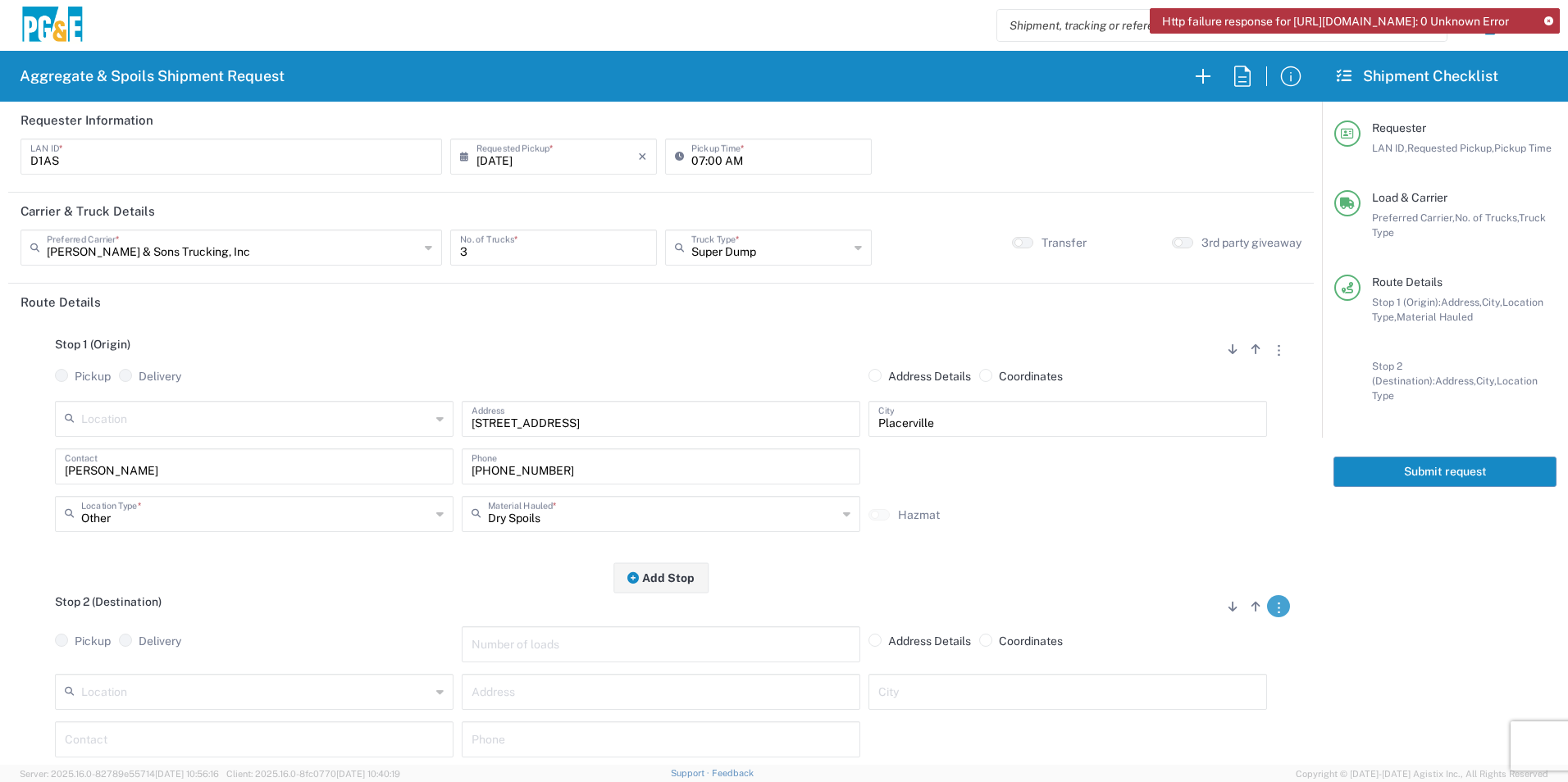
click at [1267, 603] on button "button" at bounding box center [1278, 606] width 23 height 23
drag, startPoint x: 1220, startPoint y: 708, endPoint x: 721, endPoint y: 619, distance: 506.9
click at [1219, 708] on link "Remove Stop" at bounding box center [1200, 709] width 87 height 13
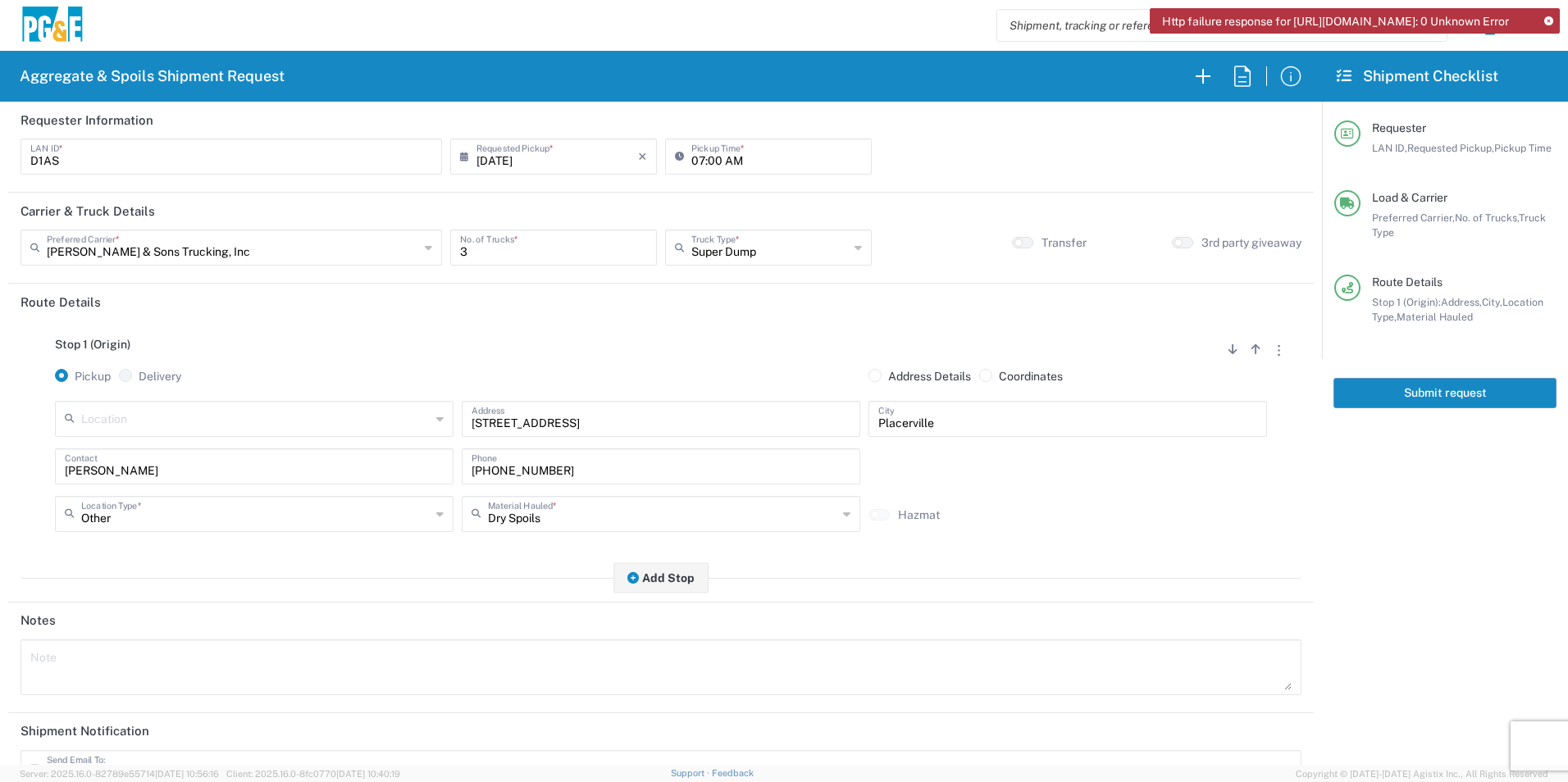
scroll to position [200, 0]
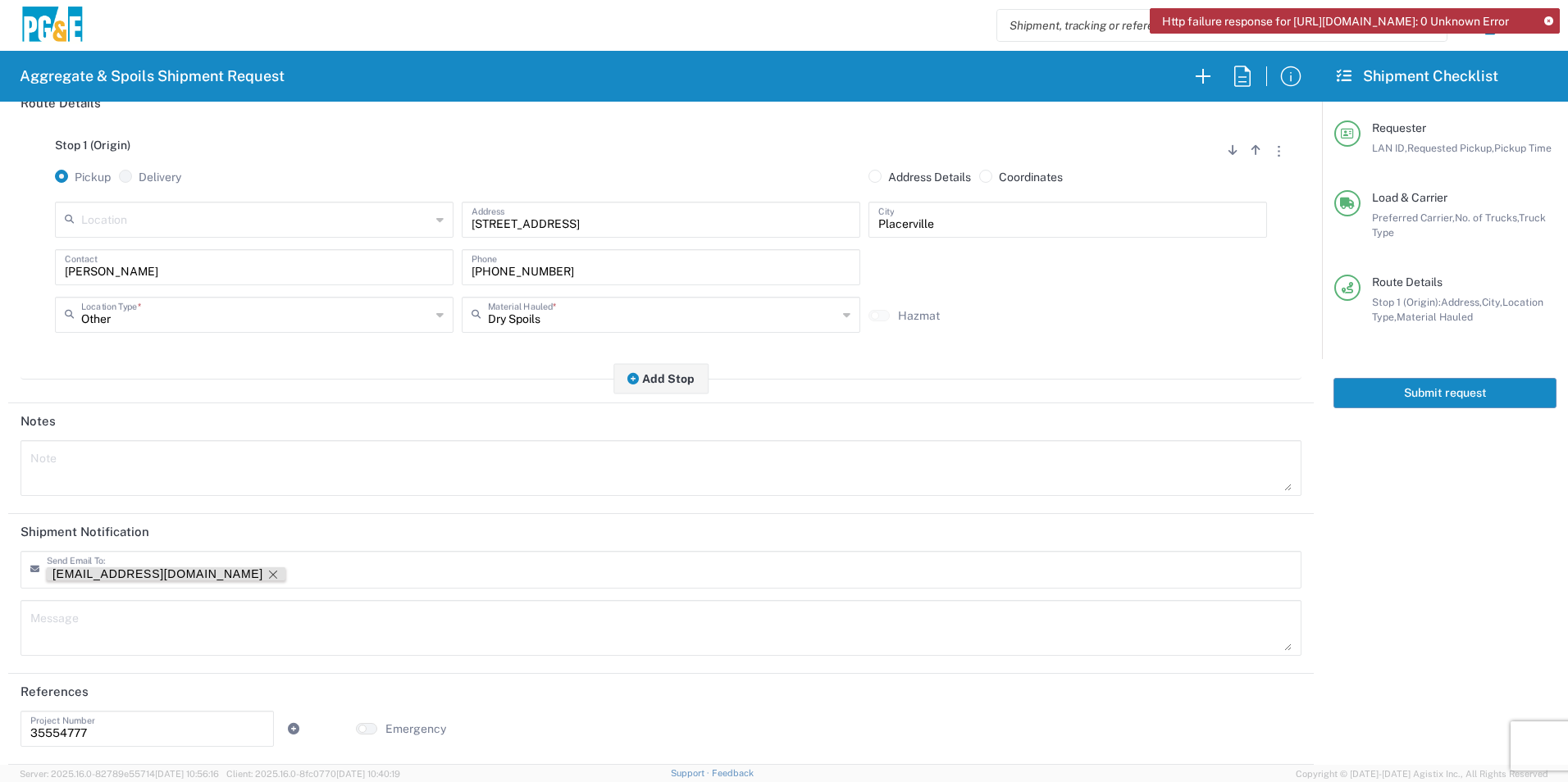
drag, startPoint x: 154, startPoint y: 576, endPoint x: 277, endPoint y: 572, distance: 123.1
click at [266, 575] on icon "Remove tag" at bounding box center [273, 575] width 13 height 13
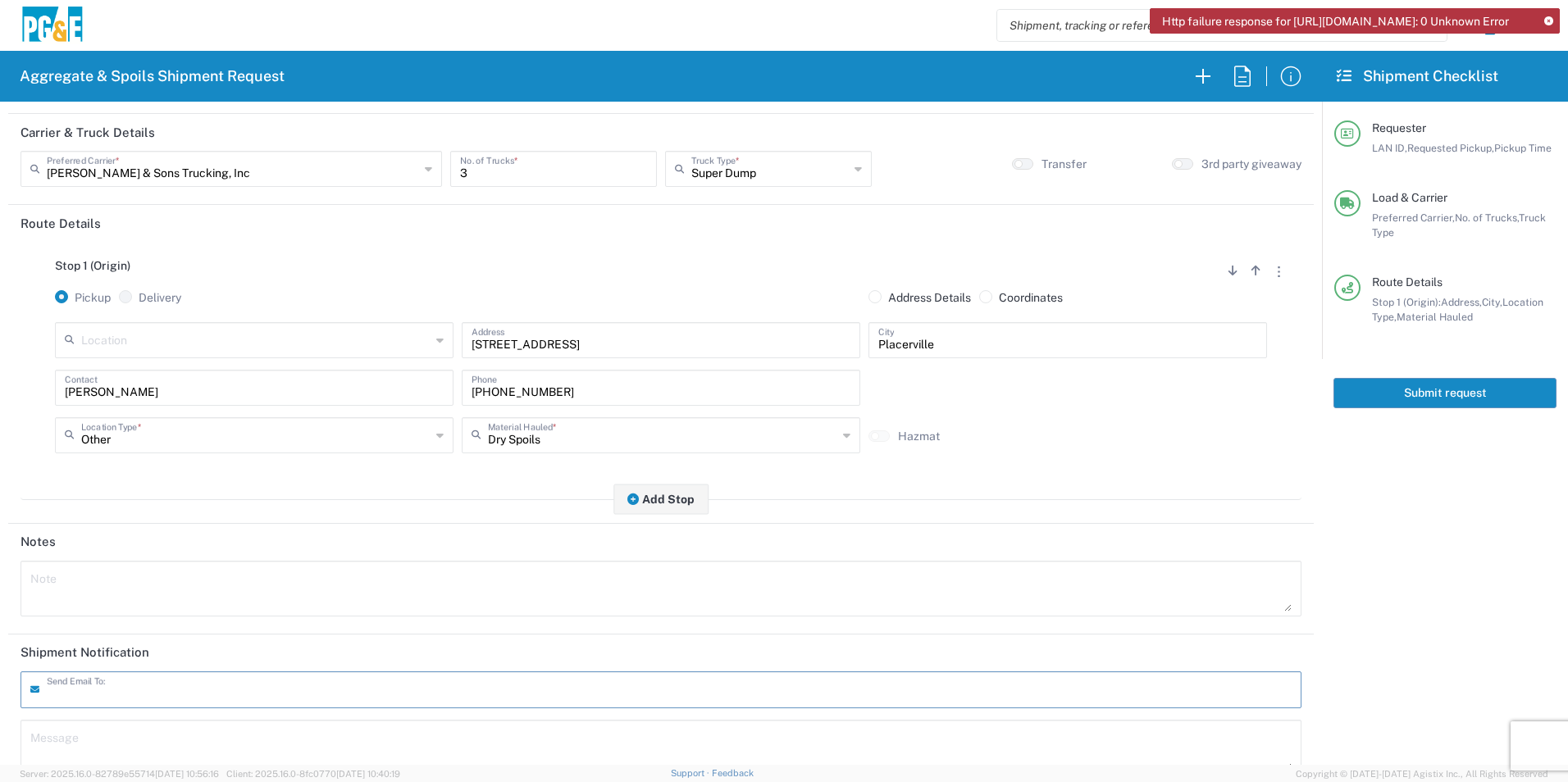
scroll to position [0, 0]
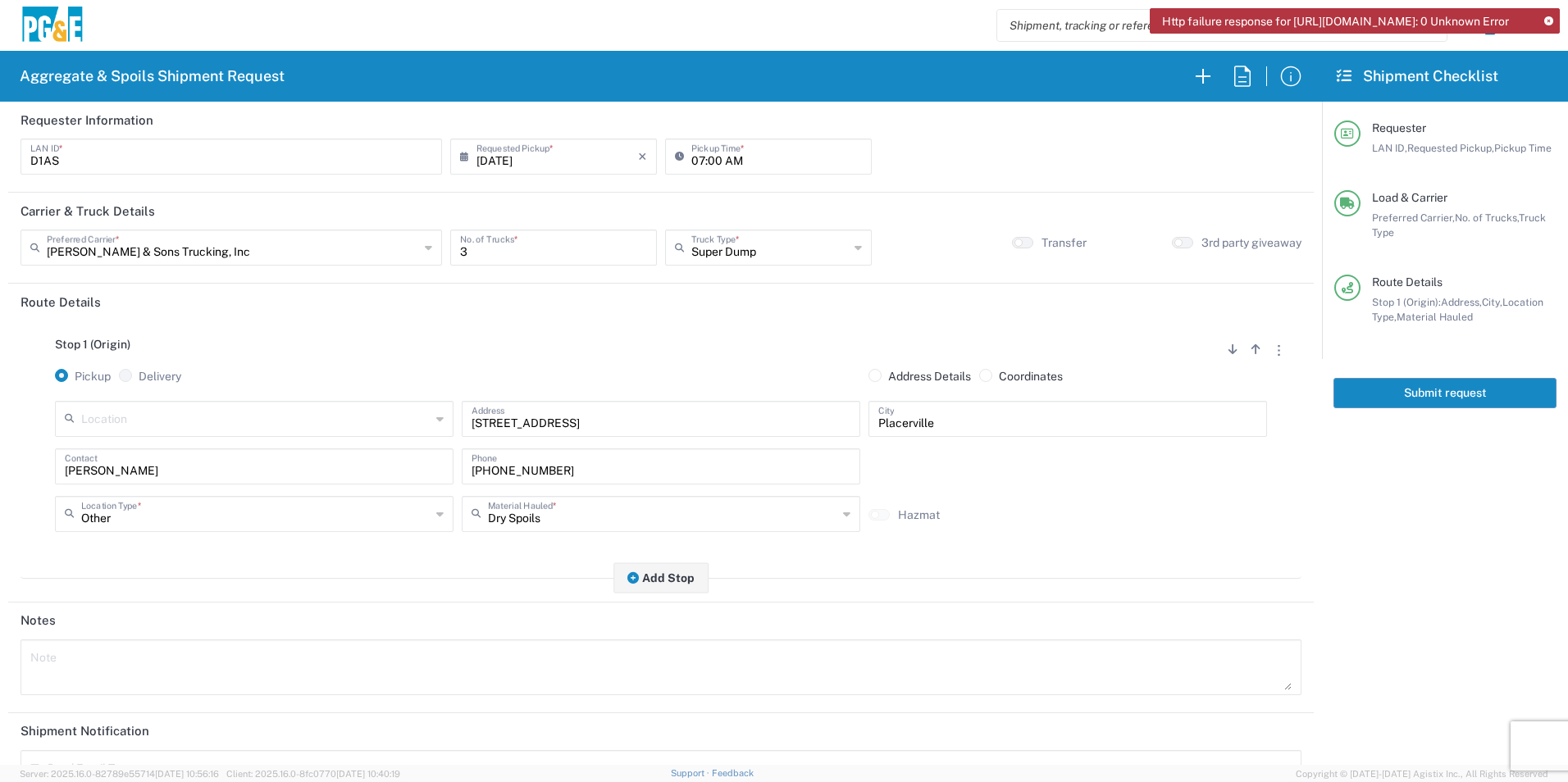
drag, startPoint x: 1358, startPoint y: 401, endPoint x: 1369, endPoint y: 402, distance: 11.0
click at [1359, 400] on button "Submit request" at bounding box center [1444, 393] width 223 height 30
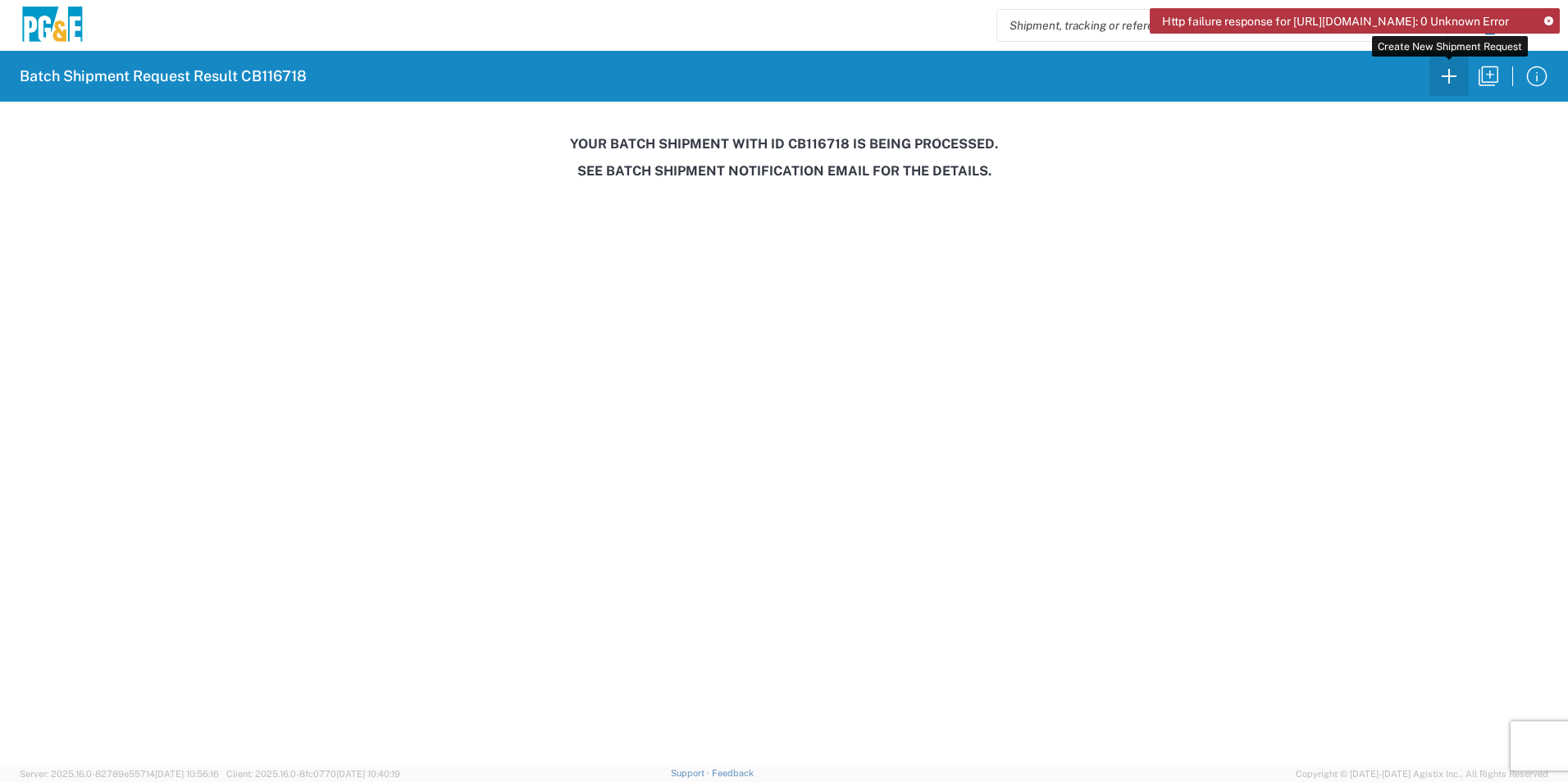
click at [1457, 75] on icon "button" at bounding box center [1449, 76] width 26 height 26
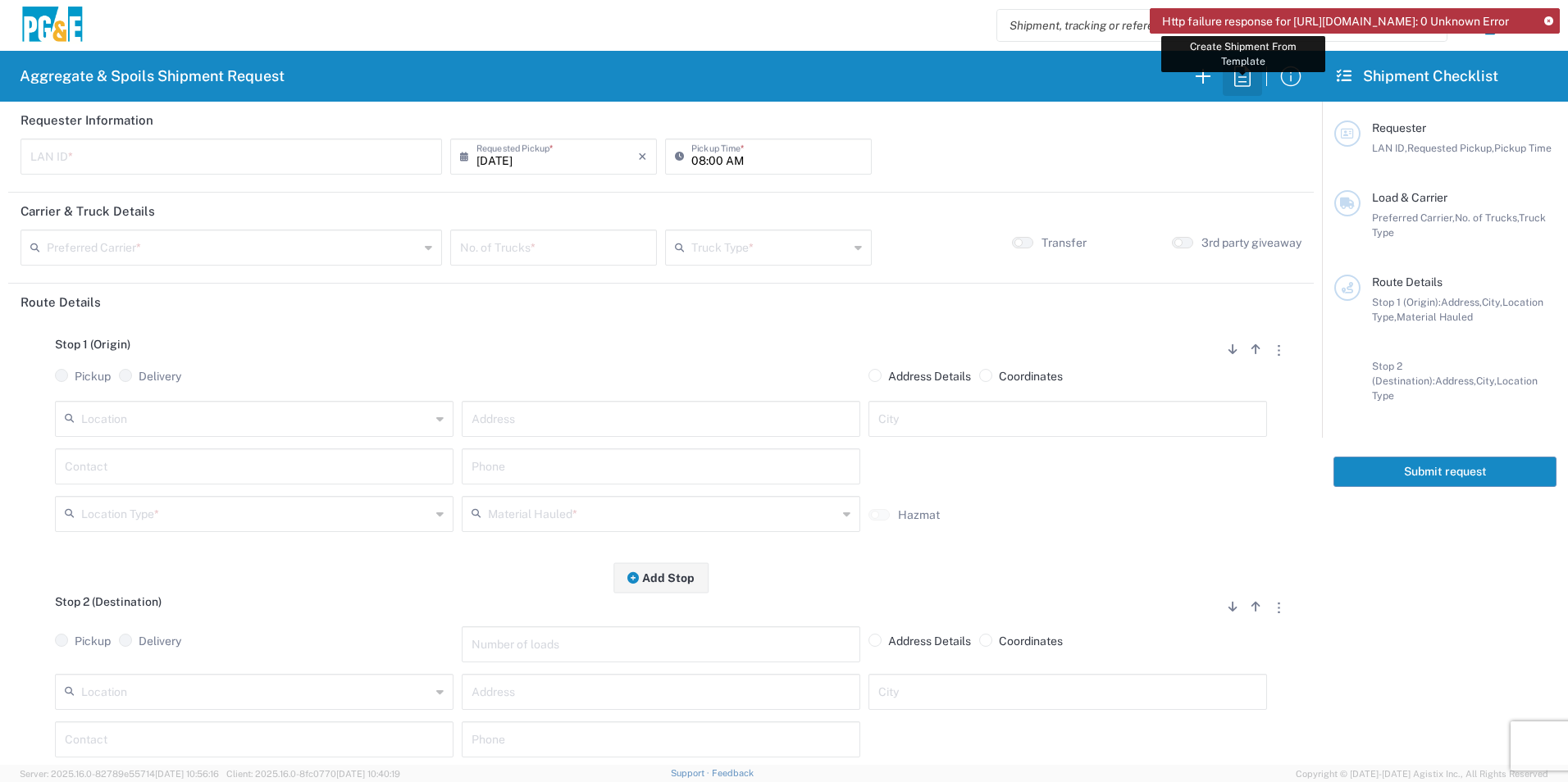
click at [1243, 74] on icon "button" at bounding box center [1242, 76] width 26 height 26
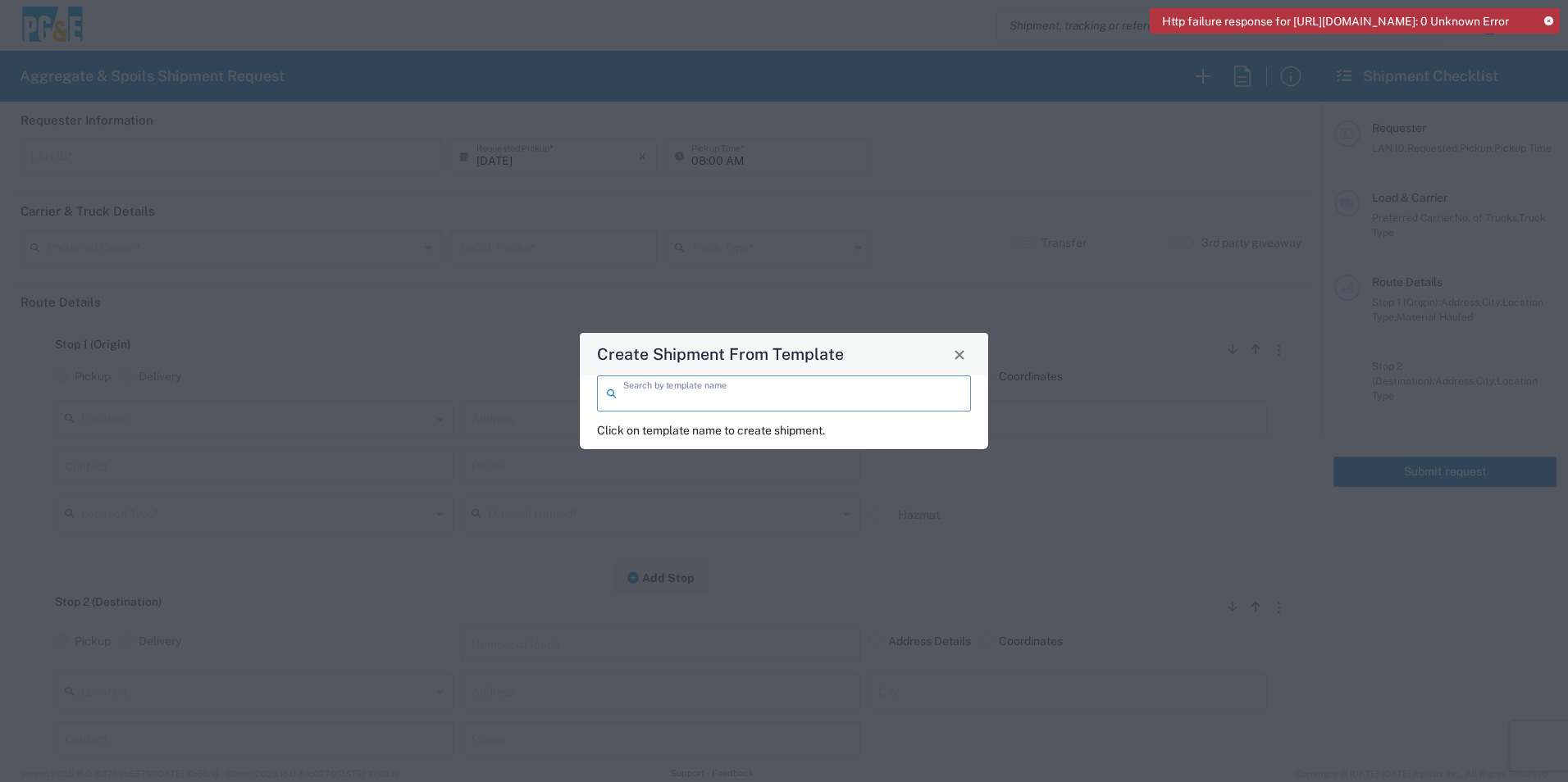
click at [749, 403] on input "search" at bounding box center [792, 392] width 338 height 28
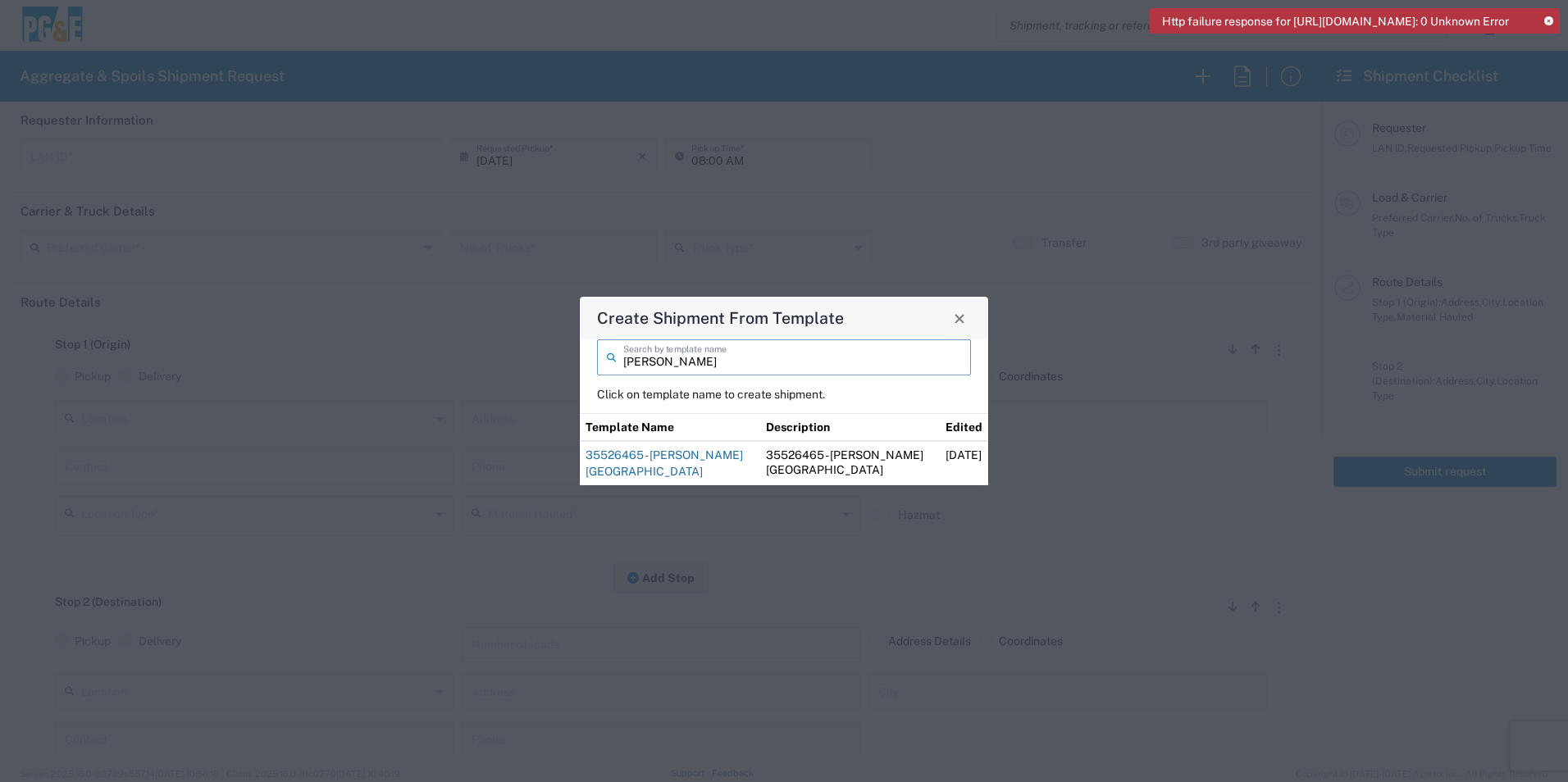
type input "[PERSON_NAME]"
click at [637, 453] on link "35526465 - [PERSON_NAME] [GEOGRAPHIC_DATA]" at bounding box center [664, 462] width 158 height 29
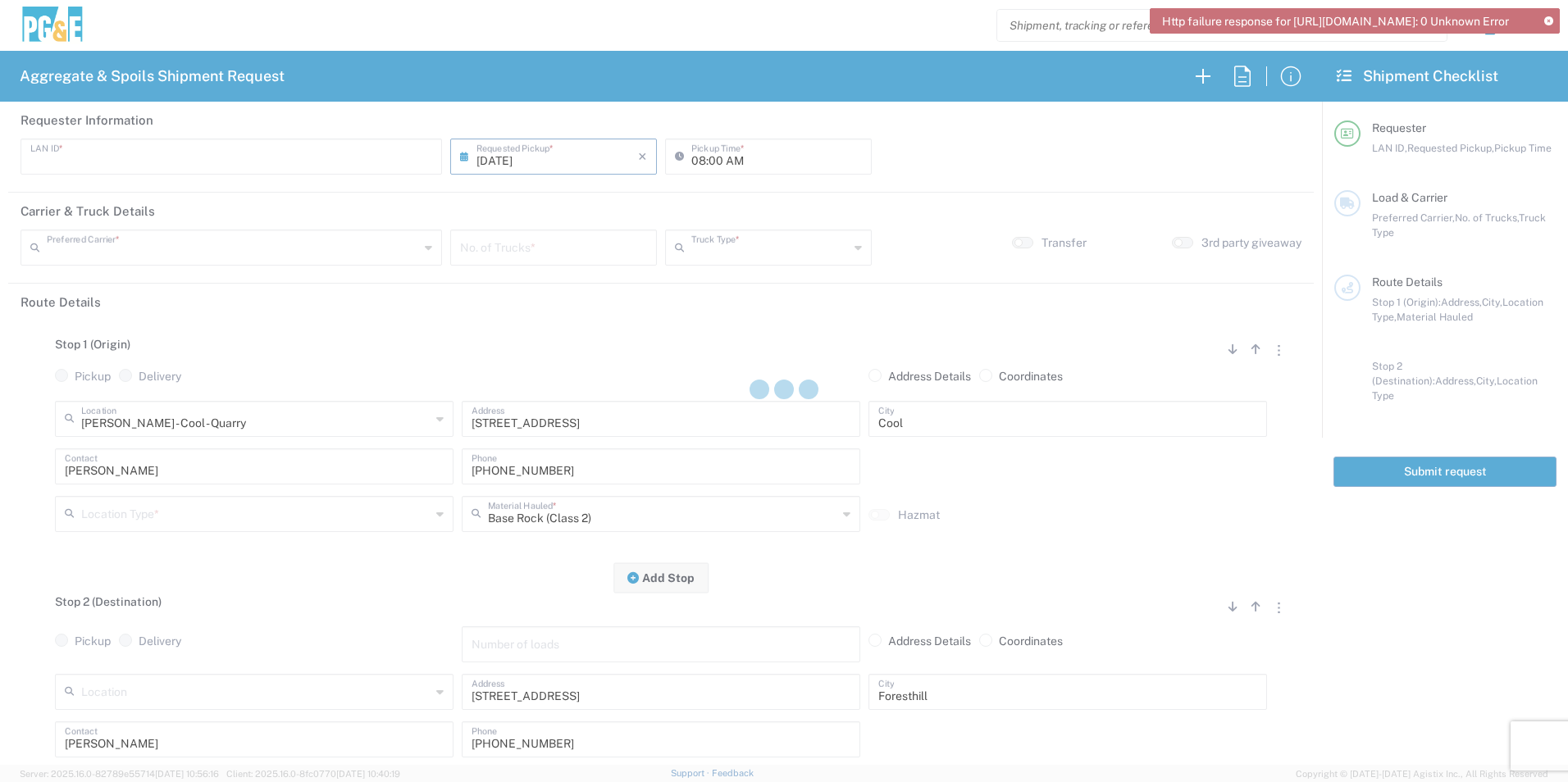
type input "STW8"
type input "06:30 AM"
type input "[PERSON_NAME] & Sons Trucking, Inc"
type input "Super Dump"
type textarea "Please deliver 3 Loads of [GEOGRAPHIC_DATA]"
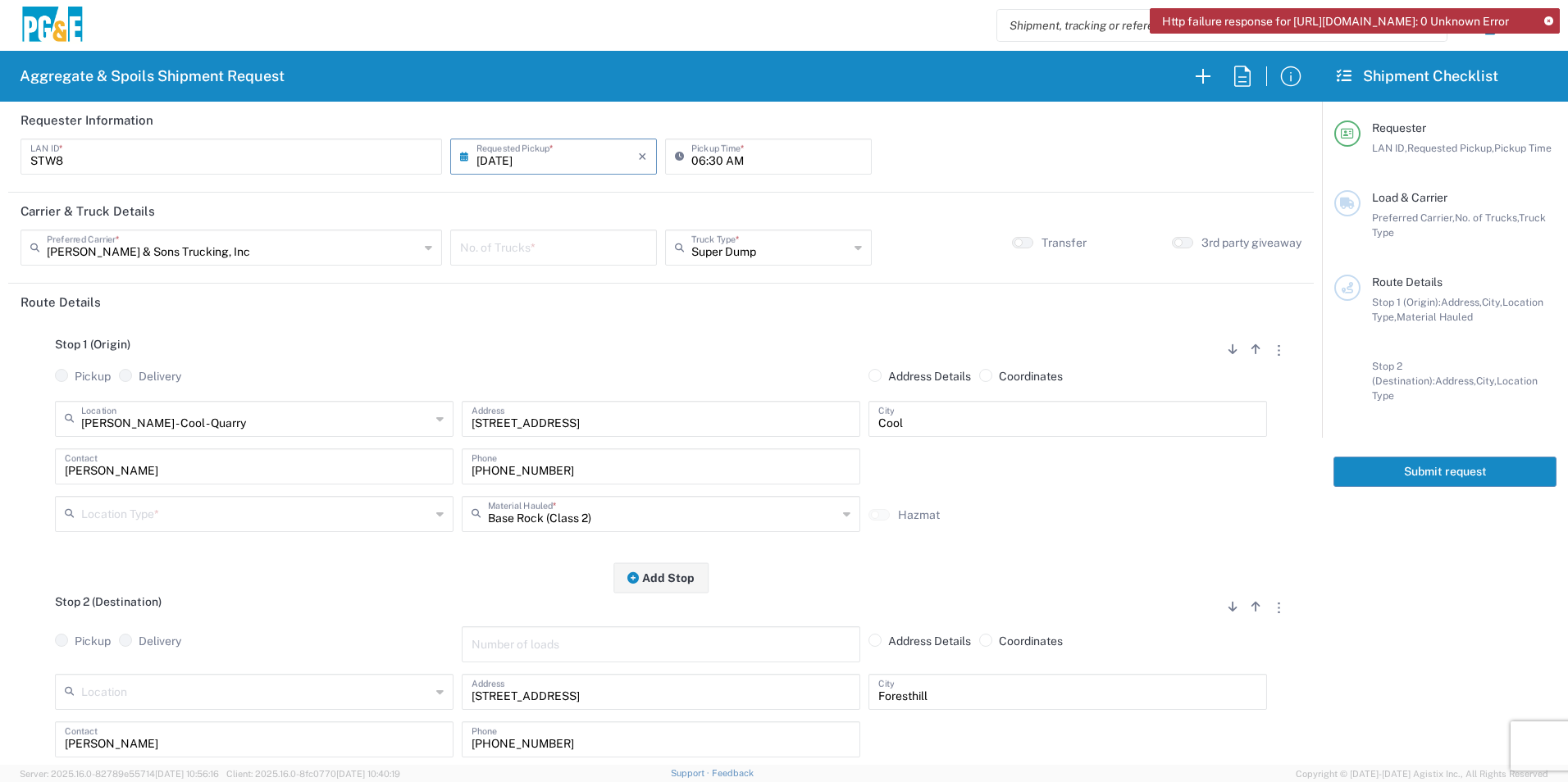
click at [601, 254] on input "number" at bounding box center [553, 246] width 187 height 28
type input "2"
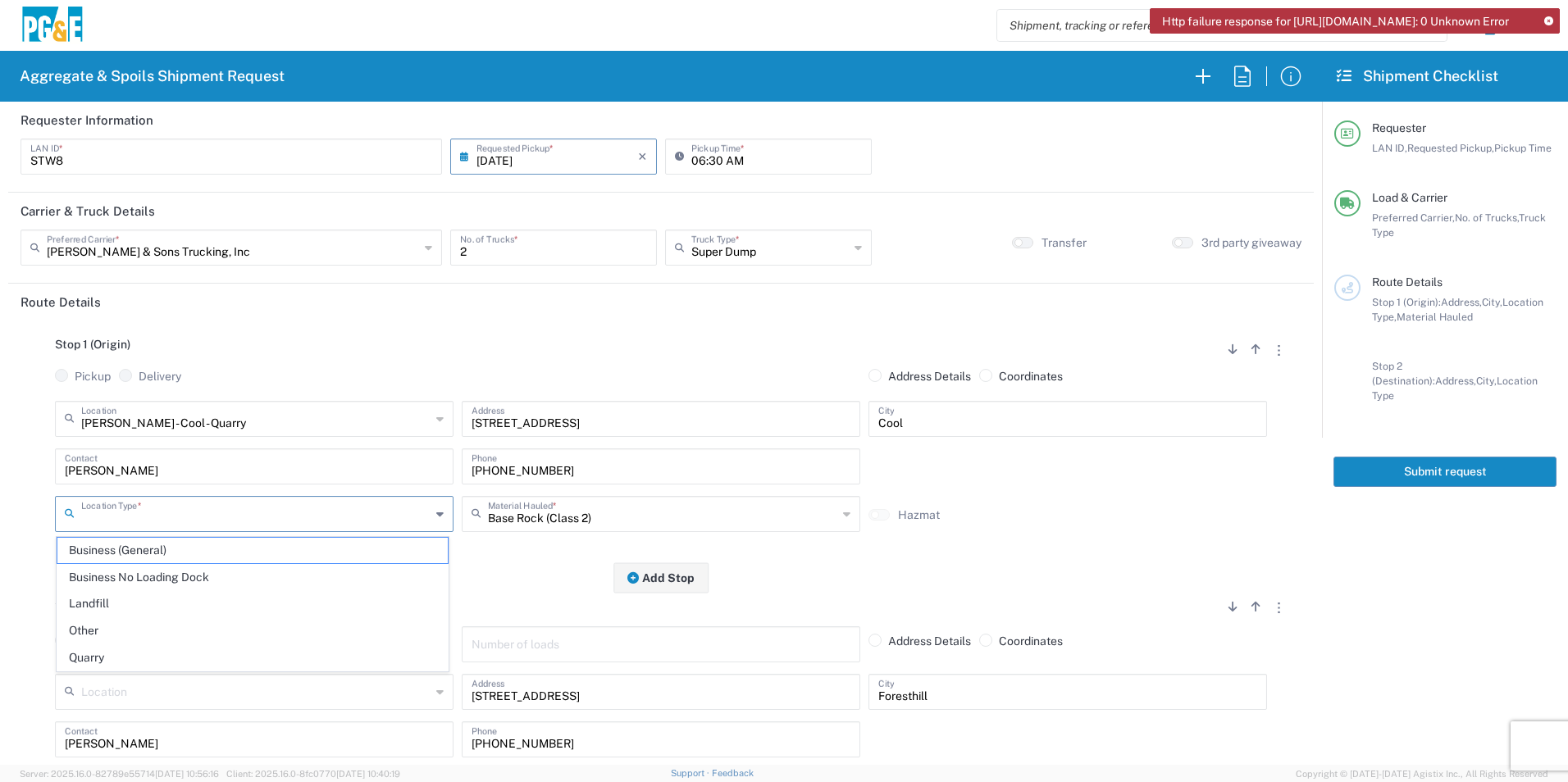
click at [135, 511] on input "text" at bounding box center [255, 512] width 350 height 28
click at [127, 648] on span "Quarry" at bounding box center [253, 658] width 391 height 25
type input "Quarry"
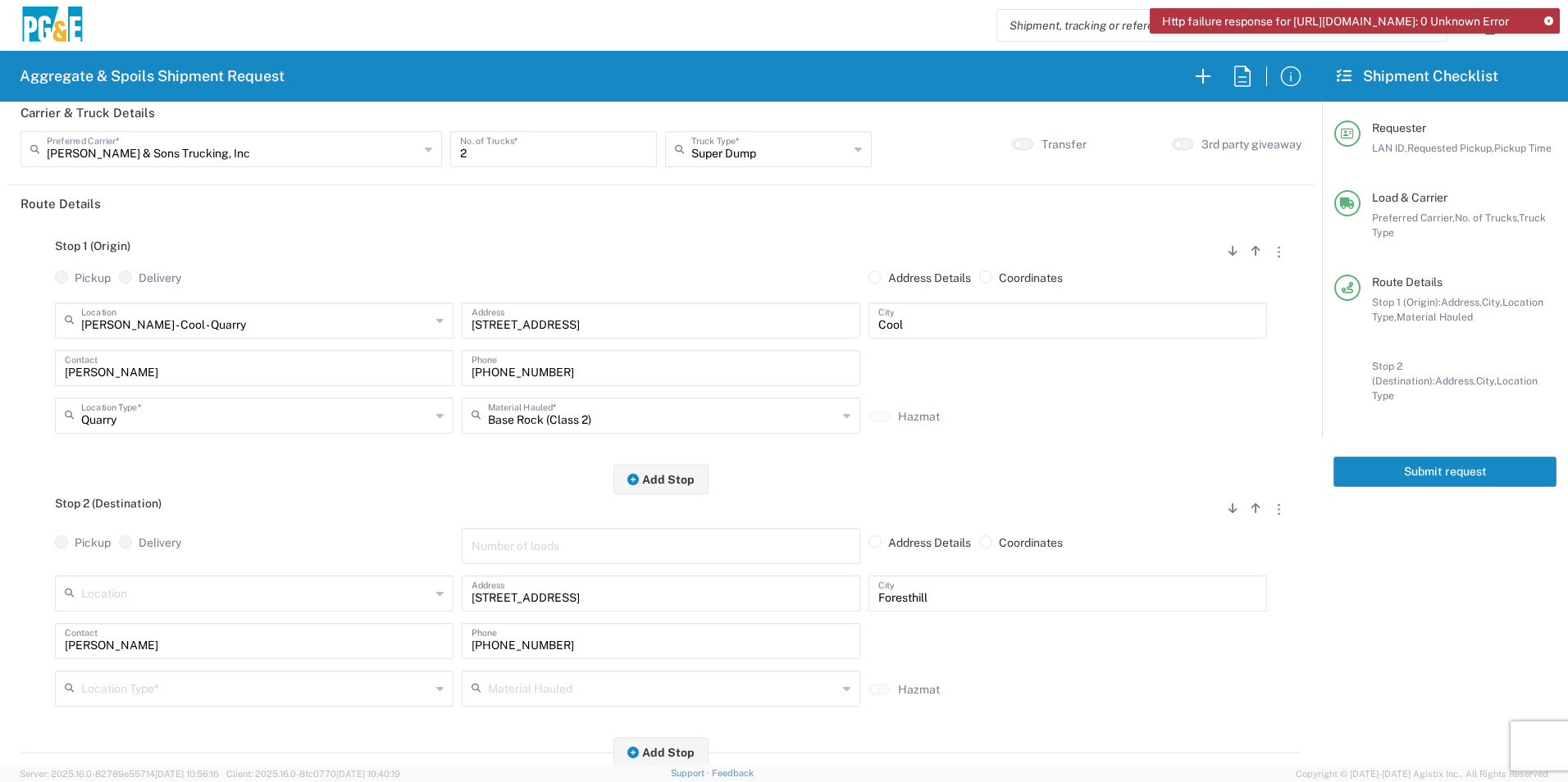
scroll to position [246, 0]
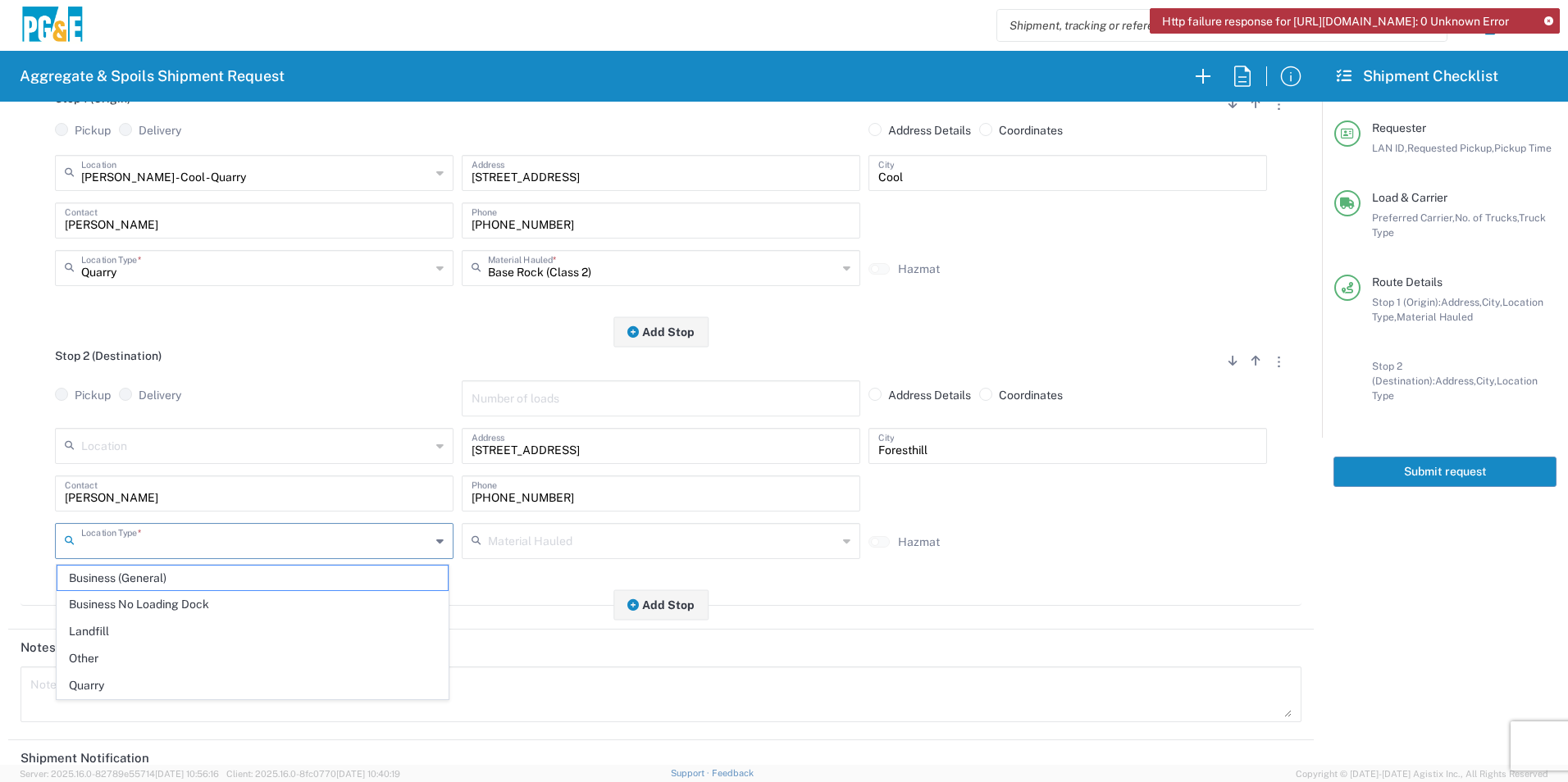
click at [161, 541] on input "text" at bounding box center [255, 540] width 350 height 28
click at [108, 653] on span "Other" at bounding box center [253, 658] width 391 height 25
type input "Other"
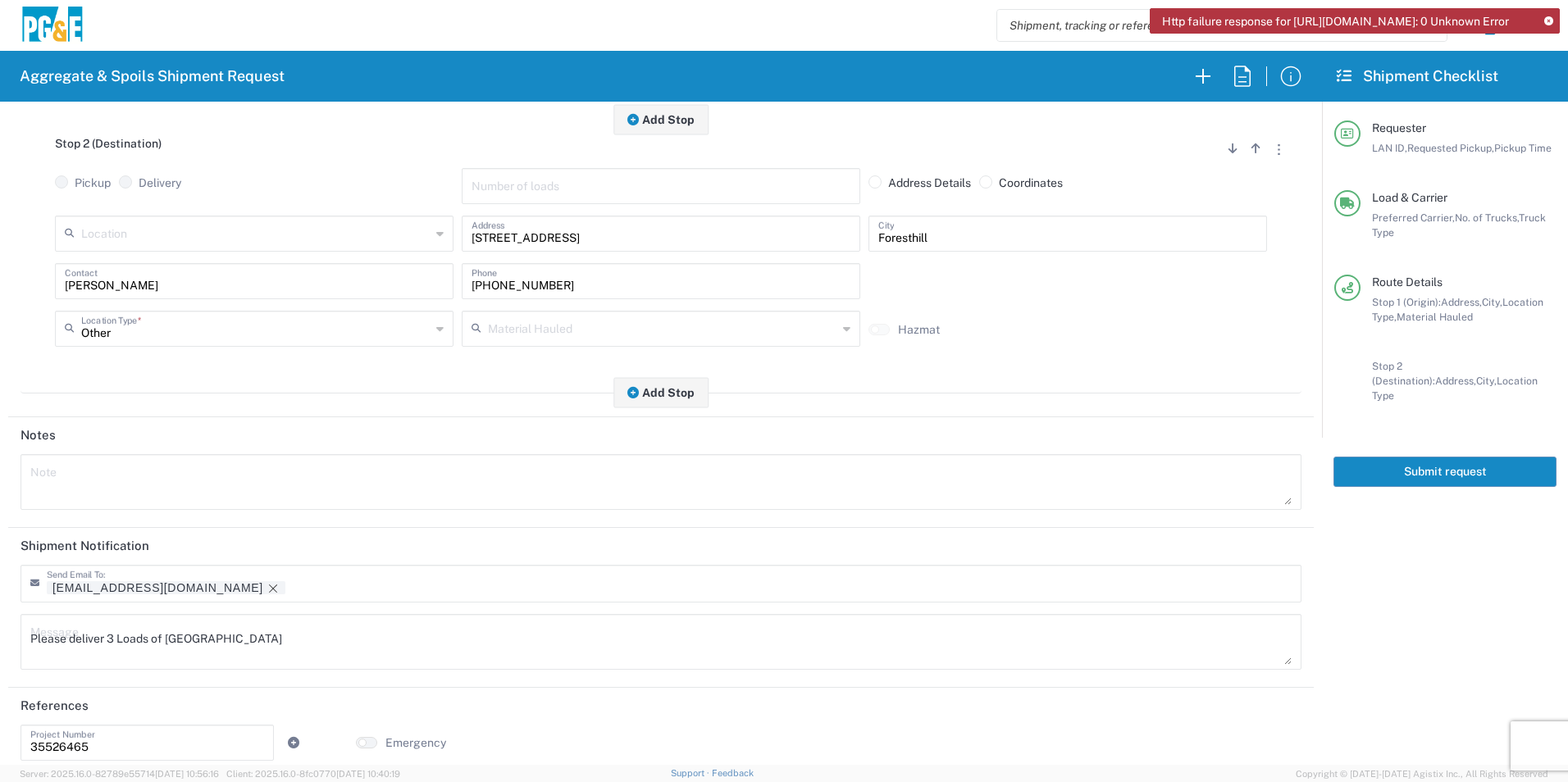
scroll to position [474, 0]
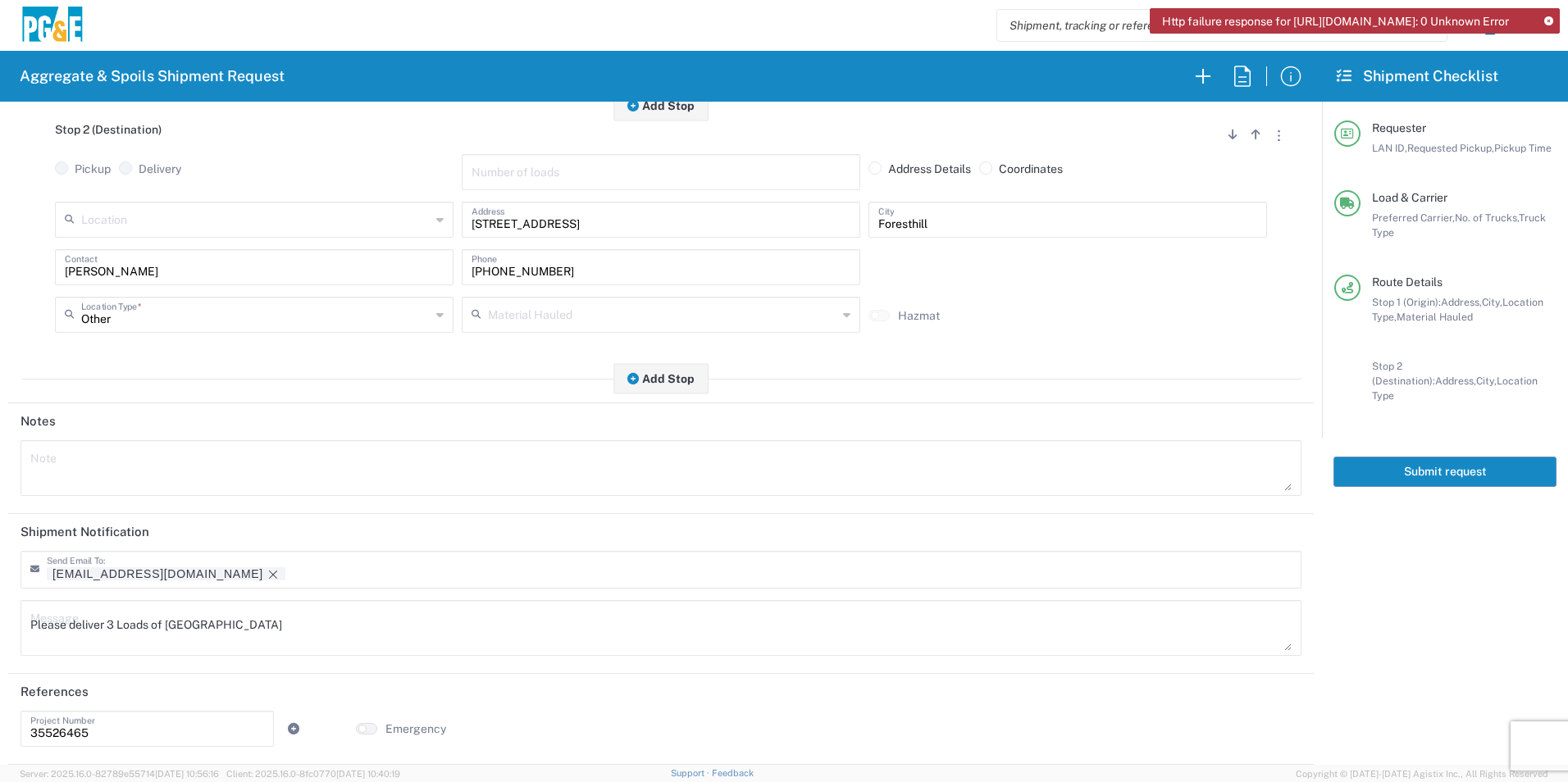
drag, startPoint x: 152, startPoint y: 573, endPoint x: 180, endPoint y: 579, distance: 28.6
click at [266, 572] on icon "Remove tag" at bounding box center [273, 575] width 13 height 13
drag, startPoint x: 42, startPoint y: 623, endPoint x: 0, endPoint y: 628, distance: 42.3
click at [0, 628] on html "Http failure response for [URL][DOMAIN_NAME]: 0 Unknown Error Aggregate & Spoil…" at bounding box center [784, 391] width 1568 height 782
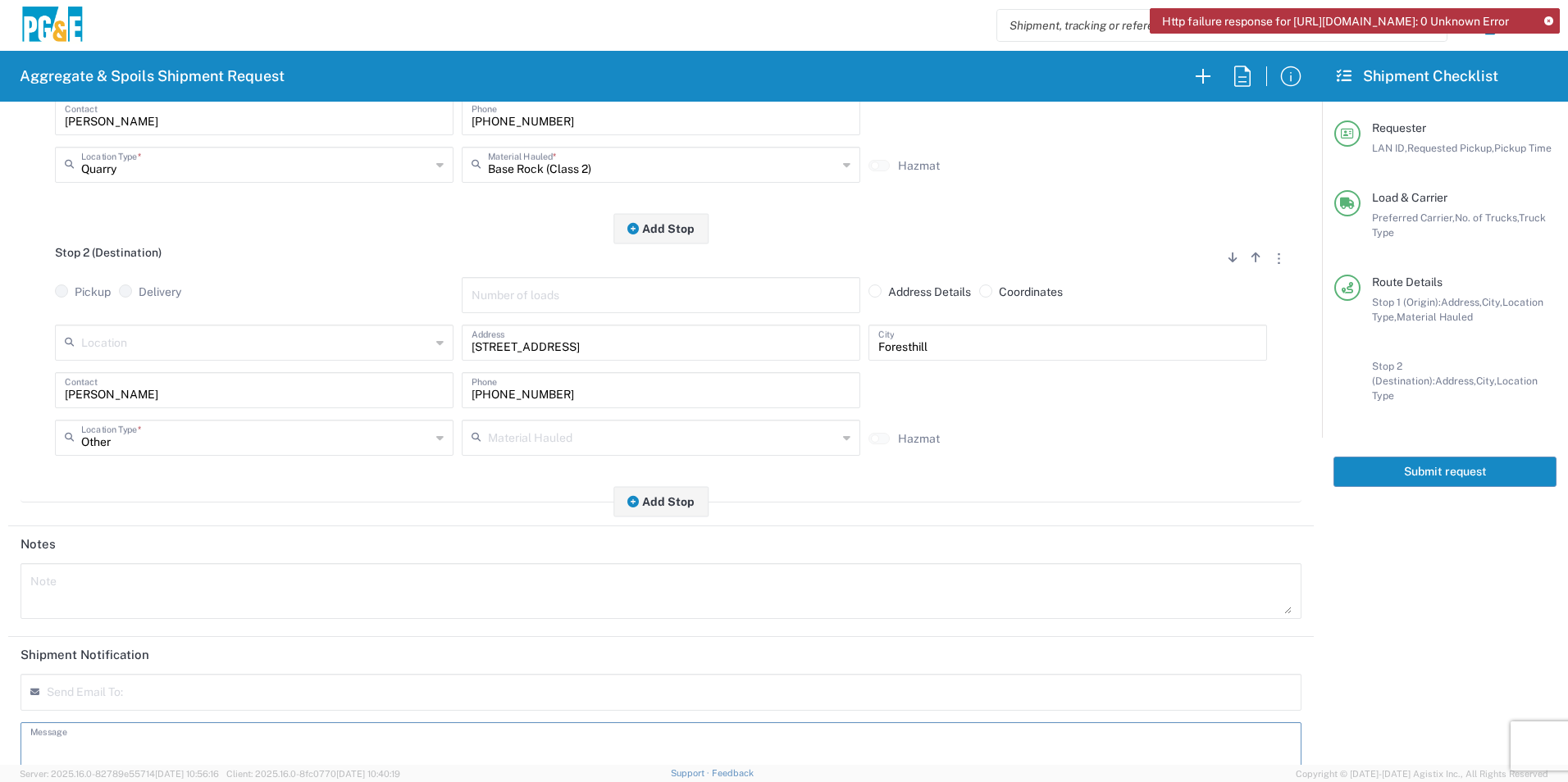
scroll to position [0, 0]
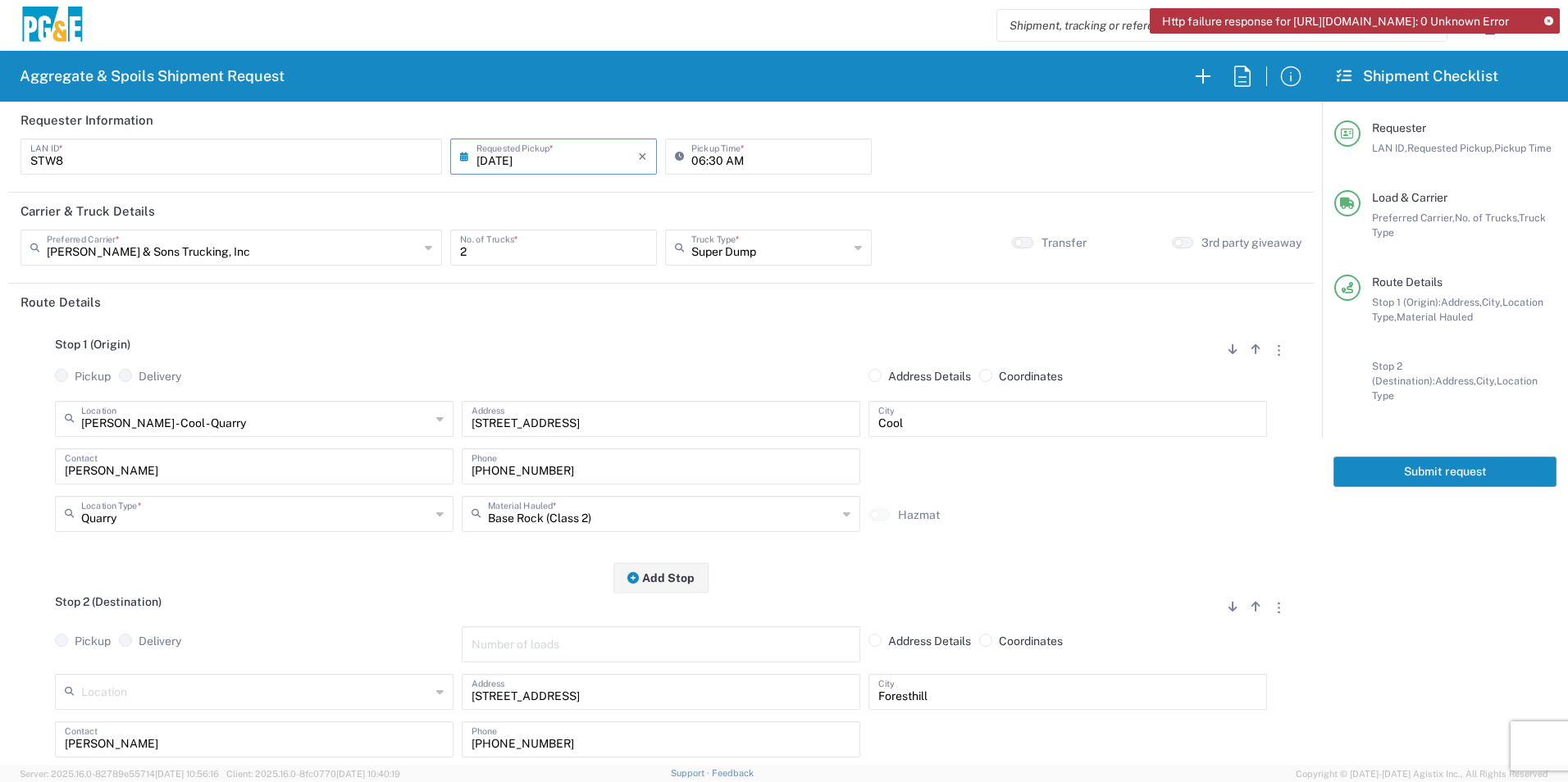
click at [1465, 457] on button "Submit request" at bounding box center [1444, 472] width 223 height 30
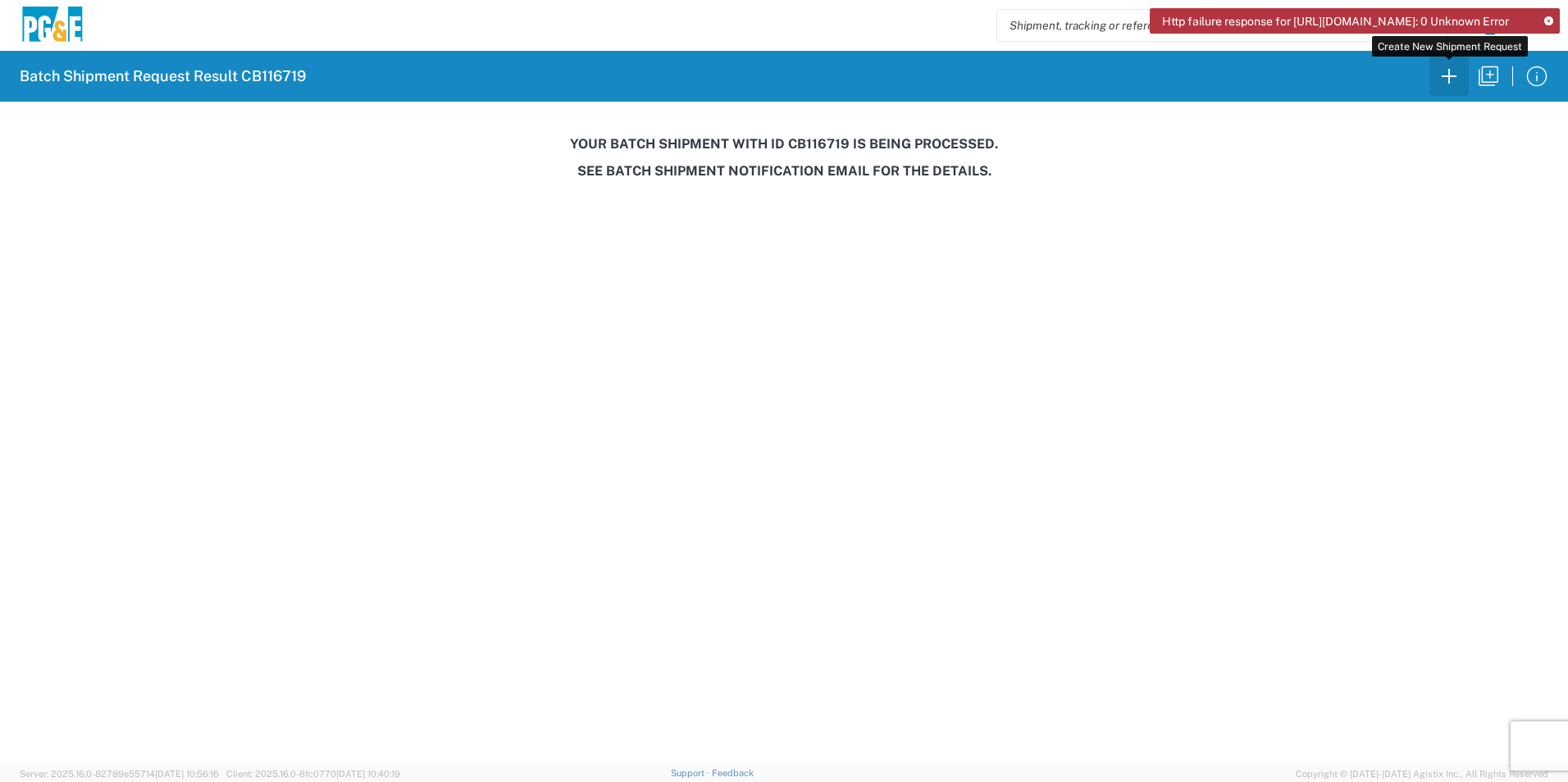
click at [1458, 71] on icon "button" at bounding box center [1449, 76] width 26 height 26
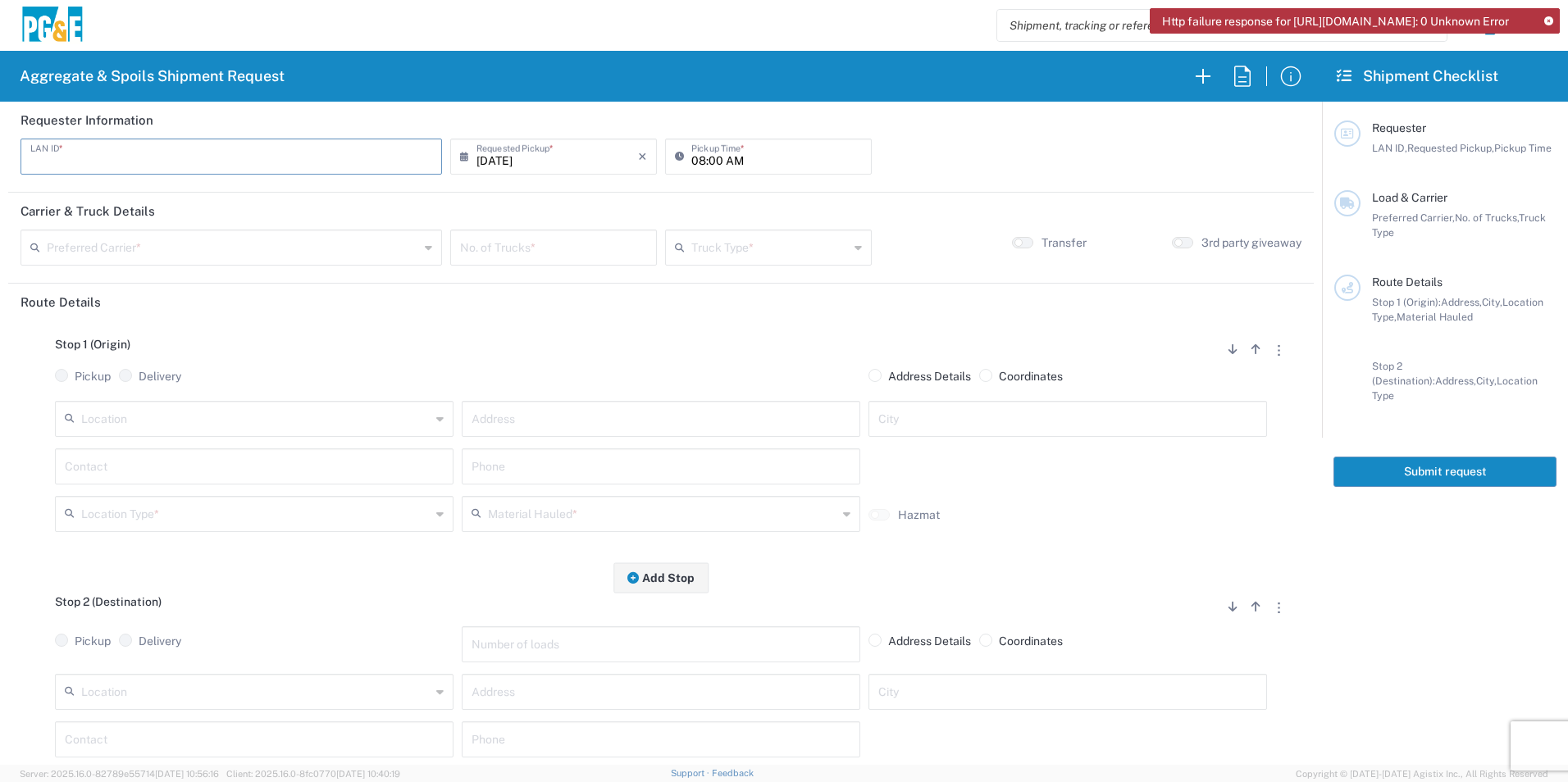
click at [375, 147] on input "text" at bounding box center [230, 155] width 401 height 28
type input "CAPY"
click at [694, 157] on input "08:00 AM" at bounding box center [776, 155] width 170 height 28
type input "06:00 AM"
click at [293, 257] on input "text" at bounding box center [233, 246] width 372 height 28
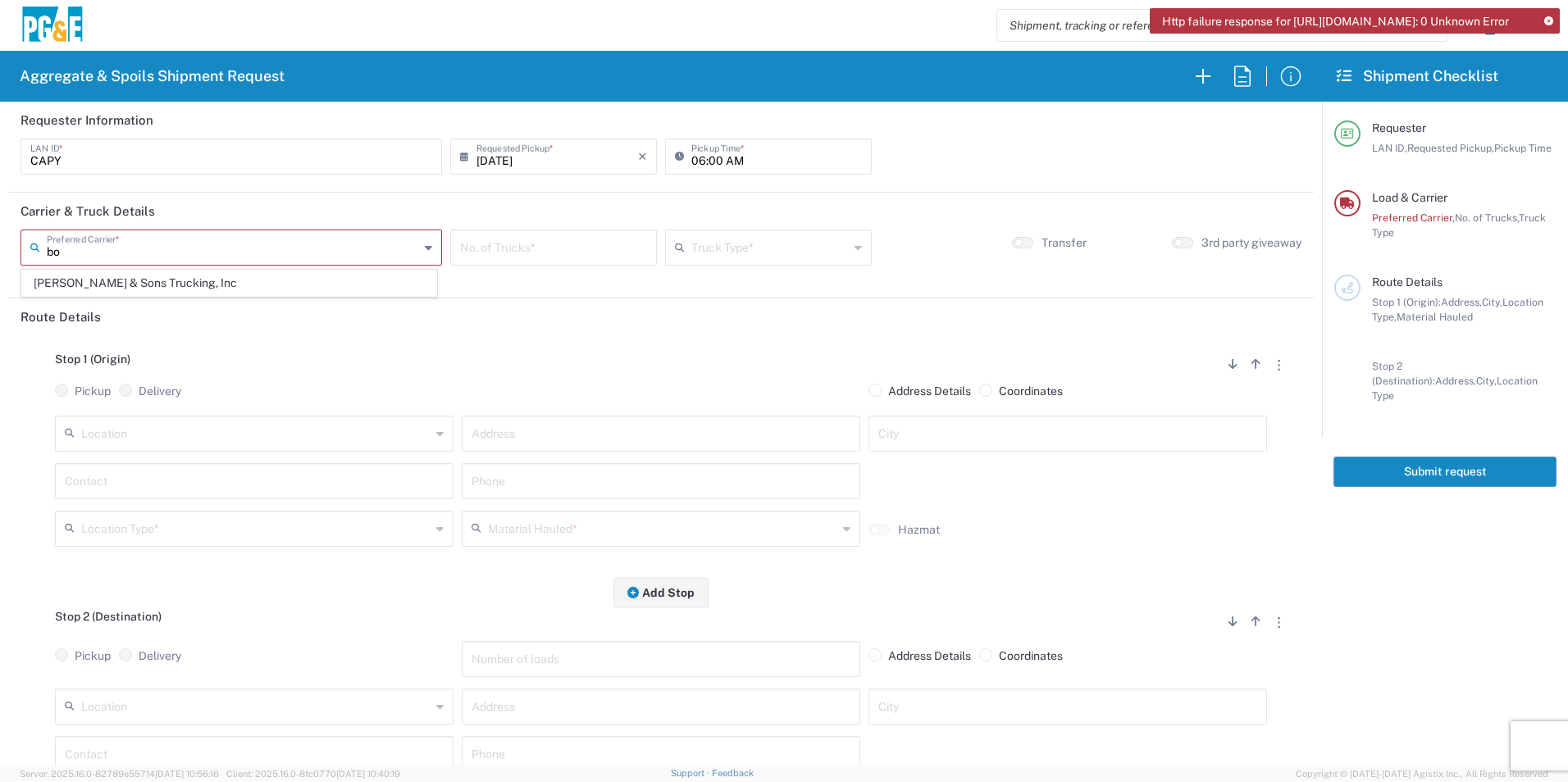
click at [189, 280] on span "[PERSON_NAME] & Sons Trucking, Inc" at bounding box center [229, 283] width 414 height 25
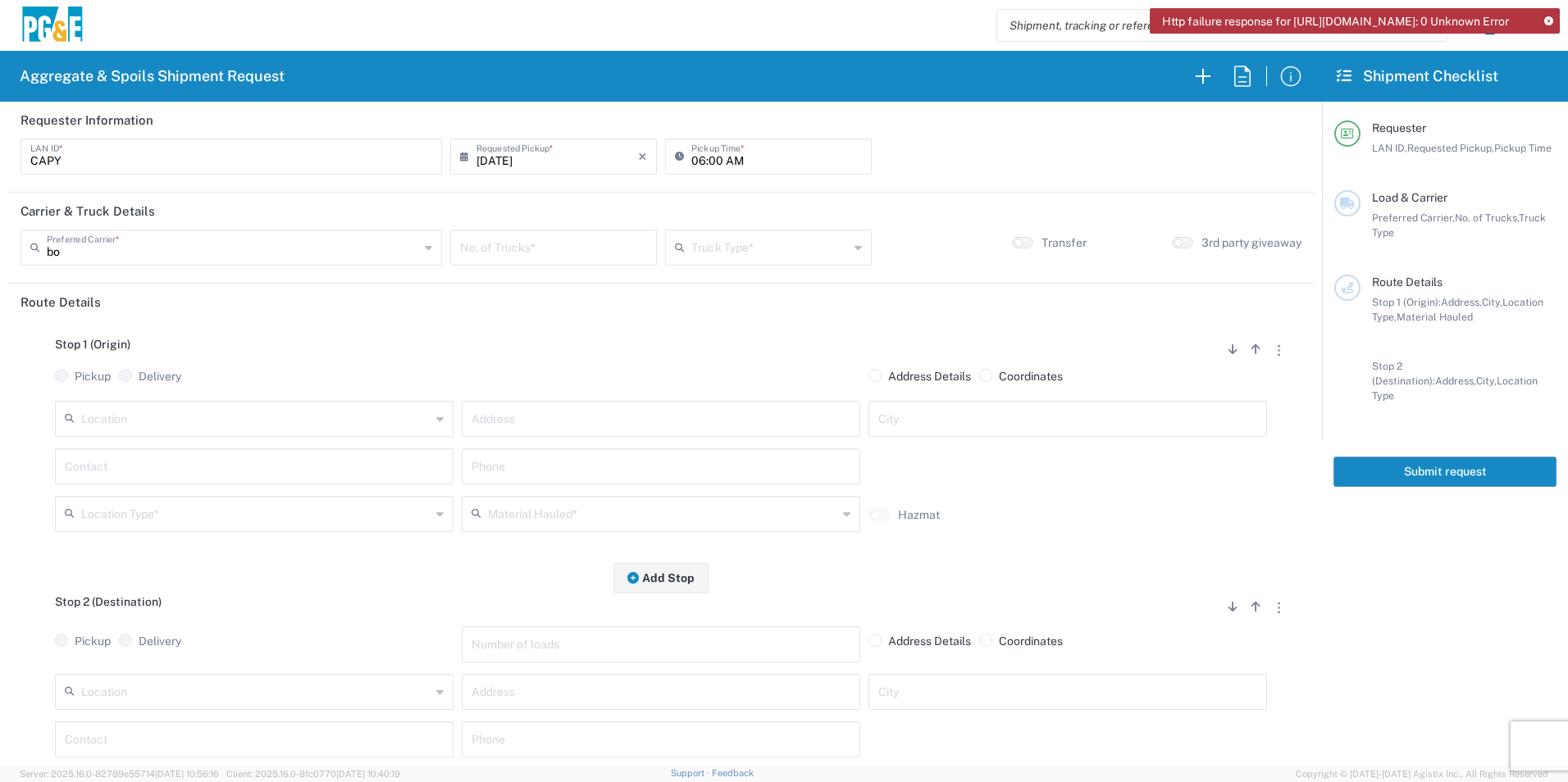
type input "[PERSON_NAME] & Sons Trucking, Inc"
click at [517, 248] on input "number" at bounding box center [553, 246] width 187 height 28
type input "1"
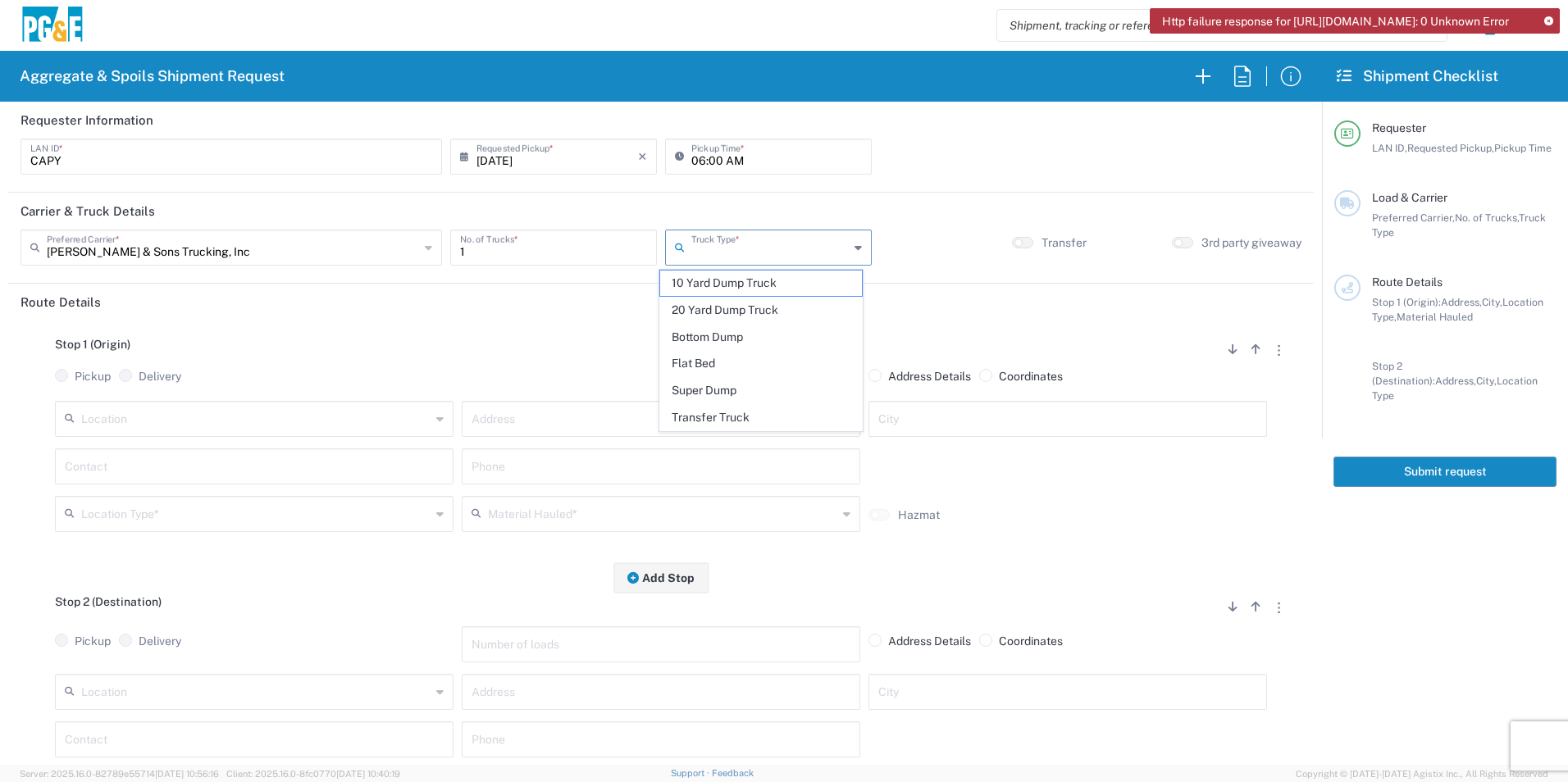
click at [742, 243] on input "text" at bounding box center [769, 246] width 158 height 28
click at [718, 383] on span "Super Dump" at bounding box center [760, 391] width 201 height 25
type input "Super Dump"
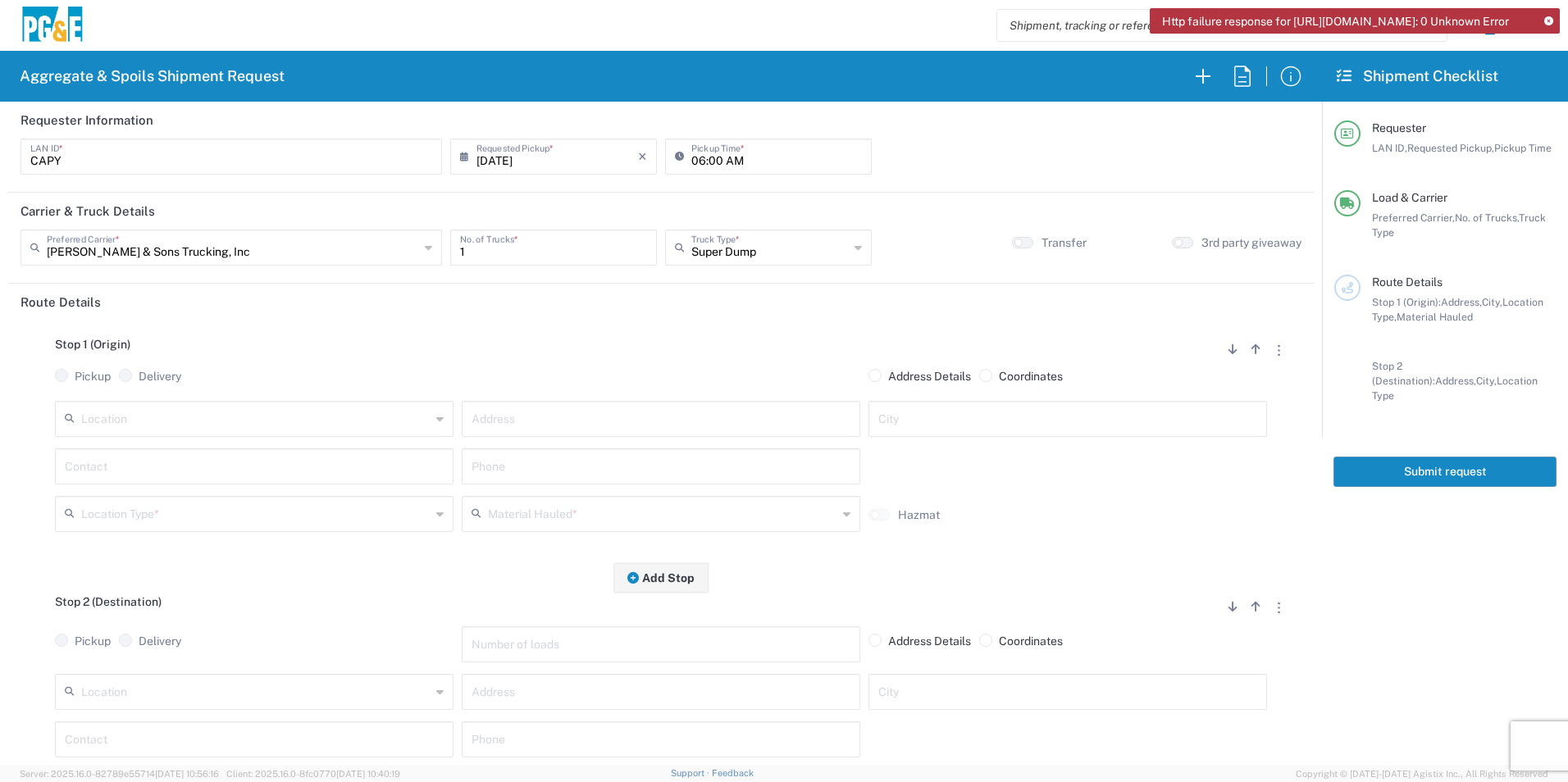
click at [331, 415] on input "text" at bounding box center [255, 417] width 350 height 28
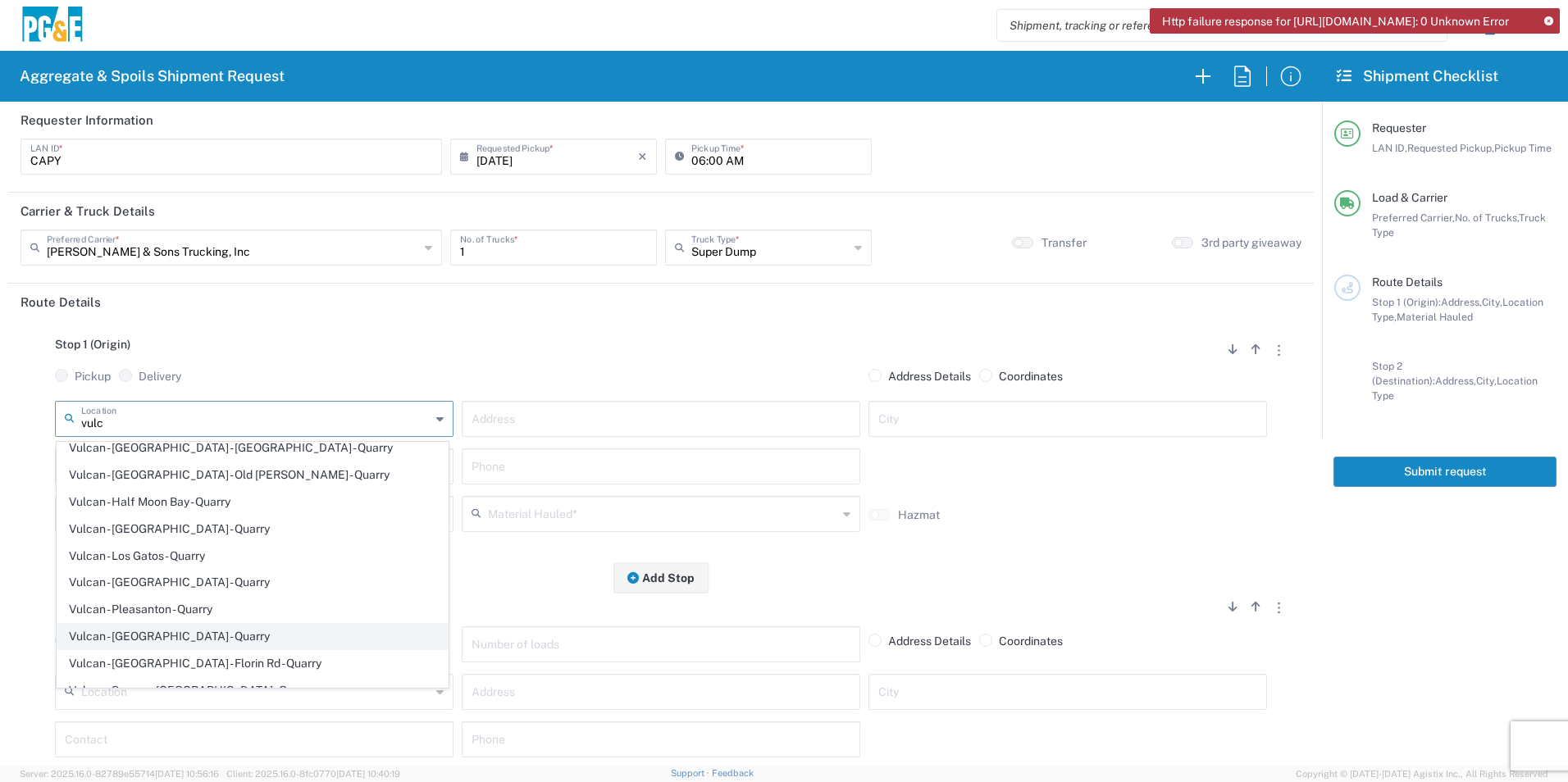
scroll to position [164, 0]
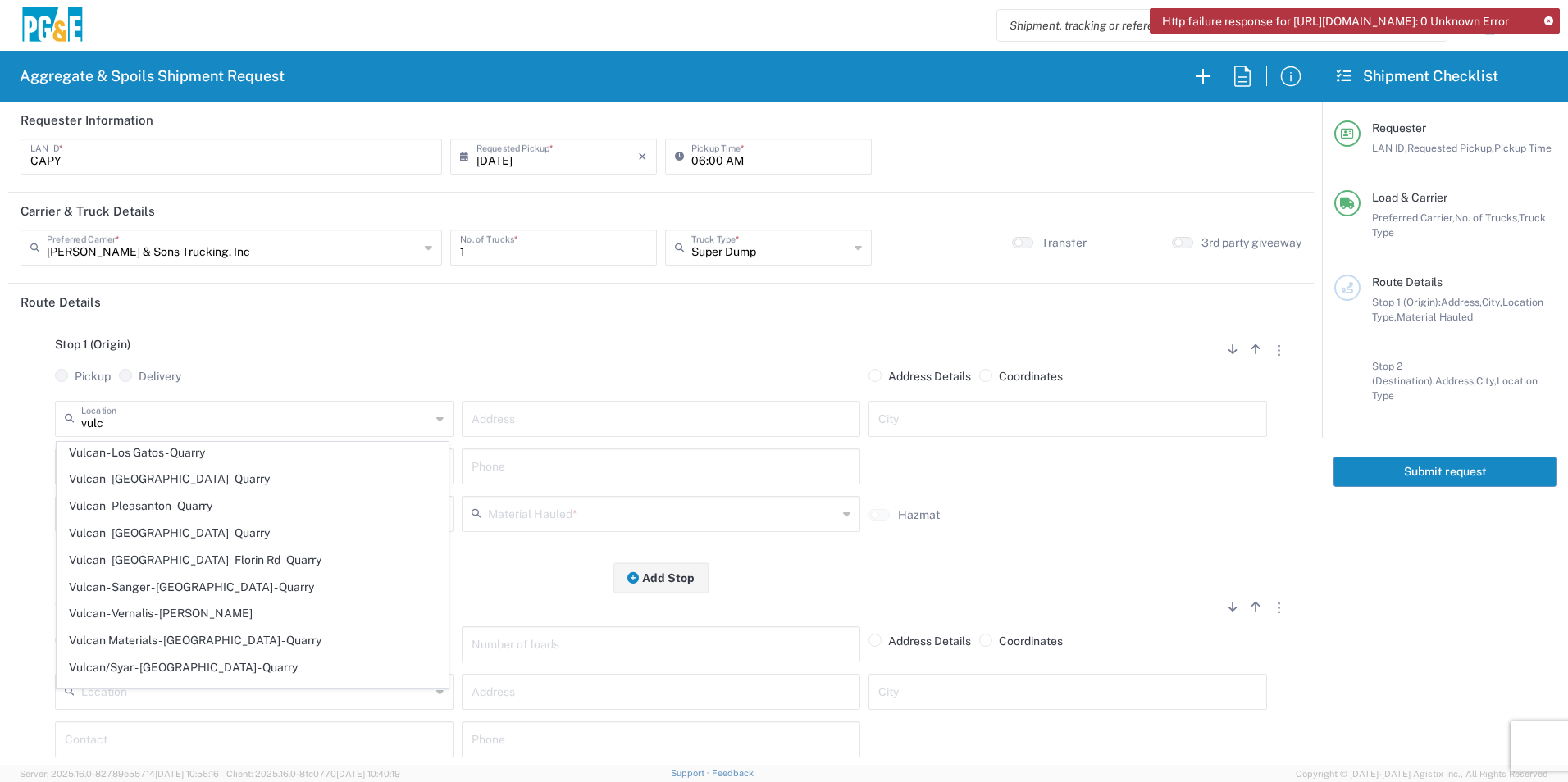
drag, startPoint x: 200, startPoint y: 557, endPoint x: 160, endPoint y: 499, distance: 70.5
click at [200, 557] on span "Vulcan - [GEOGRAPHIC_DATA] - Florin Rd - Quarry" at bounding box center [253, 560] width 391 height 25
type input "Vulcan - [GEOGRAPHIC_DATA] - Florin Rd - Quarry"
type input "[STREET_ADDRESS]"
type input "[GEOGRAPHIC_DATA]"
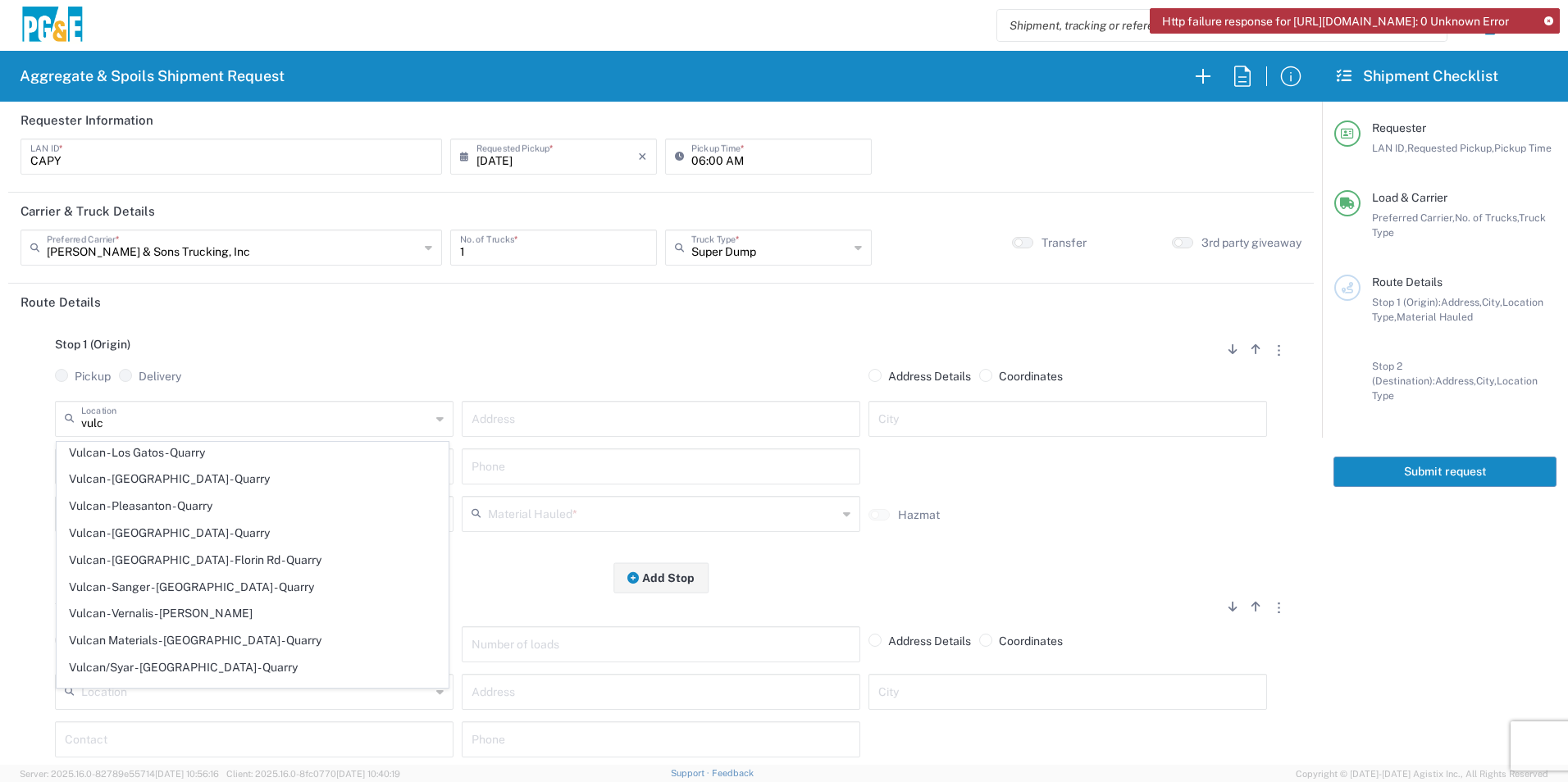
type input "Quarry"
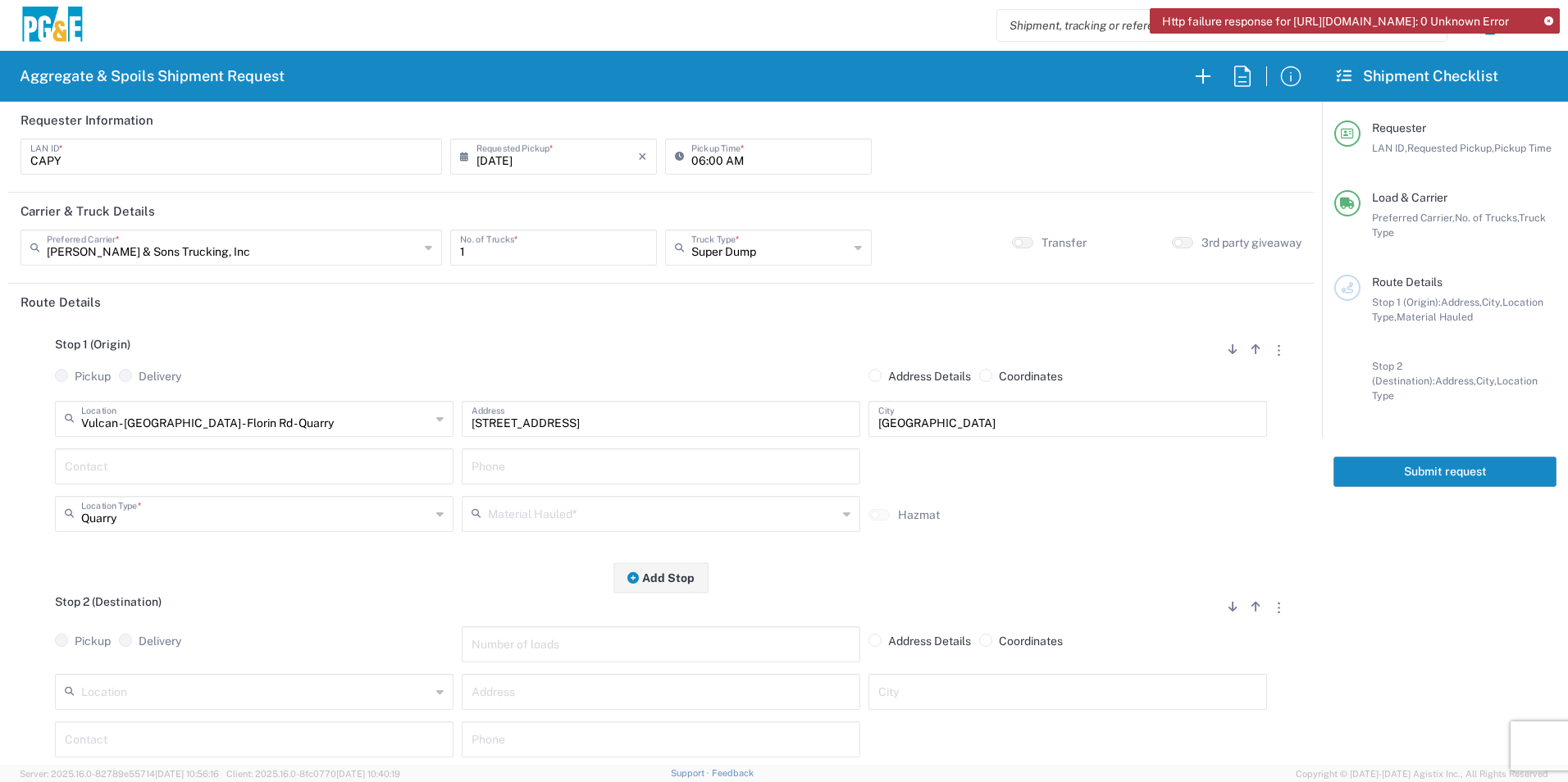
click at [154, 452] on input "text" at bounding box center [255, 465] width 379 height 28
type input "Nacho"
click at [488, 468] on input "text" at bounding box center [661, 465] width 379 height 28
paste input "[PHONE_NUMBER]"
type input "[PHONE_NUMBER]"
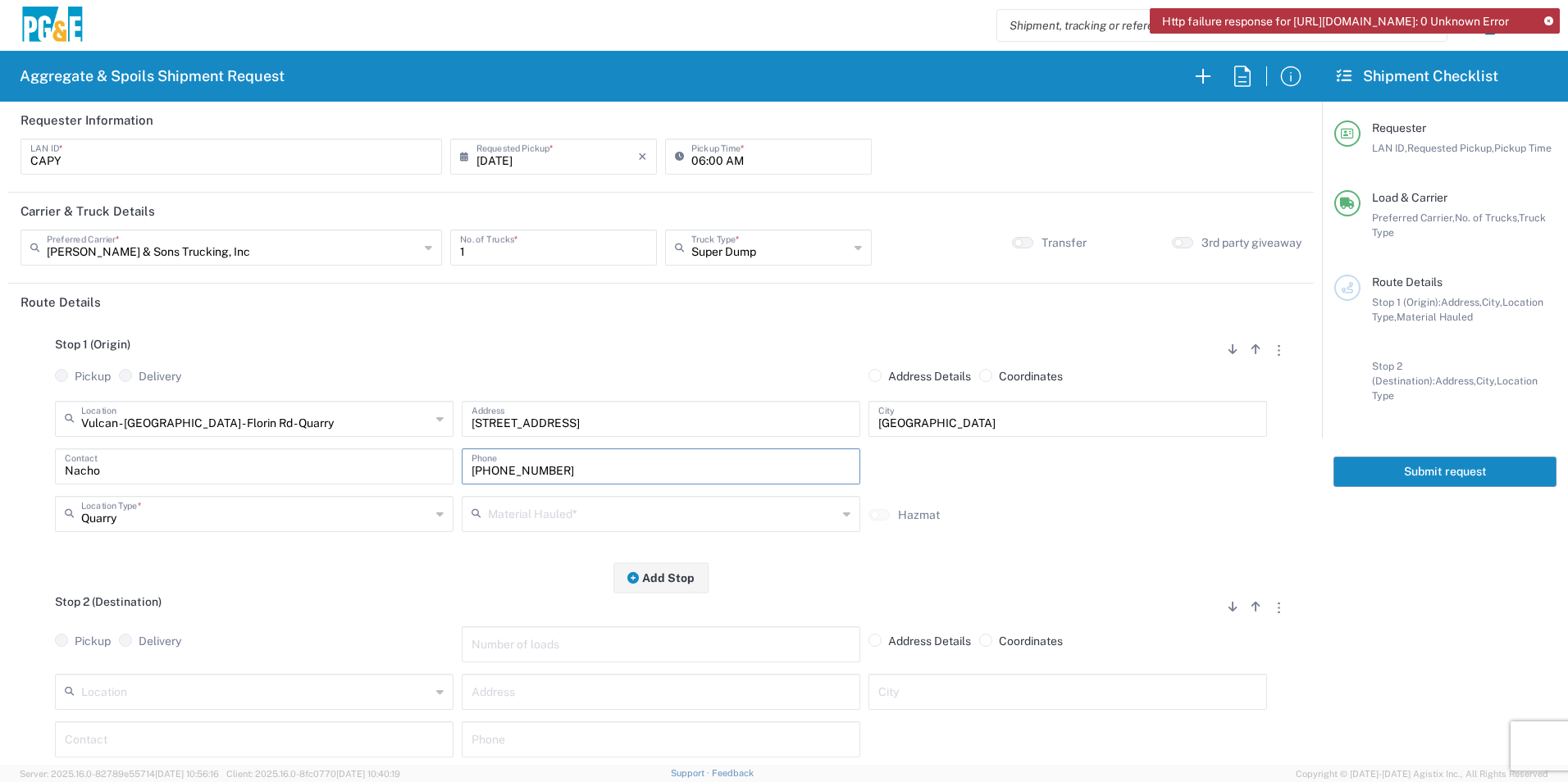
click at [747, 507] on input "text" at bounding box center [663, 512] width 350 height 28
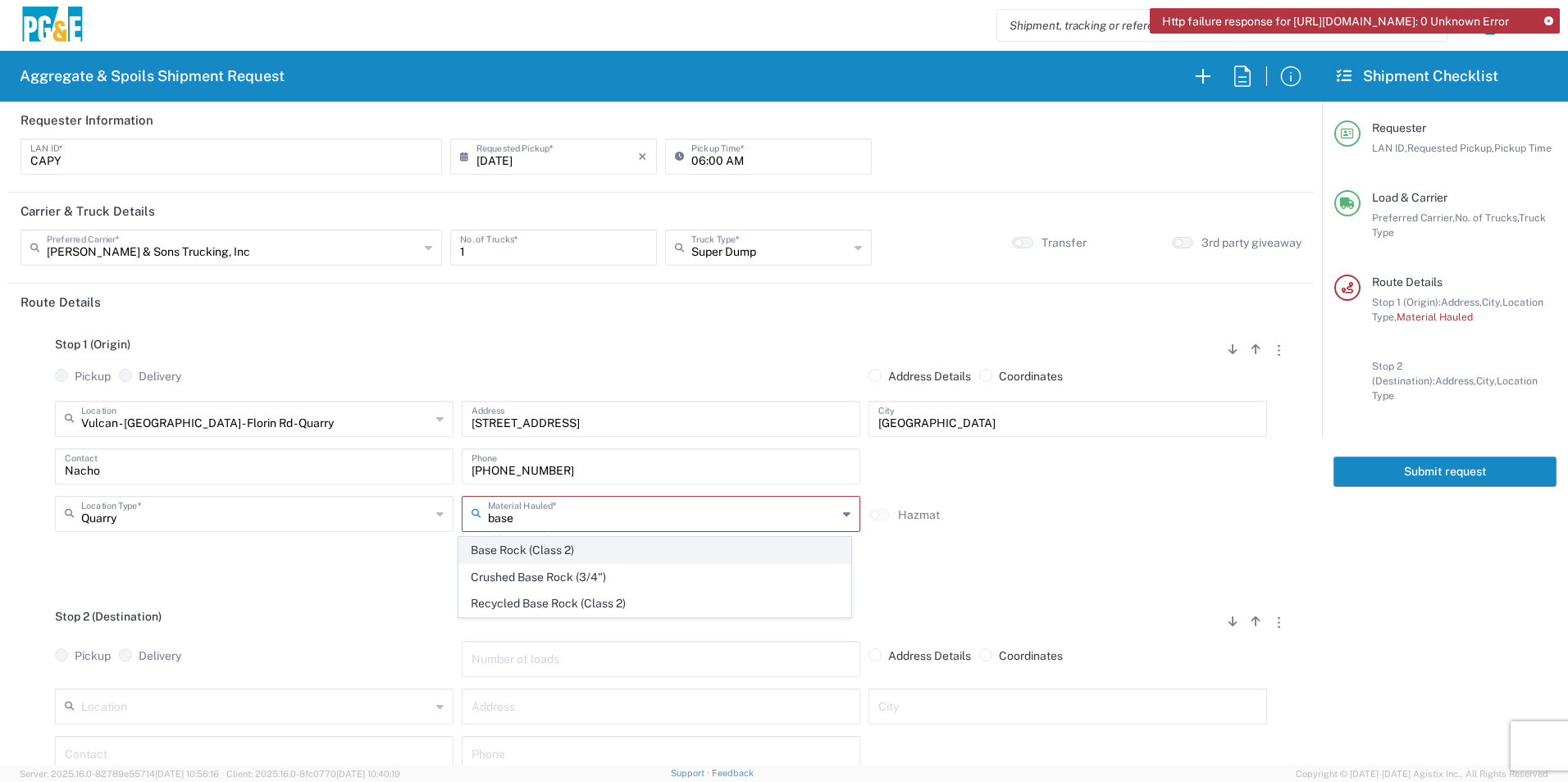
click at [560, 558] on span "Base Rock (Class 2)" at bounding box center [654, 551] width 391 height 25
type input "Base Rock (Class 2)"
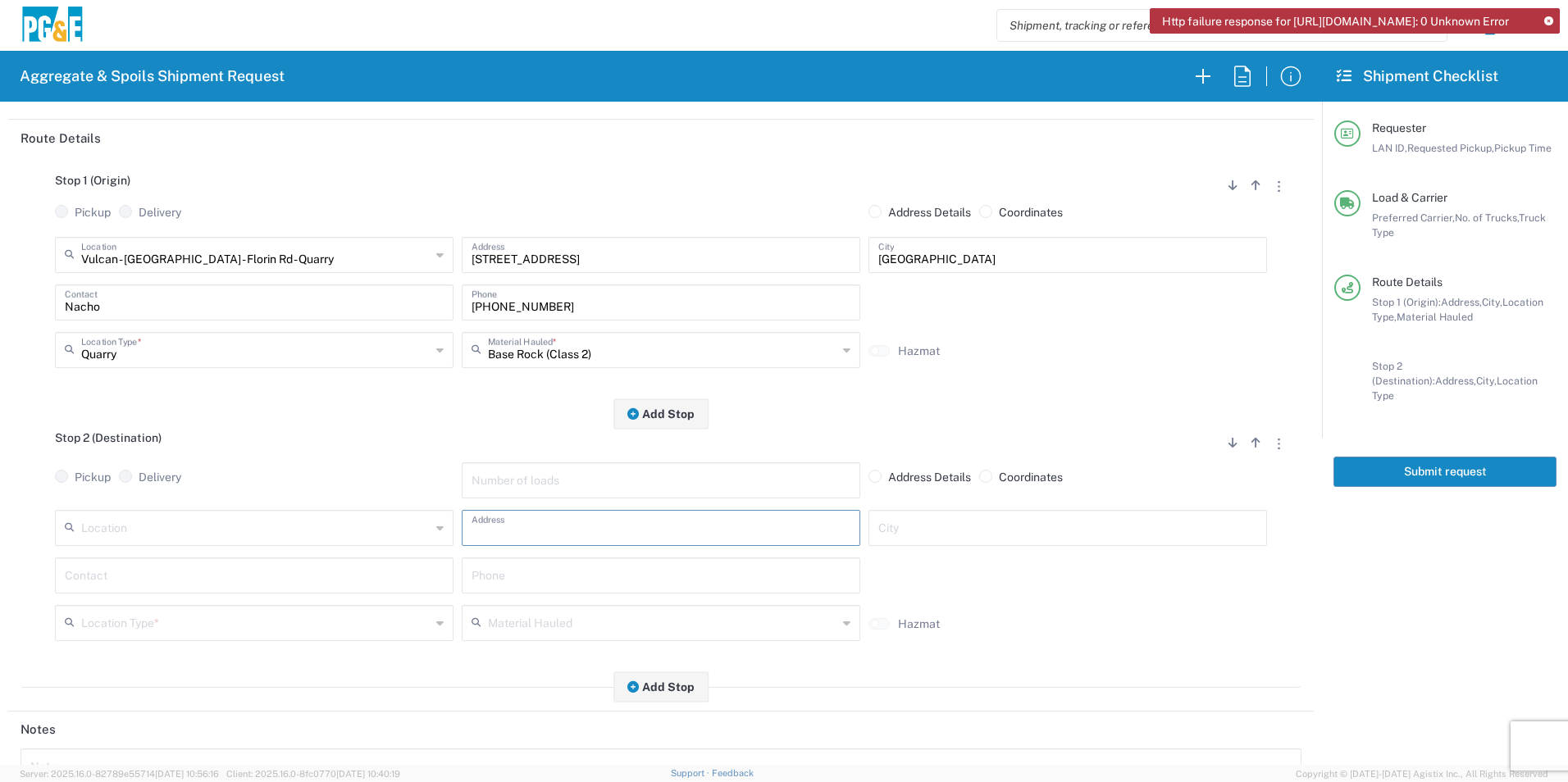
click at [741, 523] on input "text" at bounding box center [661, 527] width 379 height 28
paste input "792 BA-220"
type input "792 BA-220"
type input "[GEOGRAPHIC_DATA]"
click at [176, 577] on input "text" at bounding box center [255, 574] width 379 height 28
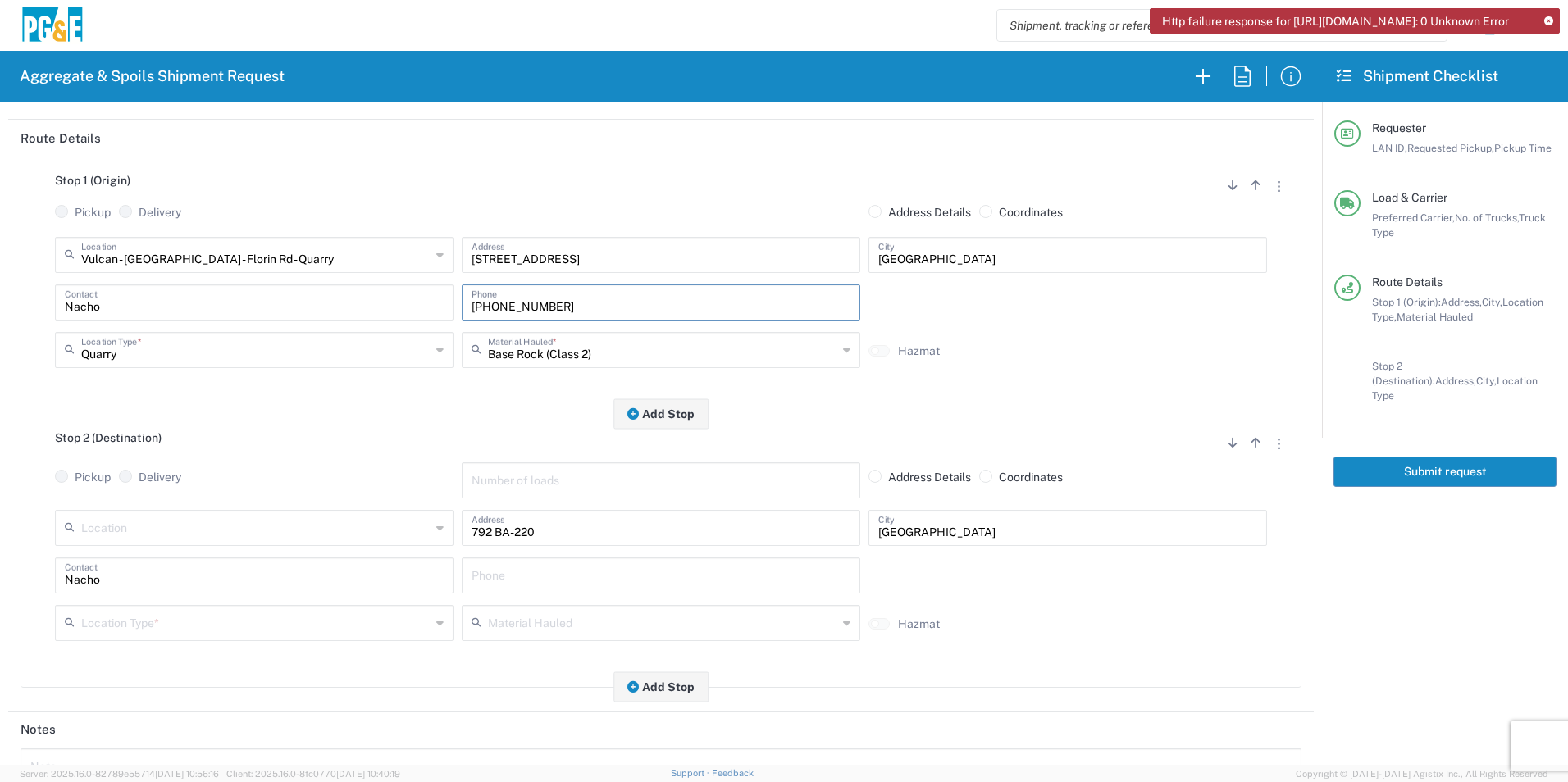
drag, startPoint x: 545, startPoint y: 310, endPoint x: 297, endPoint y: 310, distance: 248.0
click at [305, 309] on div "Nacho Contact [PHONE_NUMBER] Phone" at bounding box center [661, 308] width 1220 height 48
click at [540, 576] on input "text" at bounding box center [661, 574] width 379 height 28
paste input "[PHONE_NUMBER]"
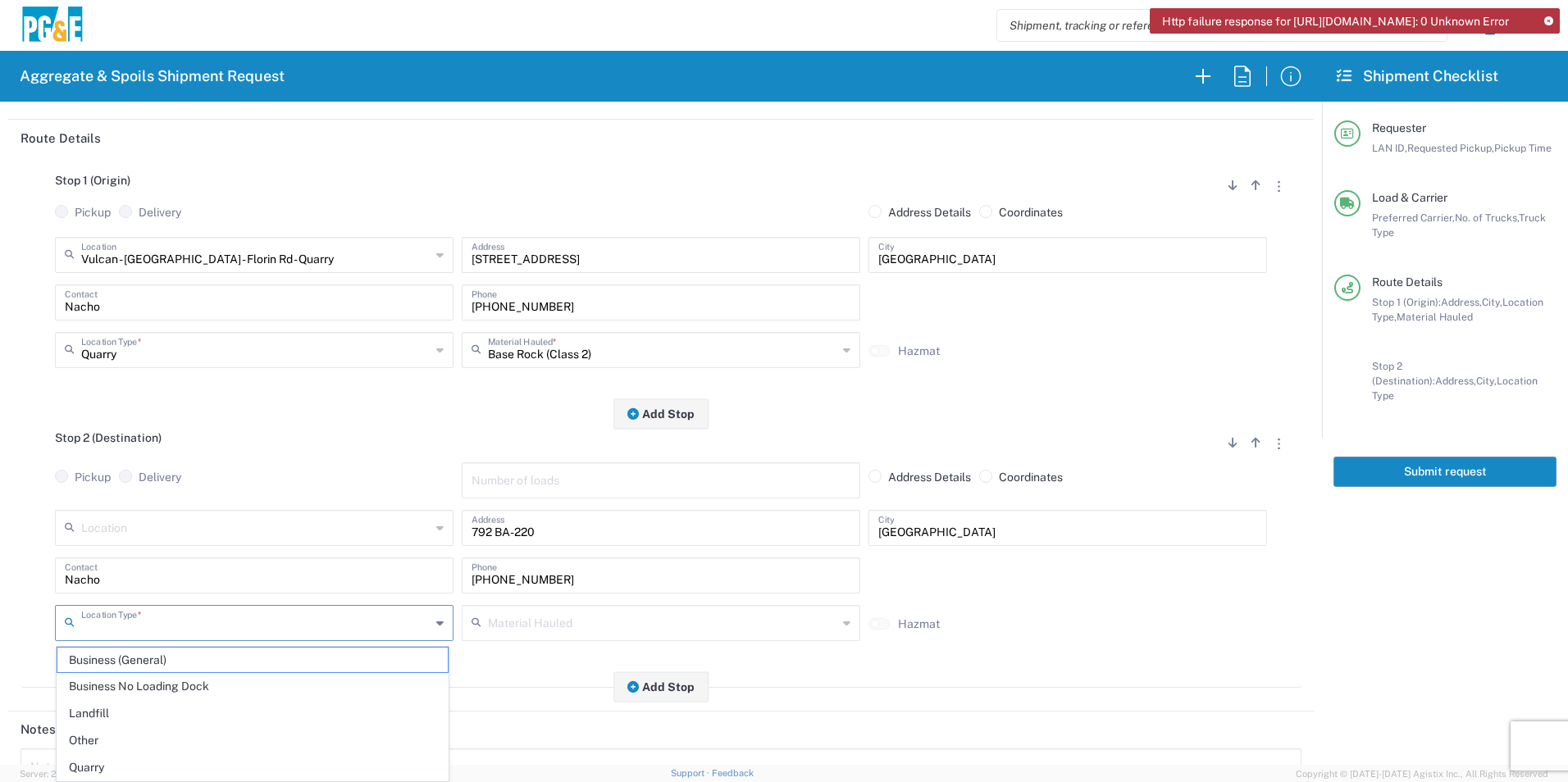
click at [239, 623] on input "text" at bounding box center [255, 622] width 350 height 28
drag, startPoint x: 100, startPoint y: 734, endPoint x: 224, endPoint y: 693, distance: 130.6
click at [99, 734] on span "Other" at bounding box center [253, 741] width 391 height 25
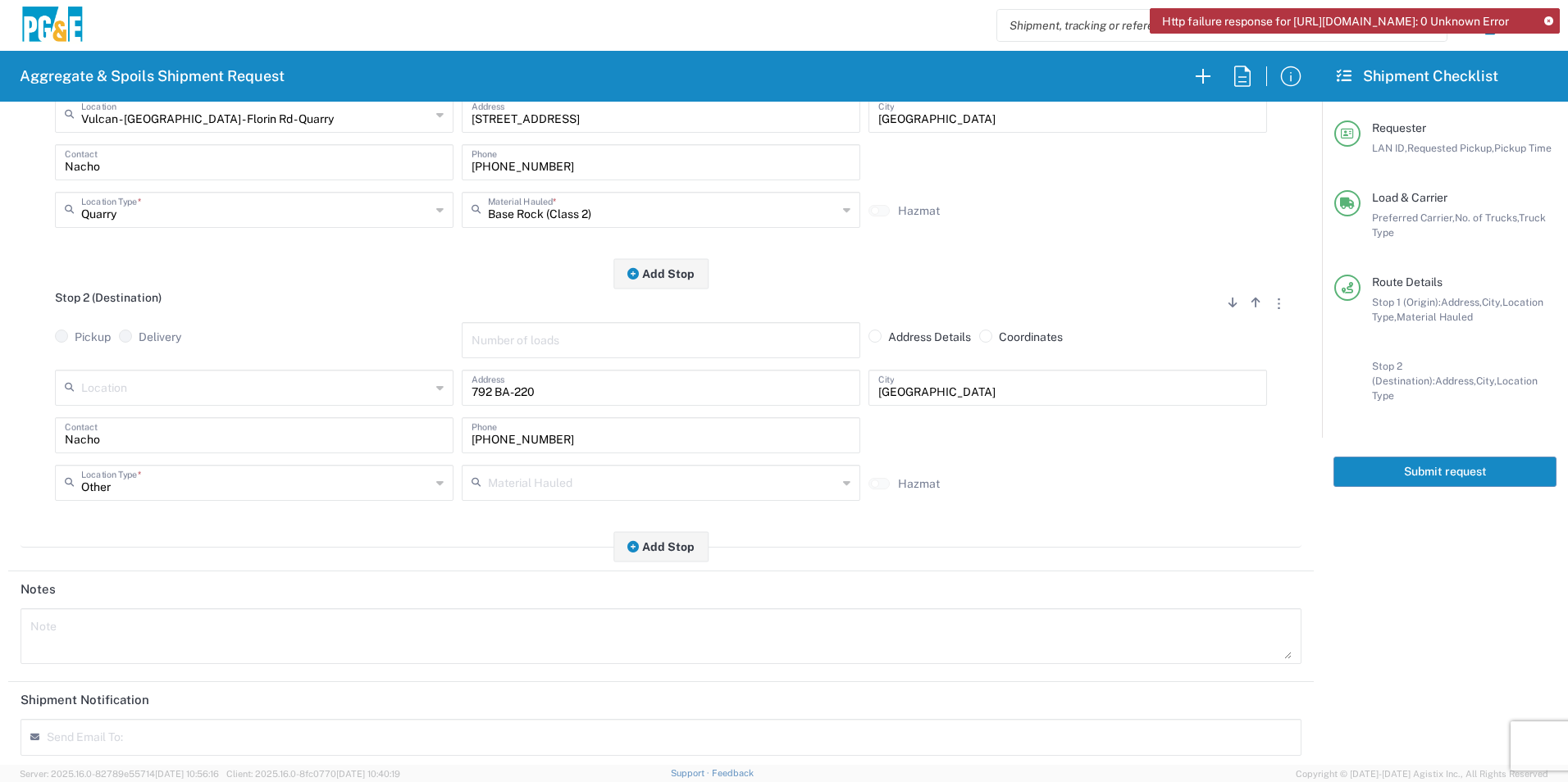
scroll to position [473, 0]
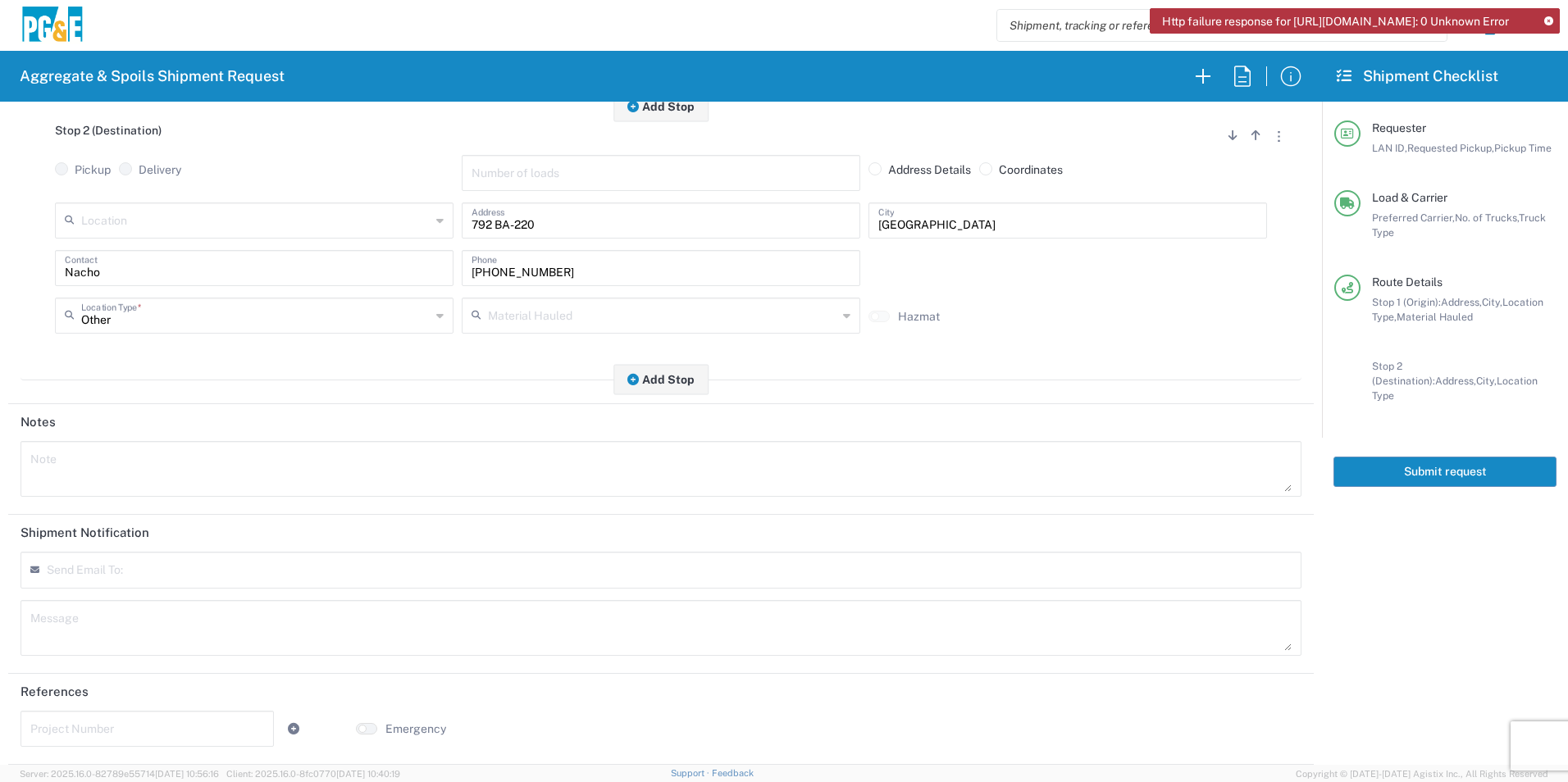
click at [144, 477] on textarea at bounding box center [660, 469] width 1261 height 46
drag, startPoint x: 294, startPoint y: 463, endPoint x: 0, endPoint y: 313, distance: 330.1
click at [0, 360] on html "Http failure response for [URL][DOMAIN_NAME]: 0 Unknown Error Aggregate & Spoil…" at bounding box center [784, 391] width 1568 height 782
click at [129, 626] on textarea at bounding box center [660, 628] width 1261 height 46
paste textarea "Please deliver 100 Yards of Base Rock"
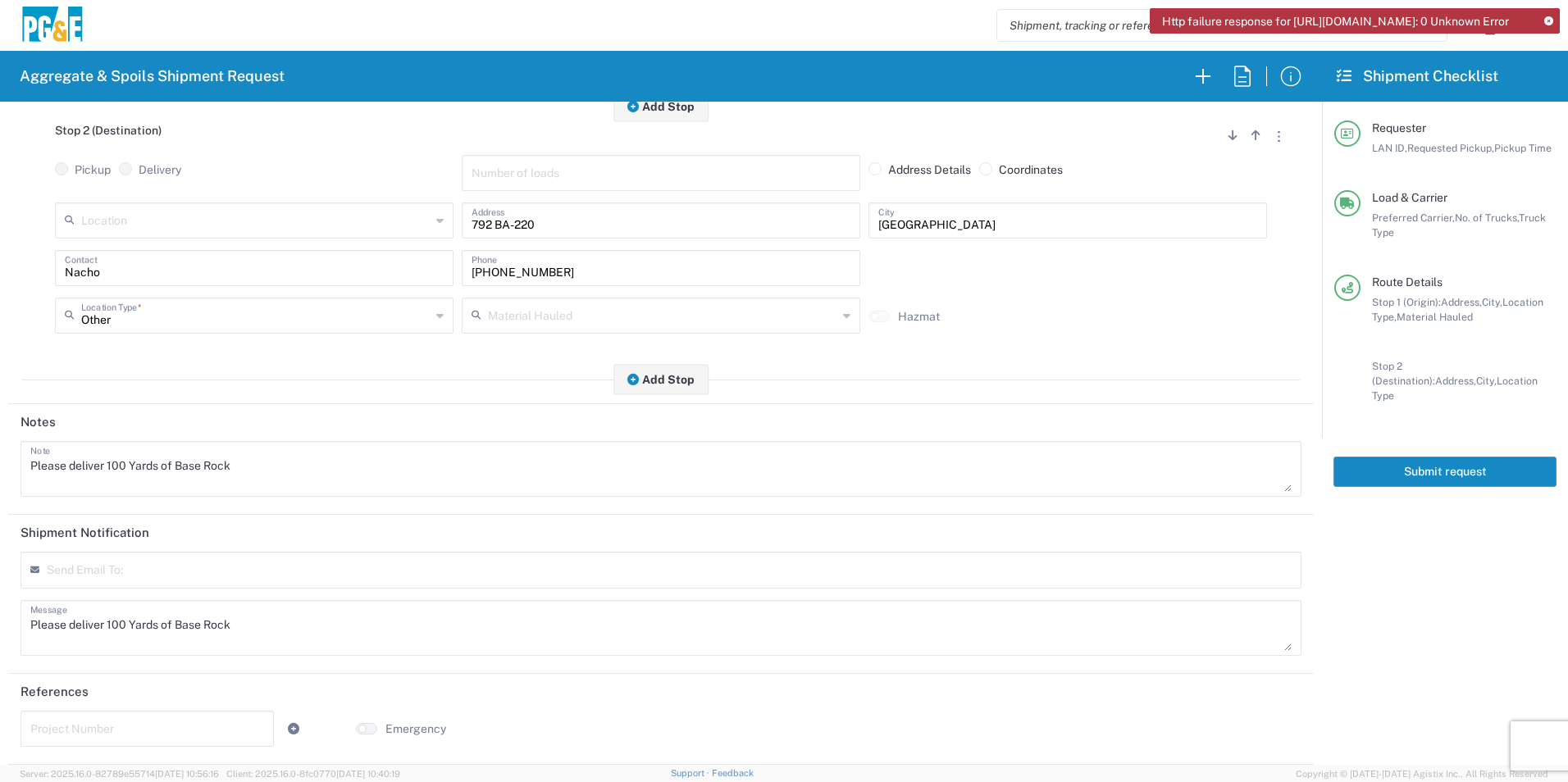
click at [160, 734] on input "text" at bounding box center [147, 728] width 234 height 28
paste input "35277988"
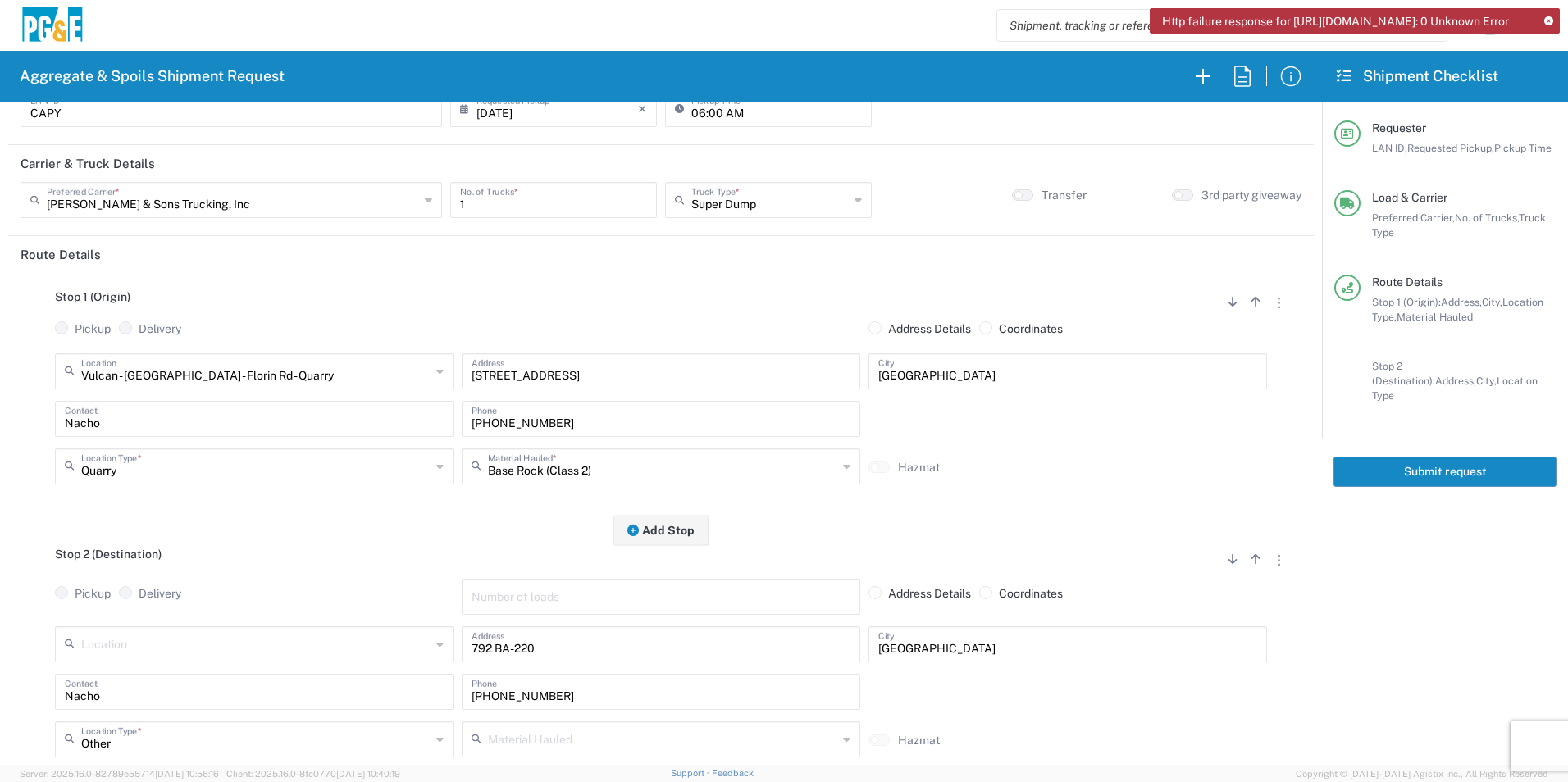
scroll to position [0, 0]
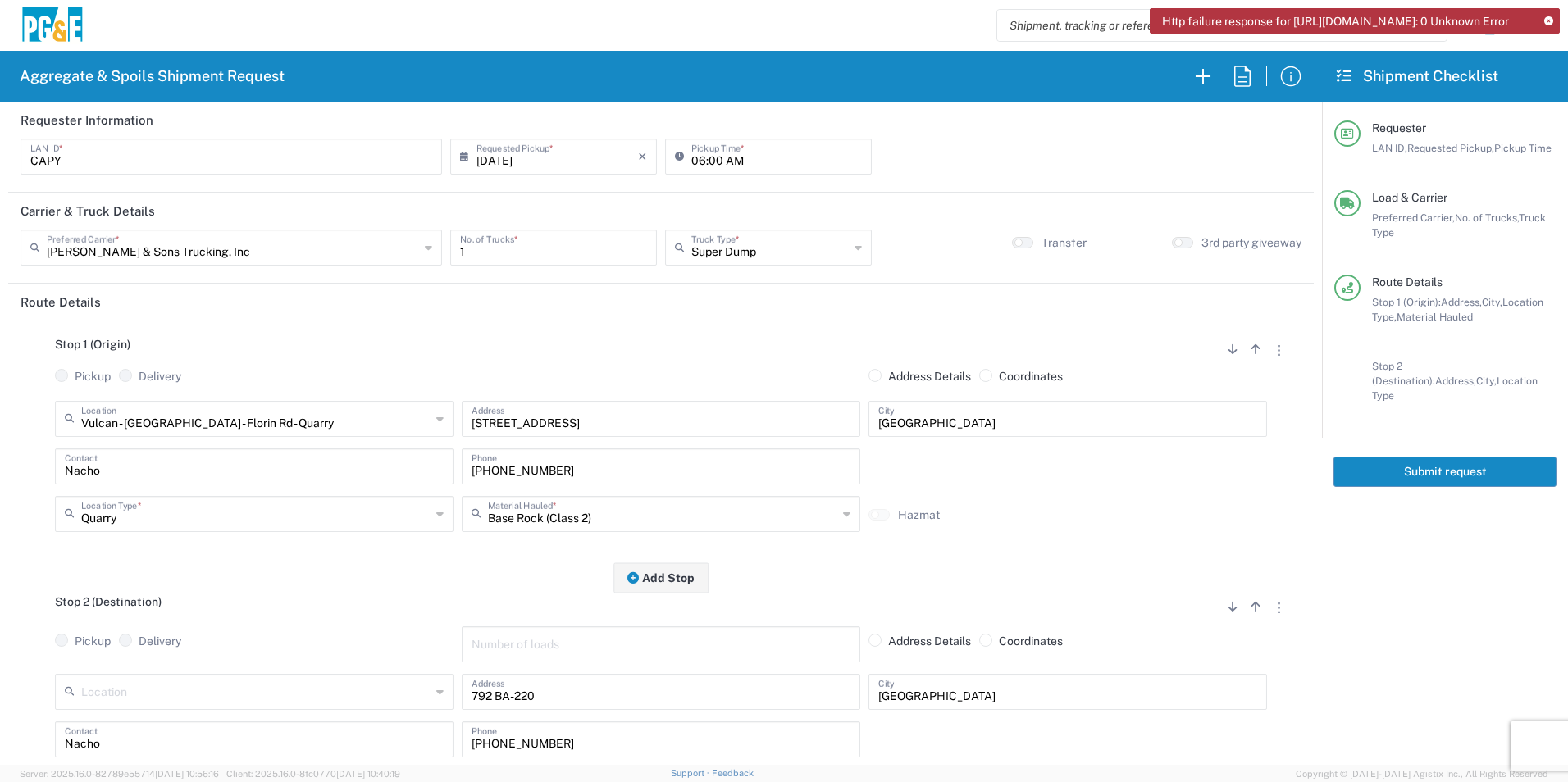
click at [1505, 457] on button "Submit request" at bounding box center [1444, 472] width 223 height 30
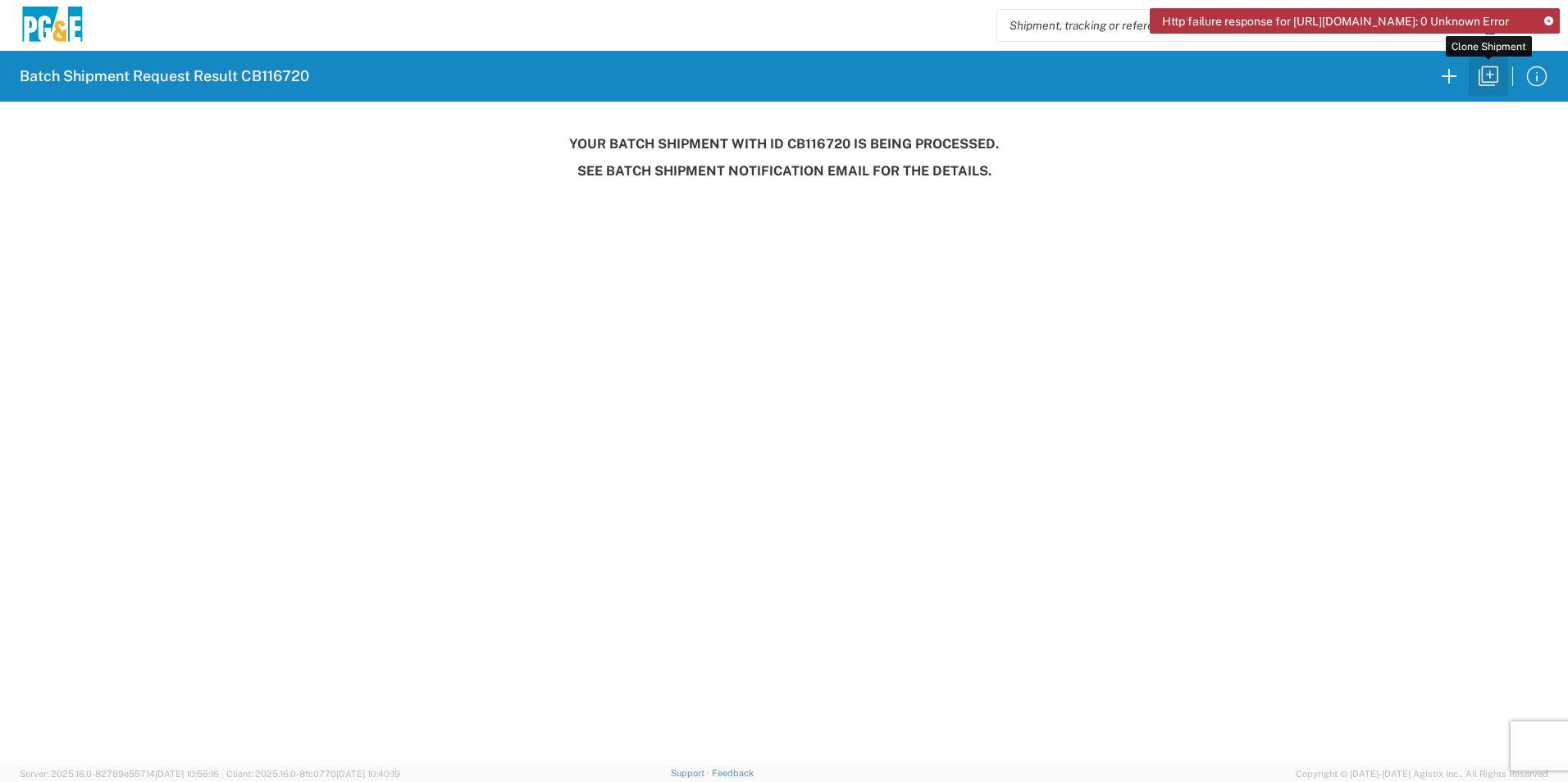
click at [1490, 81] on icon "button" at bounding box center [1488, 76] width 26 height 26
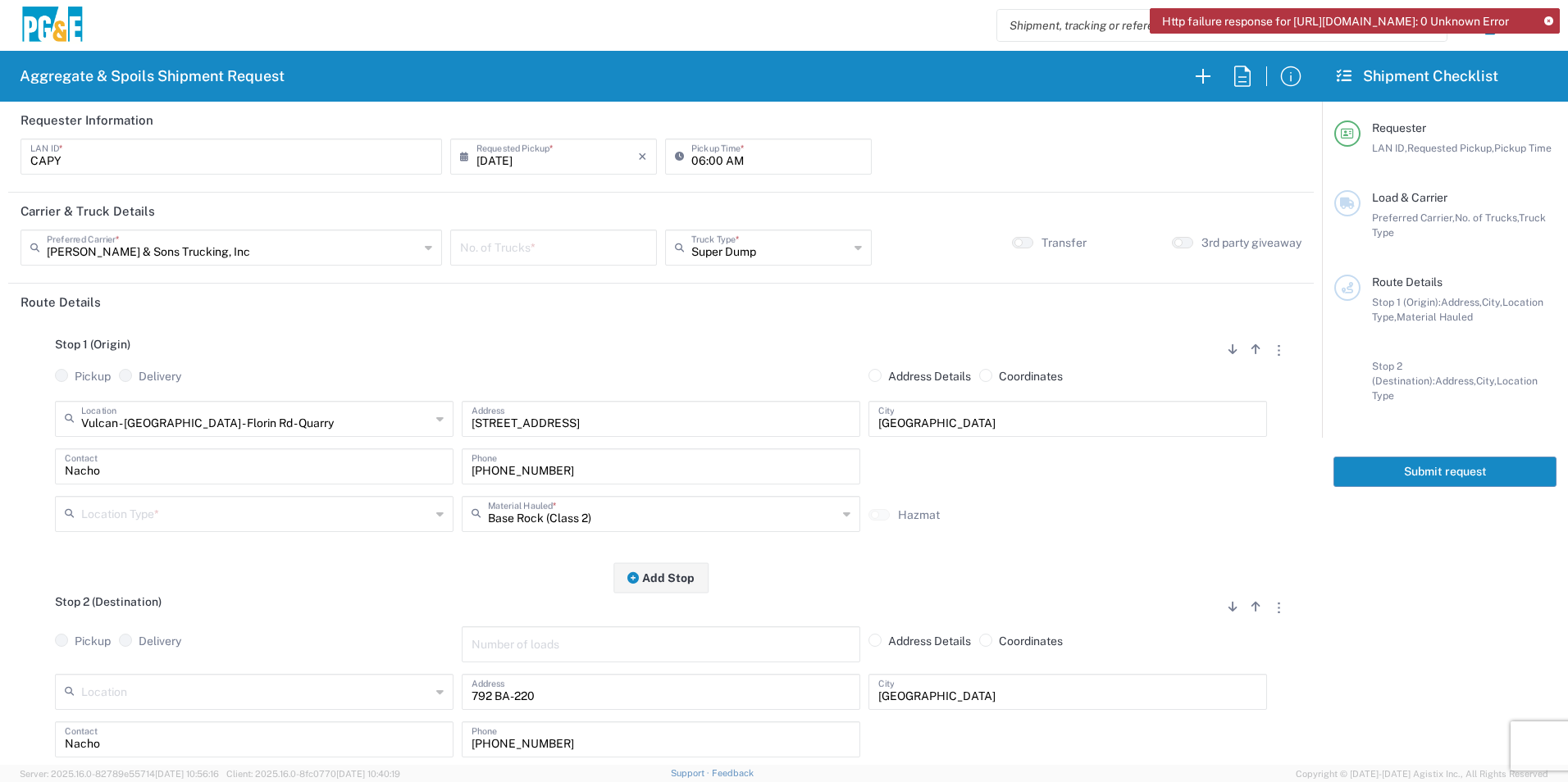
click at [620, 254] on input "number" at bounding box center [553, 246] width 187 height 28
drag, startPoint x: 212, startPoint y: 499, endPoint x: 324, endPoint y: 517, distance: 113.4
click at [210, 501] on input "text" at bounding box center [255, 512] width 350 height 28
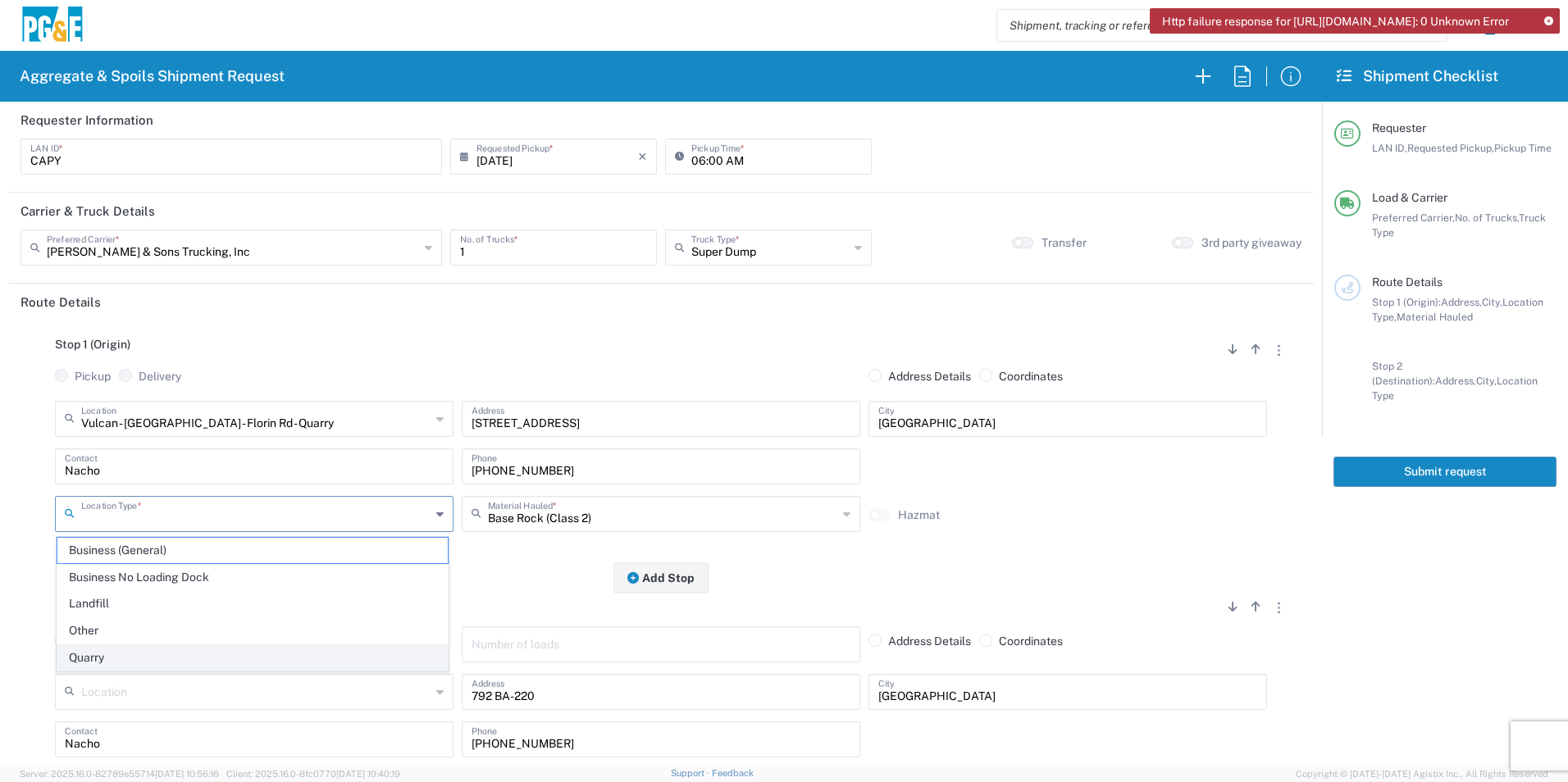
click at [127, 650] on span "Quarry" at bounding box center [253, 658] width 391 height 25
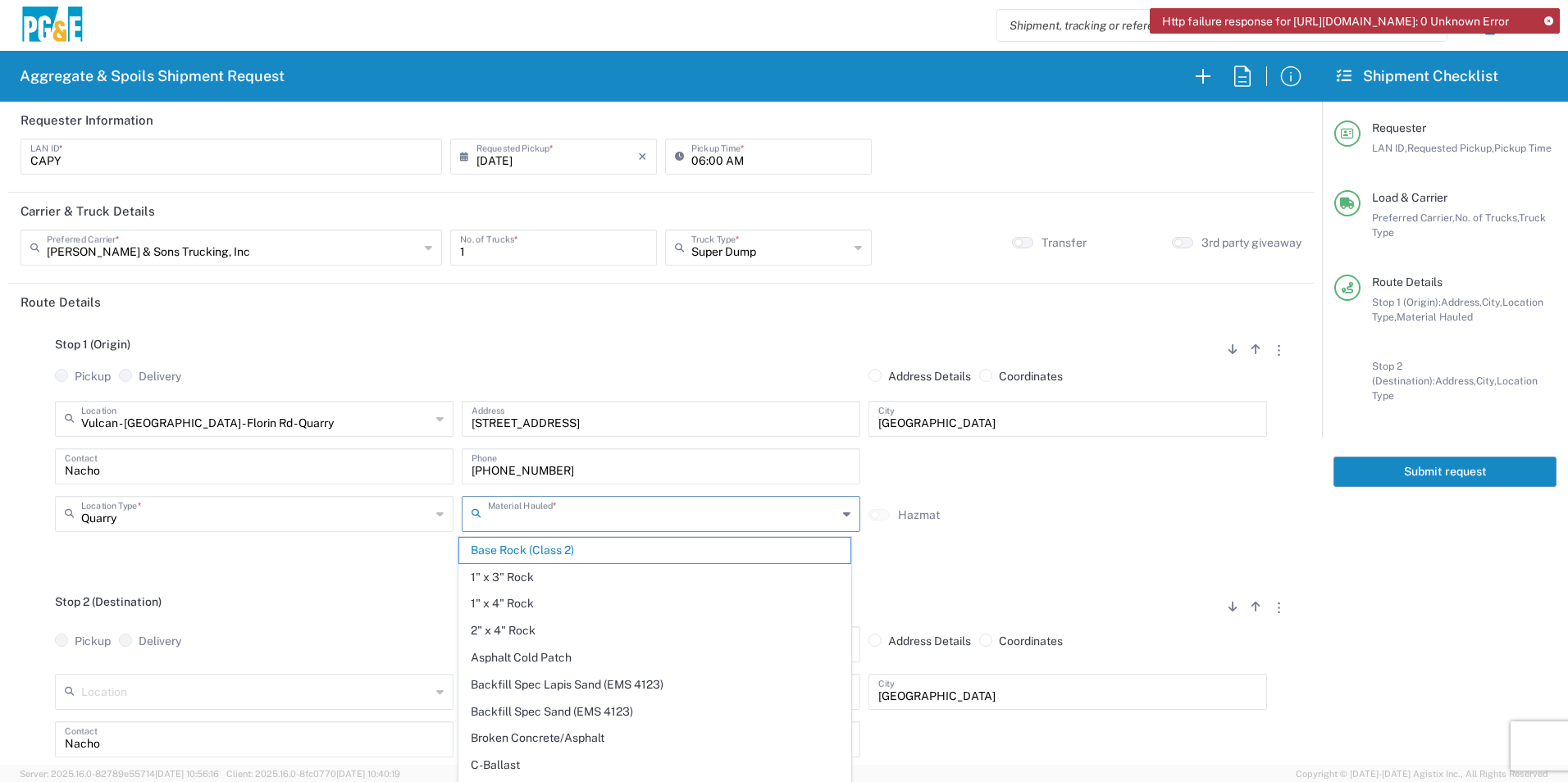
click at [547, 519] on input "text" at bounding box center [663, 512] width 350 height 28
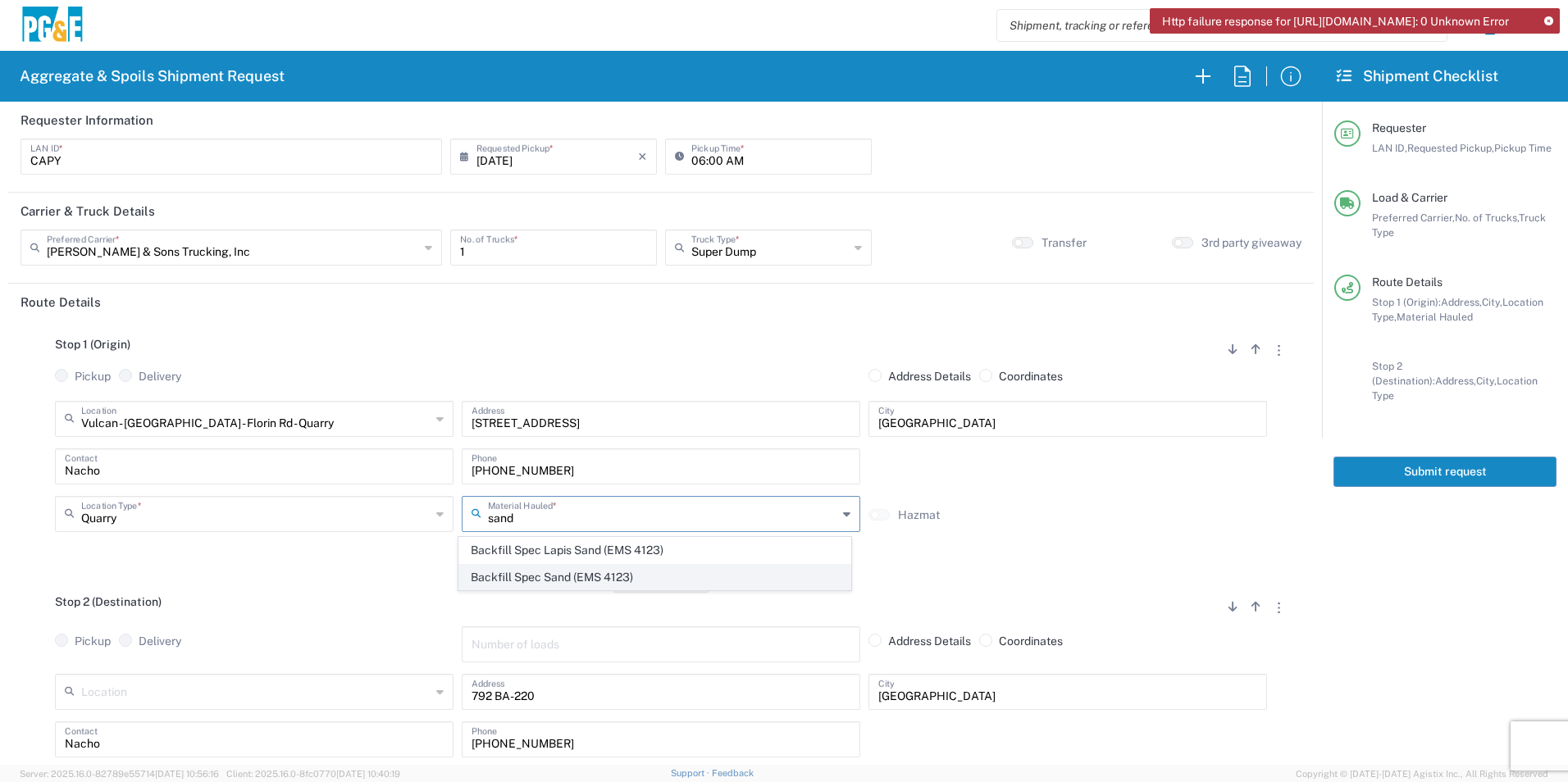
click at [531, 582] on span "Backfill Spec Sand (EMS 4123)" at bounding box center [654, 578] width 391 height 25
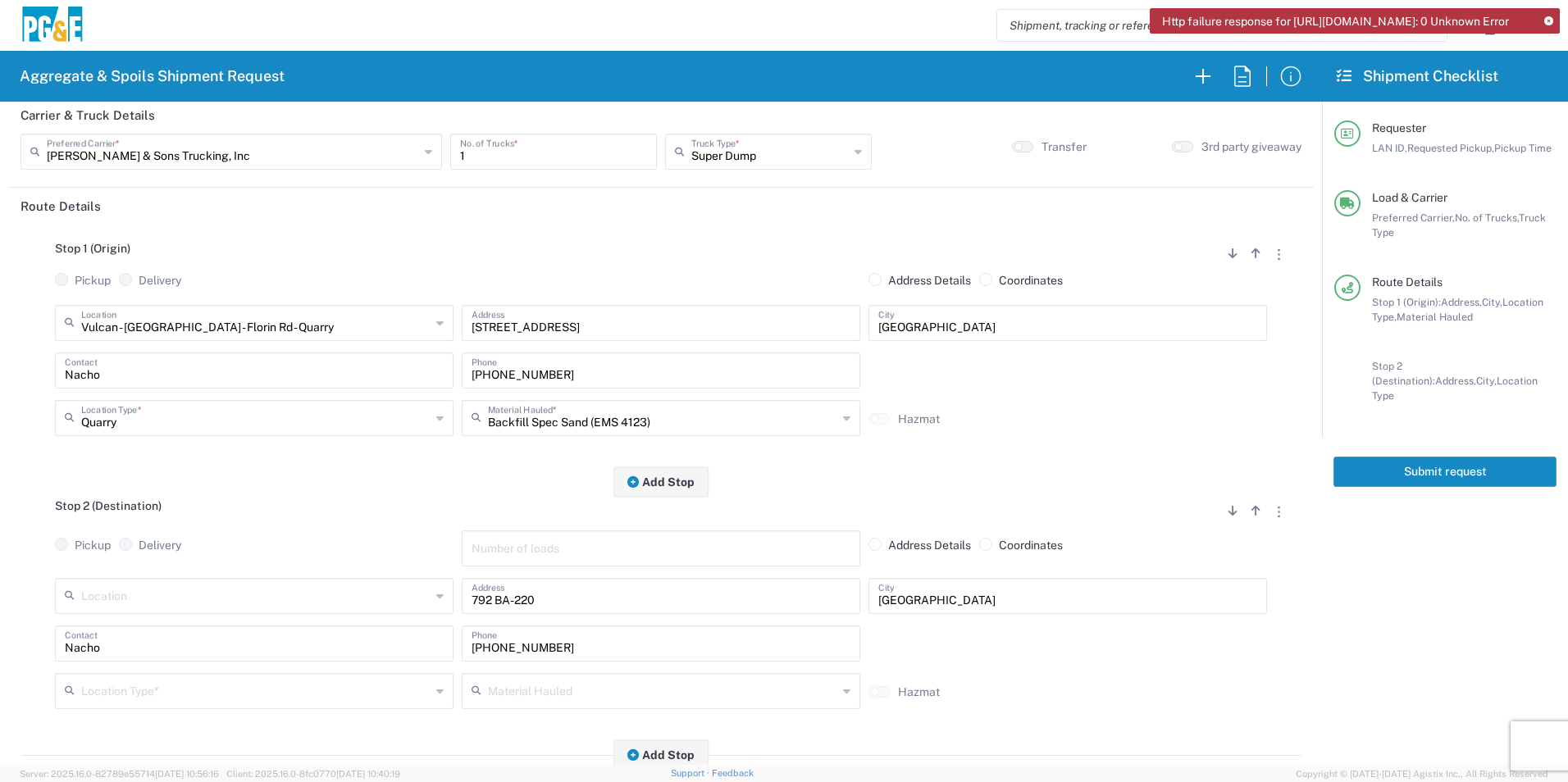
scroll to position [246, 0]
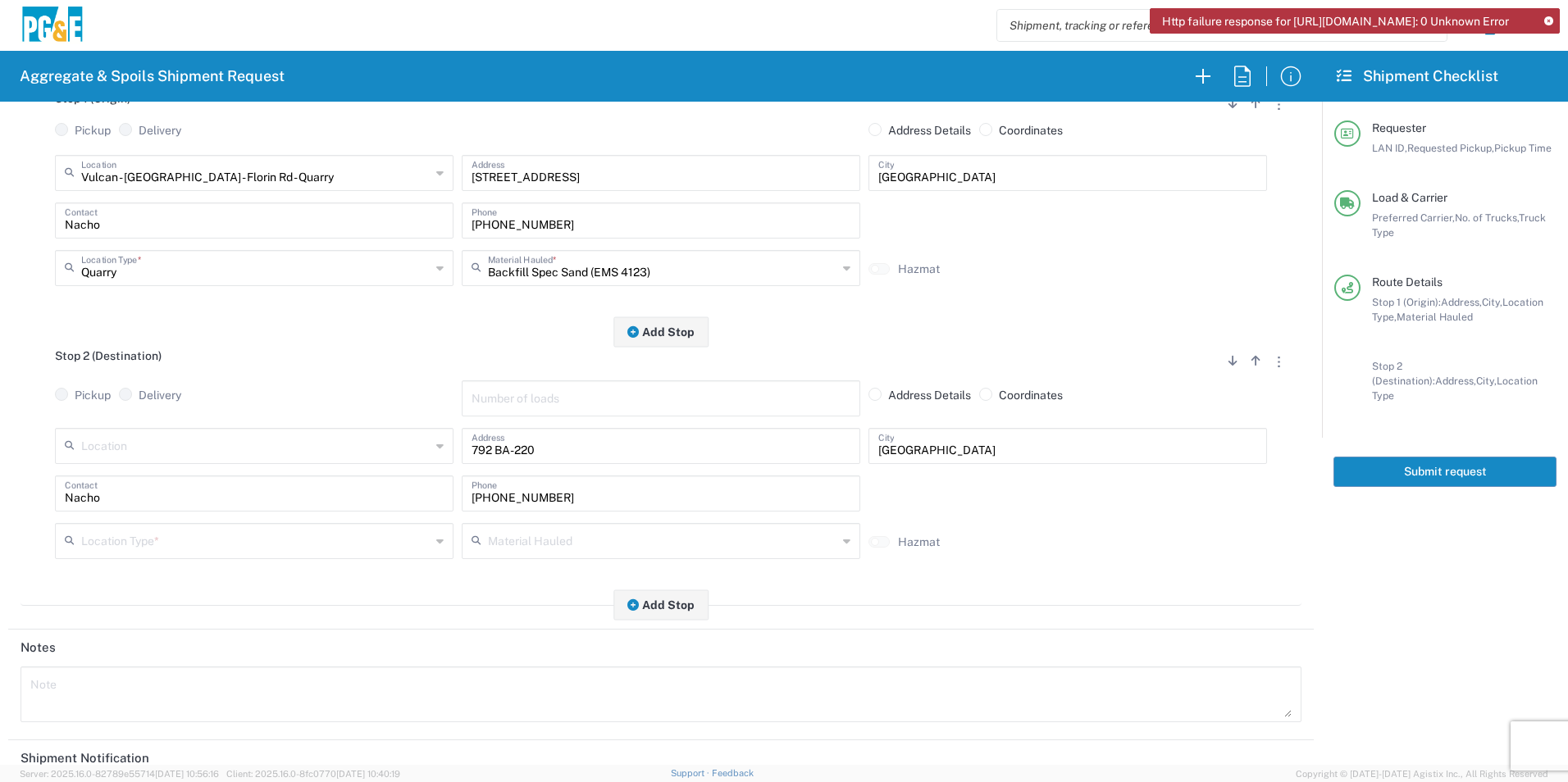
click at [102, 539] on input "text" at bounding box center [255, 540] width 350 height 28
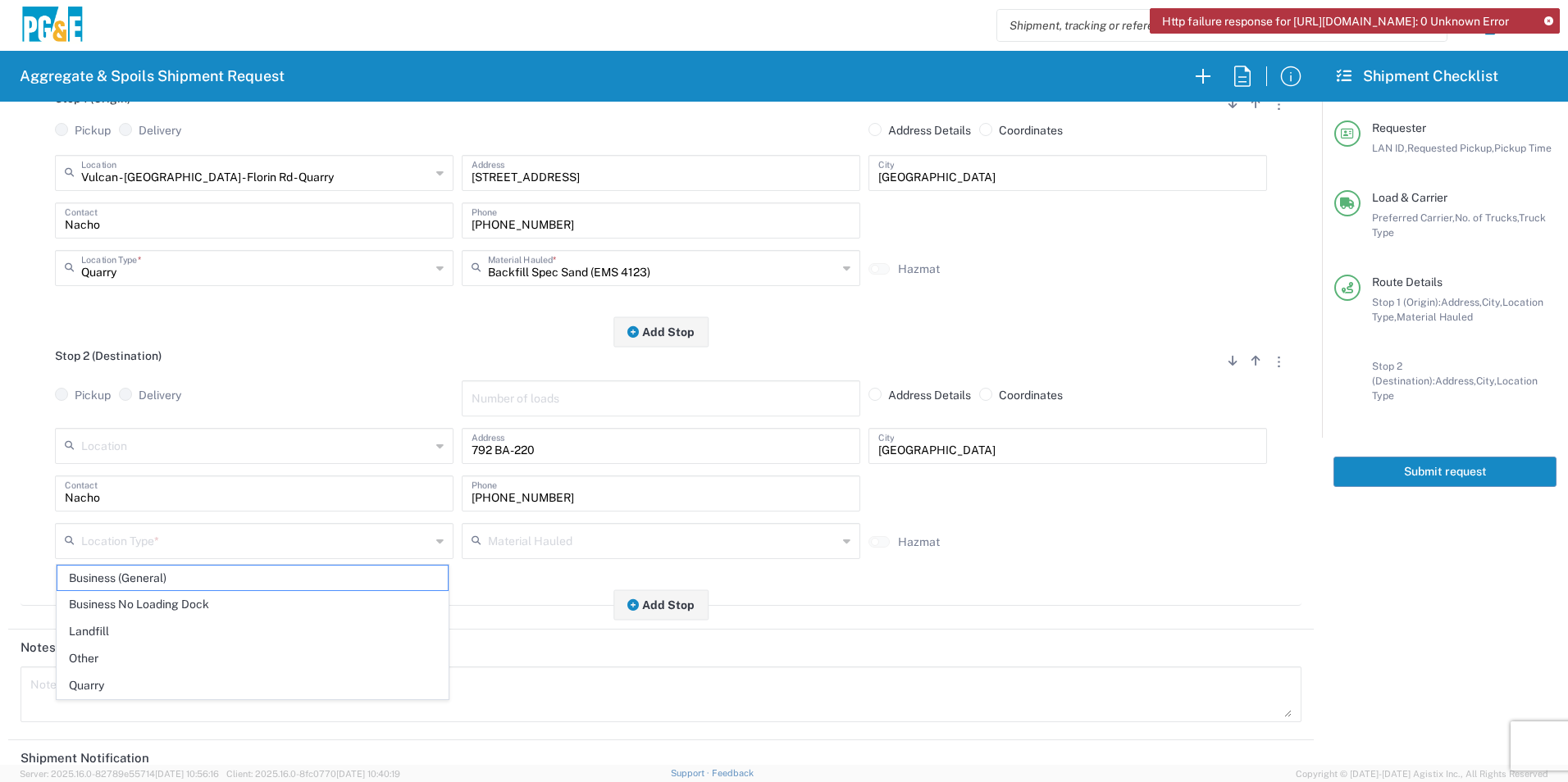
drag, startPoint x: 98, startPoint y: 659, endPoint x: 298, endPoint y: 550, distance: 227.8
click at [98, 658] on span "Other" at bounding box center [253, 658] width 391 height 25
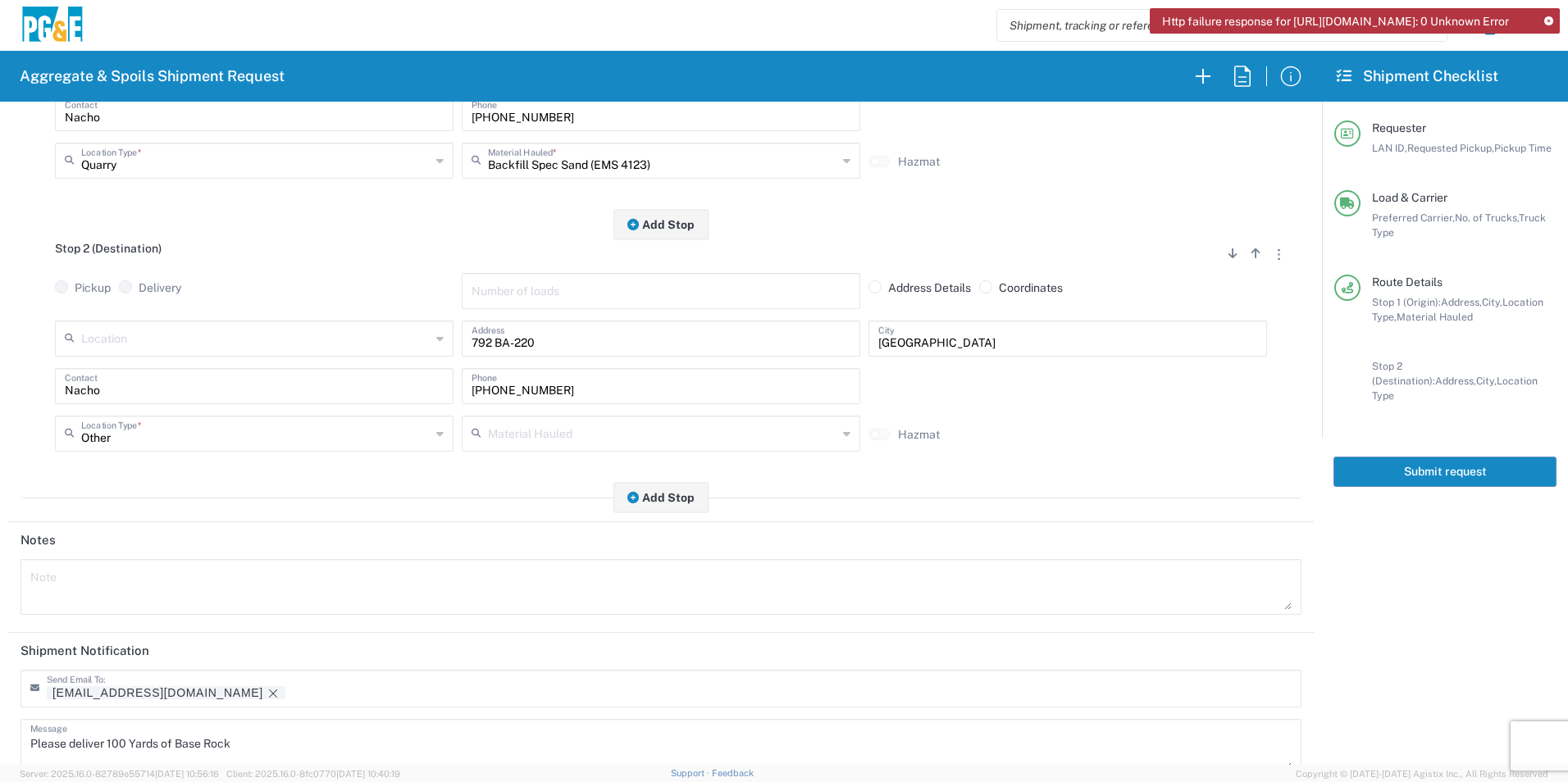
scroll to position [474, 0]
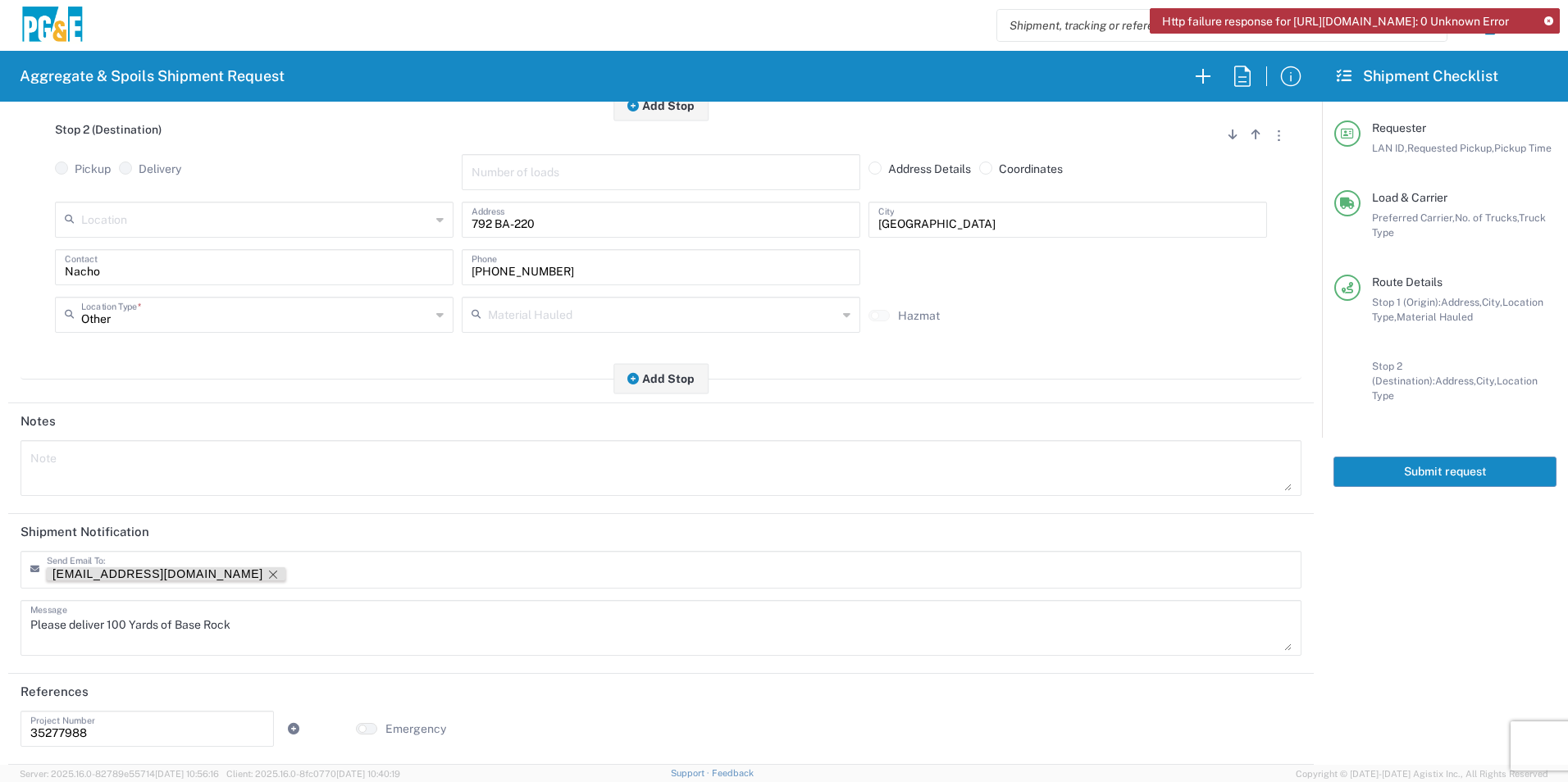
click at [269, 573] on icon "Remove tag" at bounding box center [273, 575] width 8 height 8
drag, startPoint x: 274, startPoint y: 623, endPoint x: 175, endPoint y: 626, distance: 99.0
click at [175, 626] on textarea "Please deliver 100 Yards of Base Rock" at bounding box center [660, 628] width 1261 height 46
drag, startPoint x: 229, startPoint y: 628, endPoint x: 0, endPoint y: 630, distance: 229.0
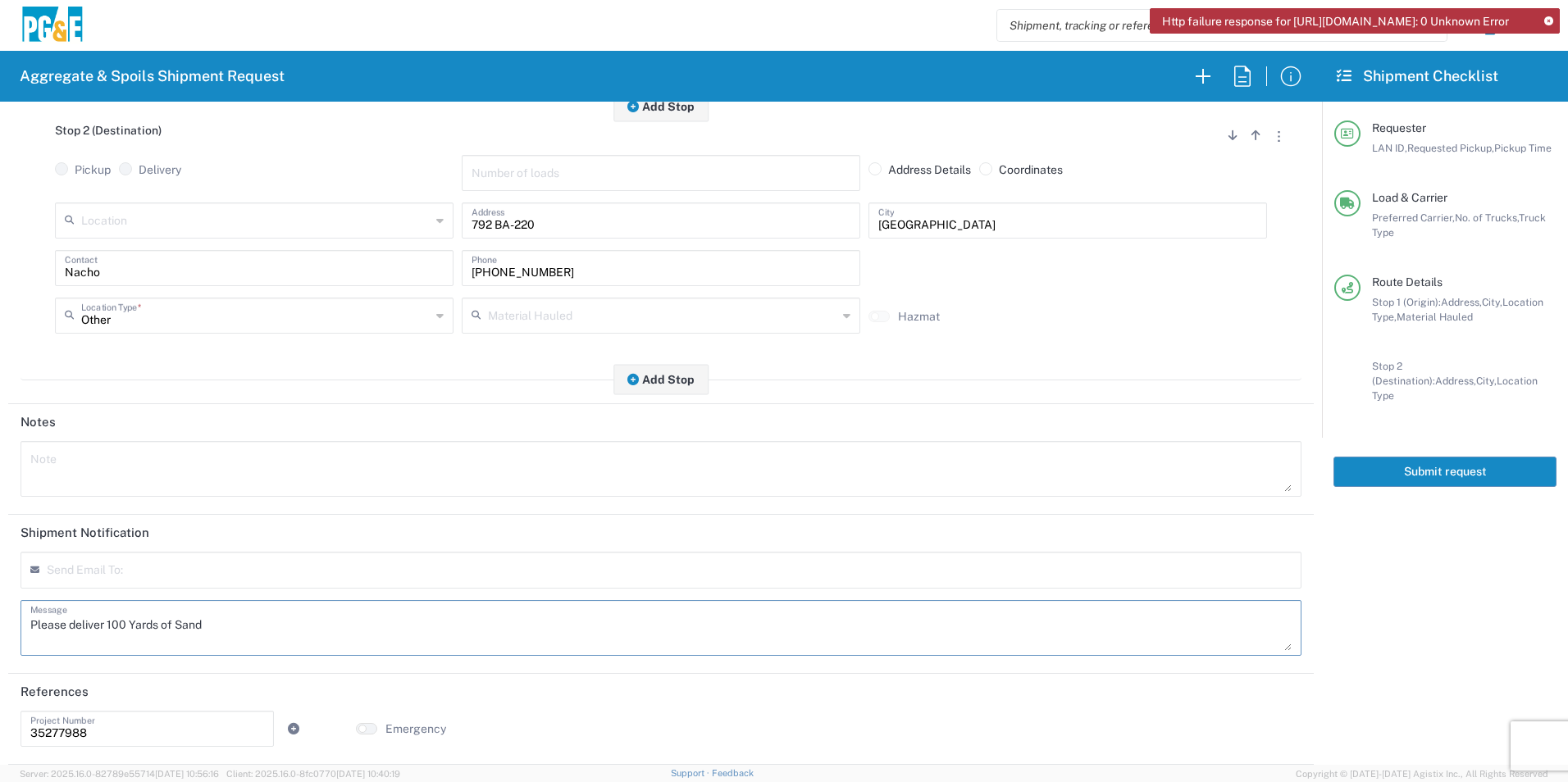
click at [0, 635] on html "Http failure response for [URL][DOMAIN_NAME]: 0 Unknown Error Aggregate & Spoil…" at bounding box center [784, 391] width 1568 height 782
click at [65, 482] on textarea at bounding box center [660, 469] width 1261 height 46
paste textarea "Please deliver 100 Yards of Sand"
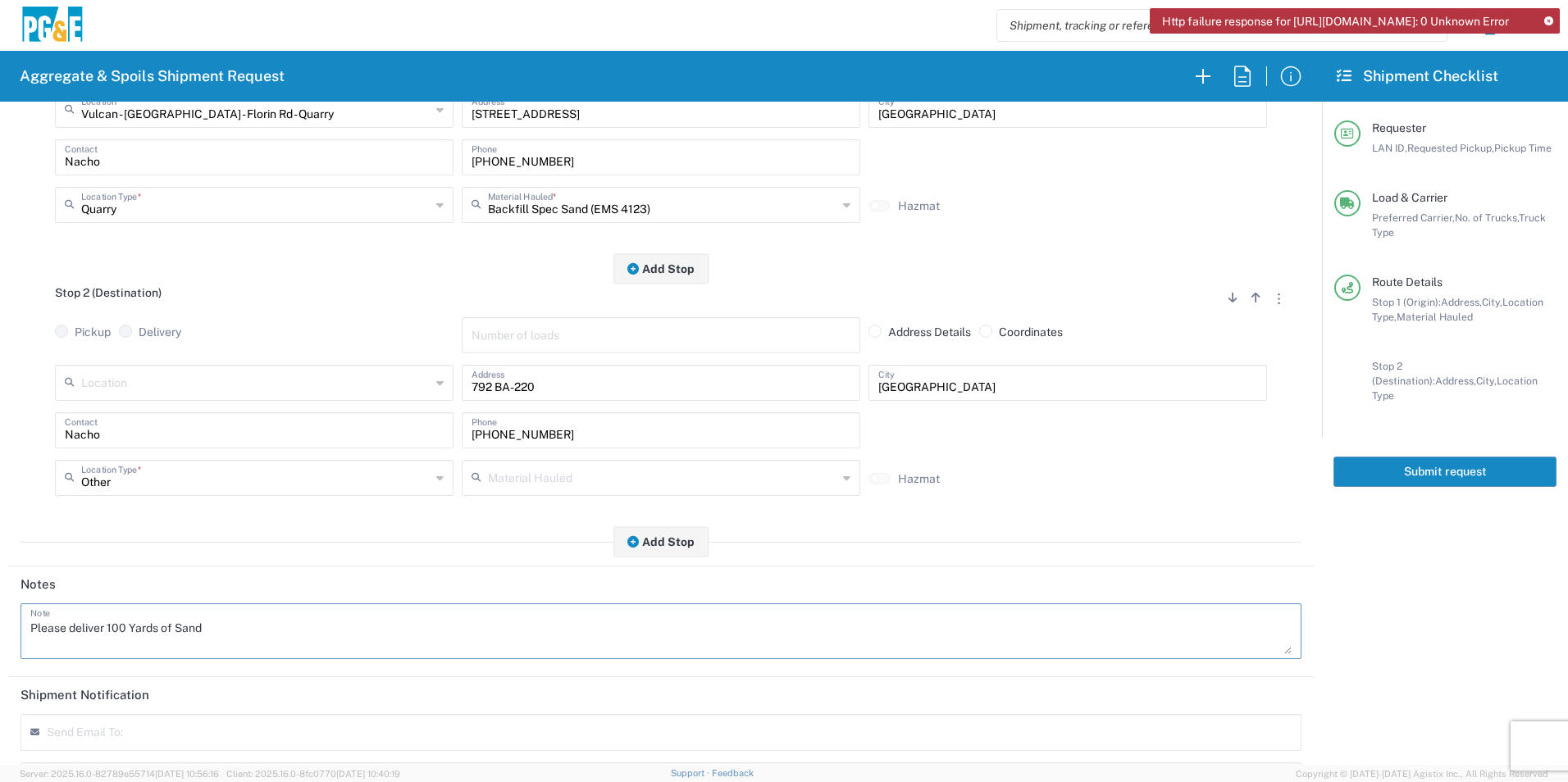
scroll to position [0, 0]
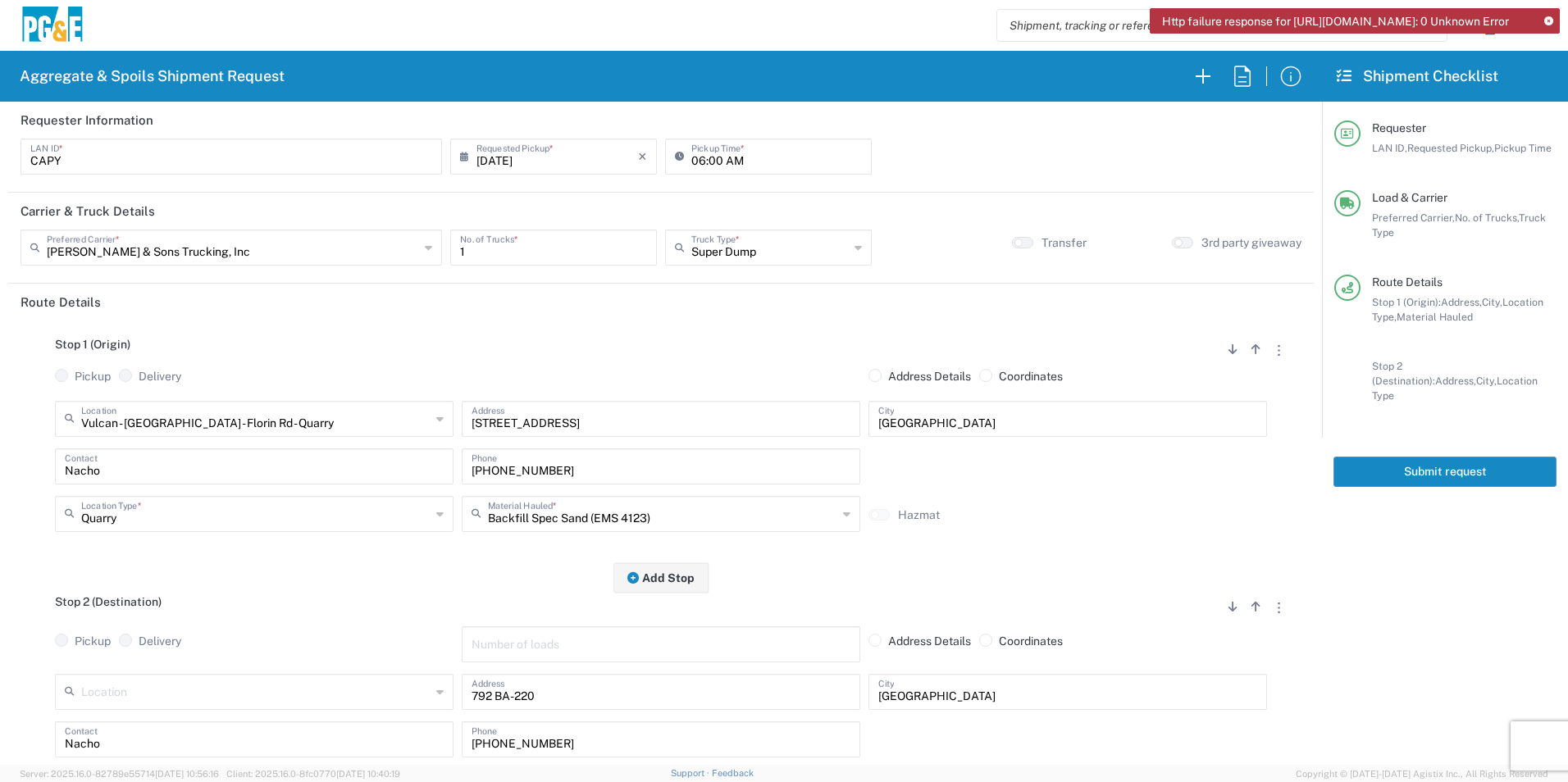
click at [1457, 460] on button "Submit request" at bounding box center [1444, 472] width 223 height 30
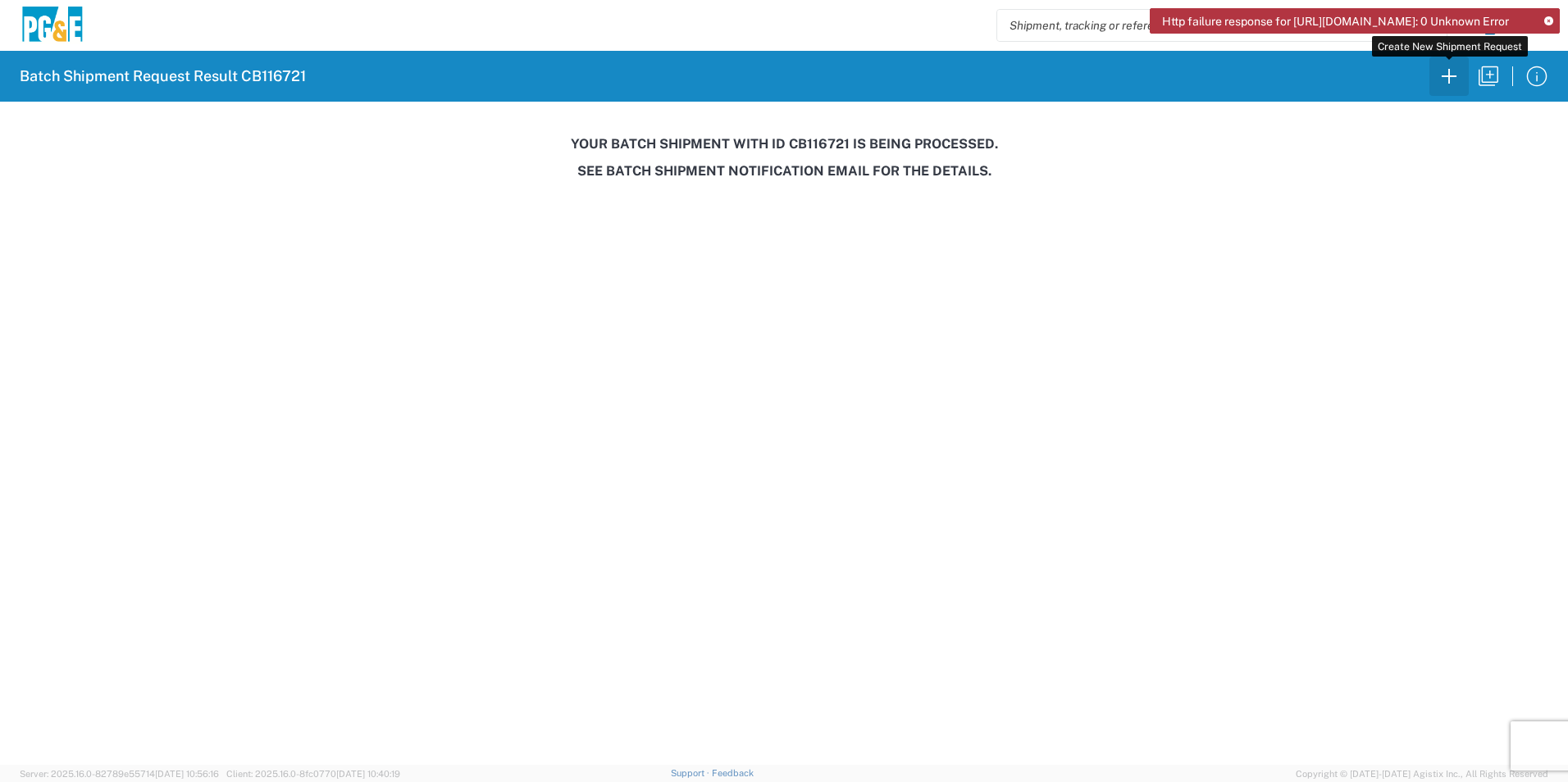
click at [1440, 74] on icon "button" at bounding box center [1449, 76] width 26 height 26
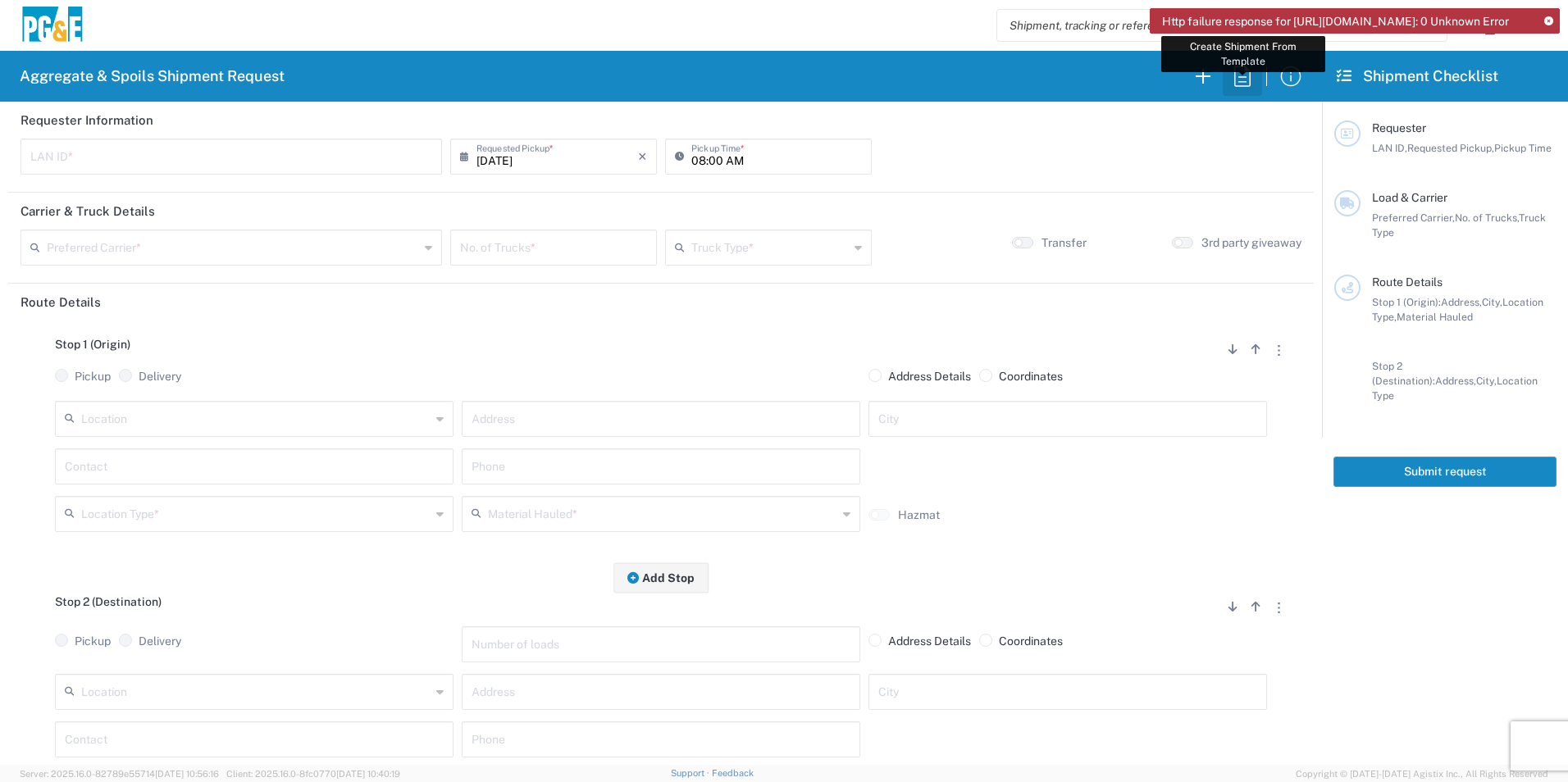
click at [1245, 83] on icon "button" at bounding box center [1242, 76] width 26 height 26
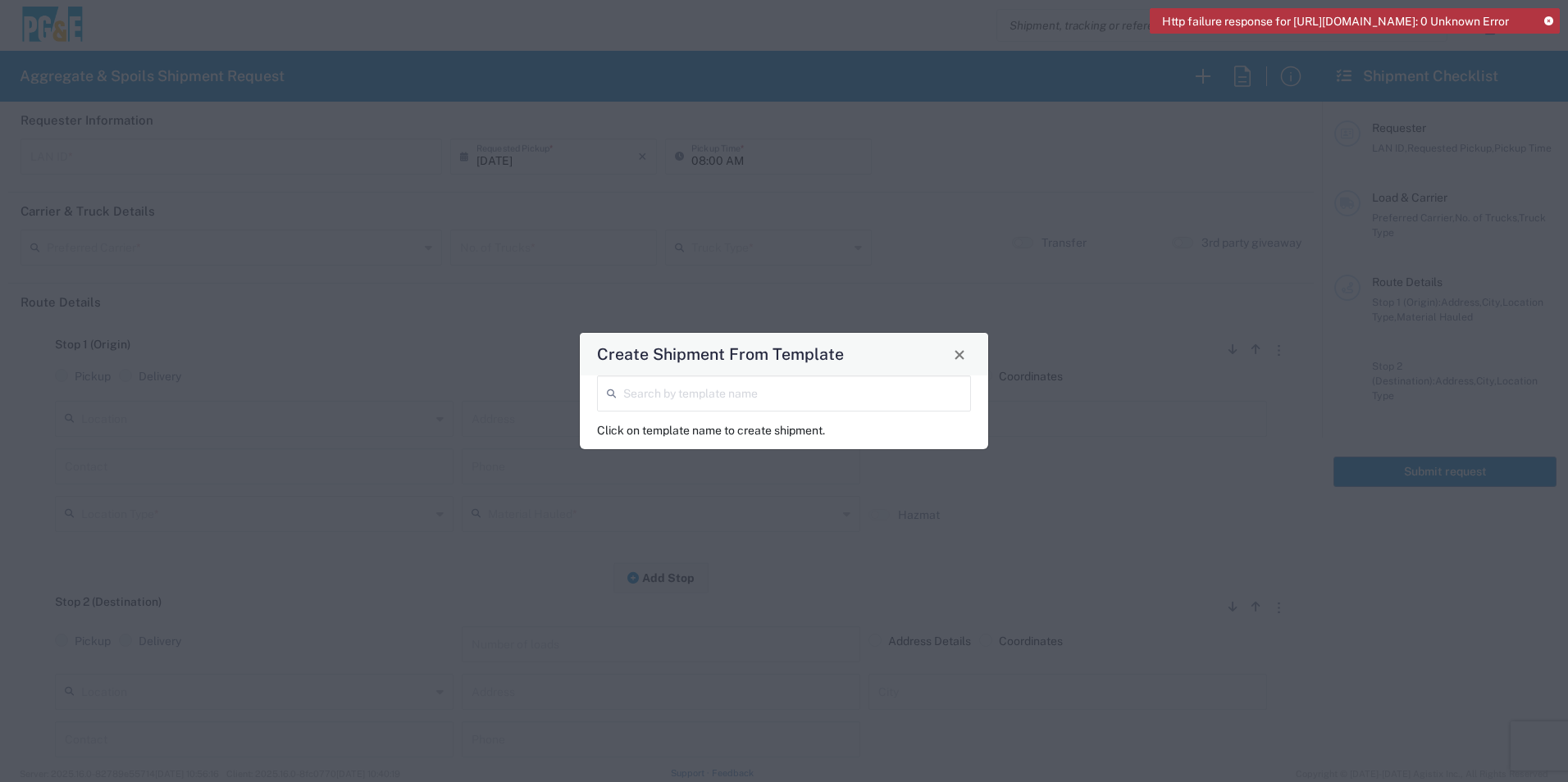
click at [684, 397] on input "search" at bounding box center [792, 392] width 338 height 28
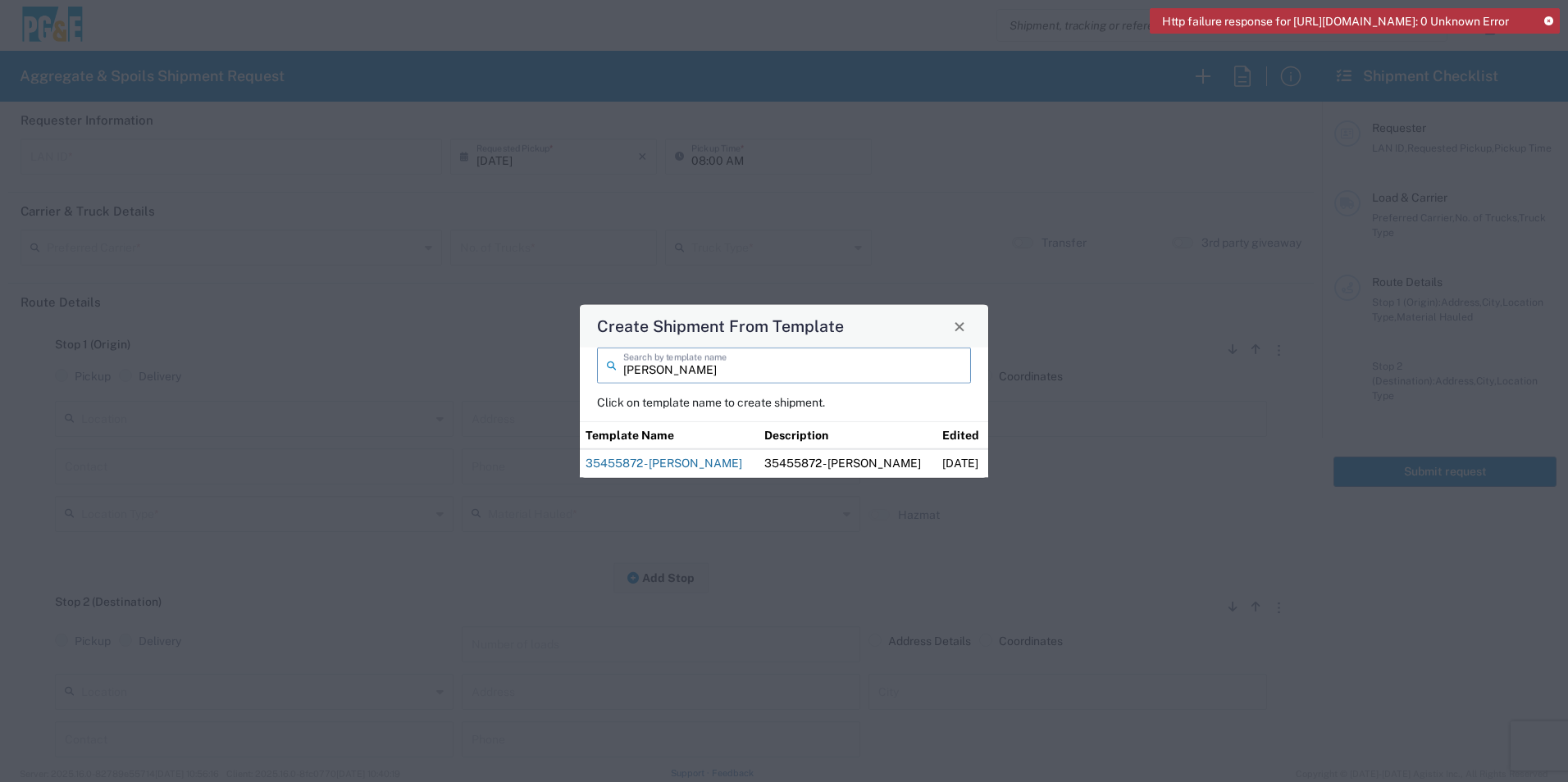
click at [674, 462] on link "35455872 - [PERSON_NAME]" at bounding box center [664, 463] width 157 height 13
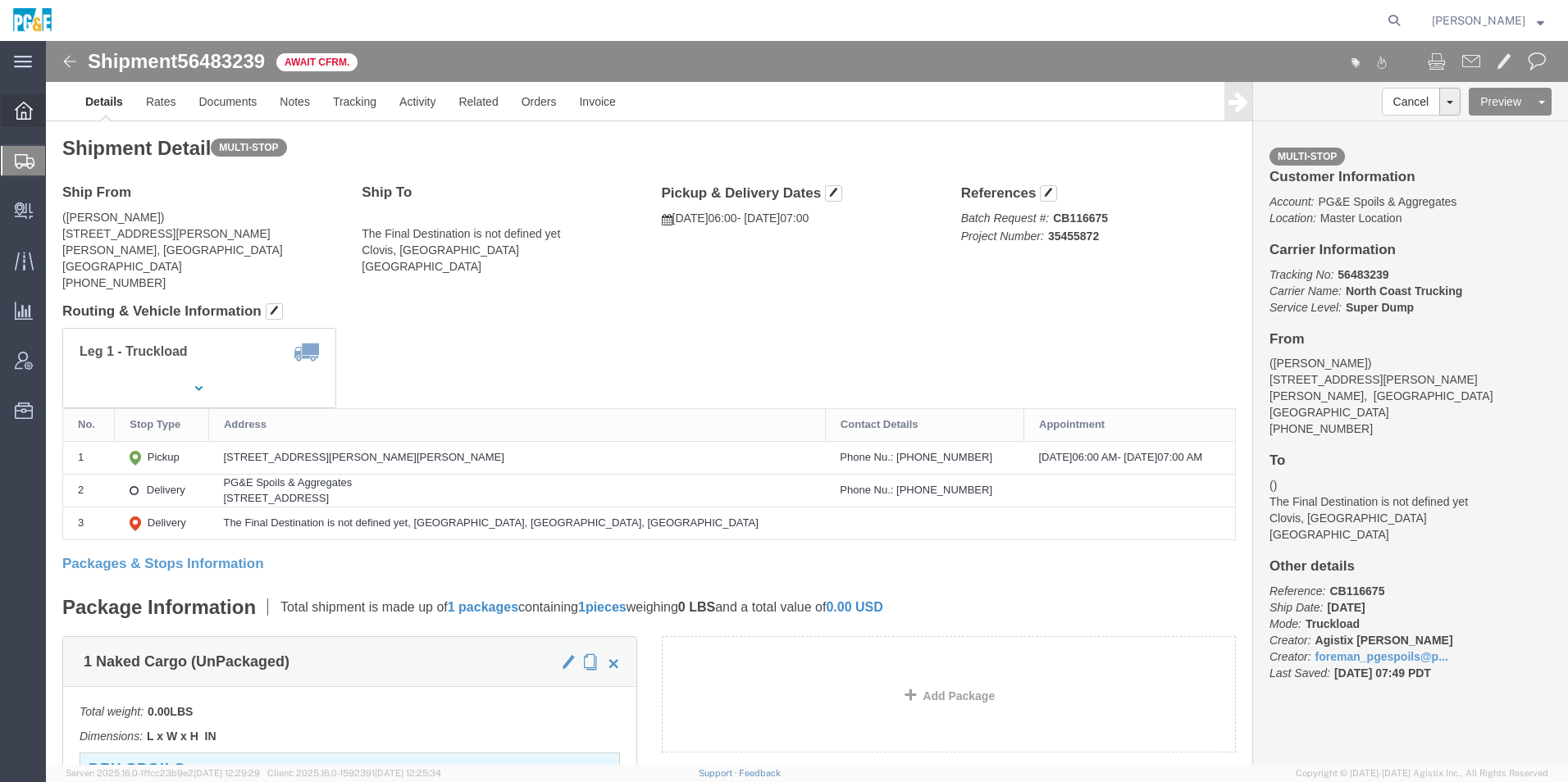
click at [23, 106] on icon at bounding box center [24, 111] width 18 height 18
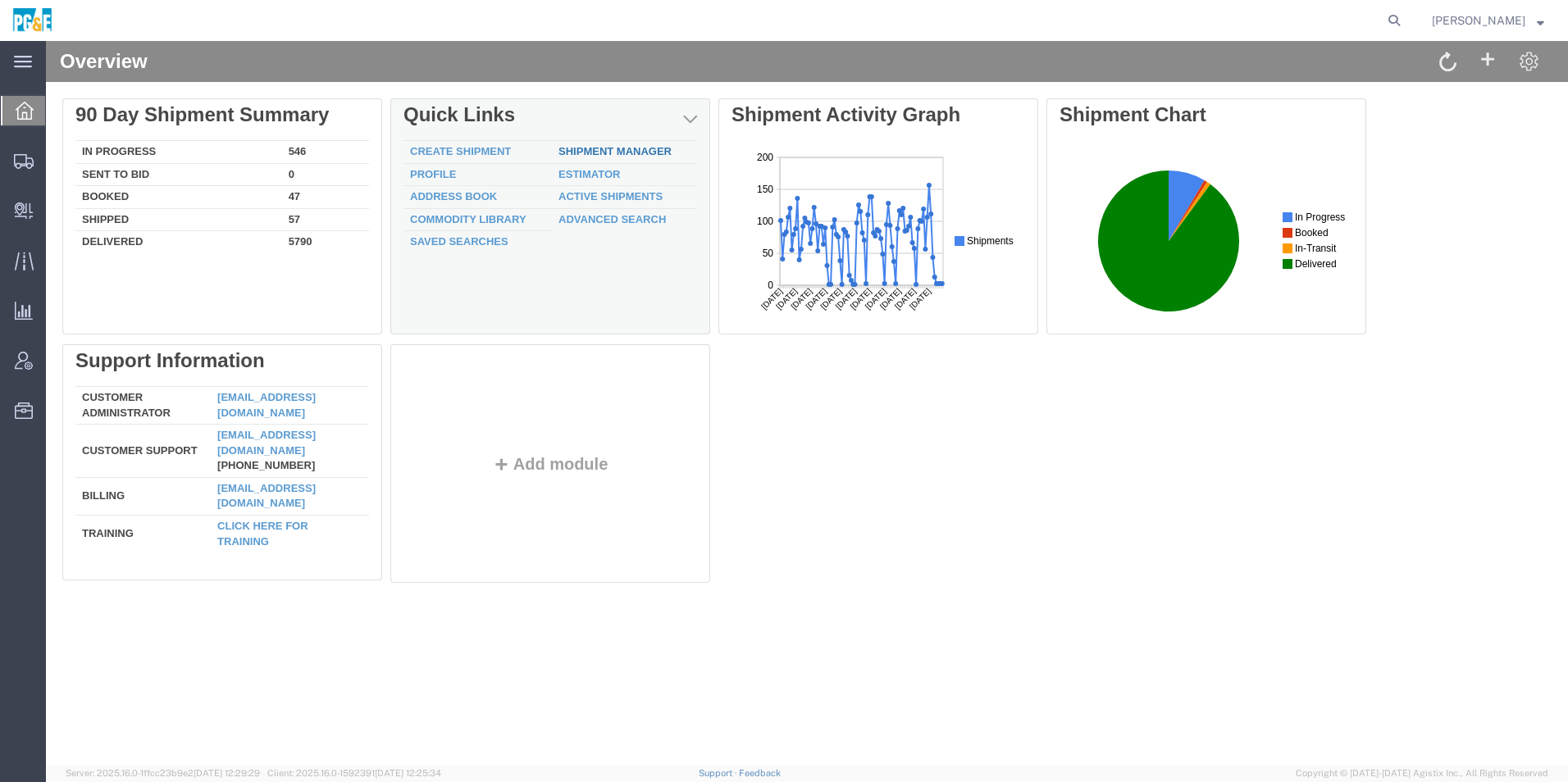
click at [577, 148] on link "Shipment Manager" at bounding box center [615, 151] width 113 height 13
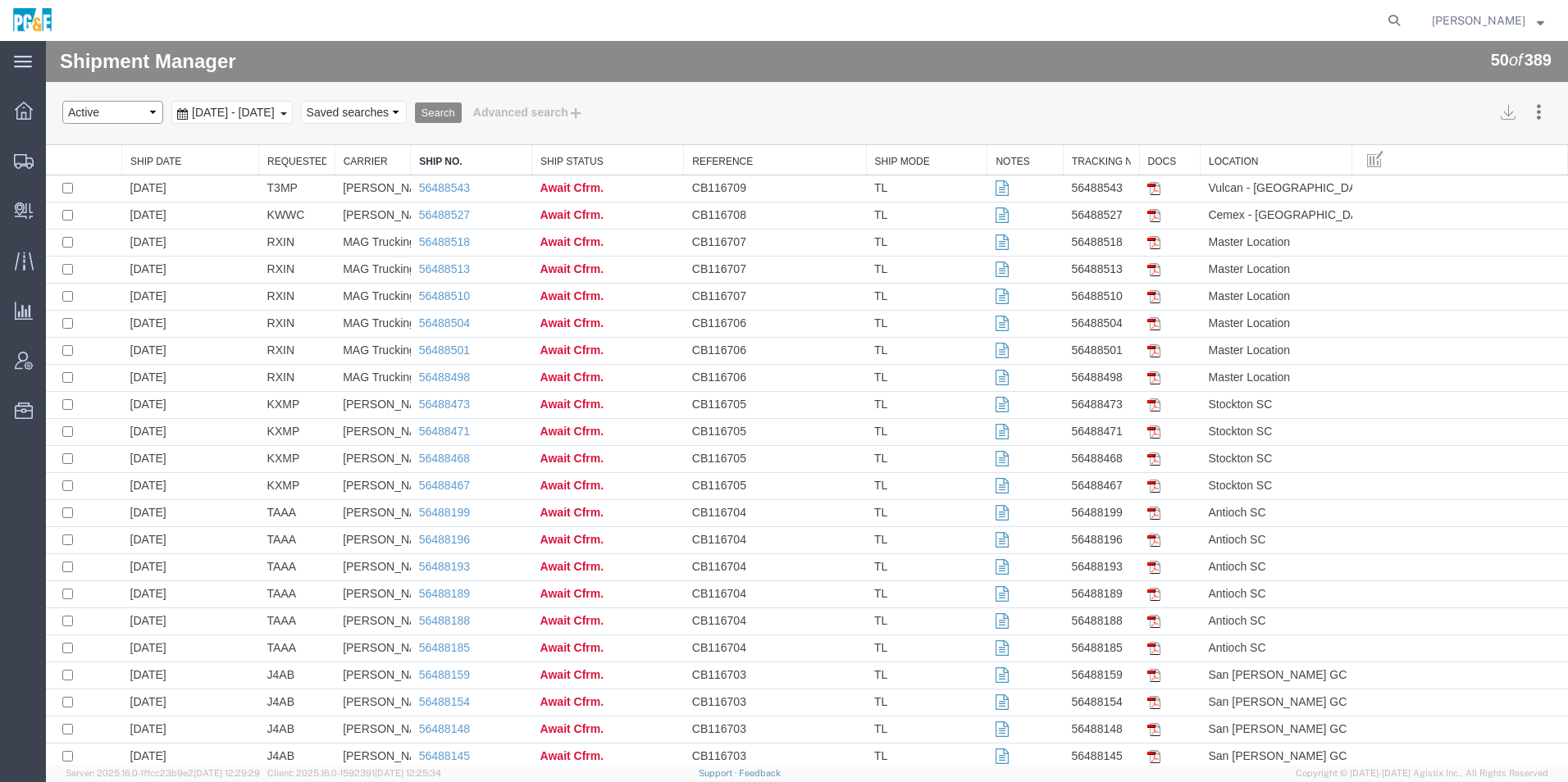
drag, startPoint x: 105, startPoint y: 116, endPoint x: 101, endPoint y: 126, distance: 10.8
click at [105, 116] on select "Select status Active All Shipments Approved Booked Canceled Delivered Denied Ne…" at bounding box center [113, 113] width 101 height 23
select select "ALL"
click at [63, 101] on select "Select status Active All Shipments Approved Booked Canceled Delivered Denied Ne…" at bounding box center [113, 113] width 101 height 23
click at [244, 118] on span "Jul 13th 2025 - Aug 13th 2025" at bounding box center [233, 113] width 91 height 13
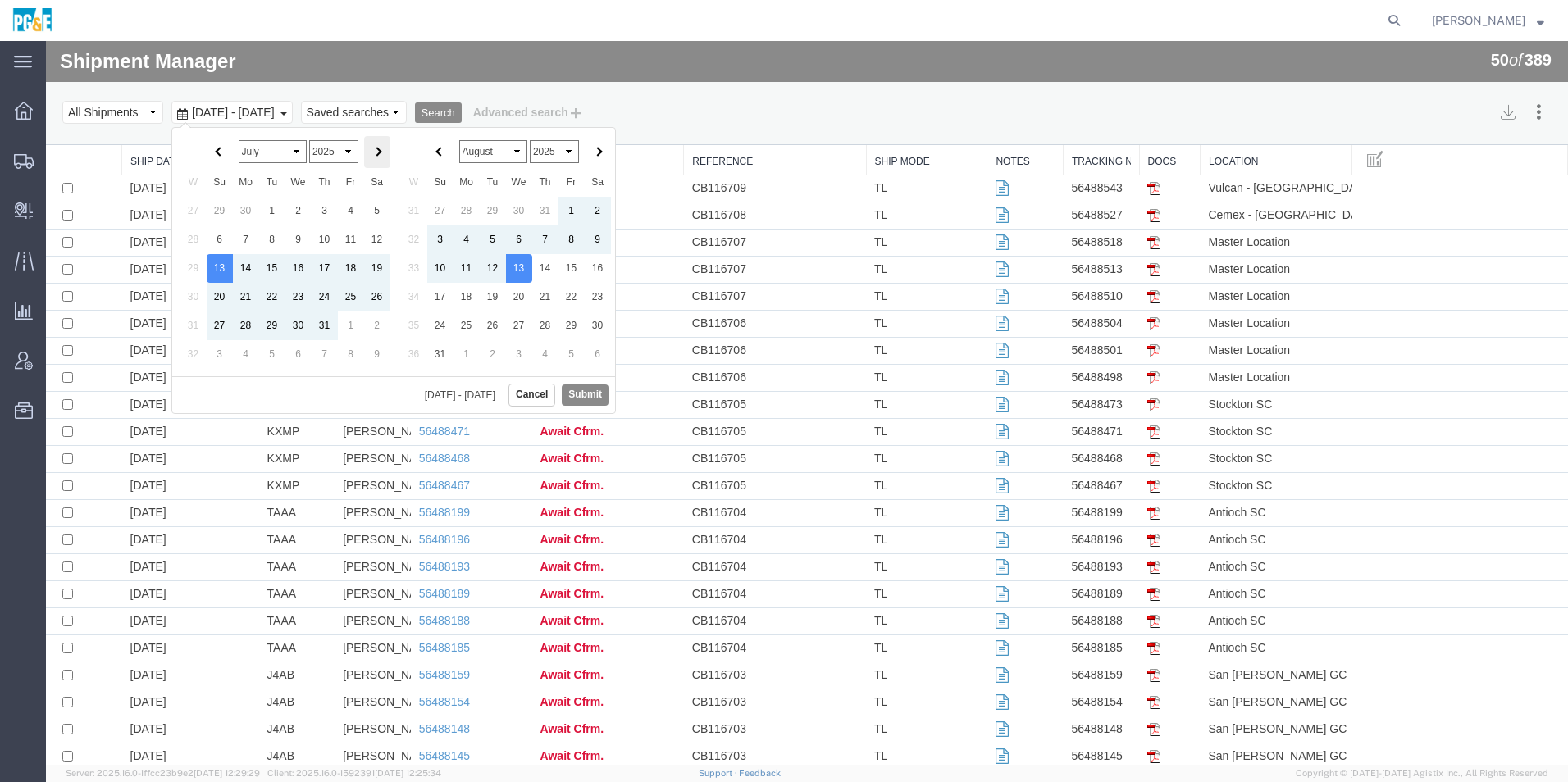
click at [376, 150] on span at bounding box center [376, 152] width 9 height 9
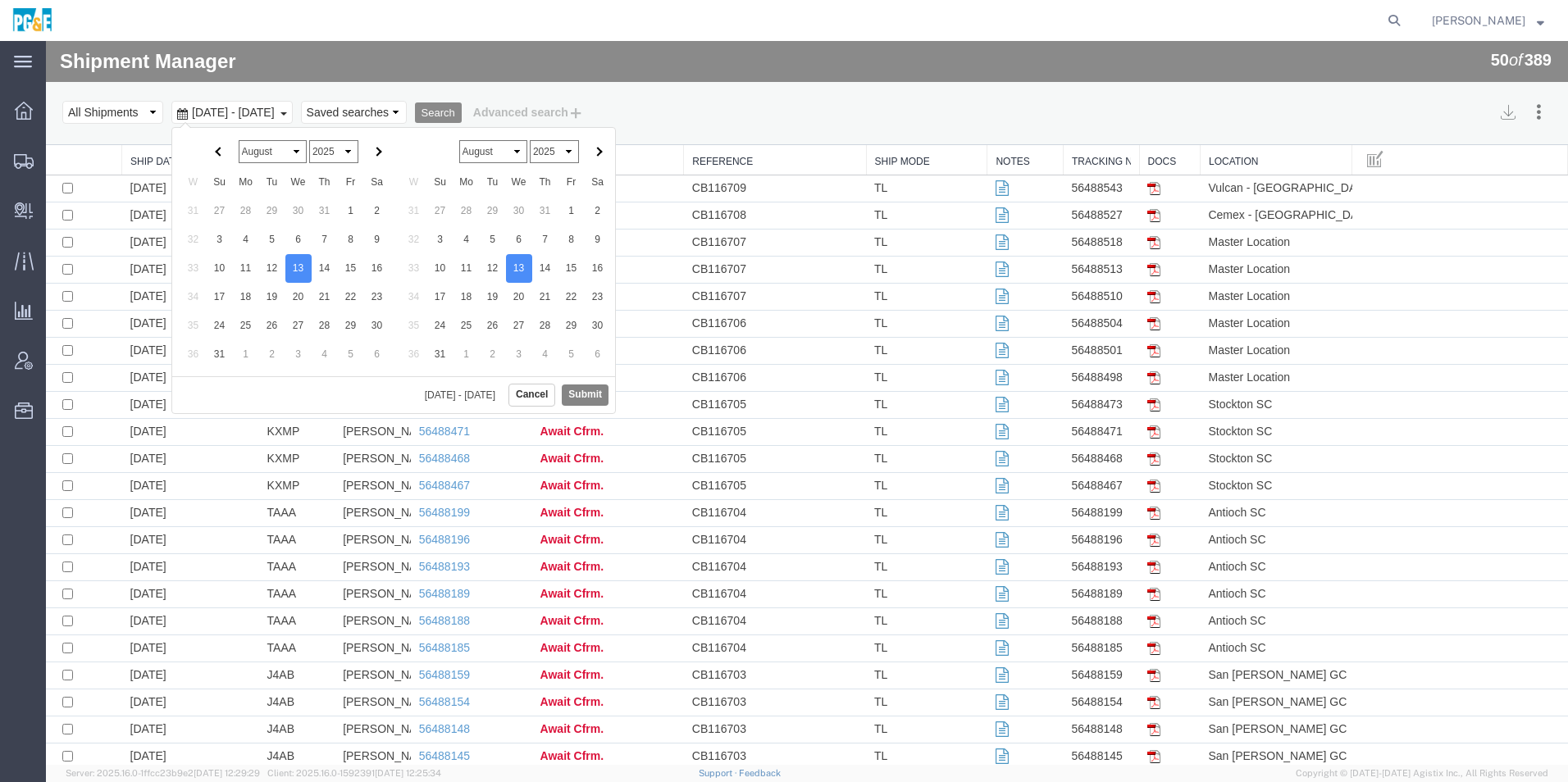
click at [592, 396] on button "Submit" at bounding box center [585, 395] width 47 height 21
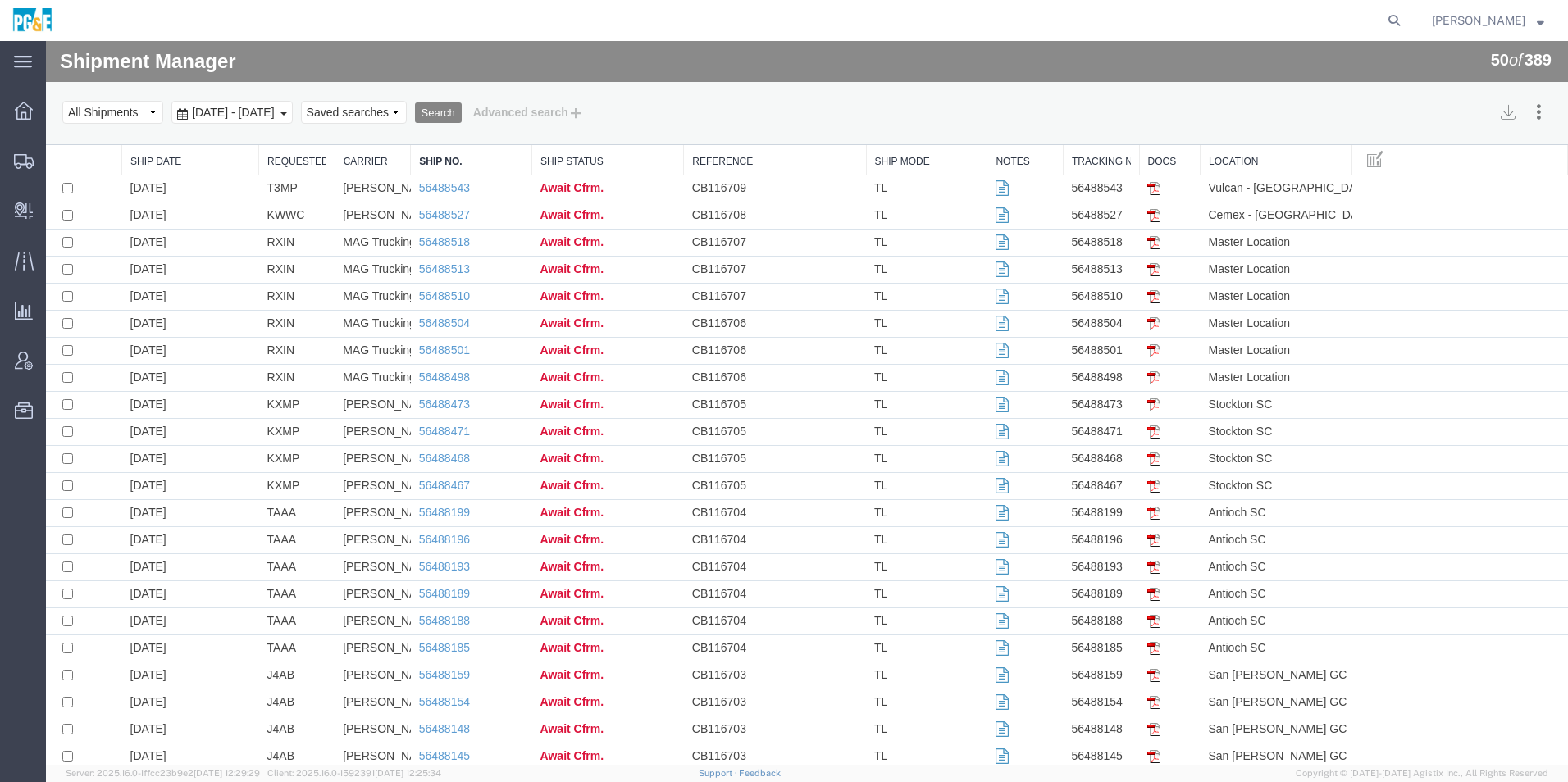
click at [461, 111] on button "Search" at bounding box center [438, 114] width 47 height 22
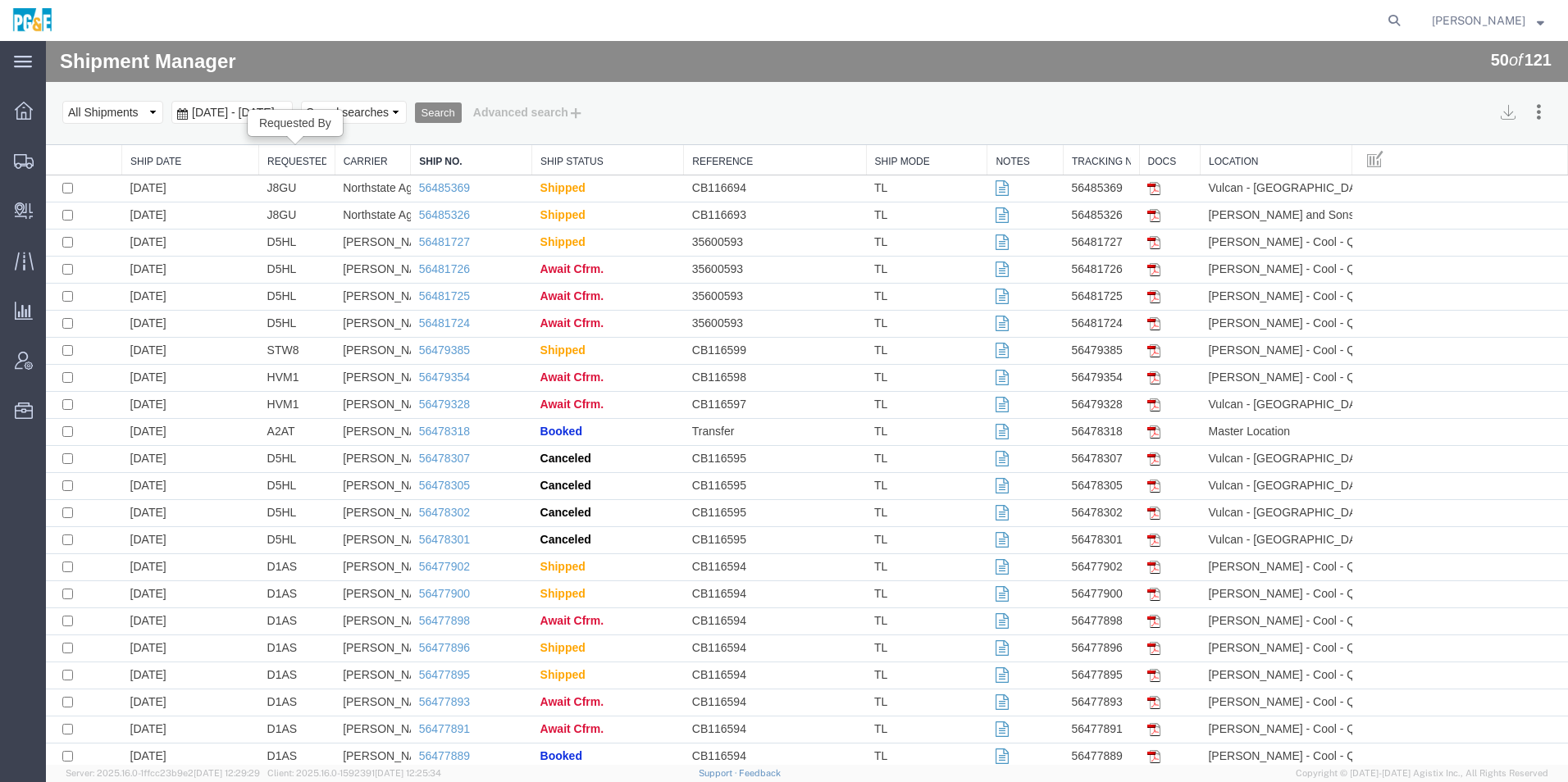
drag, startPoint x: 296, startPoint y: 164, endPoint x: 296, endPoint y: 173, distance: 9.0
click at [296, 164] on link "Requested By" at bounding box center [296, 162] width 59 height 14
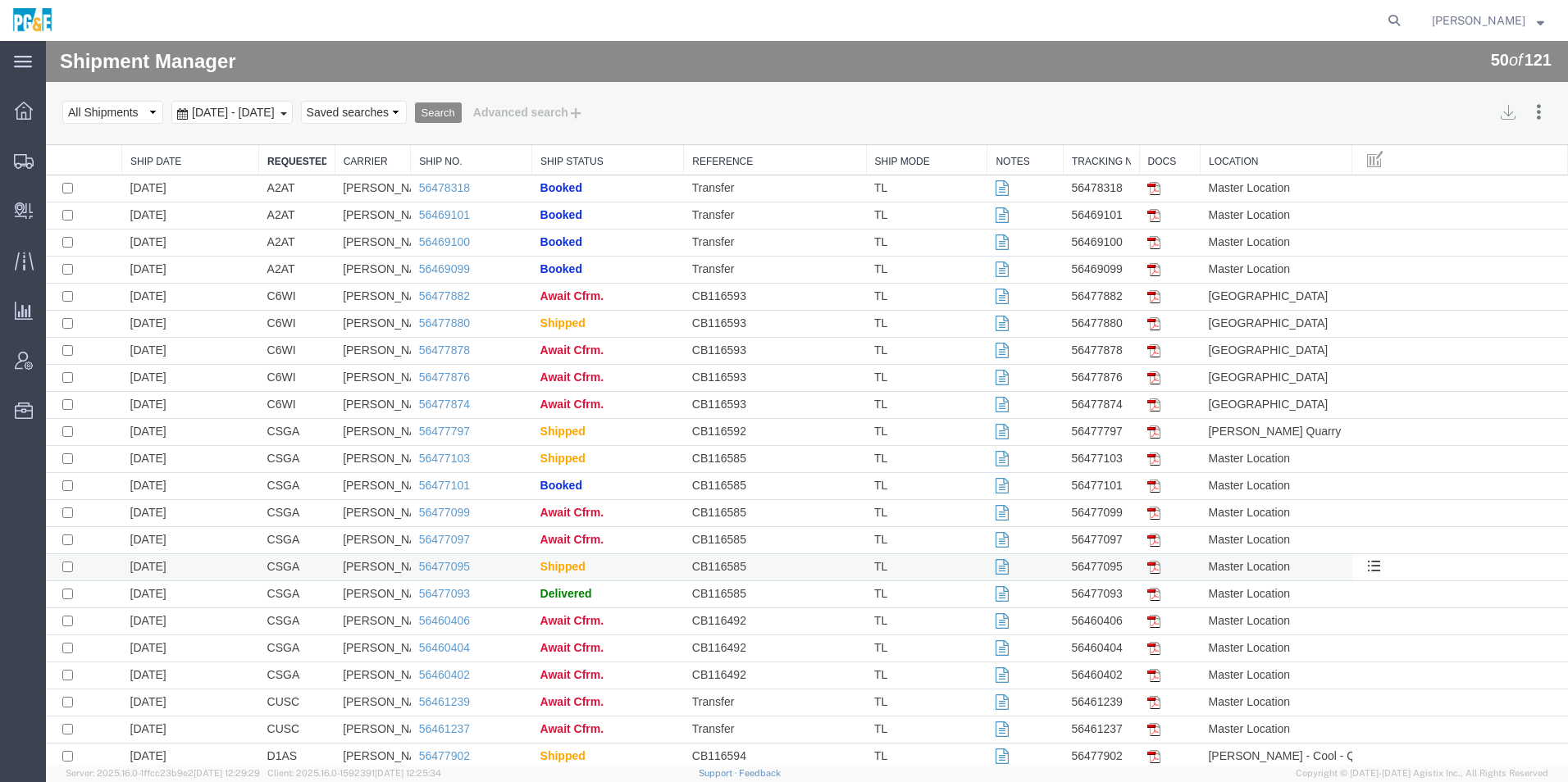
scroll to position [82, 0]
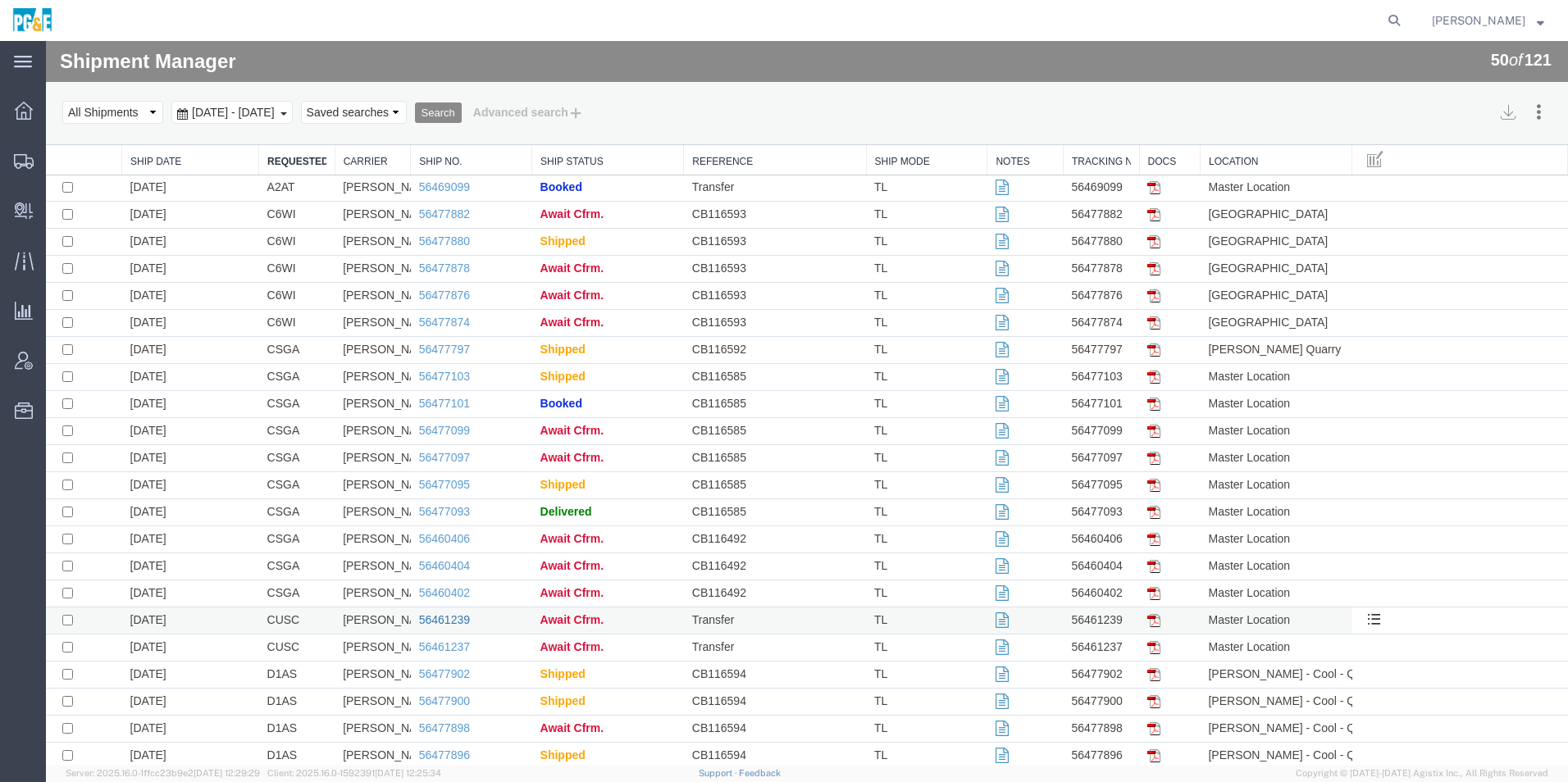
click at [446, 618] on link "56461239" at bounding box center [444, 620] width 51 height 13
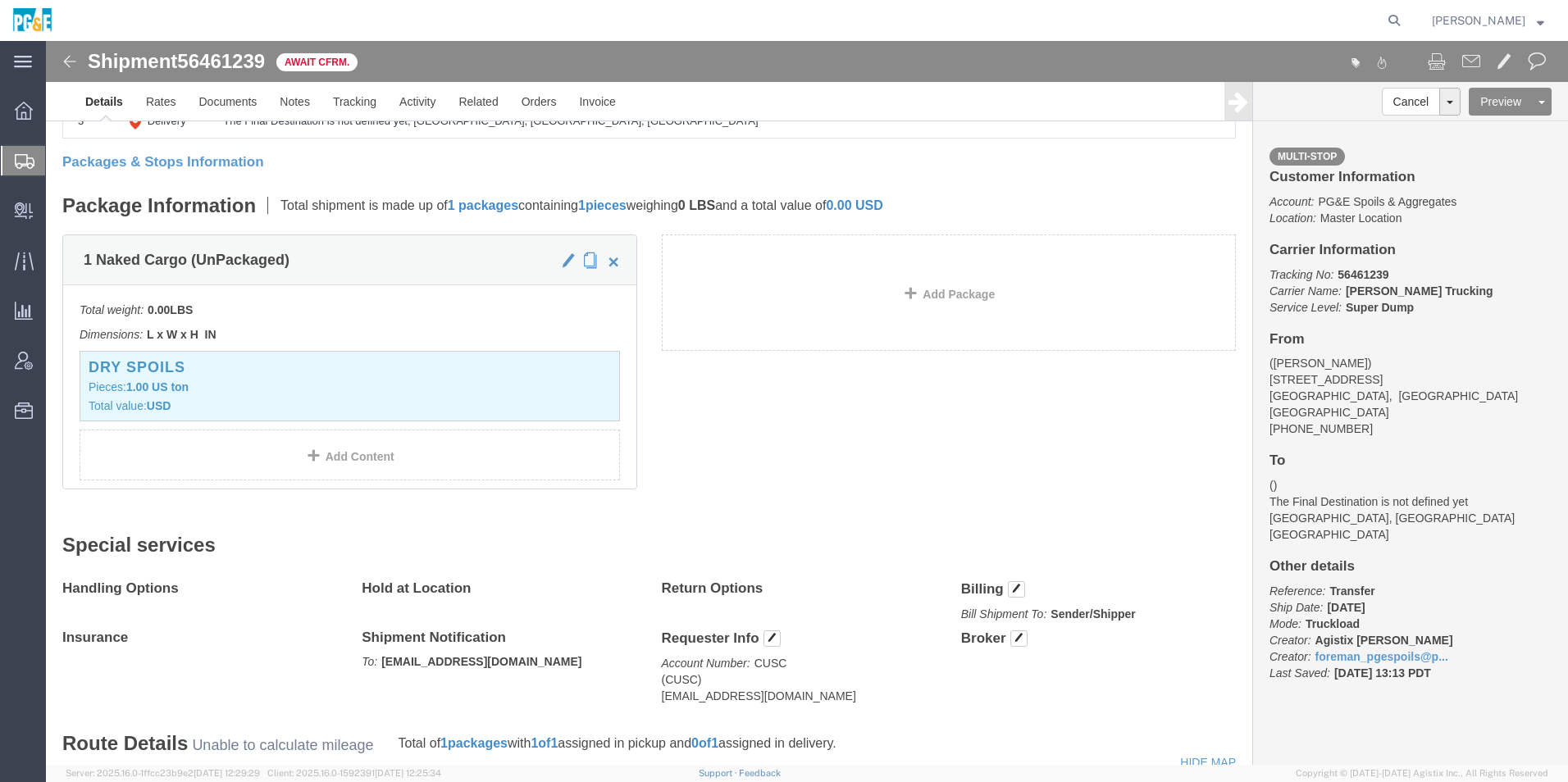
scroll to position [410, 0]
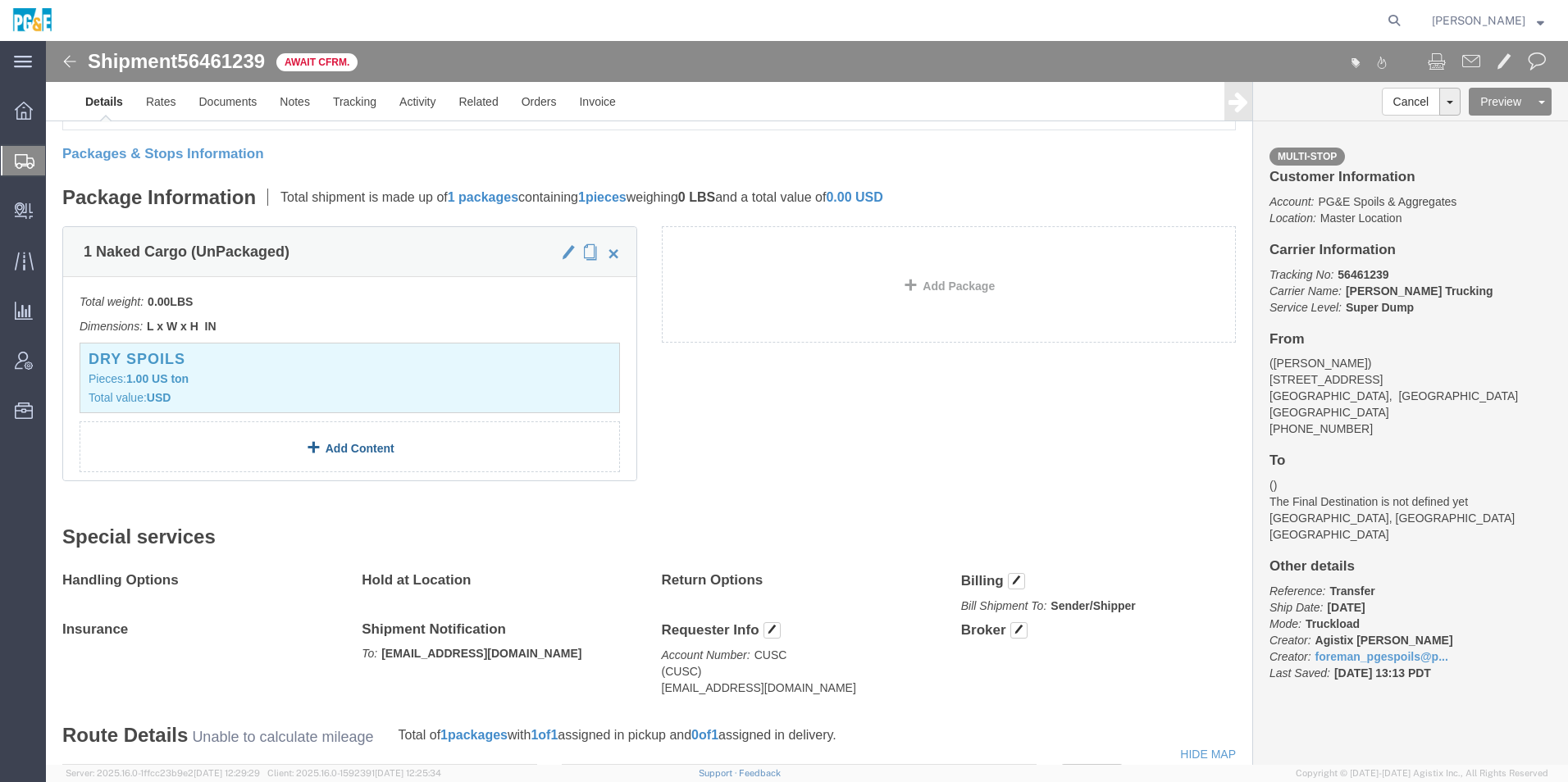
drag, startPoint x: 320, startPoint y: 406, endPoint x: 387, endPoint y: 406, distance: 67.0
click link "Add Content"
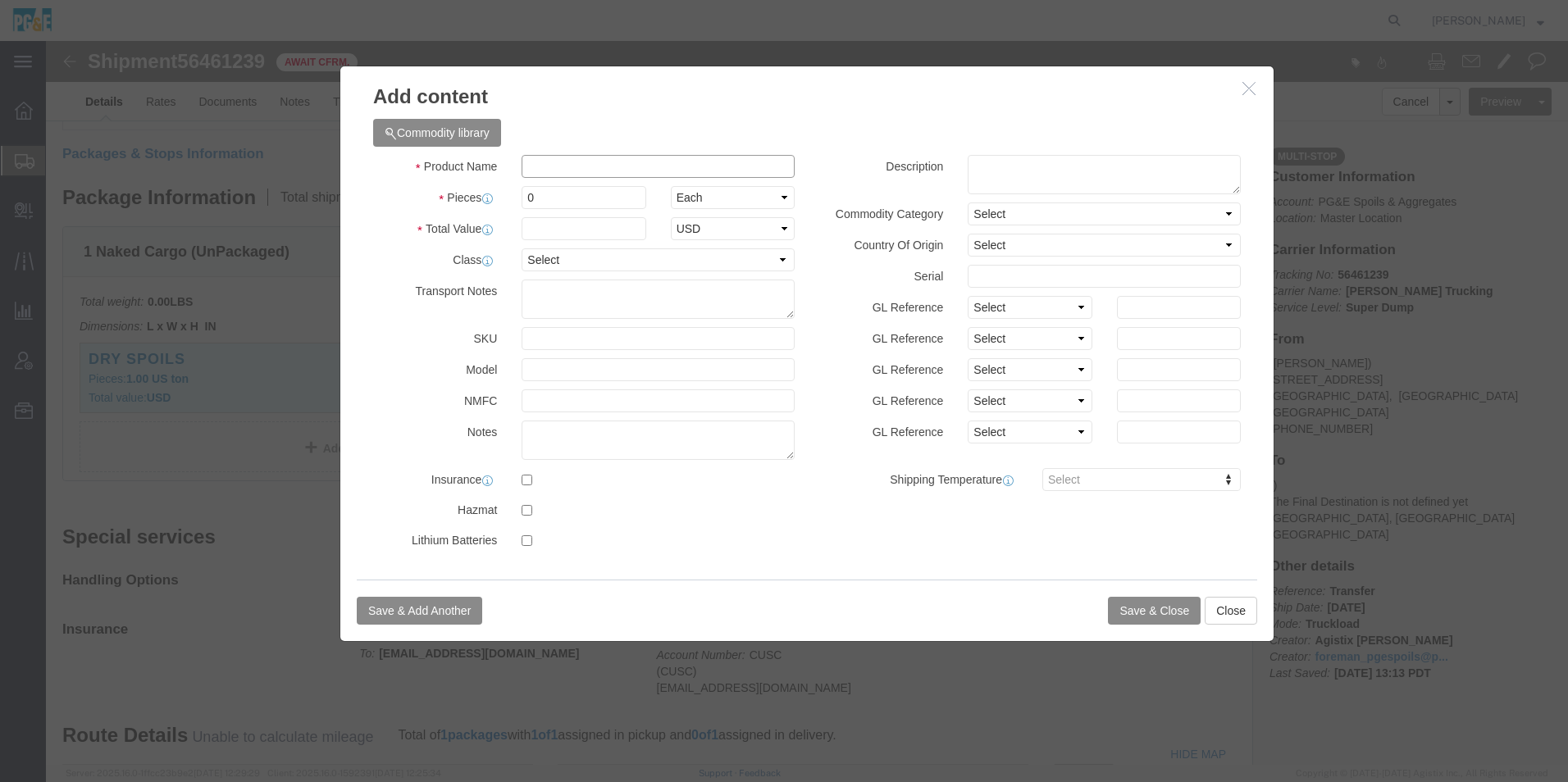
click input "text"
type input "asp"
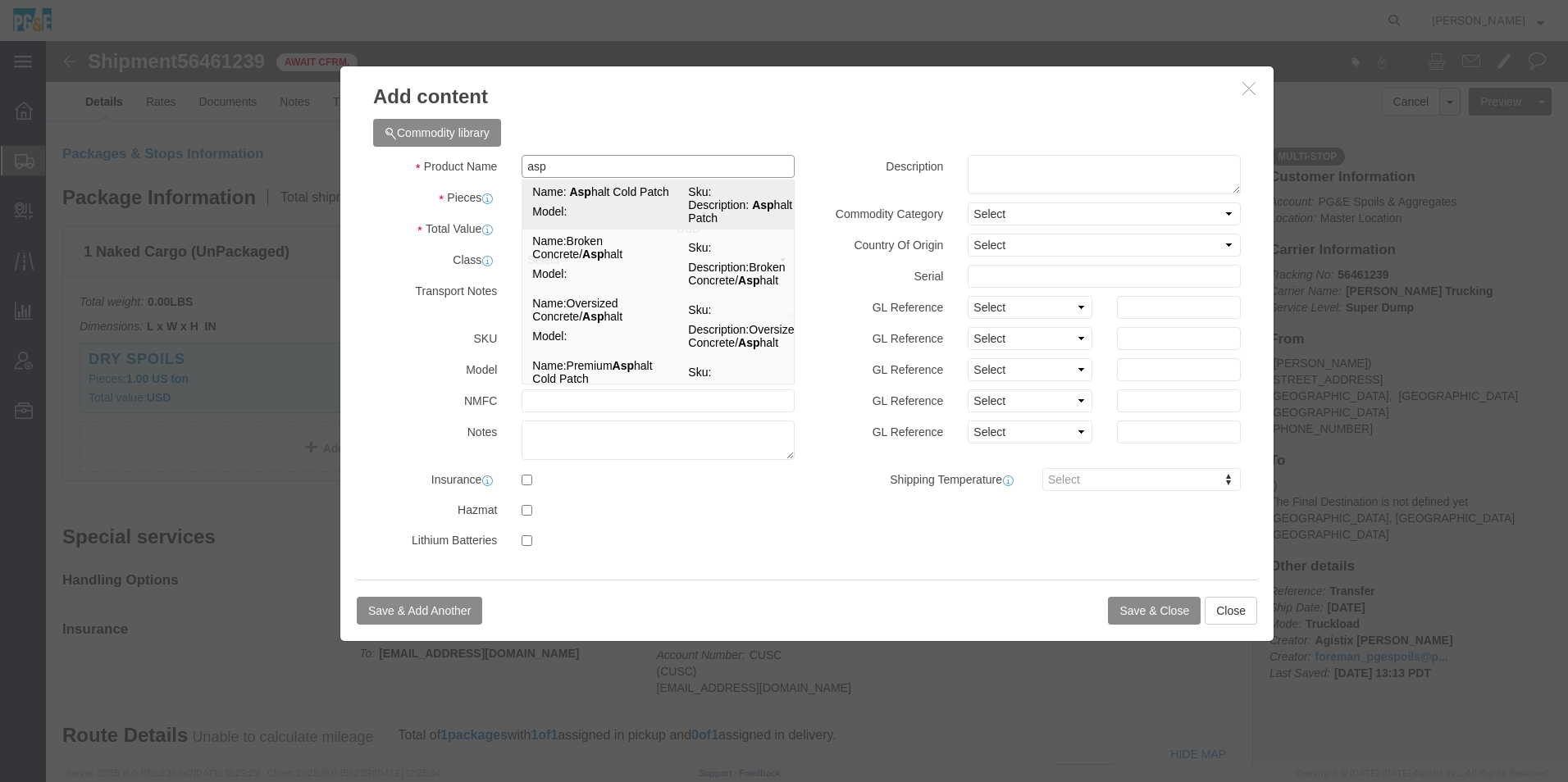
click td "Model:"
type input "1"
select select "TON"
type input "1"
select select "USD"
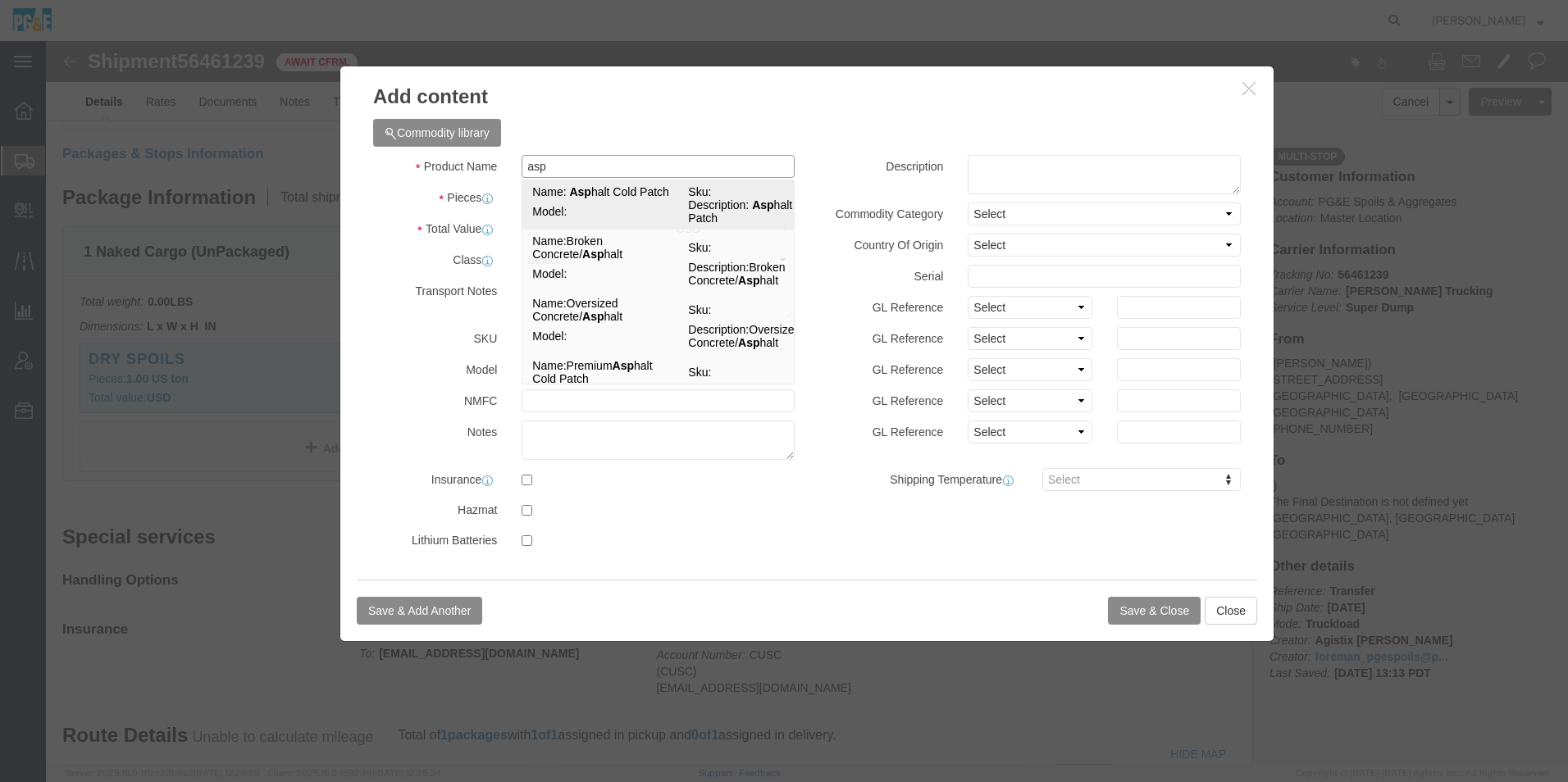
type input "Asphalt Cold Patch"
type textarea "Asphalt Cold Patch"
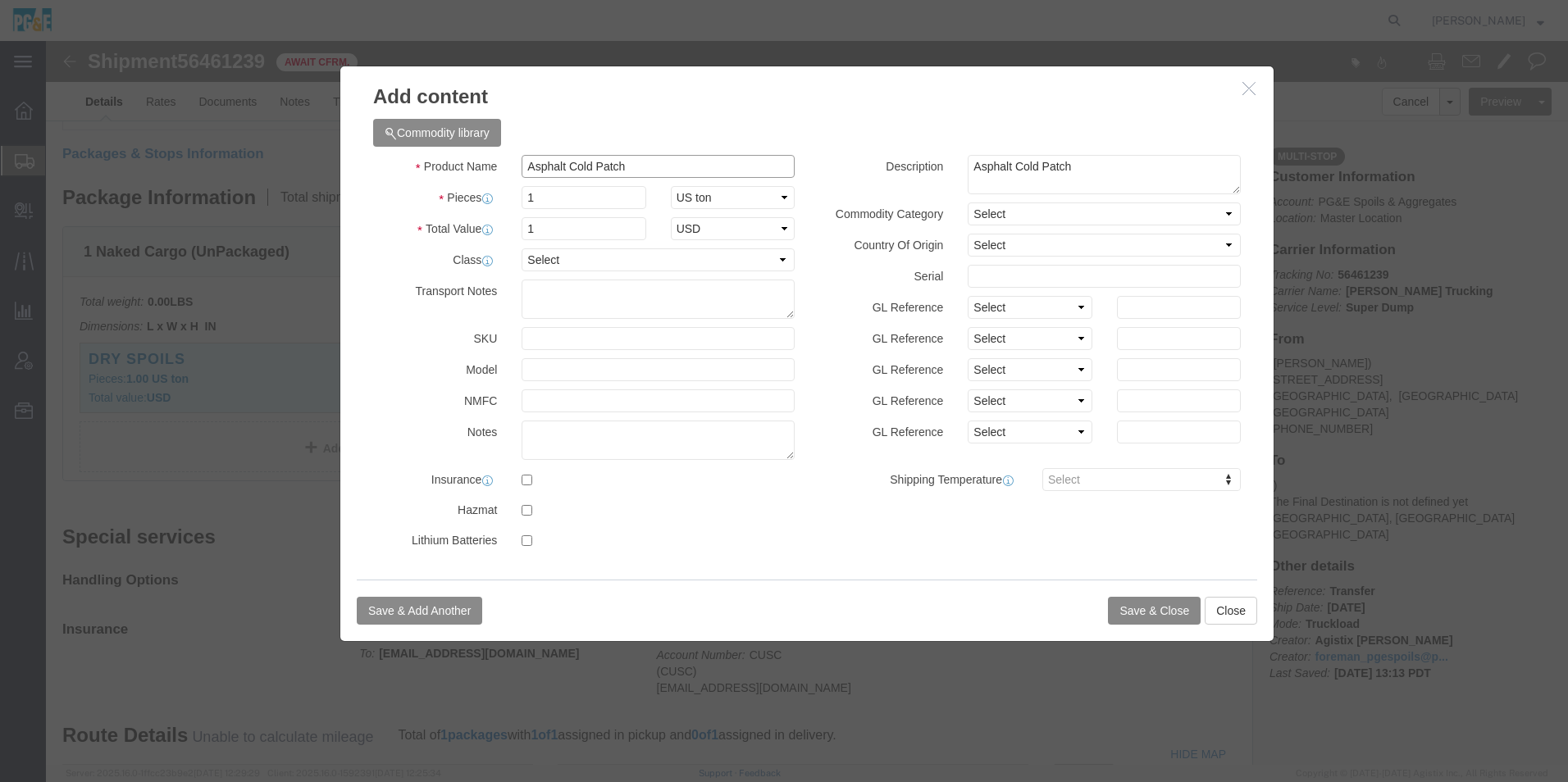
type input "Asphalt Cold Patch"
click button "Save & Close"
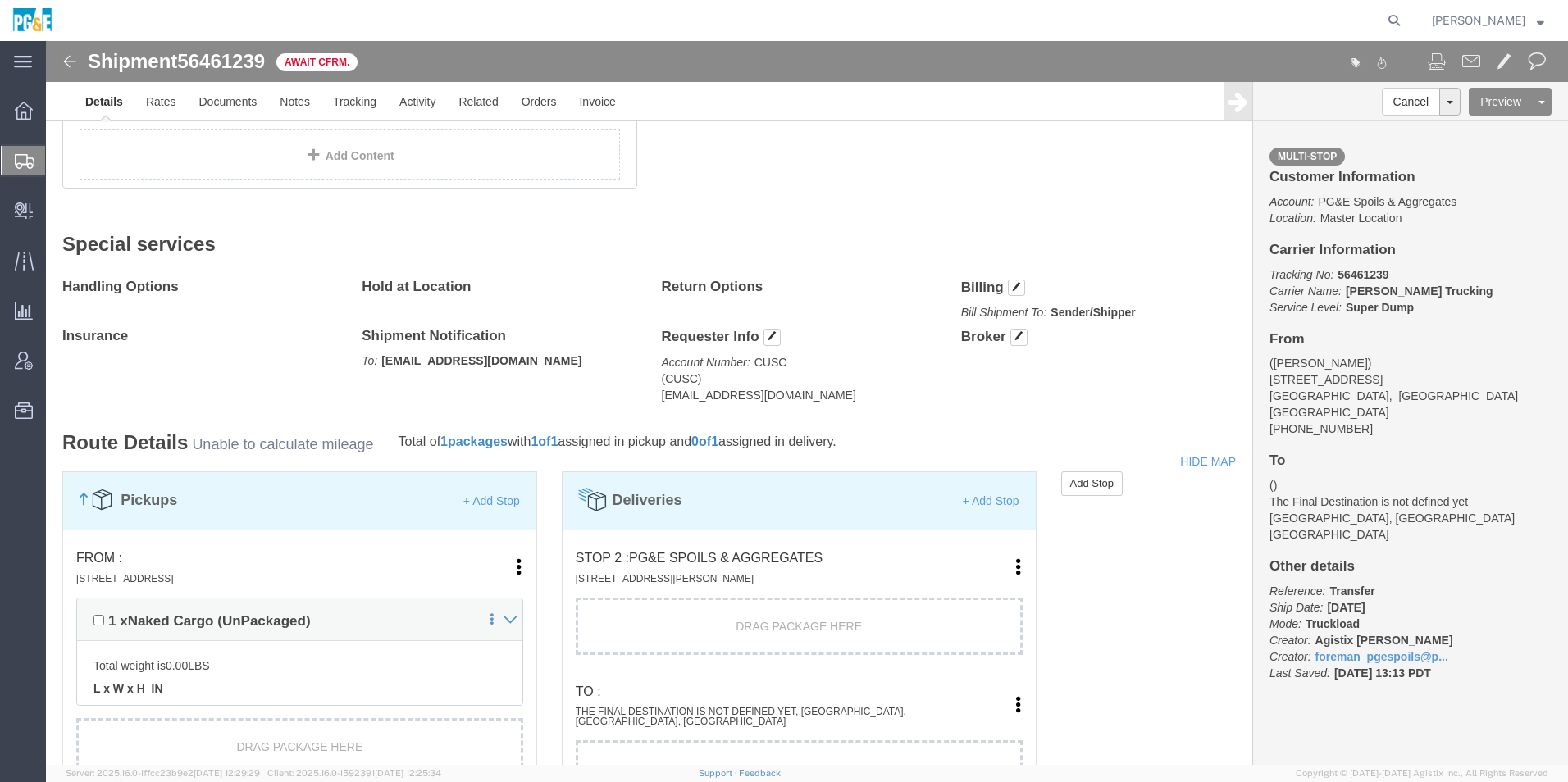
scroll to position [984, 0]
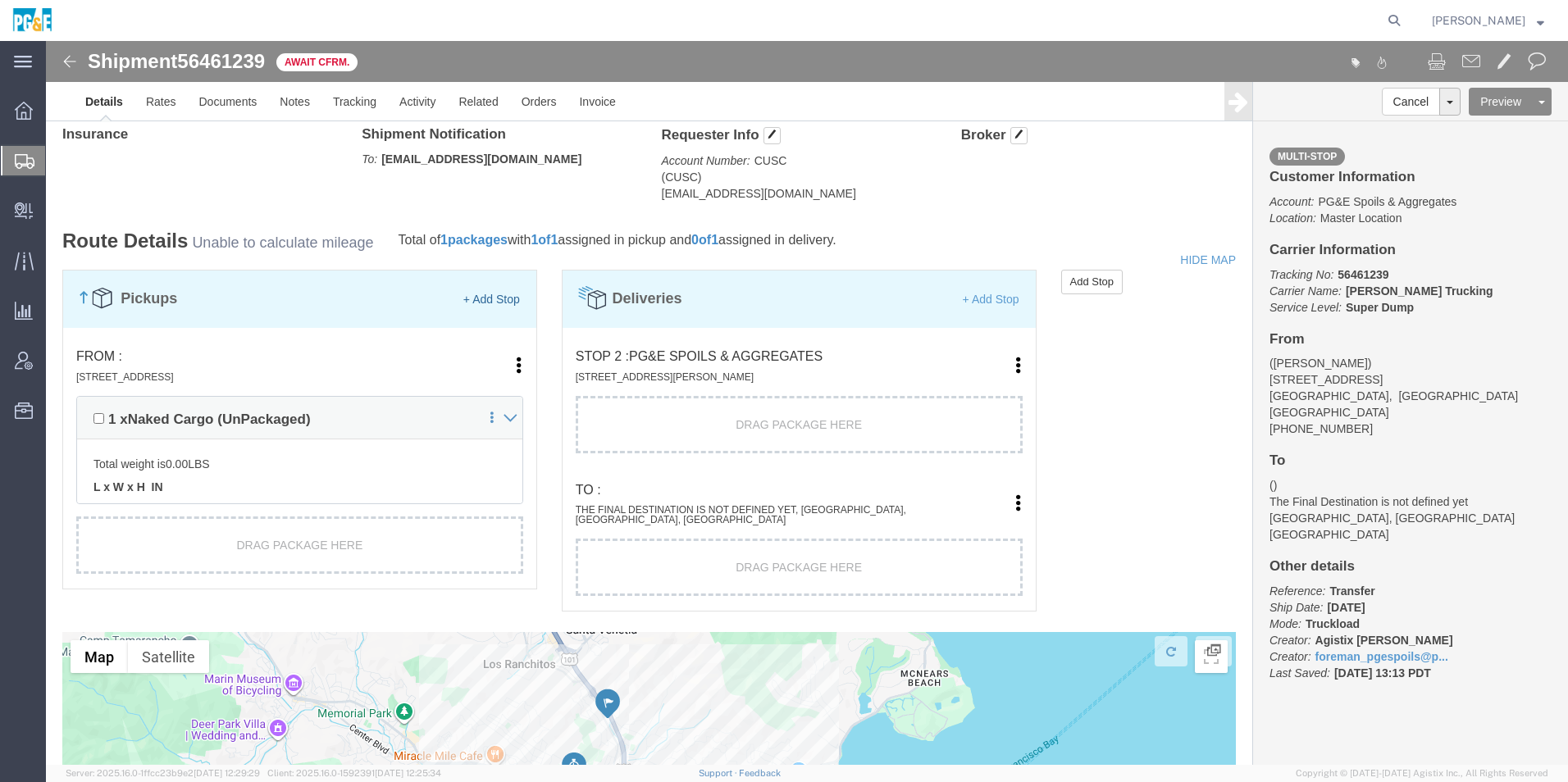
click link "+ Add Stop"
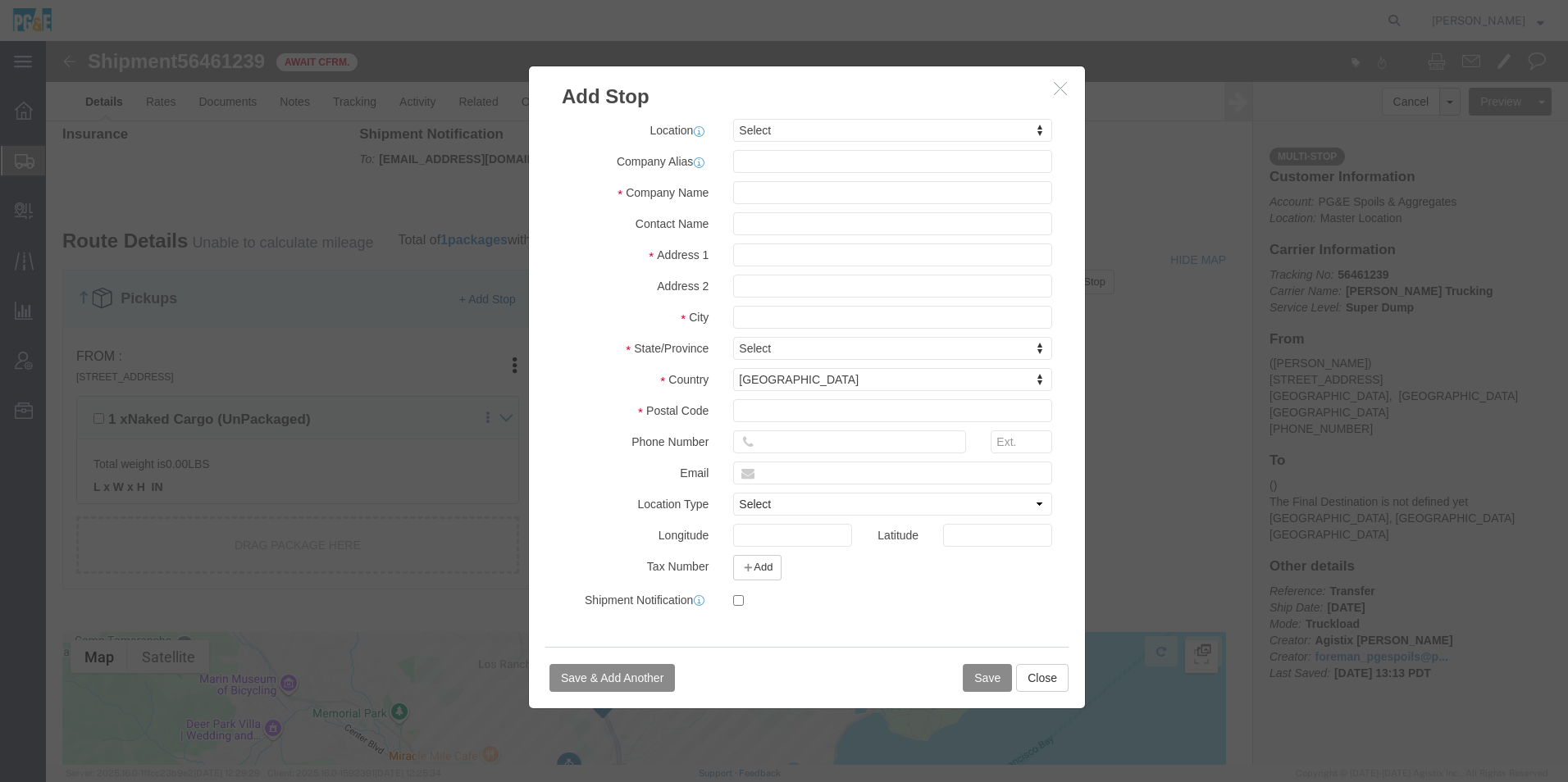
select select
type input "count"
select select "41176"
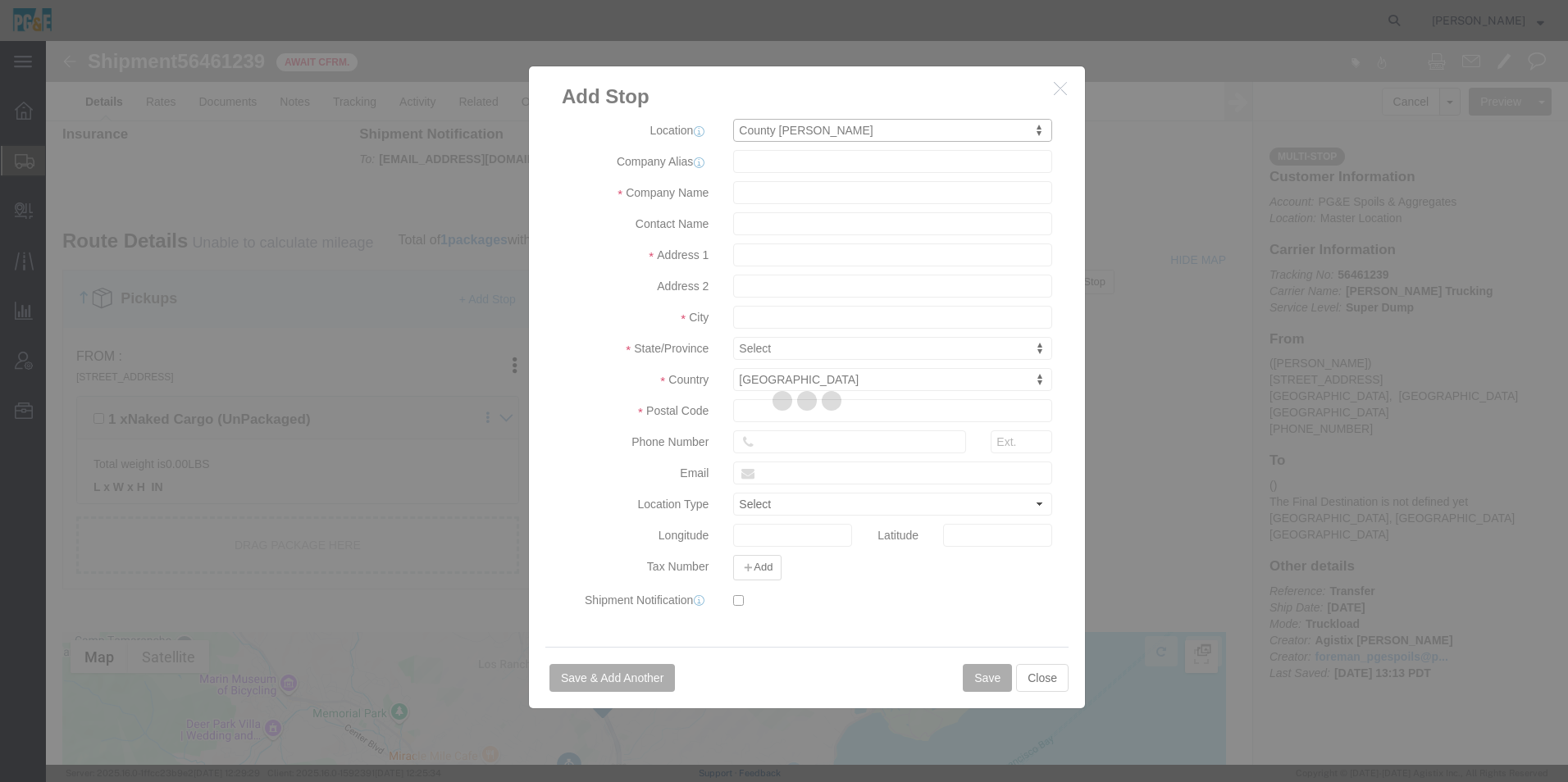
type input "County Quarry"
type input "5501 Imhoff Place"
type input "Martinez"
type input "94553"
type input "925-682-0707"
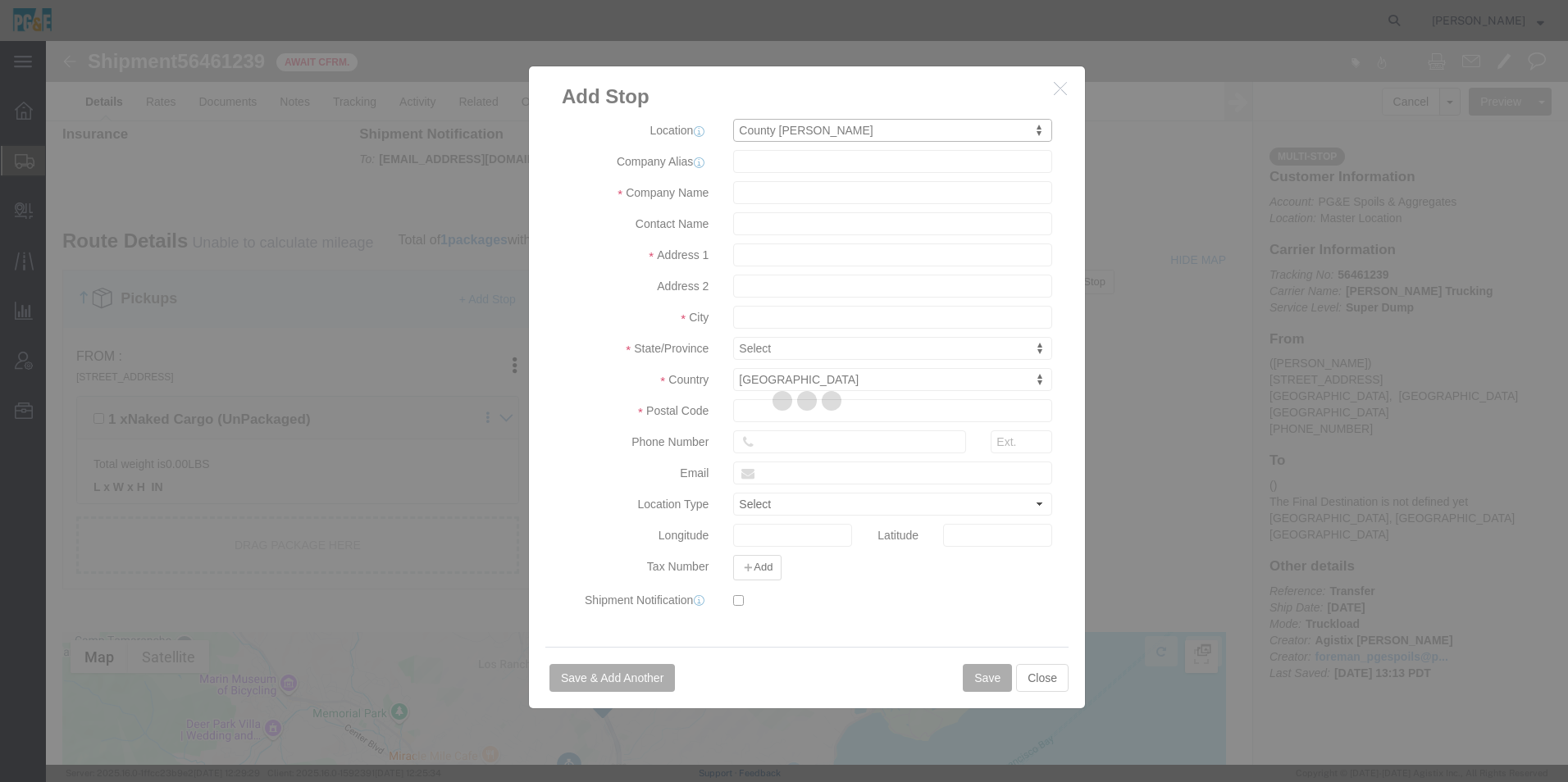
select select "QRRY"
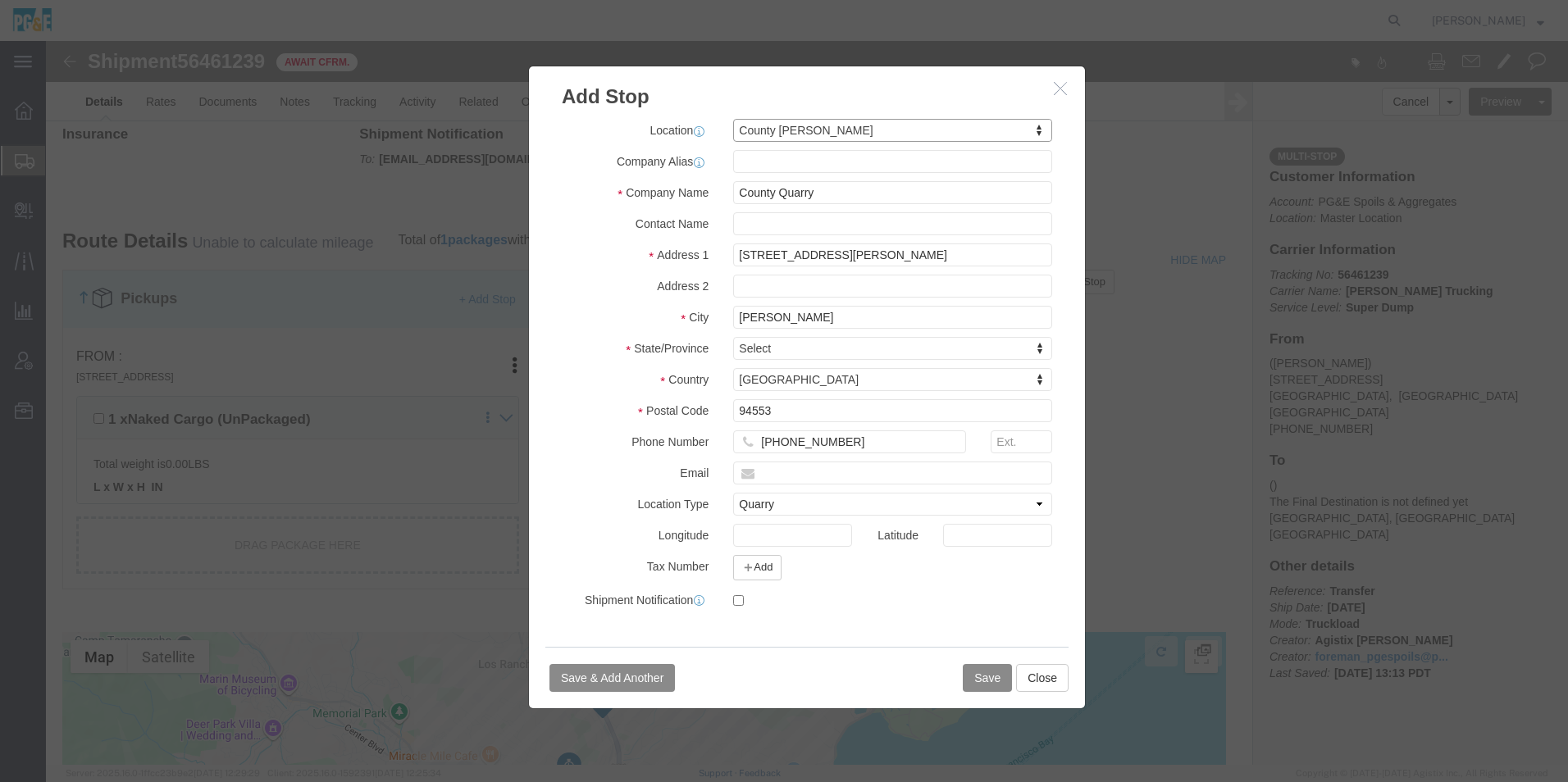
select select "CA"
click button "Save"
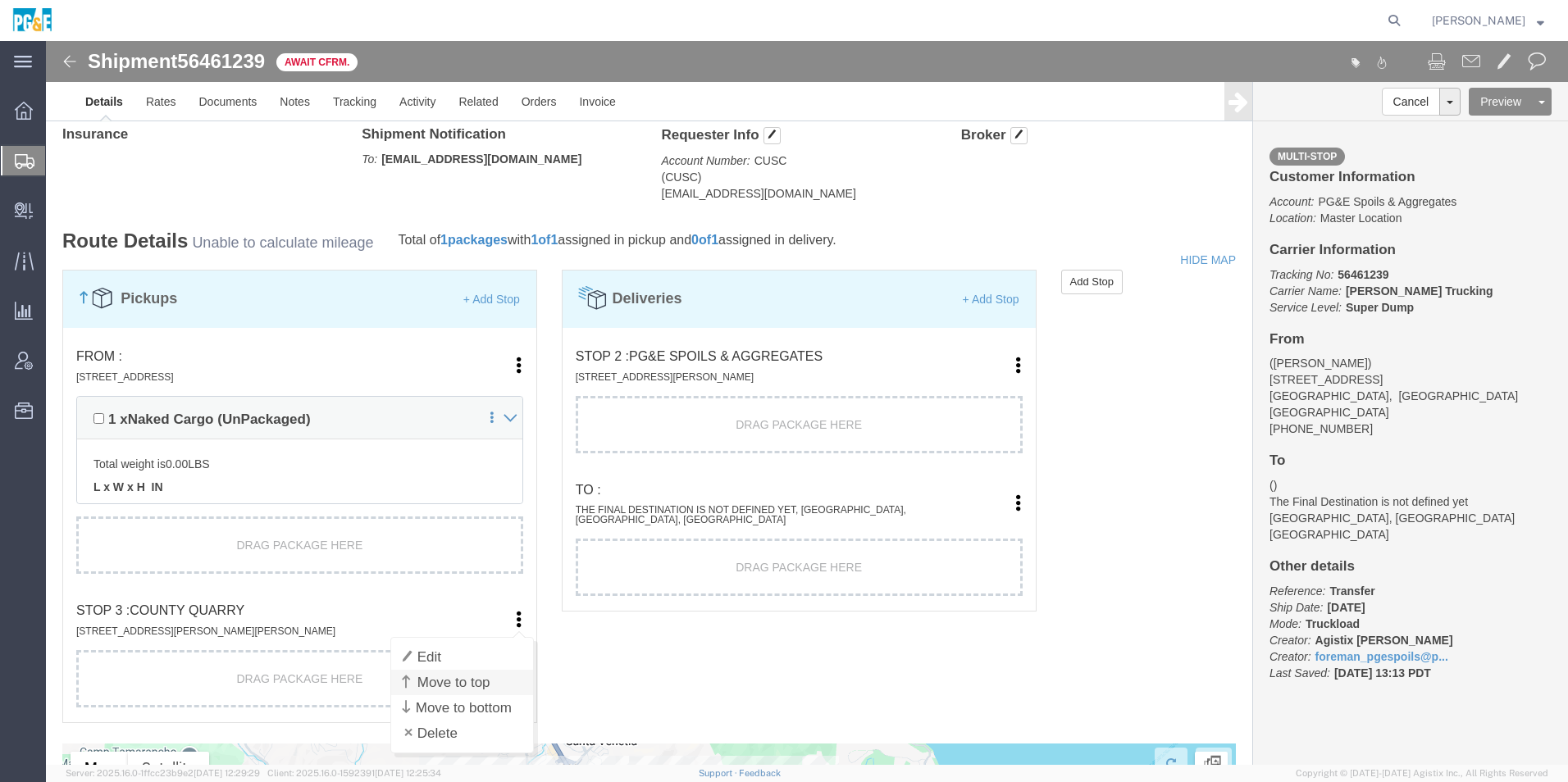
click link "Move to top"
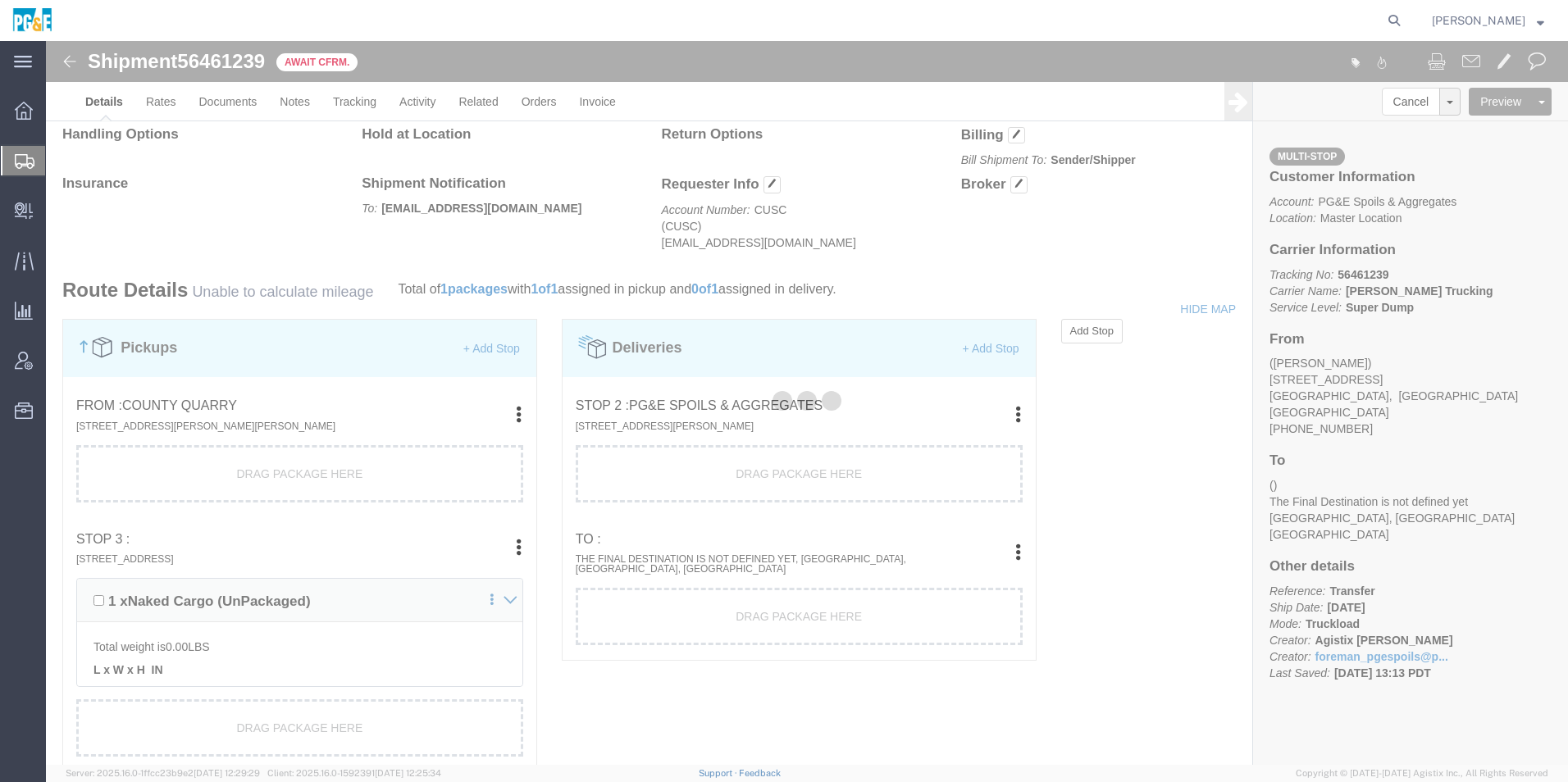
scroll to position [1033, 0]
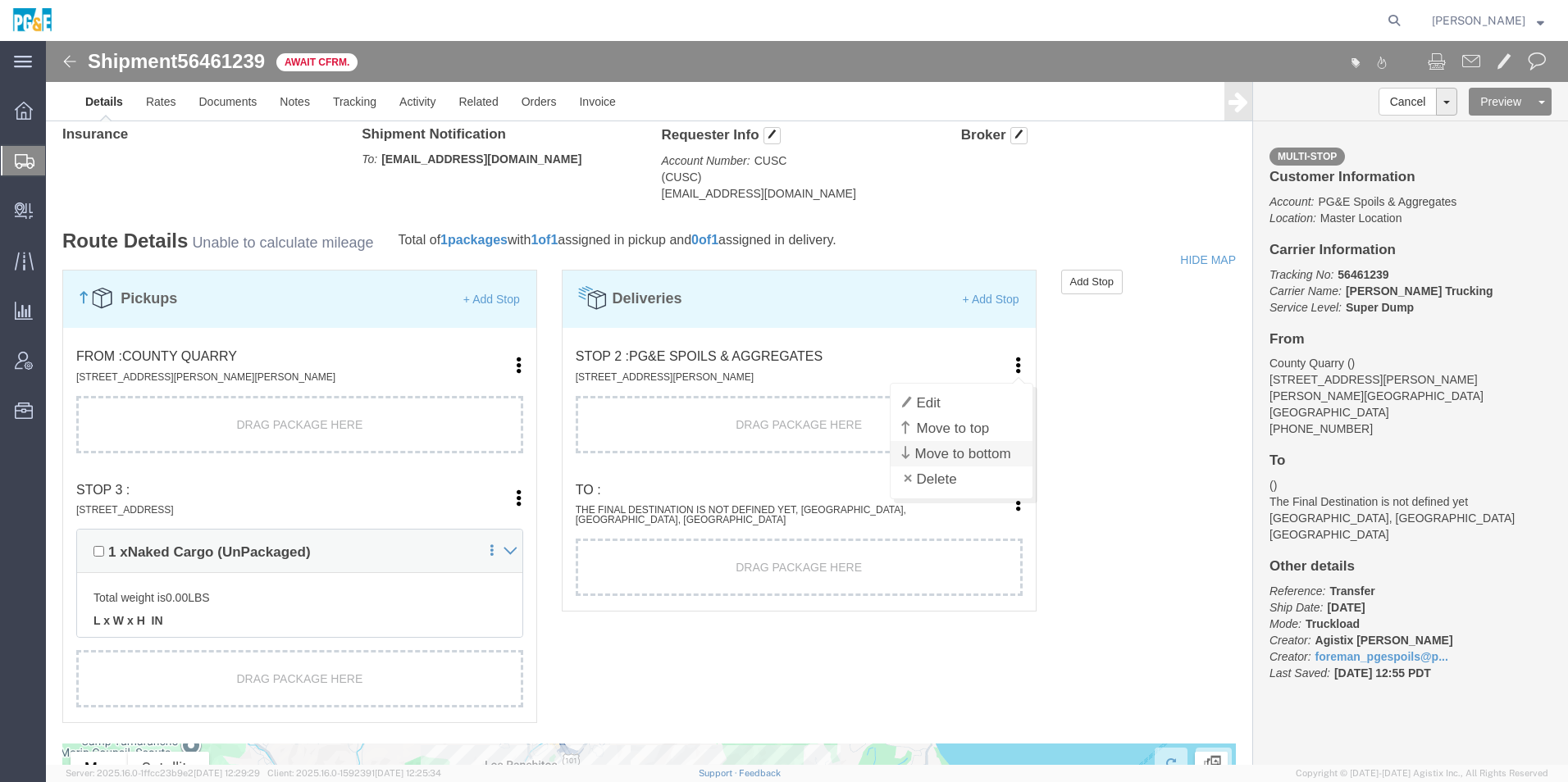
click link "Move to bottom"
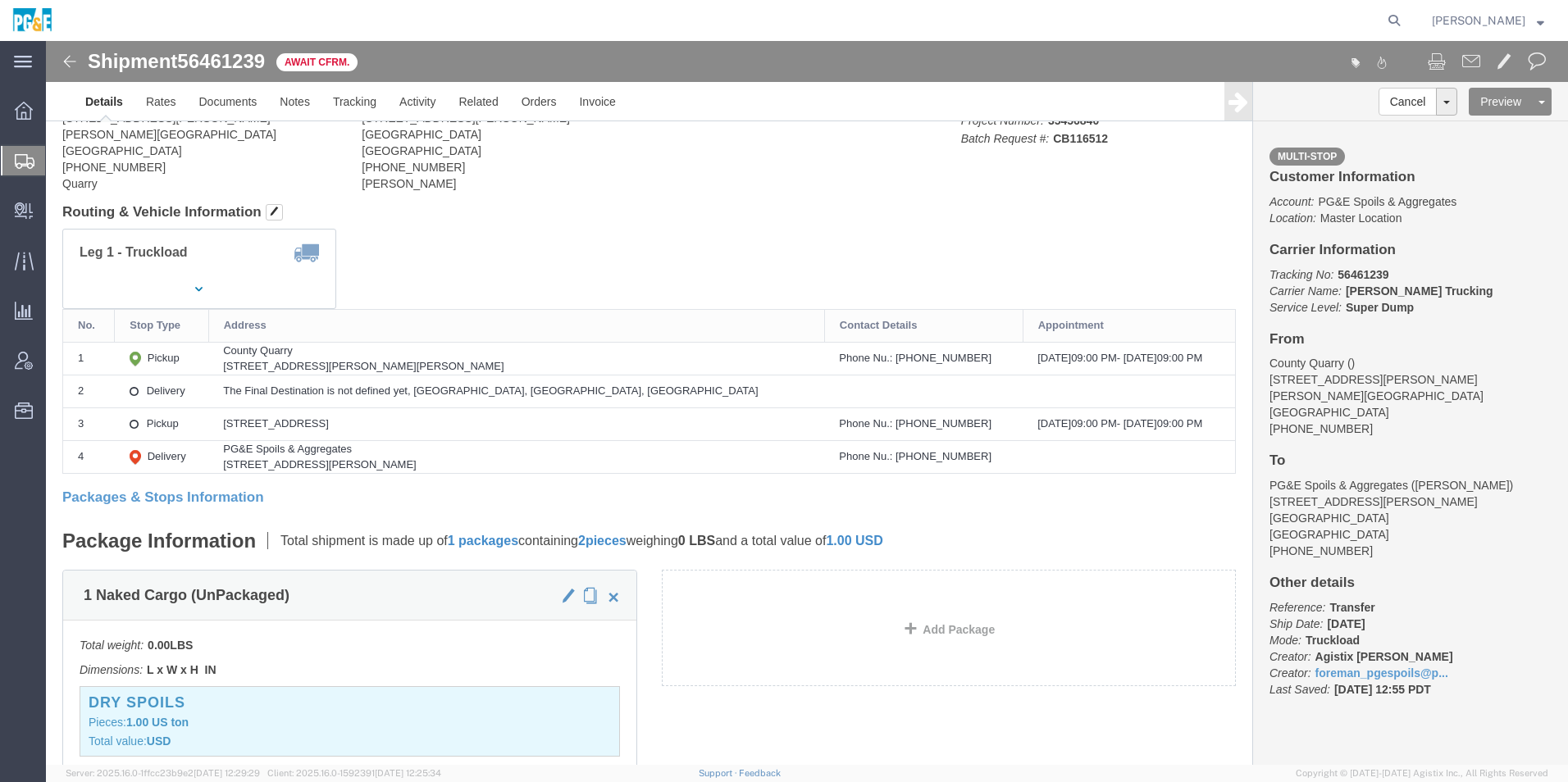
scroll to position [0, 0]
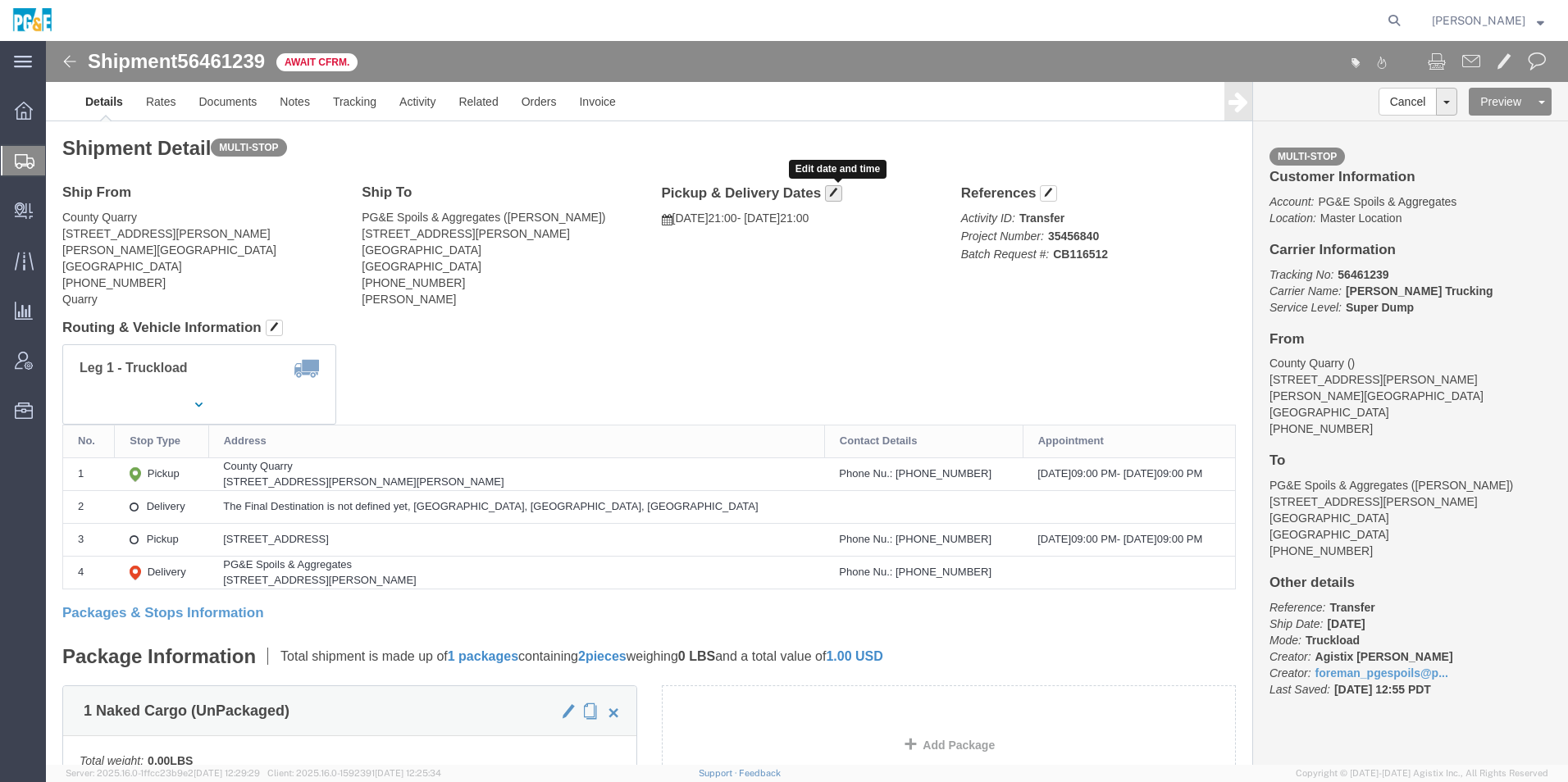
click button "button"
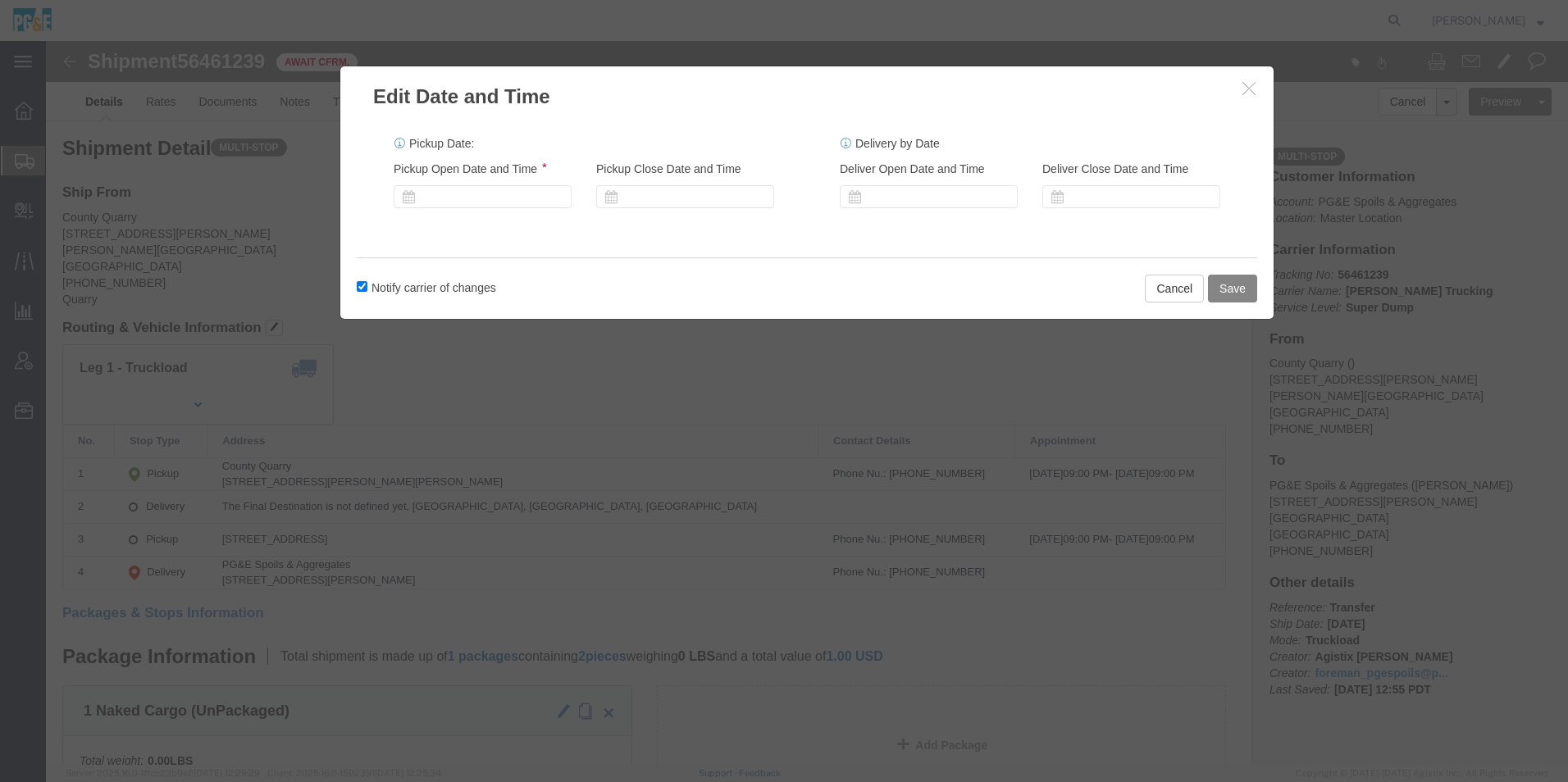
click button "Save"
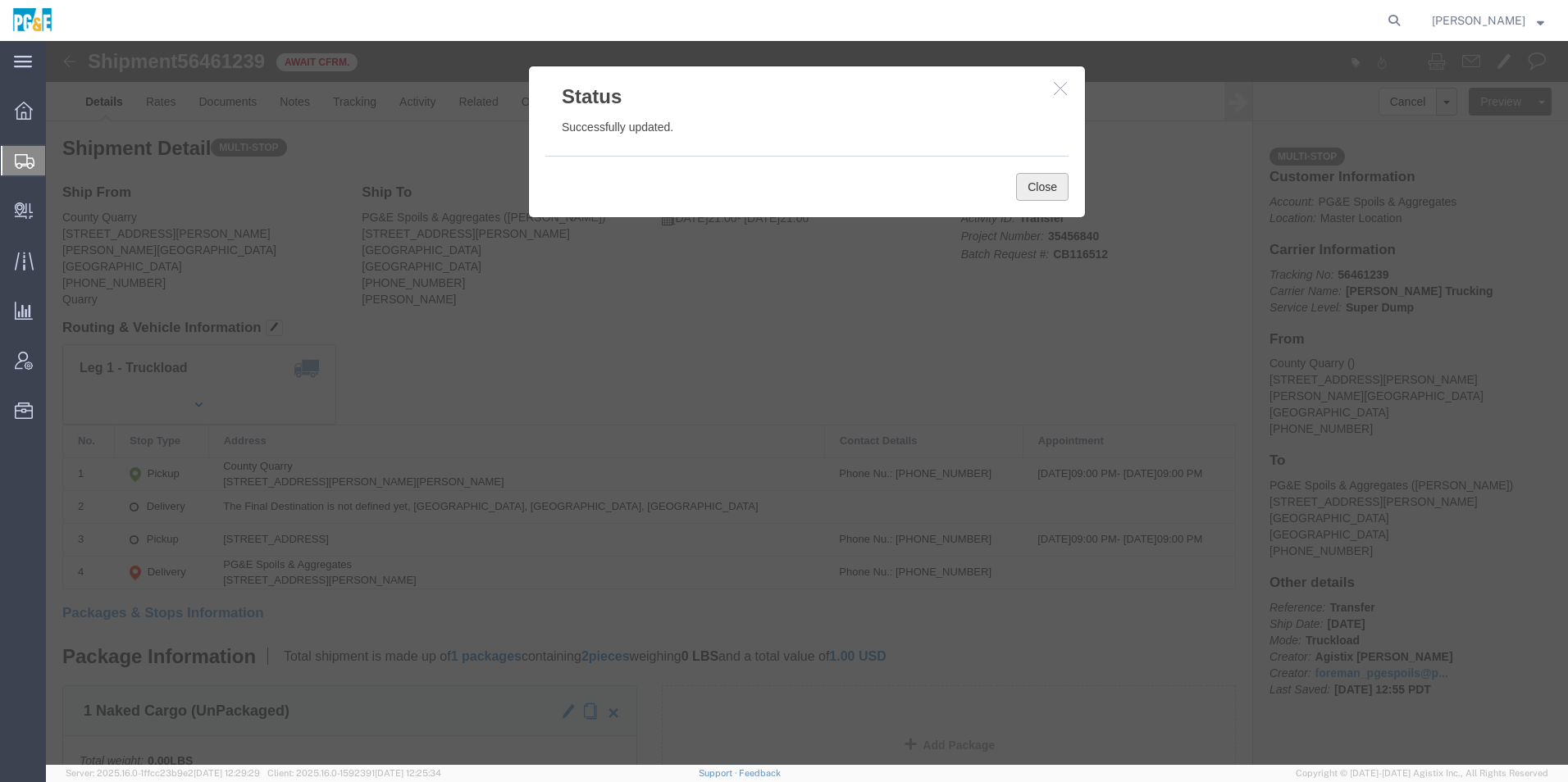
click button "Close"
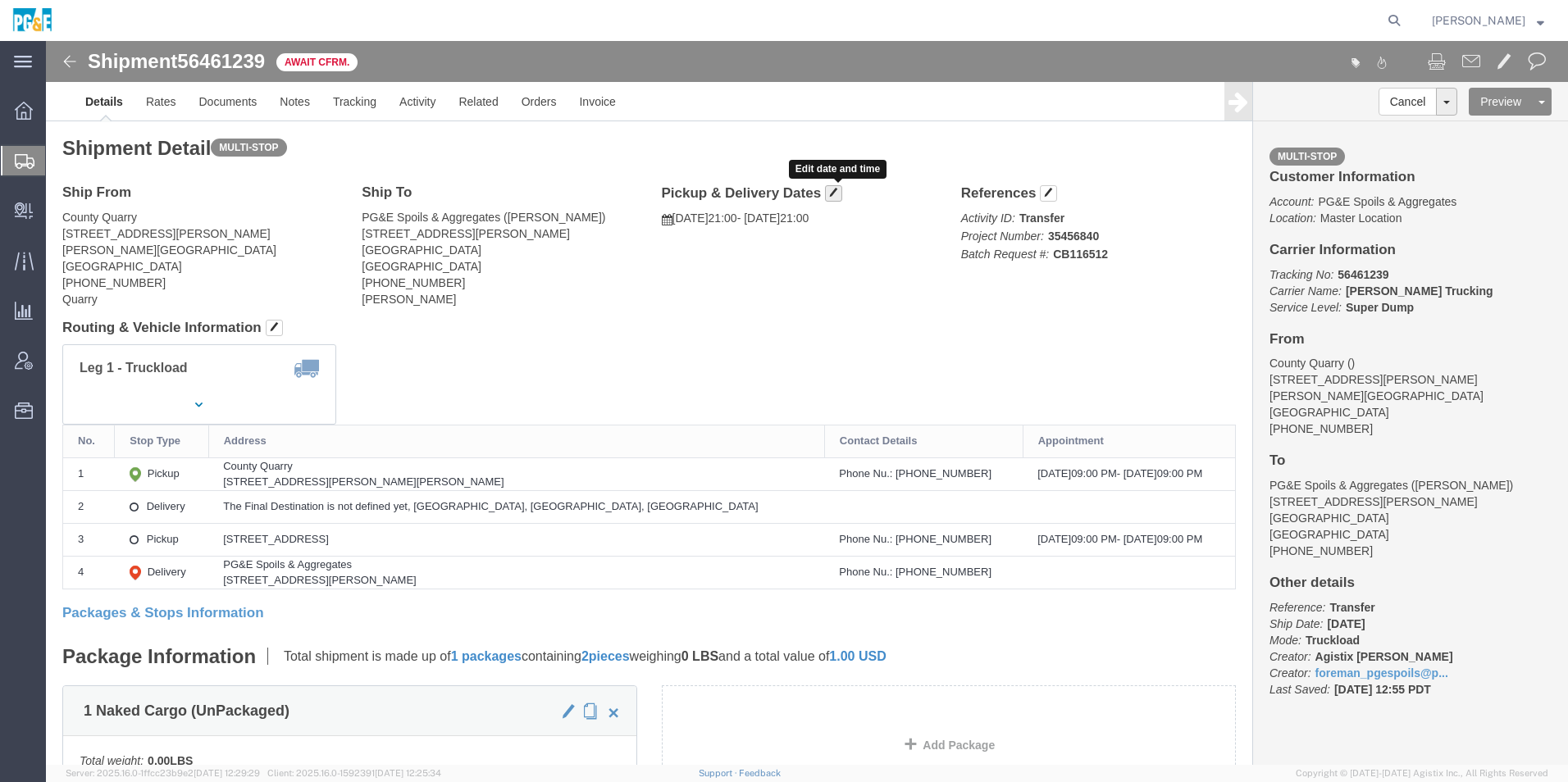
click span "button"
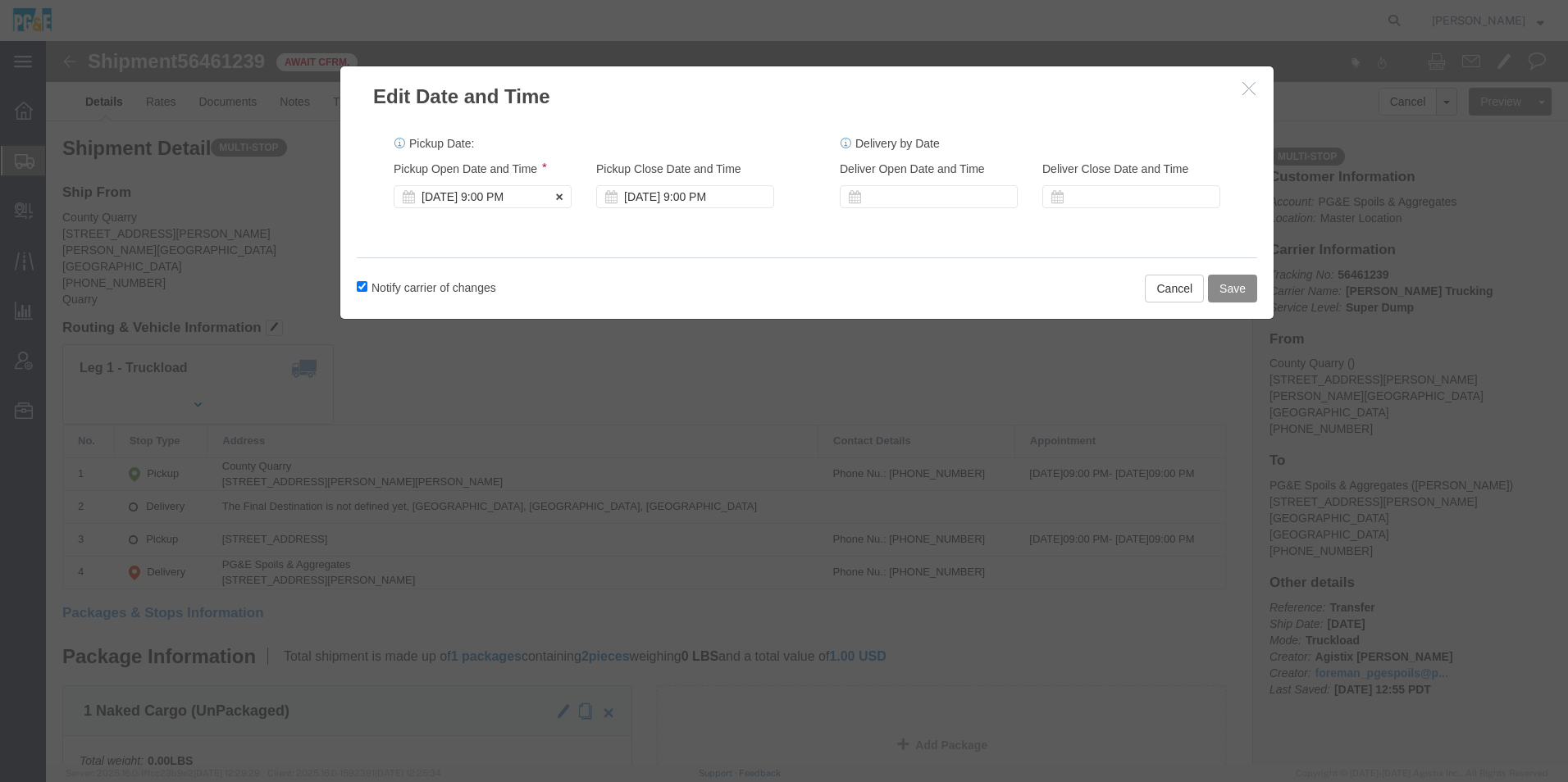
click div "Aug 13 2025 9:00 PM"
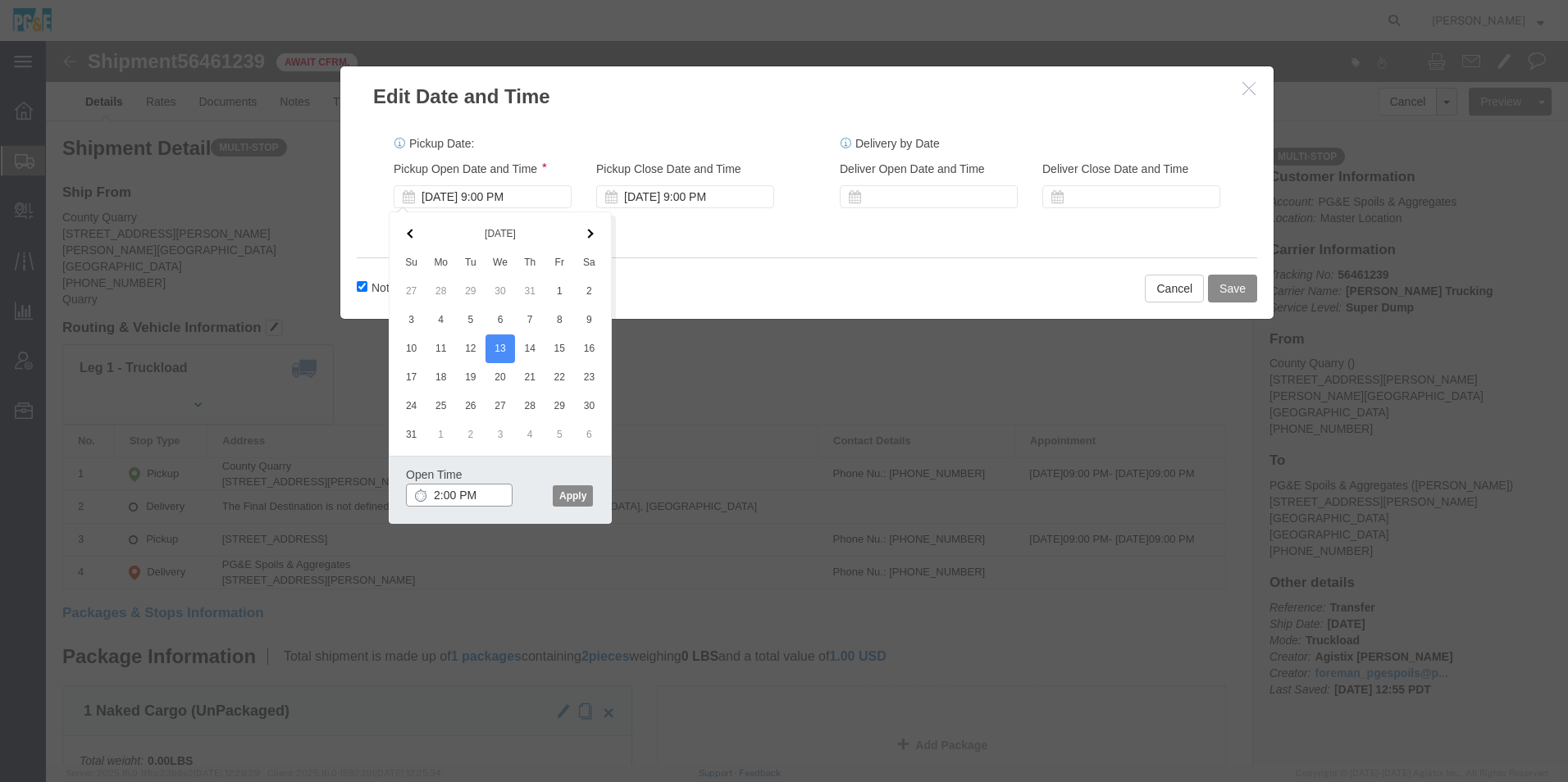
click input "2:00 PM"
type input "2:30 PM"
click button "Apply"
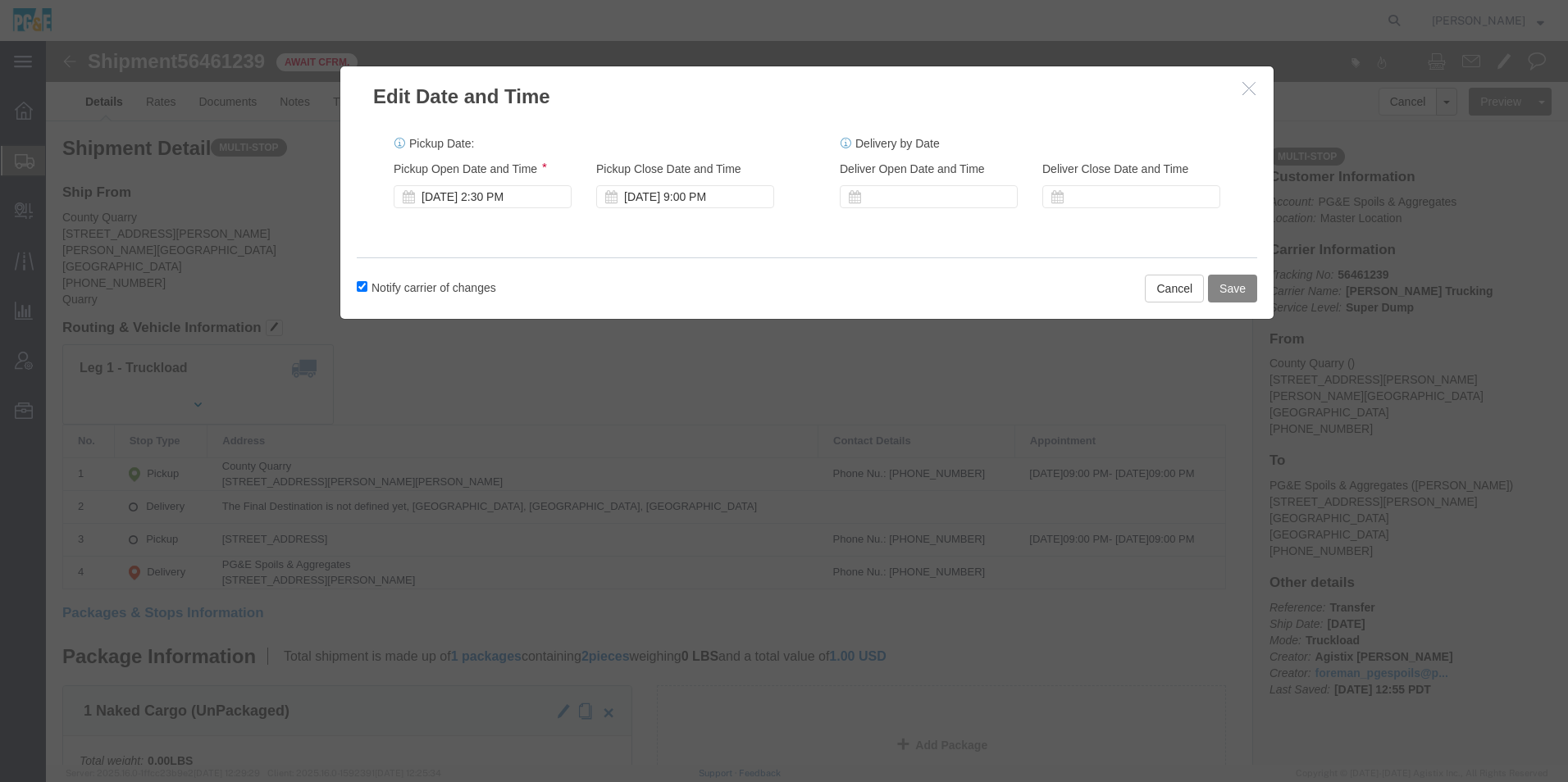
click button "Save"
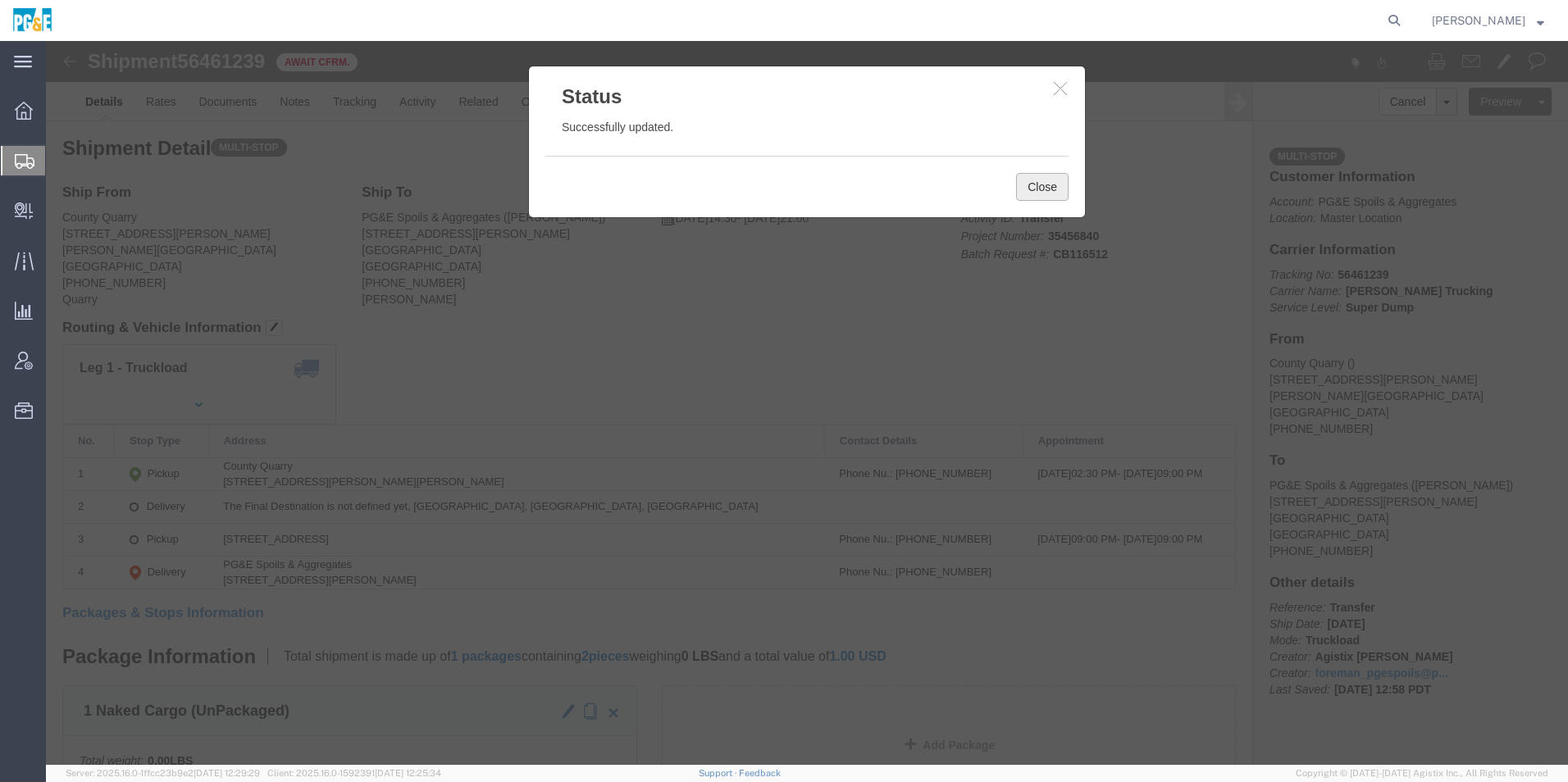
click button "Close"
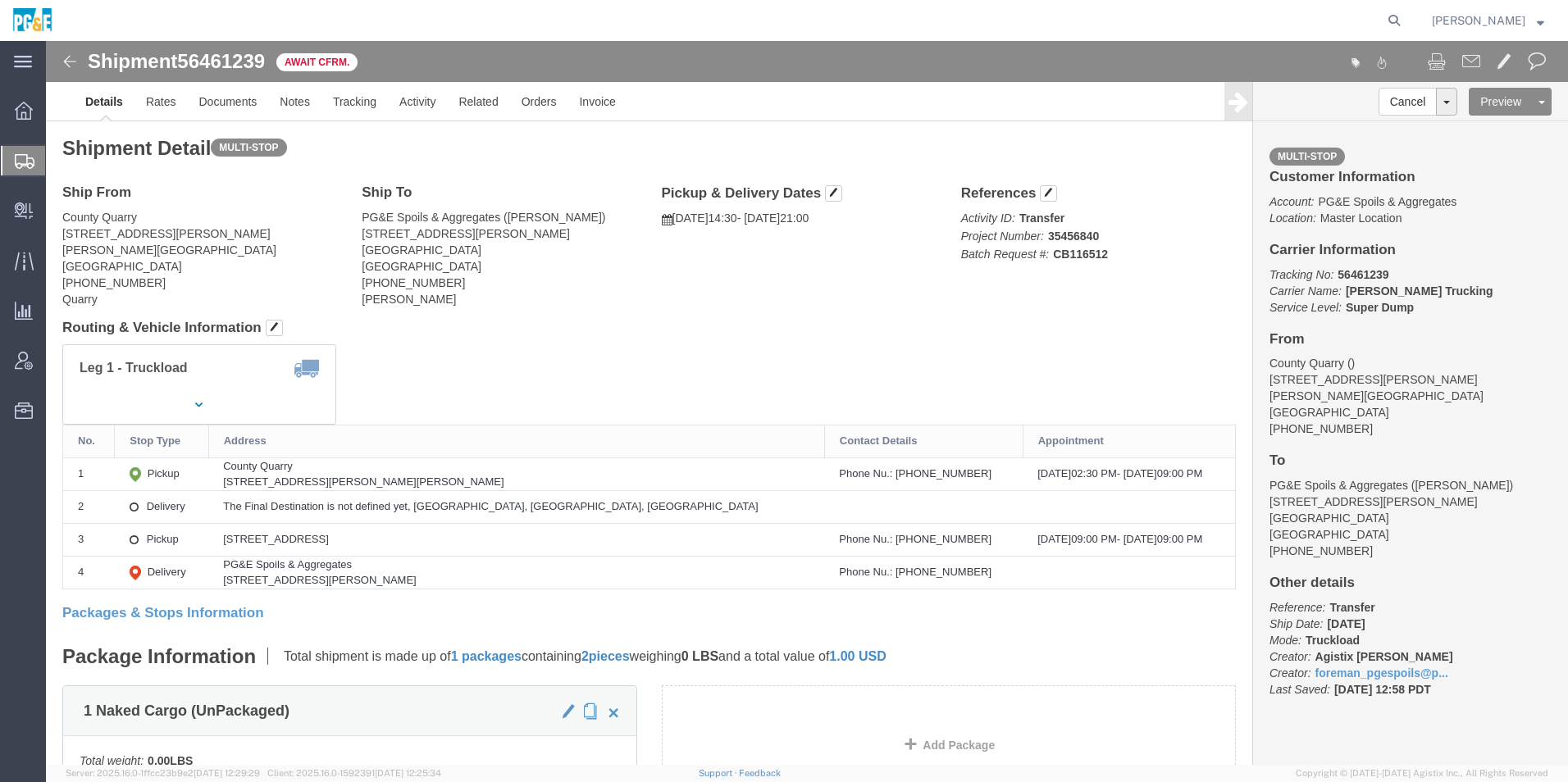
click img
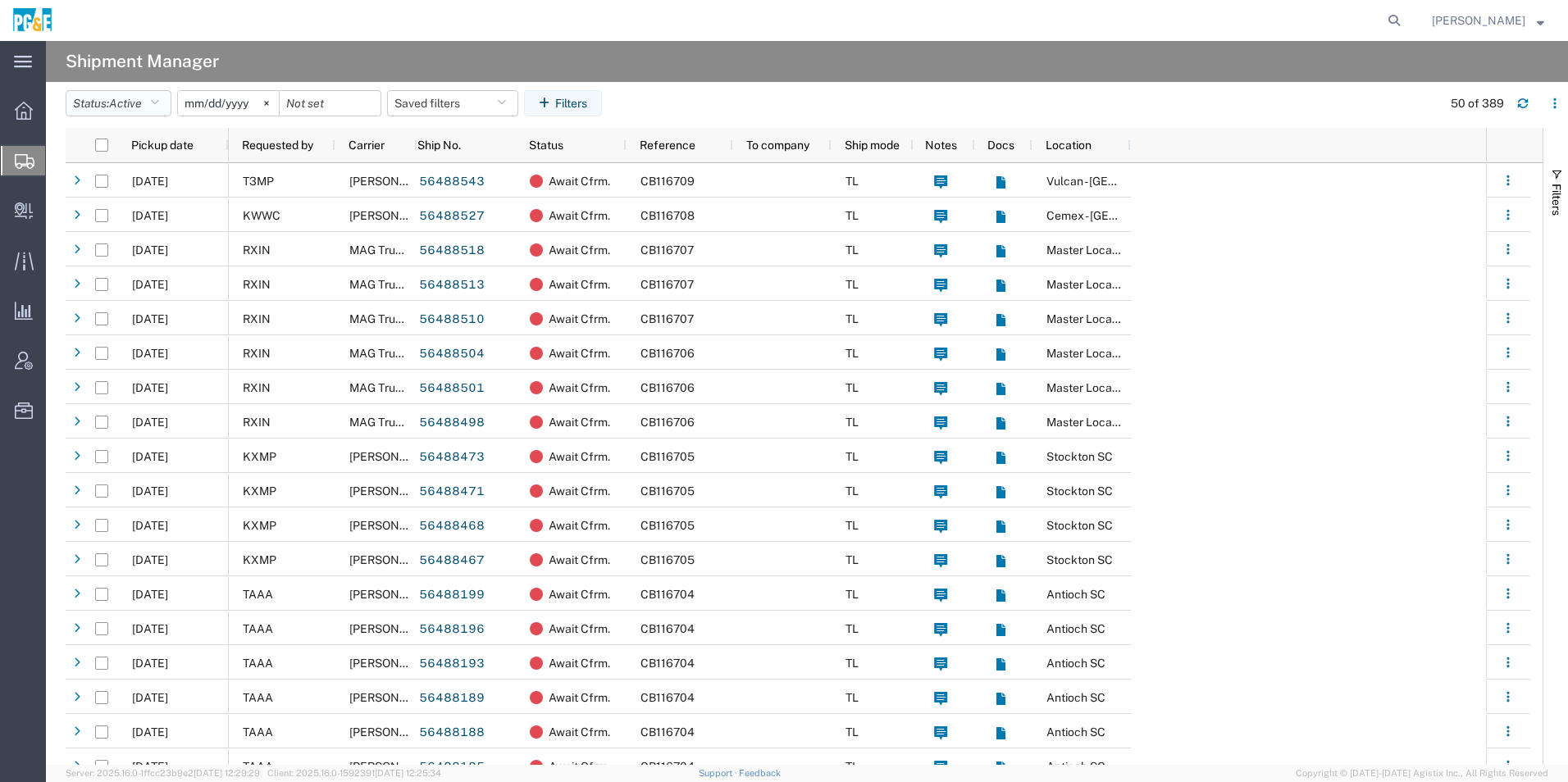
click at [118, 104] on span "Active" at bounding box center [125, 103] width 33 height 13
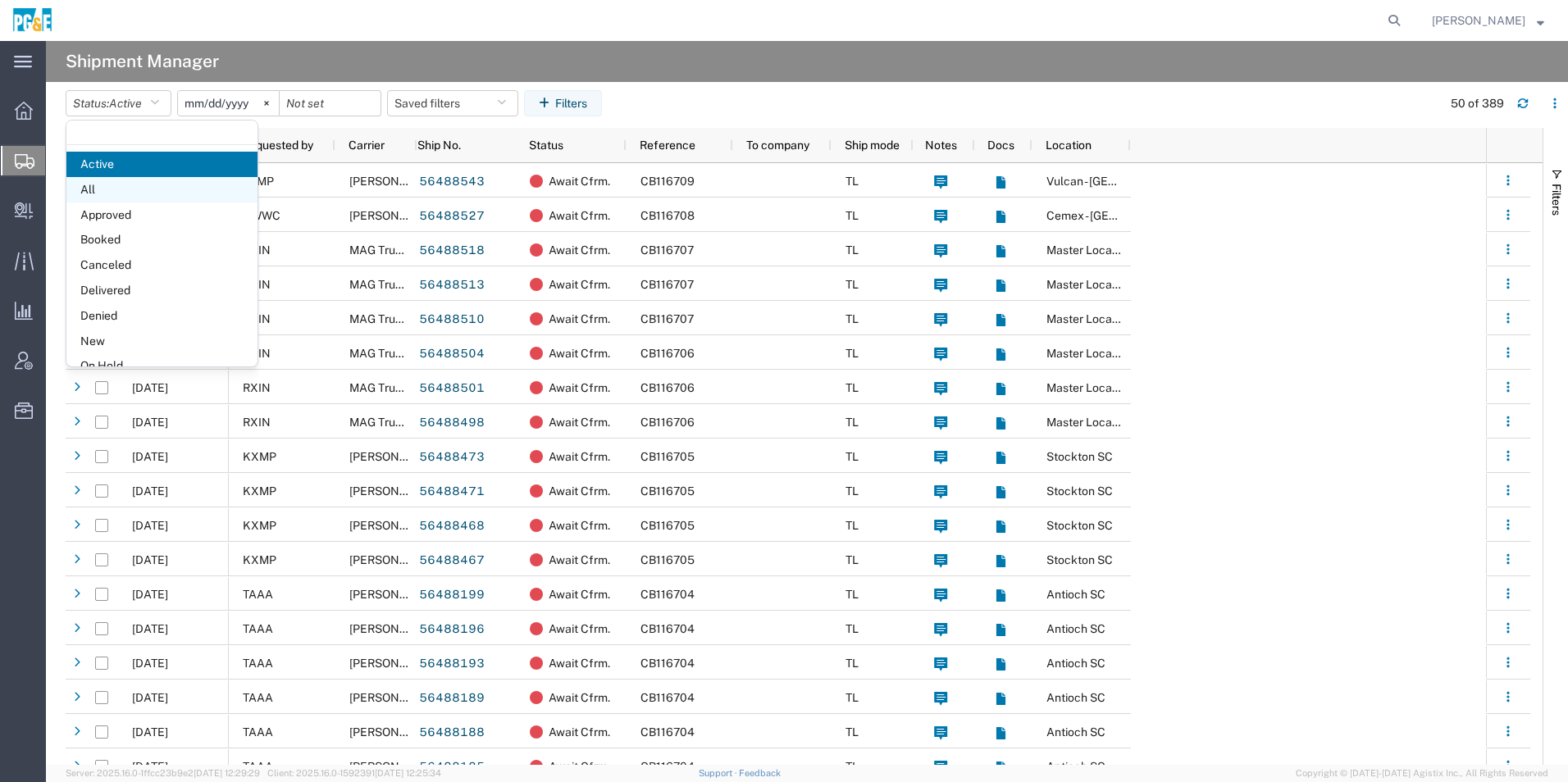
click at [134, 194] on span "All" at bounding box center [162, 189] width 191 height 25
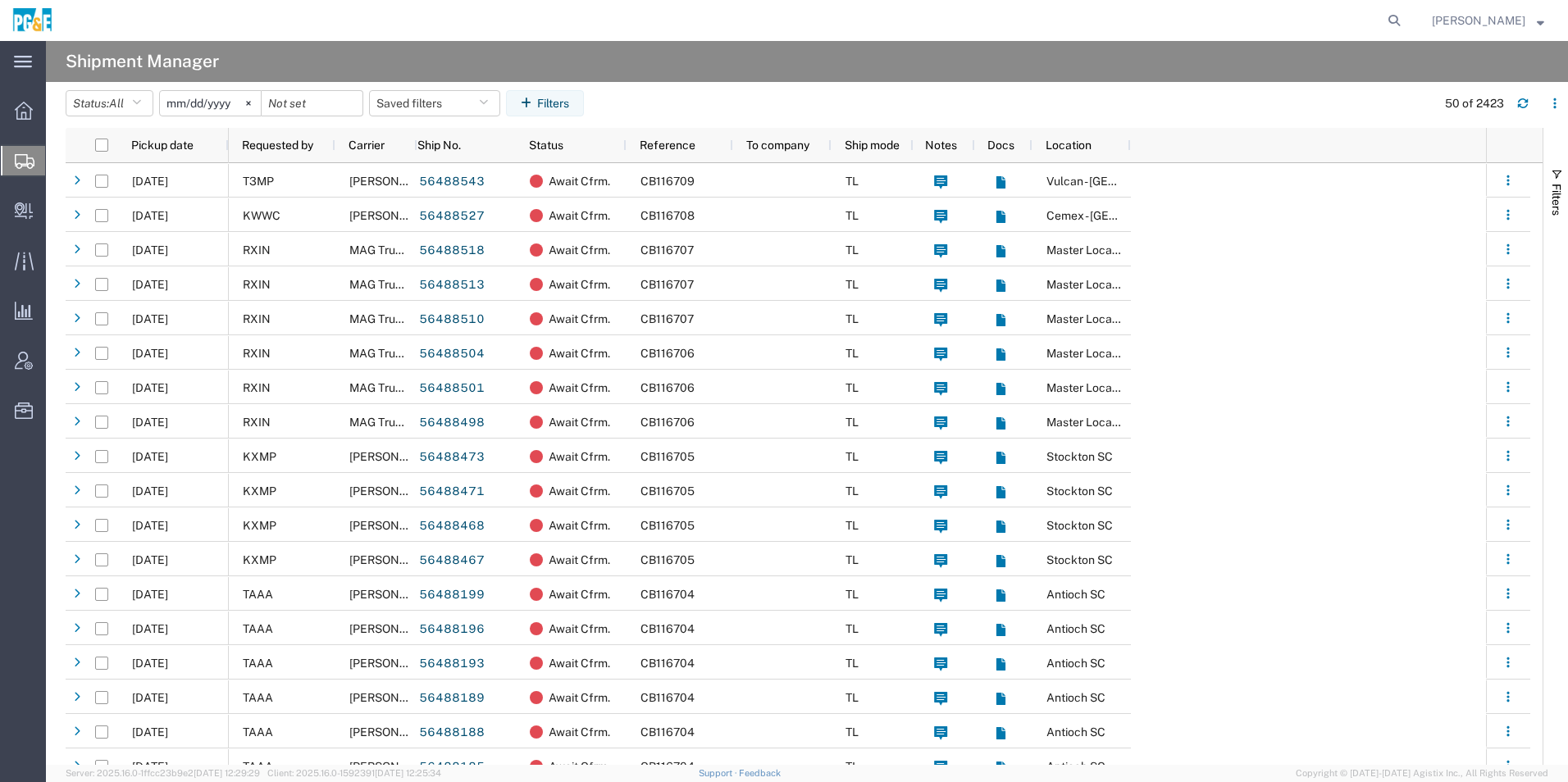
click at [215, 97] on input "2025-07-13" at bounding box center [210, 103] width 101 height 24
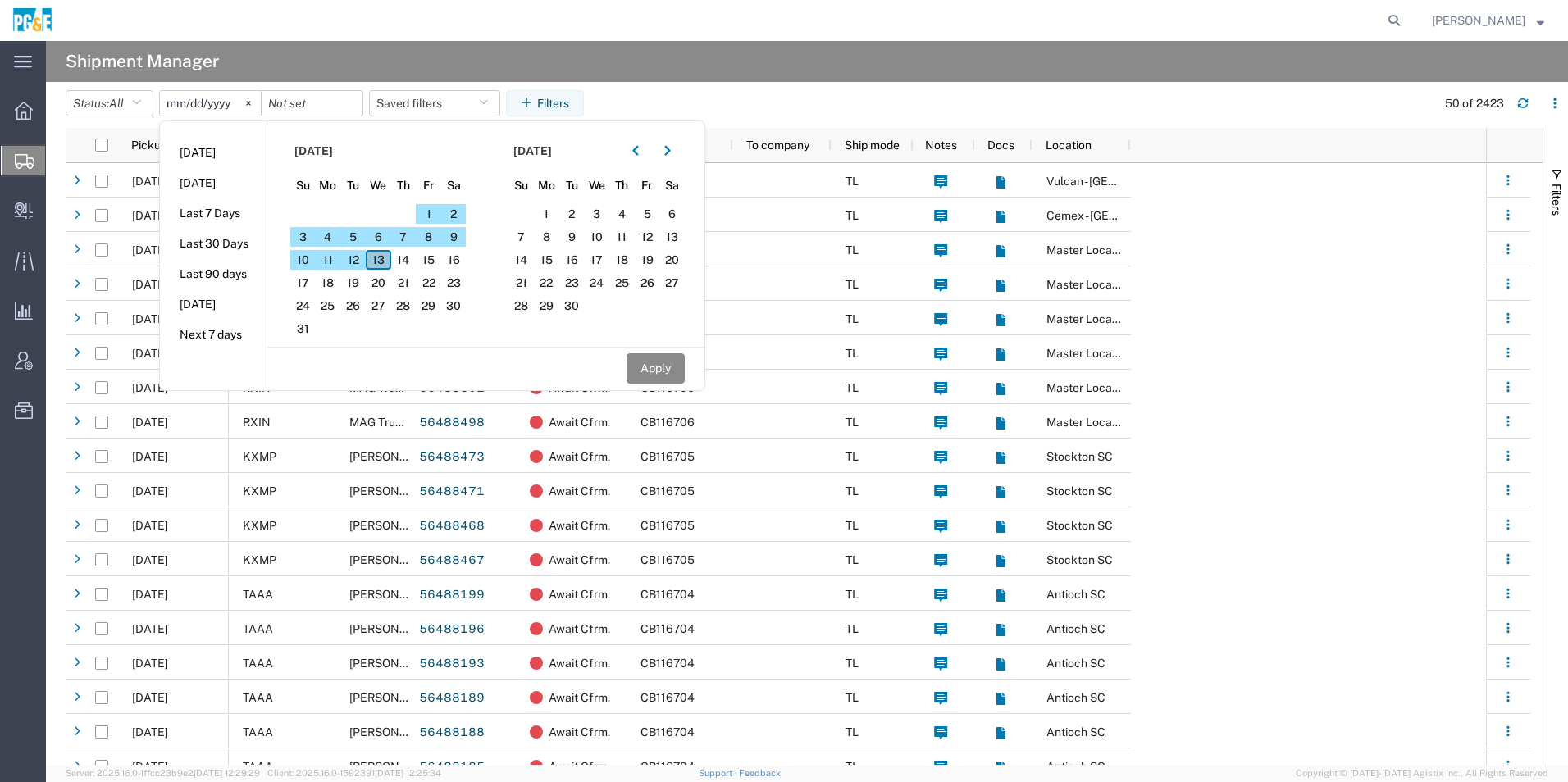
click at [390, 255] on span "13" at bounding box center [378, 260] width 25 height 20
click at [638, 154] on icon "button" at bounding box center [635, 151] width 6 height 10
click at [608, 259] on span "13" at bounding box center [597, 260] width 25 height 20
click at [678, 371] on button "Apply" at bounding box center [656, 368] width 58 height 30
type input "2025-08-13"
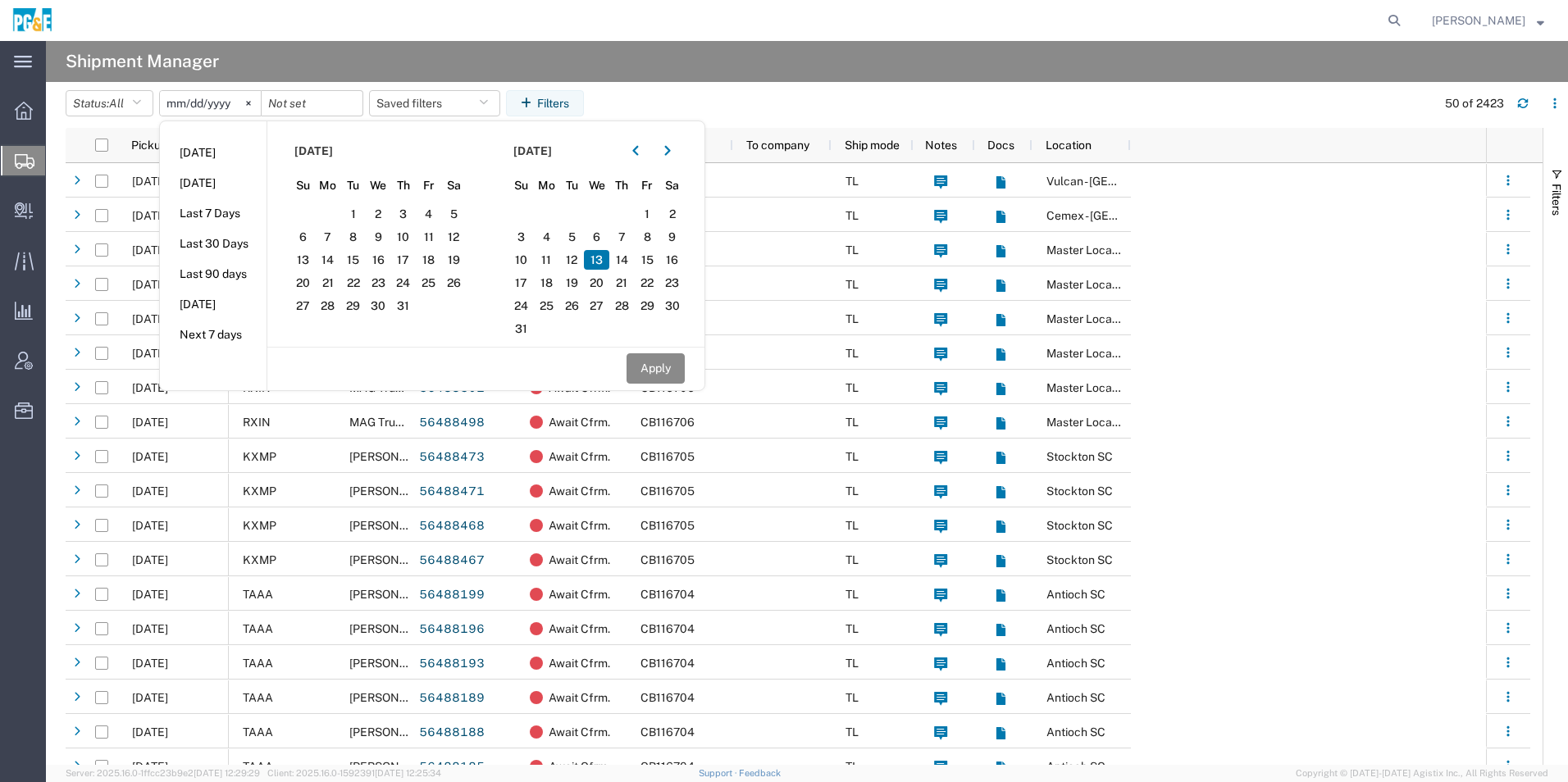
type input "2025-08-13"
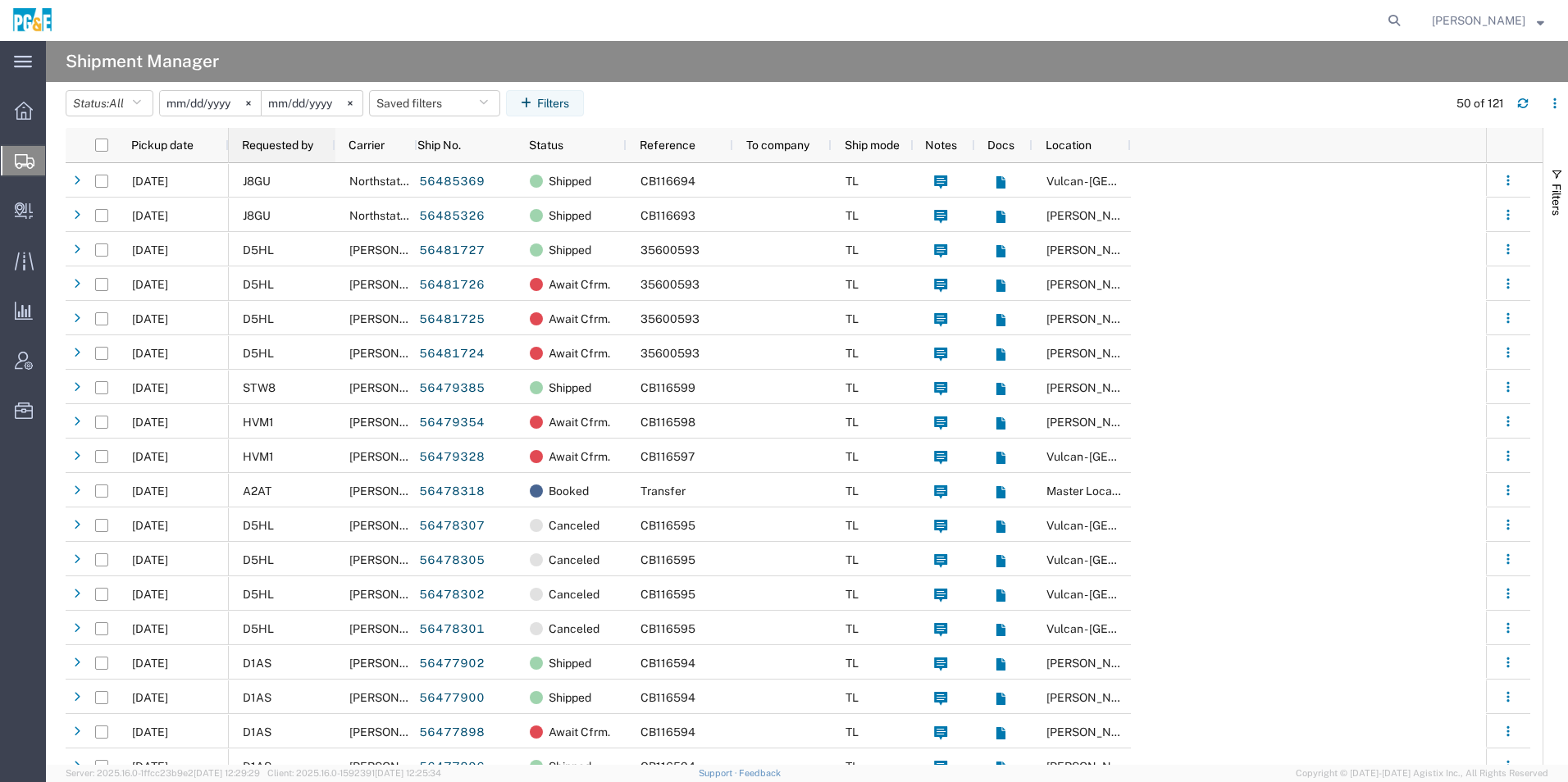
click at [279, 145] on span "Requested by" at bounding box center [277, 145] width 71 height 13
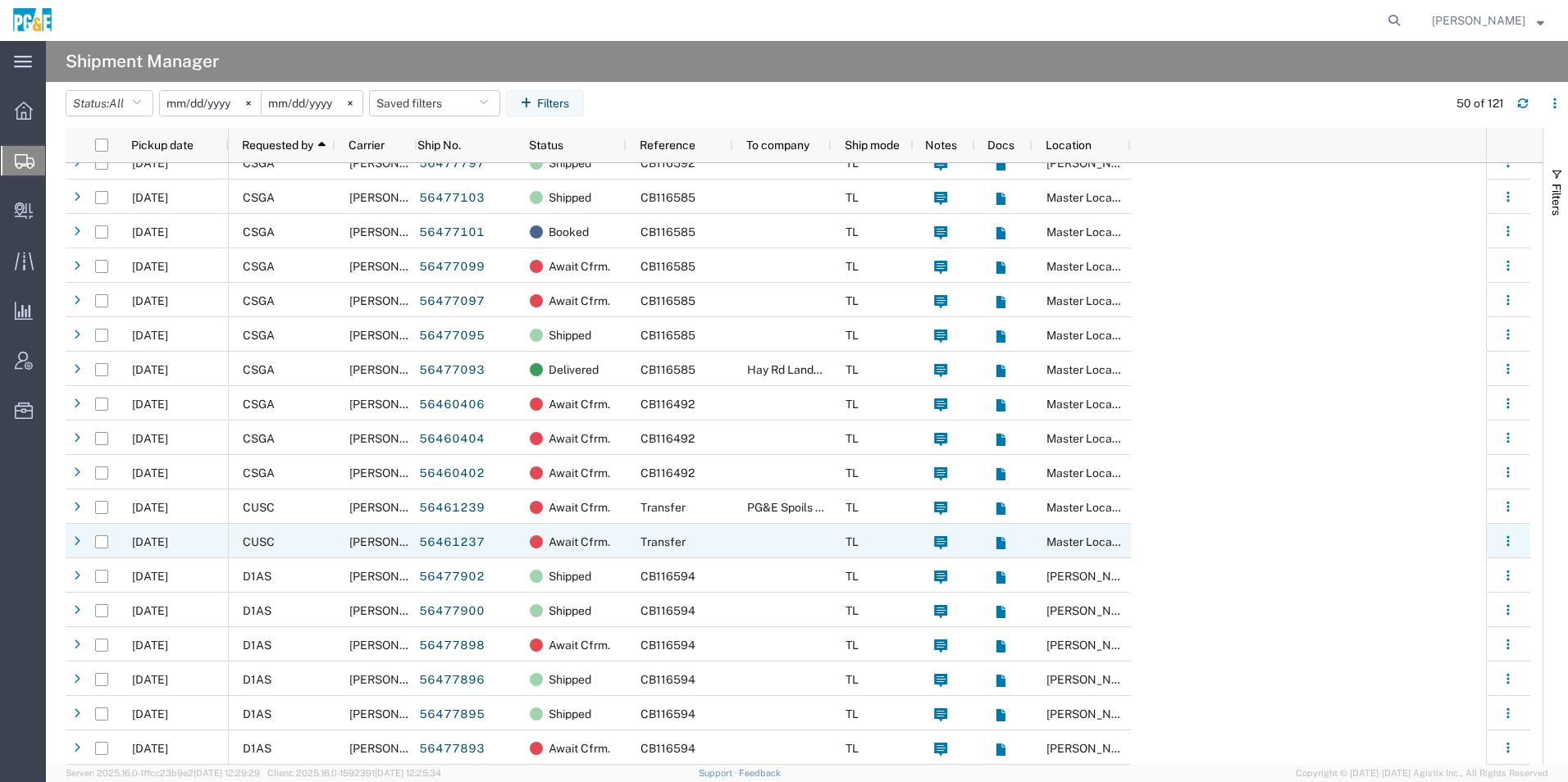
scroll to position [492, 0]
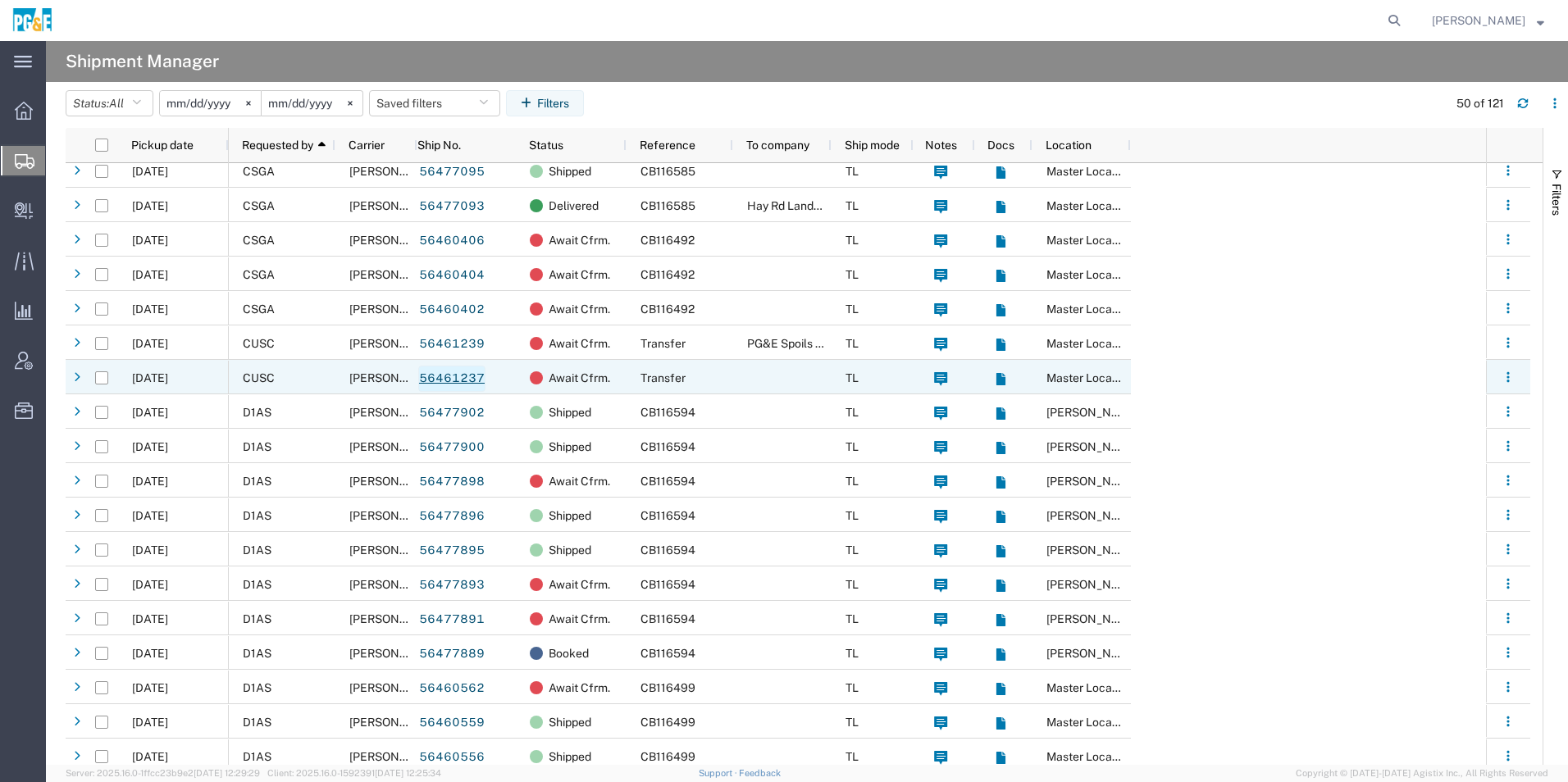
click at [446, 375] on link "56461237" at bounding box center [451, 378] width 68 height 26
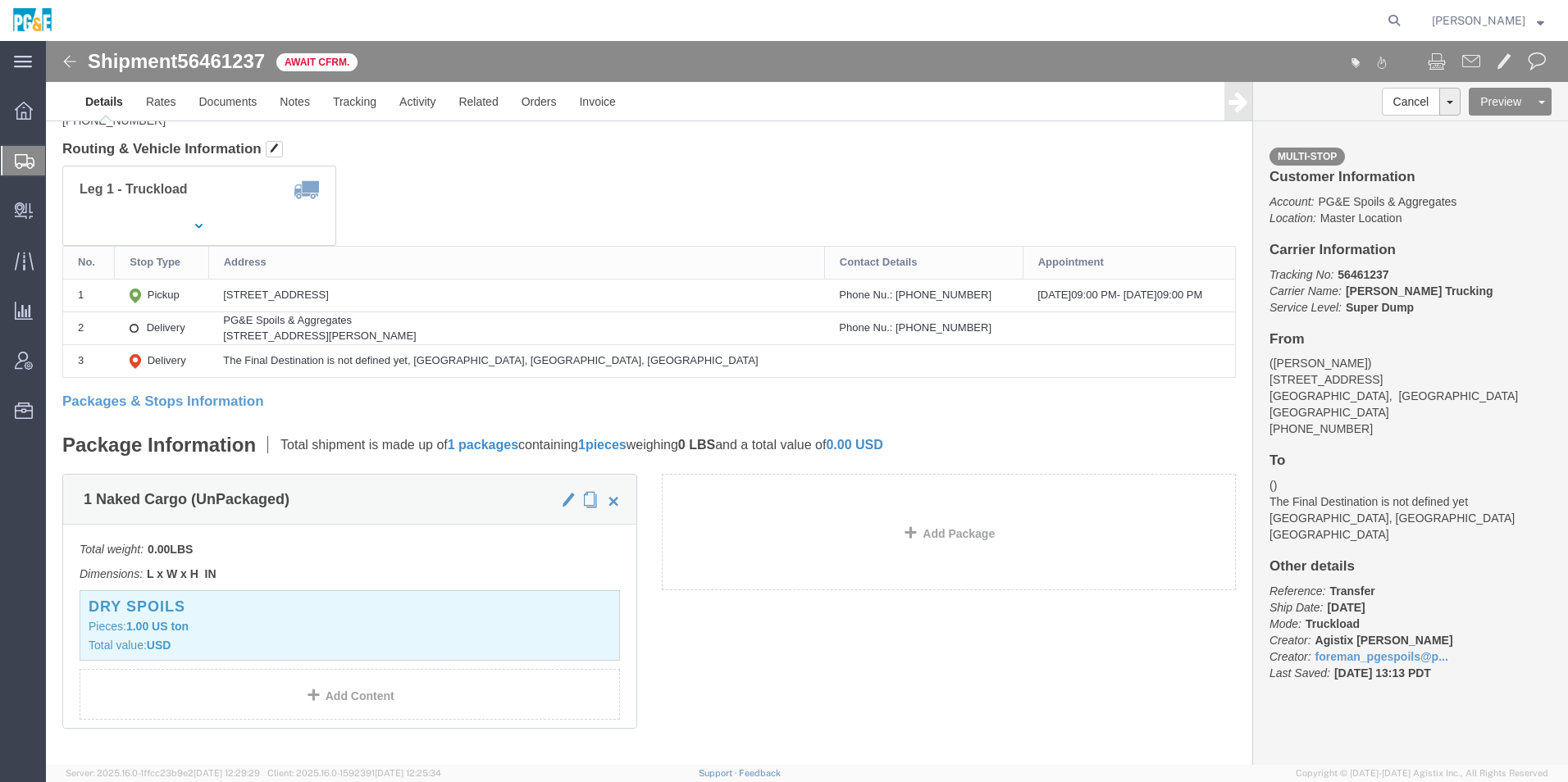
scroll to position [410, 0]
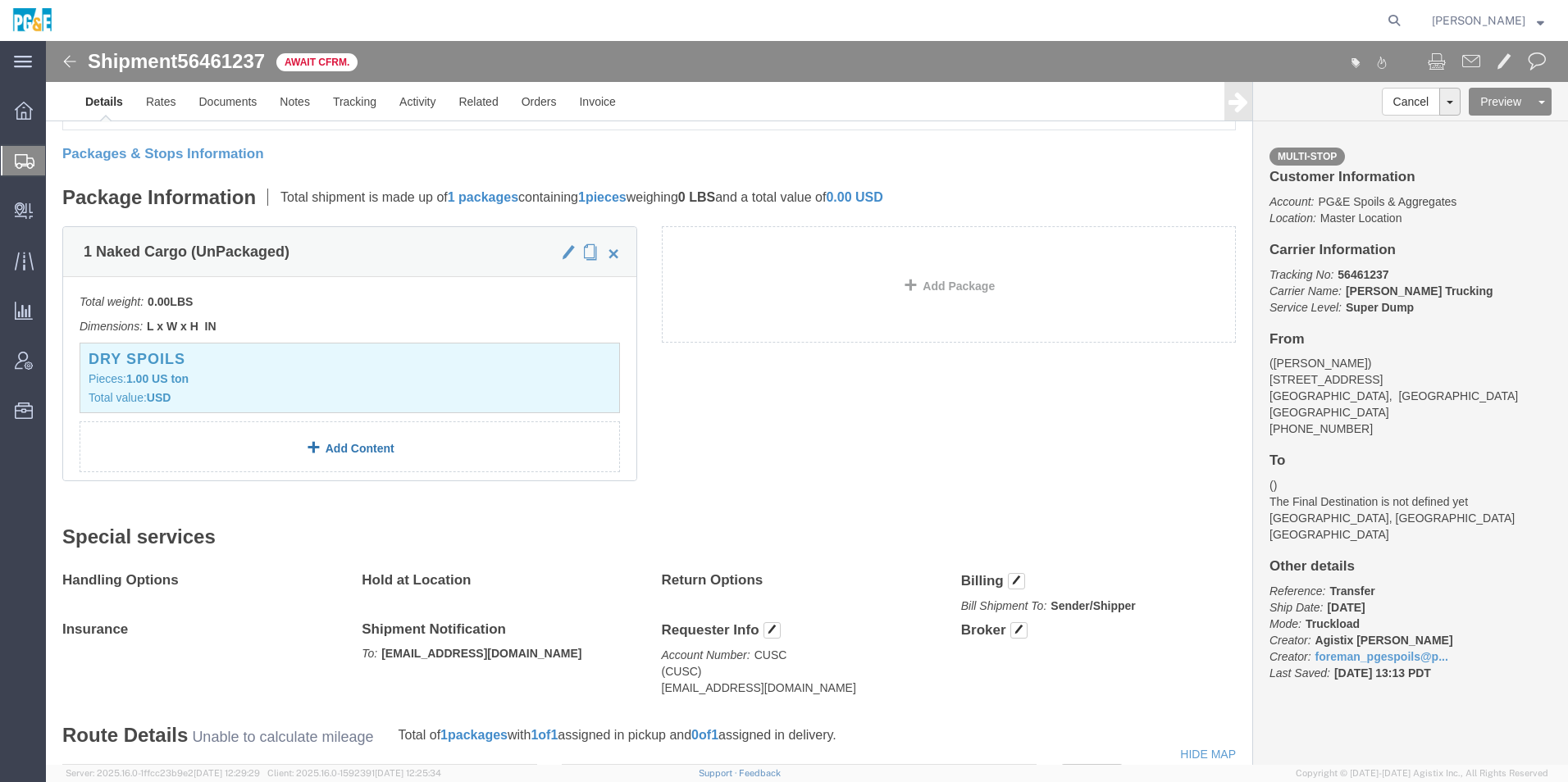
click link "Add Content"
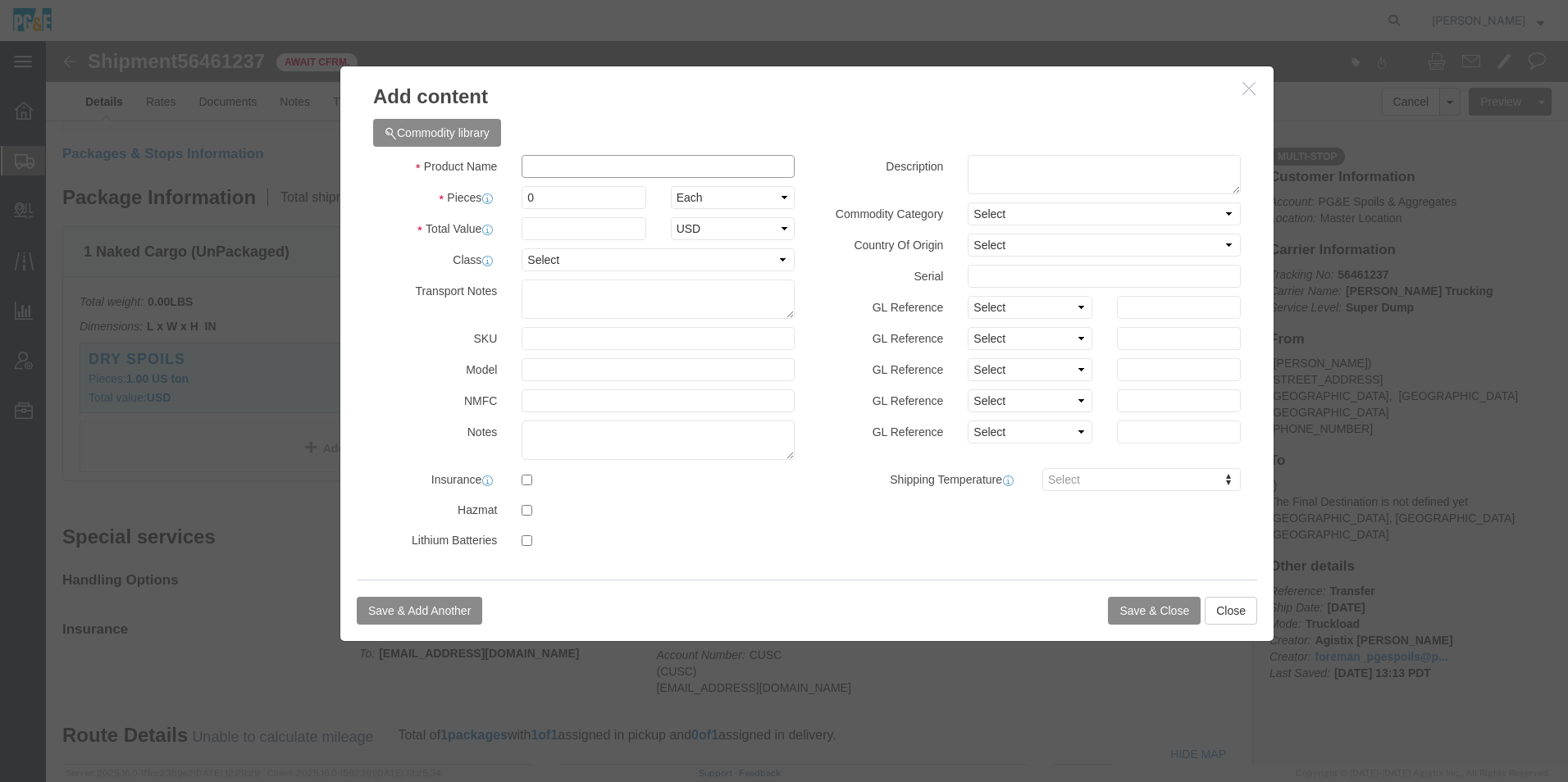
click input "text"
type input "3/"
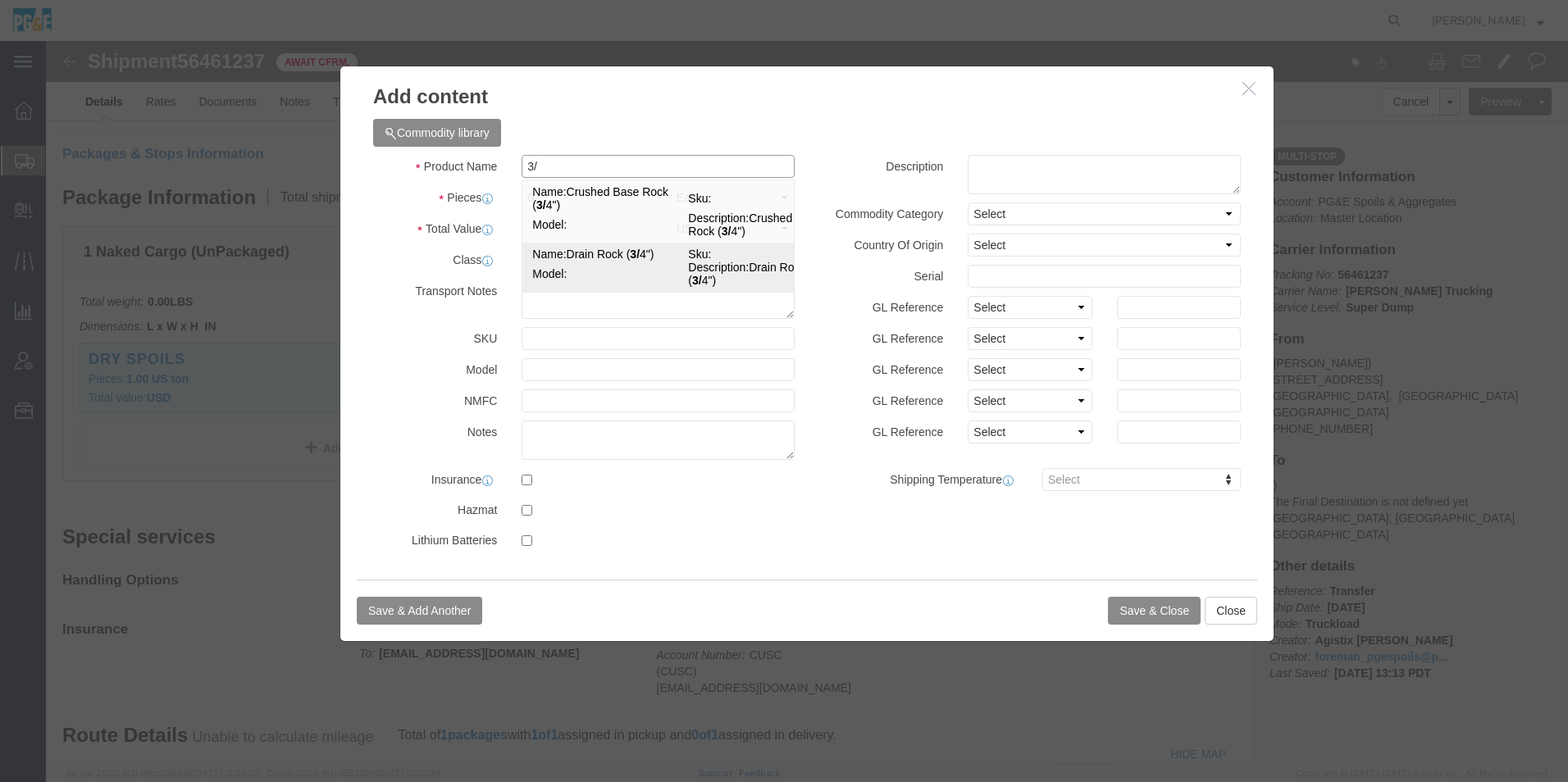
click td "Model:"
type input "1"
select select "TON"
type input "1"
select select "USD"
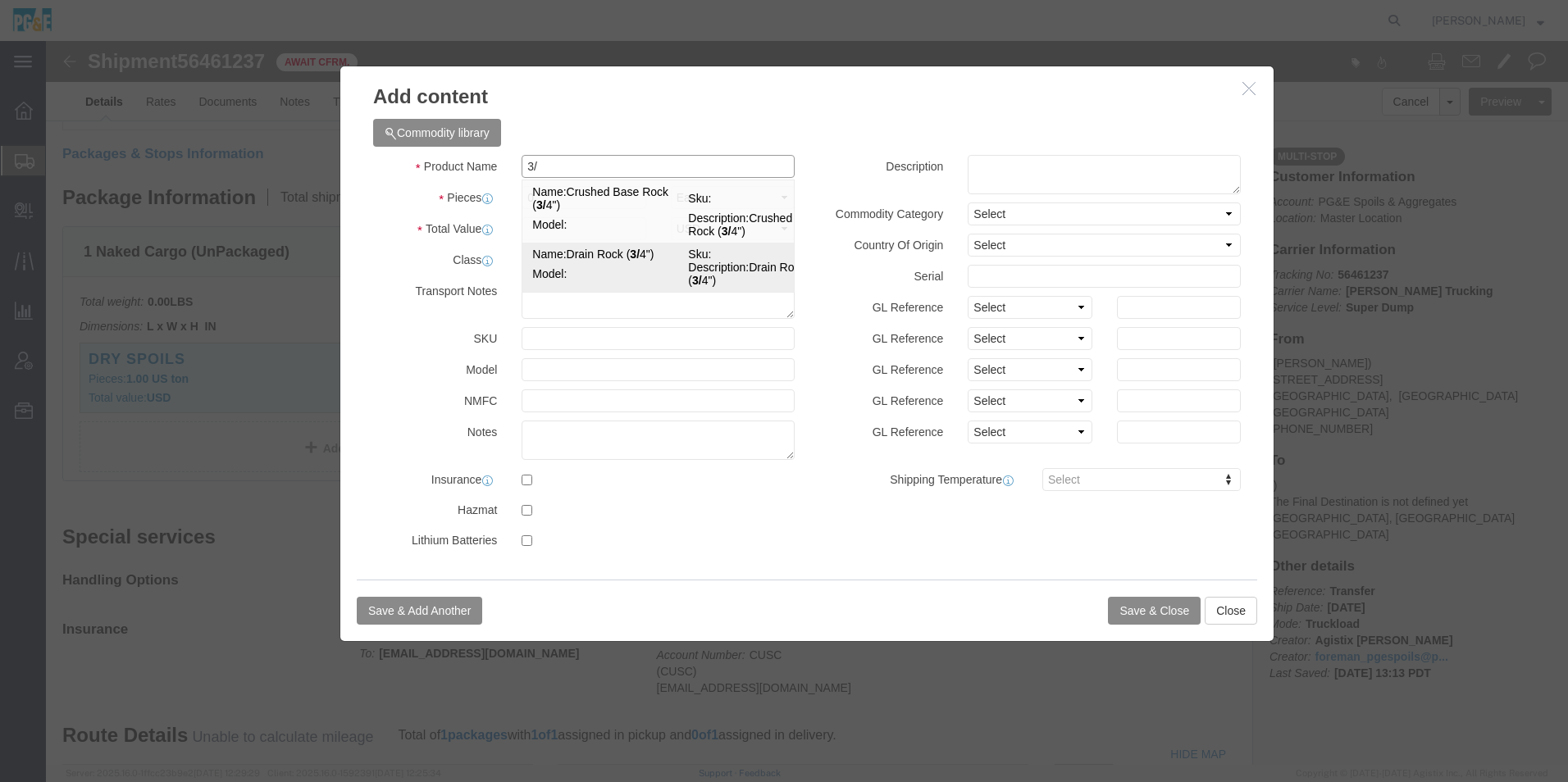
type input "Drain Rock (3/4")"
type textarea "Drain Rock (3/4")"
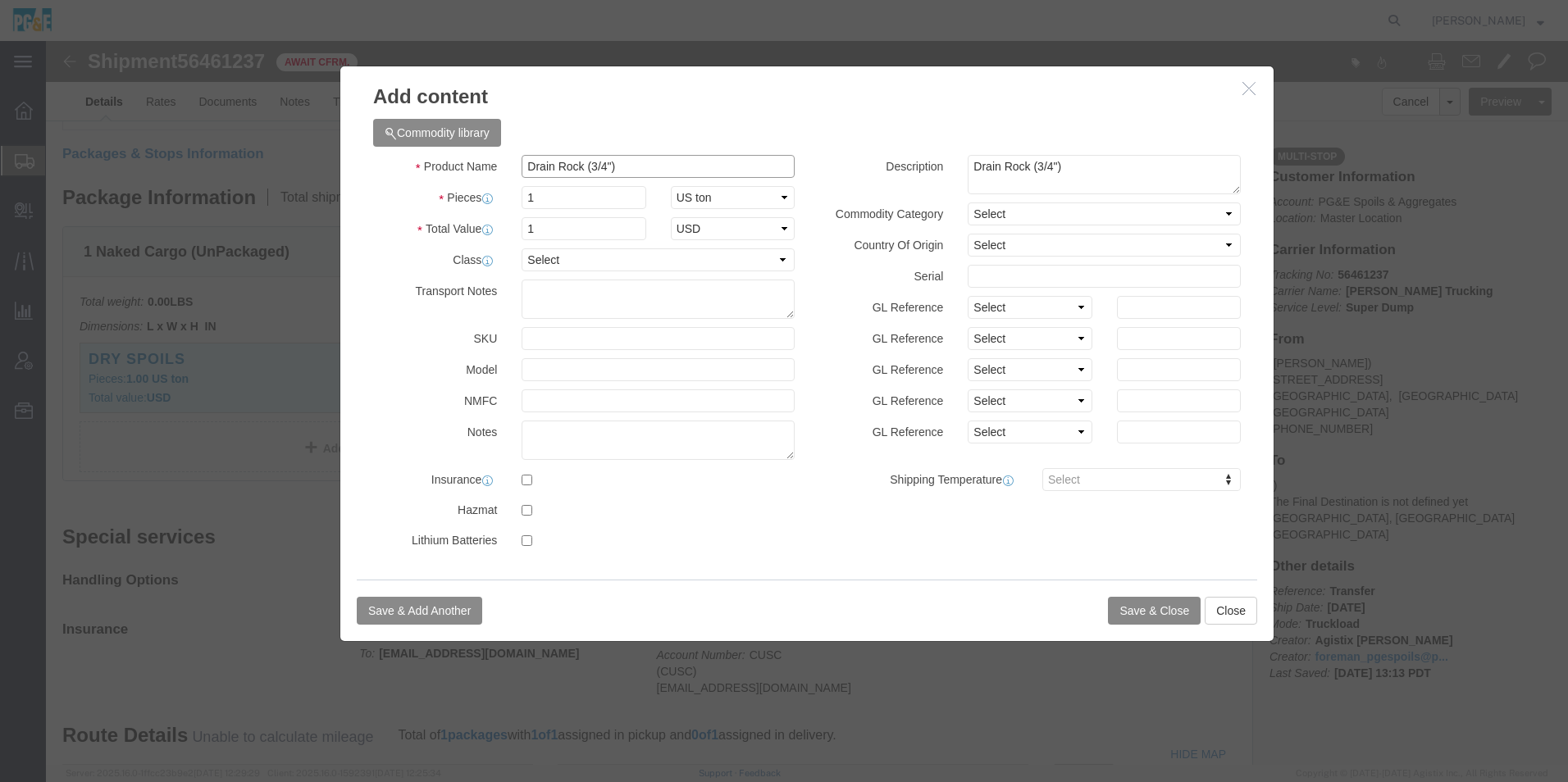
type input "Drain Rock (3/4")"
click button "Save & Close"
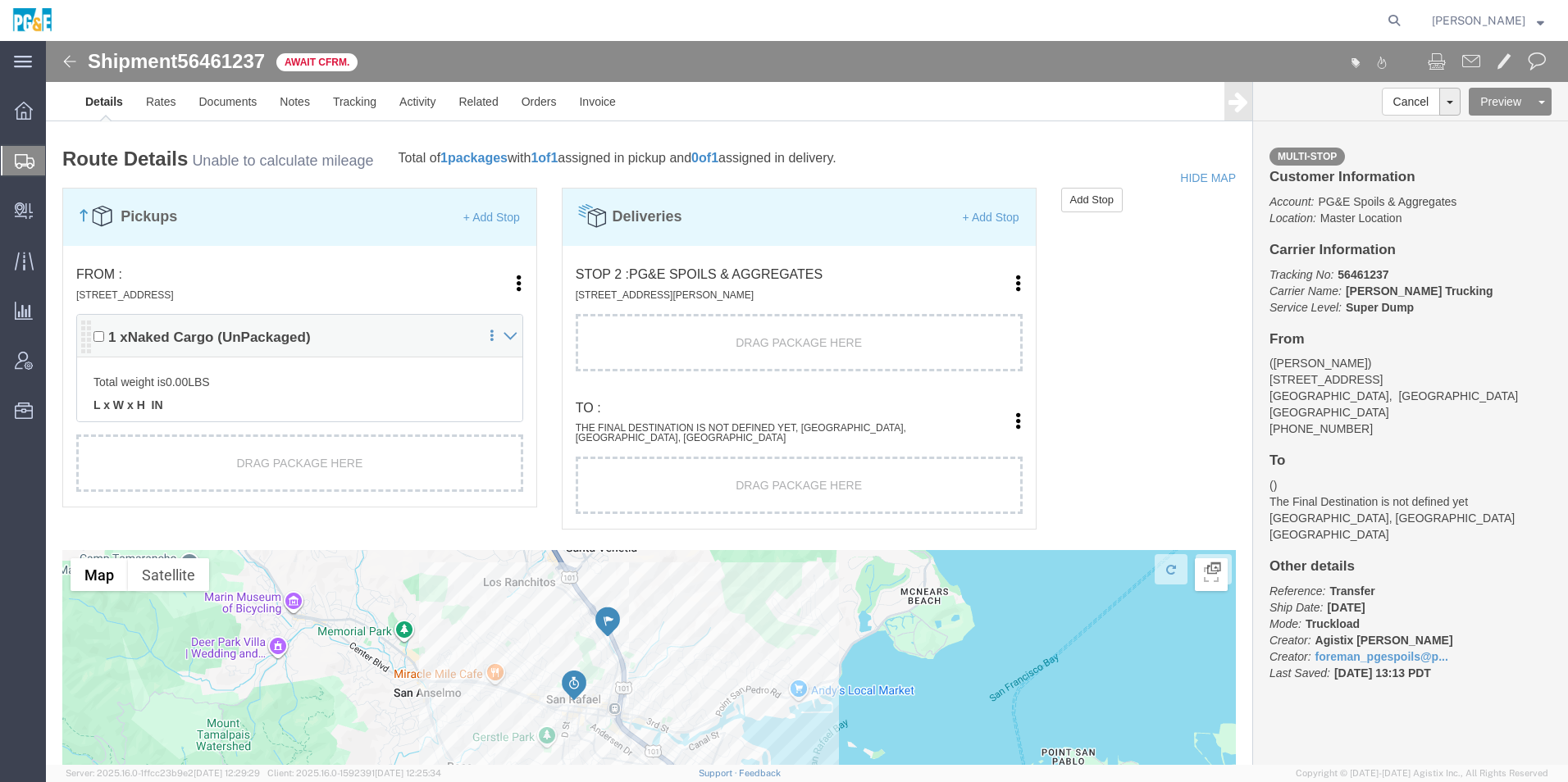
scroll to position [984, 0]
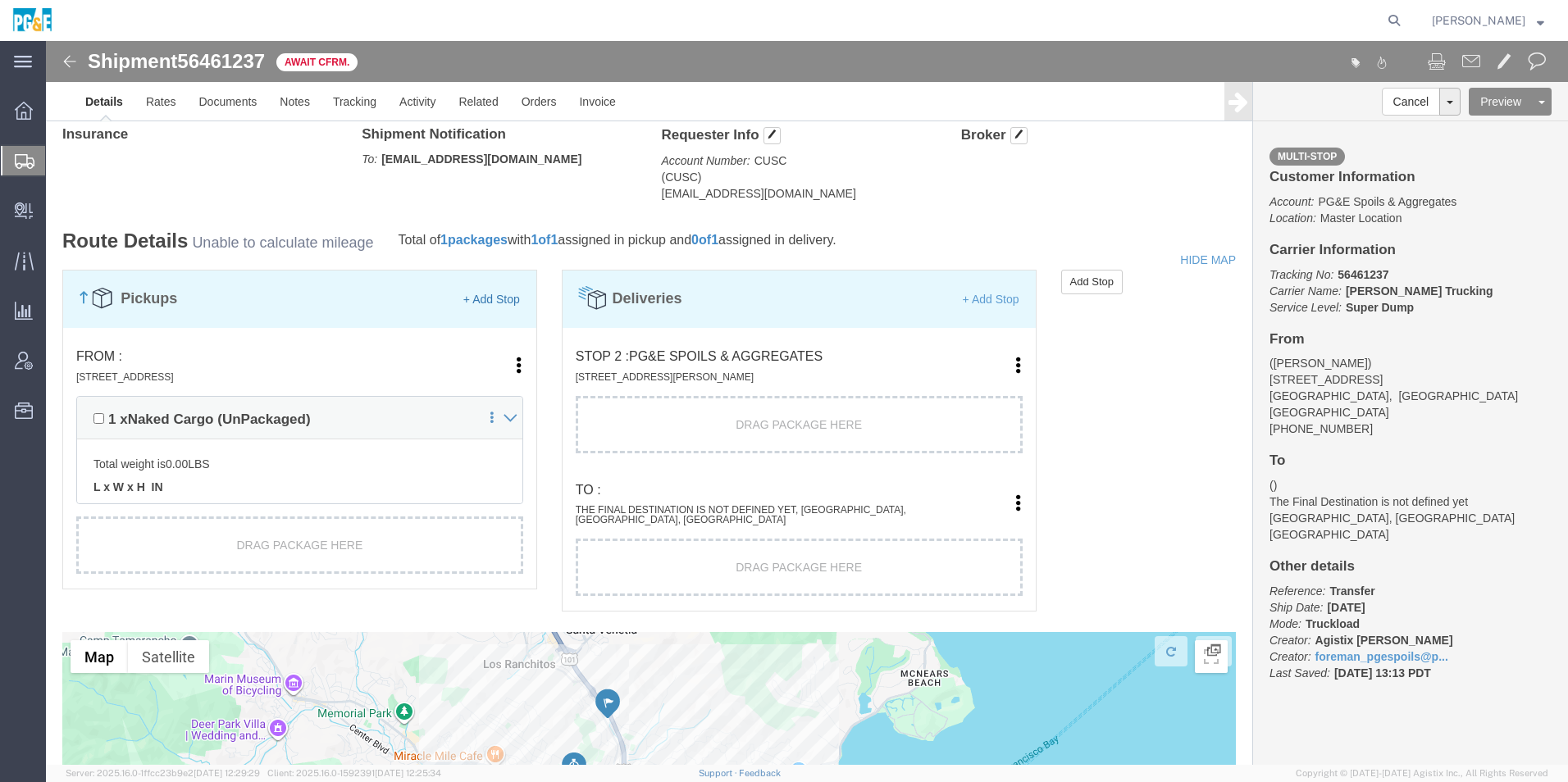
click link "+ Add Stop"
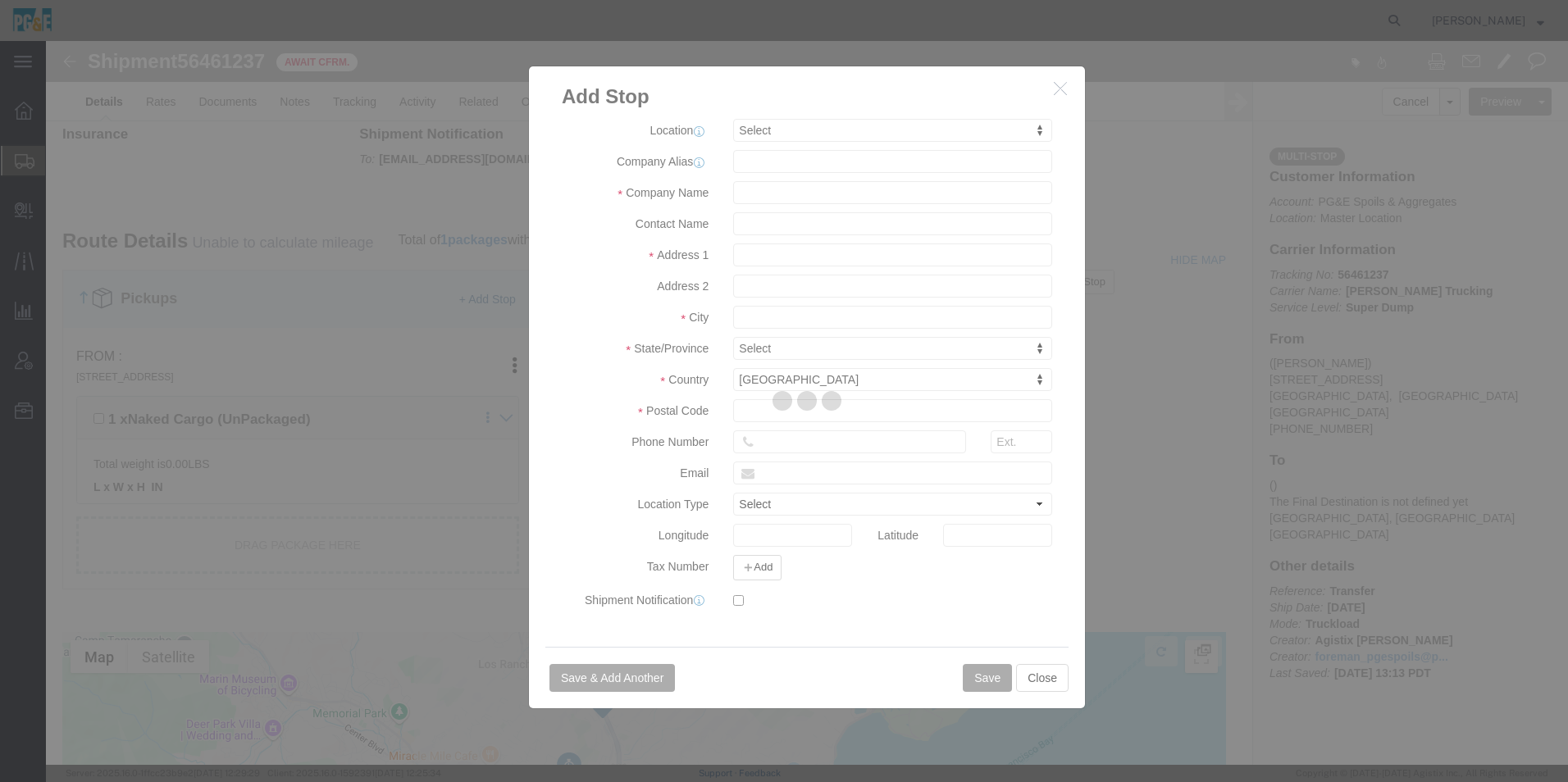
select select
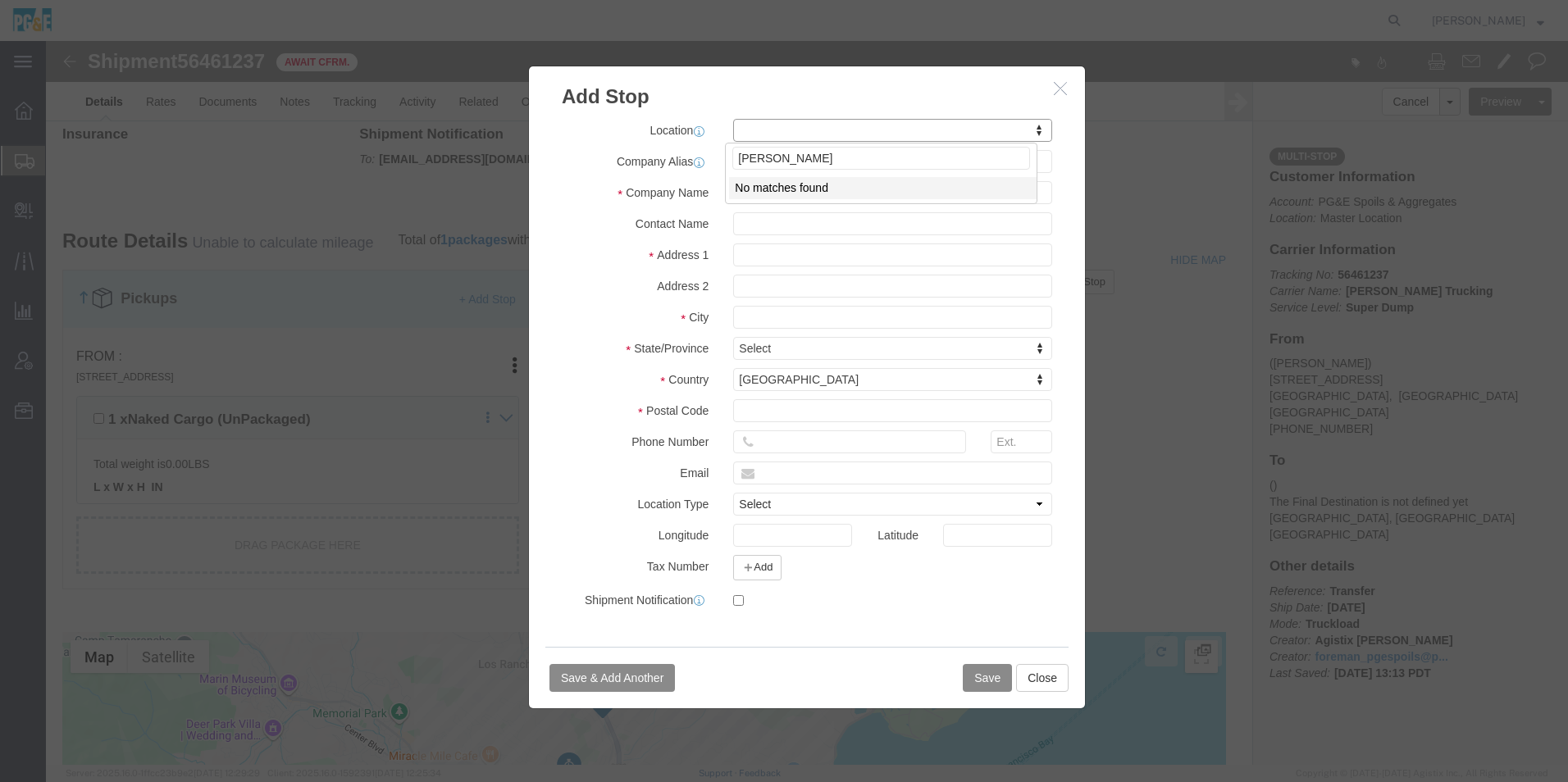
type input "clayton mar"
drag, startPoint x: 756, startPoint y: 121, endPoint x: 597, endPoint y: 112, distance: 159.3
click body "Shipment 56461237 Await Cfrm. Details Rates Documents Notes Tracking Activity R…"
type input "c"
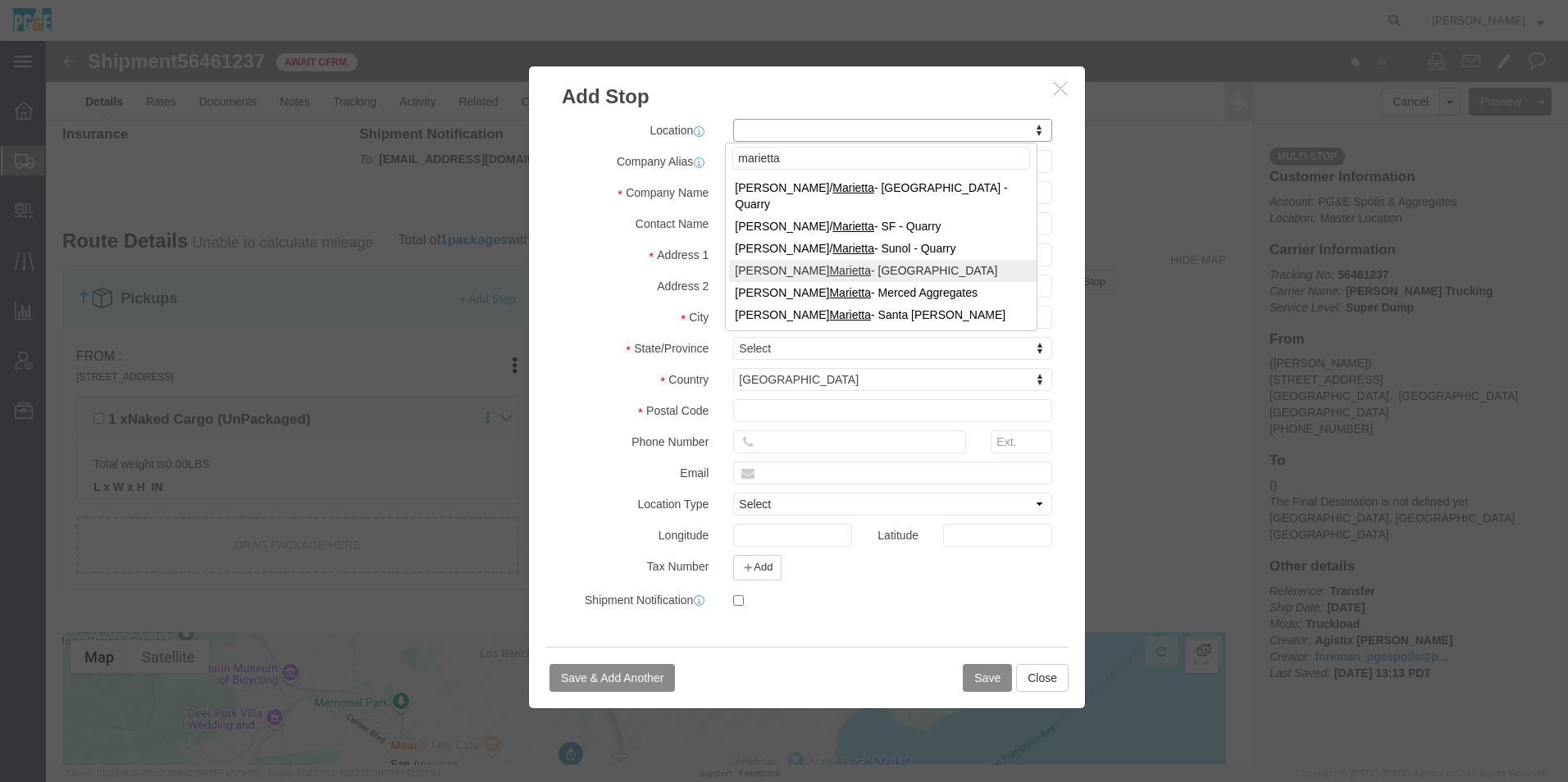
type input "marietta"
select select "41632"
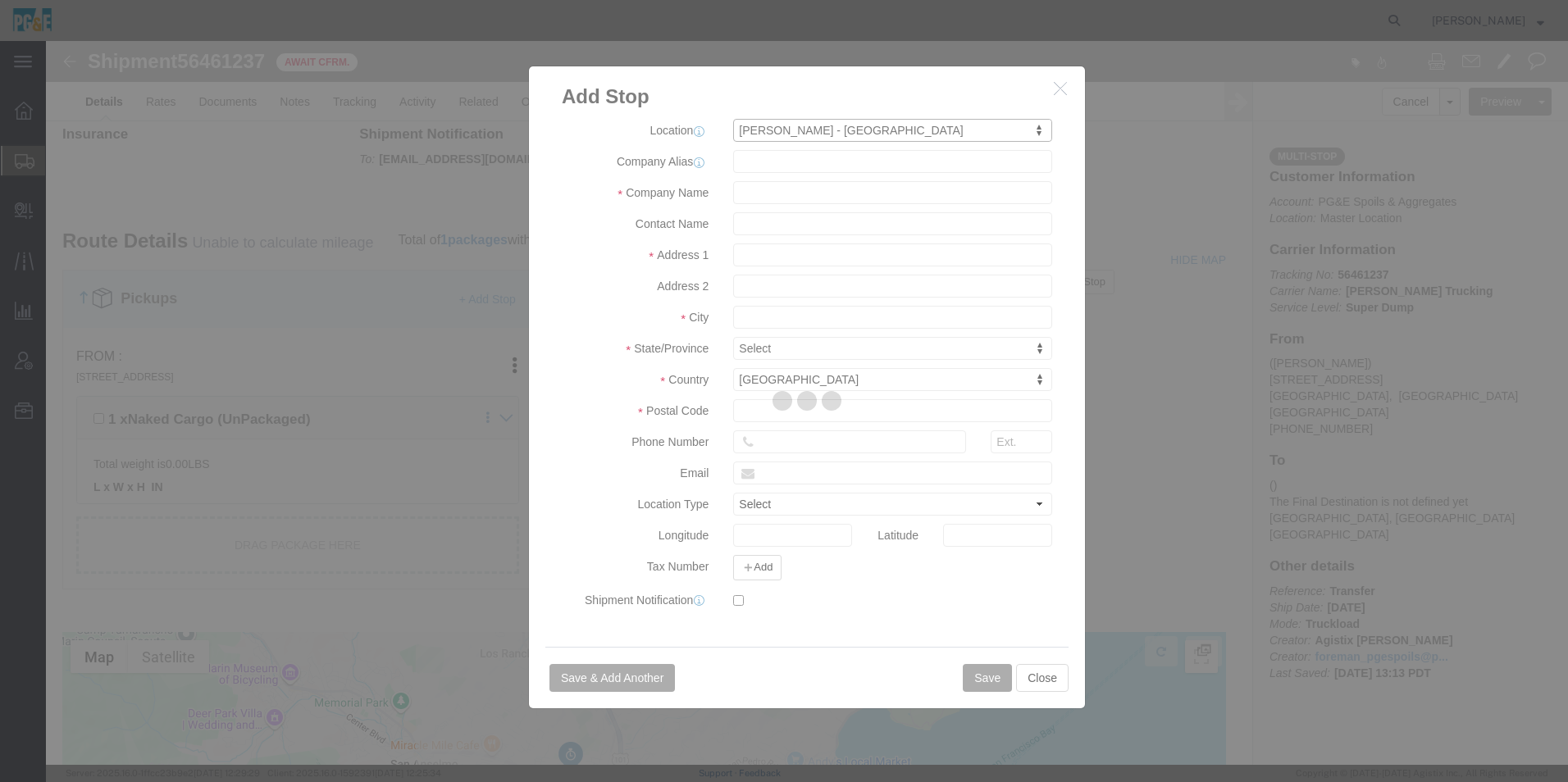
type input "Martin Marietta"
type input "5567 Pine Hollow Rd"
type input "Concord"
type input "94521"
type input "925-672-4955"
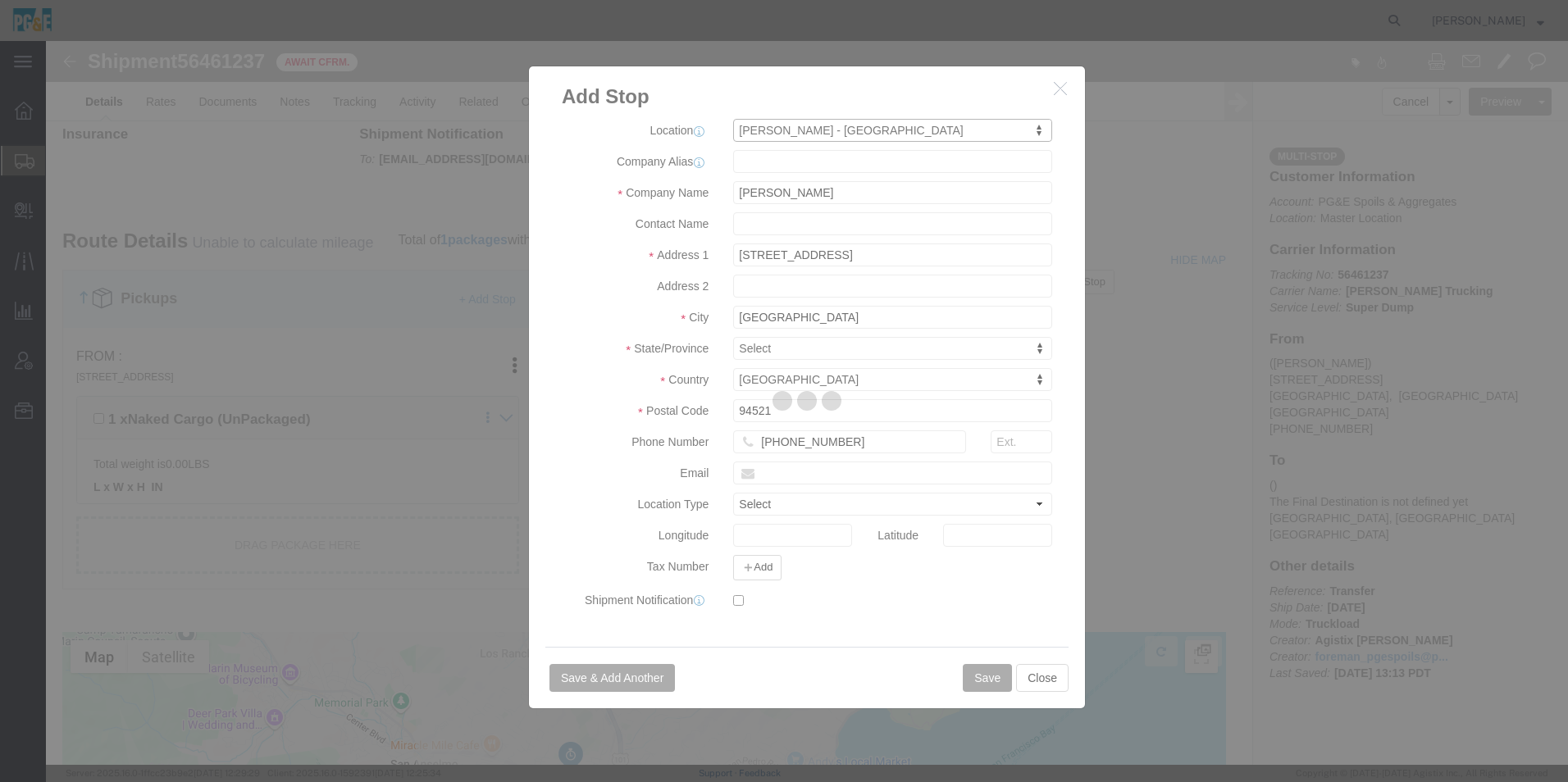
select select "QRRY"
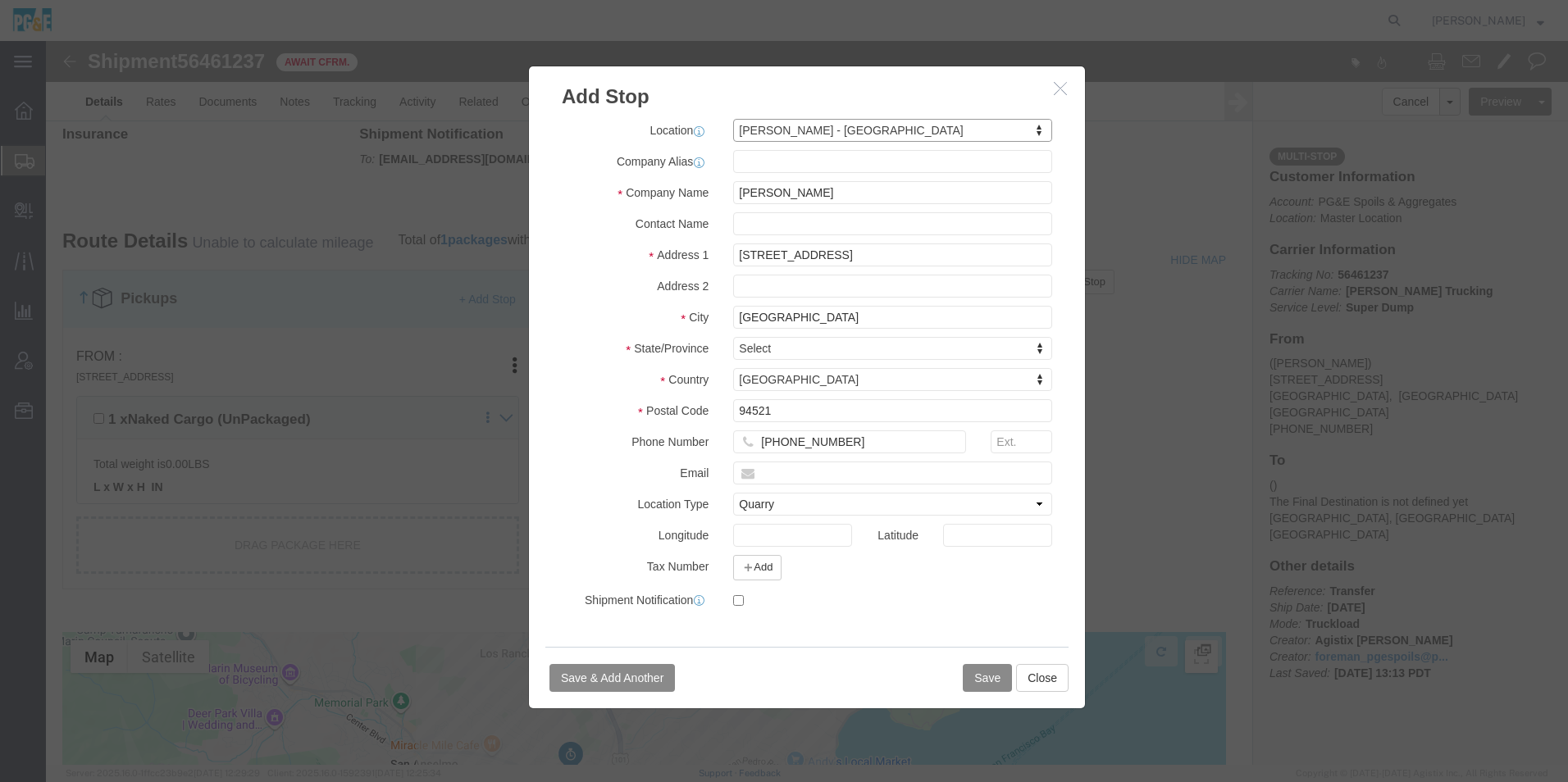
select select "CA"
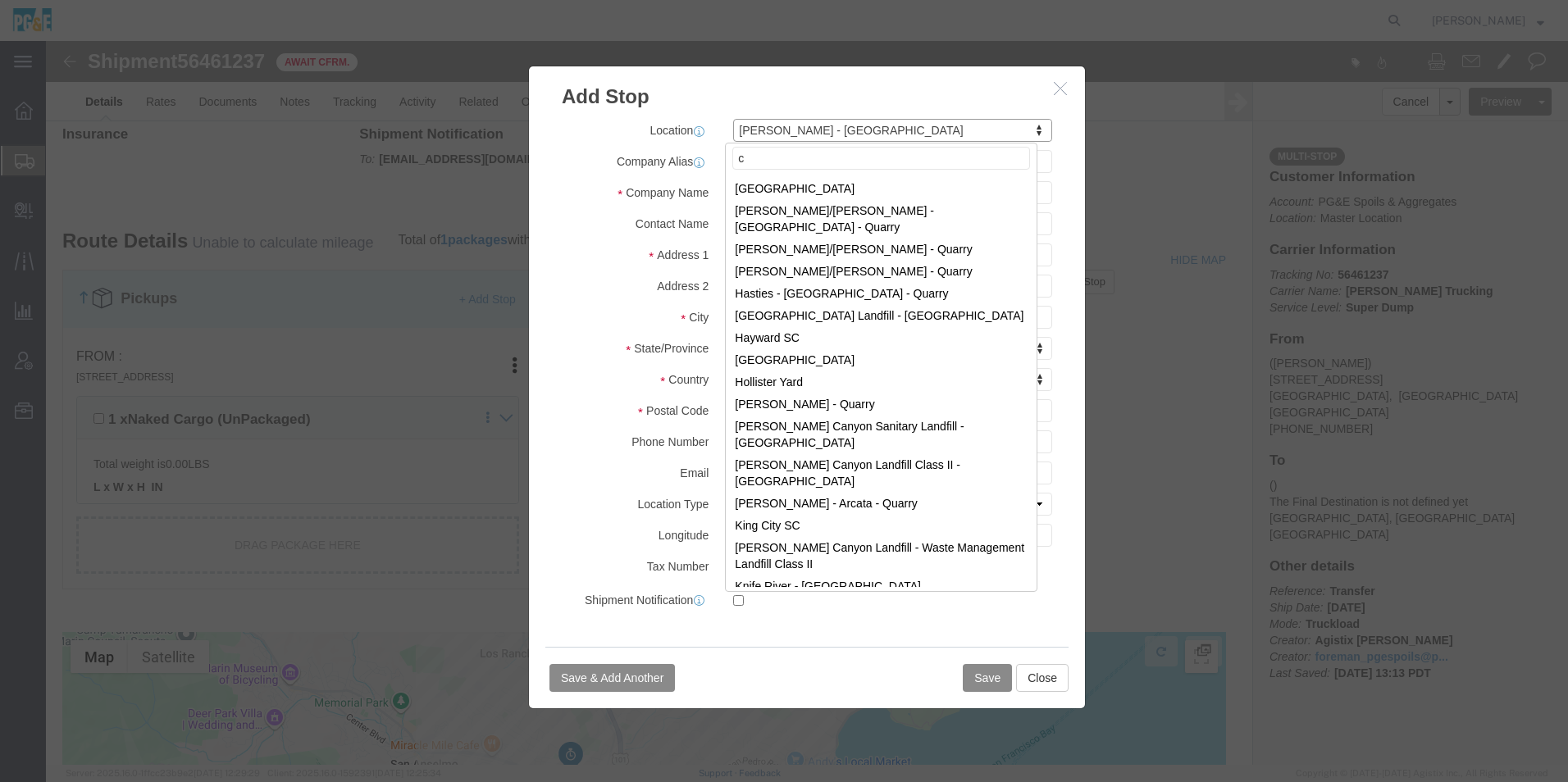
scroll to position [0, 0]
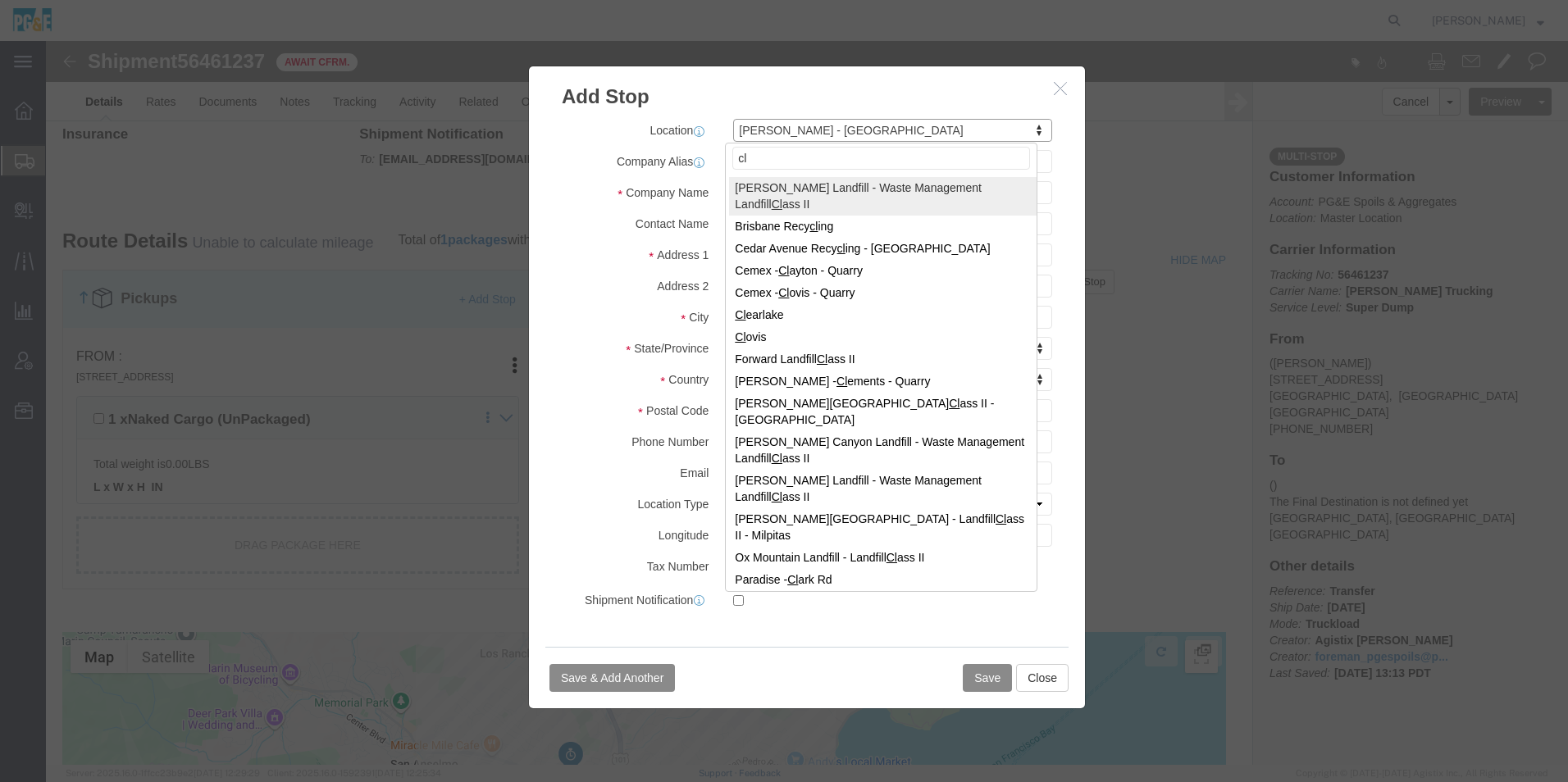
type input "c"
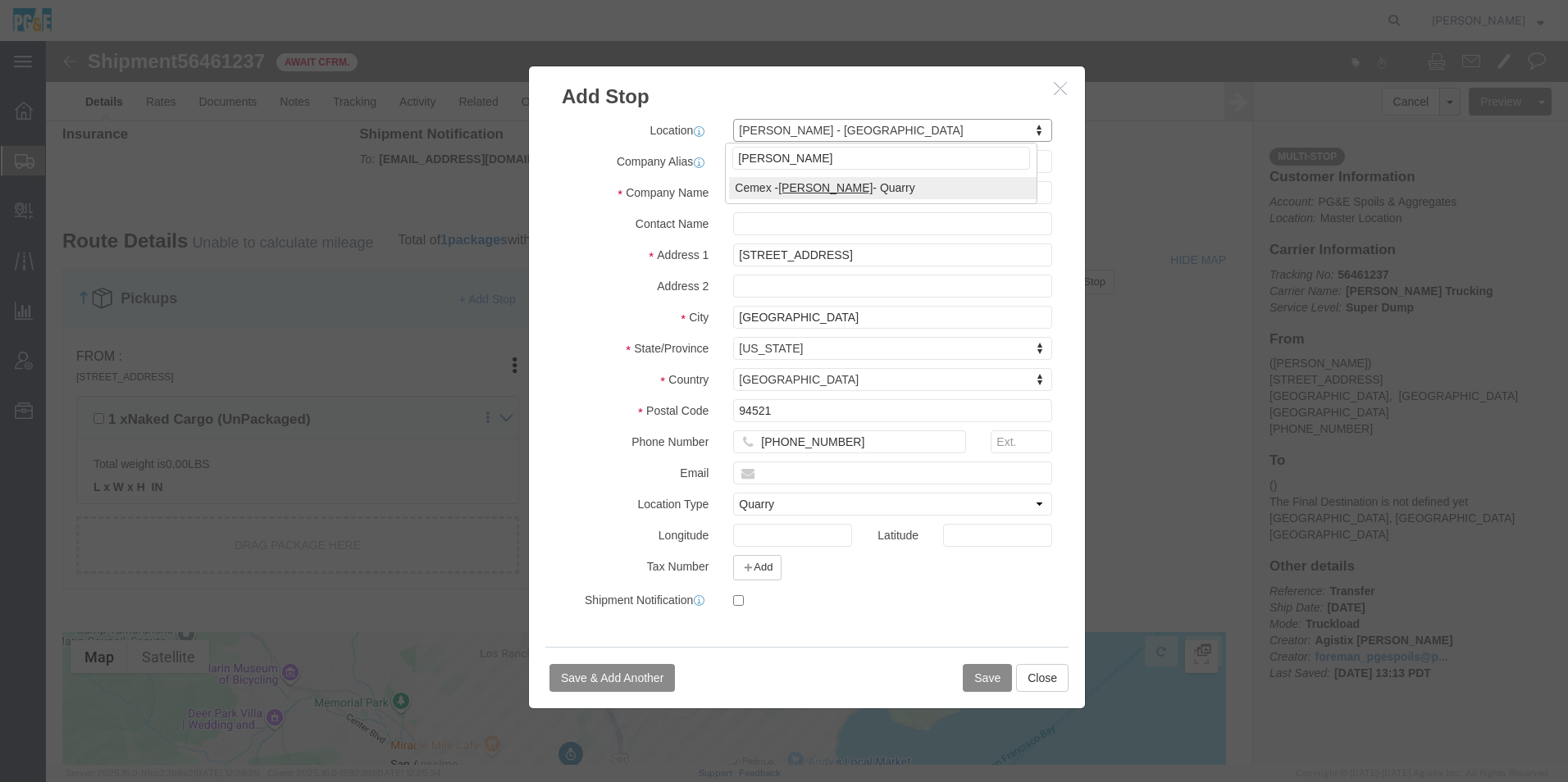
type input "clayton"
select select "41170"
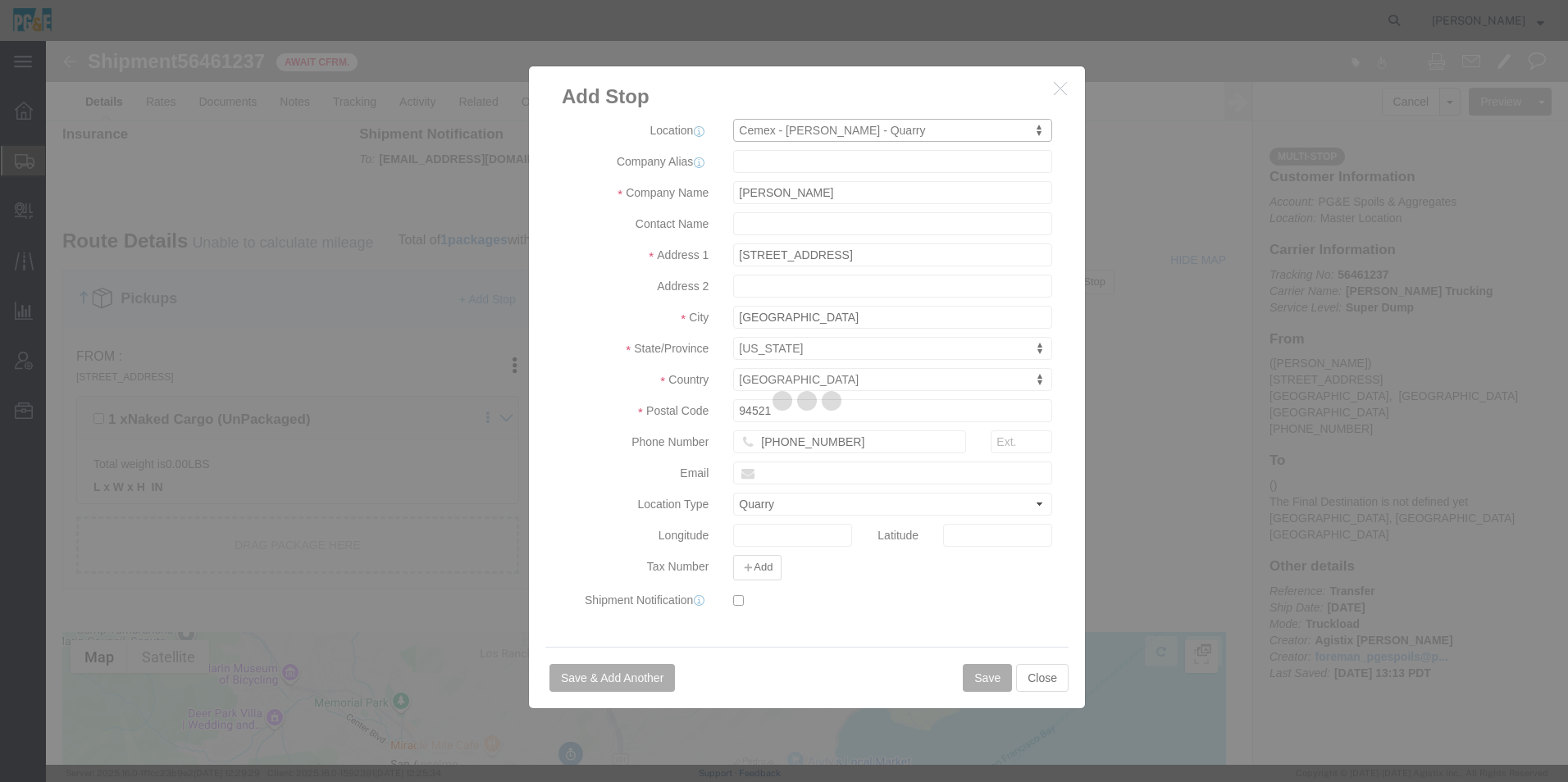
type input "Cemex"
type input "515 Mitchell Canyon Rd"
type input "Clayton"
type input "94517"
type input "925-200-6207"
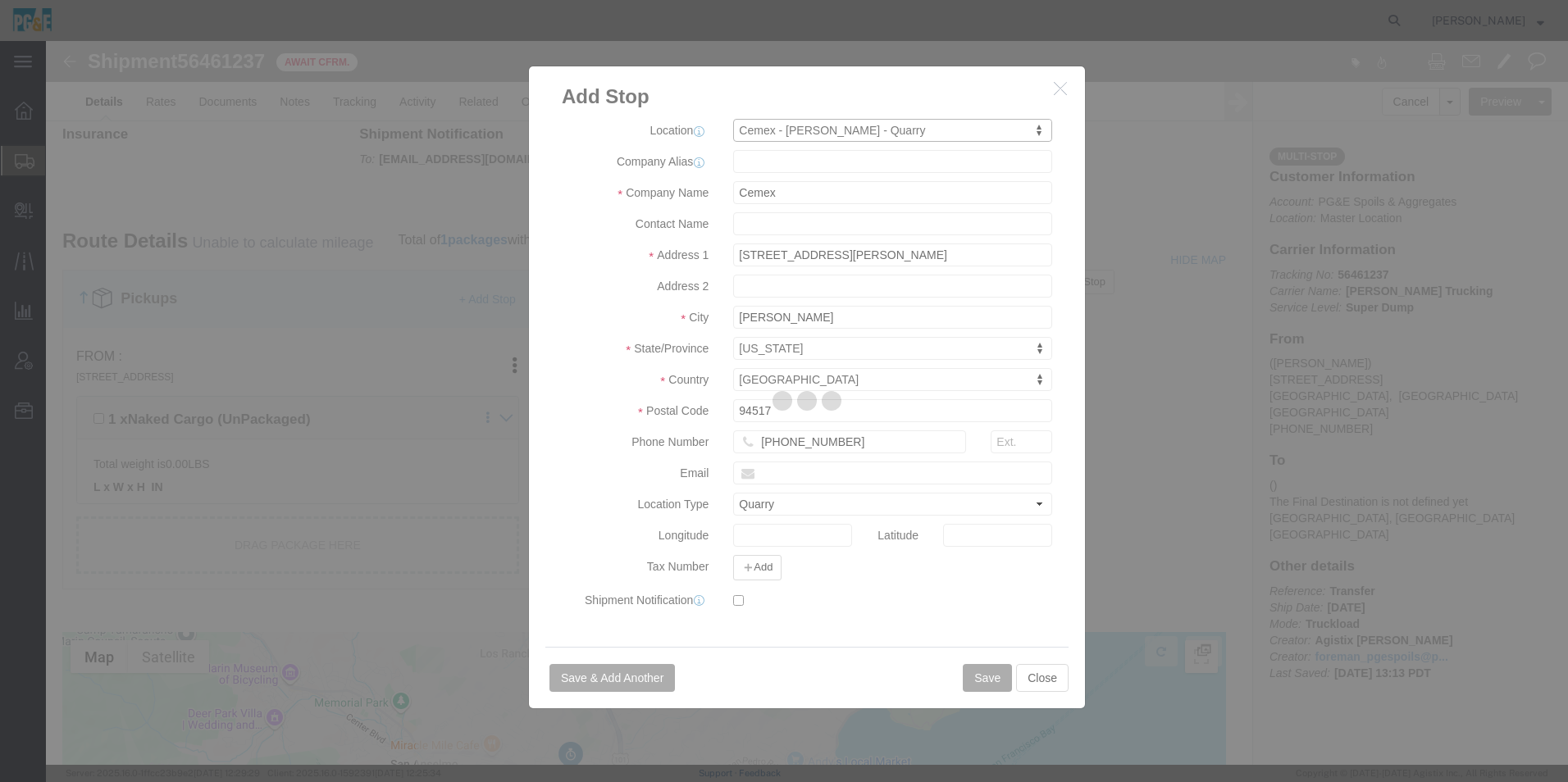
select select "CA"
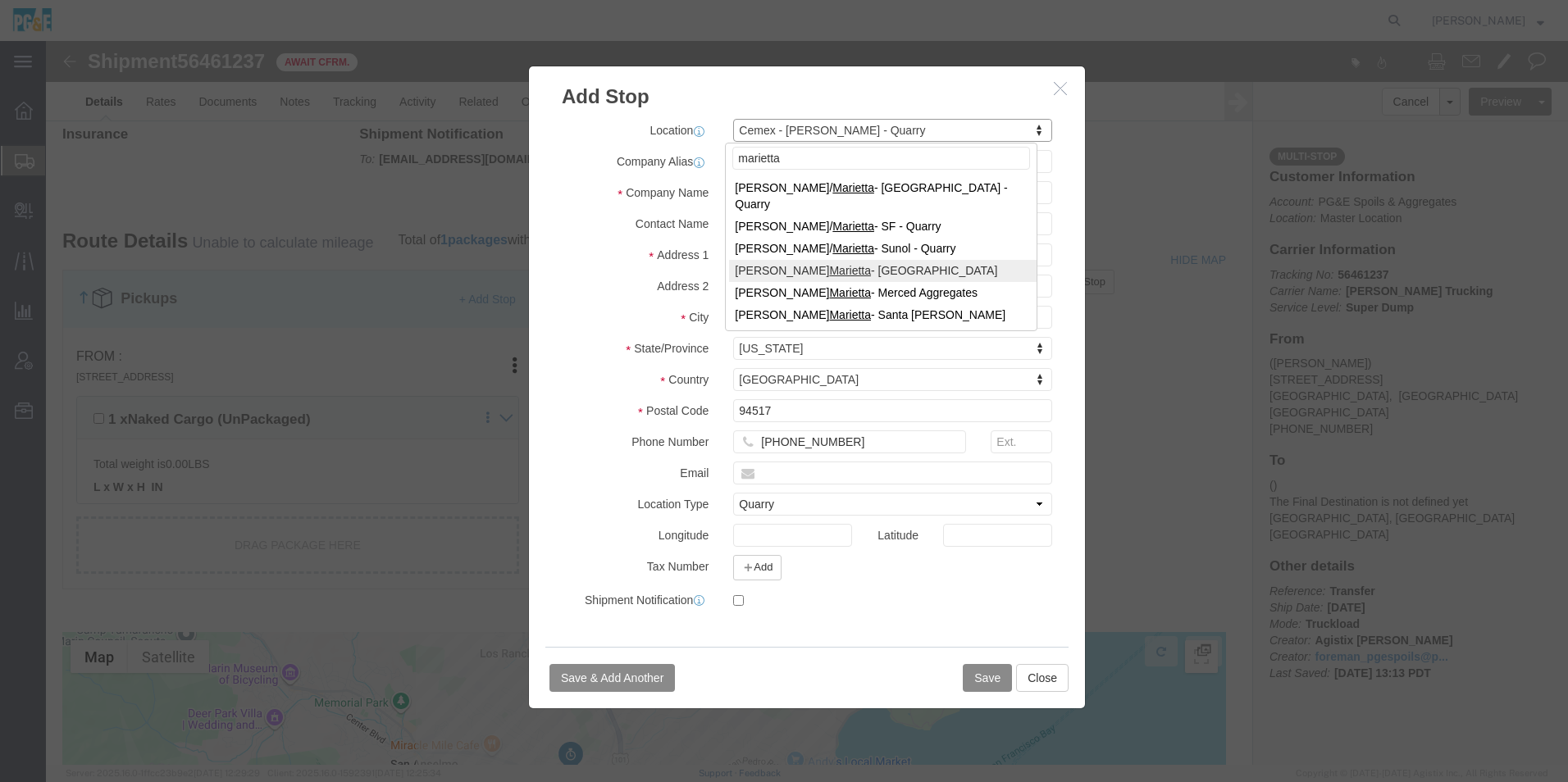
type input "marietta"
select select "41632"
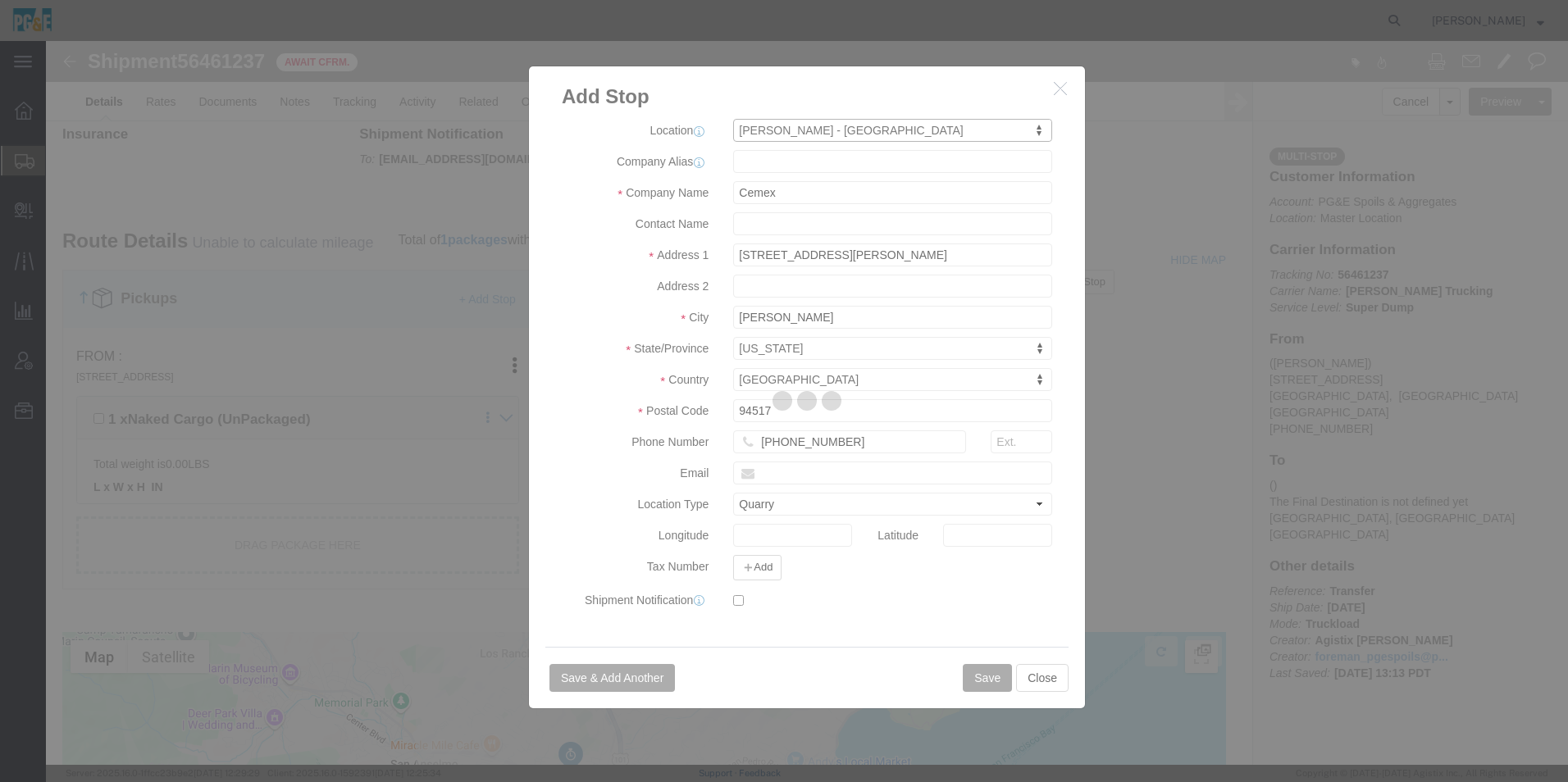
type input "Martin Marietta"
type input "5567 Pine Hollow Rd"
type input "Concord"
type input "94521"
type input "925-672-4955"
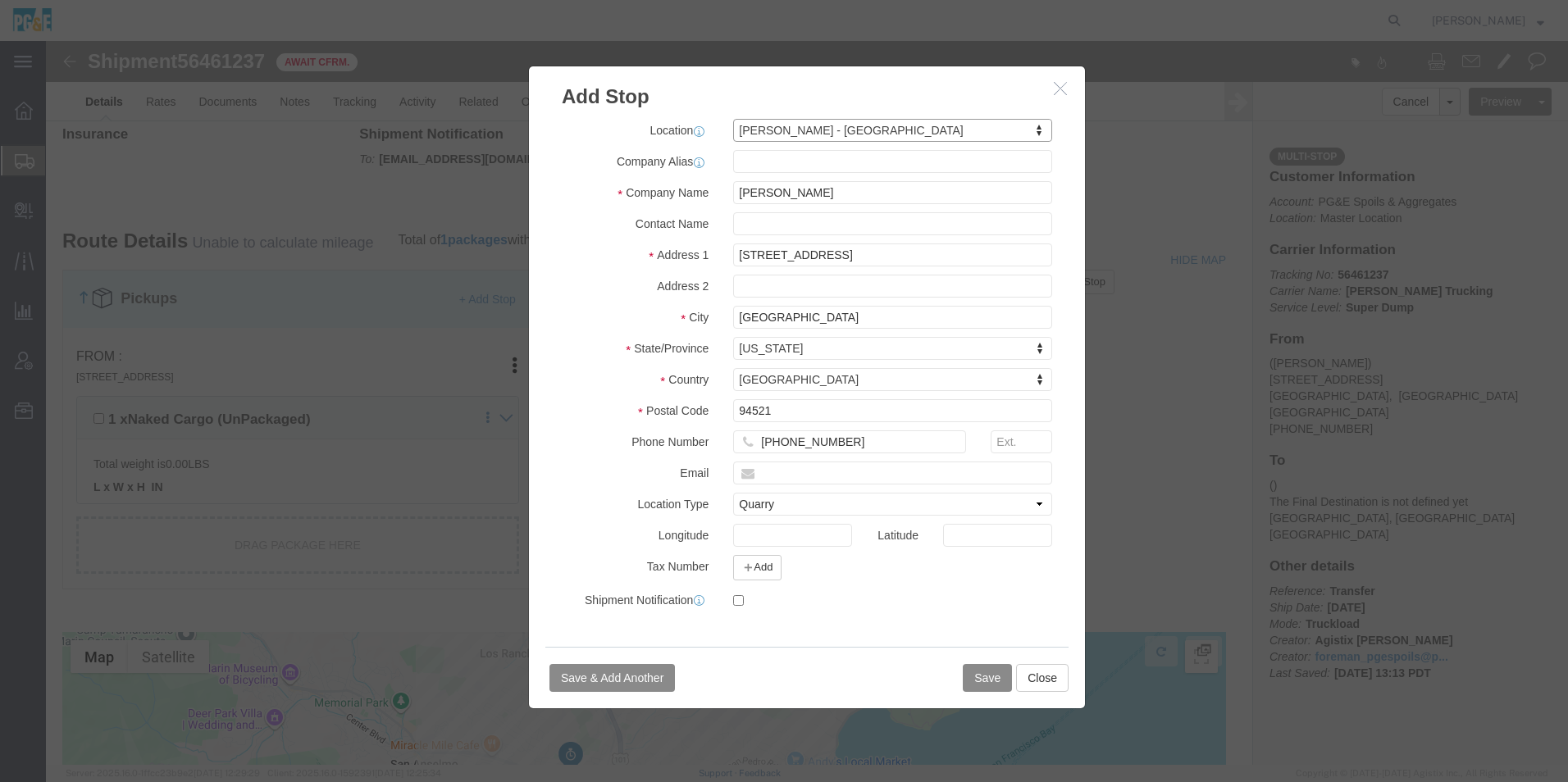
select select "CA"
type input "clayton"
select select "41170"
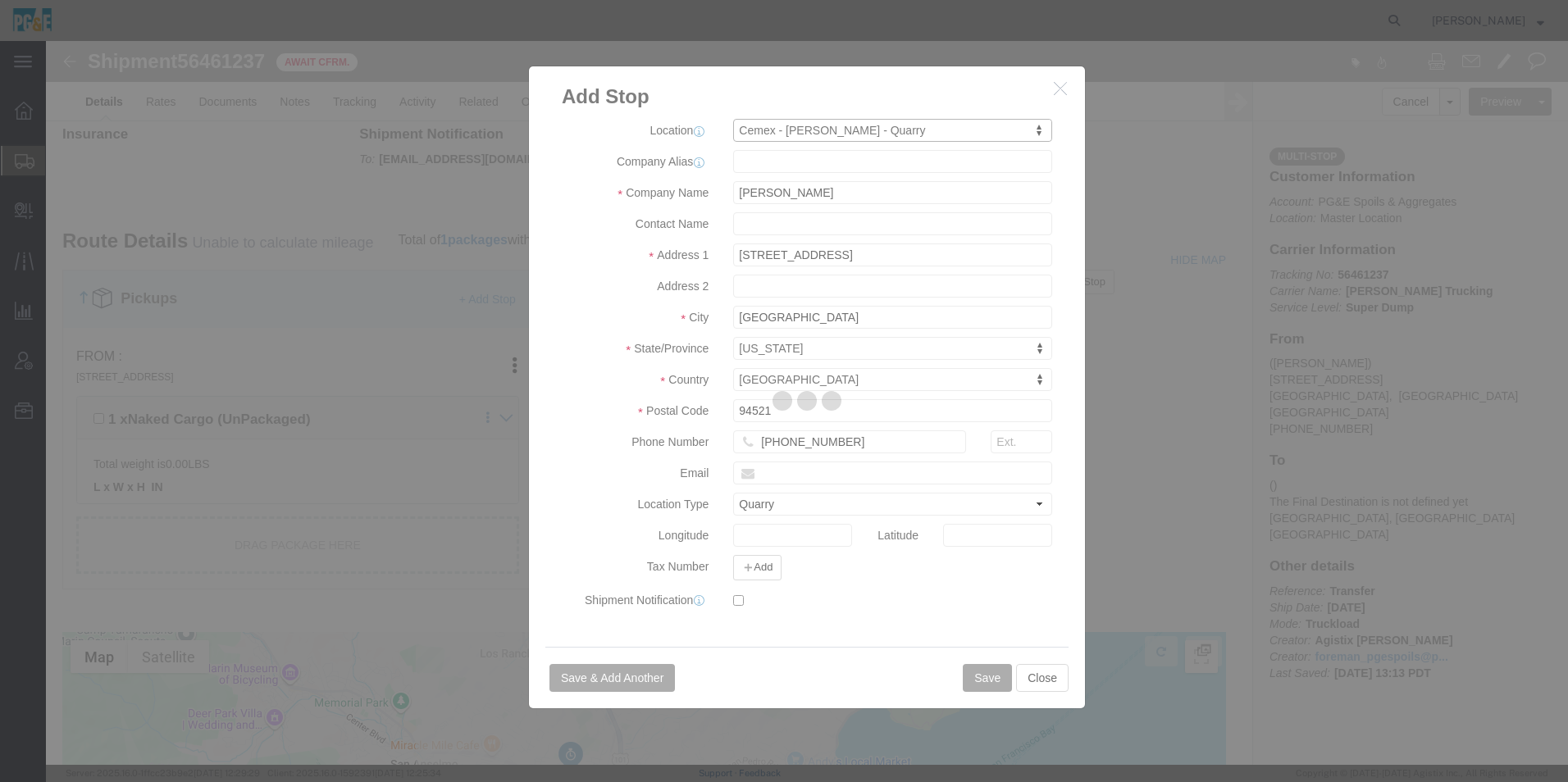
type input "Cemex"
type input "515 Mitchell Canyon Rd"
type input "Clayton"
type input "94517"
type input "925-200-6207"
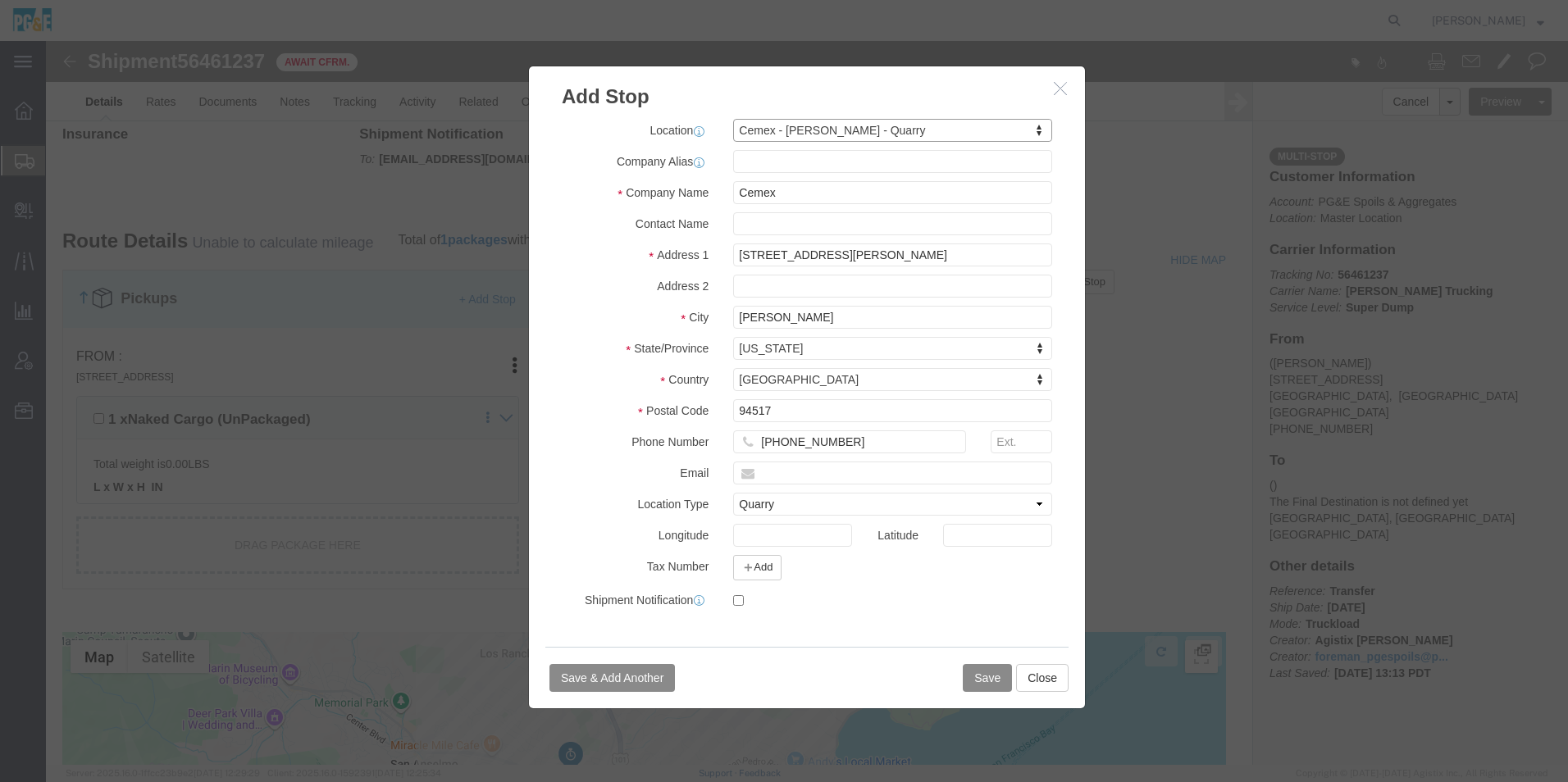
select select "CA"
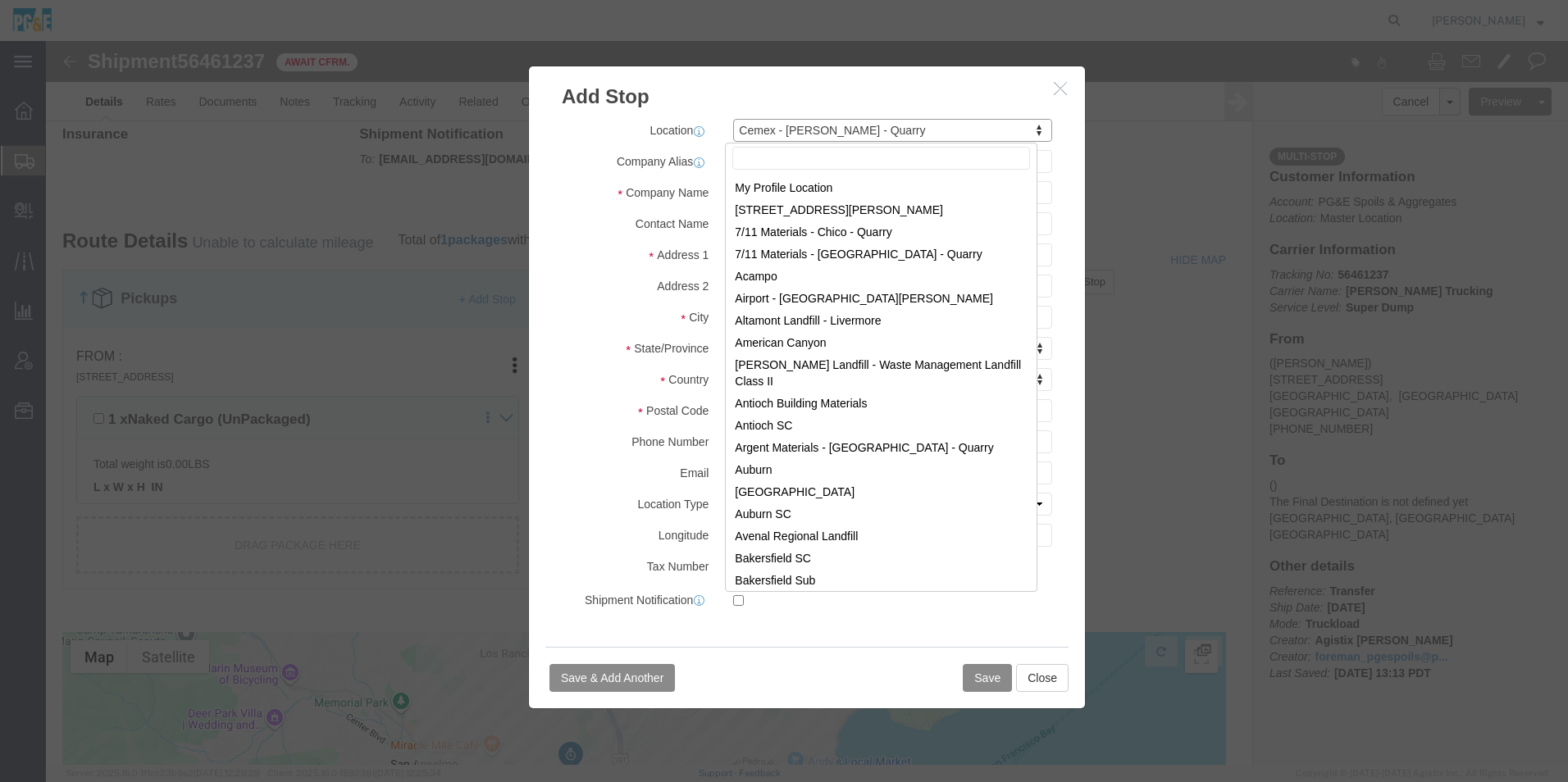
scroll to position [312, 0]
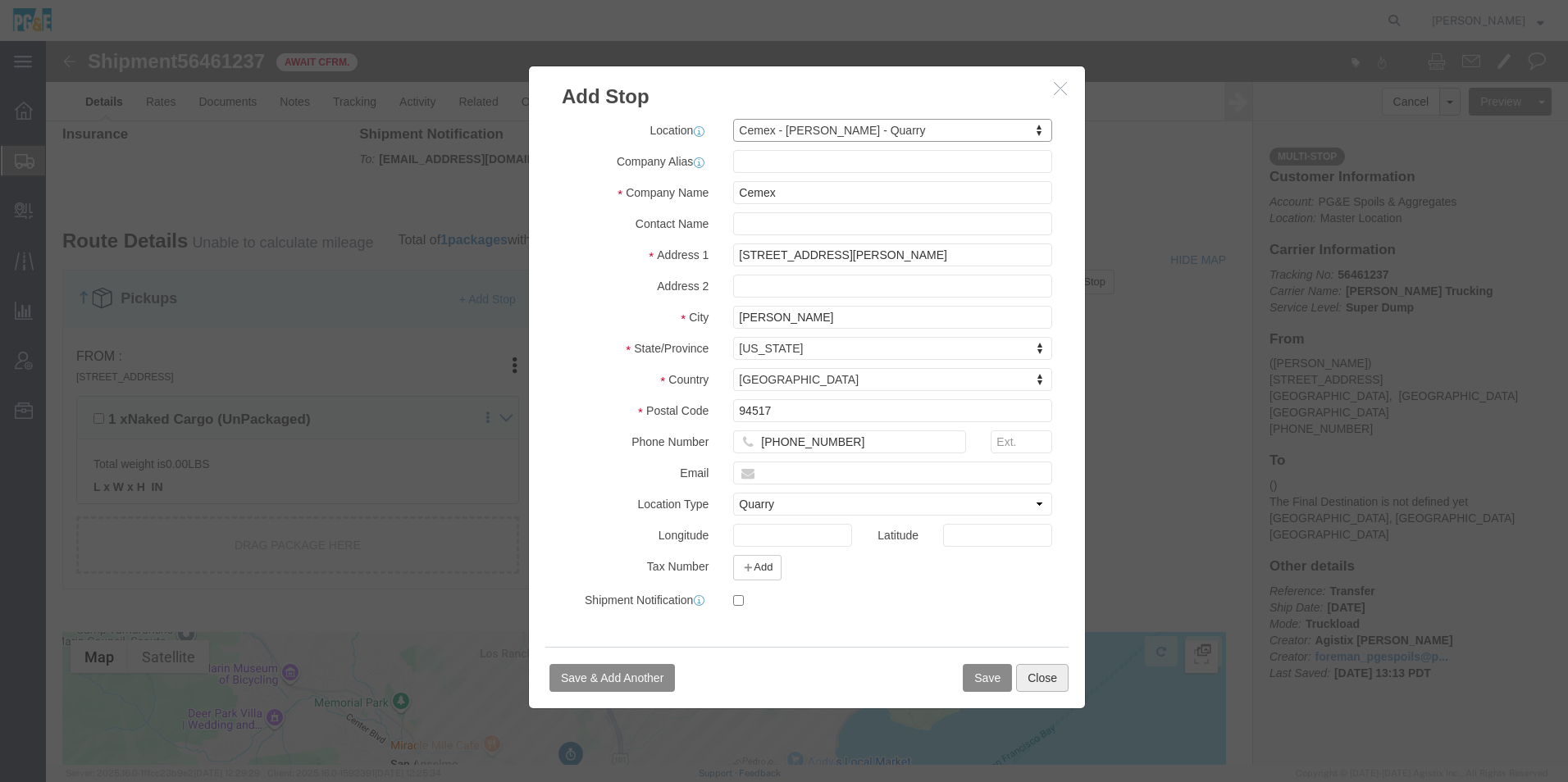
click button "Close"
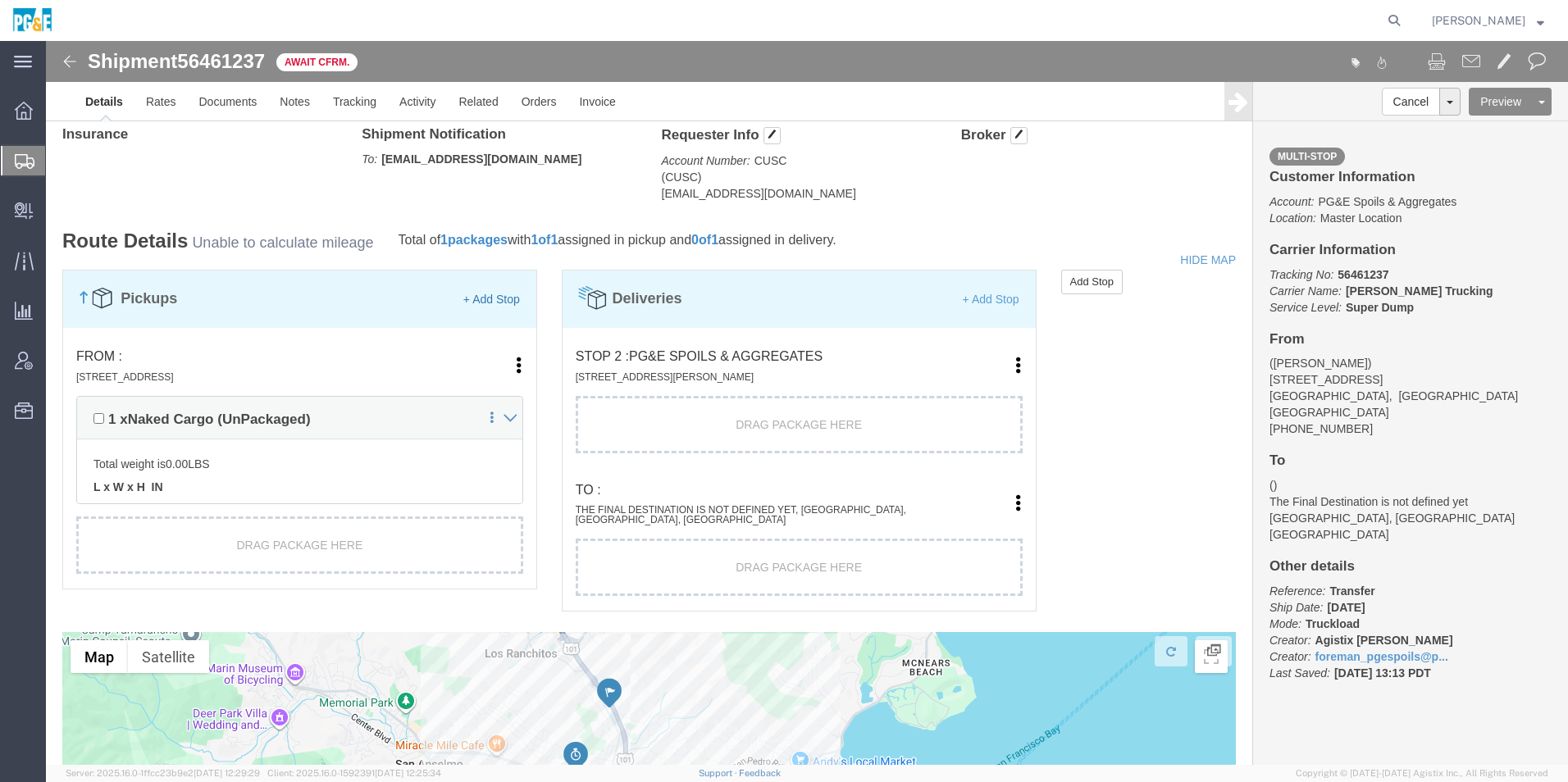
click link "+ Add Stop"
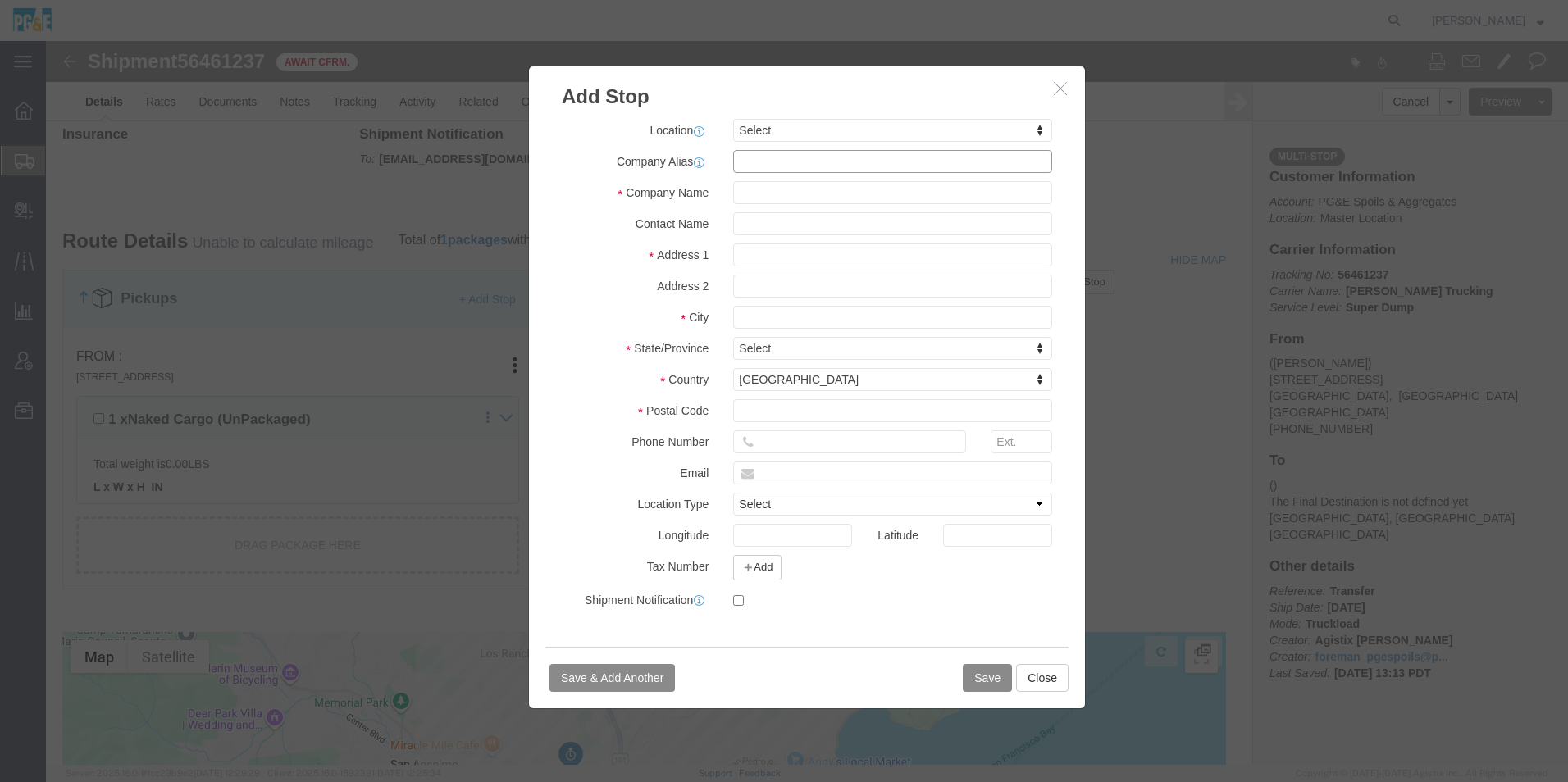
click input "text"
type input "Clayton Aggregates"
click input "text"
click input "Claton Aggregates"
type input "Clayton Aggregates"
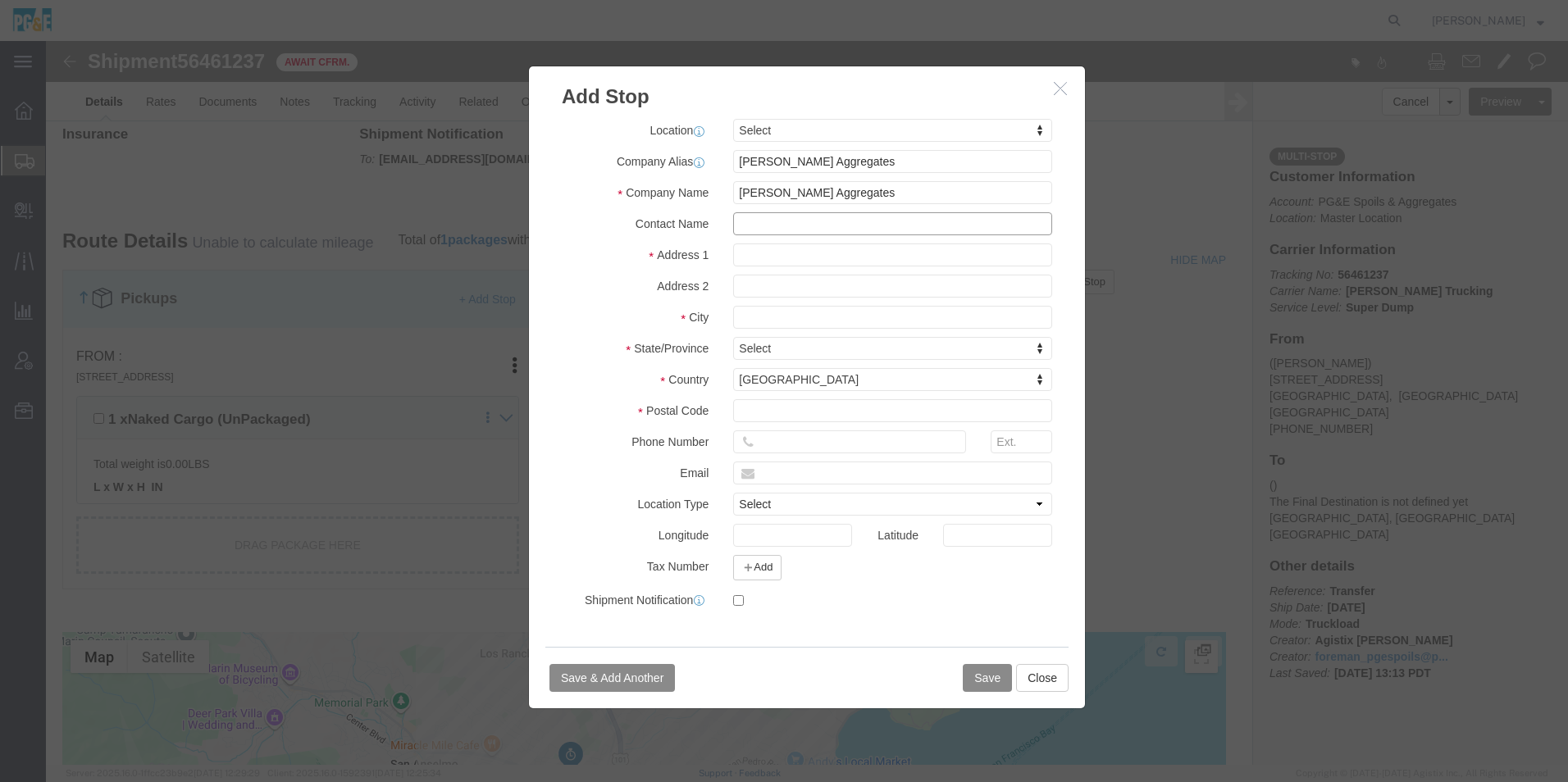
click input "text"
type input "501 Kaiser Quarry Rd"
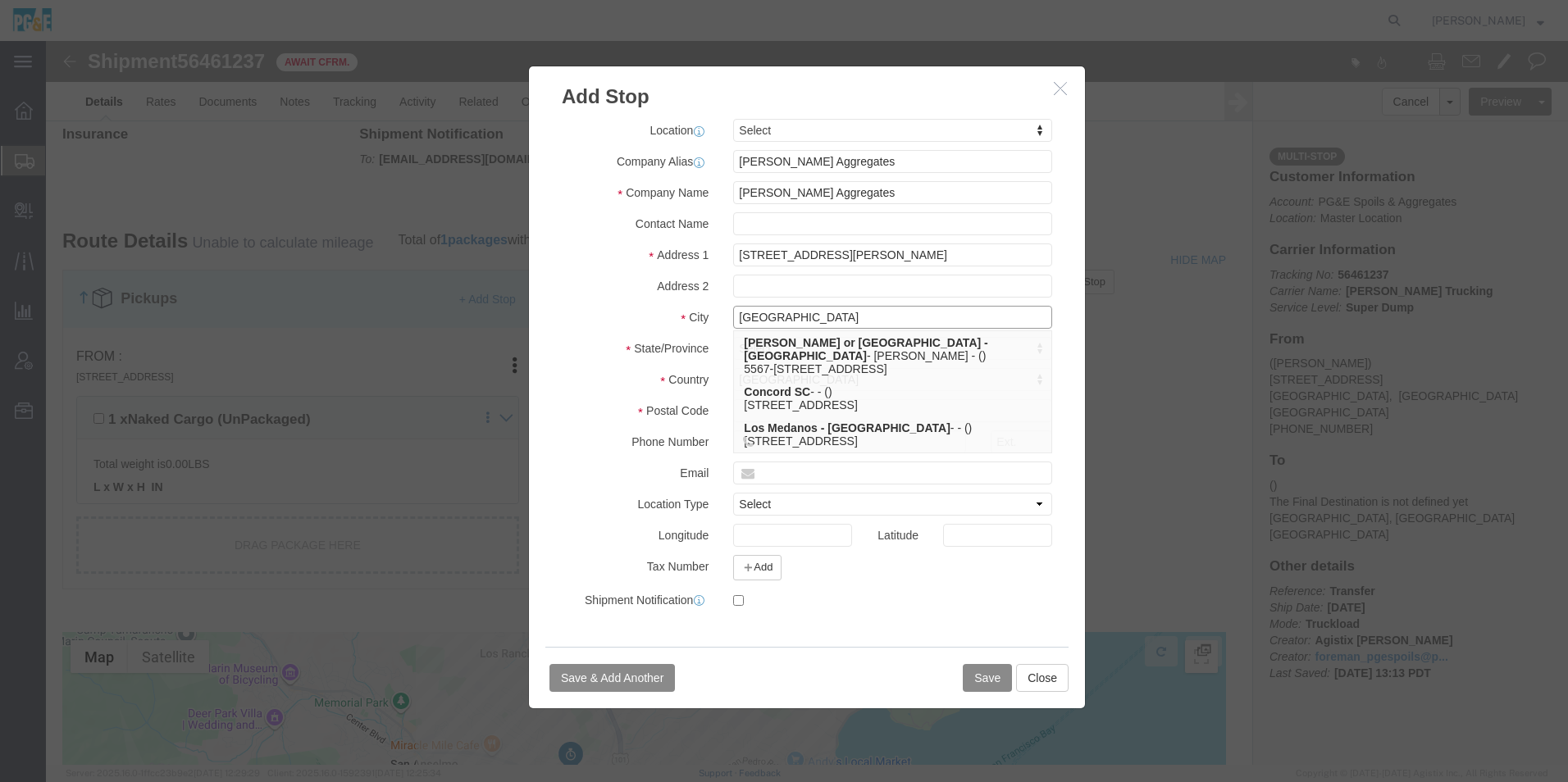
type input "Concord"
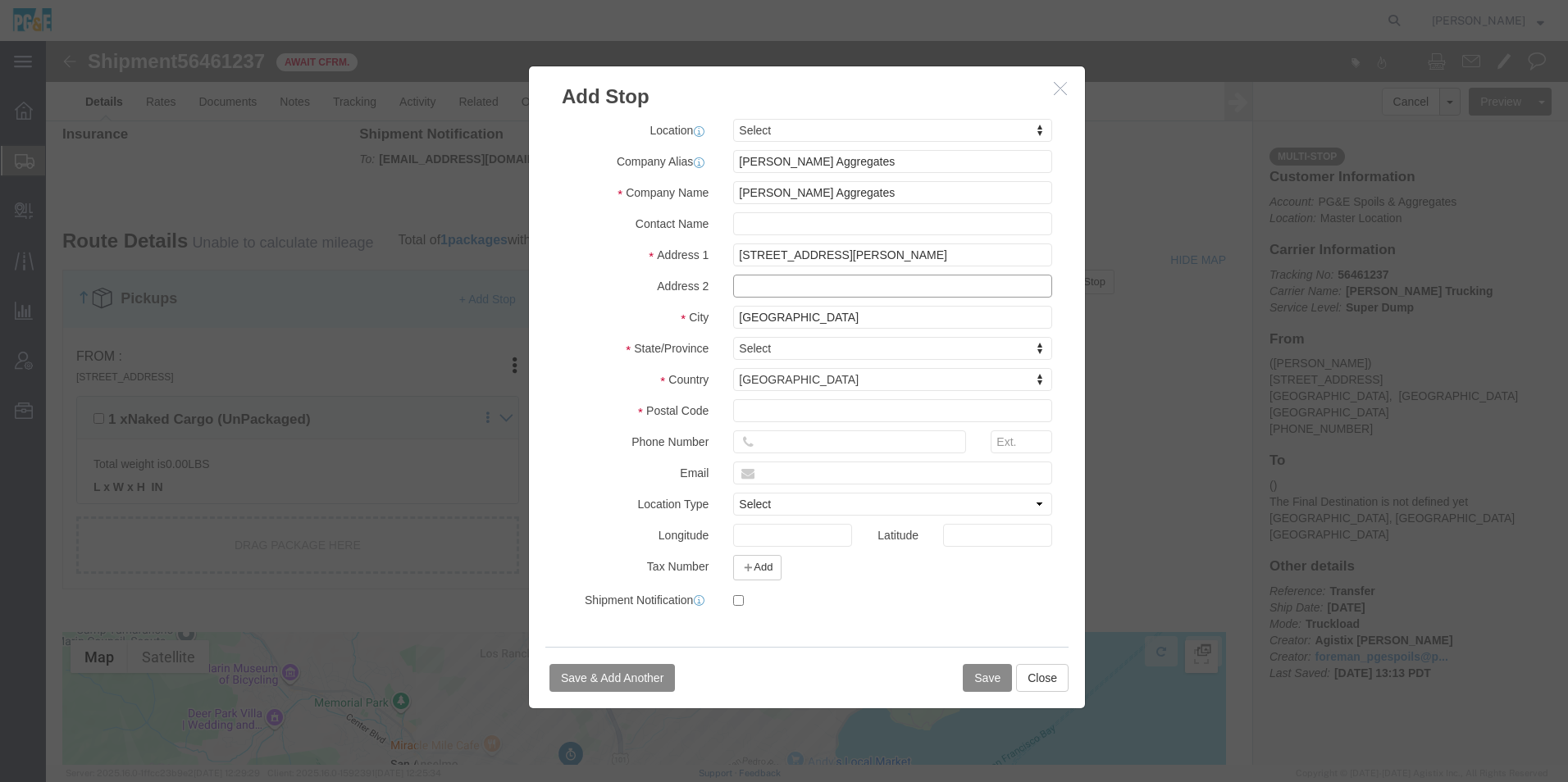
click input "text"
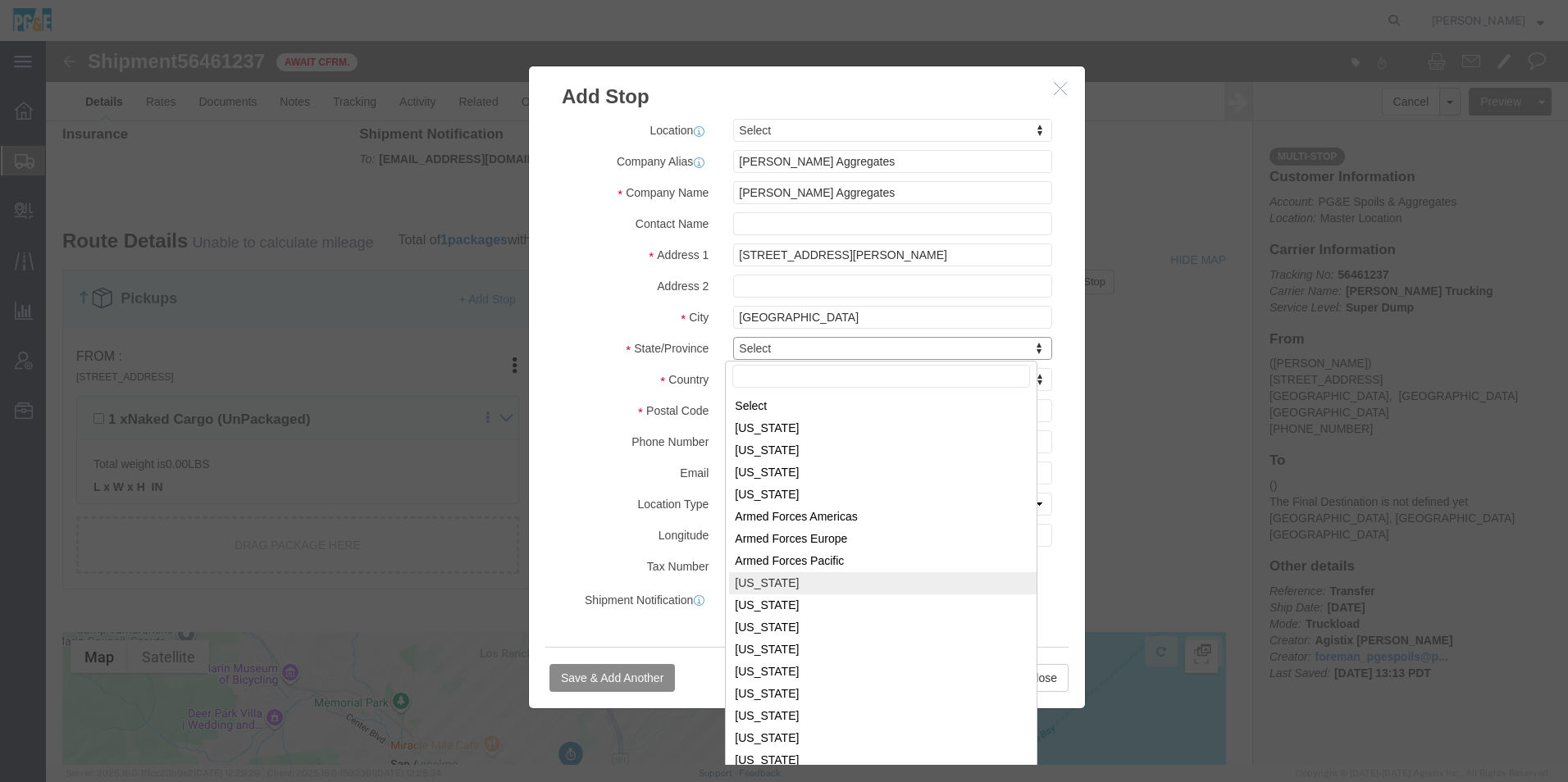
select select "CA"
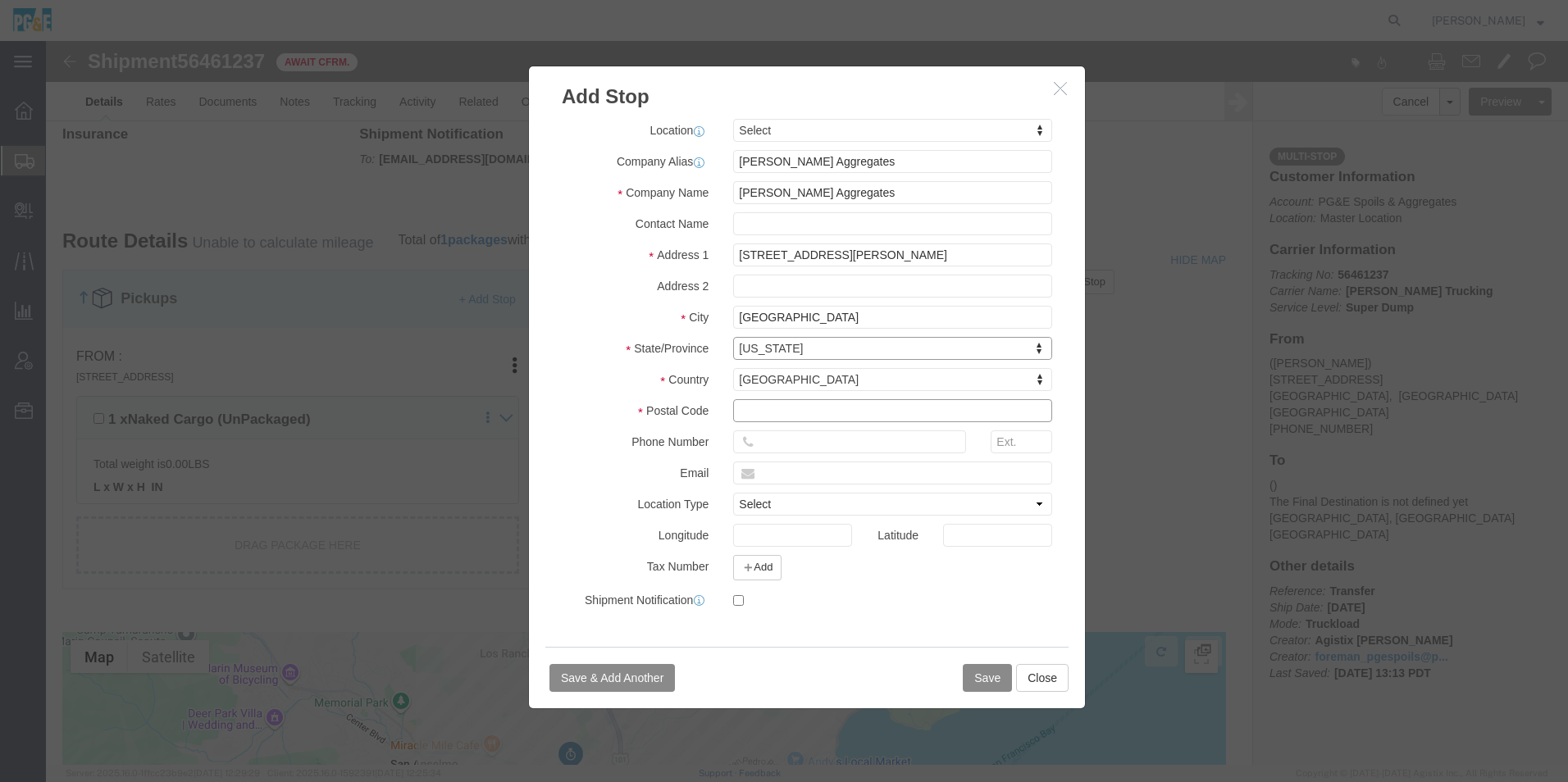
click input "text"
type input "94521"
click button "Save"
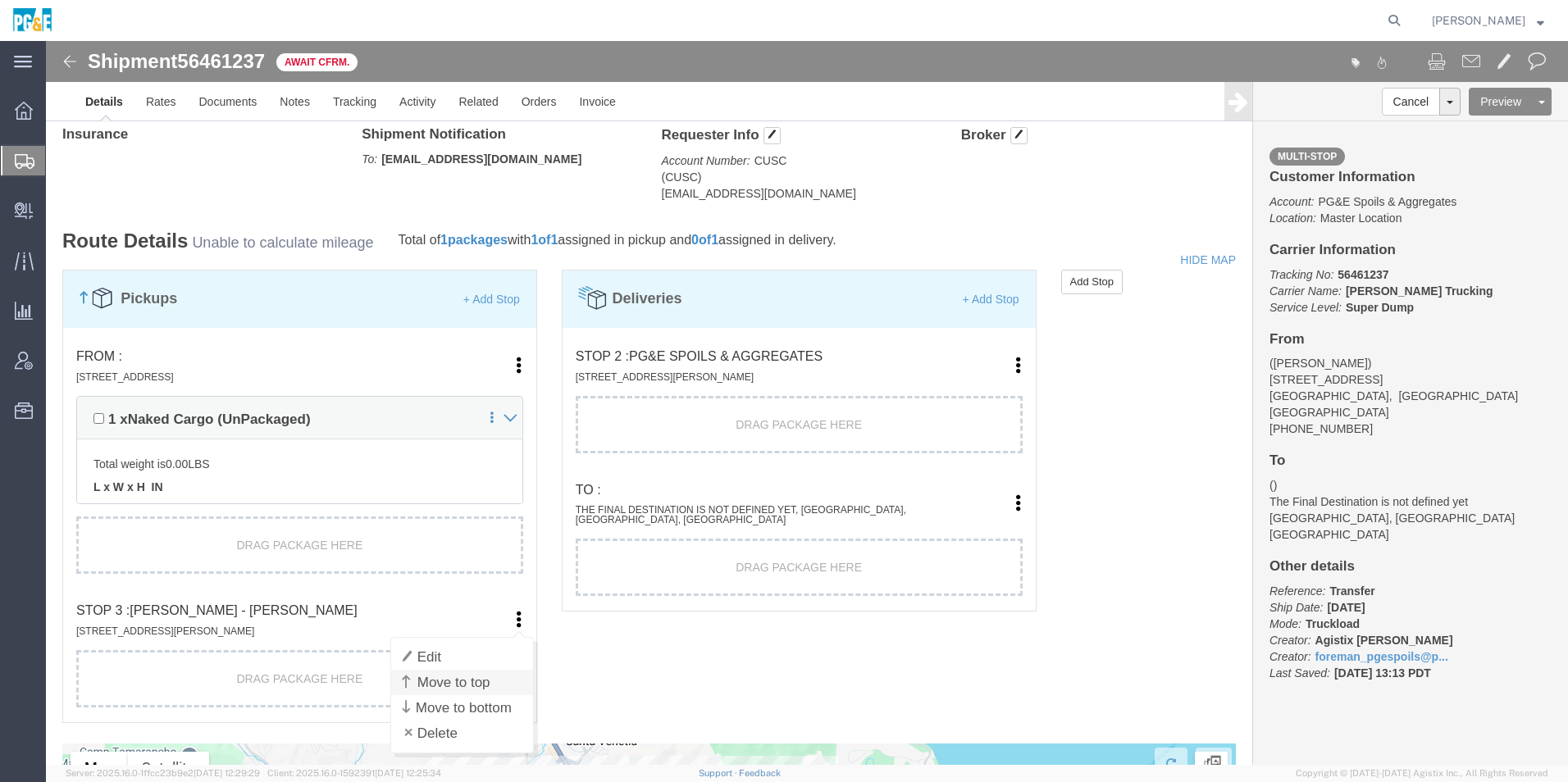
click link "Move to top"
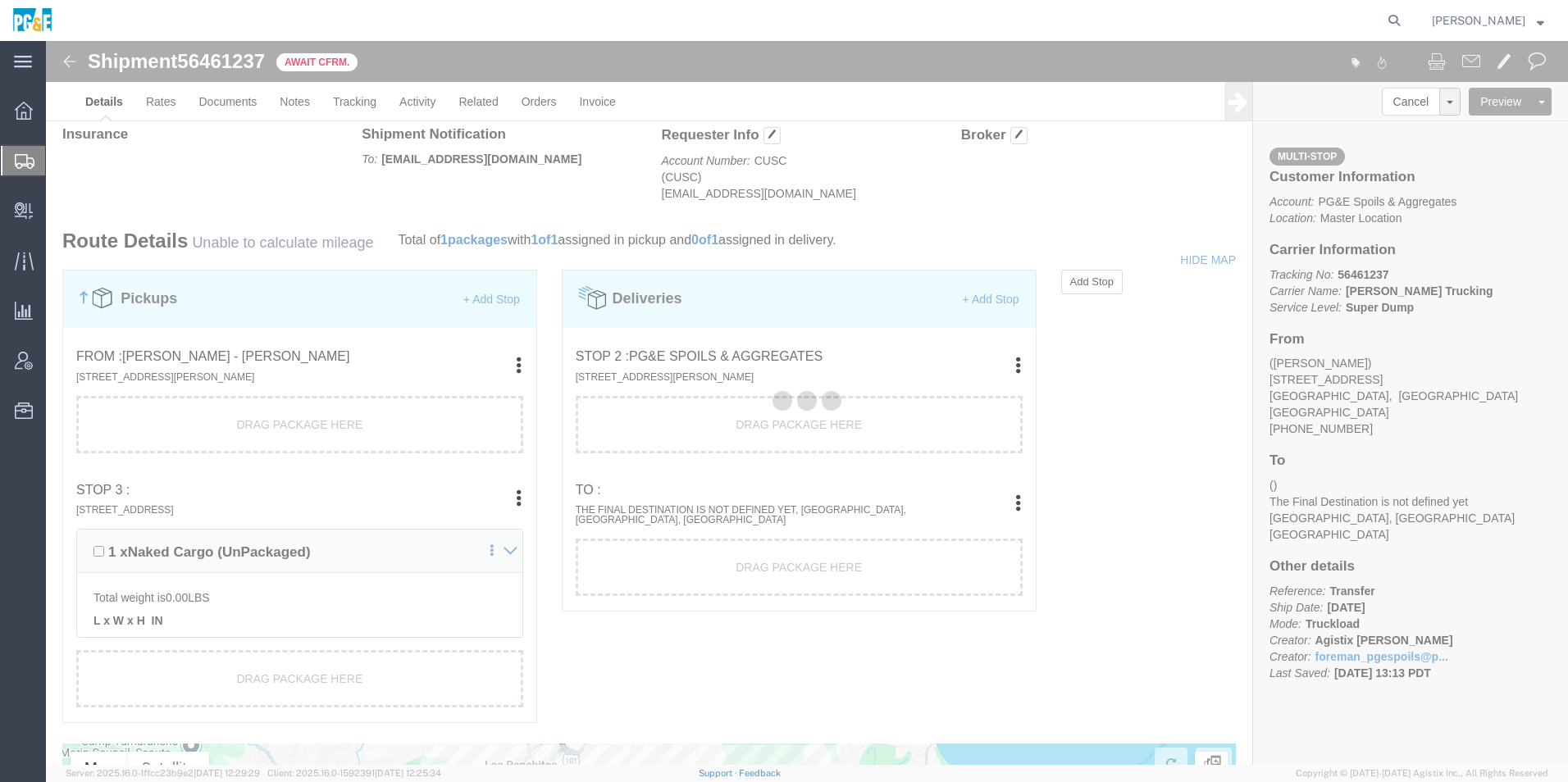
scroll to position [1017, 0]
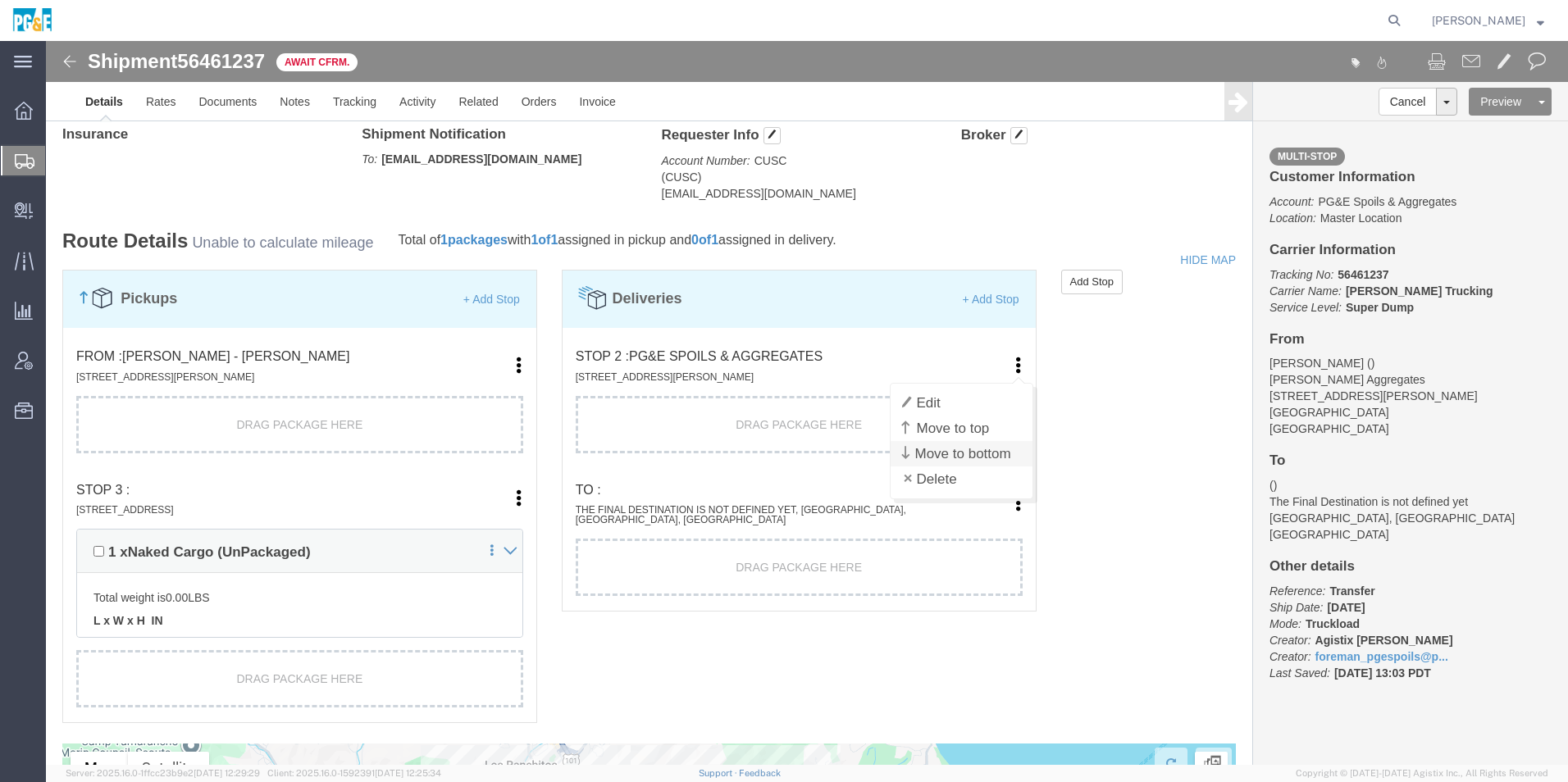
click link "Move to bottom"
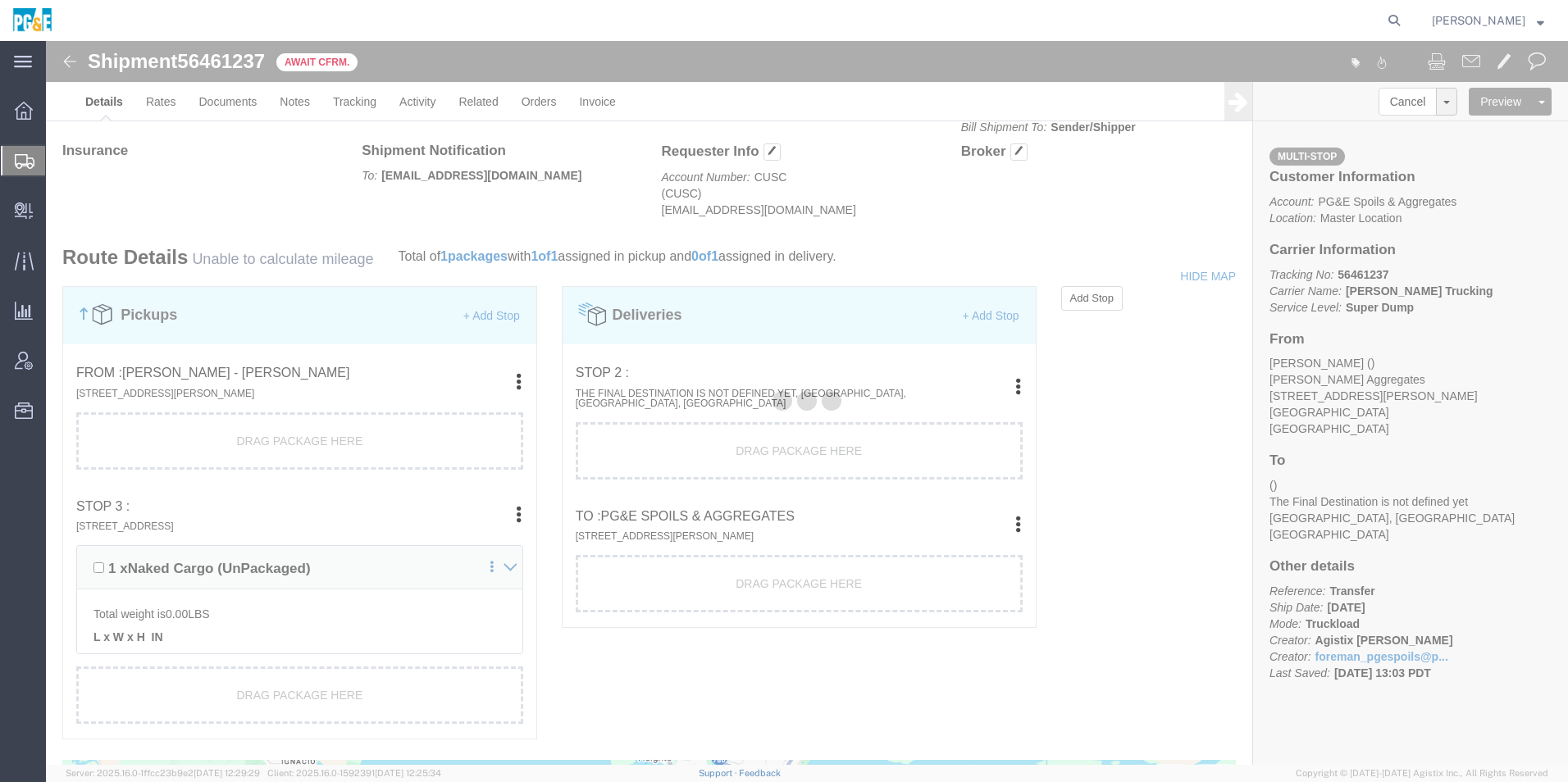
scroll to position [1033, 0]
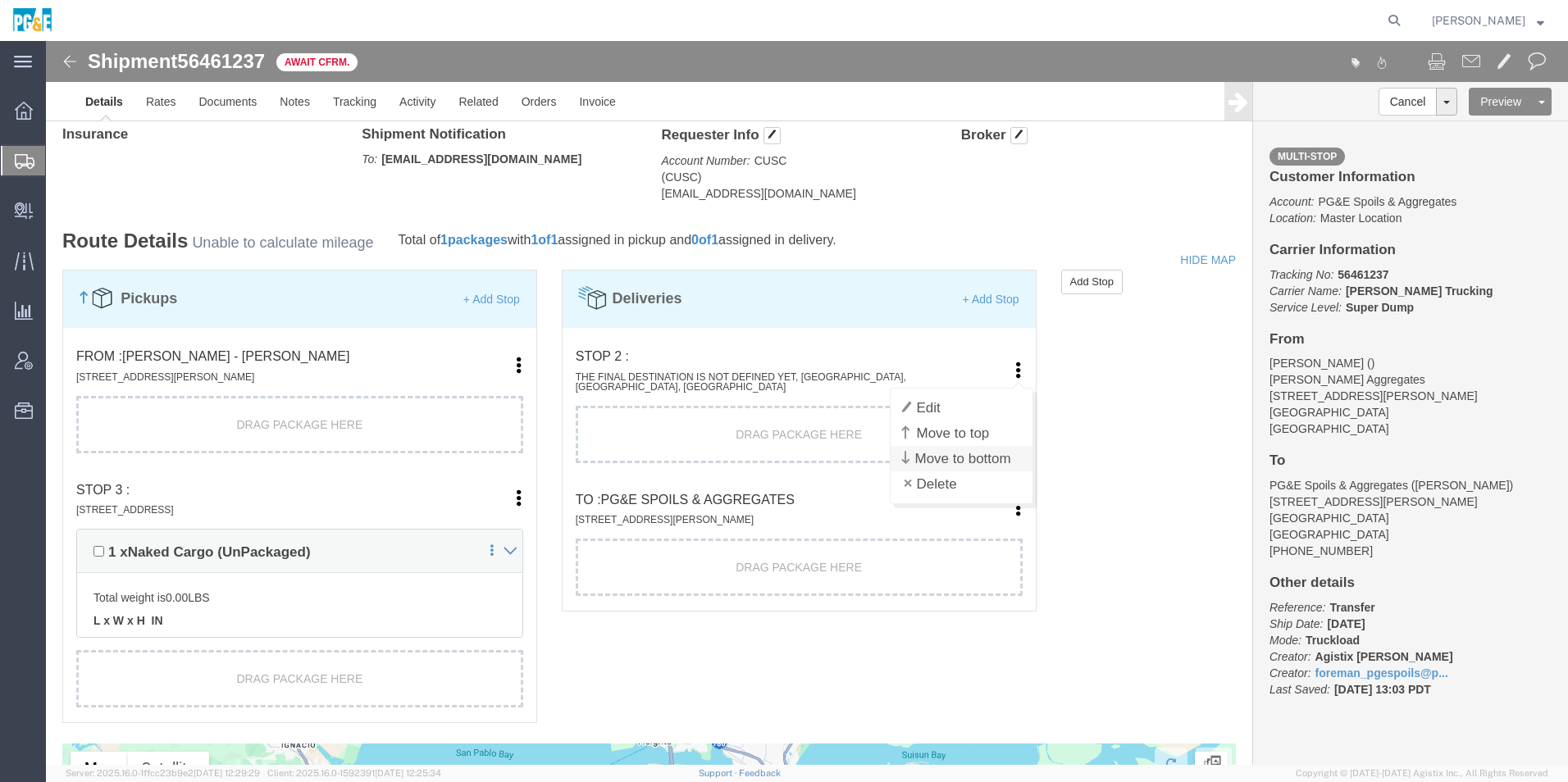
click link "Move to bottom"
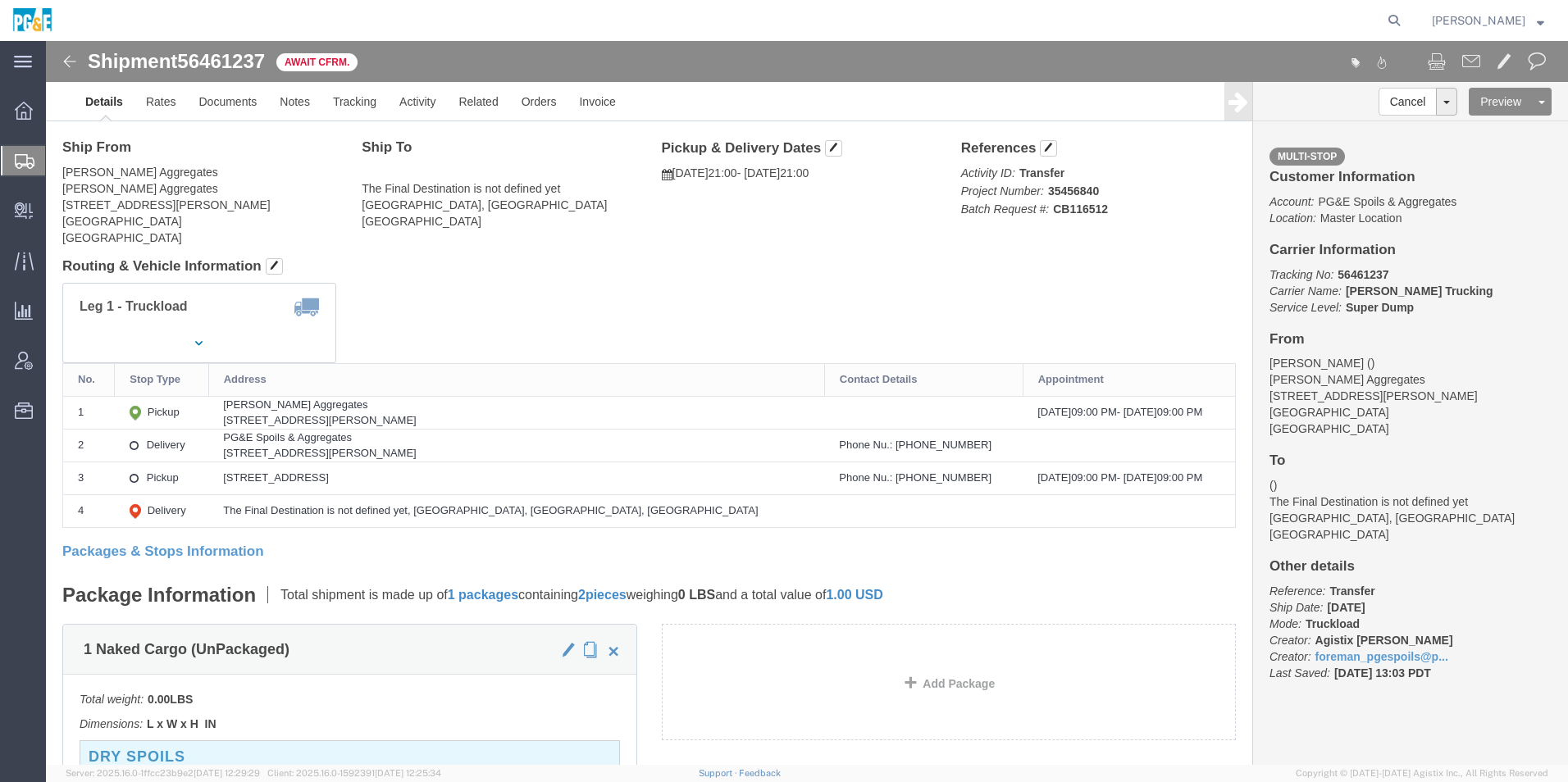
scroll to position [0, 0]
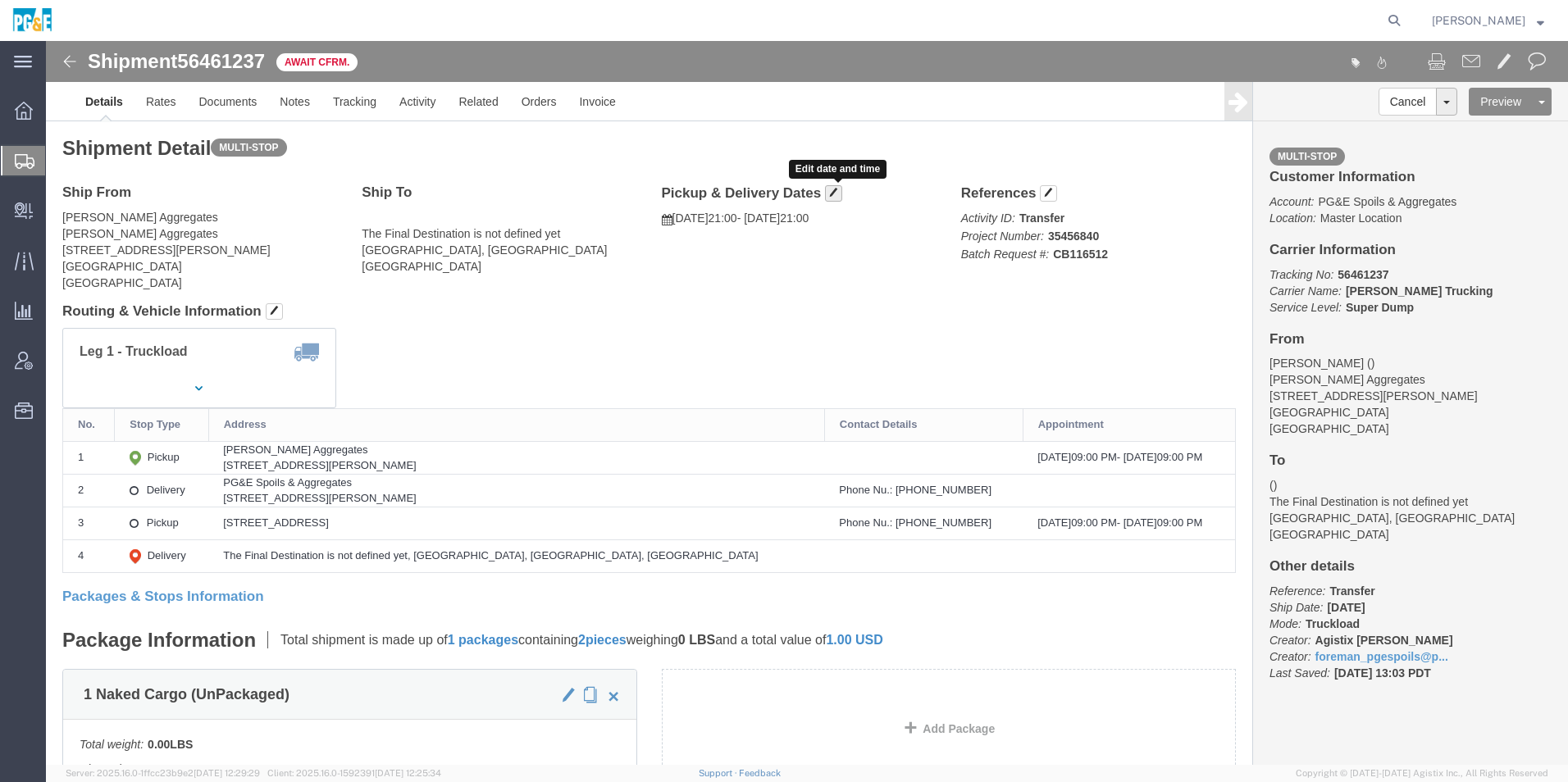
click span "button"
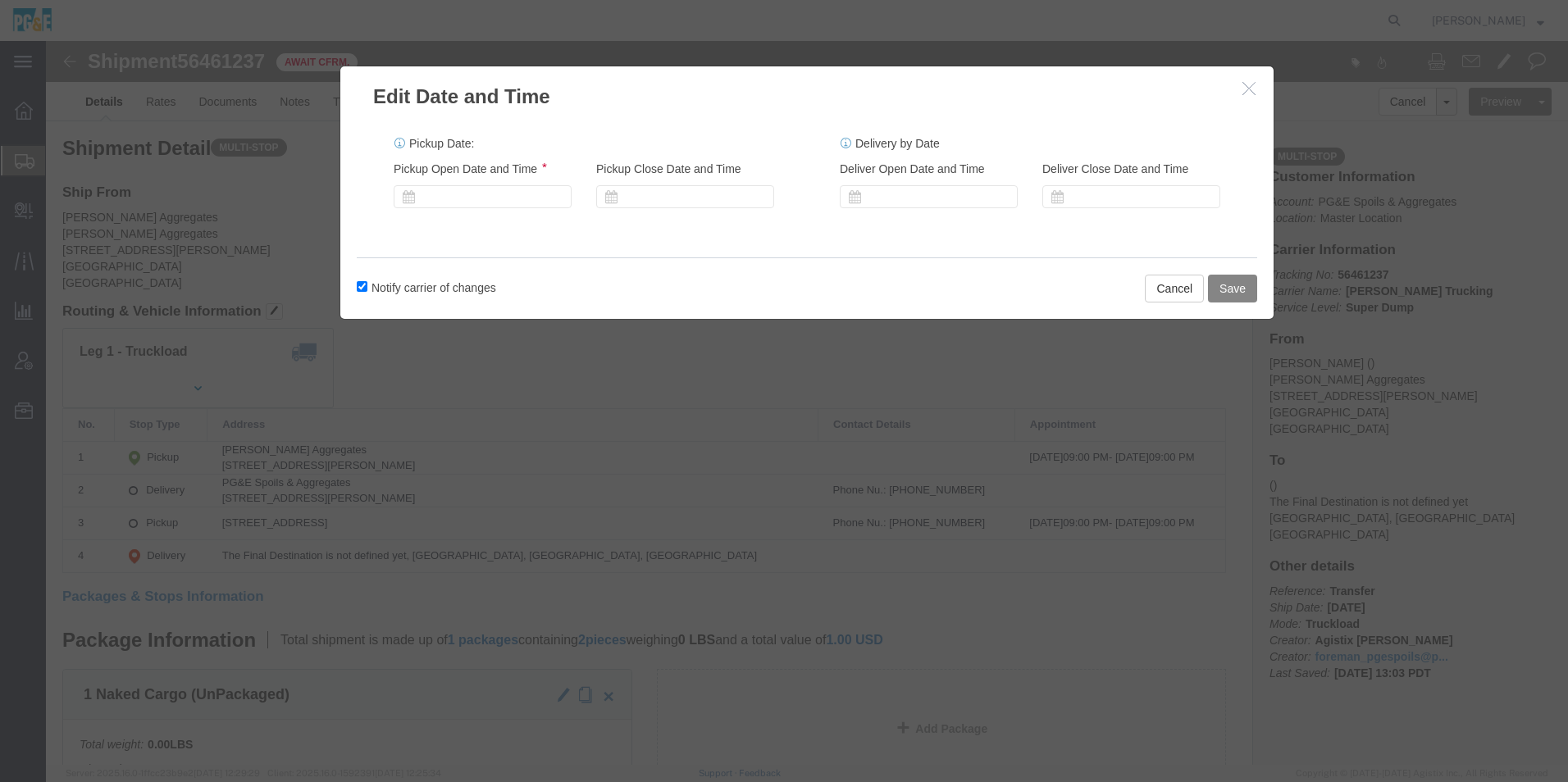
click button "Save"
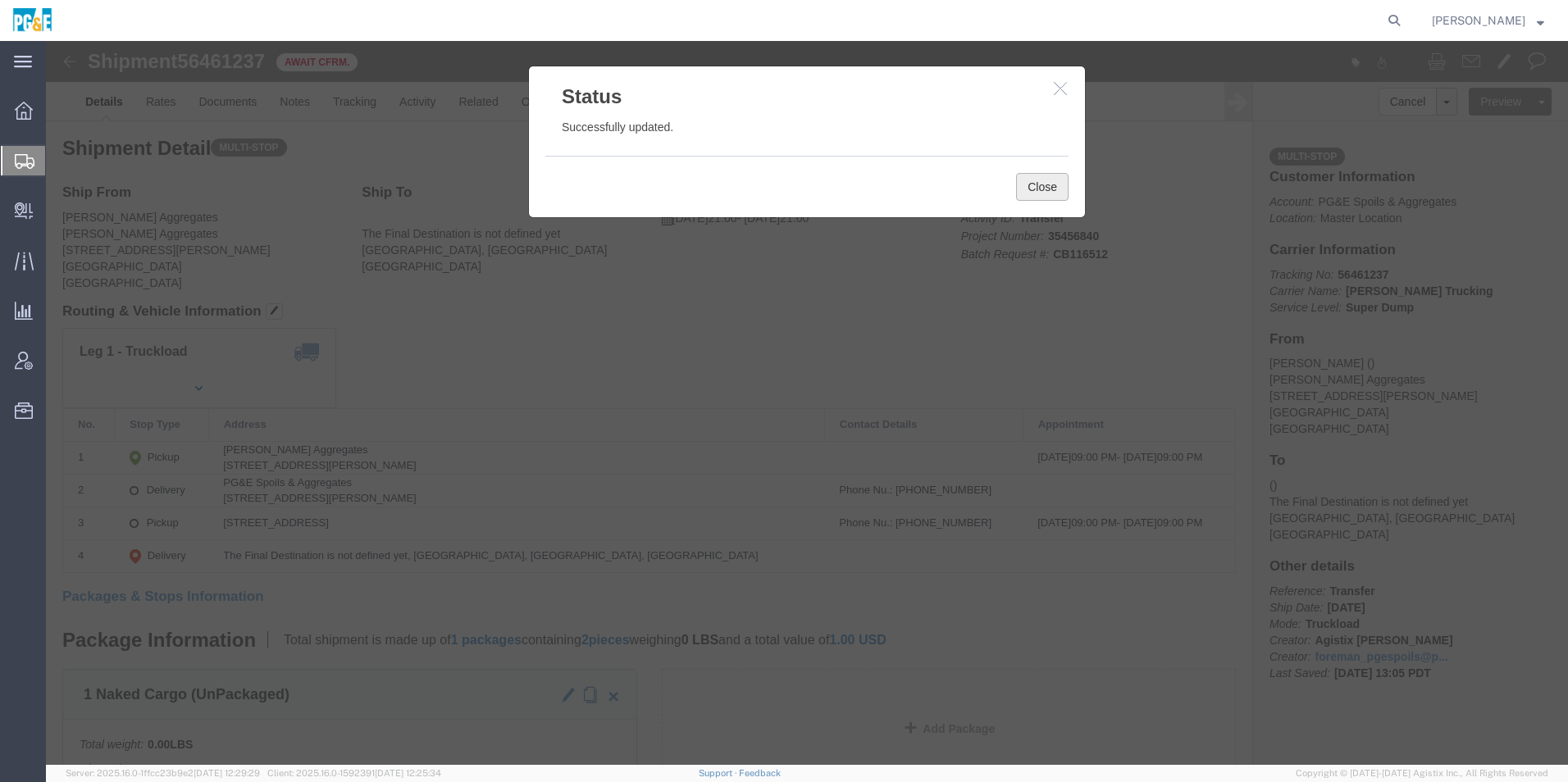
click button "Close"
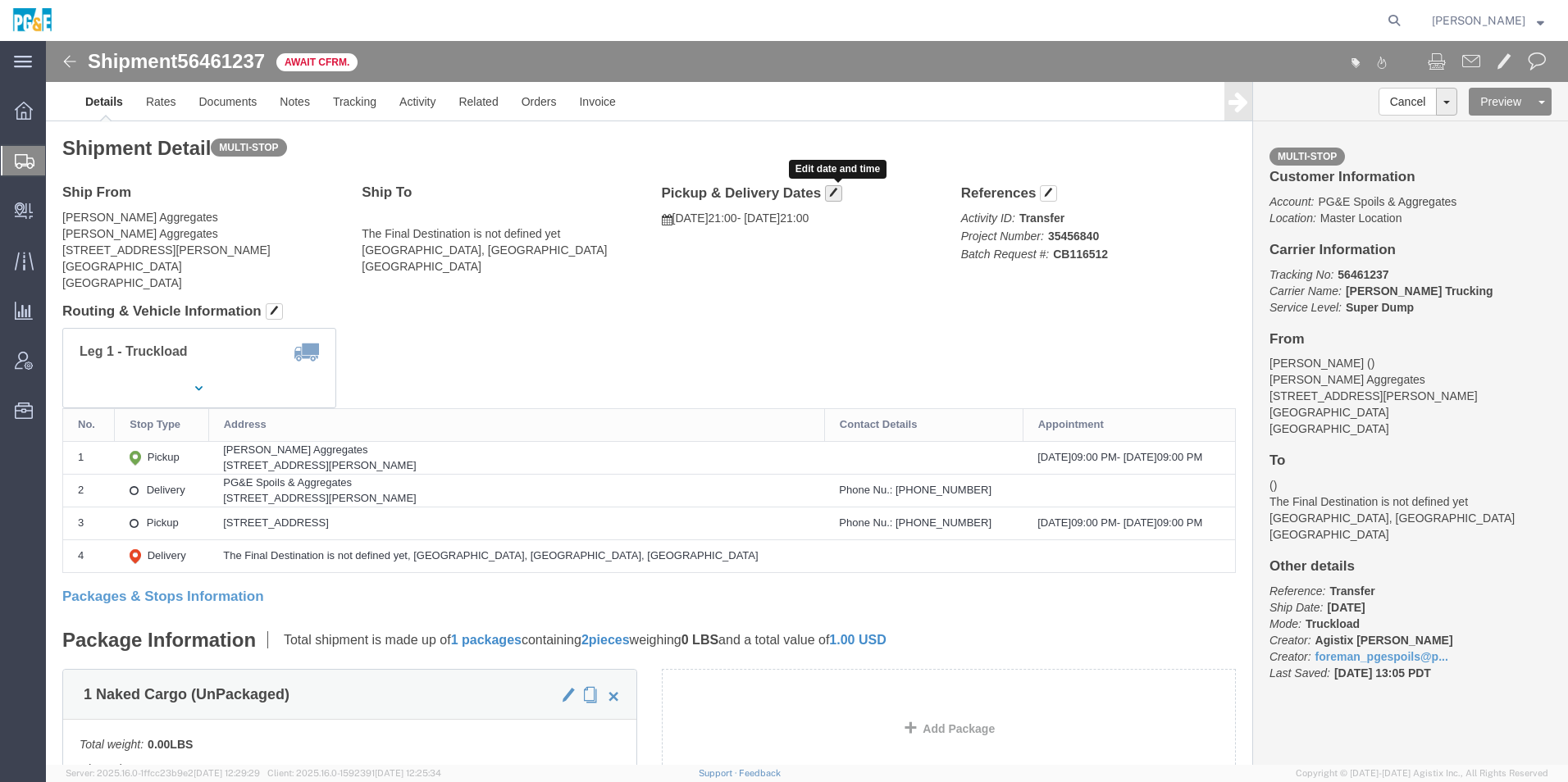
click span "button"
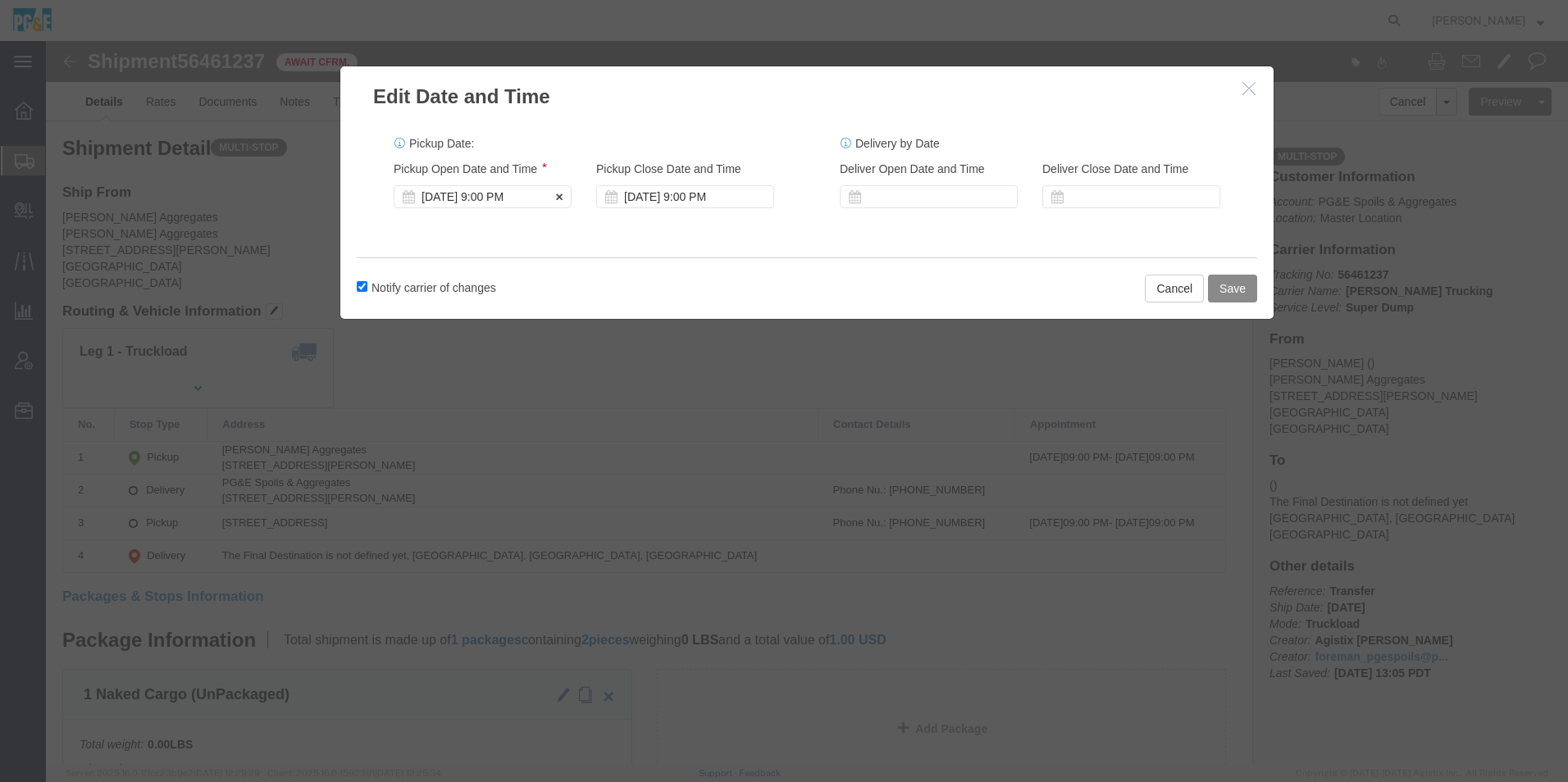
click div "Aug 13 2025 9:00 PM"
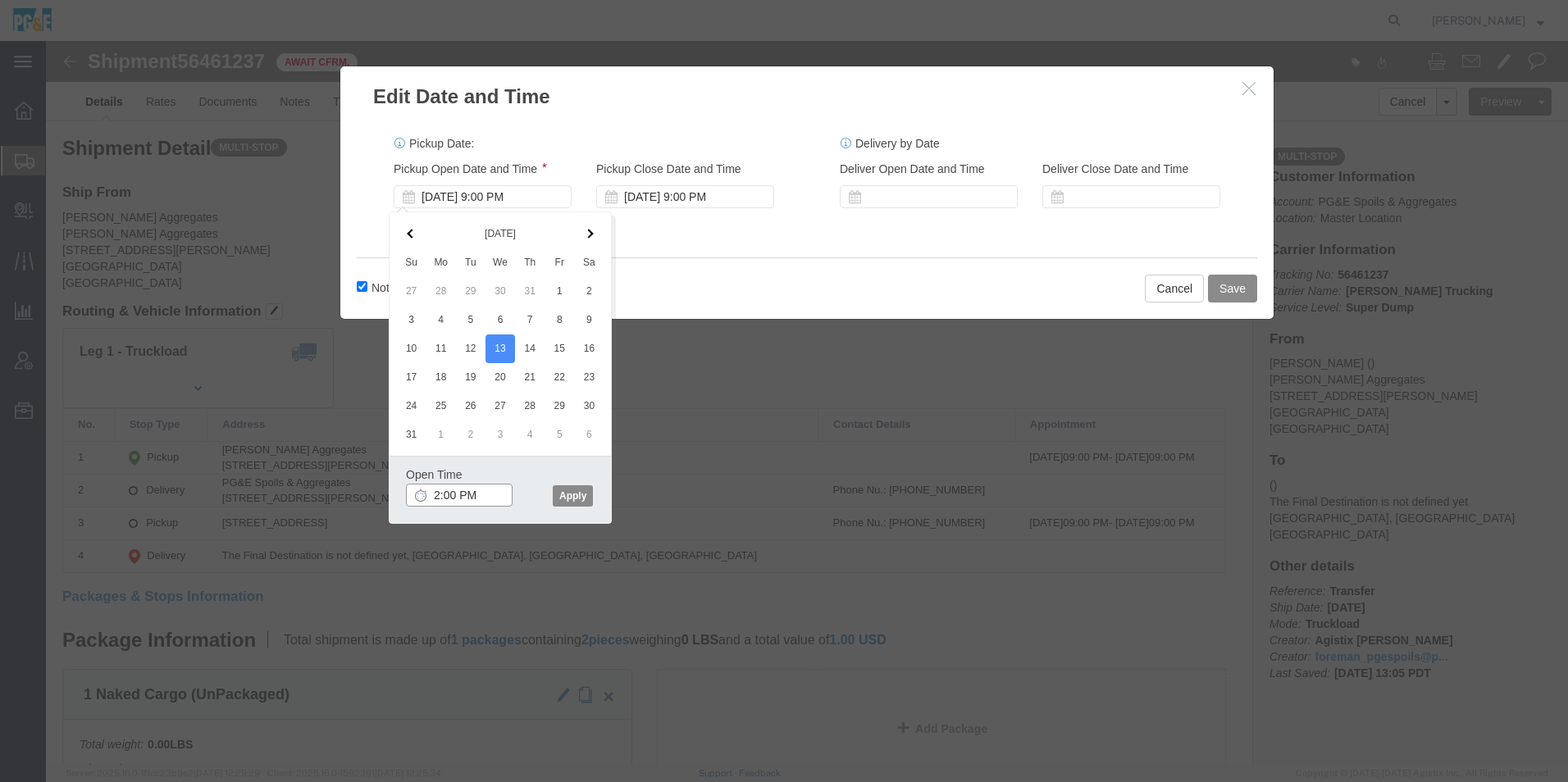
click input "2:00 PM"
type input "2:30 PM"
click button "Apply"
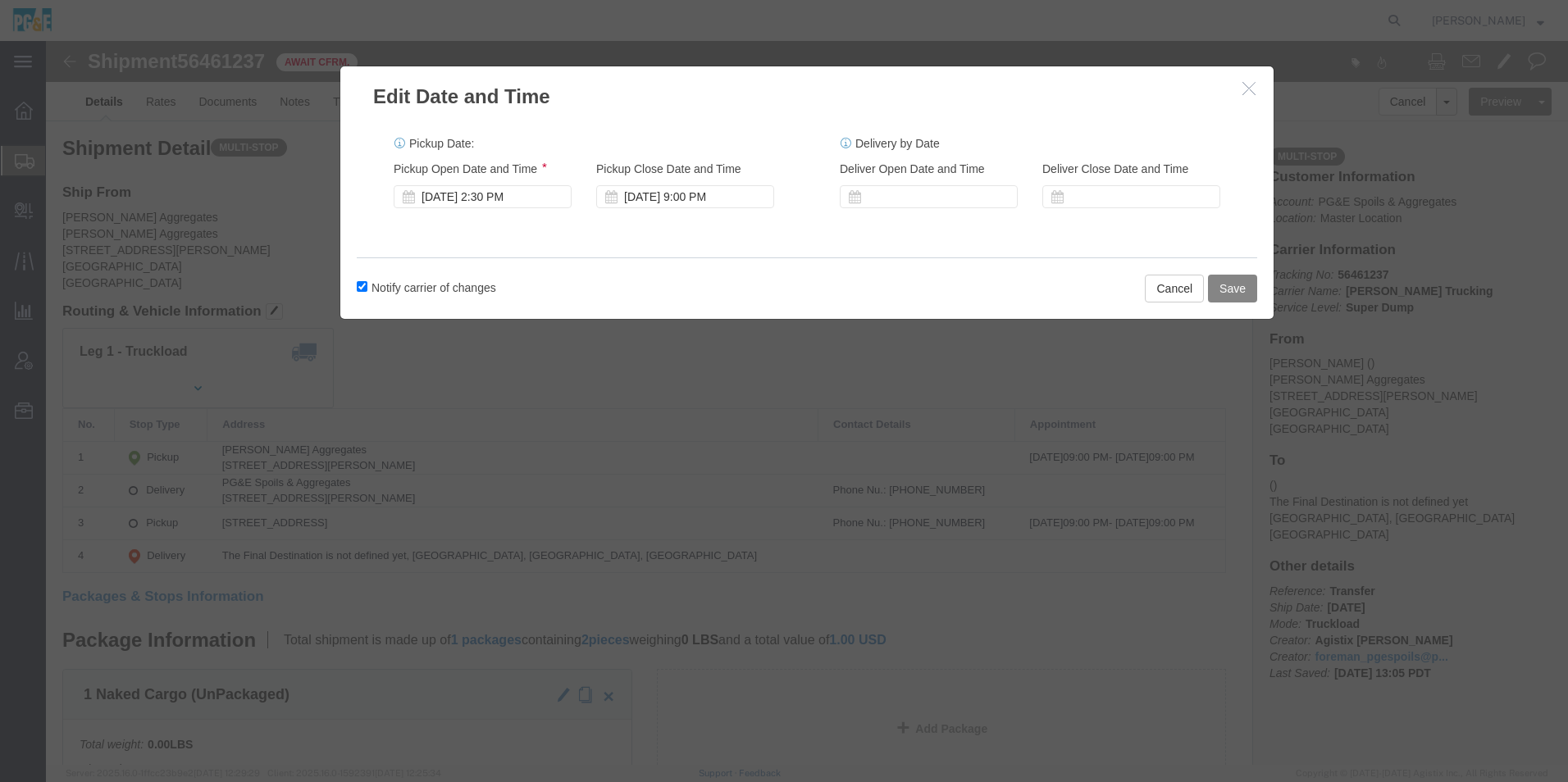
click button "Save"
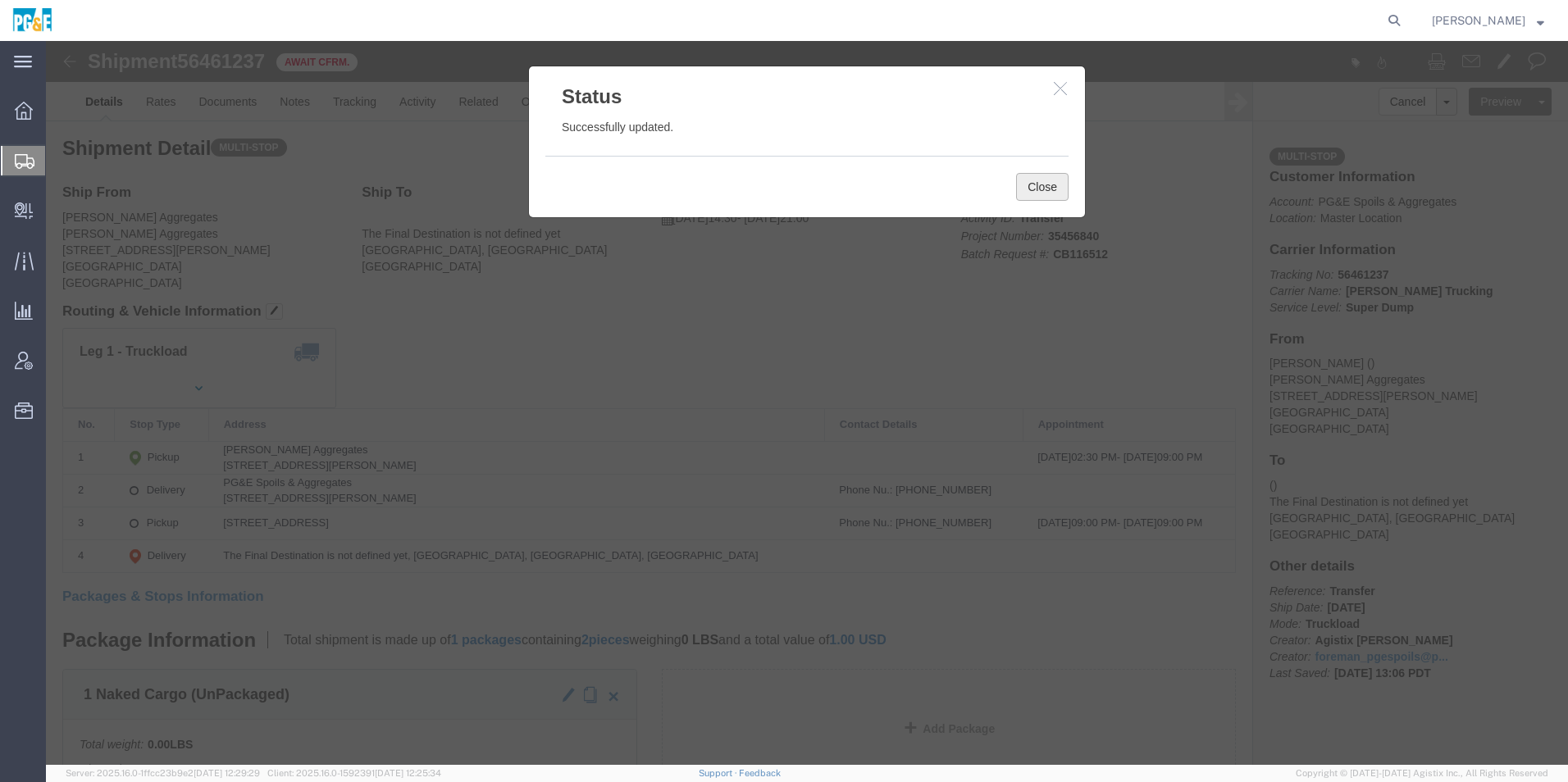
click button "Close"
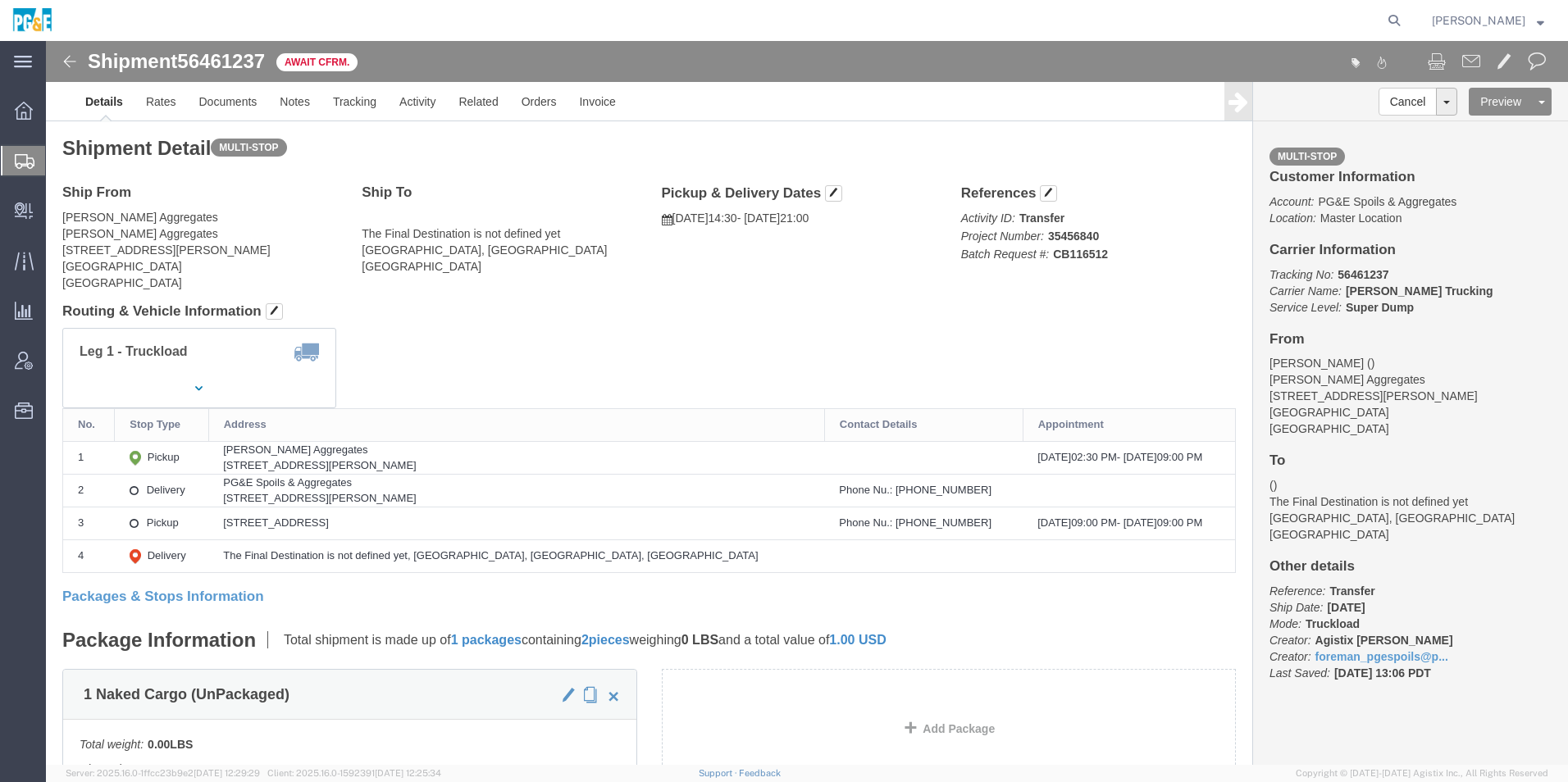
click img
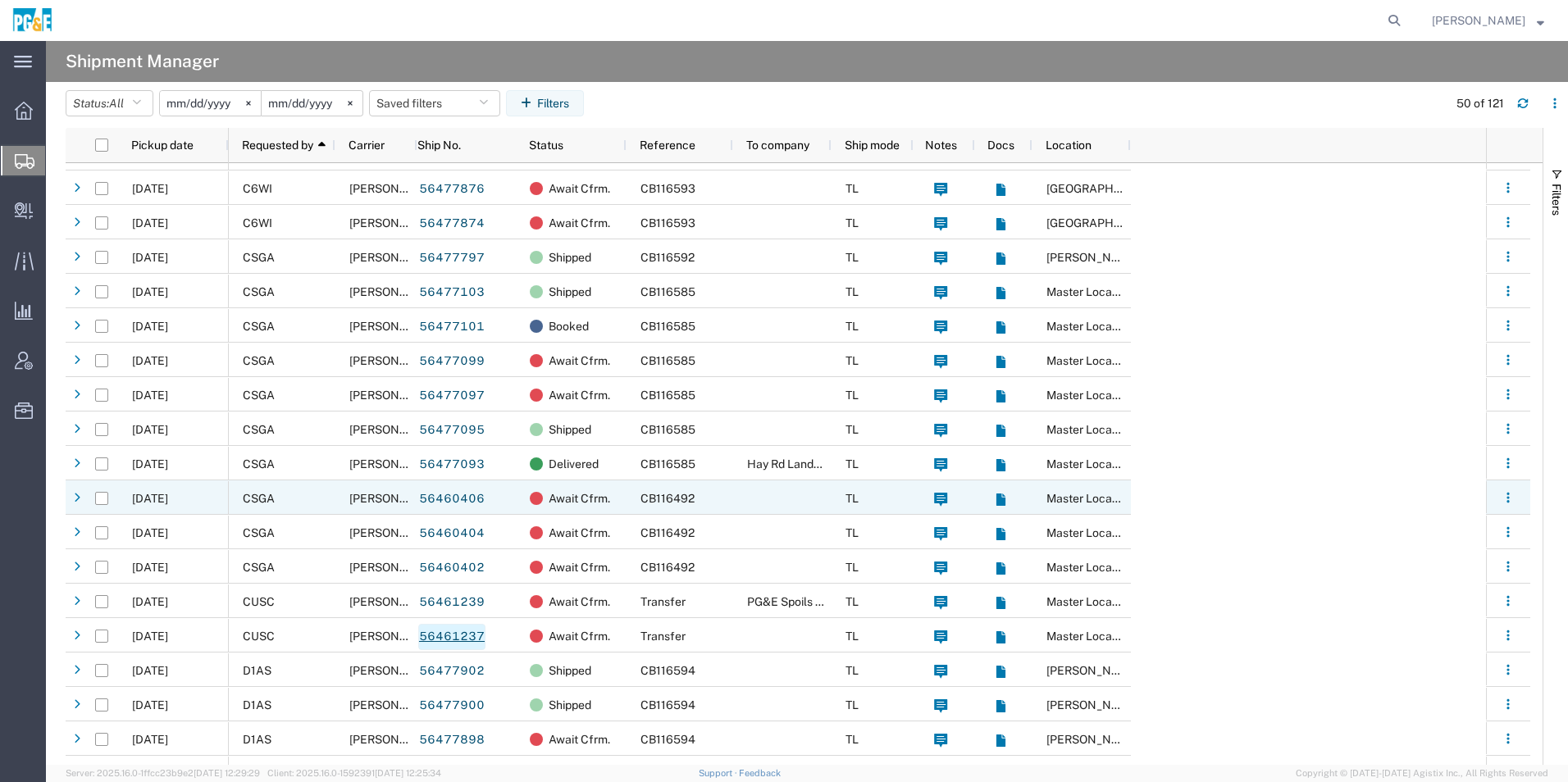
scroll to position [246, 0]
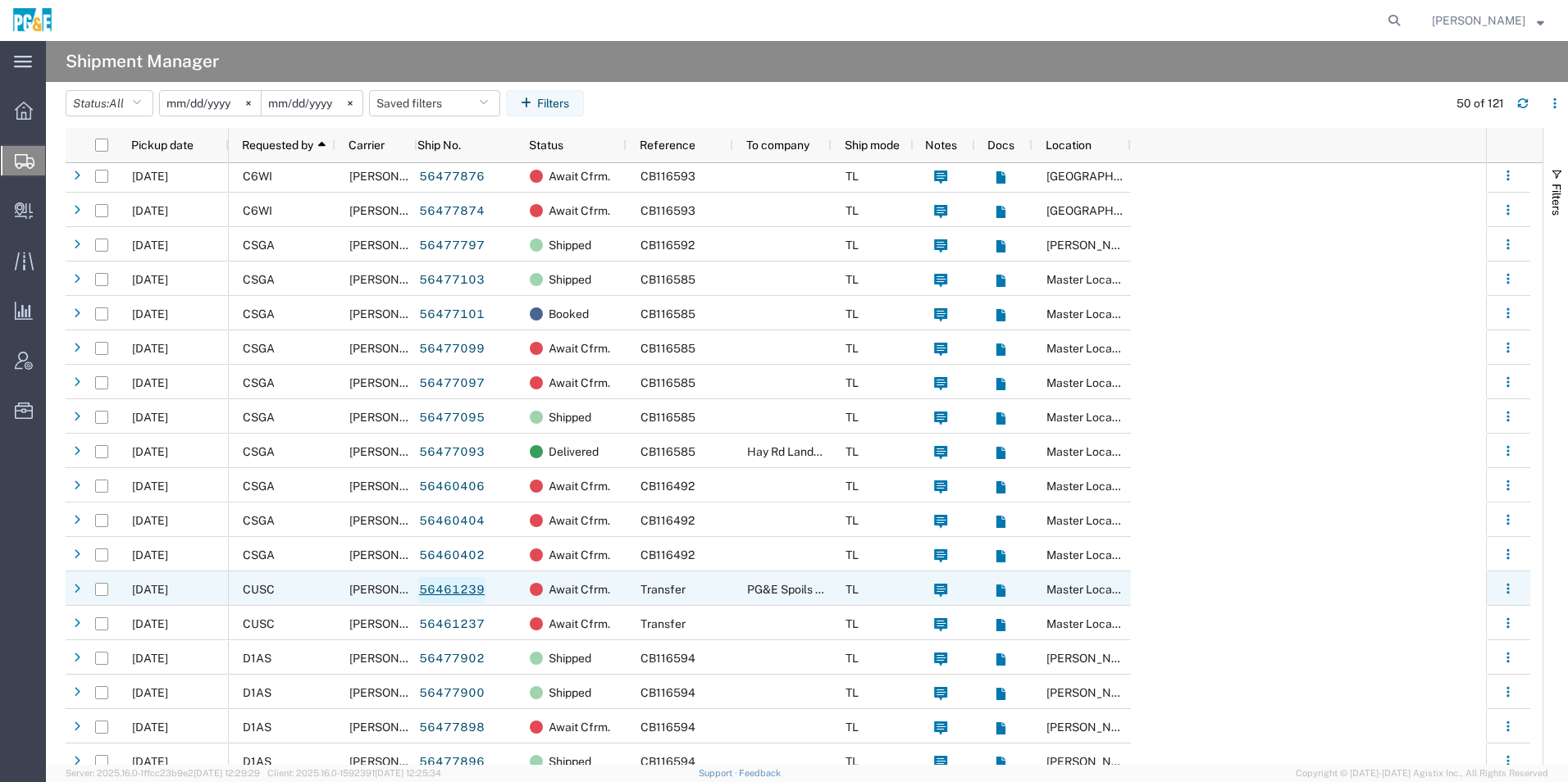
click at [457, 590] on link "56461239" at bounding box center [451, 590] width 68 height 26
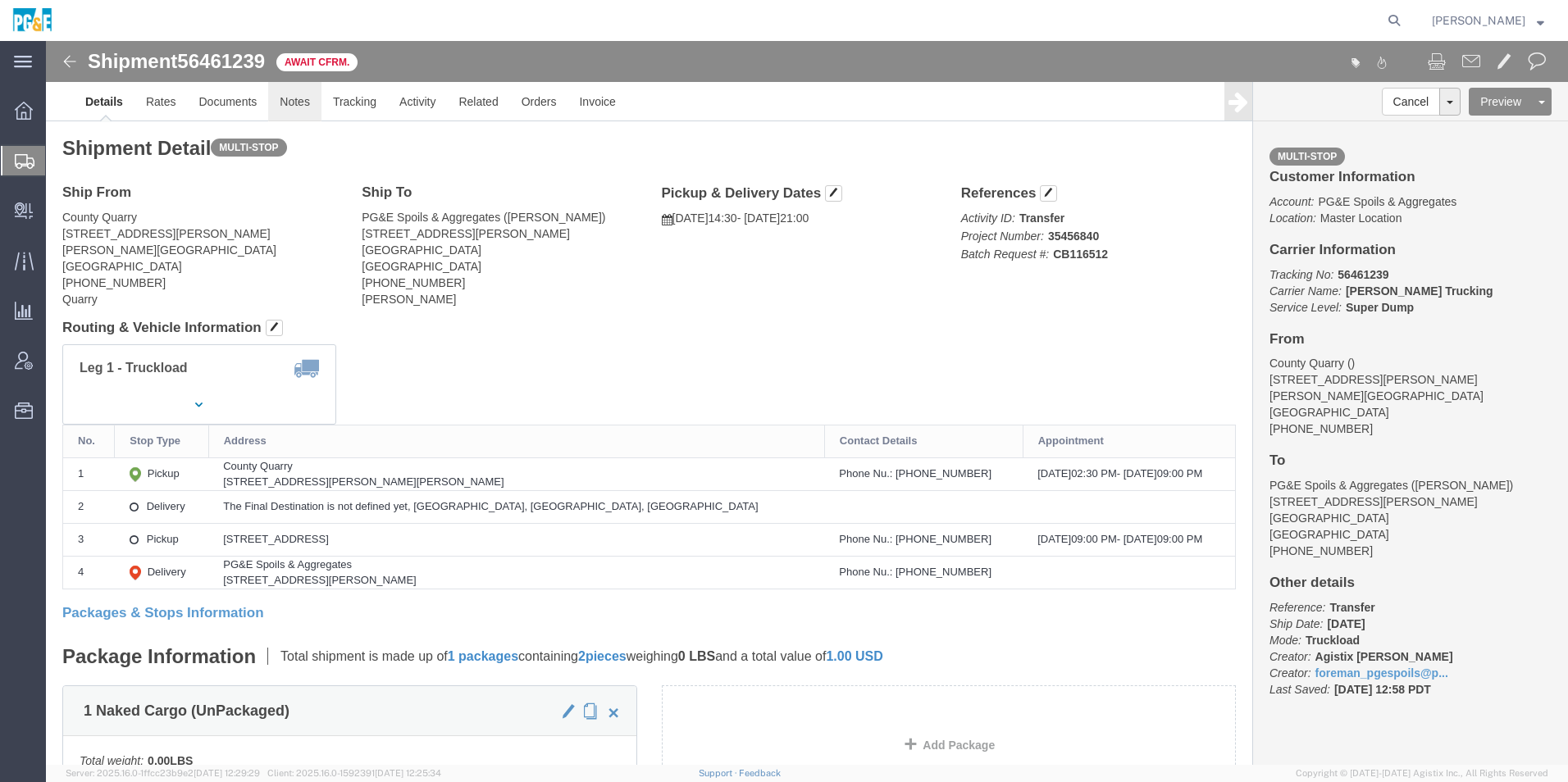
click link "Notes"
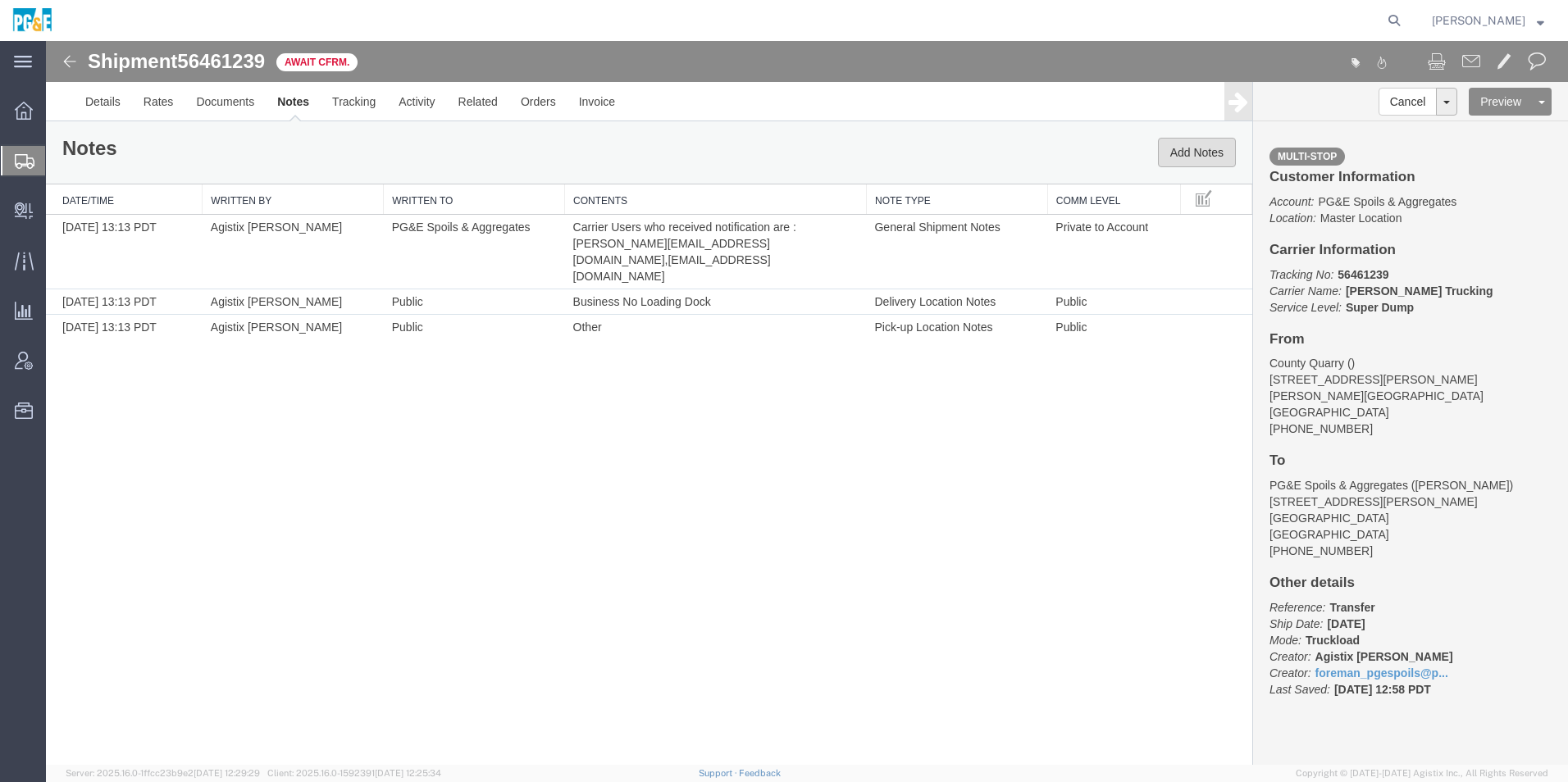
click at [1214, 156] on button "Add Notes" at bounding box center [1196, 152] width 78 height 29
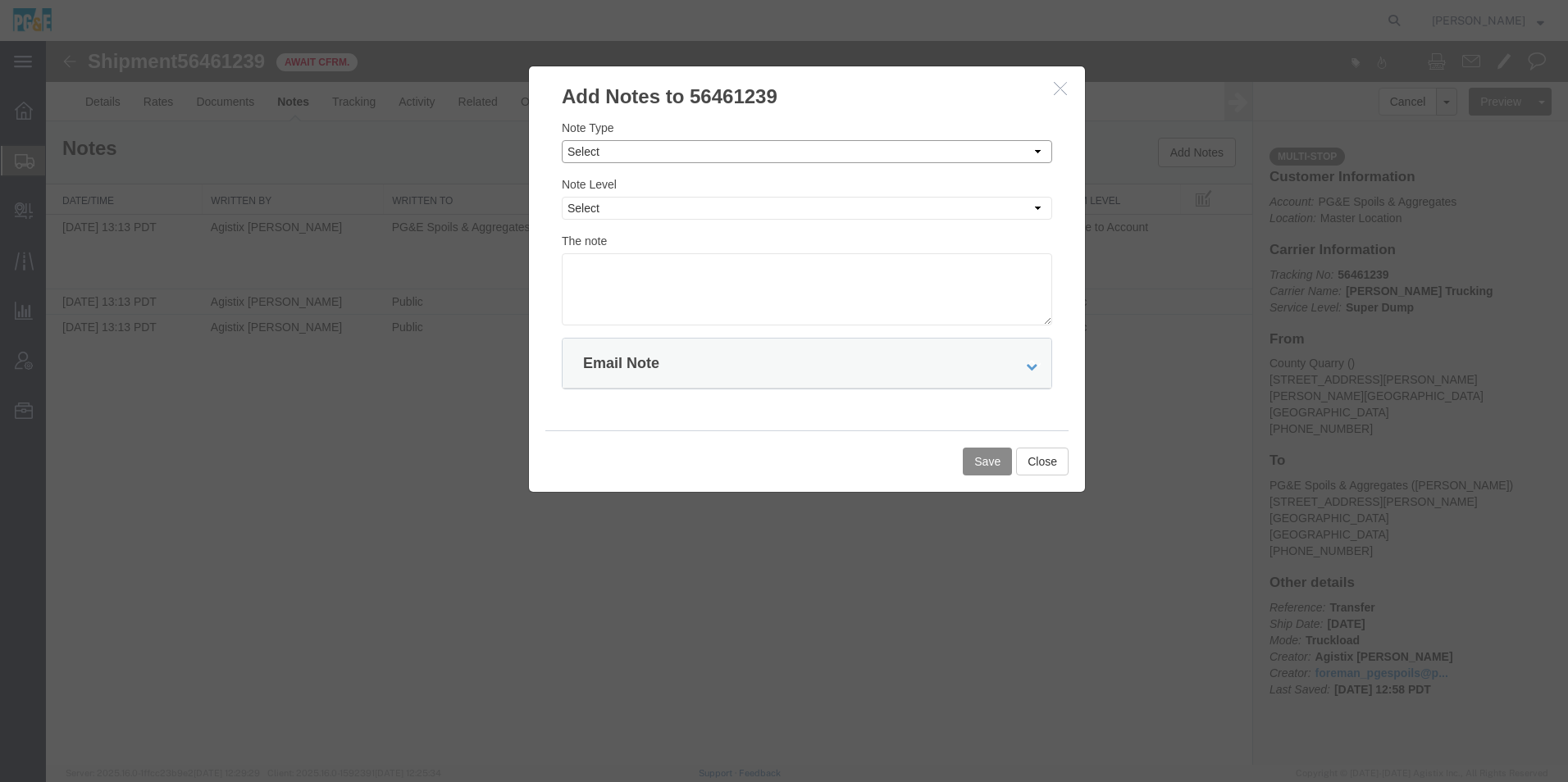
click at [631, 152] on select "Select Approval Bid Notes Carrier Change Notes Claim Notes Content Hazmat Notes…" at bounding box center [807, 152] width 491 height 23
select select "SHIPMENT_NOTIFICATION_NOTES"
click at [562, 140] on select "Select Approval Bid Notes Carrier Change Notes Claim Notes Content Hazmat Notes…" at bounding box center [807, 152] width 491 height 23
drag, startPoint x: 639, startPoint y: 212, endPoint x: 633, endPoint y: 222, distance: 11.7
click at [639, 212] on select "Select Private to Account Private to Vendor Public" at bounding box center [807, 209] width 491 height 23
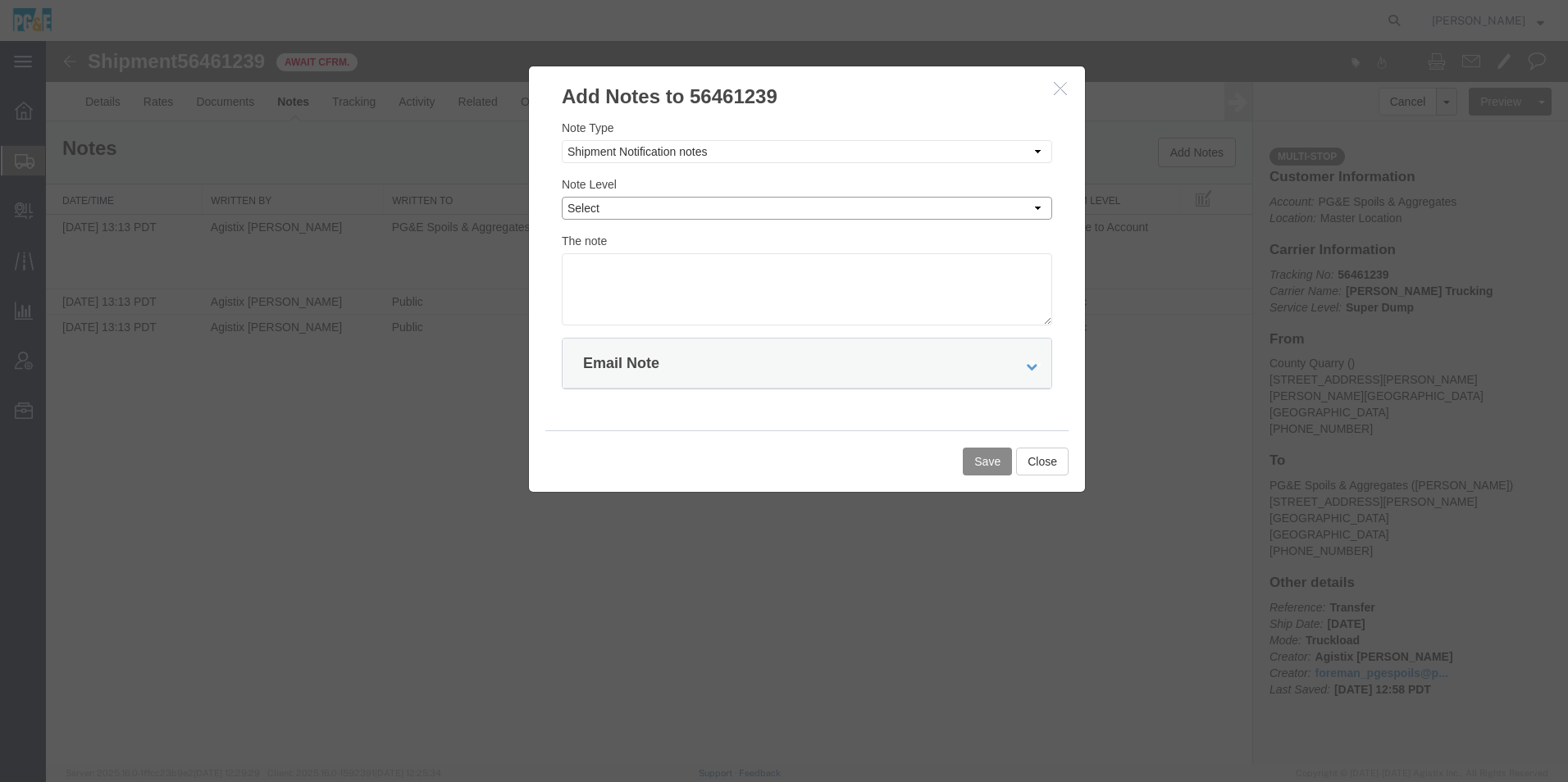
select select "PUBLIC"
click at [562, 197] on select "Select Private to Account Private to Vendor Public" at bounding box center [807, 209] width 491 height 23
click at [638, 277] on textarea at bounding box center [807, 290] width 491 height 72
drag, startPoint x: 742, startPoint y: 266, endPoint x: 411, endPoint y: 265, distance: 331.0
click at [416, 265] on div "Add Notes to 56461239 Note Type Select Approval Bid Notes Carrier Change Notes …" at bounding box center [807, 403] width 1522 height 724
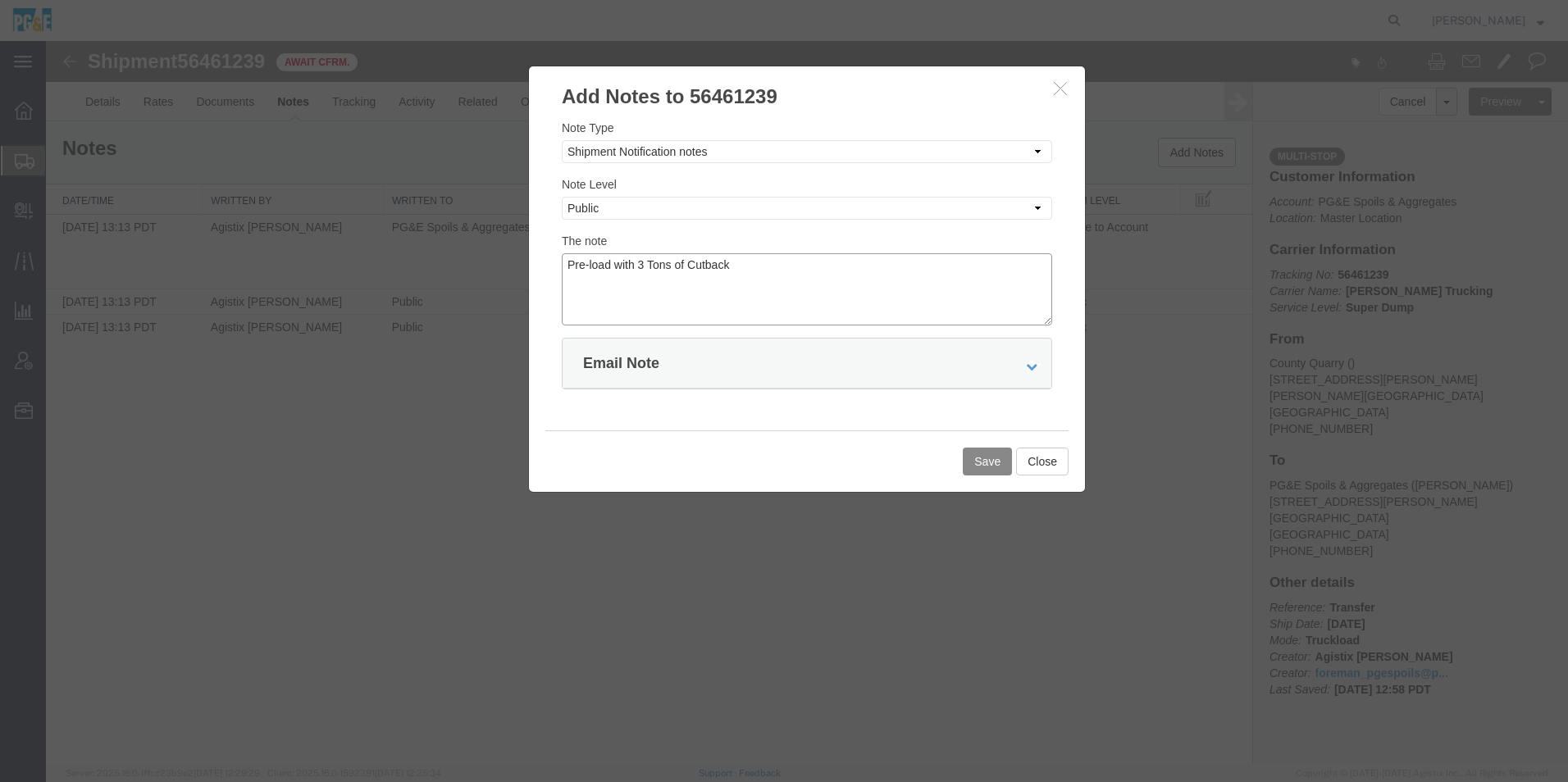
type textarea "Pre-load with 3 Tons of Cutback"
click at [992, 476] on button "Save" at bounding box center [987, 461] width 49 height 28
click at [992, 462] on div at bounding box center [807, 403] width 1522 height 724
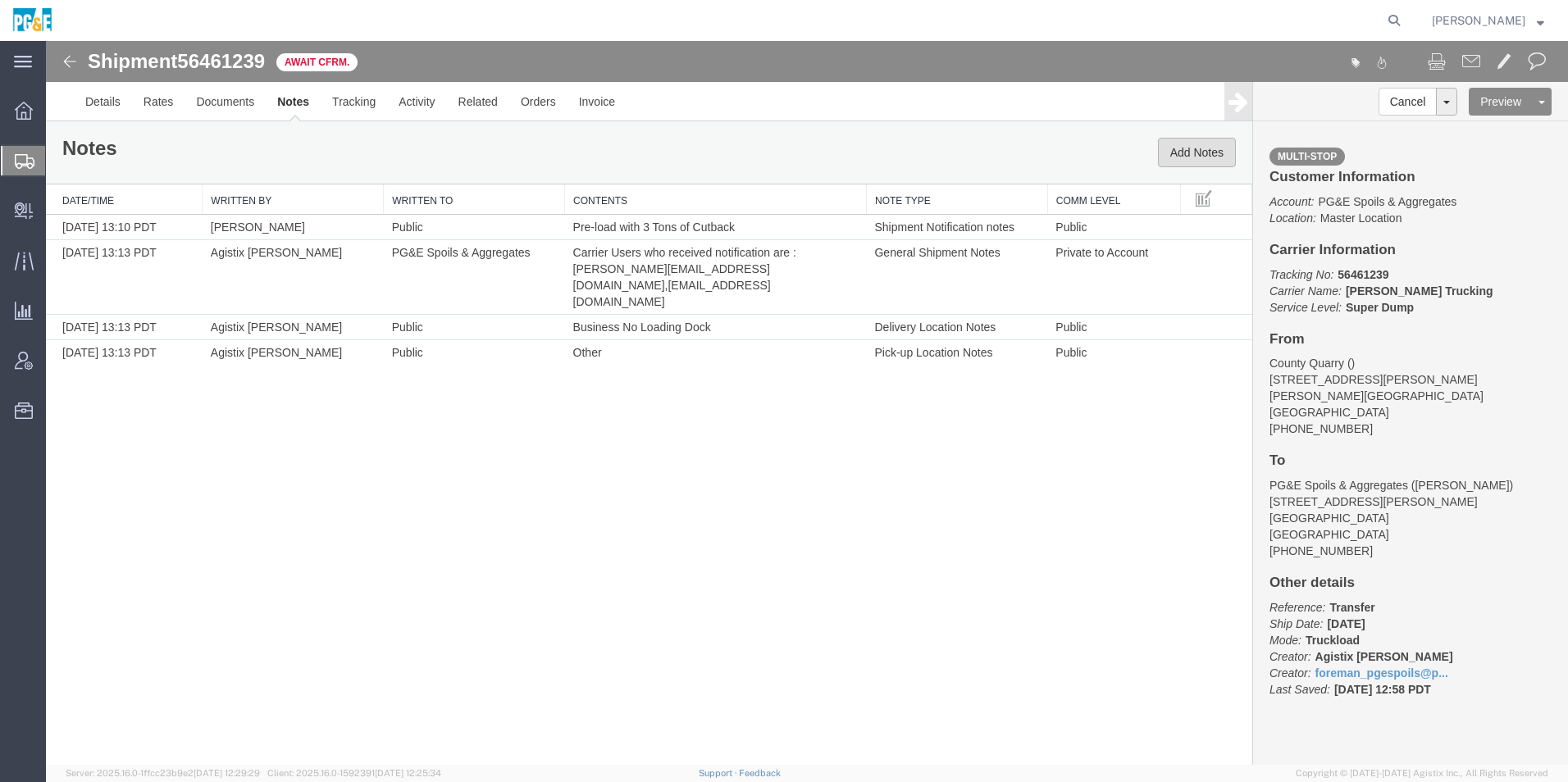
click at [1229, 149] on button "Add Notes" at bounding box center [1196, 152] width 78 height 29
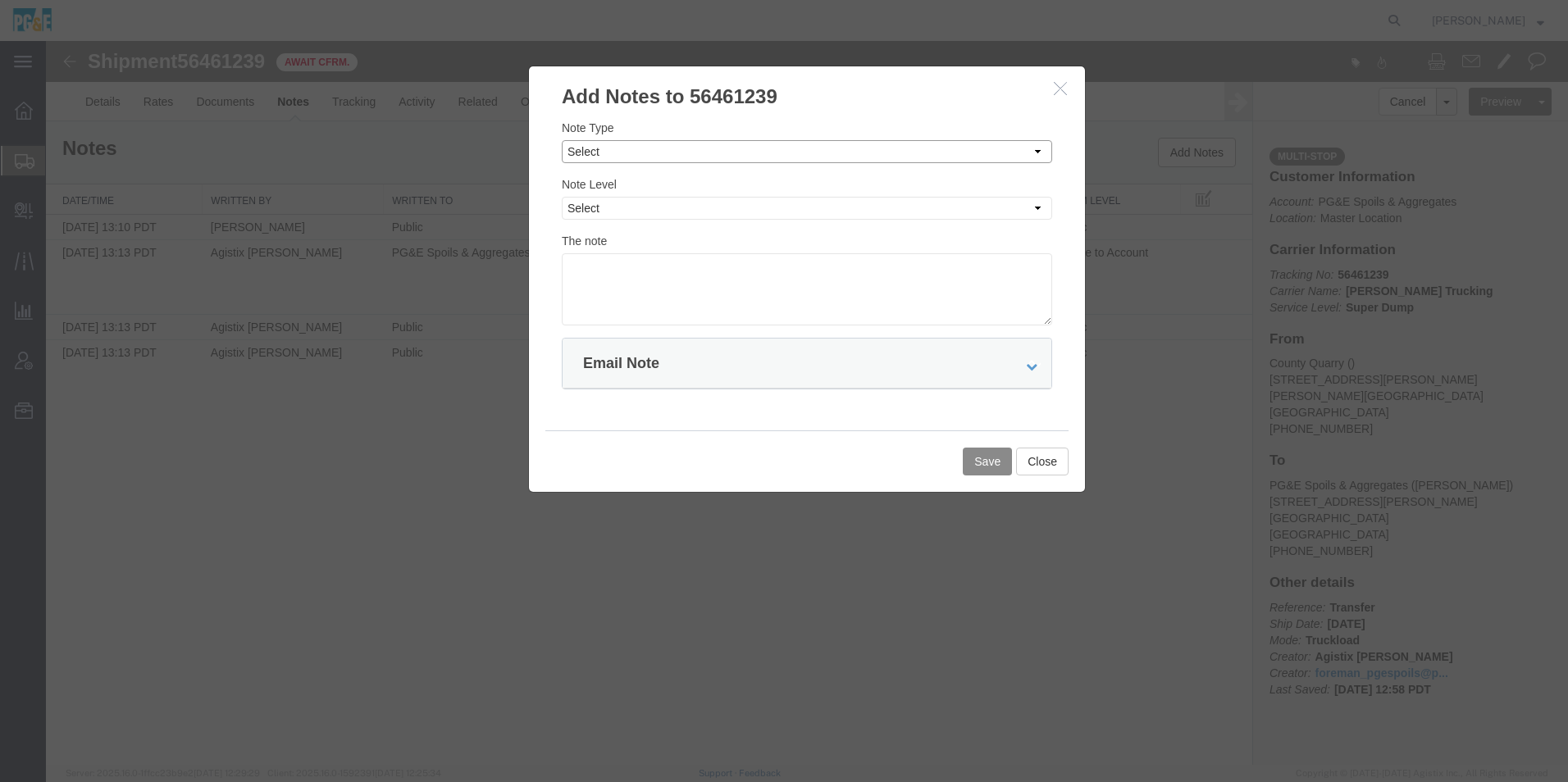
click at [663, 152] on select "Select Approval Bid Notes Carrier Change Notes Claim Notes Content Hazmat Notes…" at bounding box center [807, 152] width 491 height 23
select select "PICK_UP_NOTES"
click at [562, 140] on select "Select Approval Bid Notes Carrier Change Notes Claim Notes Content Hazmat Notes…" at bounding box center [807, 152] width 491 height 23
drag, startPoint x: 693, startPoint y: 206, endPoint x: 682, endPoint y: 222, distance: 19.4
click at [693, 206] on select "Select Private to Account Private to Vendor Public" at bounding box center [807, 209] width 491 height 23
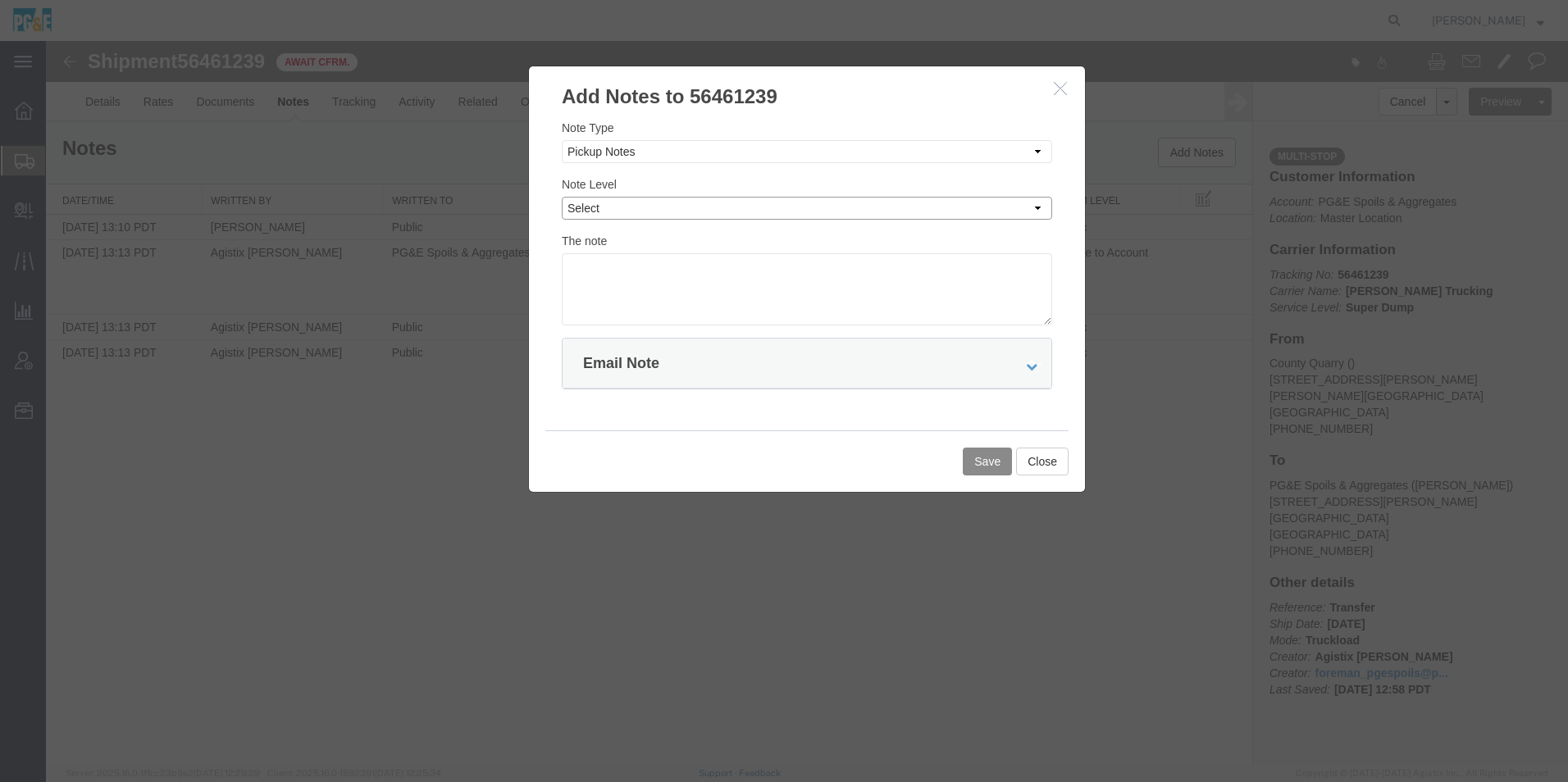
select select "PUBLIC"
click at [562, 197] on select "Select Private to Account Private to Vendor Public" at bounding box center [807, 209] width 491 height 23
click at [646, 274] on textarea at bounding box center [807, 290] width 491 height 72
paste textarea "Pre-load with 3 Tons of Cutback"
type textarea "Pre-load with 3 Tons of Cutback"
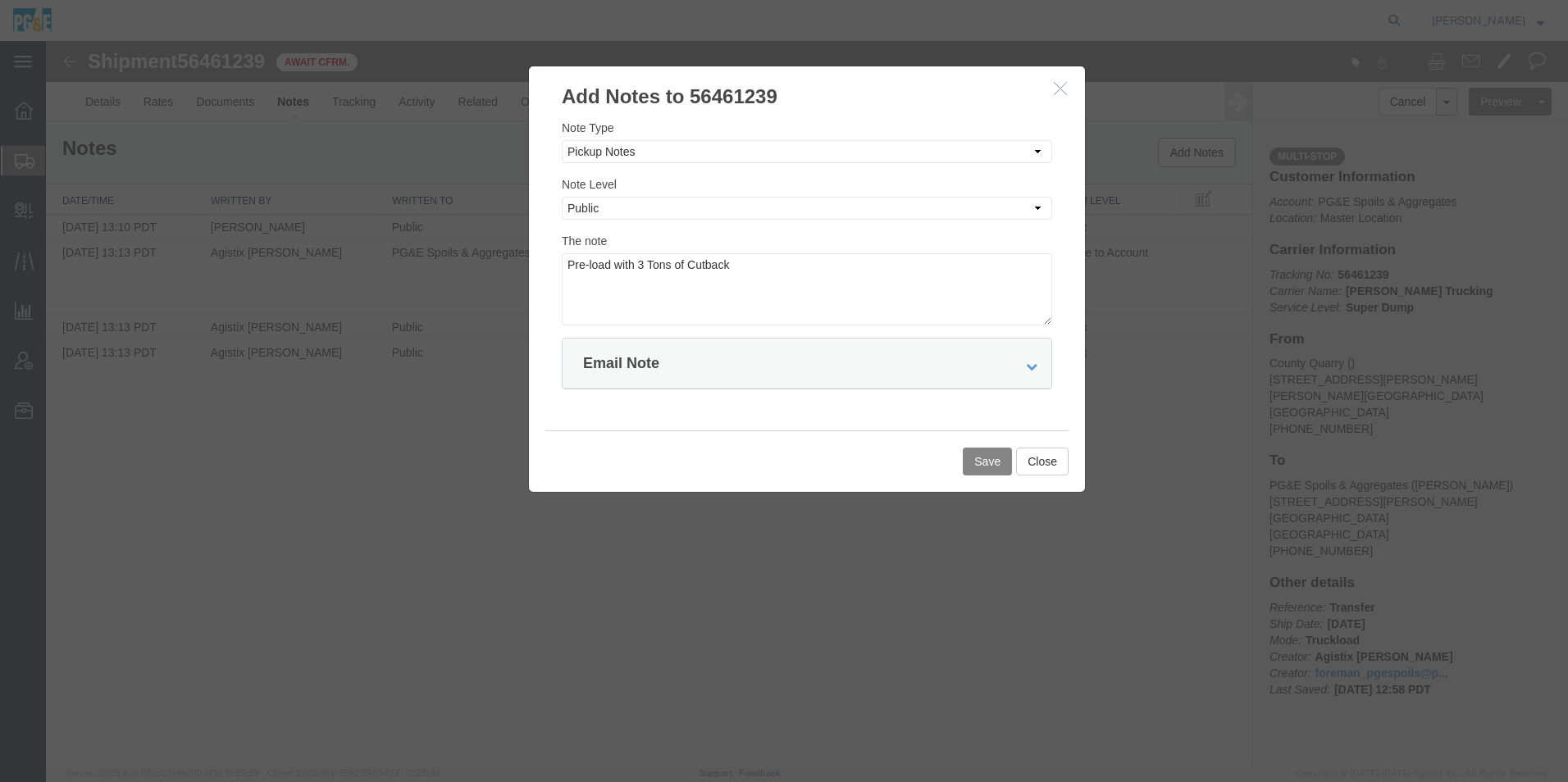
click at [999, 454] on button "Save" at bounding box center [987, 461] width 49 height 28
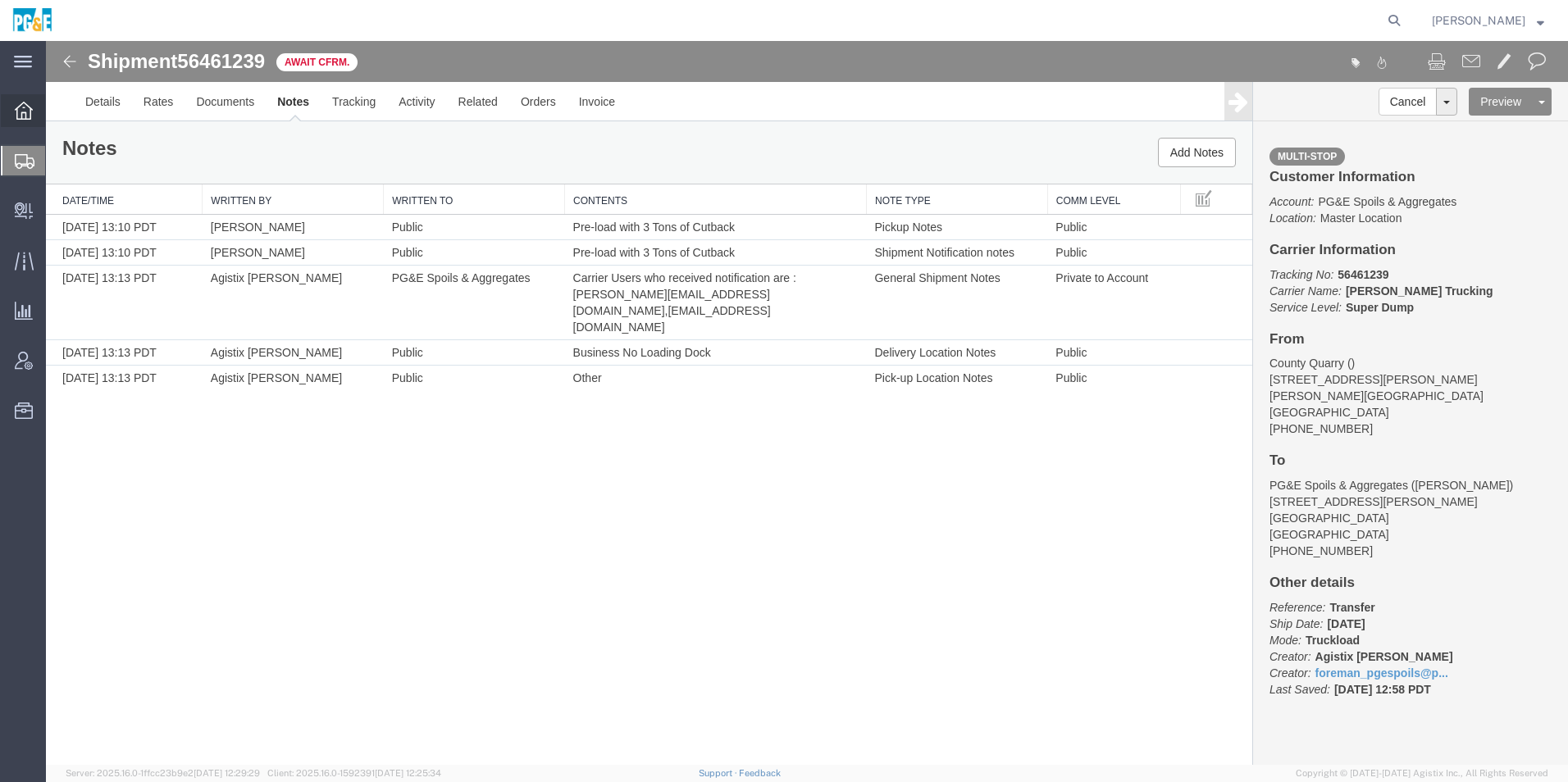
click at [32, 107] on icon at bounding box center [24, 111] width 18 height 18
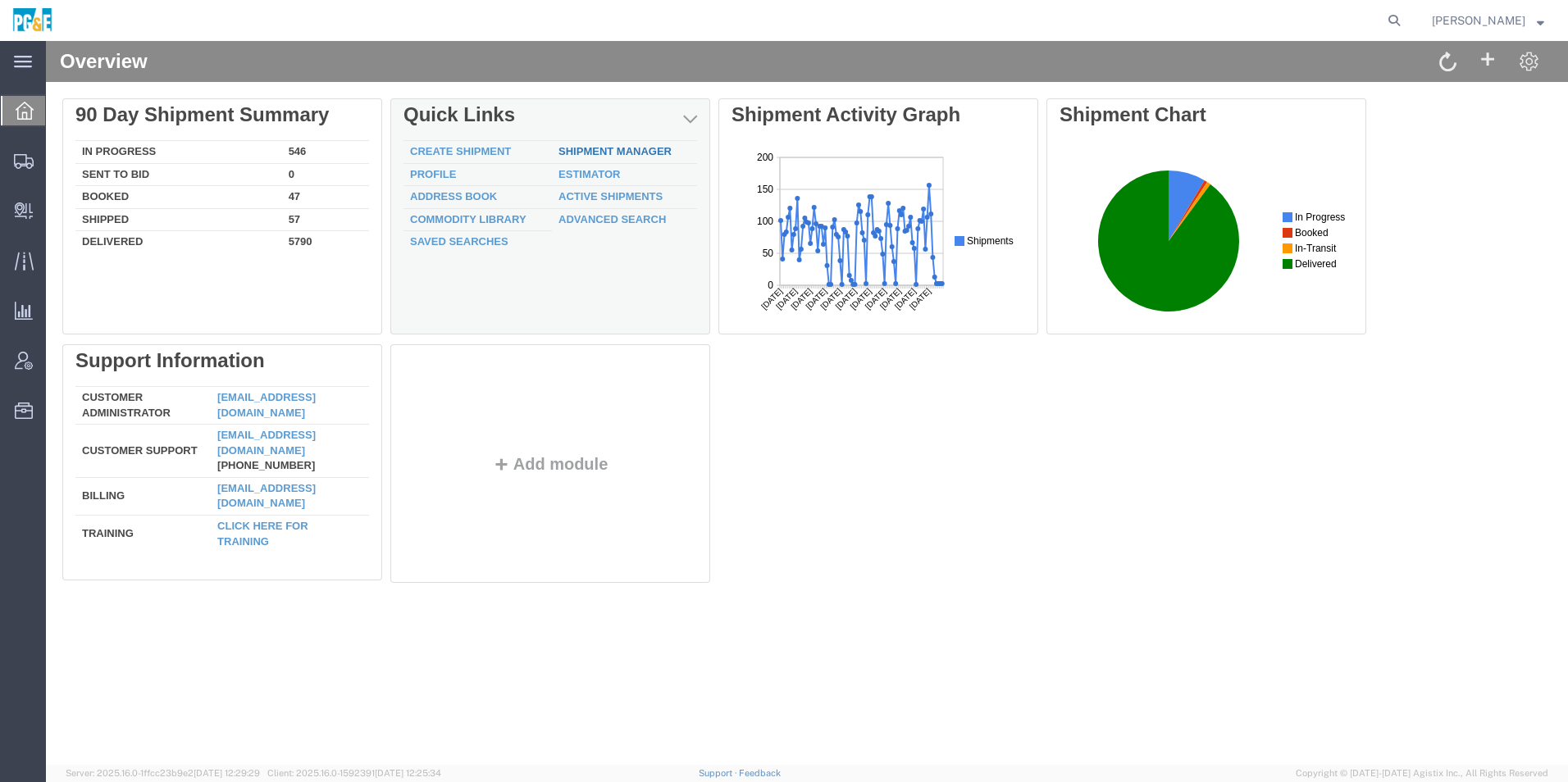
click at [623, 153] on div "Delete 90 Day Shipment Summary In Progress 546 Sent To Bid 0 Booked 47 Shipped …" at bounding box center [807, 345] width 1489 height 492
click at [620, 150] on div "Delete 90 Day Shipment Summary In Progress 546 Sent To Bid 0 Booked 47 Shipped …" at bounding box center [807, 345] width 1489 height 492
click at [575, 148] on link "Shipment Manager" at bounding box center [615, 151] width 113 height 13
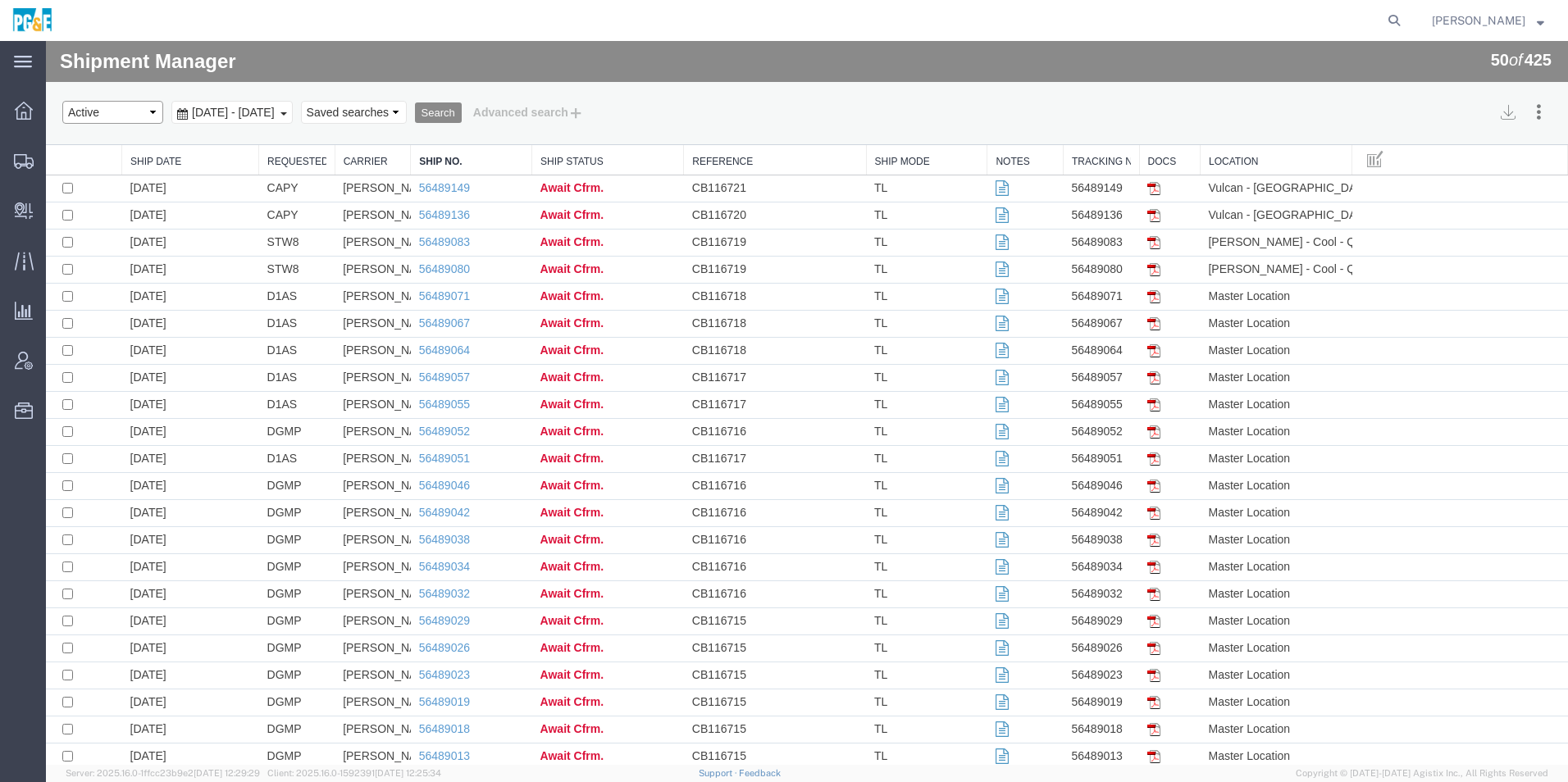
drag, startPoint x: 107, startPoint y: 105, endPoint x: 90, endPoint y: 123, distance: 24.8
click at [106, 105] on select "Select status Active All Shipments Approved Booked Canceled Delivered Denied Ne…" at bounding box center [113, 113] width 101 height 23
click at [63, 101] on select "Select status Active All Shipments Approved Booked Canceled Delivered Denied Ne…" at bounding box center [113, 113] width 101 height 23
drag, startPoint x: 94, startPoint y: 118, endPoint x: 94, endPoint y: 127, distance: 9.0
click at [94, 118] on select "Select status Active All Shipments Approved Booked Canceled Delivered Denied Ne…" at bounding box center [113, 113] width 101 height 23
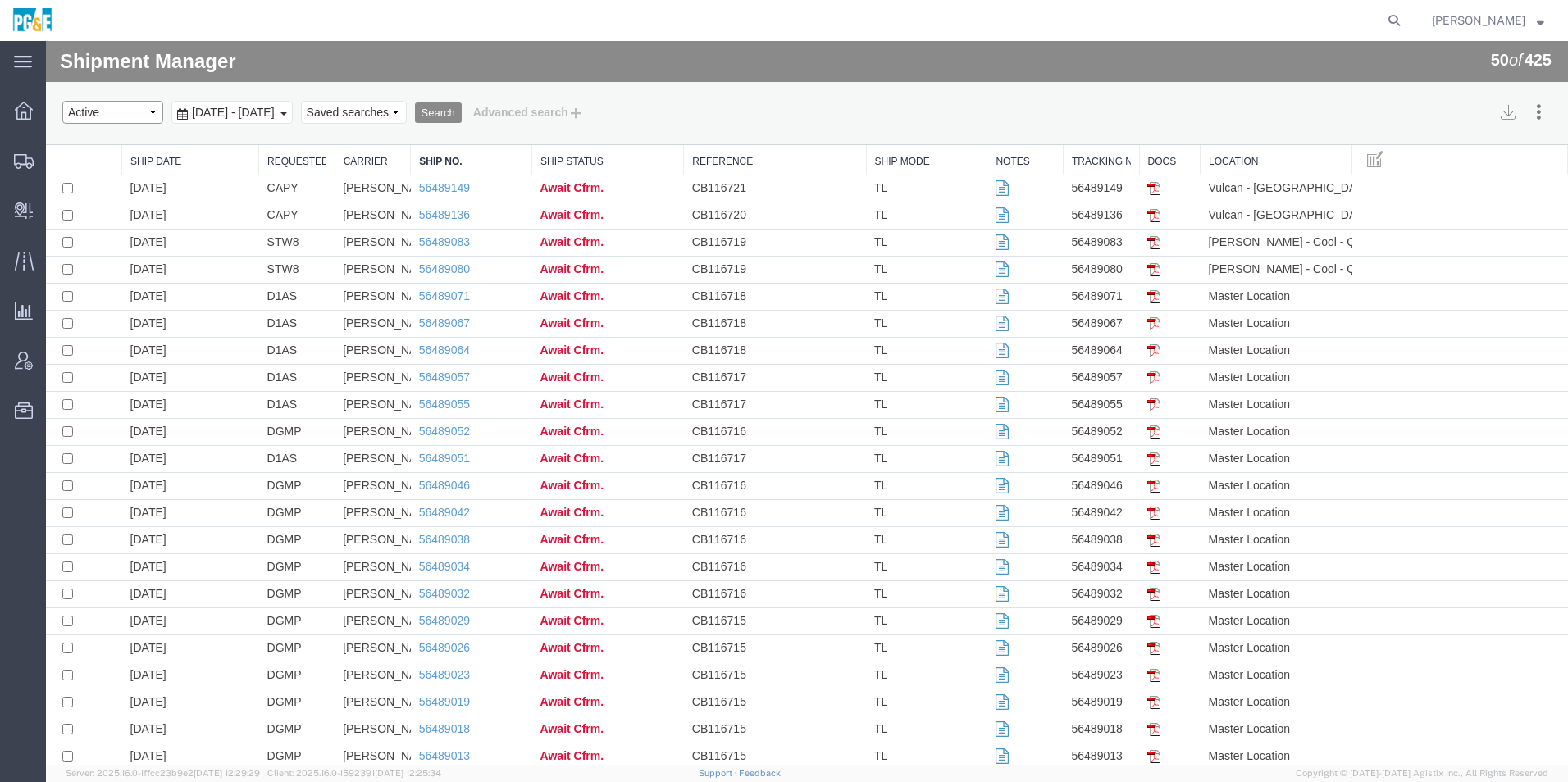
select select "ALL"
click at [63, 101] on select "Select status Active All Shipments Approved Booked Canceled Delivered Denied Ne…" at bounding box center [113, 113] width 101 height 23
click at [226, 115] on span "Jul 13th 2025 - Aug 13th 2025" at bounding box center [233, 113] width 91 height 13
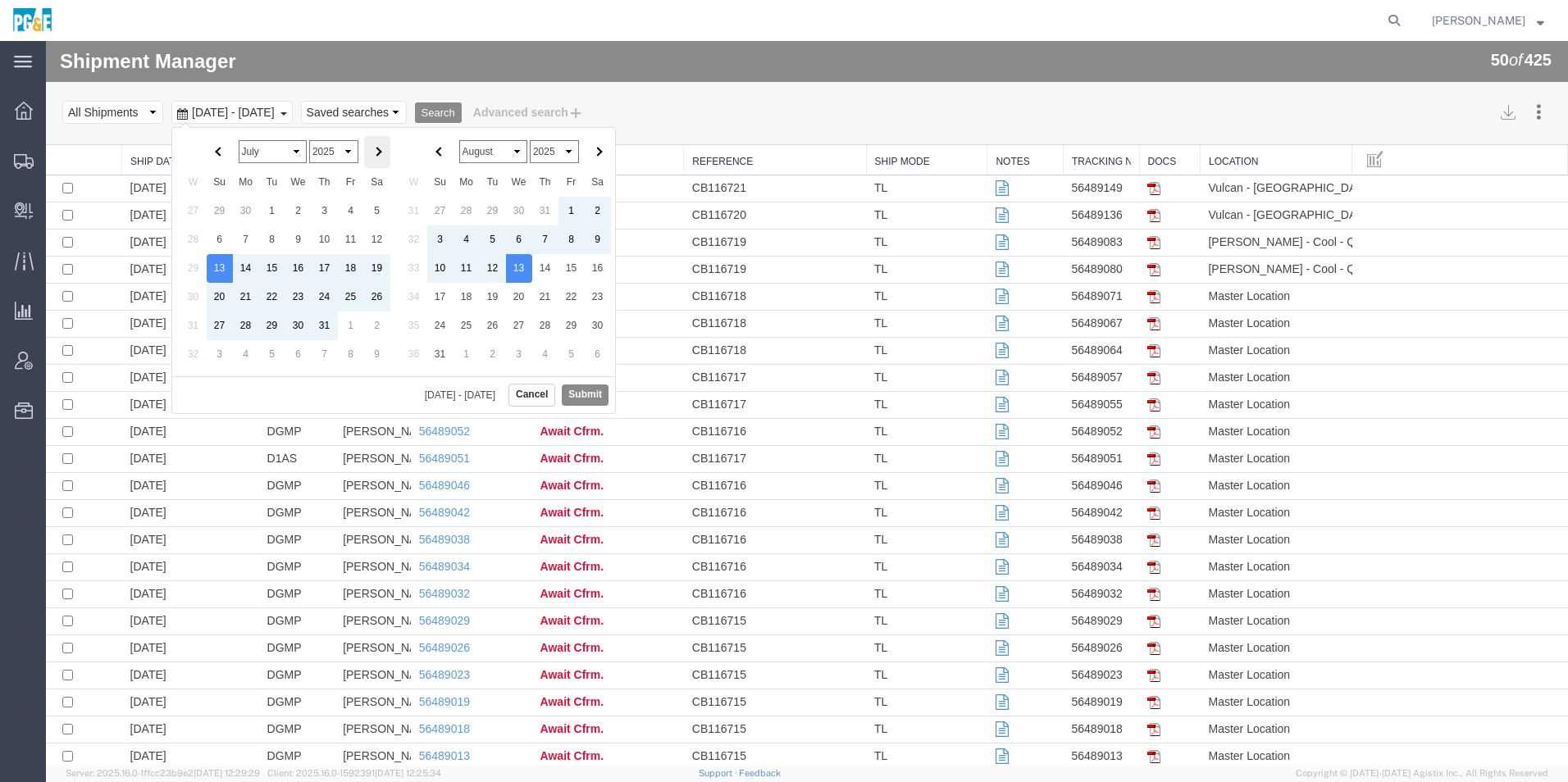
click at [377, 151] on span at bounding box center [376, 152] width 9 height 9
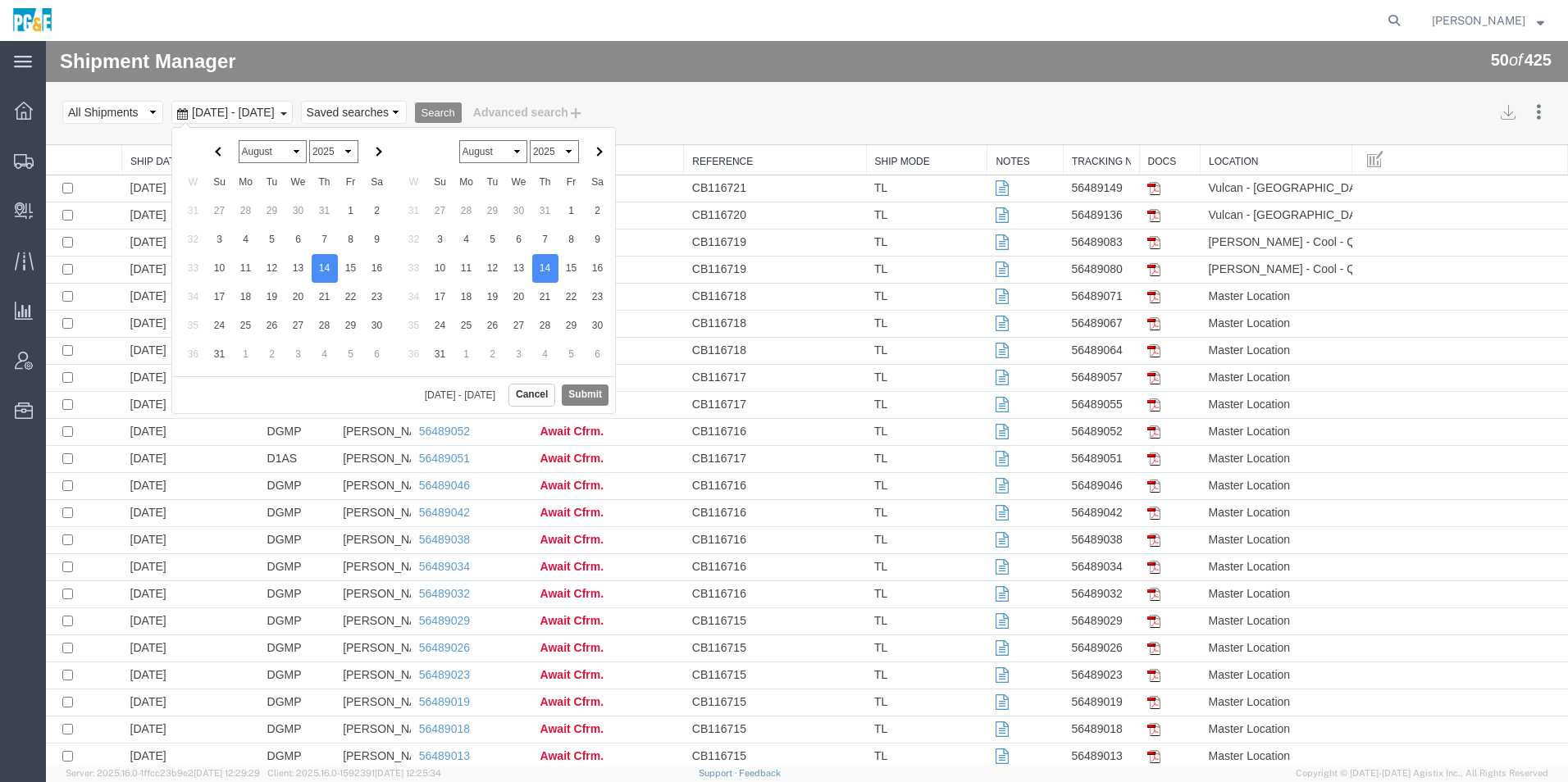
click at [589, 393] on button "Submit" at bounding box center [585, 395] width 47 height 21
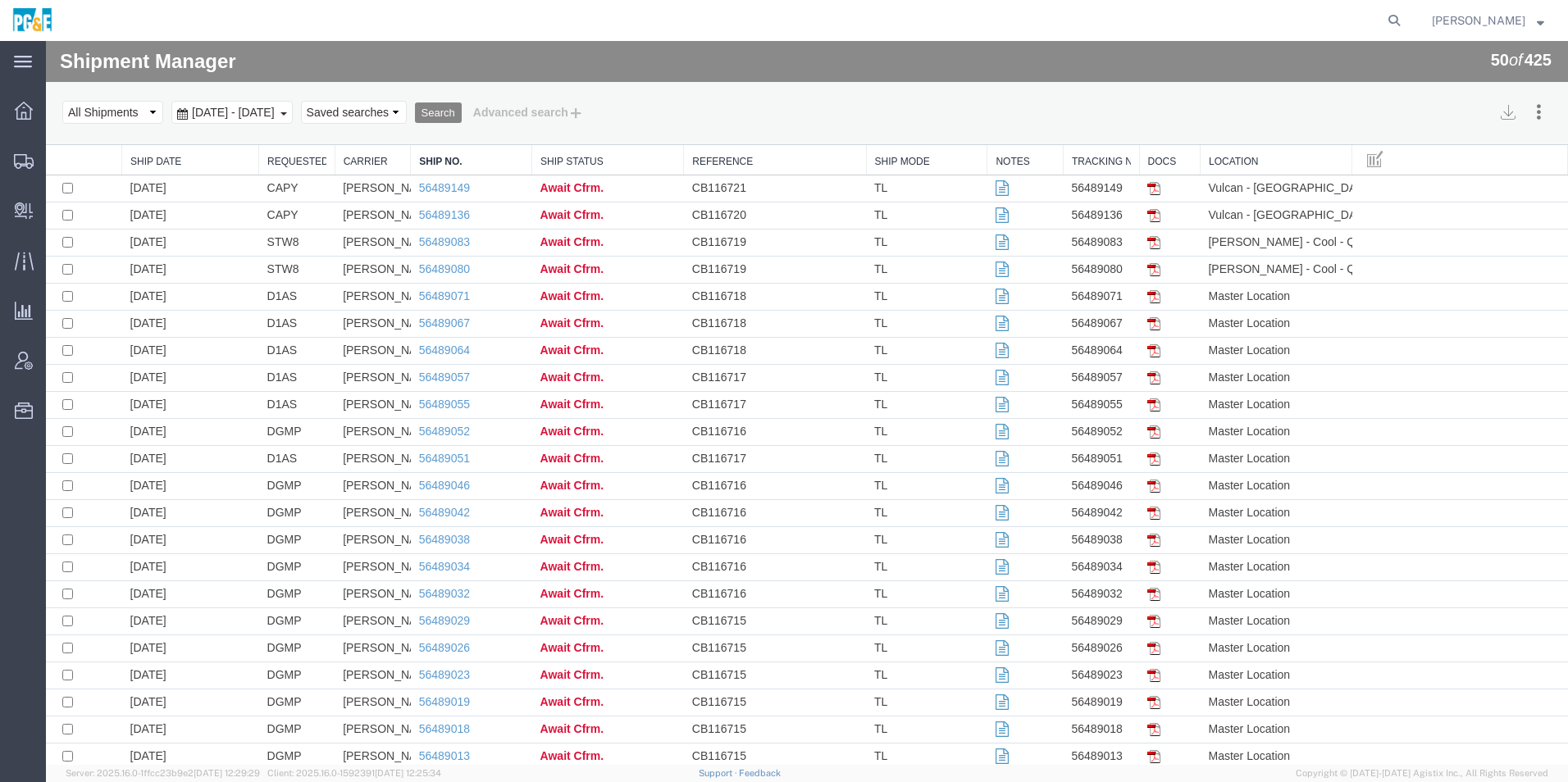
click at [461, 118] on button "Search" at bounding box center [438, 114] width 47 height 22
click at [285, 163] on link "Requested By" at bounding box center [296, 162] width 59 height 14
click at [70, 244] on input "checkbox" at bounding box center [68, 242] width 11 height 11
checkbox input "true"
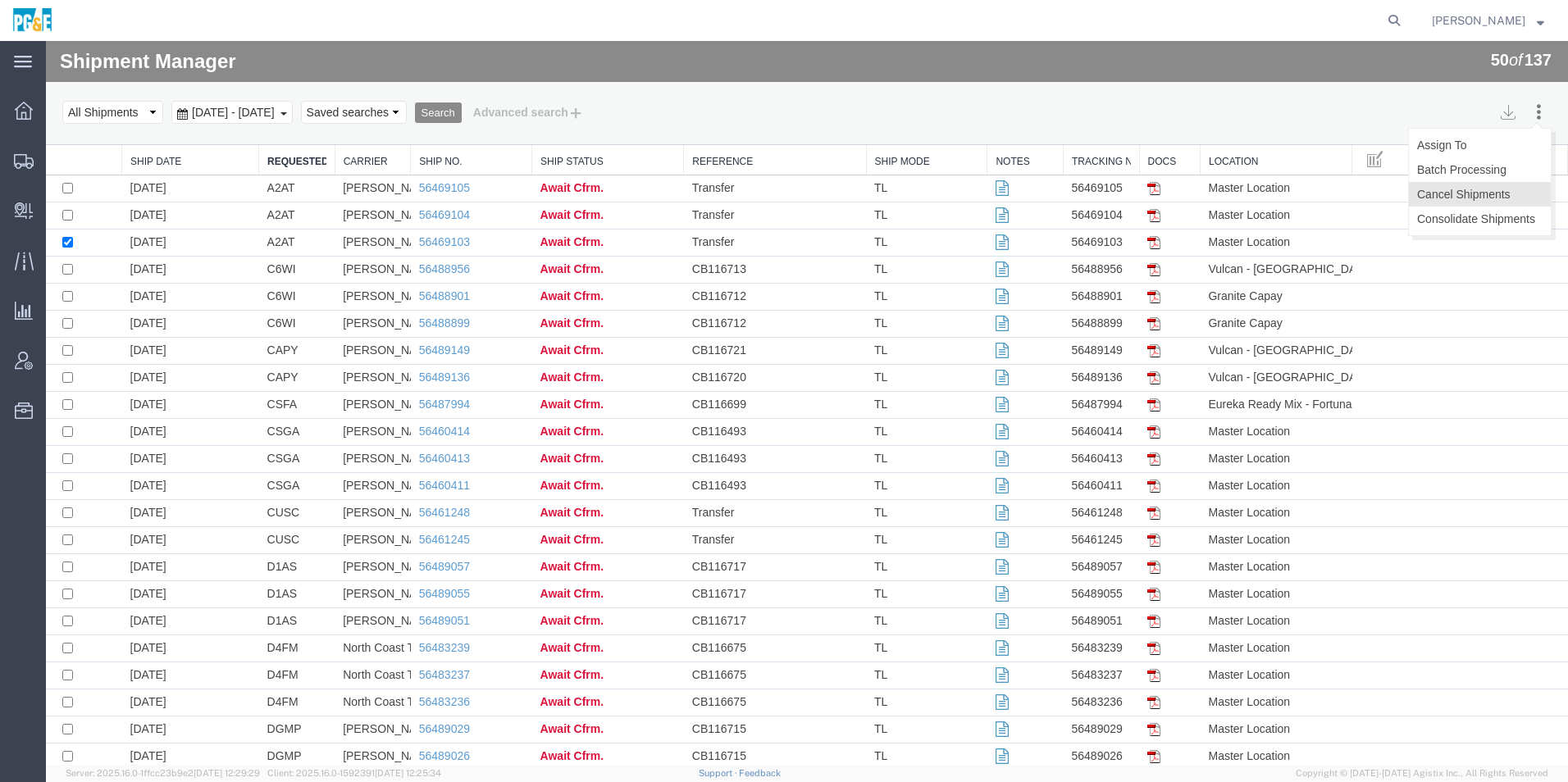
click at [1487, 189] on button "Cancel Shipments" at bounding box center [1480, 194] width 142 height 24
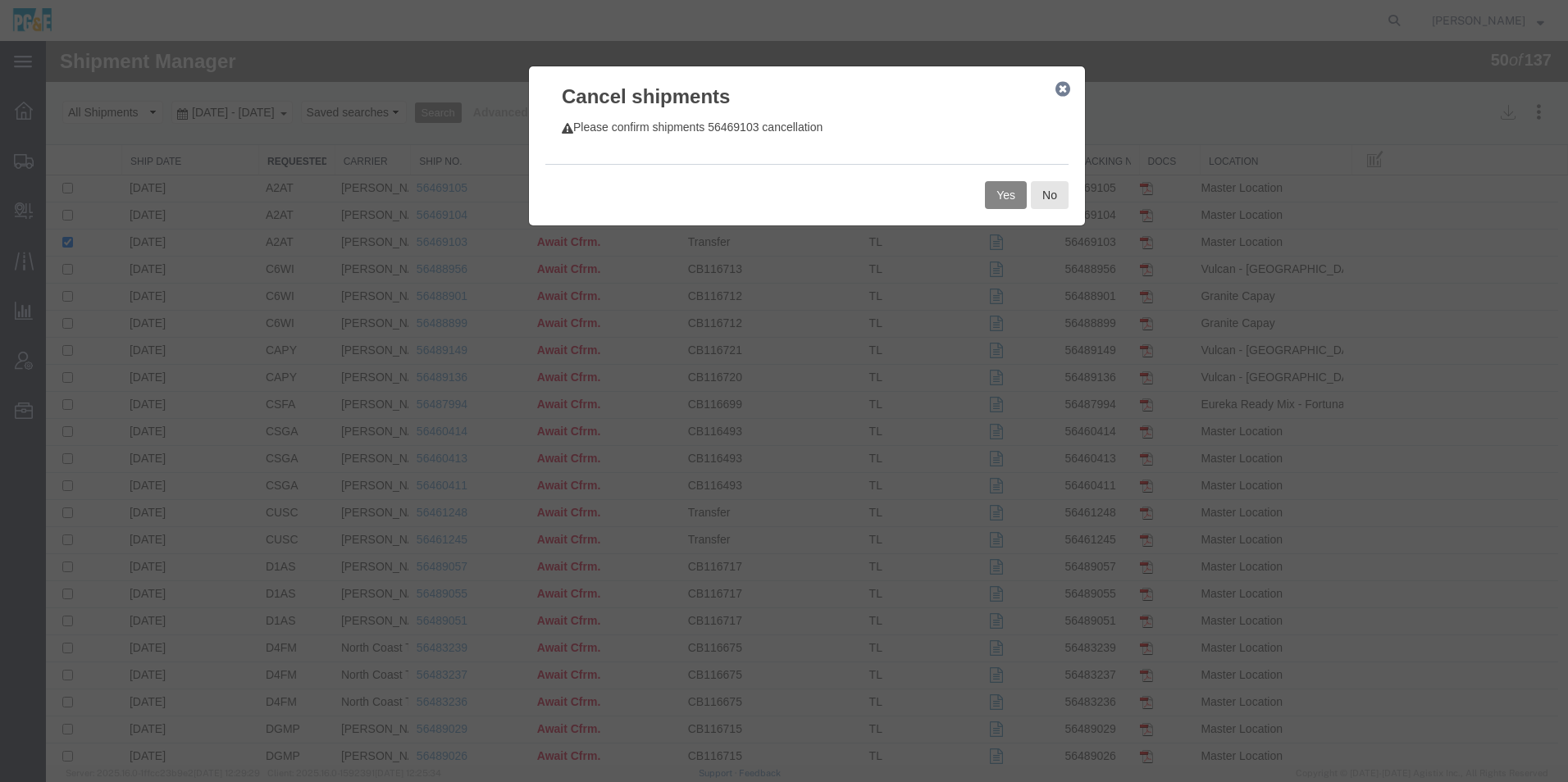
click at [999, 193] on button "Yes" at bounding box center [1006, 194] width 42 height 28
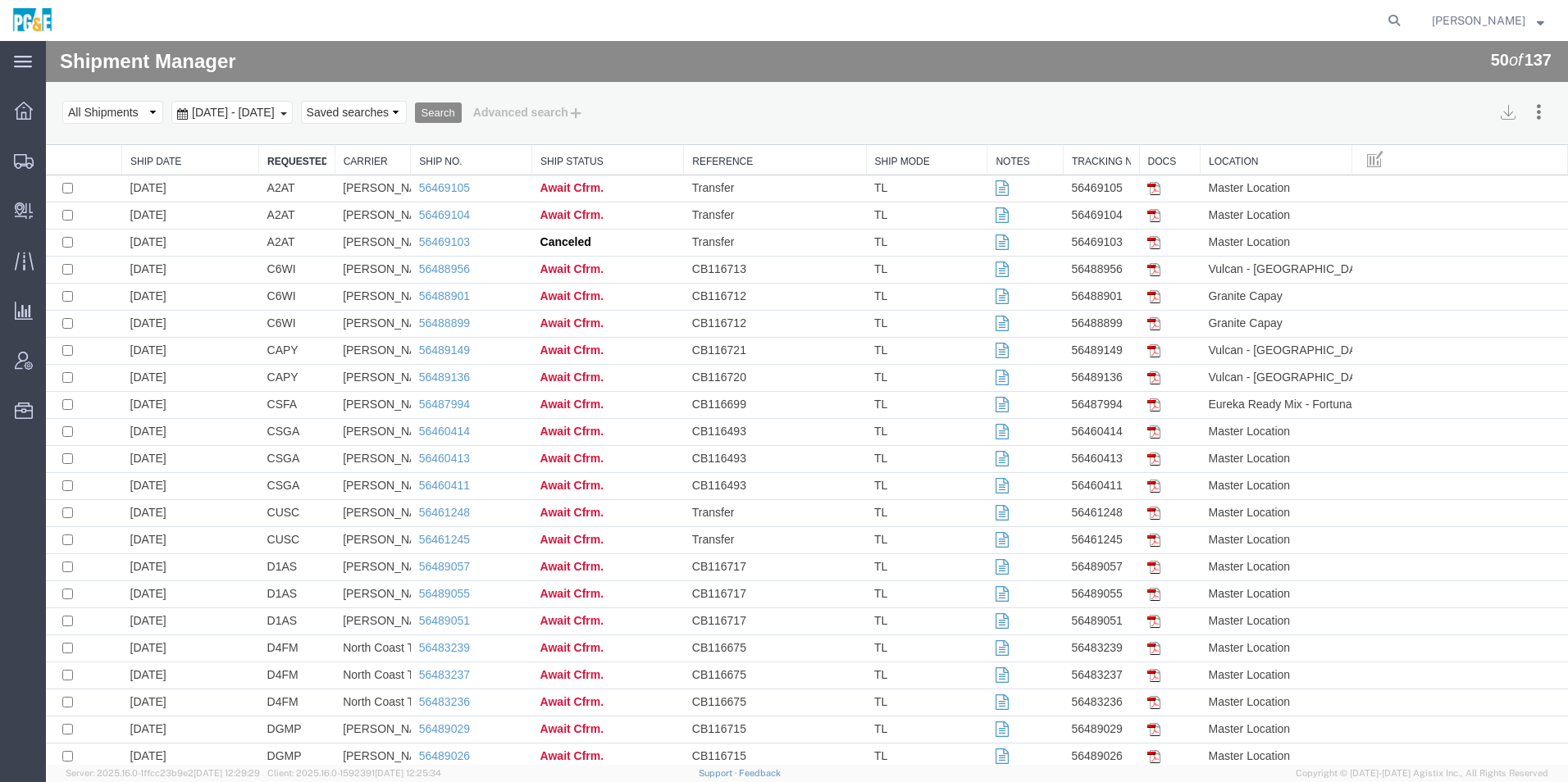
click at [279, 118] on span "Aug 14th 2025 - Aug 14th 2025" at bounding box center [233, 113] width 91 height 13
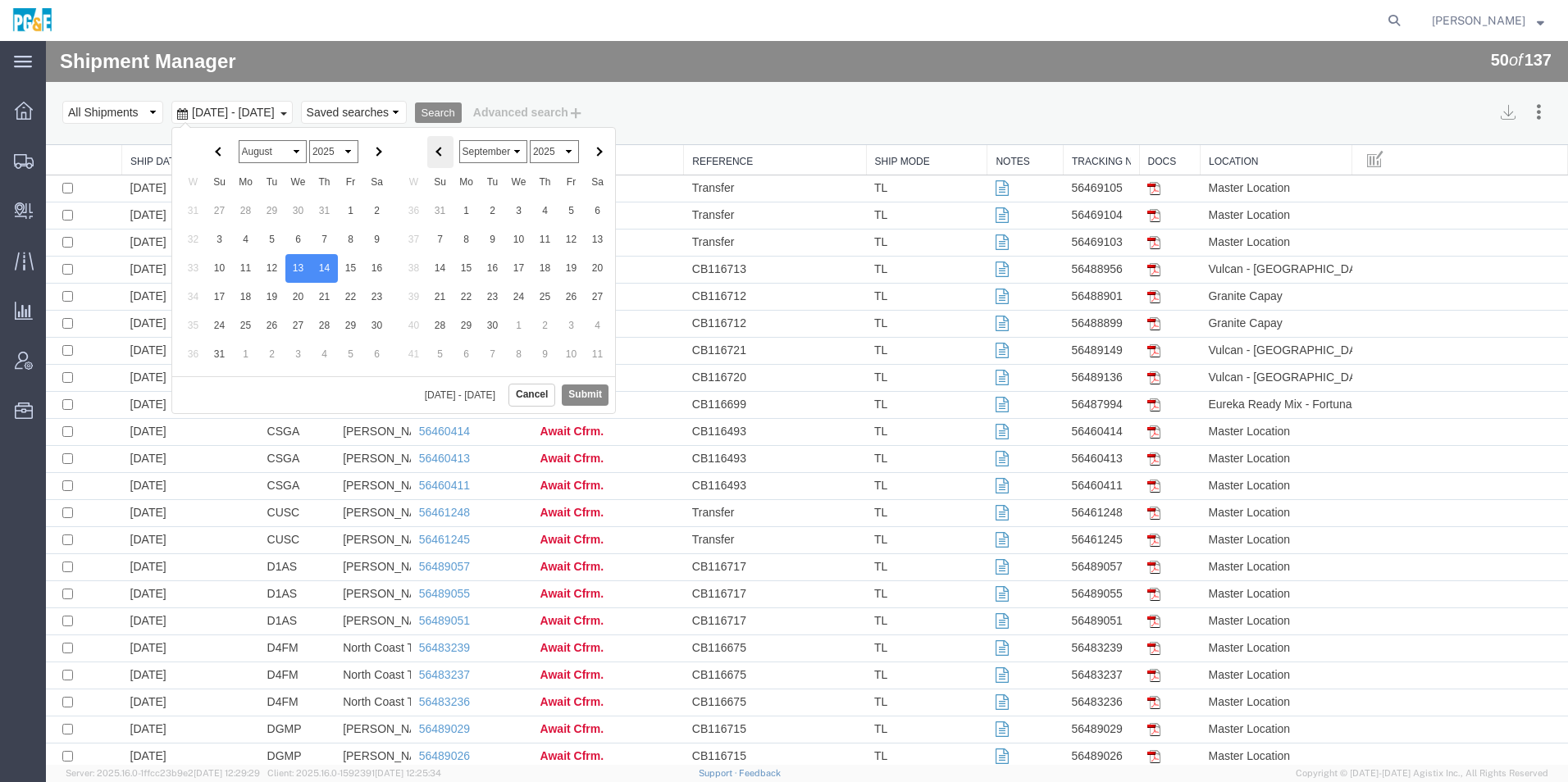
click at [436, 152] on th at bounding box center [440, 152] width 26 height 32
click at [576, 405] on button "Submit" at bounding box center [585, 395] width 47 height 21
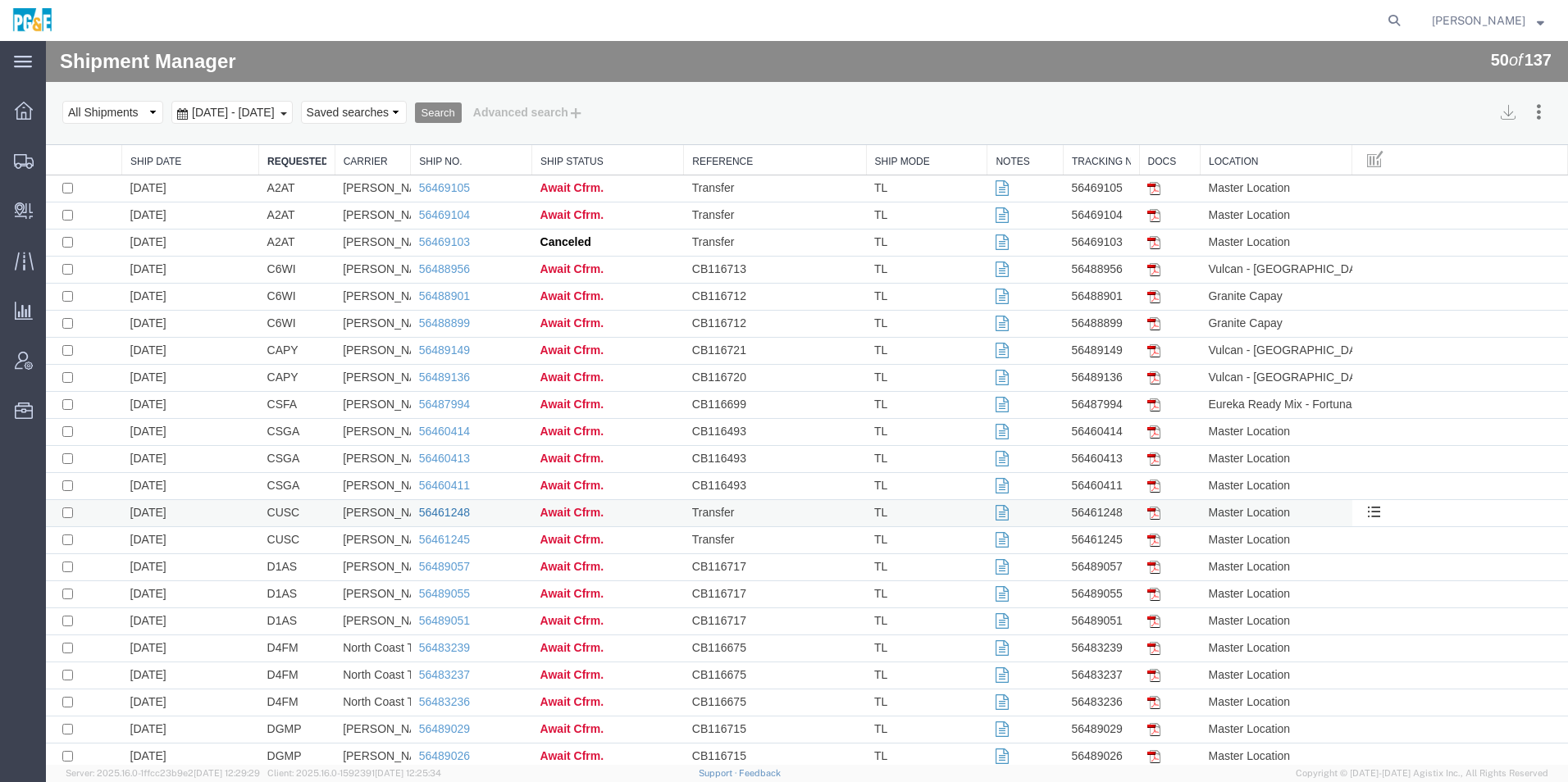
click at [436, 513] on link "56461248" at bounding box center [444, 512] width 51 height 13
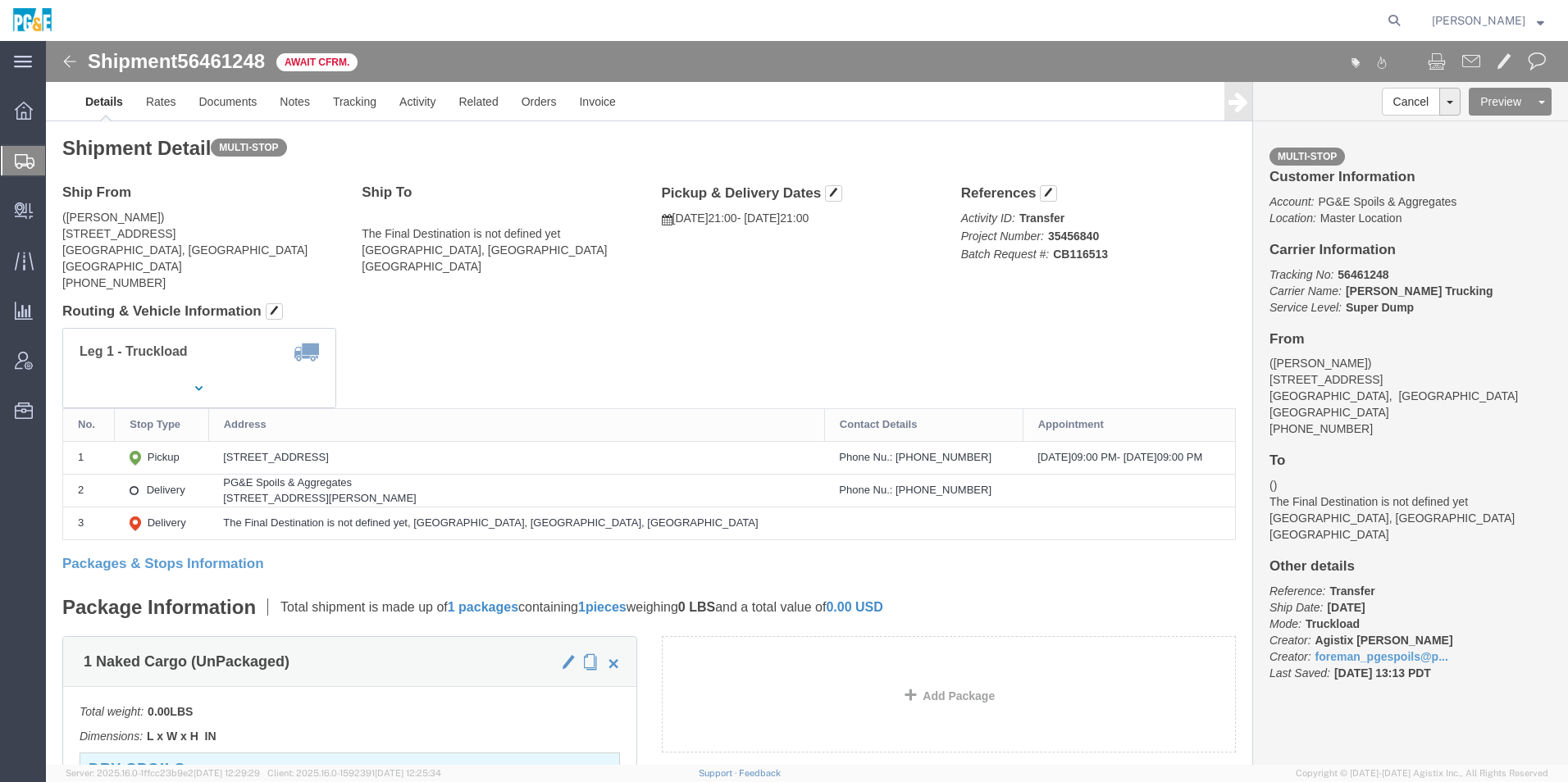
click img
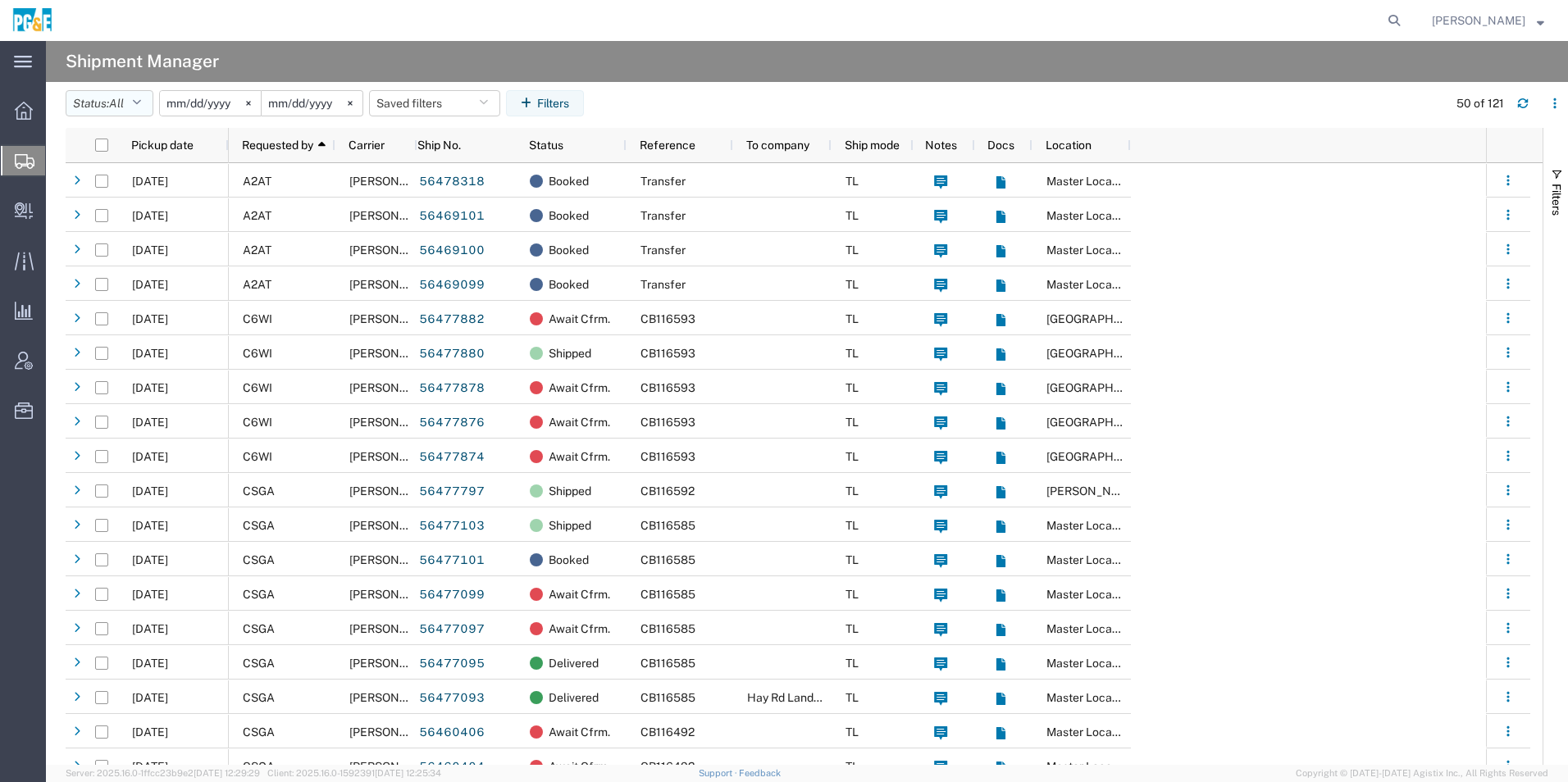
click at [93, 101] on button "Status: All" at bounding box center [109, 103] width 88 height 26
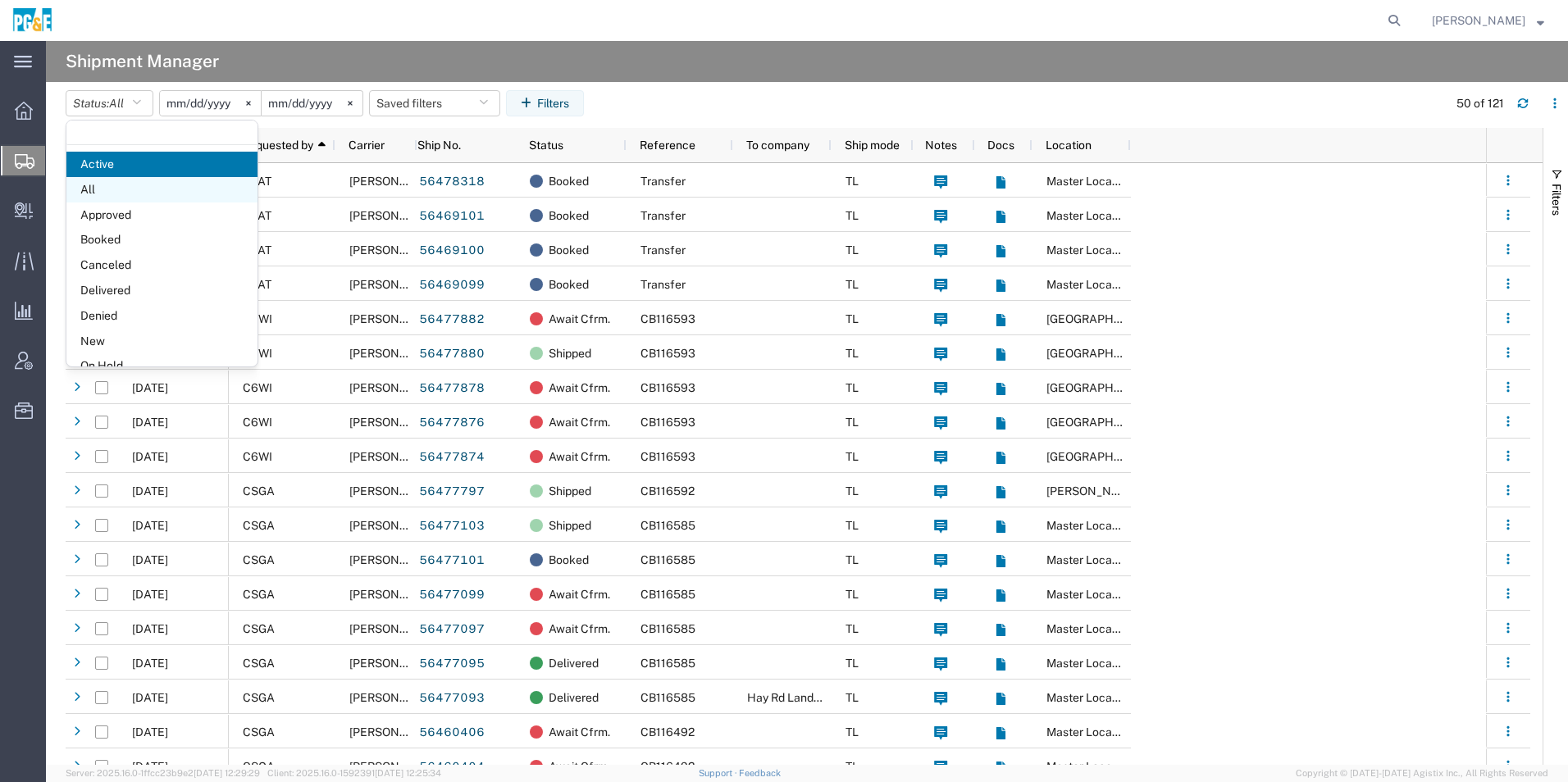
click at [137, 189] on span "All" at bounding box center [162, 189] width 191 height 25
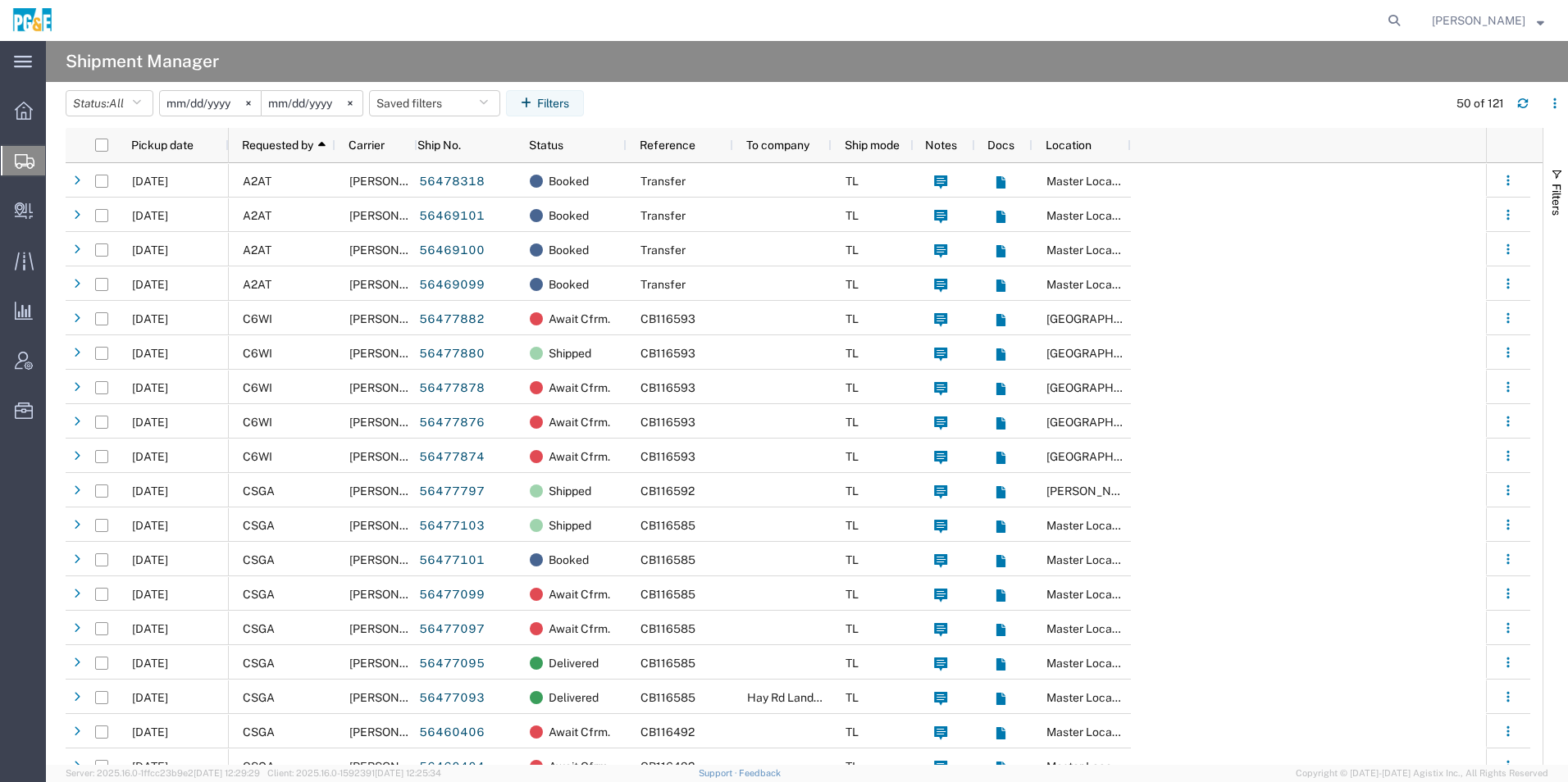
click at [188, 106] on input "2025-08-13" at bounding box center [210, 103] width 101 height 24
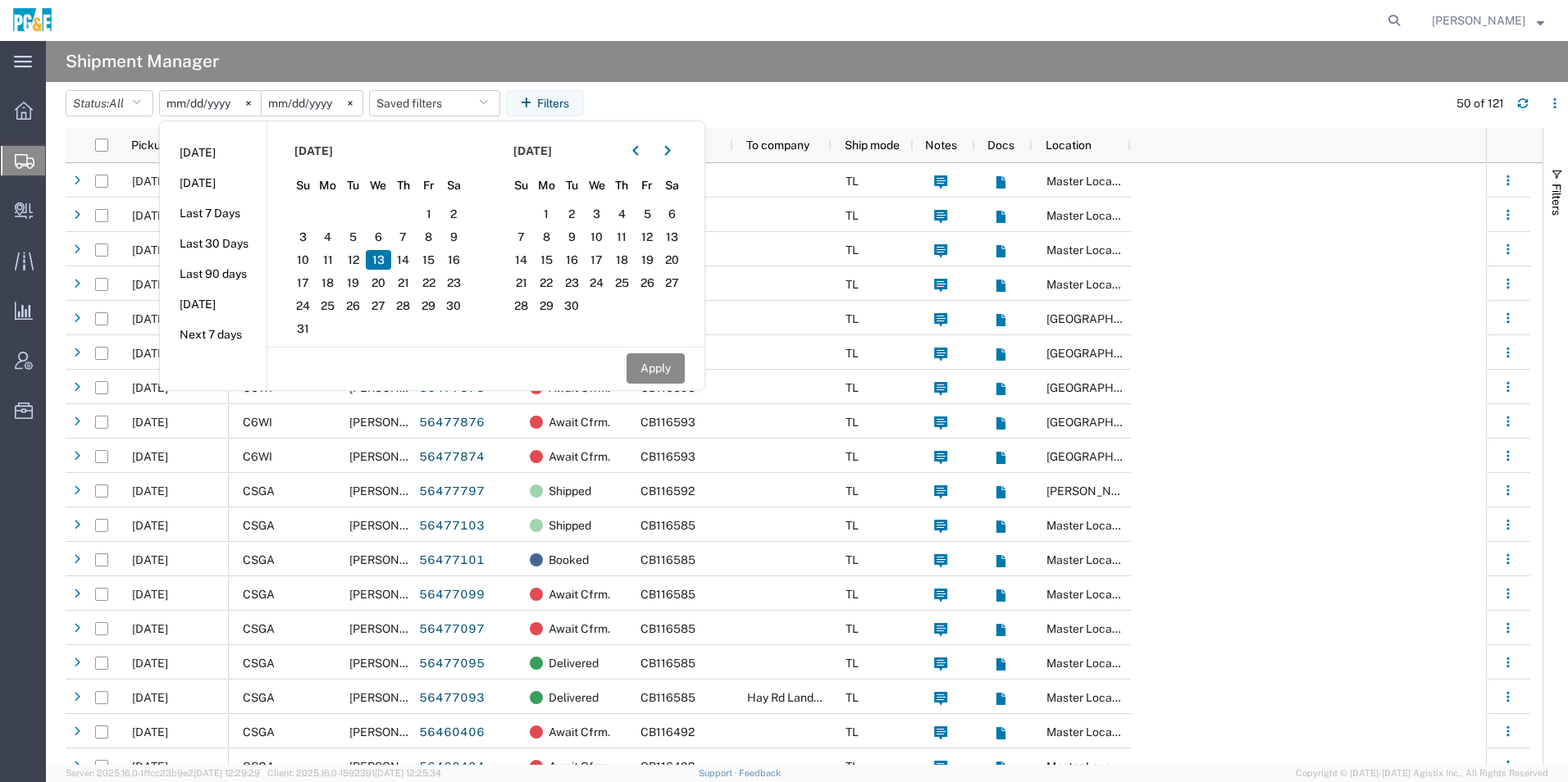
click at [391, 259] on span "13" at bounding box center [378, 260] width 25 height 20
click at [633, 150] on button "button" at bounding box center [635, 150] width 26 height 26
click at [601, 260] on span "13" at bounding box center [597, 260] width 25 height 20
click at [656, 370] on button "Apply" at bounding box center [656, 368] width 58 height 30
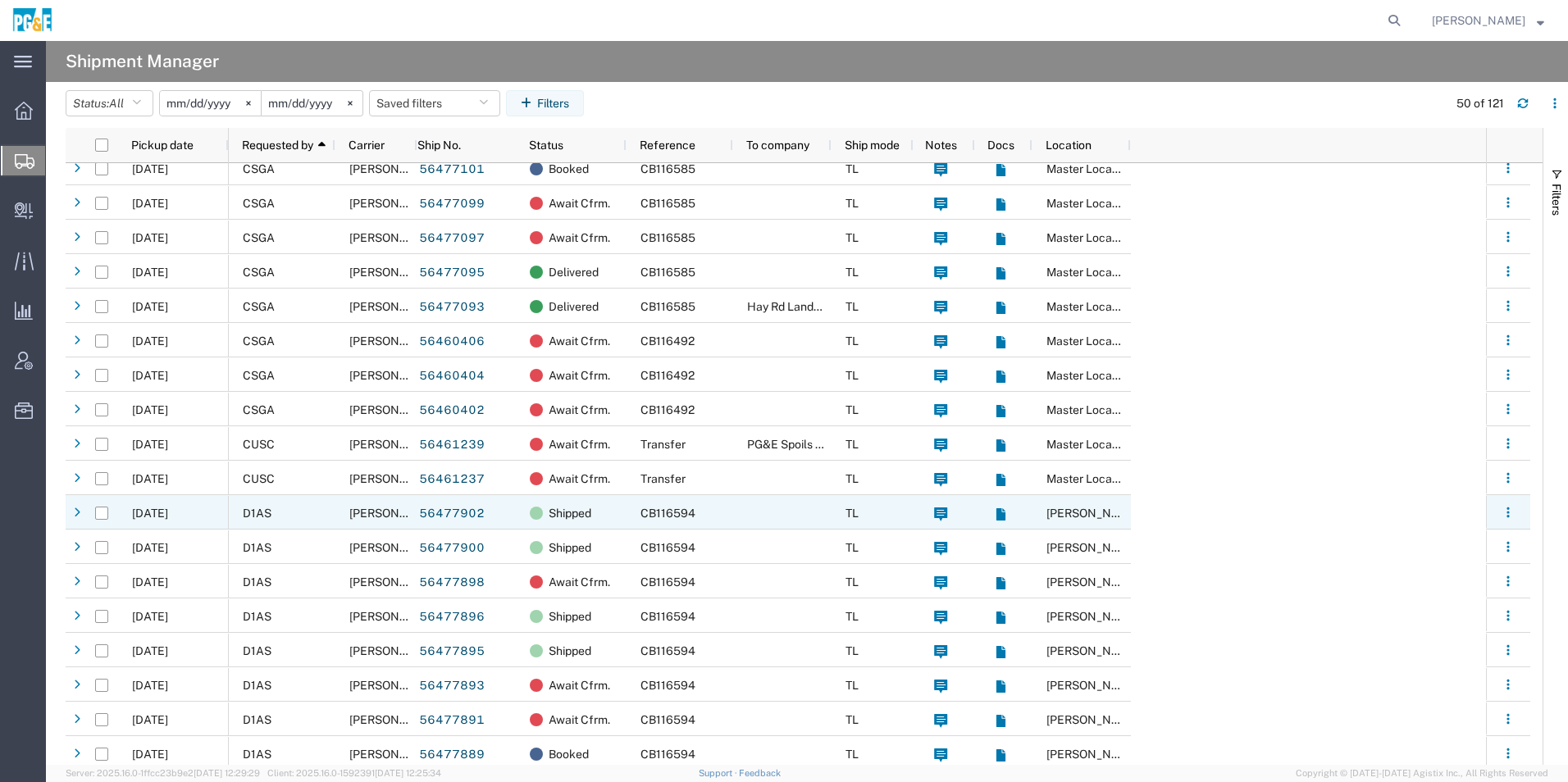
scroll to position [492, 0]
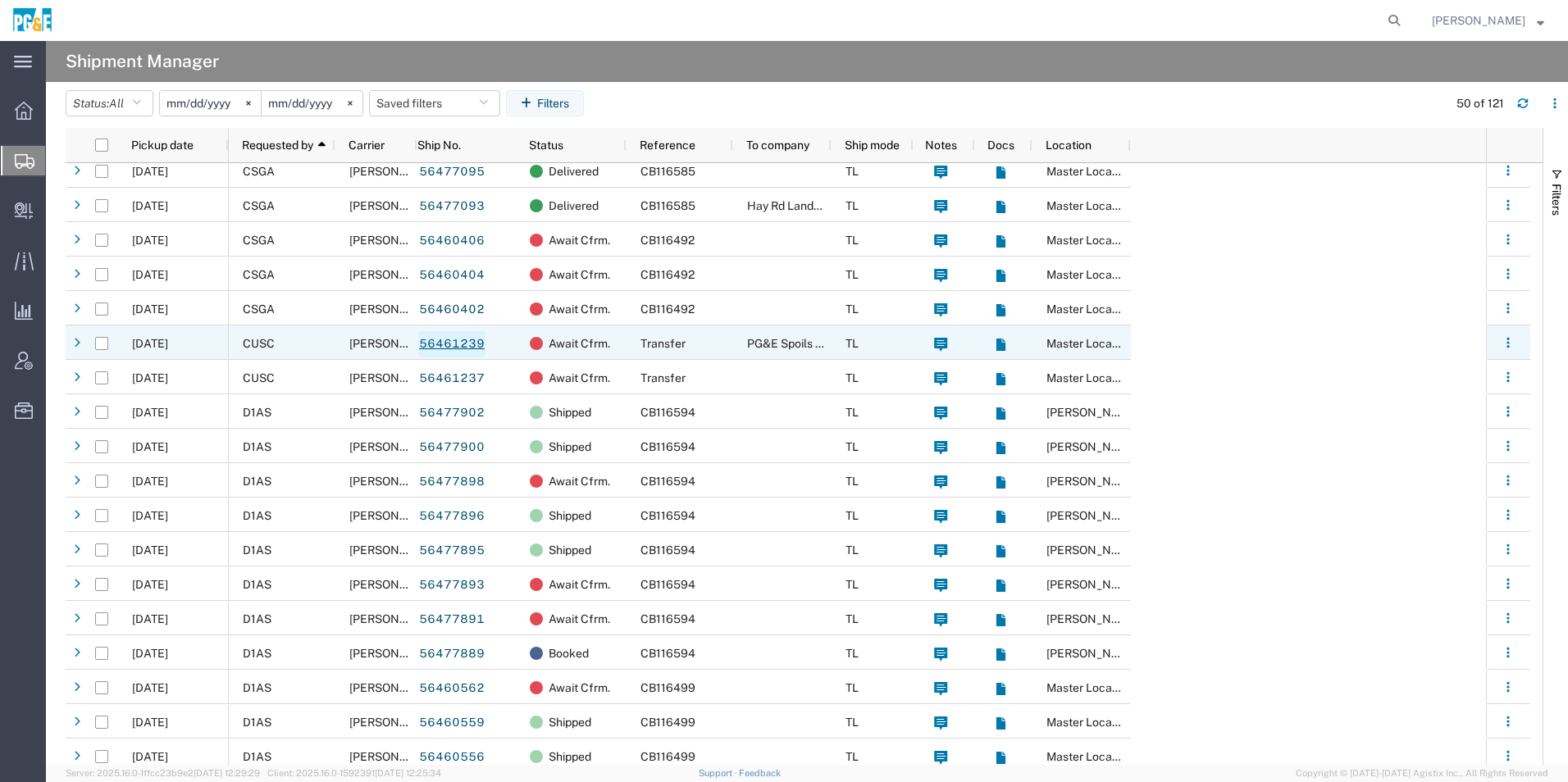
click at [465, 344] on link "56461239" at bounding box center [451, 344] width 68 height 26
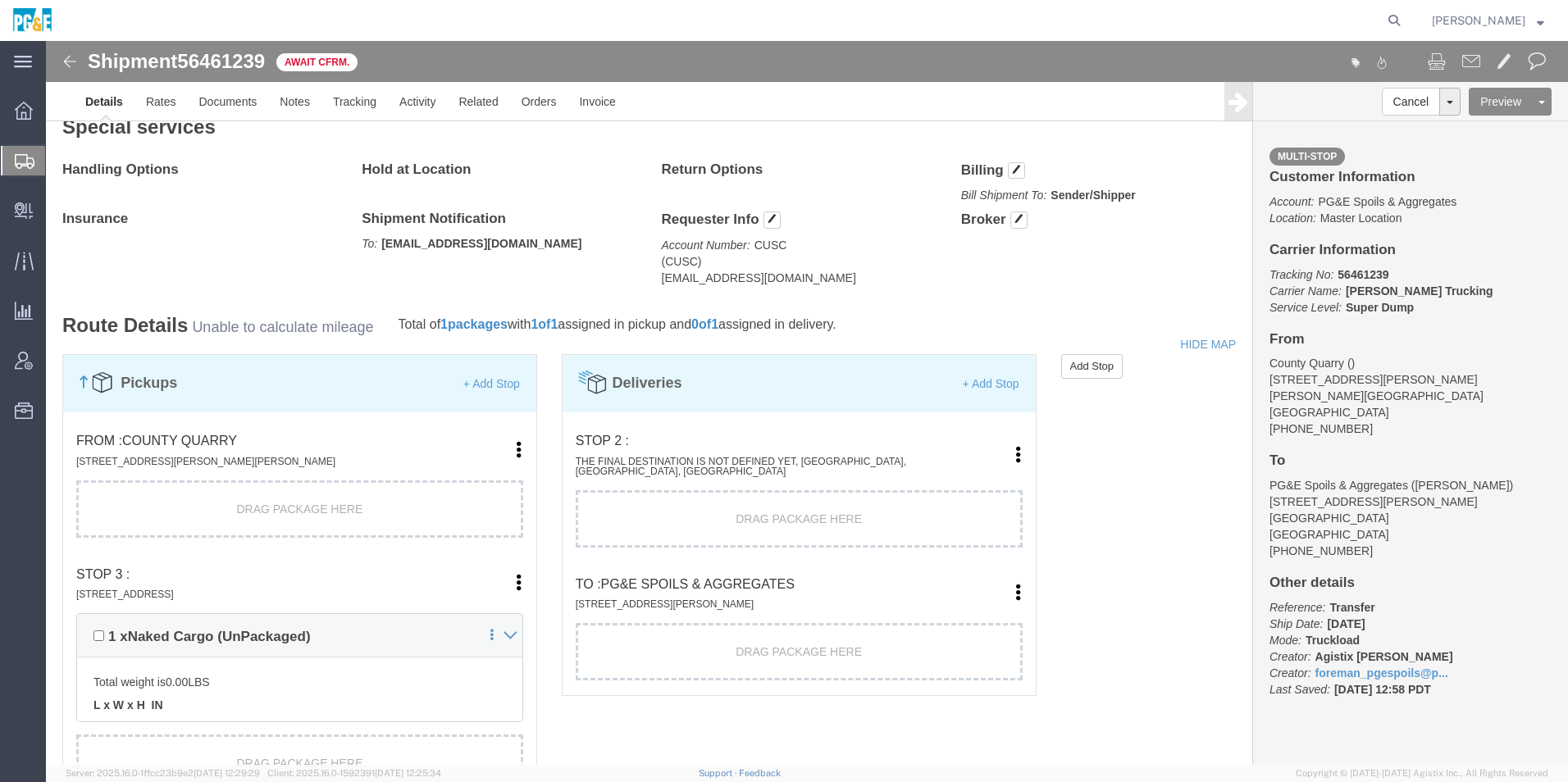
scroll to position [1148, 0]
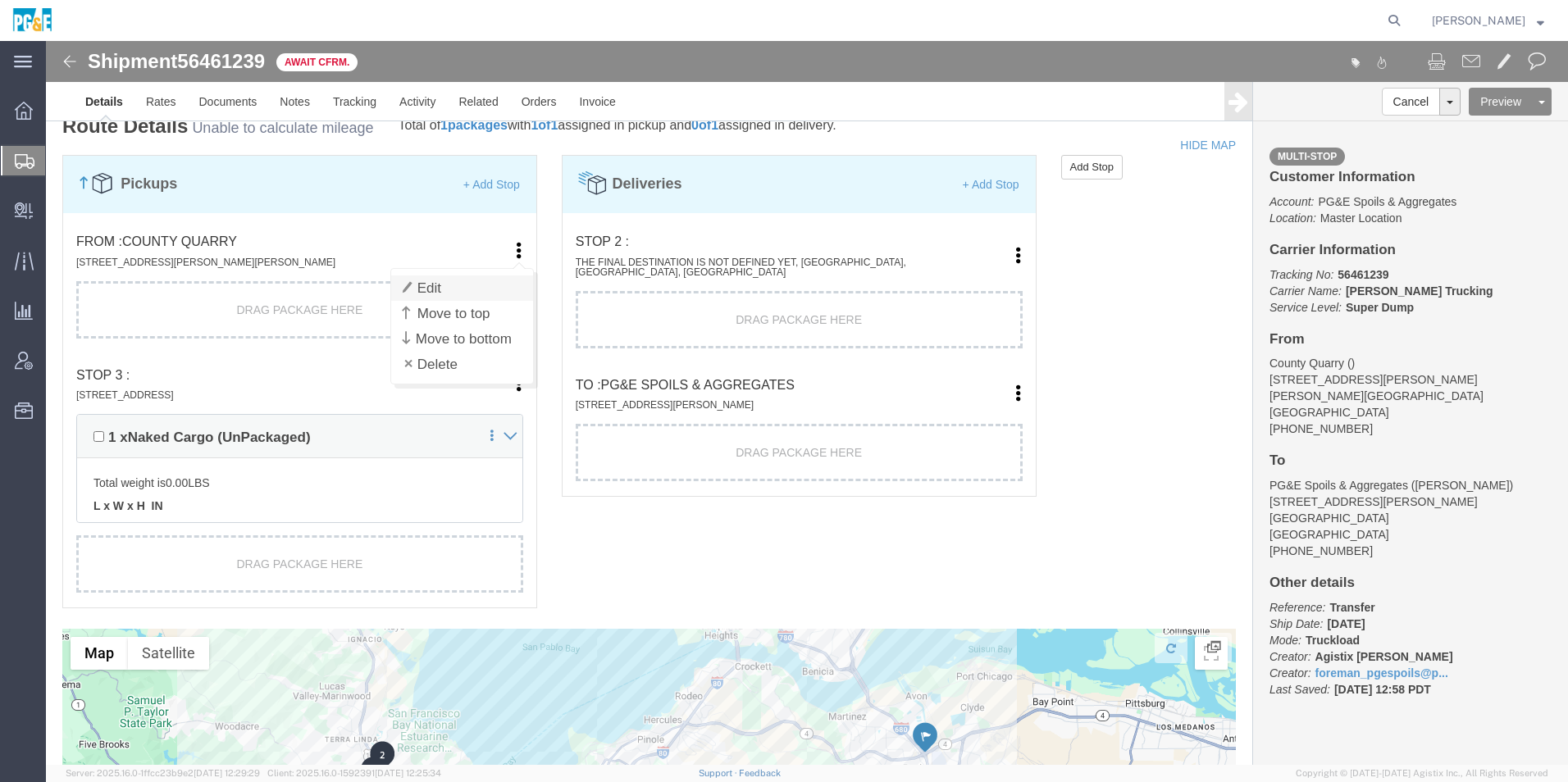
click link "Edit"
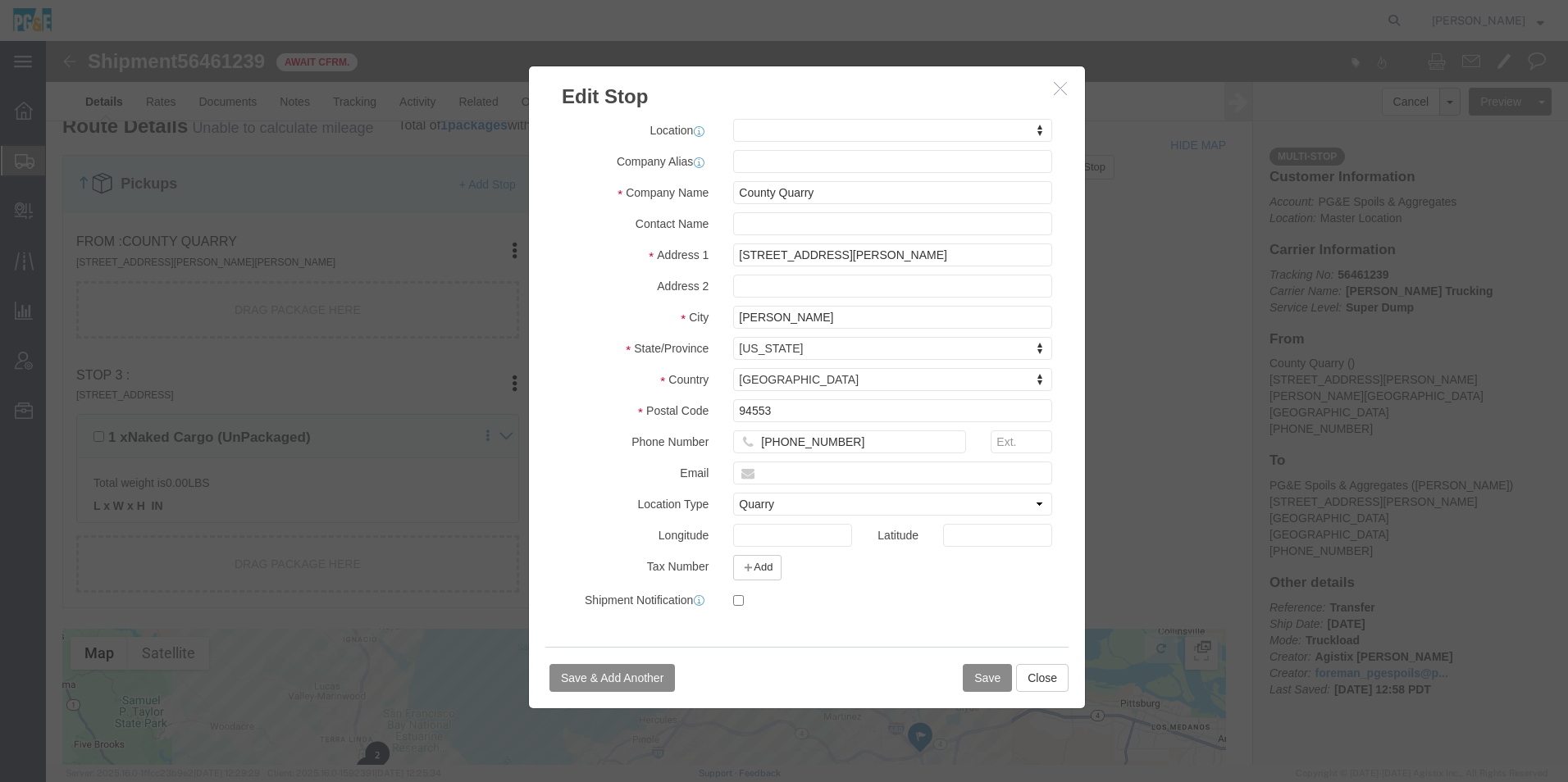
select select
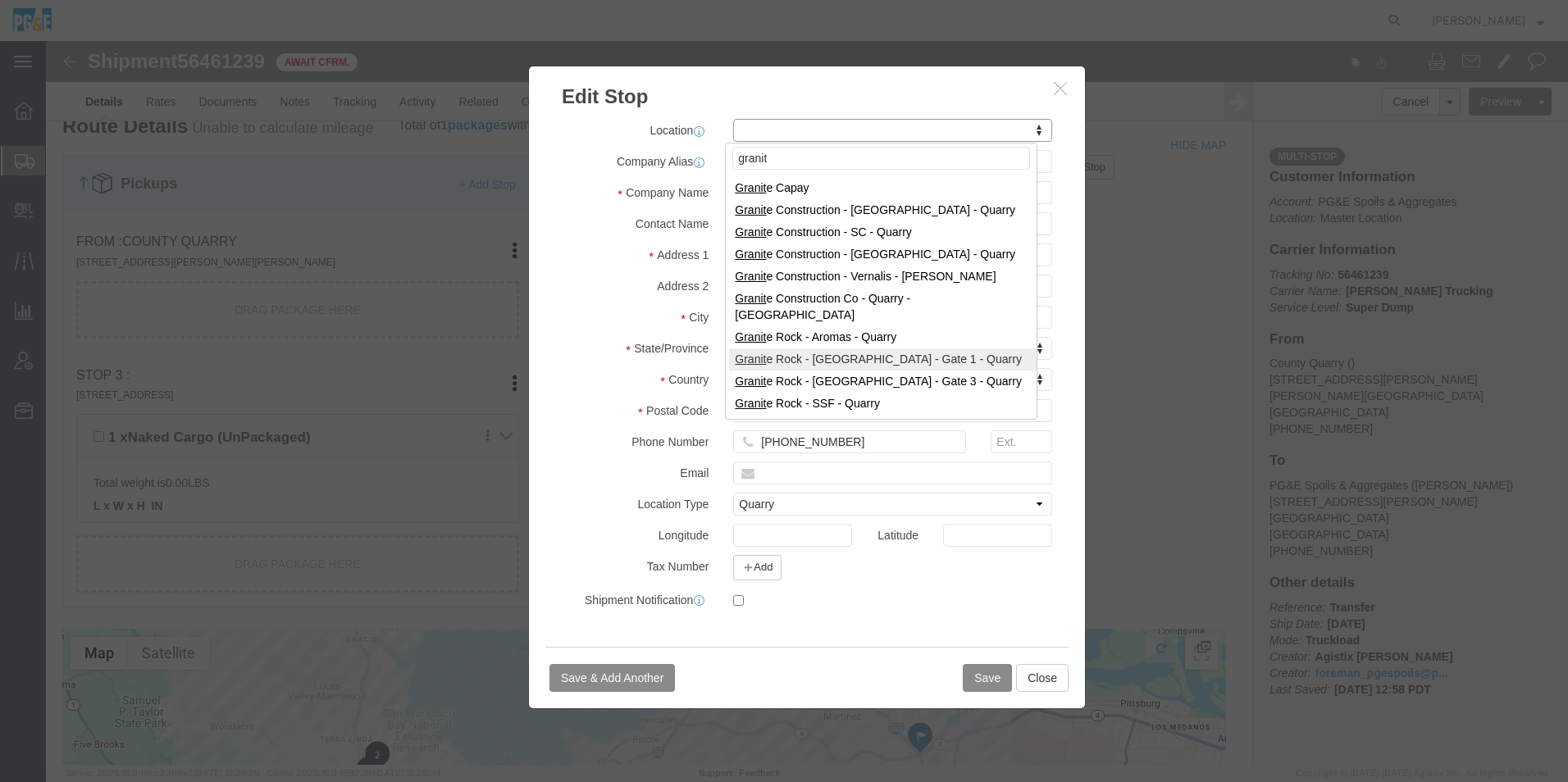
type input "granit"
select select "41192"
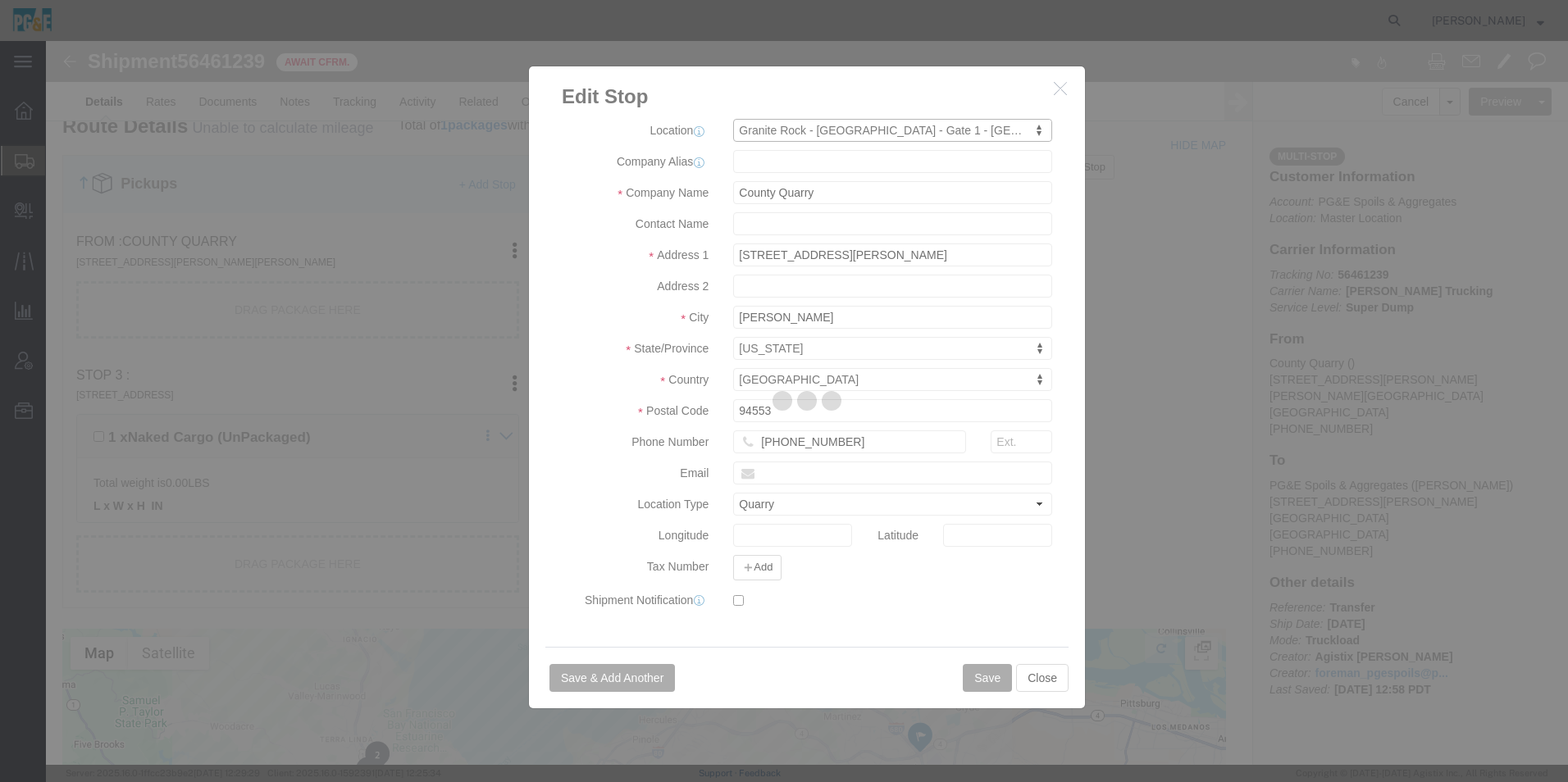
type input "Granite Rock"
type input "365 Blomquist St - Gate 1"
type input "Redwood City"
type input "94063"
type input "650-482-3800"
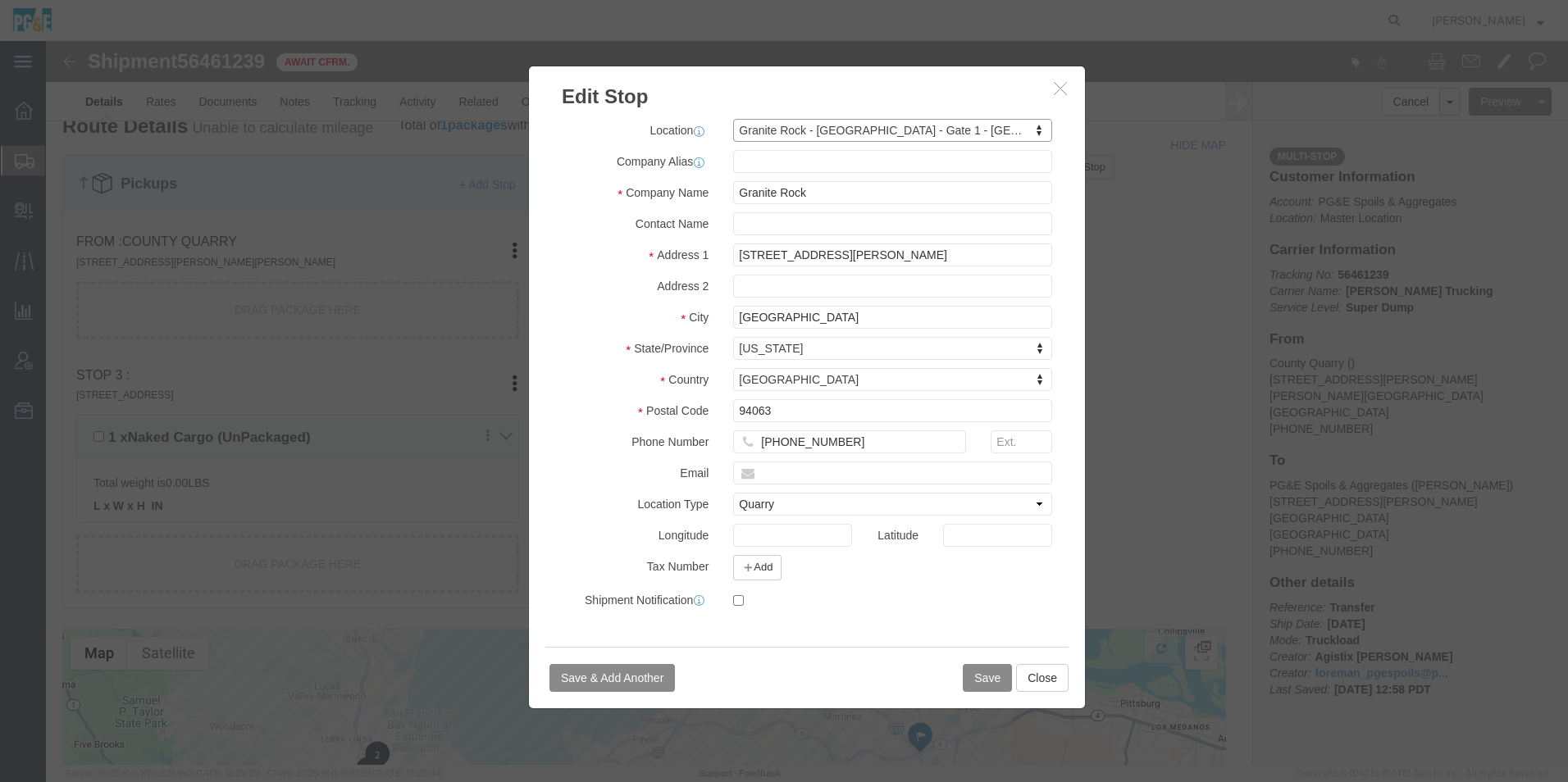
select select "CA"
click button "Save"
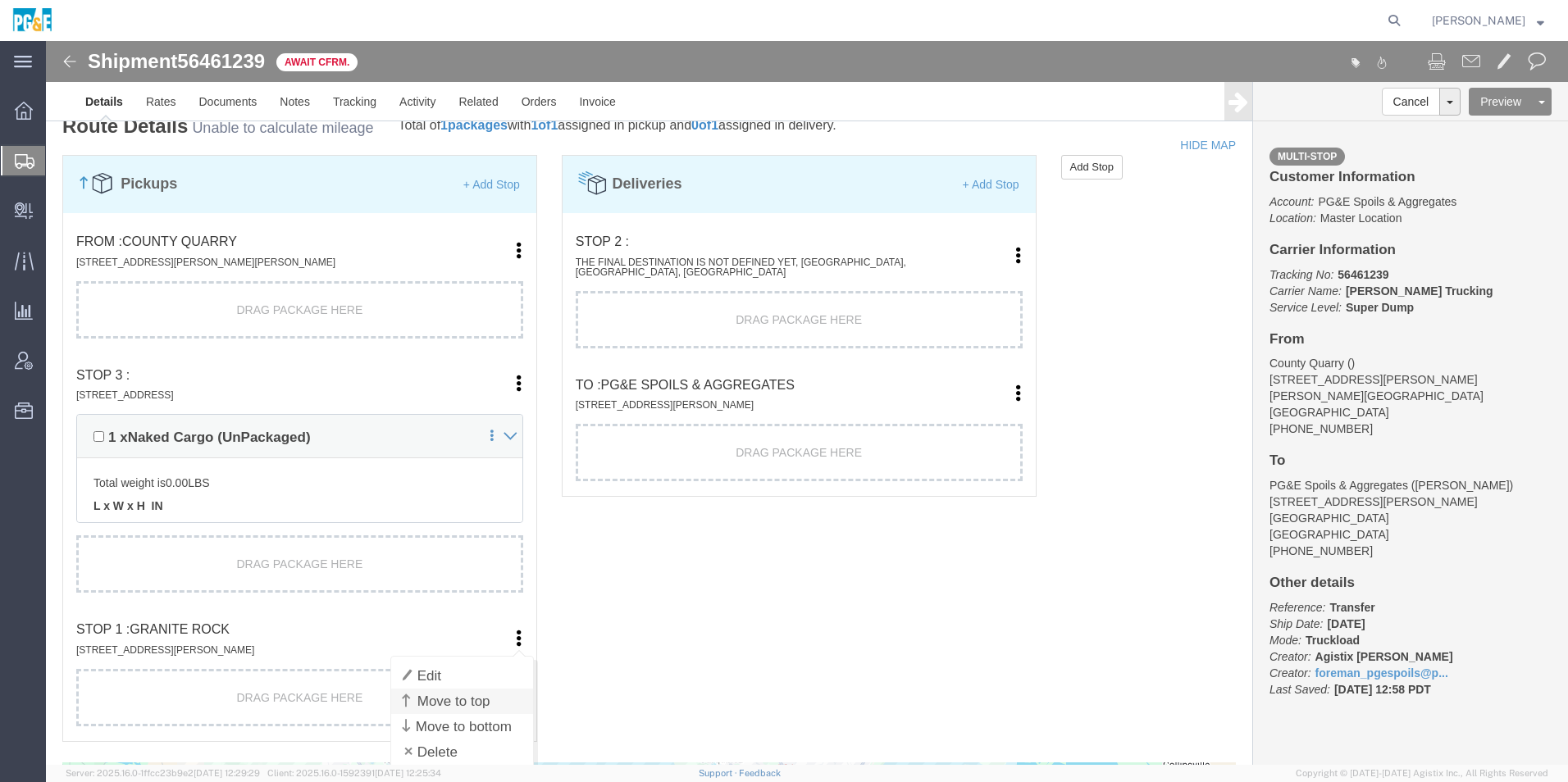
click link "Move to top"
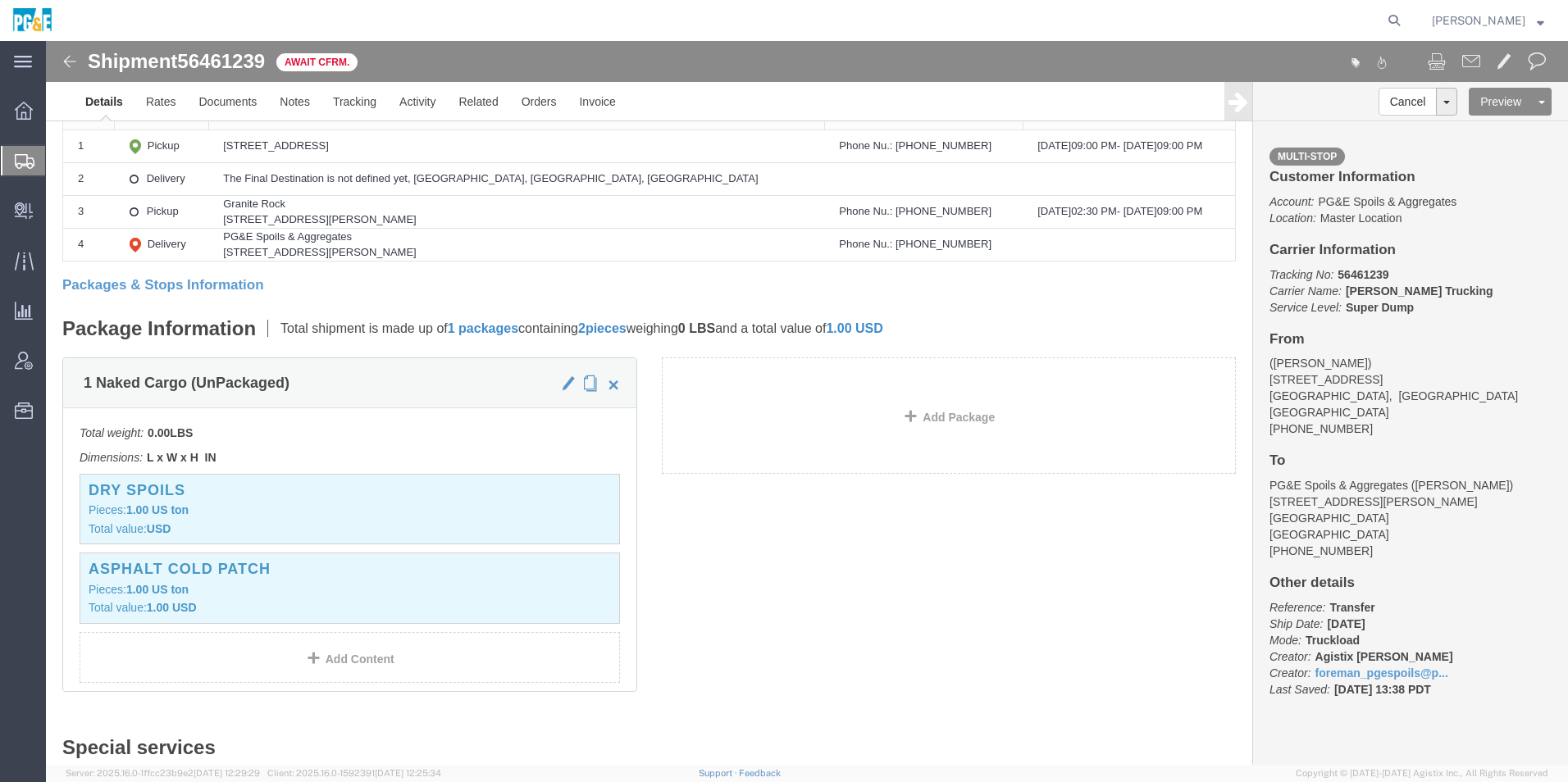
scroll to position [0, 0]
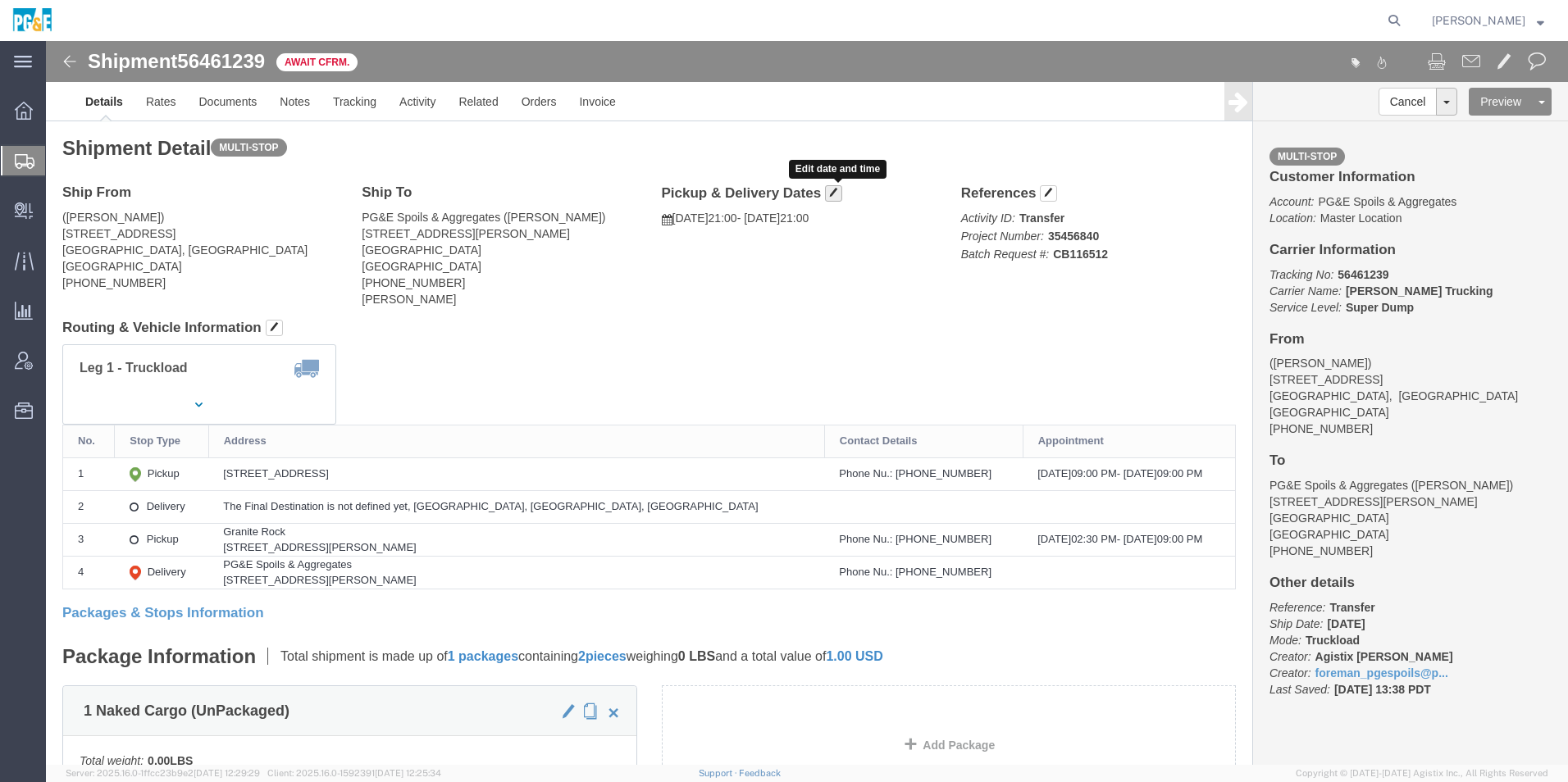
click span "button"
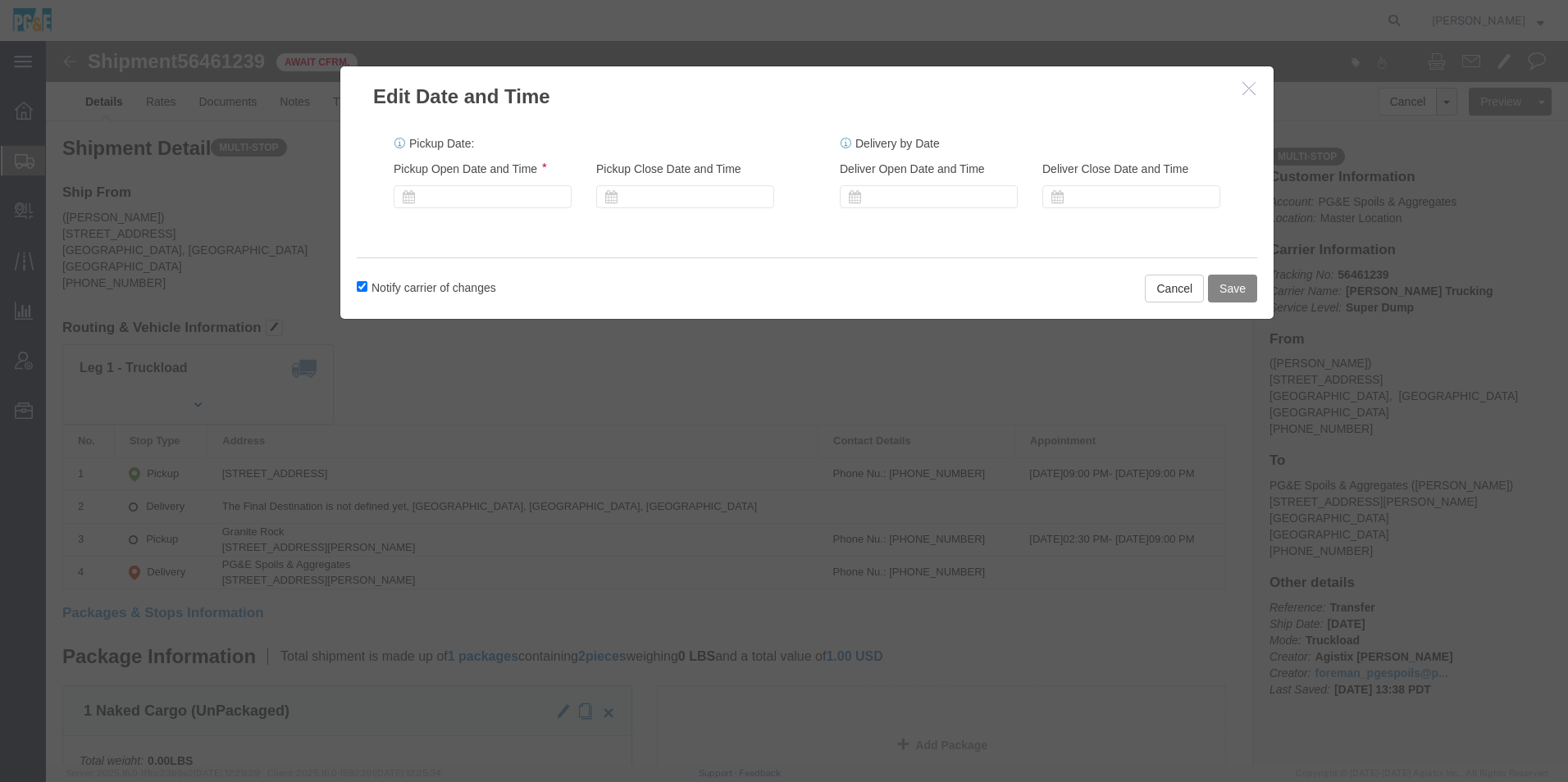
click button "Save"
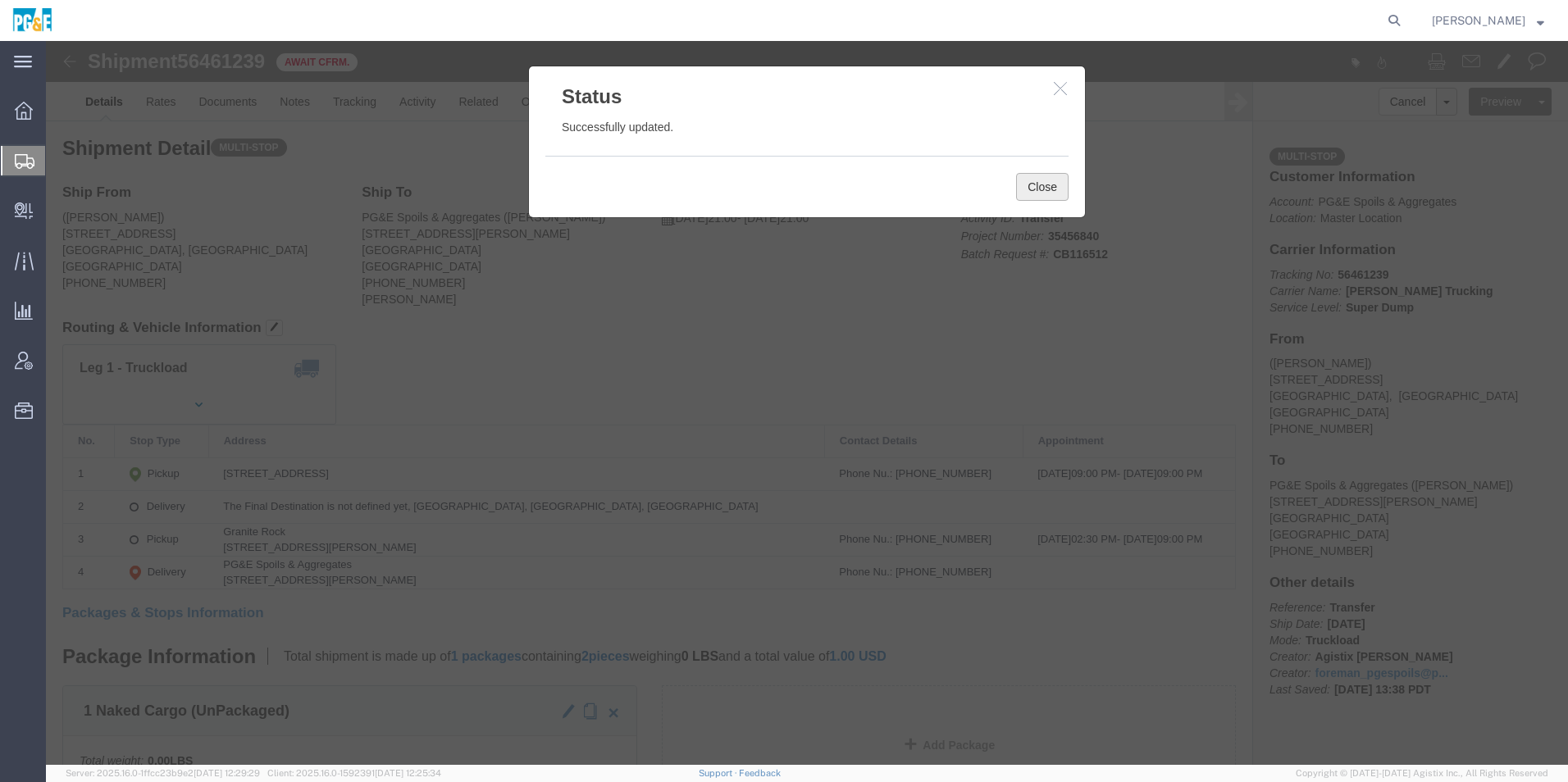
click button "Close"
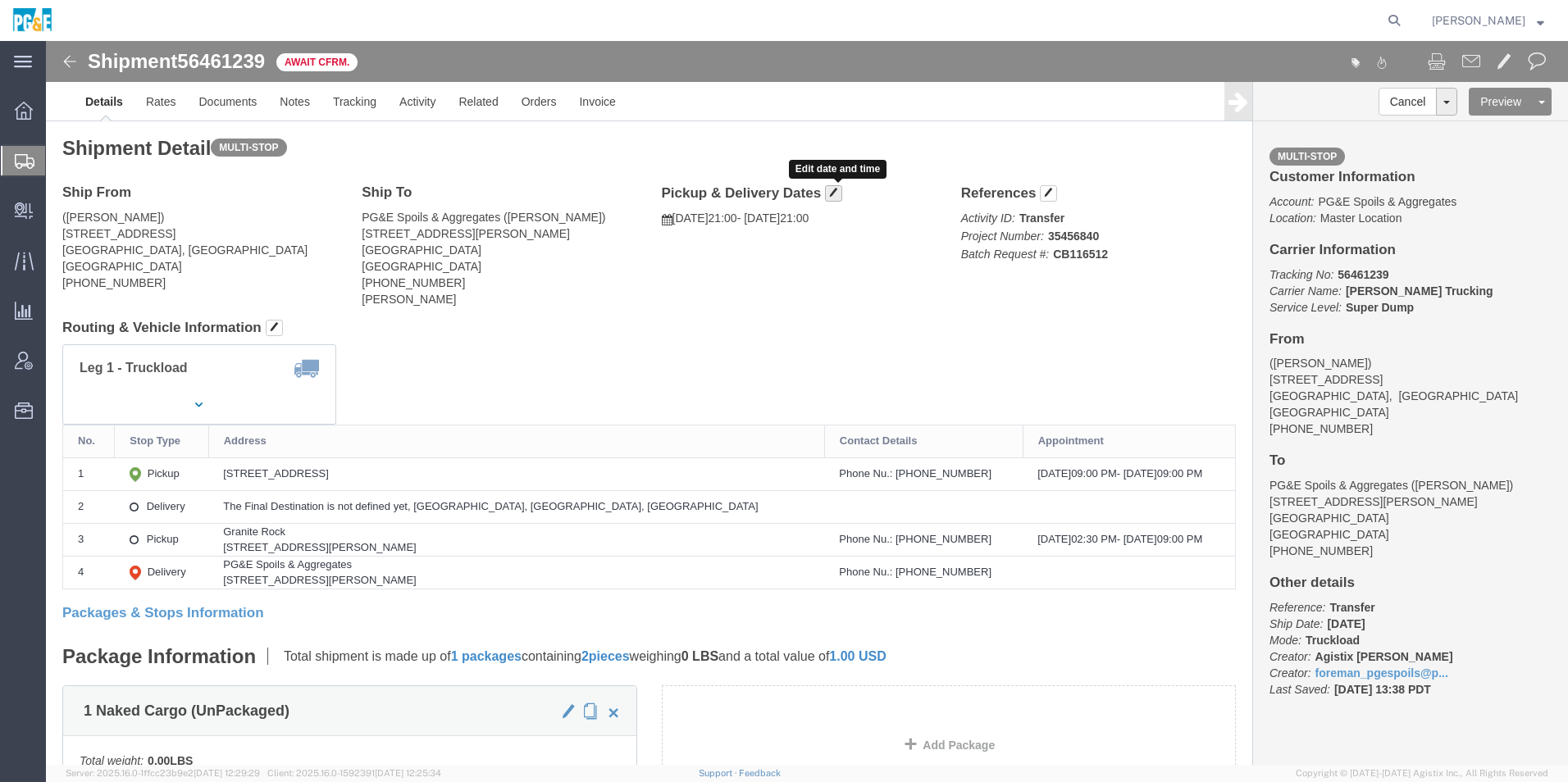
click span "button"
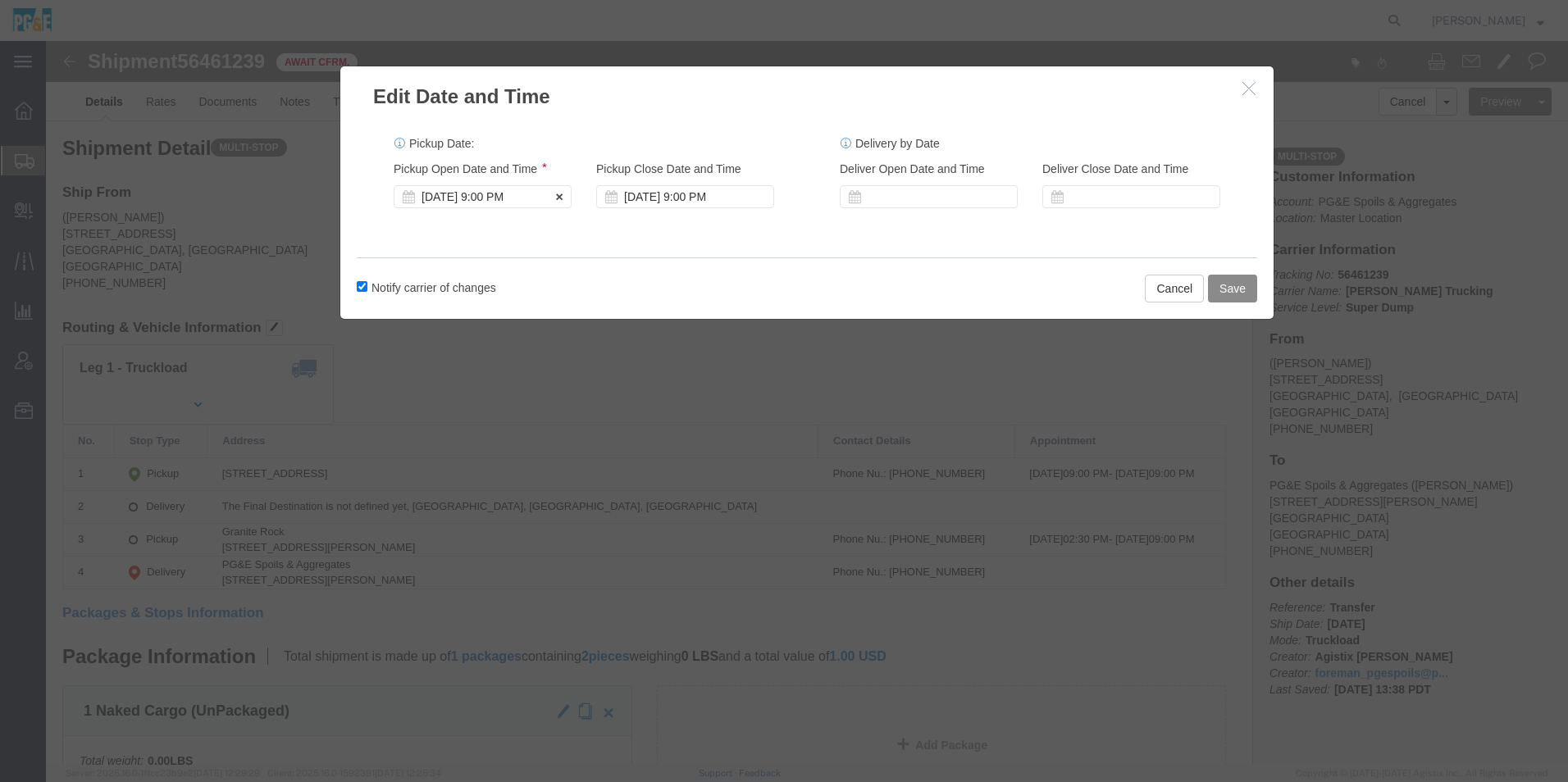
click div "Aug 13 2025 9:00 PM"
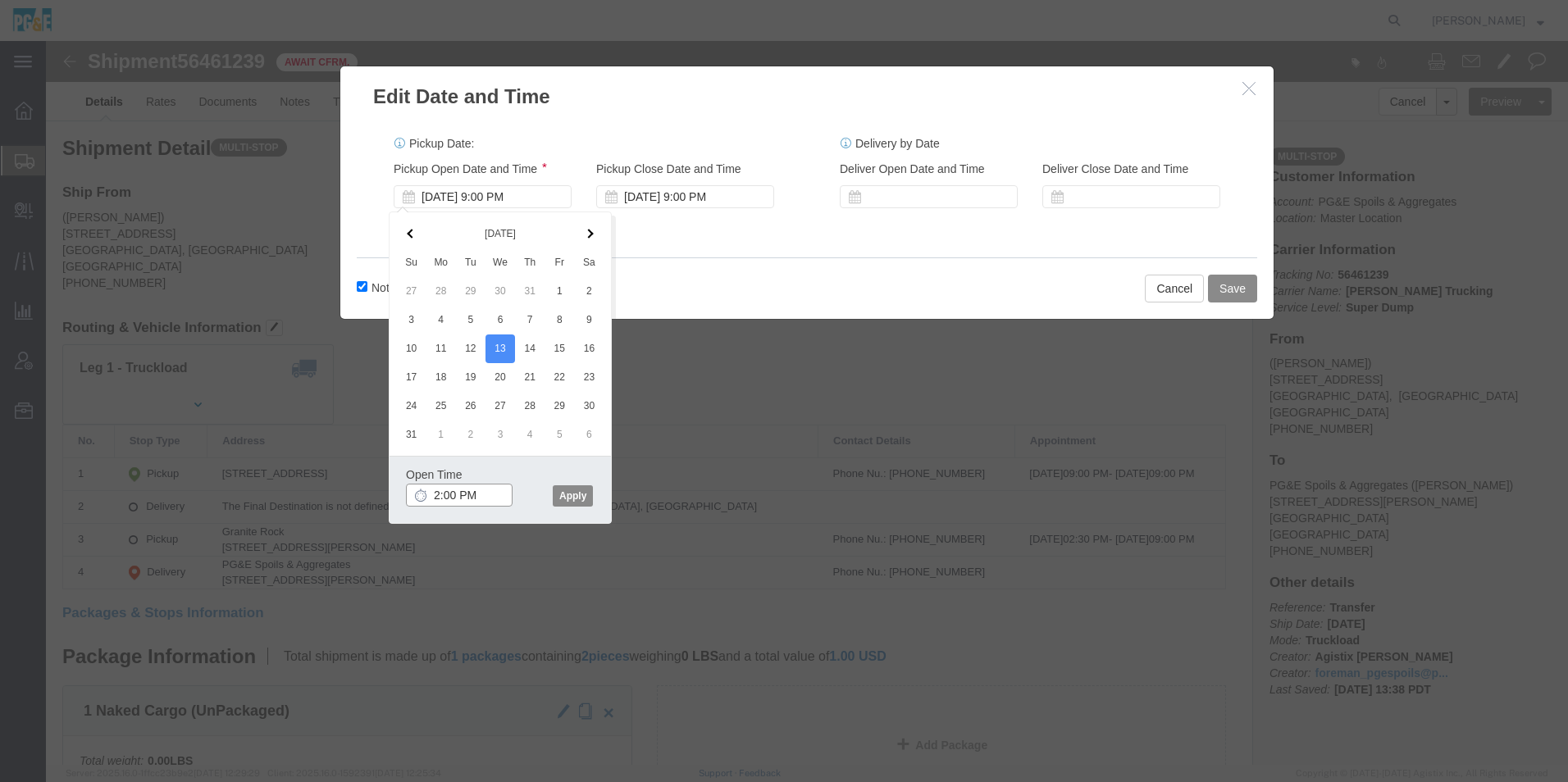
click input "2:00 PM"
type input "2:30 PM"
click button "Apply"
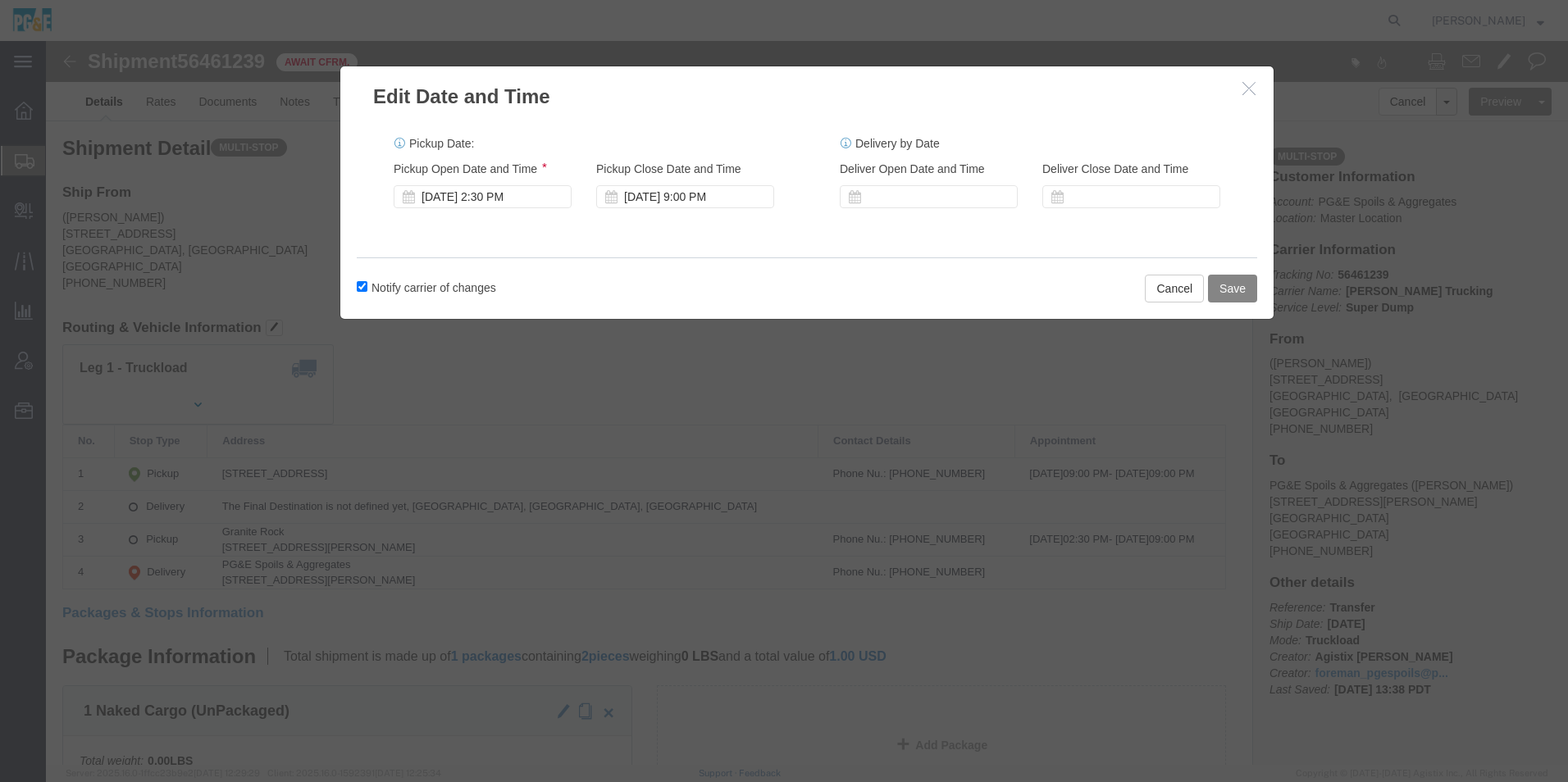
click button "Save"
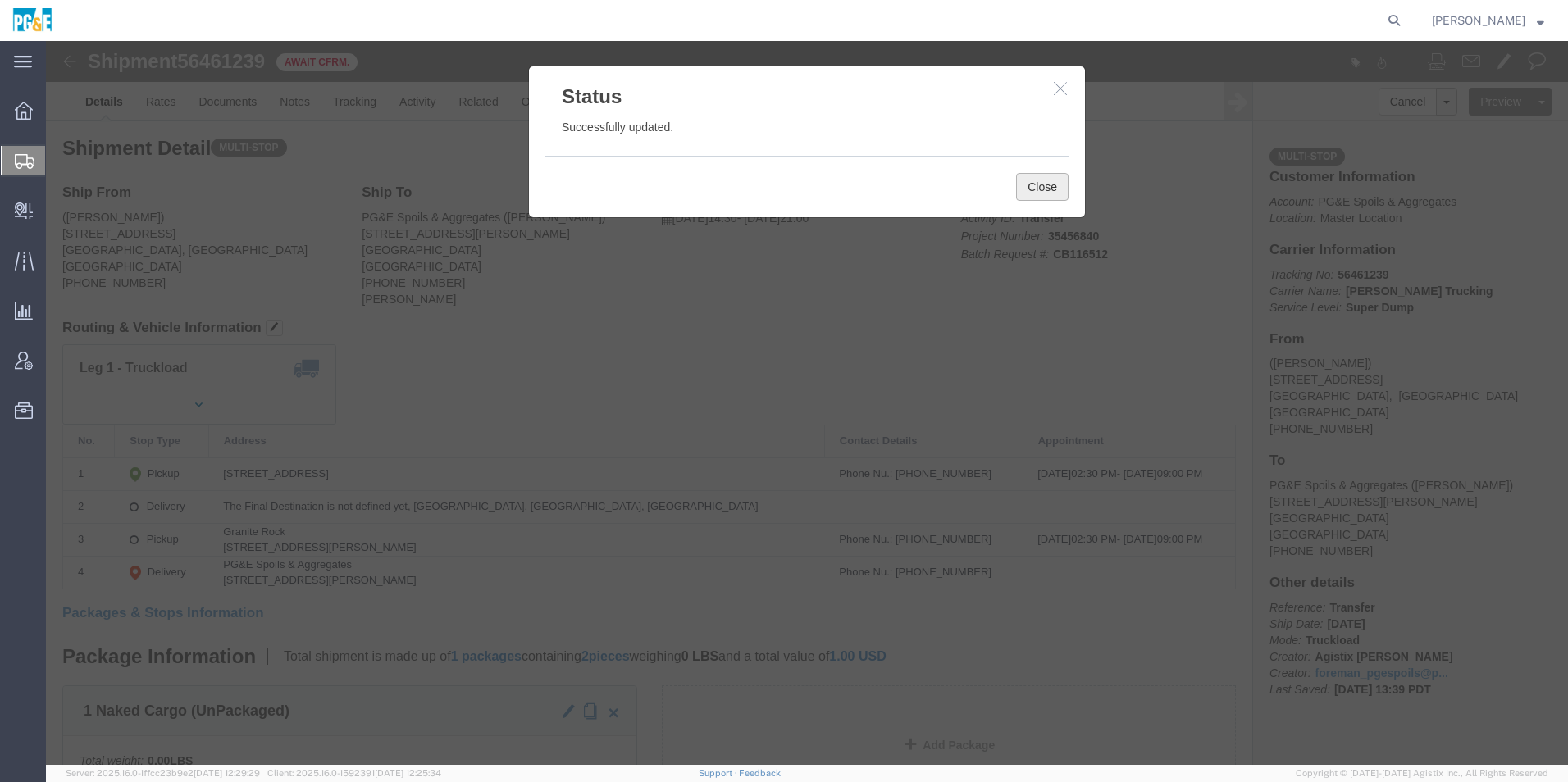
click button "Close"
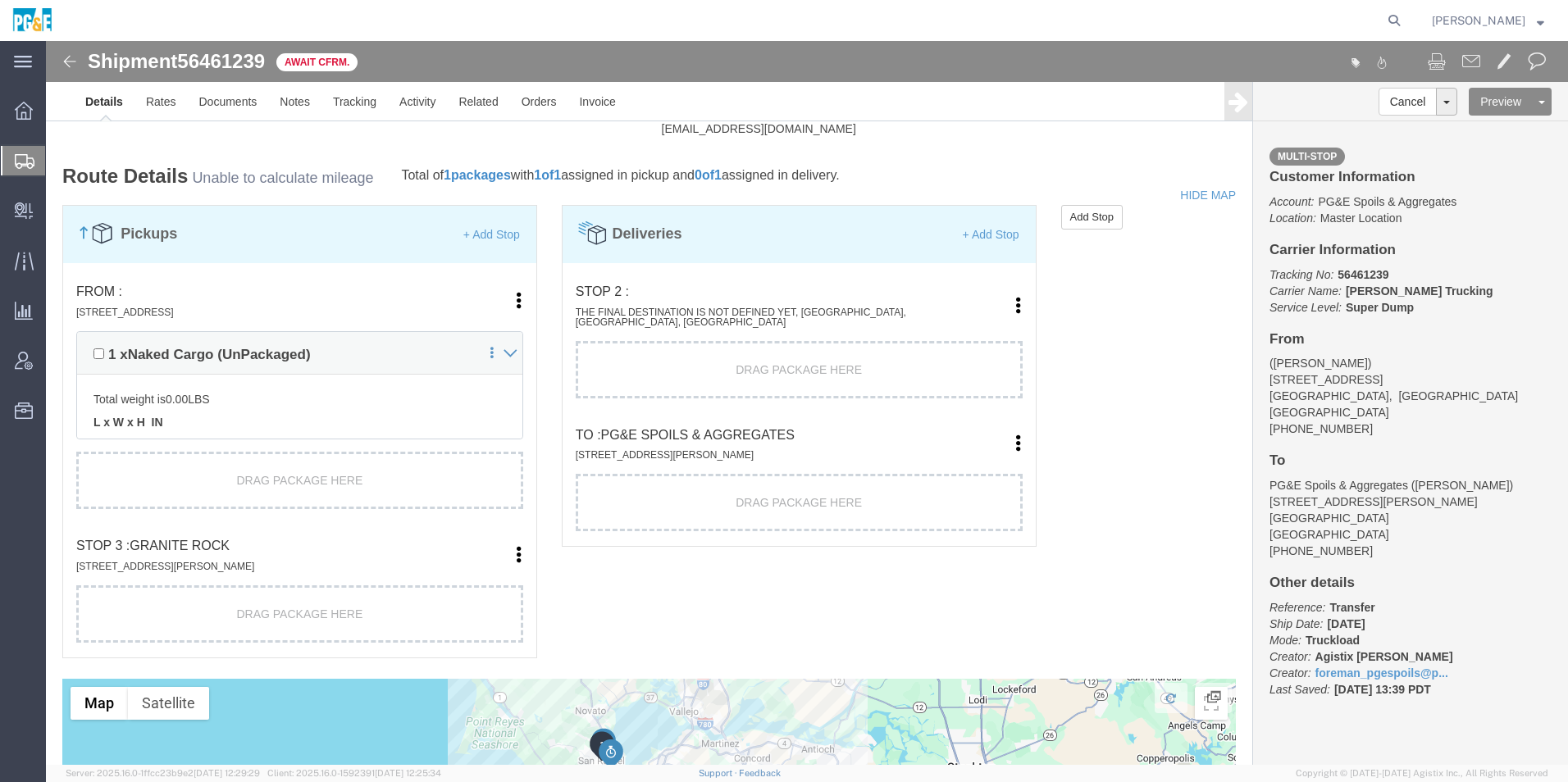
scroll to position [1087, 0]
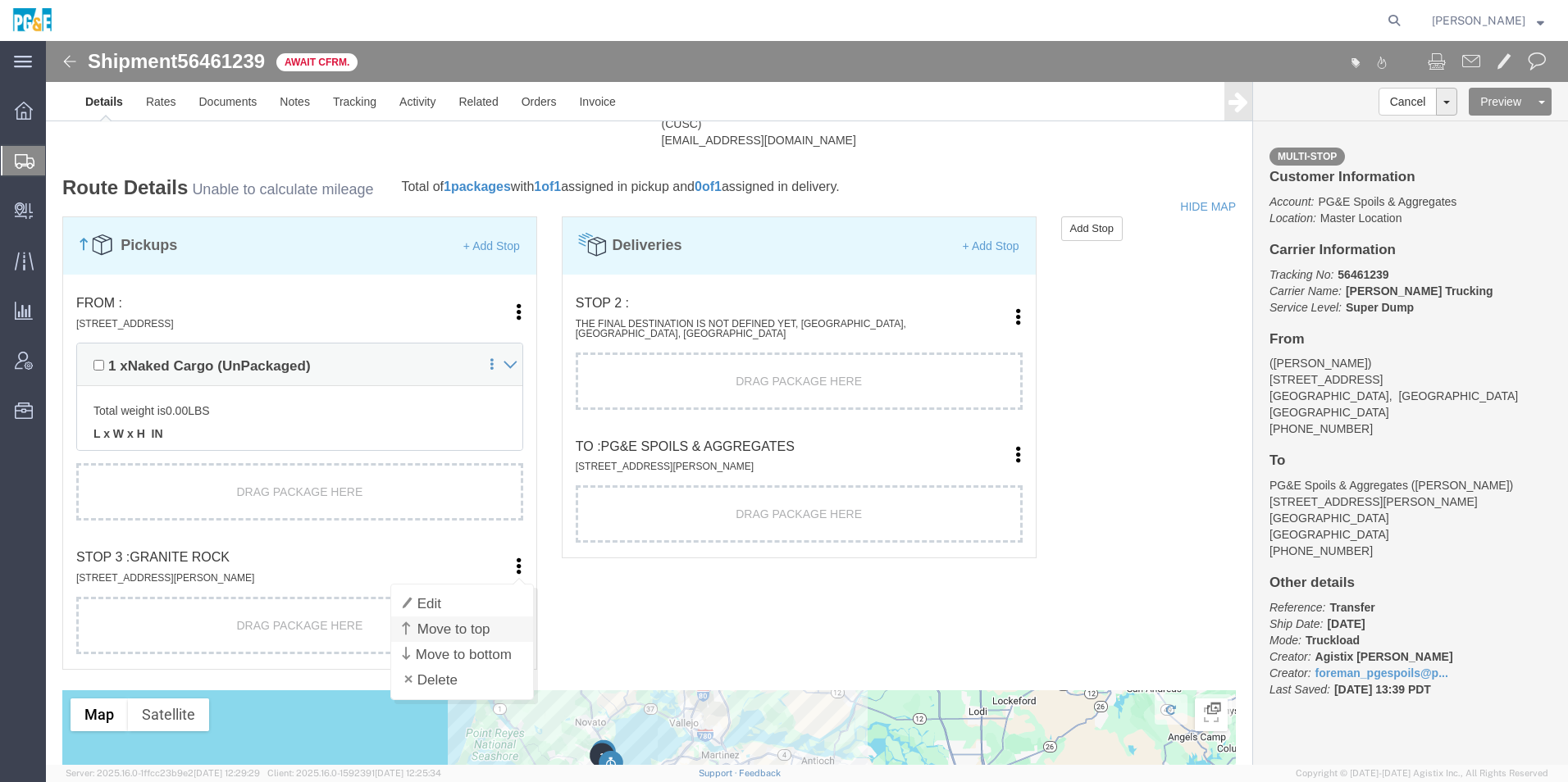
click link "Move to top"
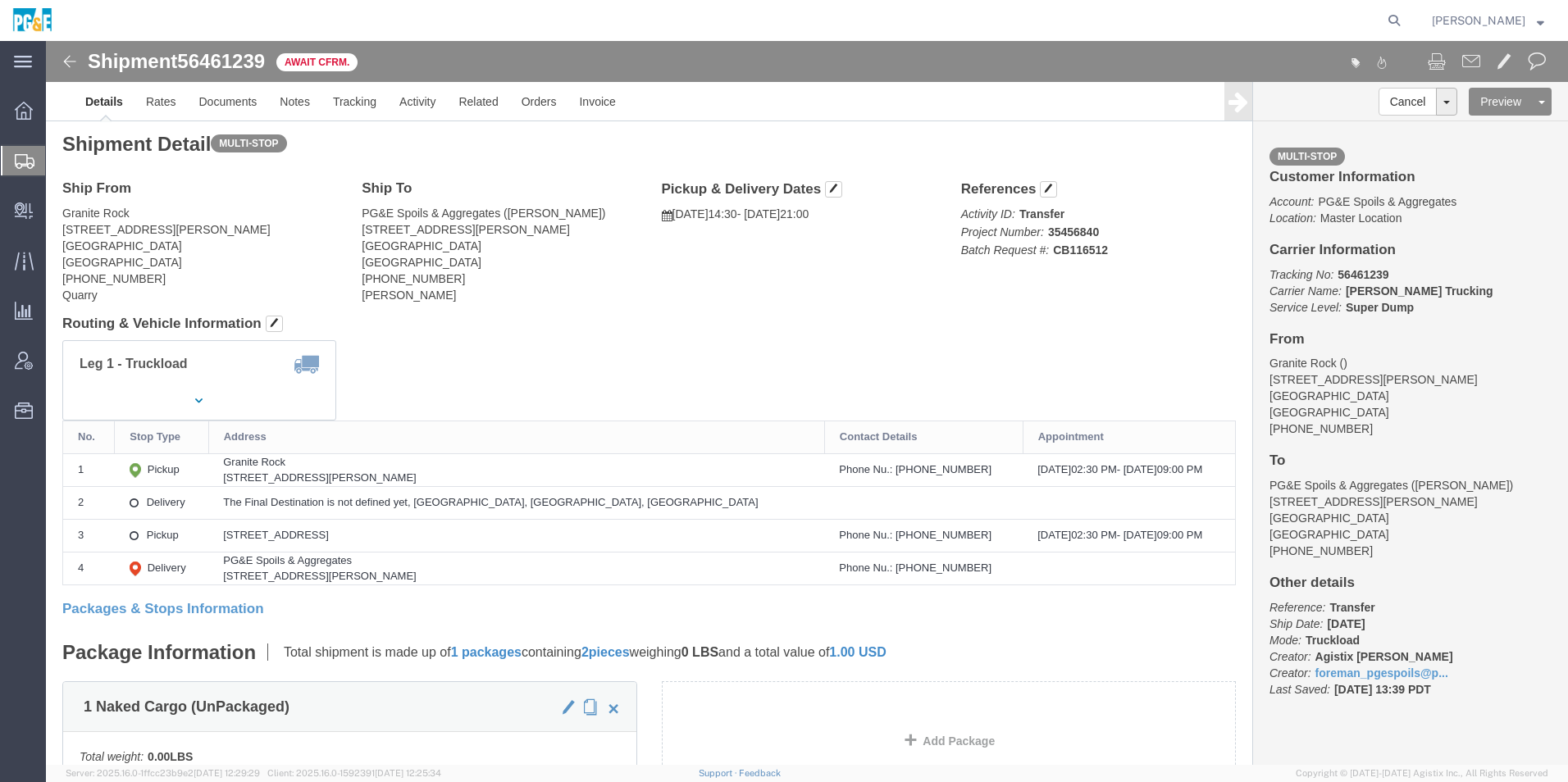
scroll to position [0, 0]
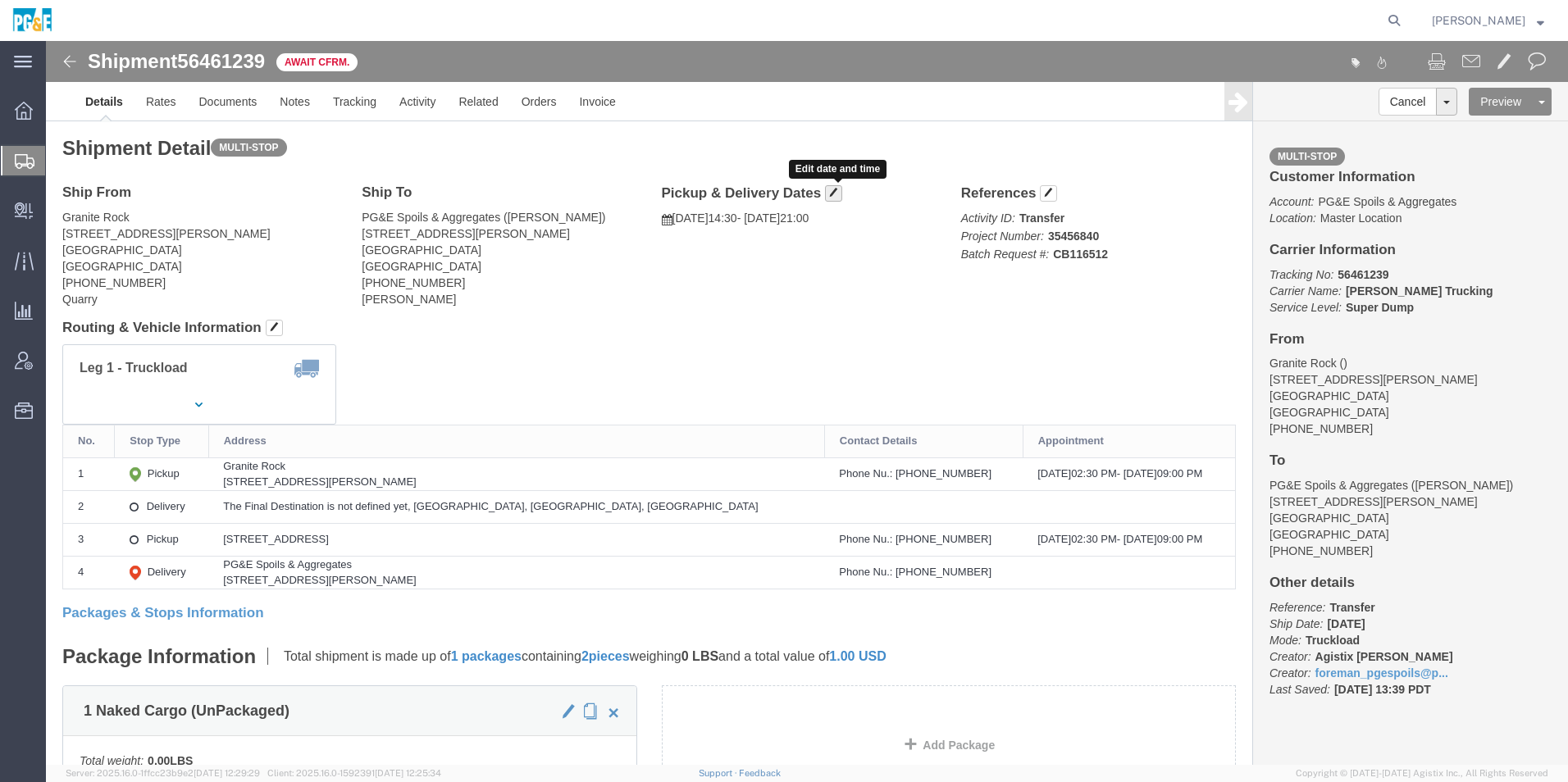
click button "button"
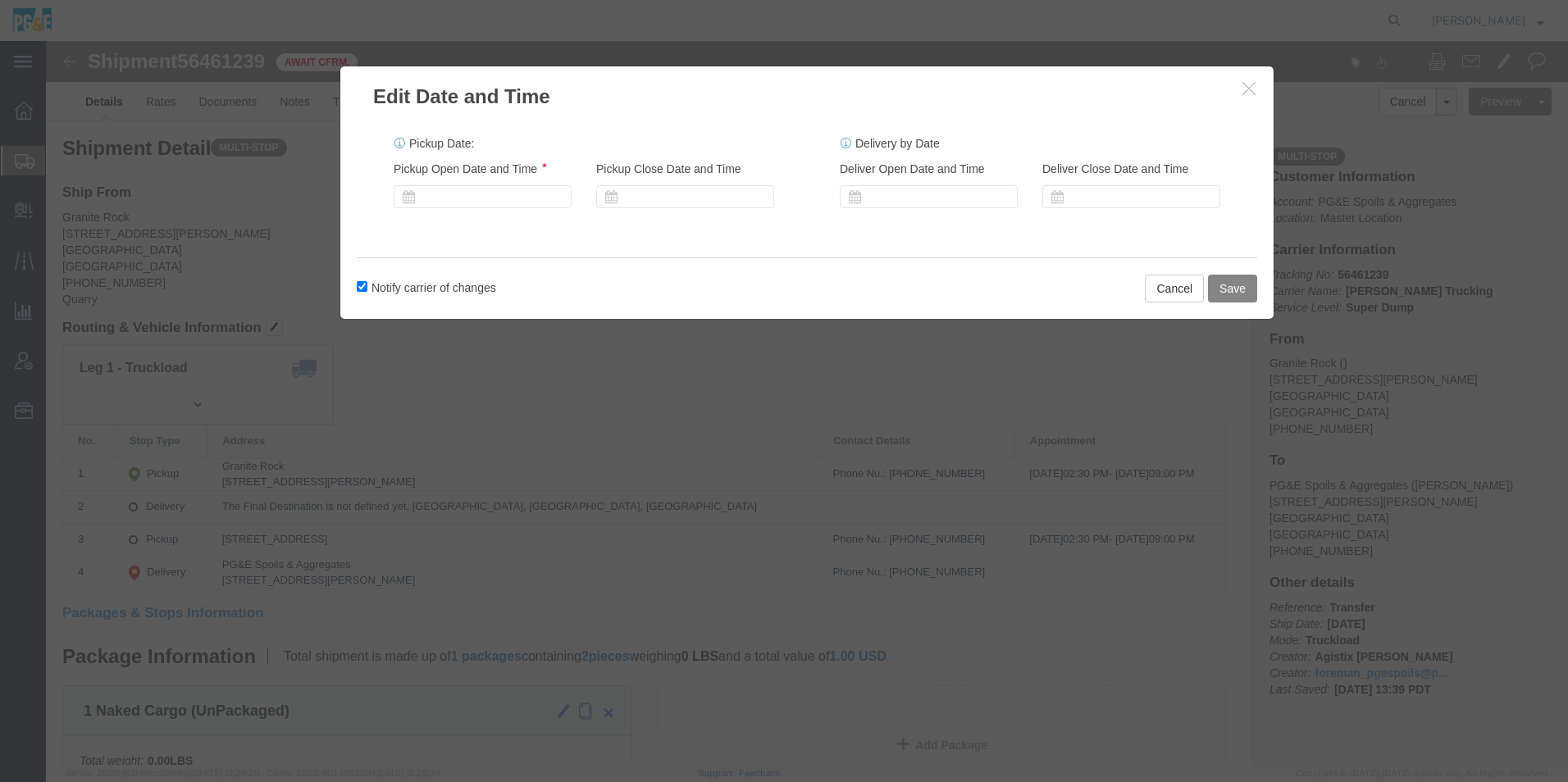
click button "Save"
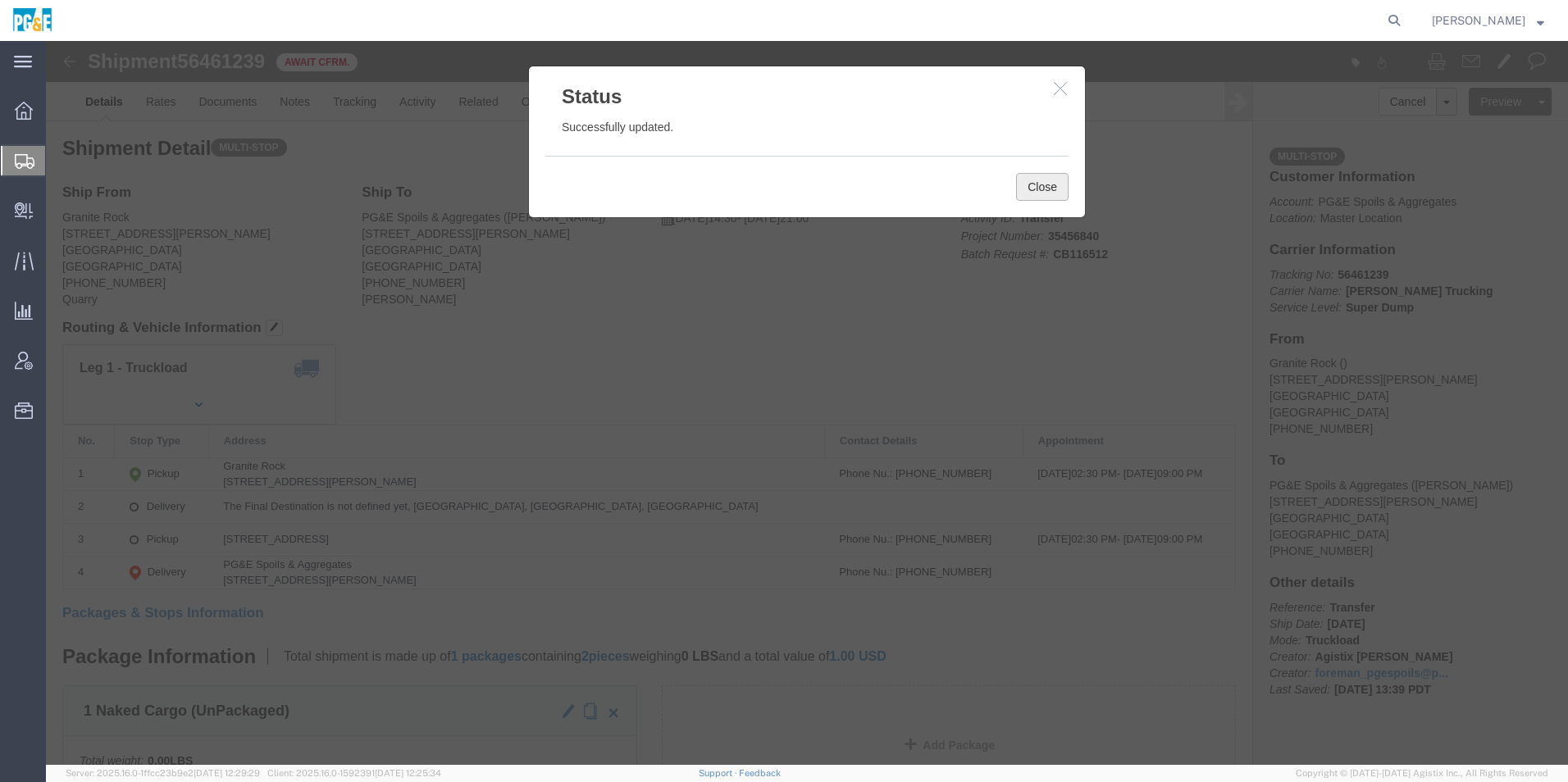
click button "Close"
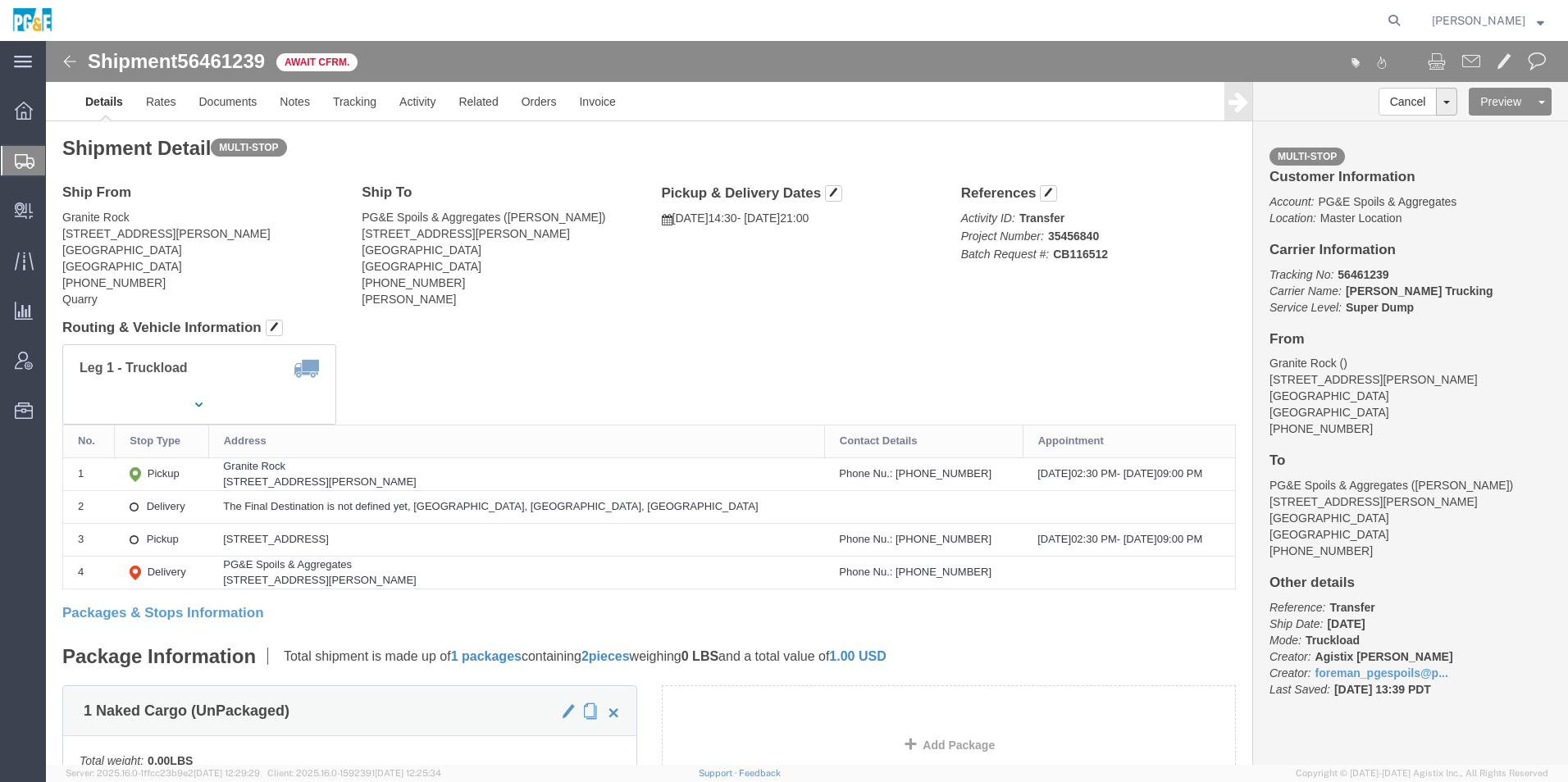
click img
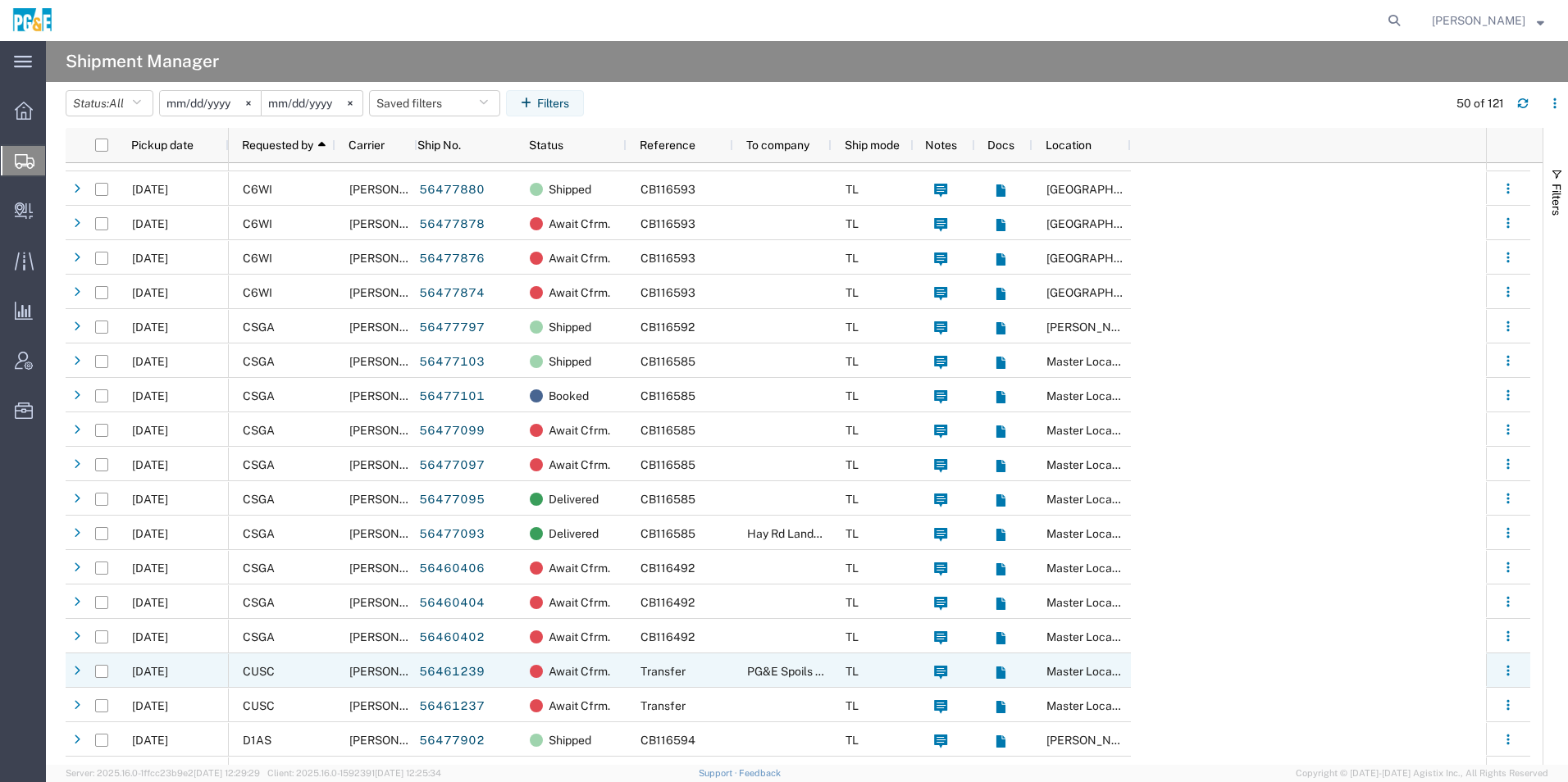
scroll to position [328, 0]
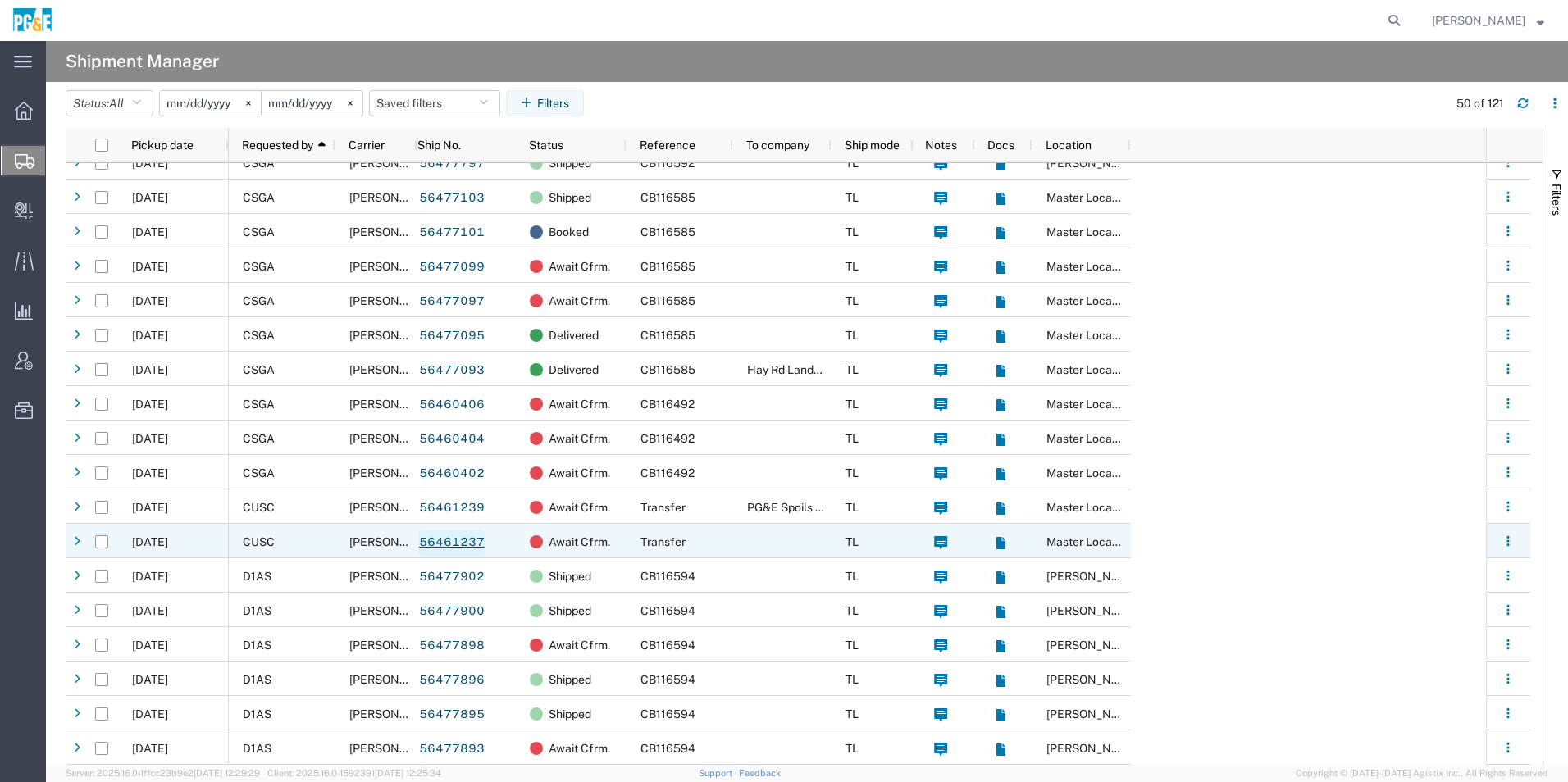
click at [443, 540] on link "56461237" at bounding box center [451, 542] width 68 height 26
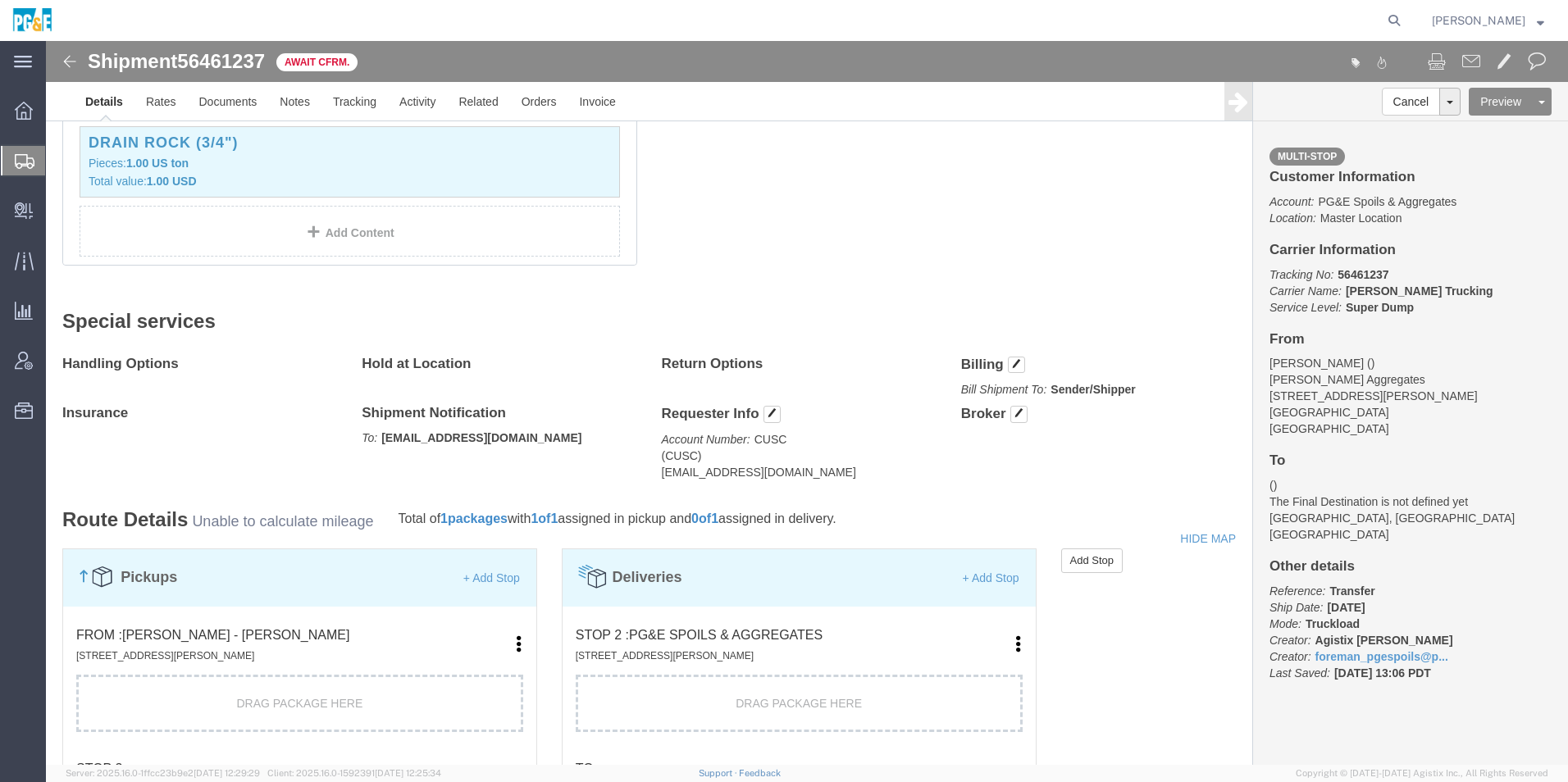
scroll to position [902, 0]
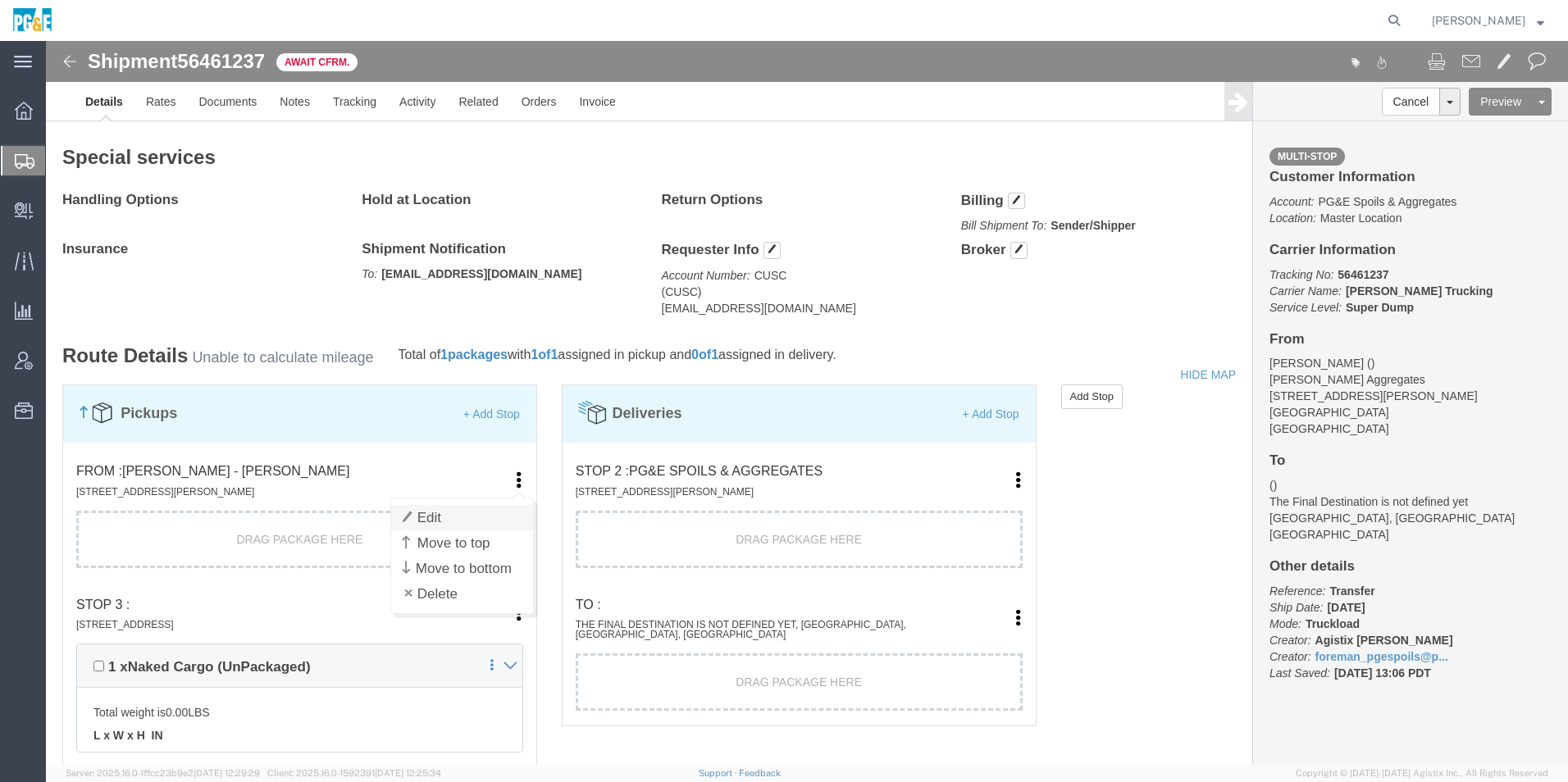
click link "Edit"
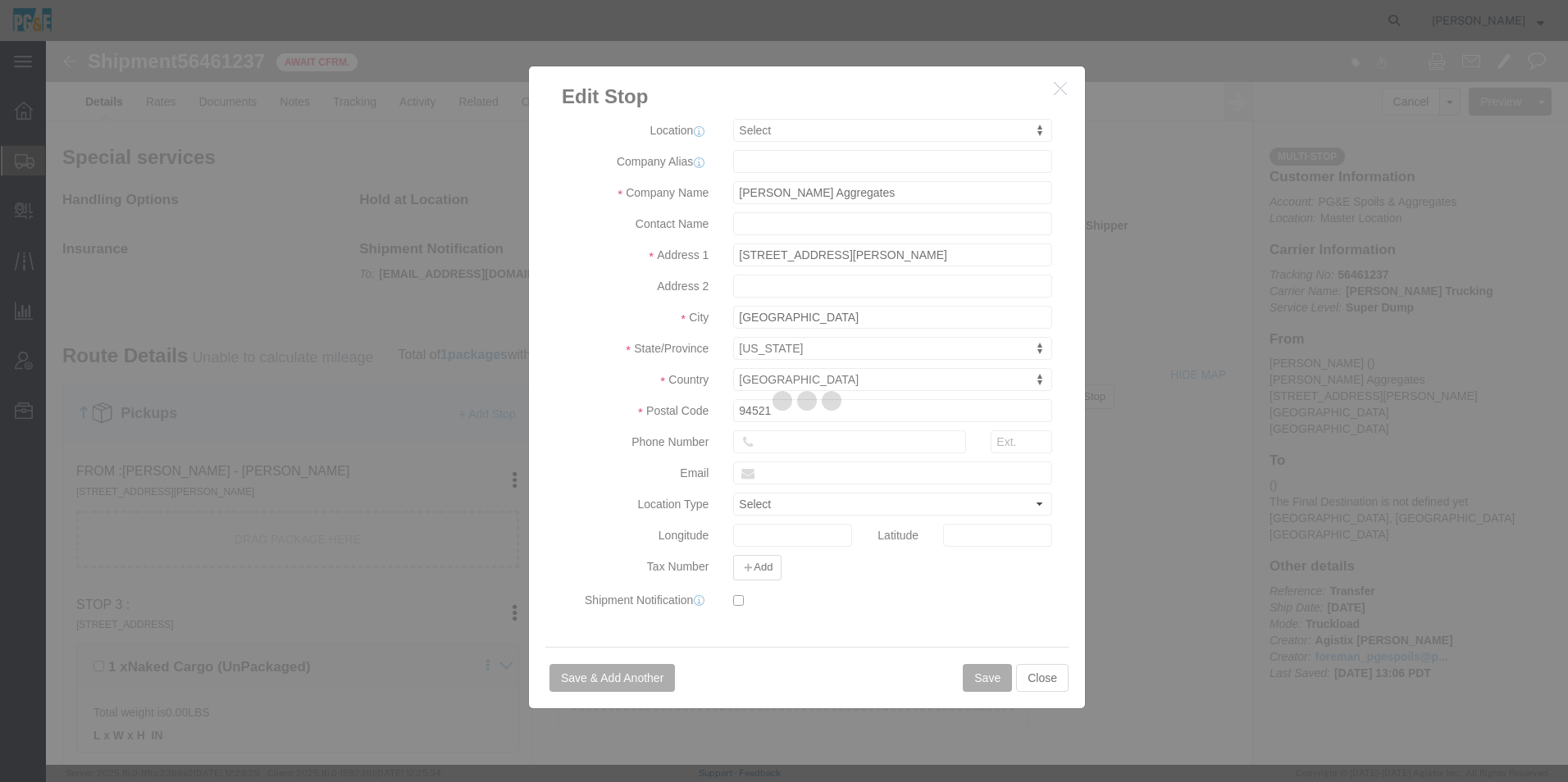
select select
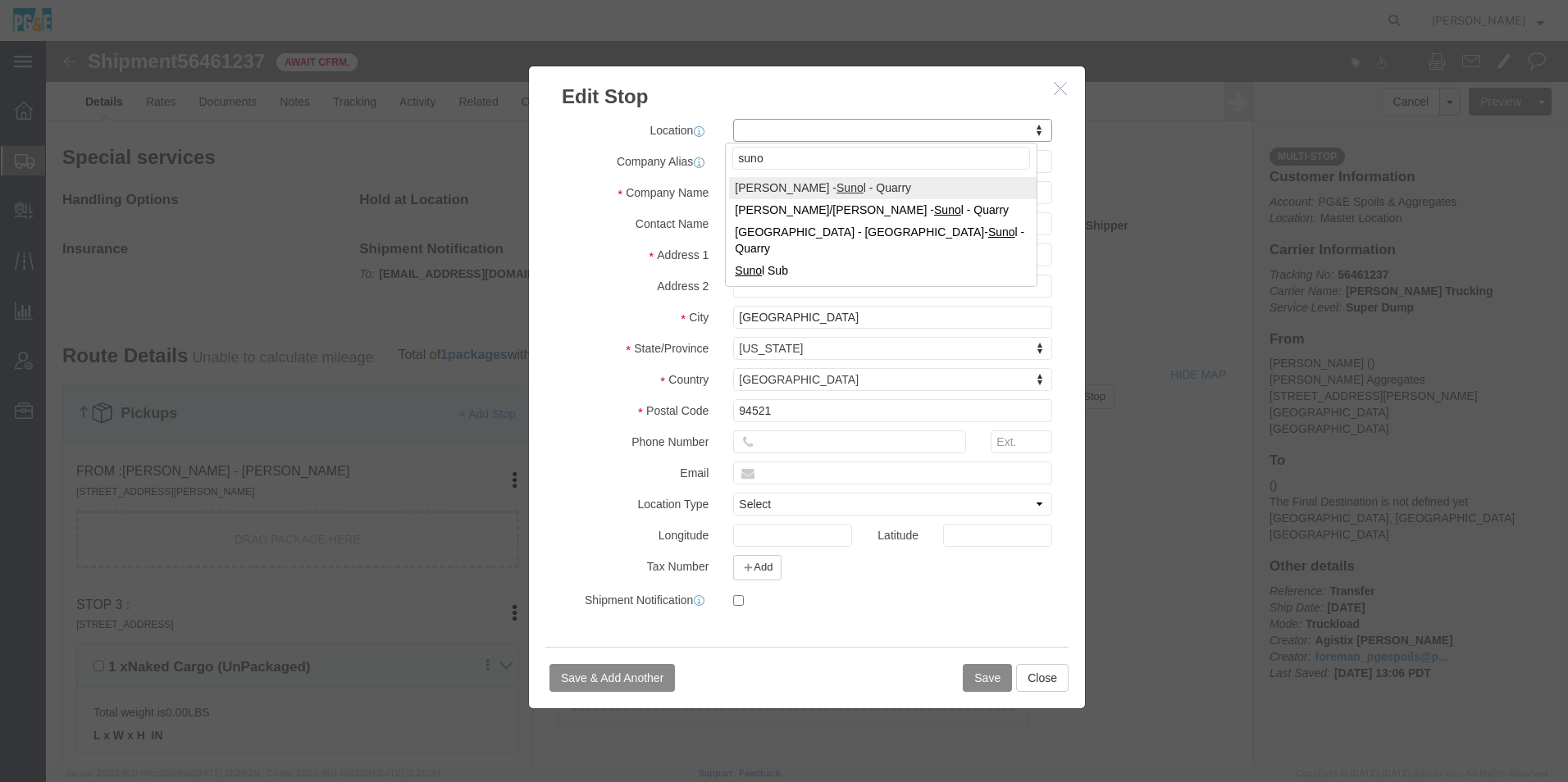
type input "suno"
select select "41178"
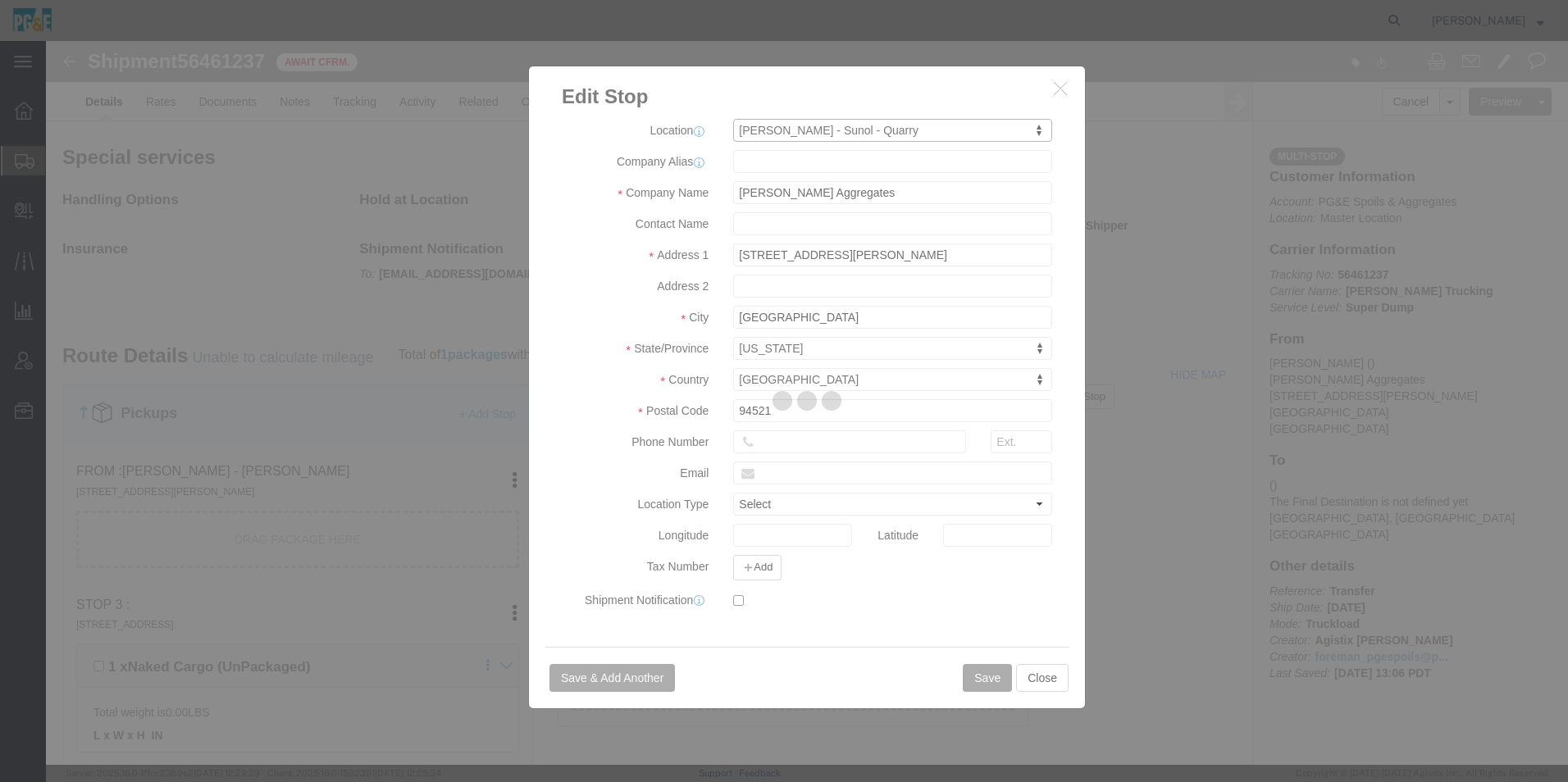
type input "De Silva Gates"
type input "6527 Calaveras Rd"
type input "Sunol"
type input "94586"
type input "925-862-1909"
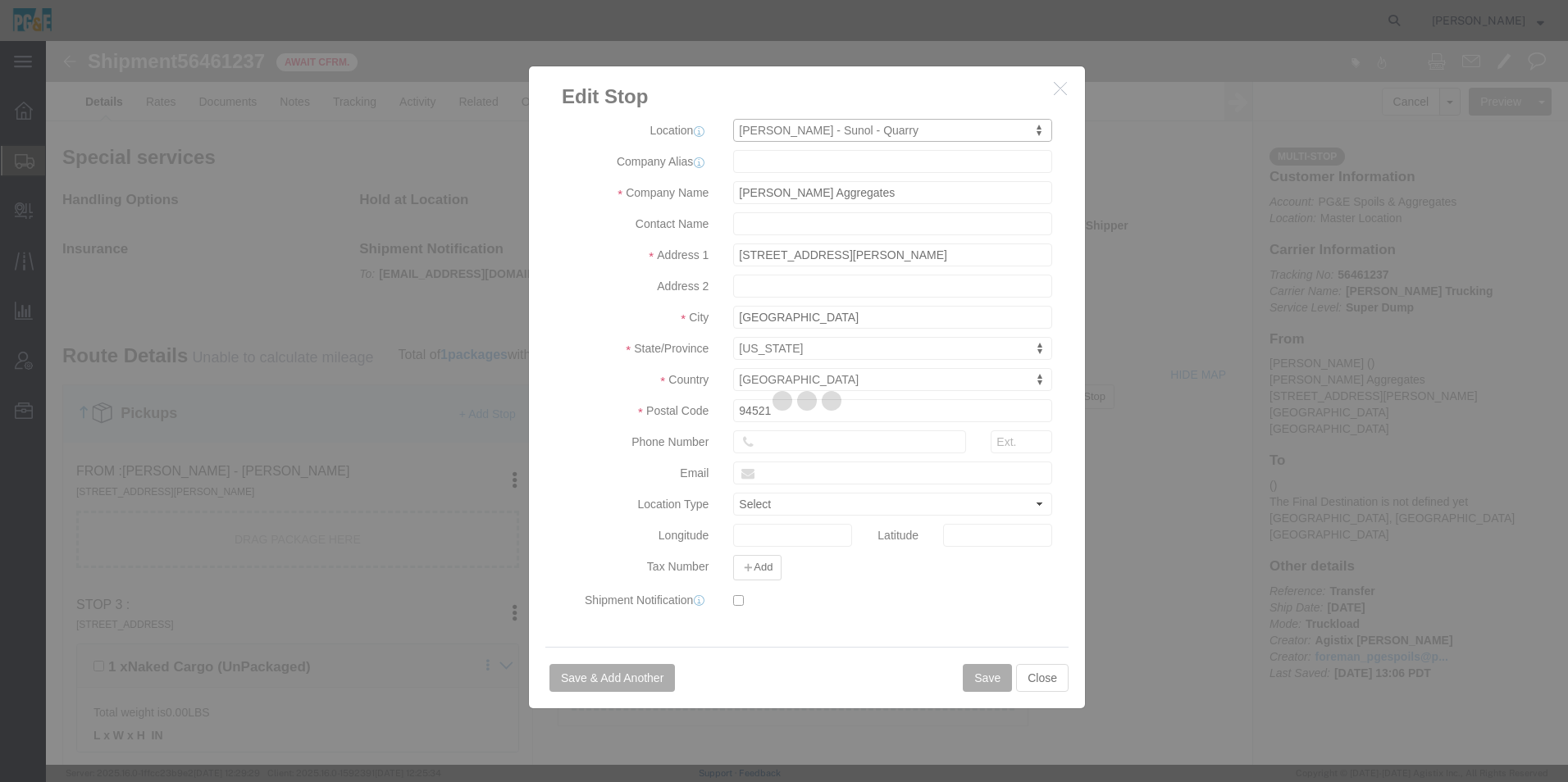
select select "QRRY"
select select "CA"
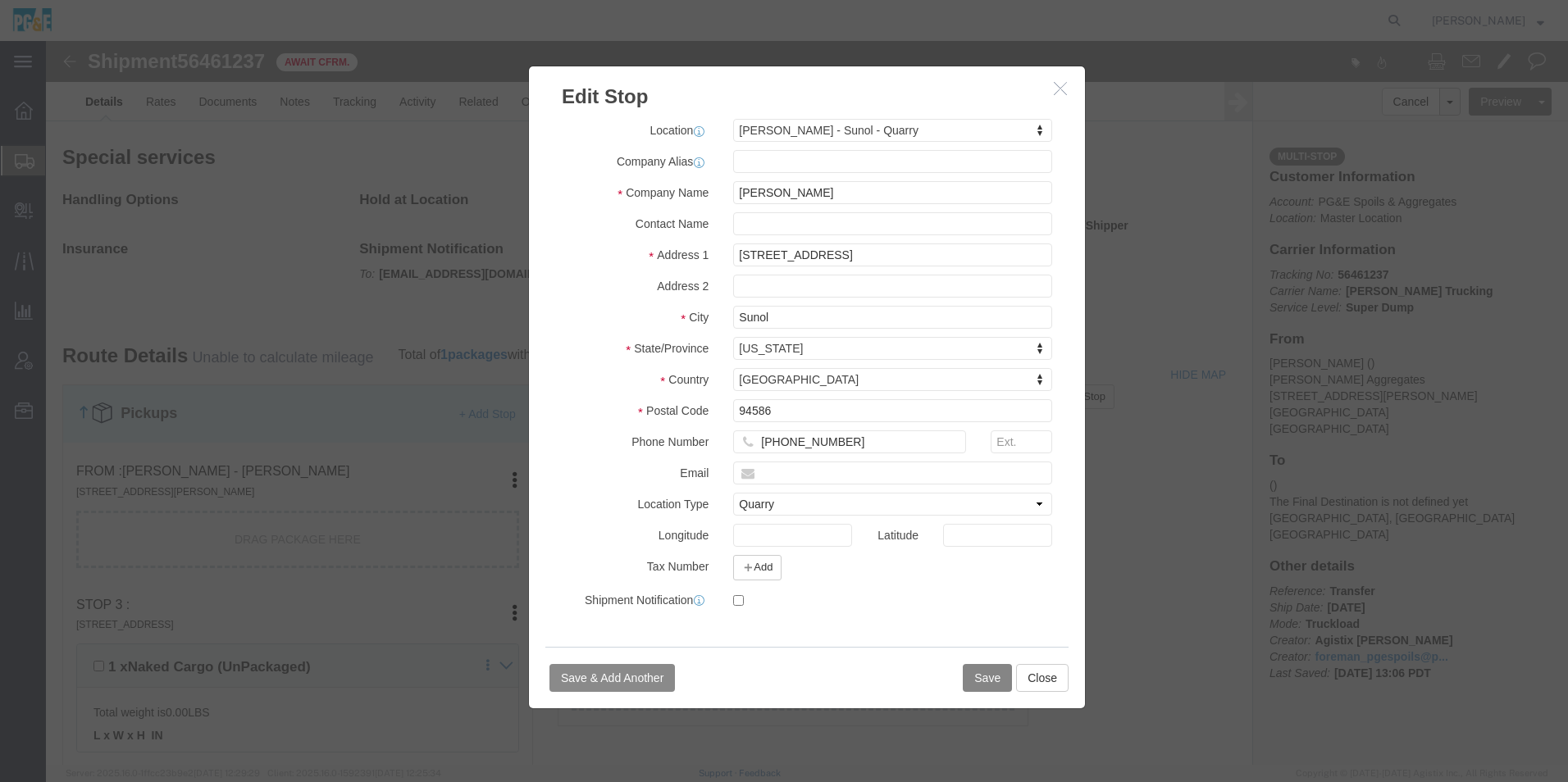
click button "Save"
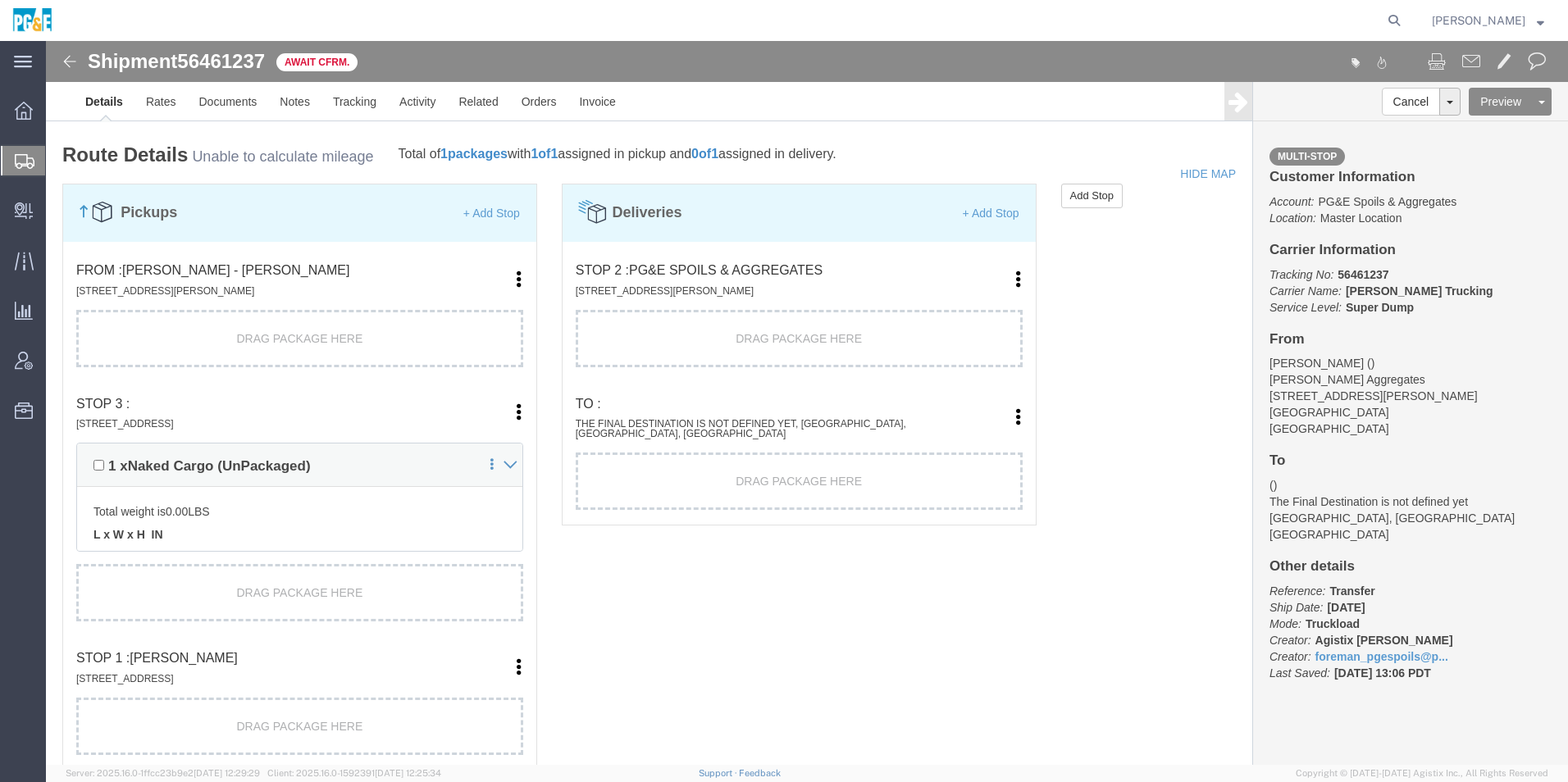
scroll to position [1148, 0]
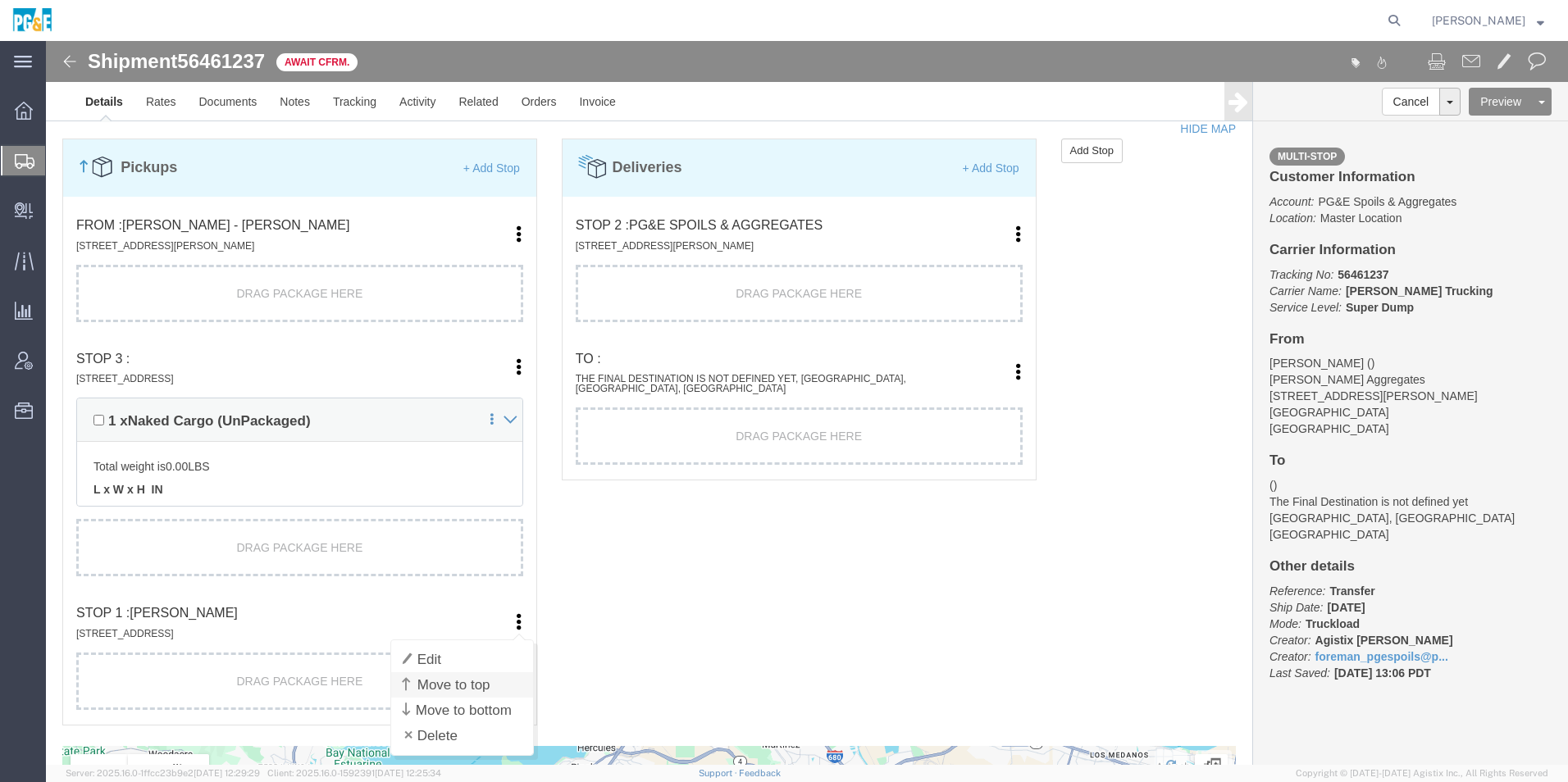
click link "Move to top"
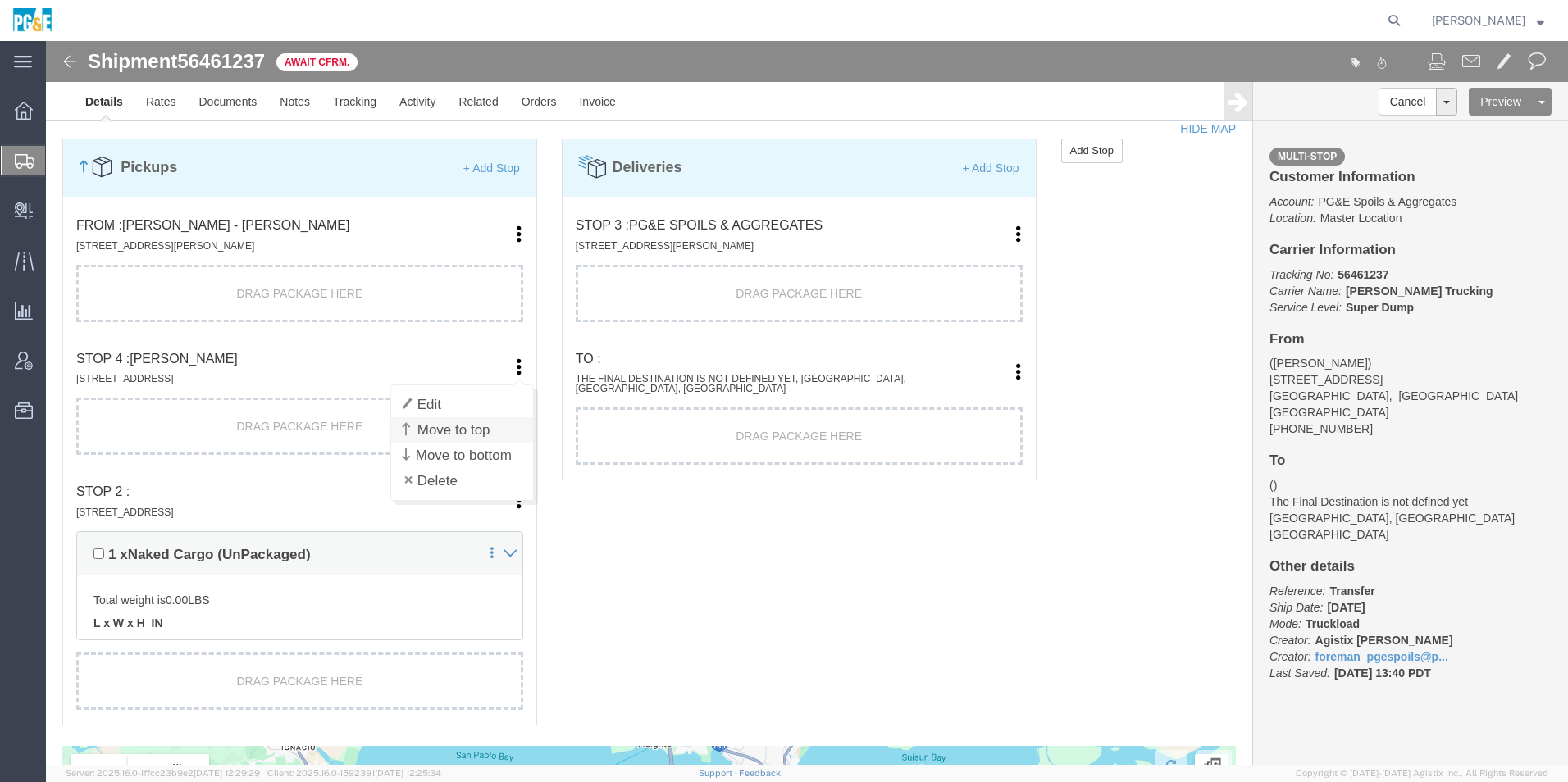
click link "Move to top"
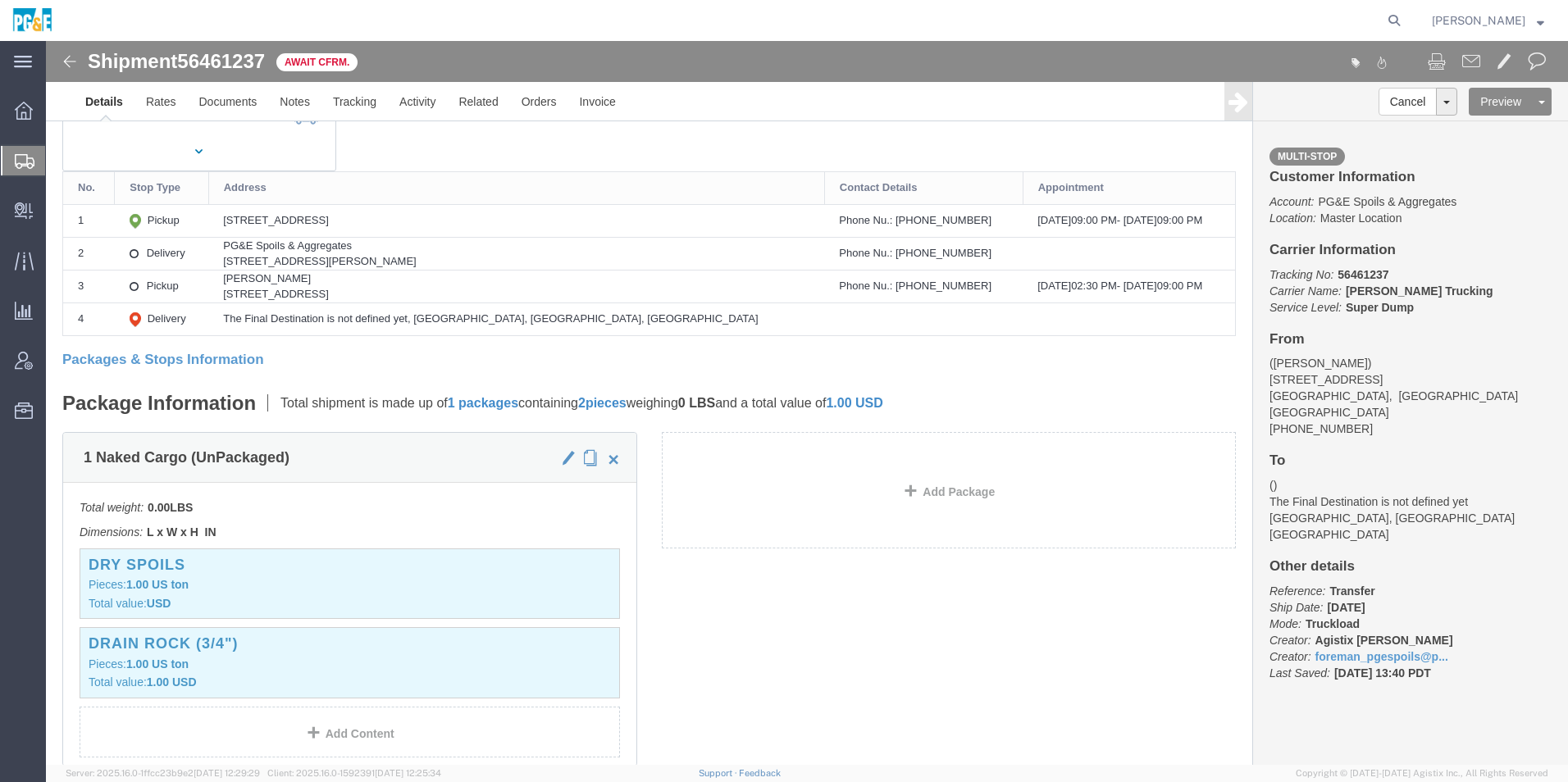
scroll to position [0, 0]
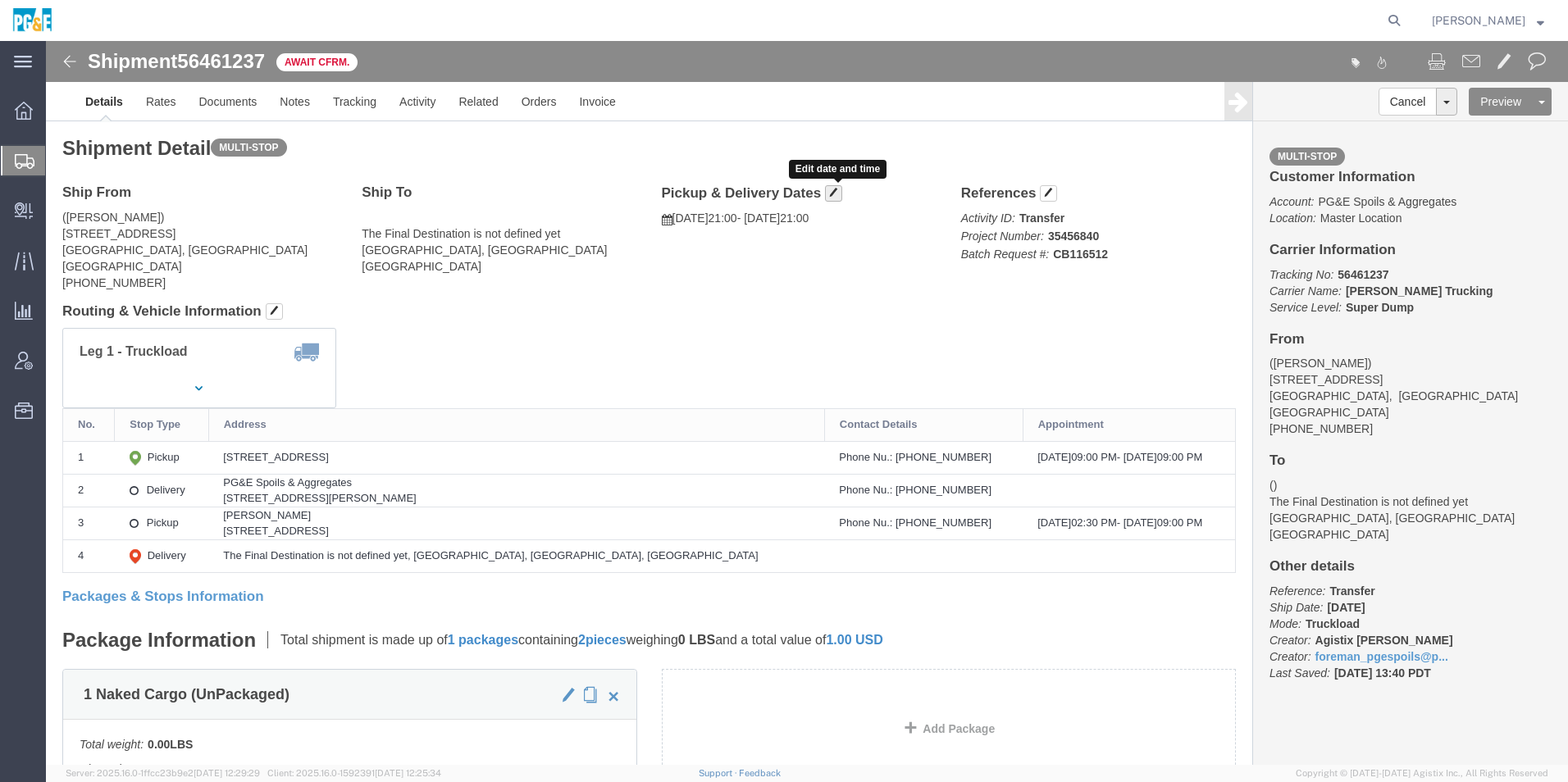
click span "button"
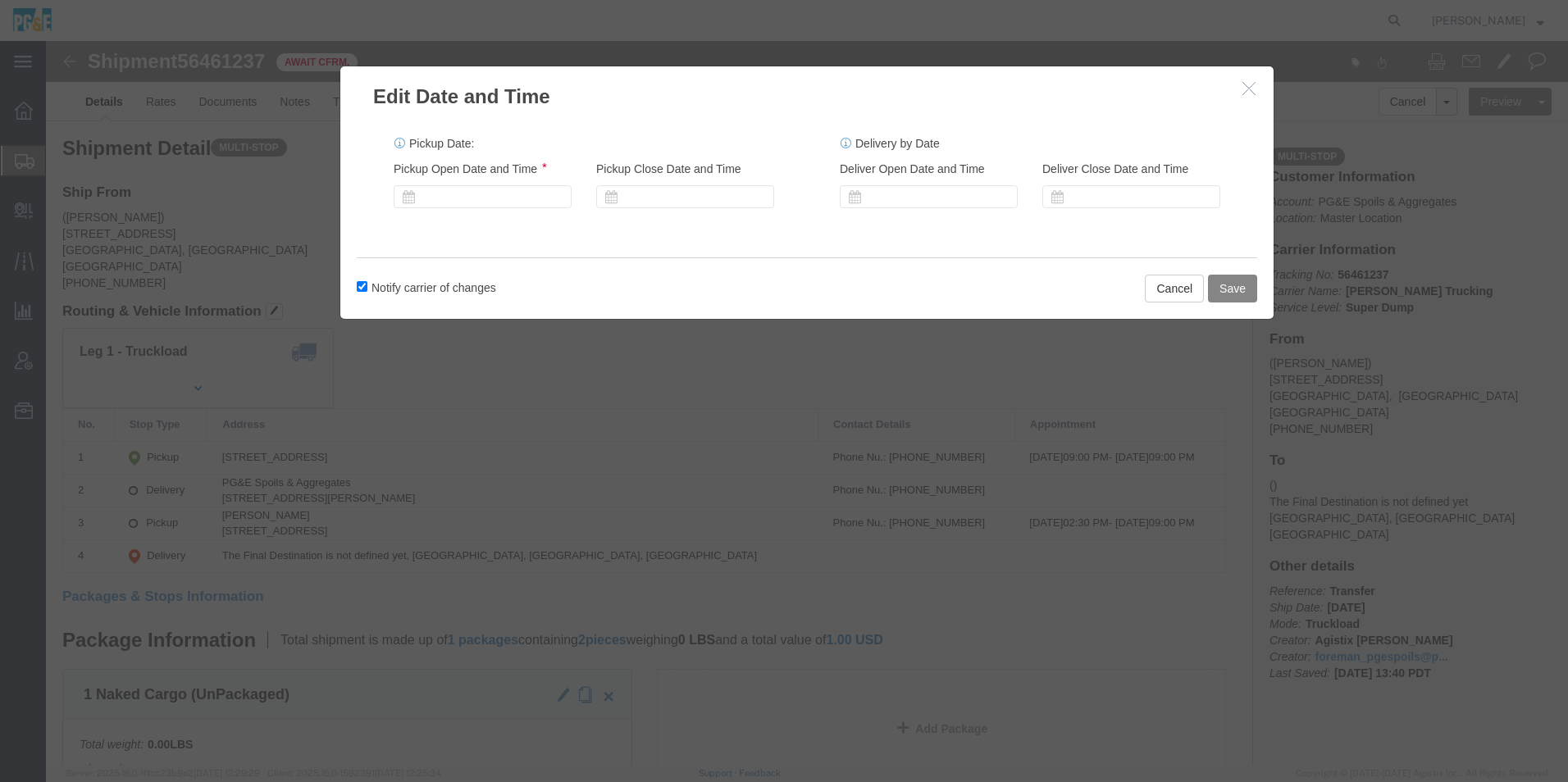
click button "Save"
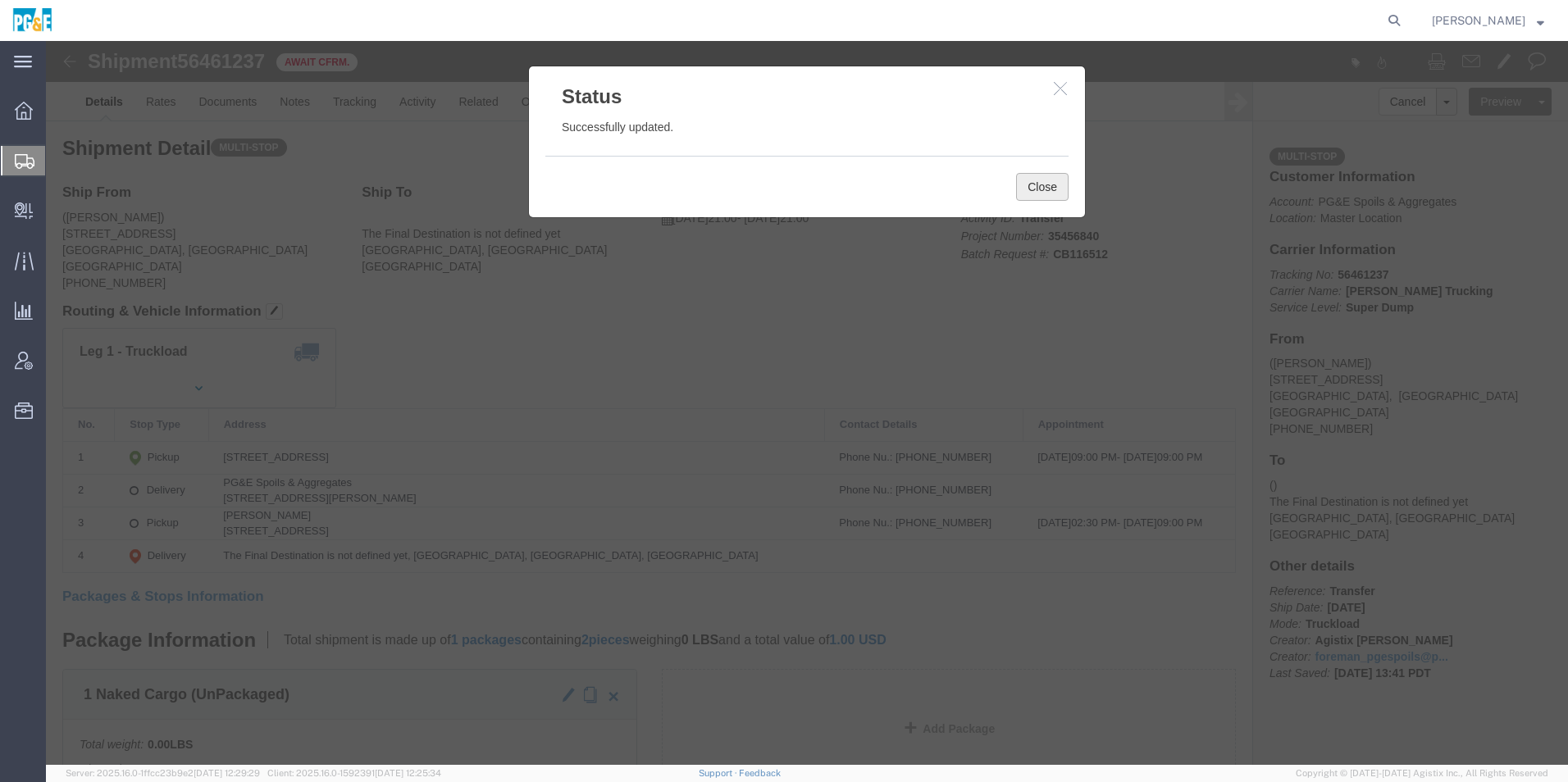
click button "Close"
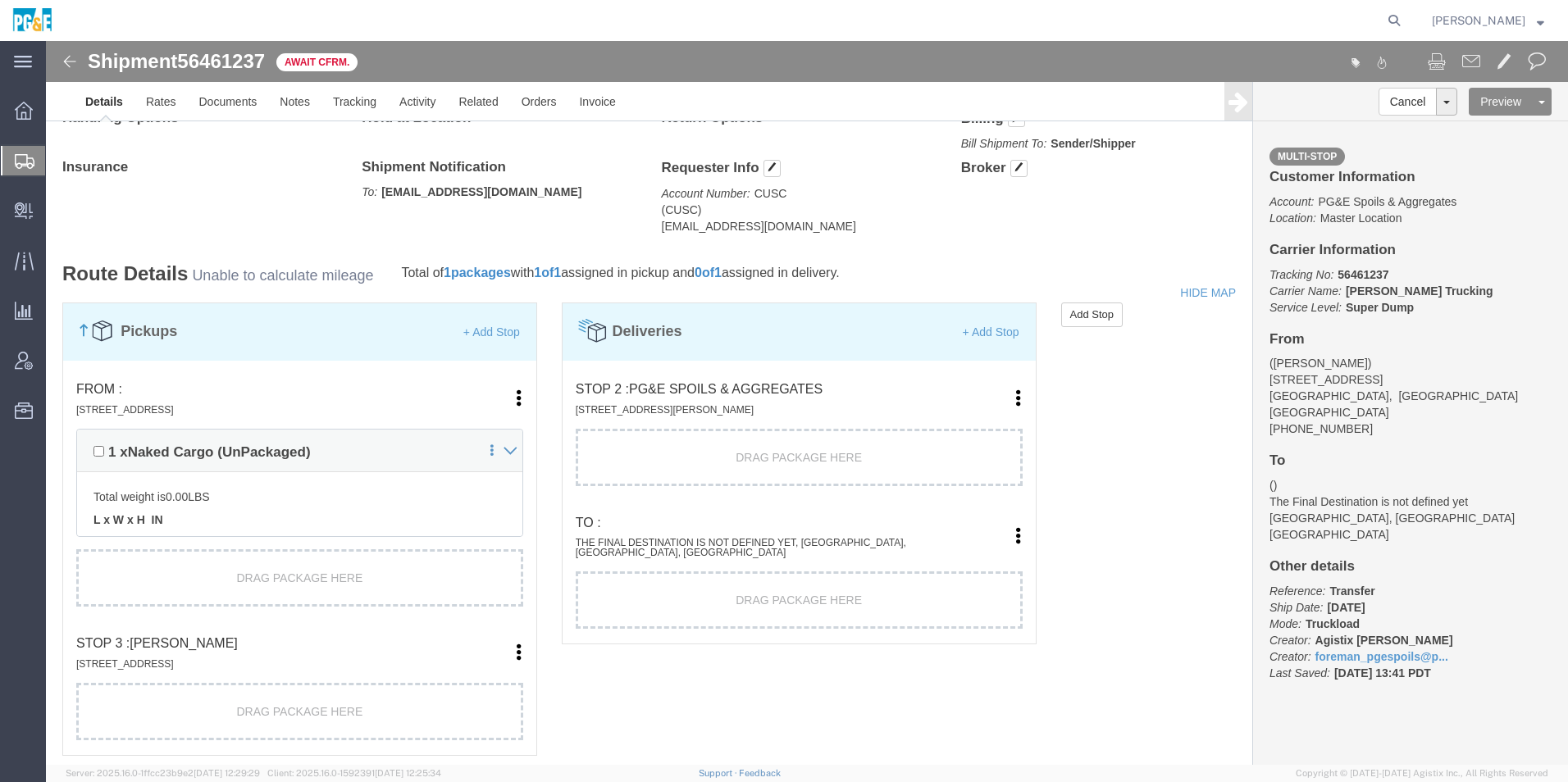
scroll to position [1230, 0]
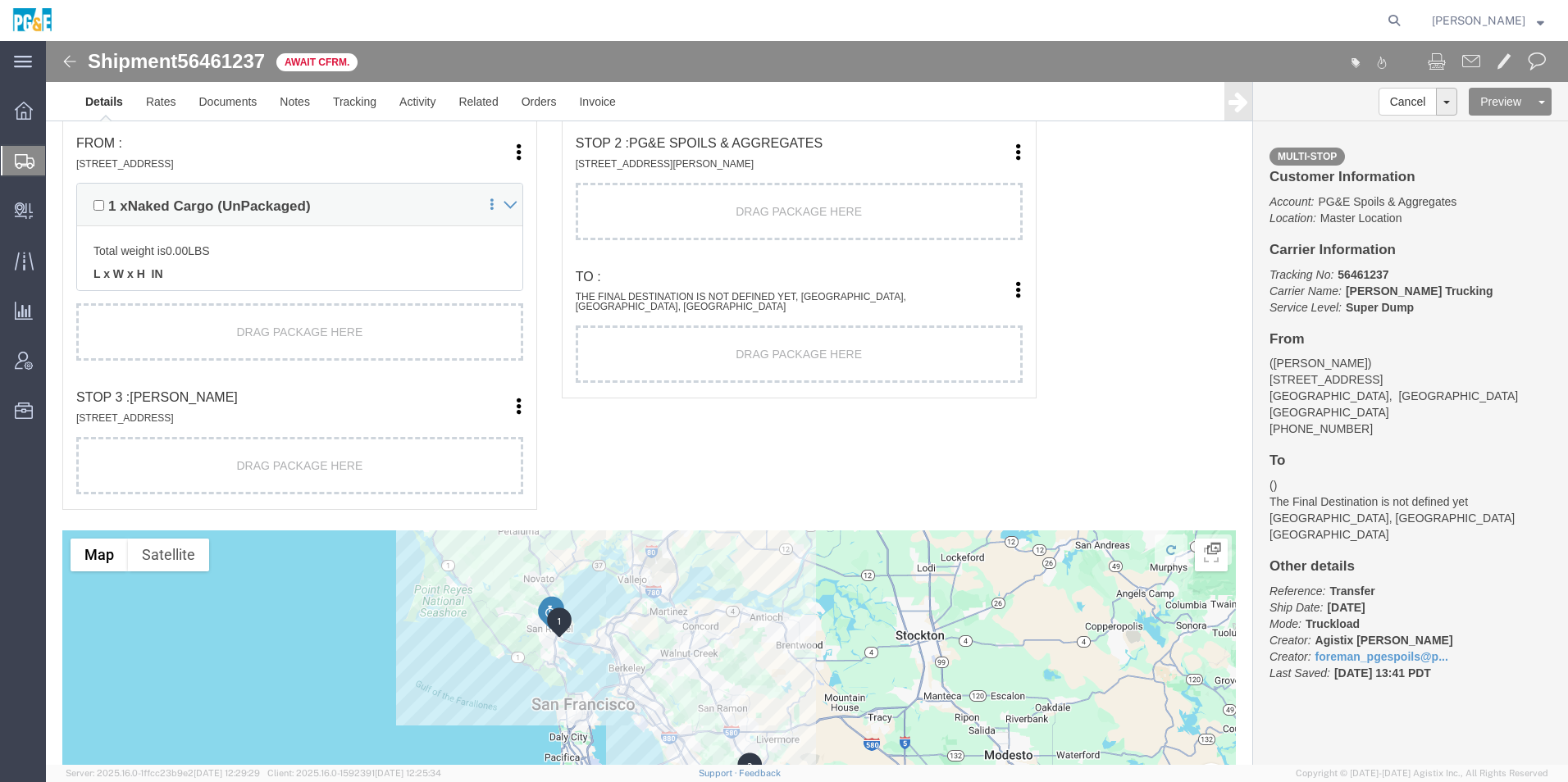
click link "Move to top"
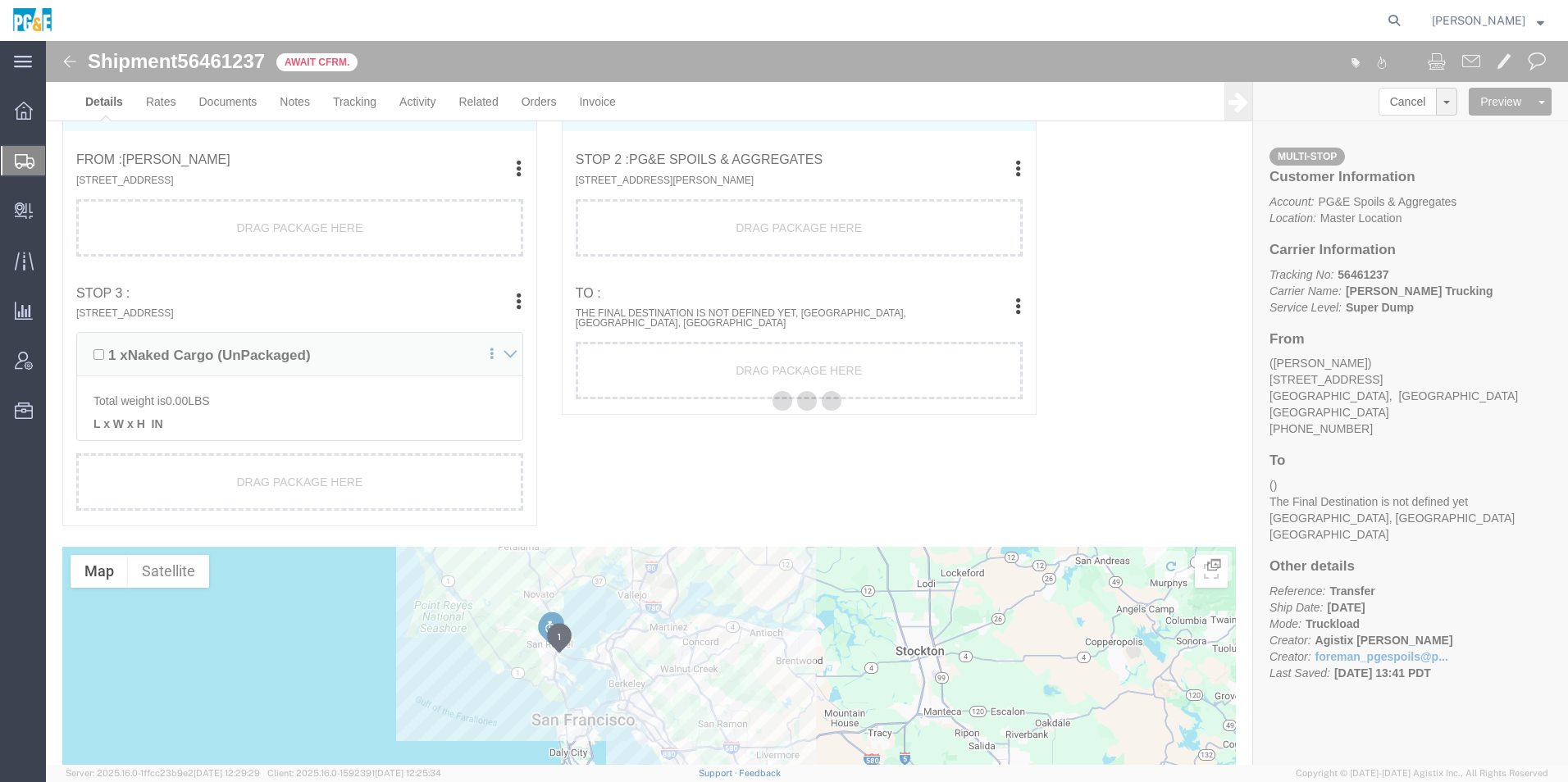
scroll to position [1247, 0]
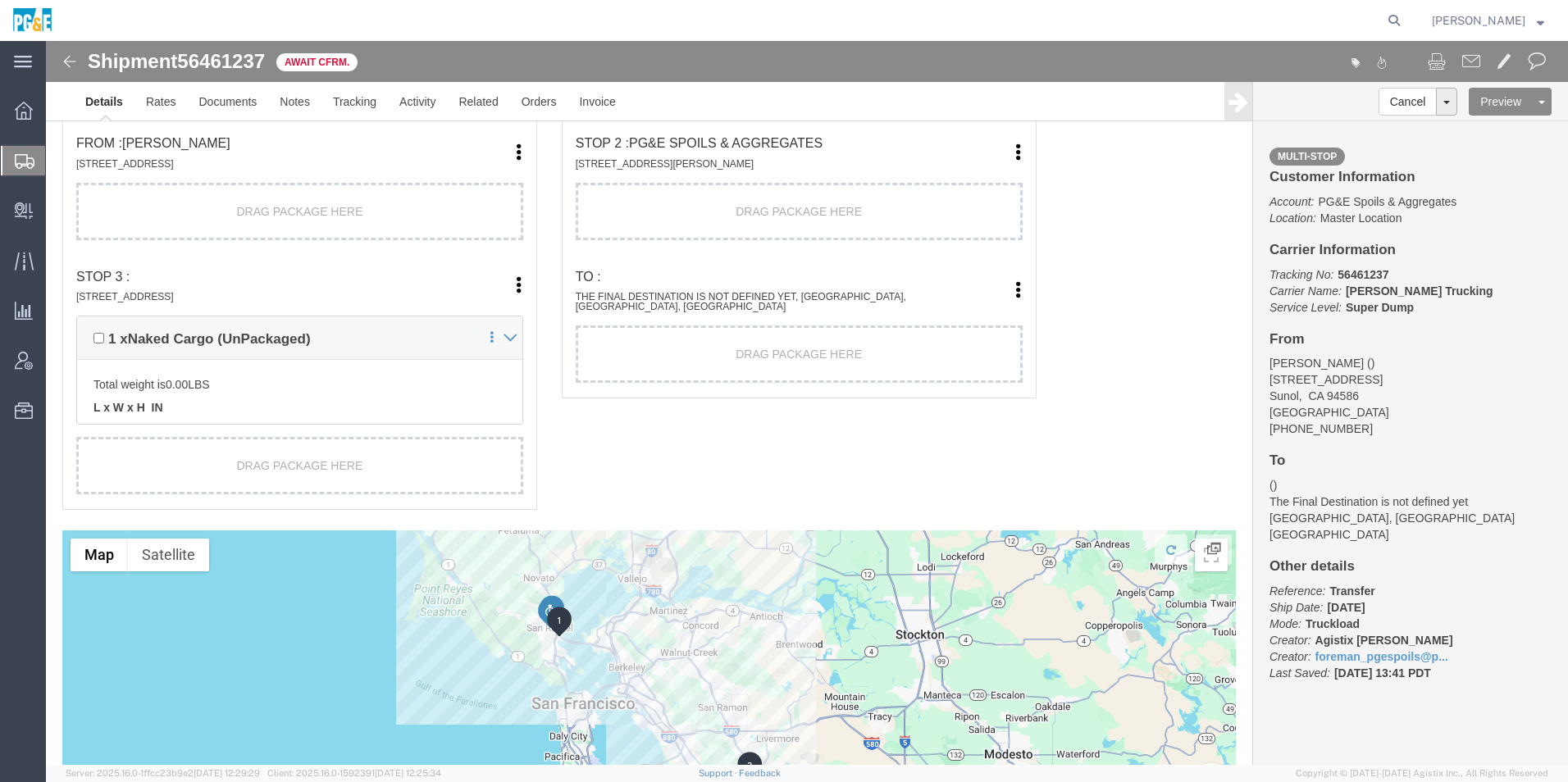
drag, startPoint x: 929, startPoint y: 199, endPoint x: 950, endPoint y: 199, distance: 21.0
click link "Move to bottom"
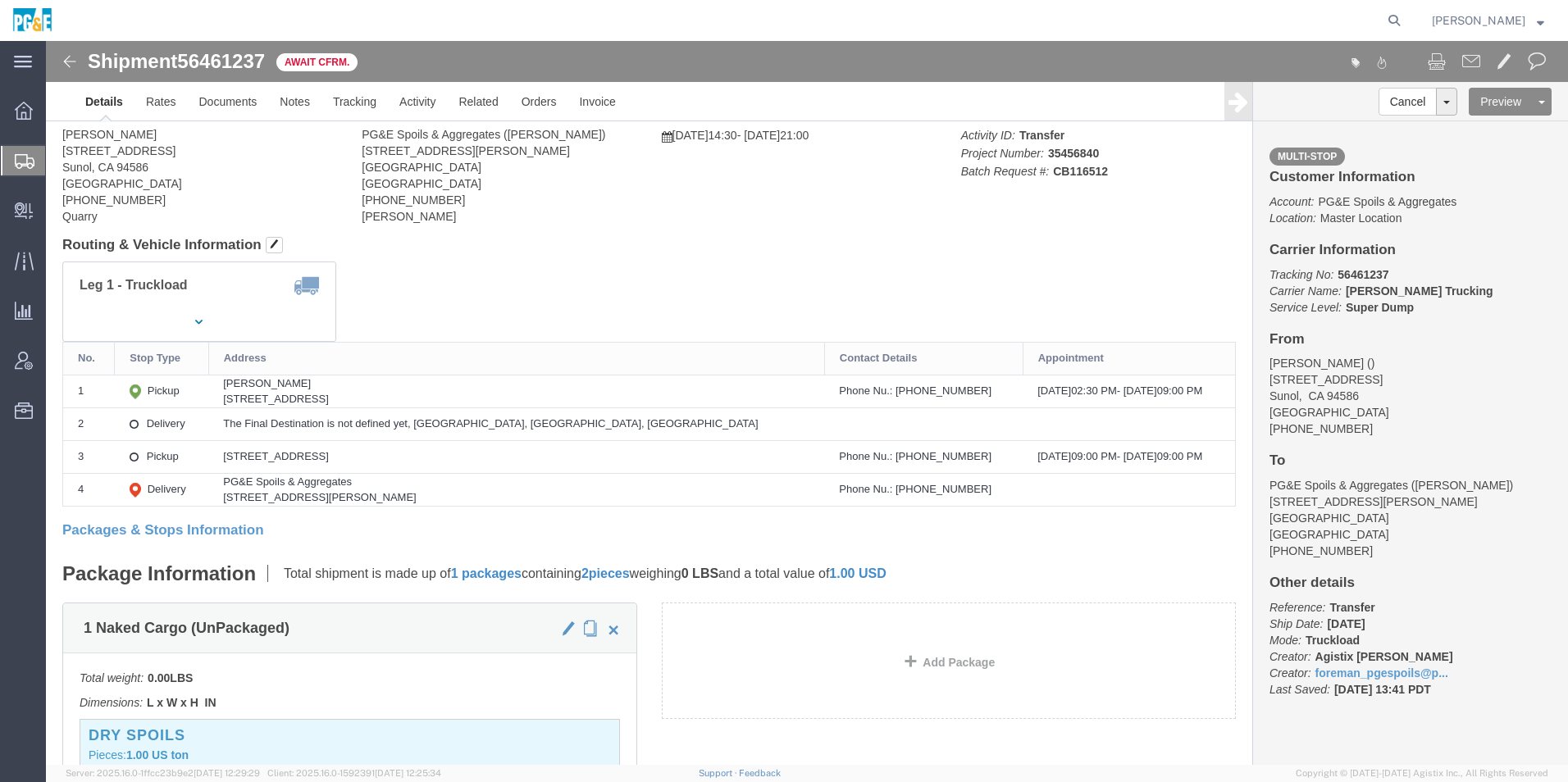
scroll to position [0, 0]
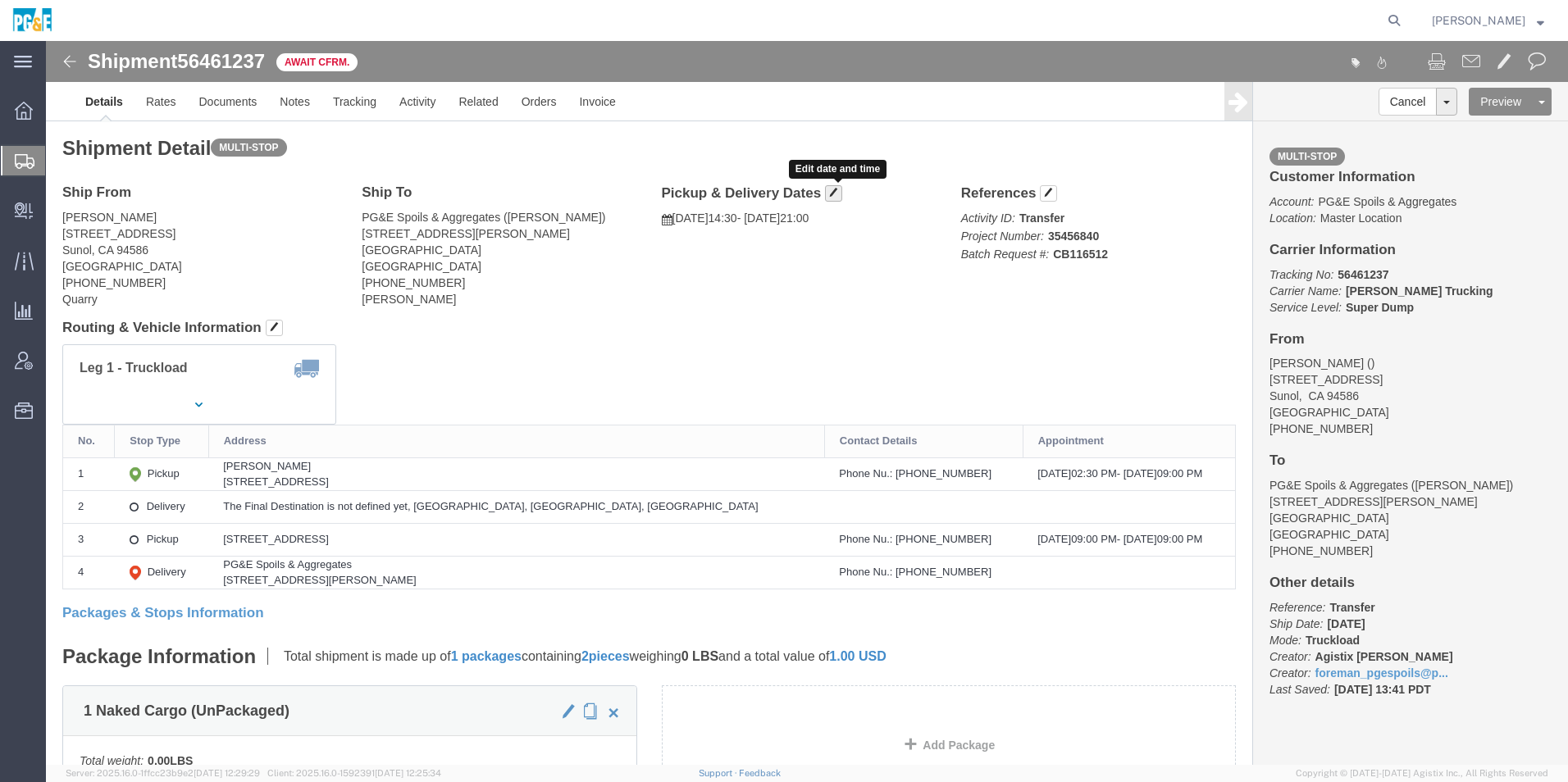
click button "button"
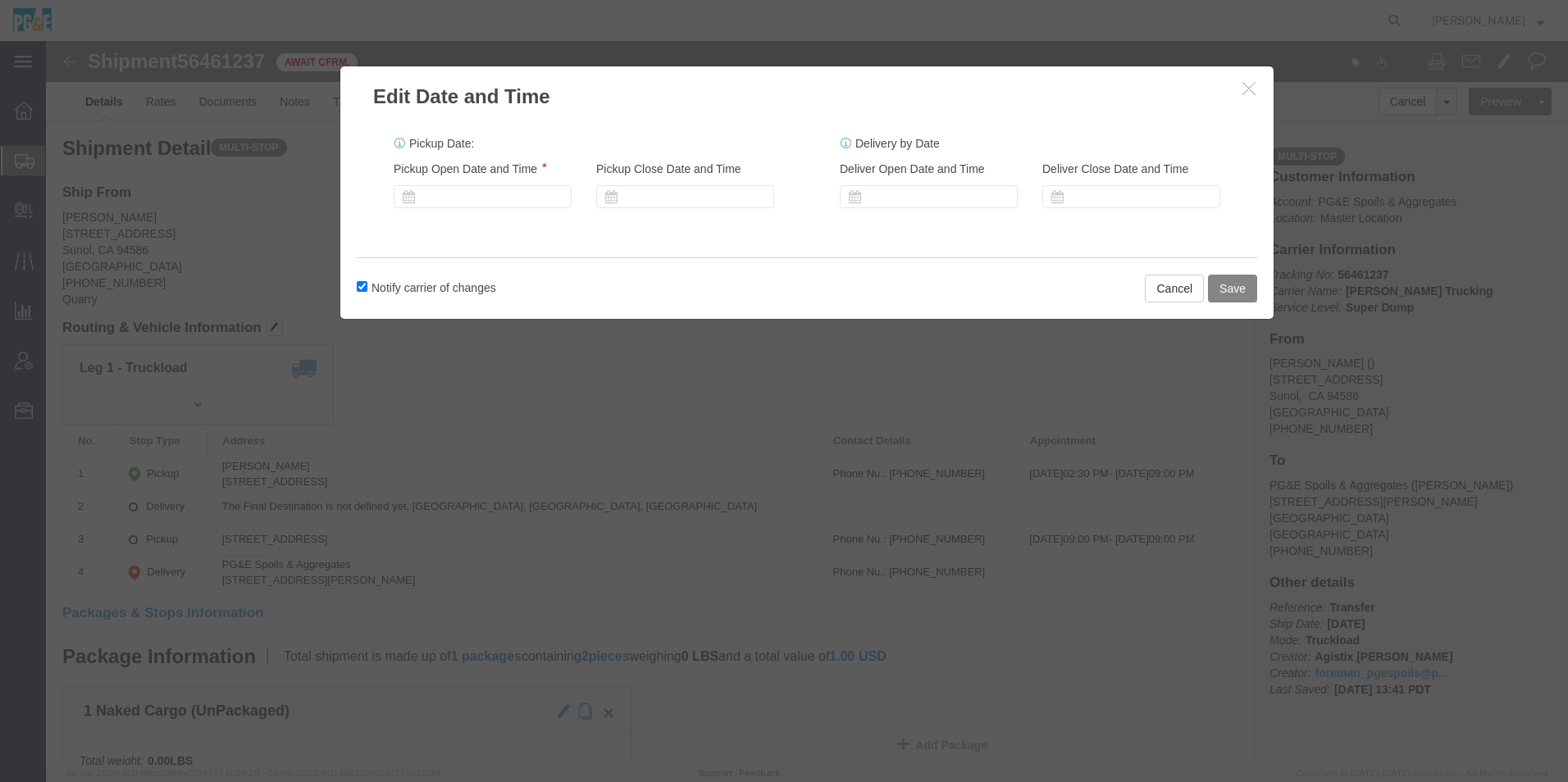
click button "Save"
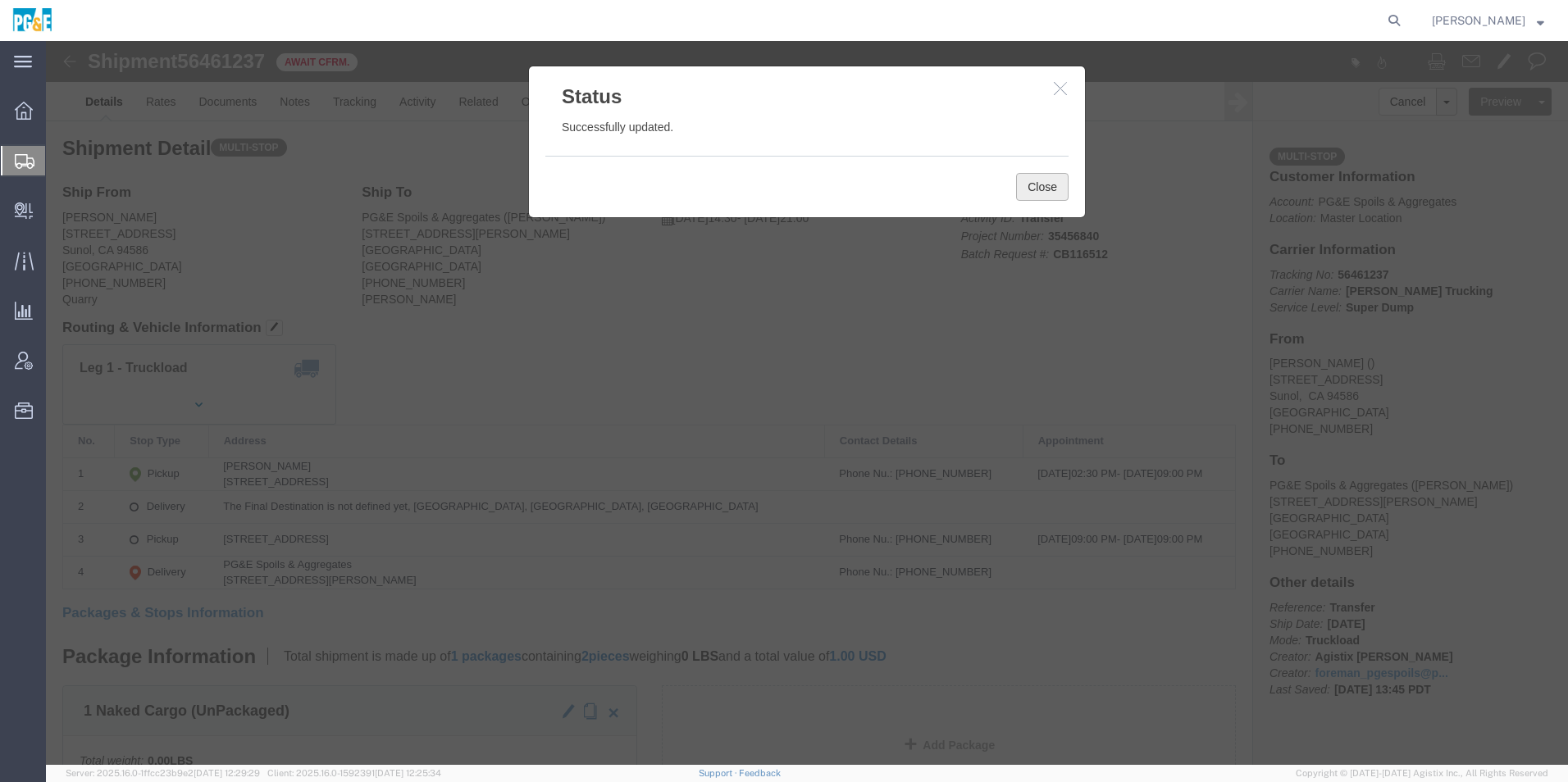
click button "Close"
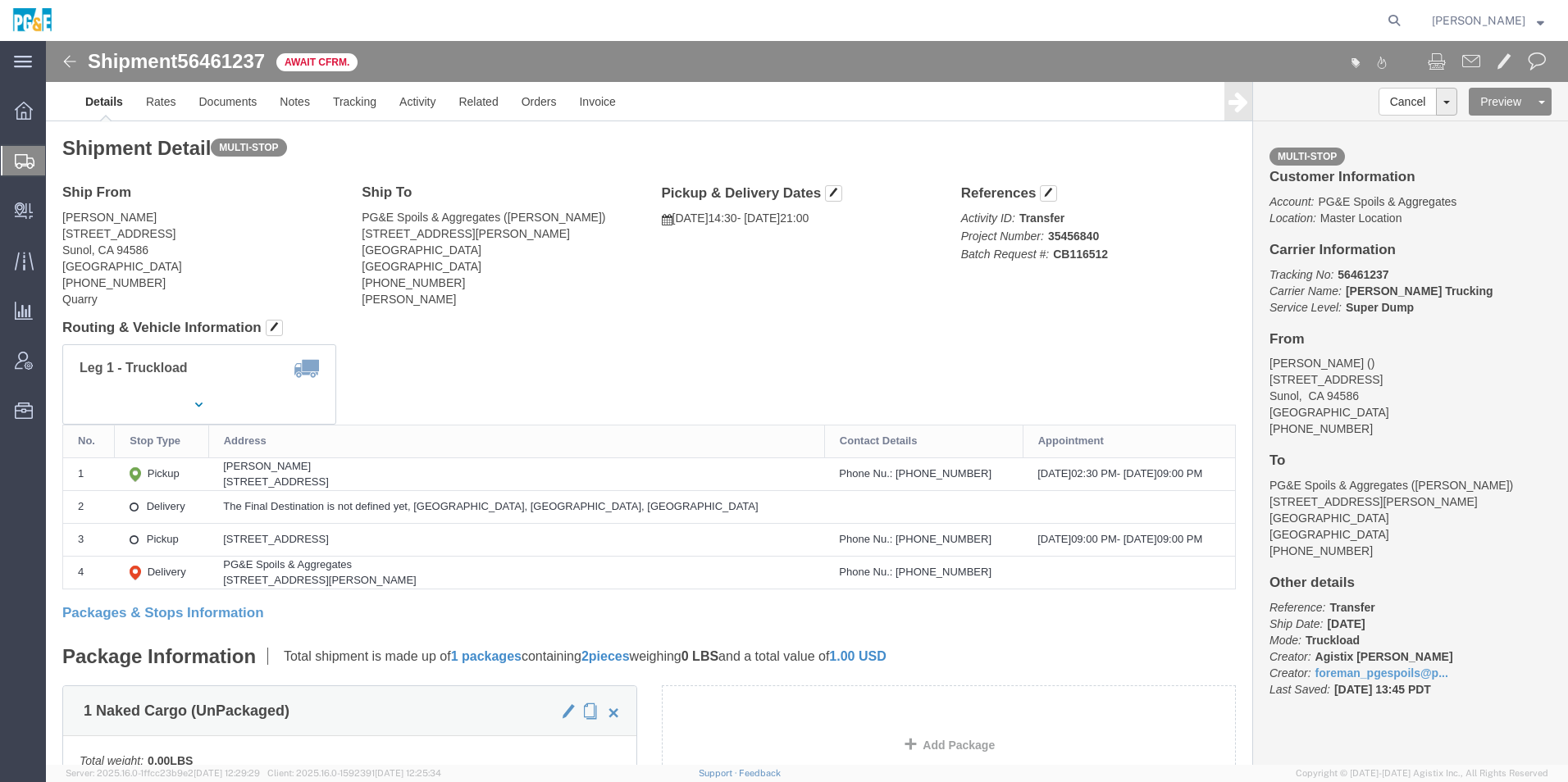
click img
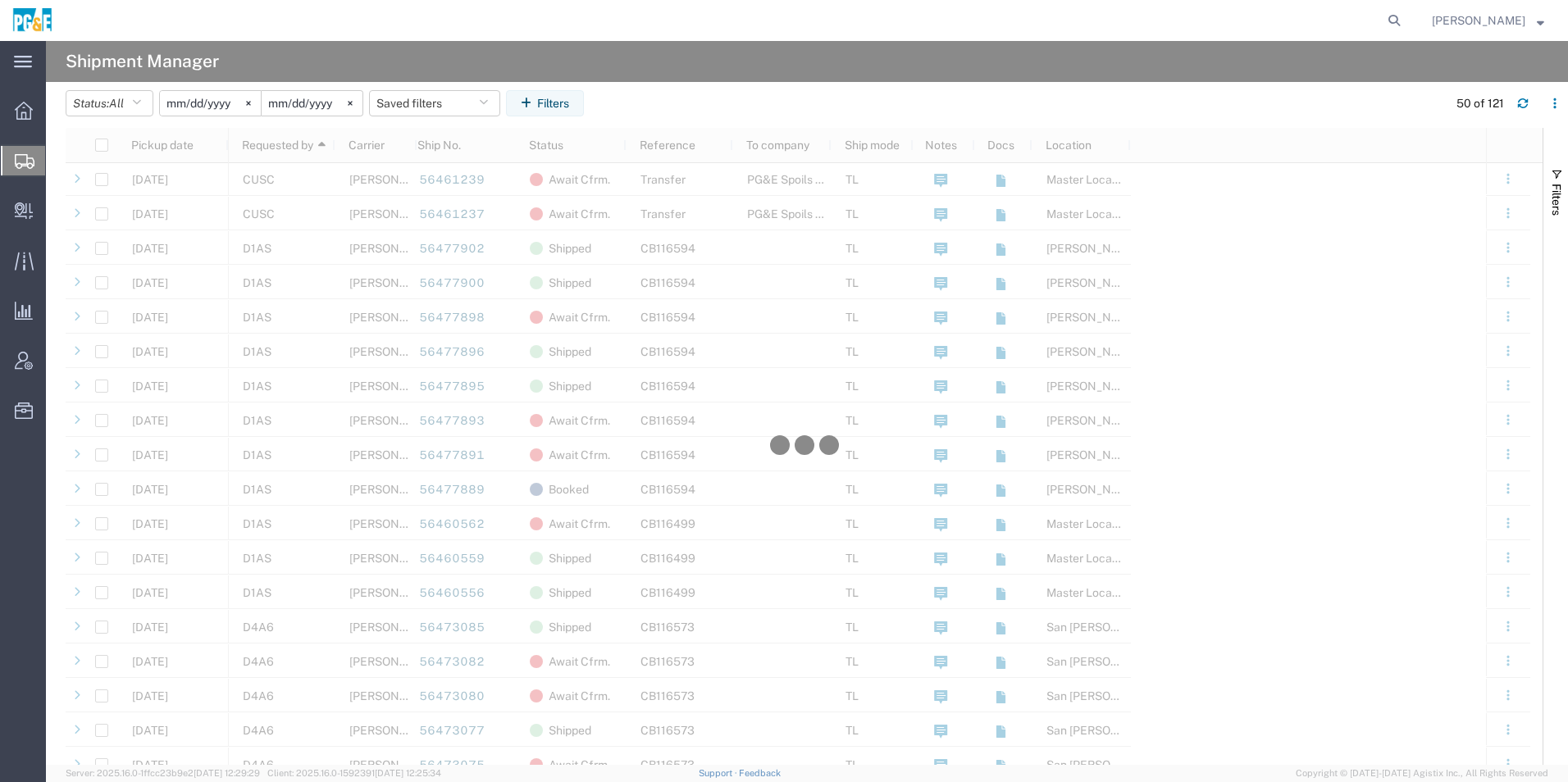
scroll to position [984, 0]
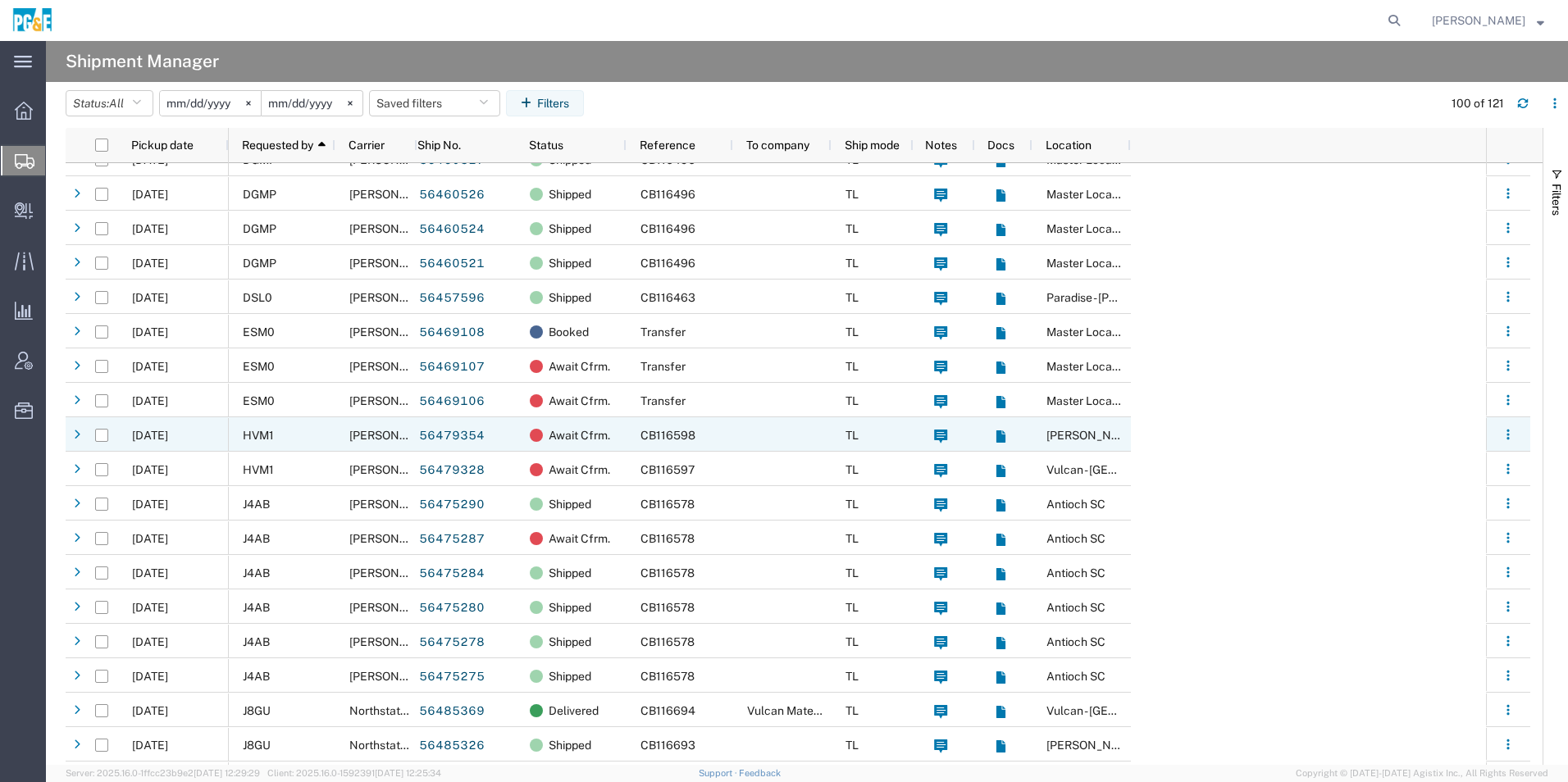
scroll to position [1804, 0]
